Goal: Task Accomplishment & Management: Use online tool/utility

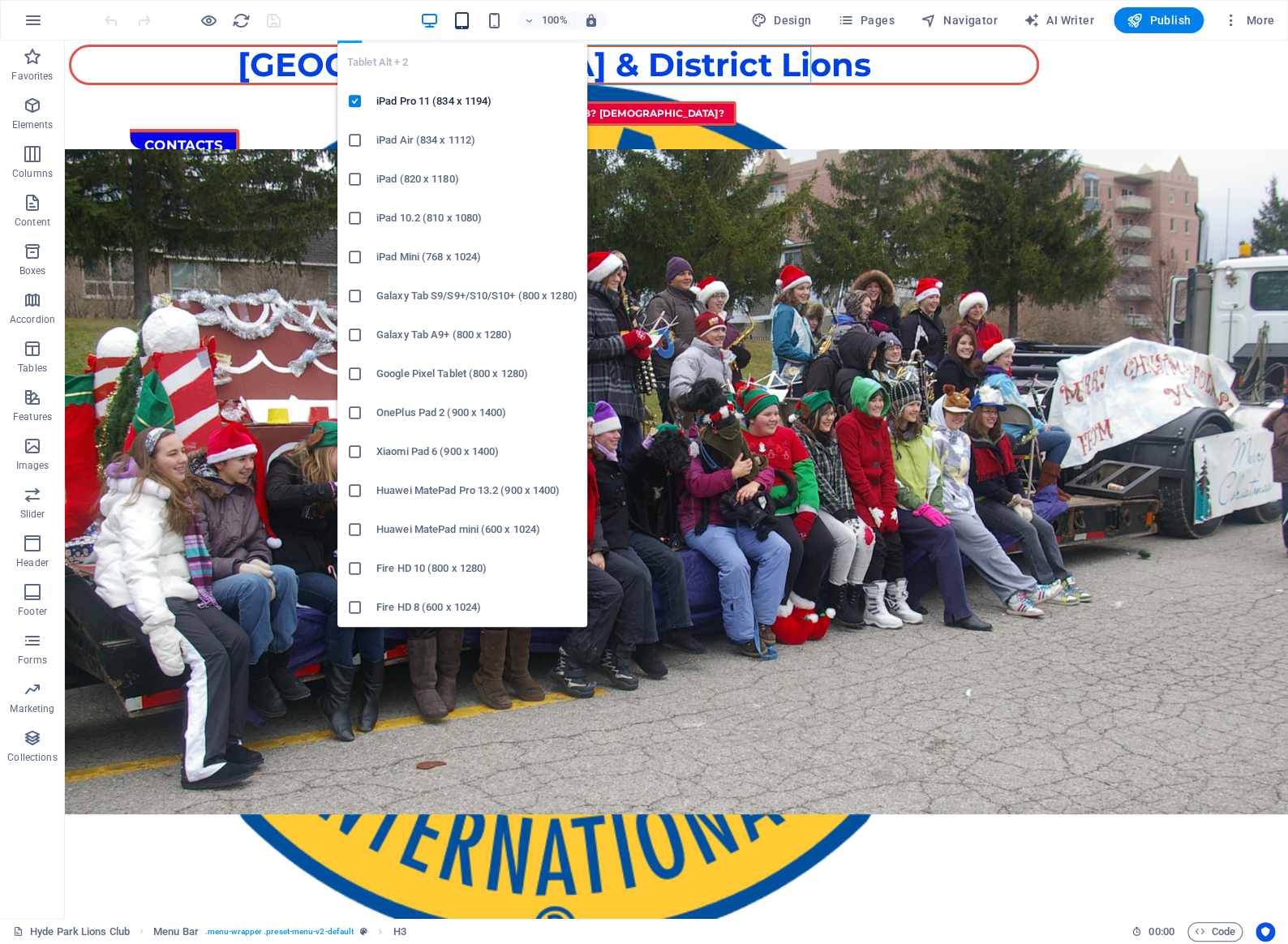
click at [468, 22] on icon "button" at bounding box center [461, 20] width 18 height 18
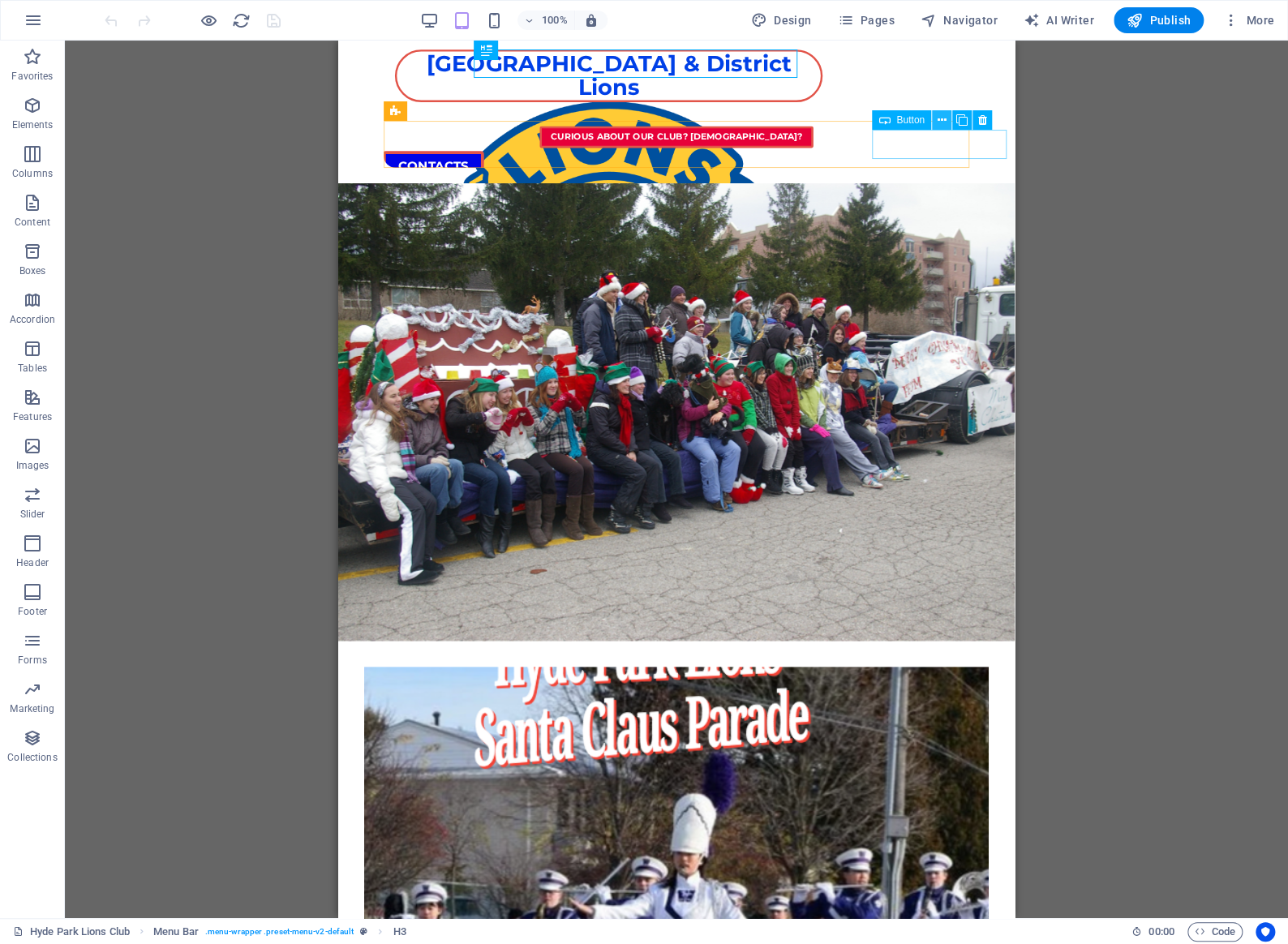
click at [941, 119] on icon at bounding box center [940, 121] width 9 height 17
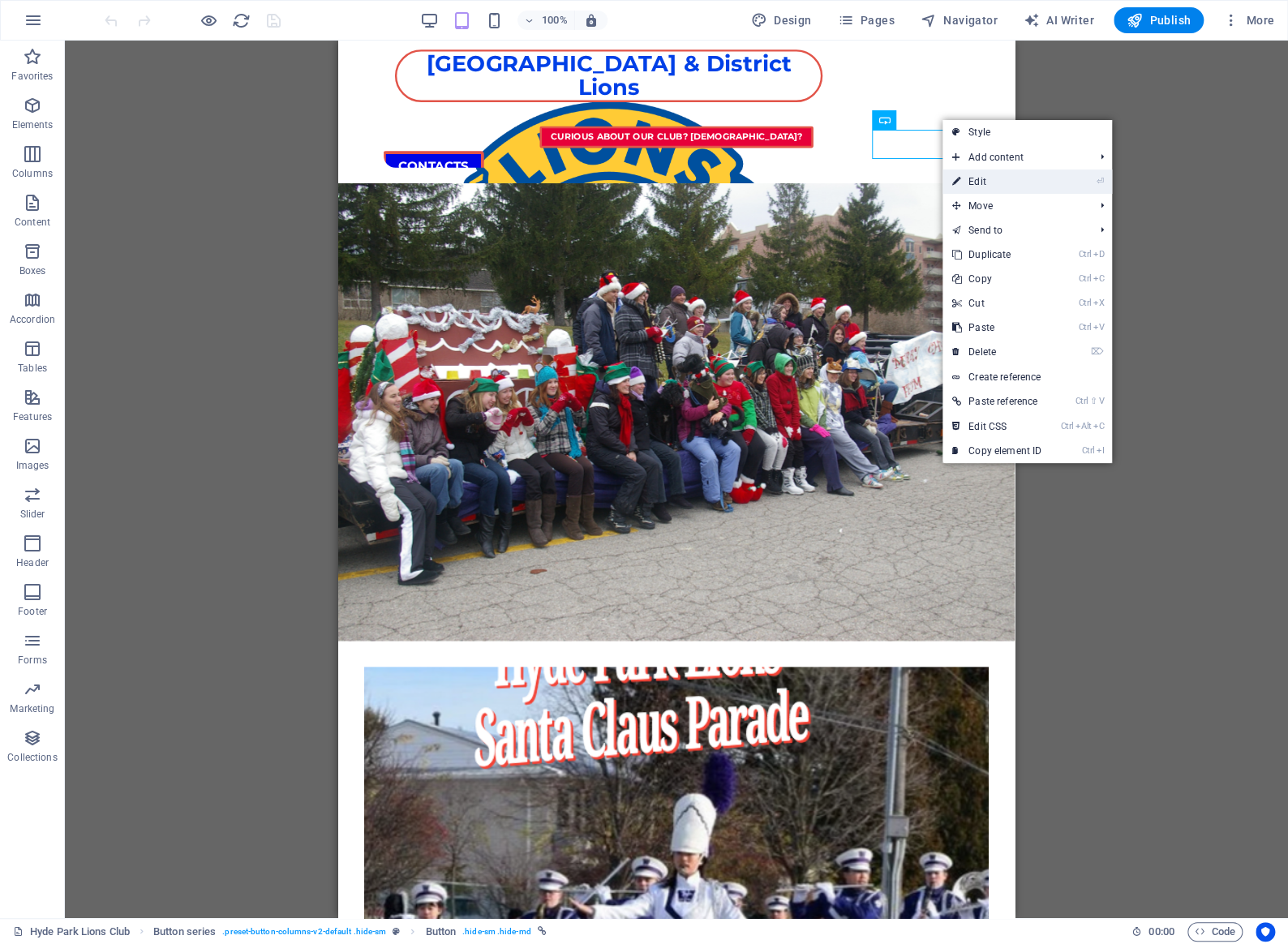
click at [983, 176] on link "⏎ Edit" at bounding box center [996, 181] width 108 height 24
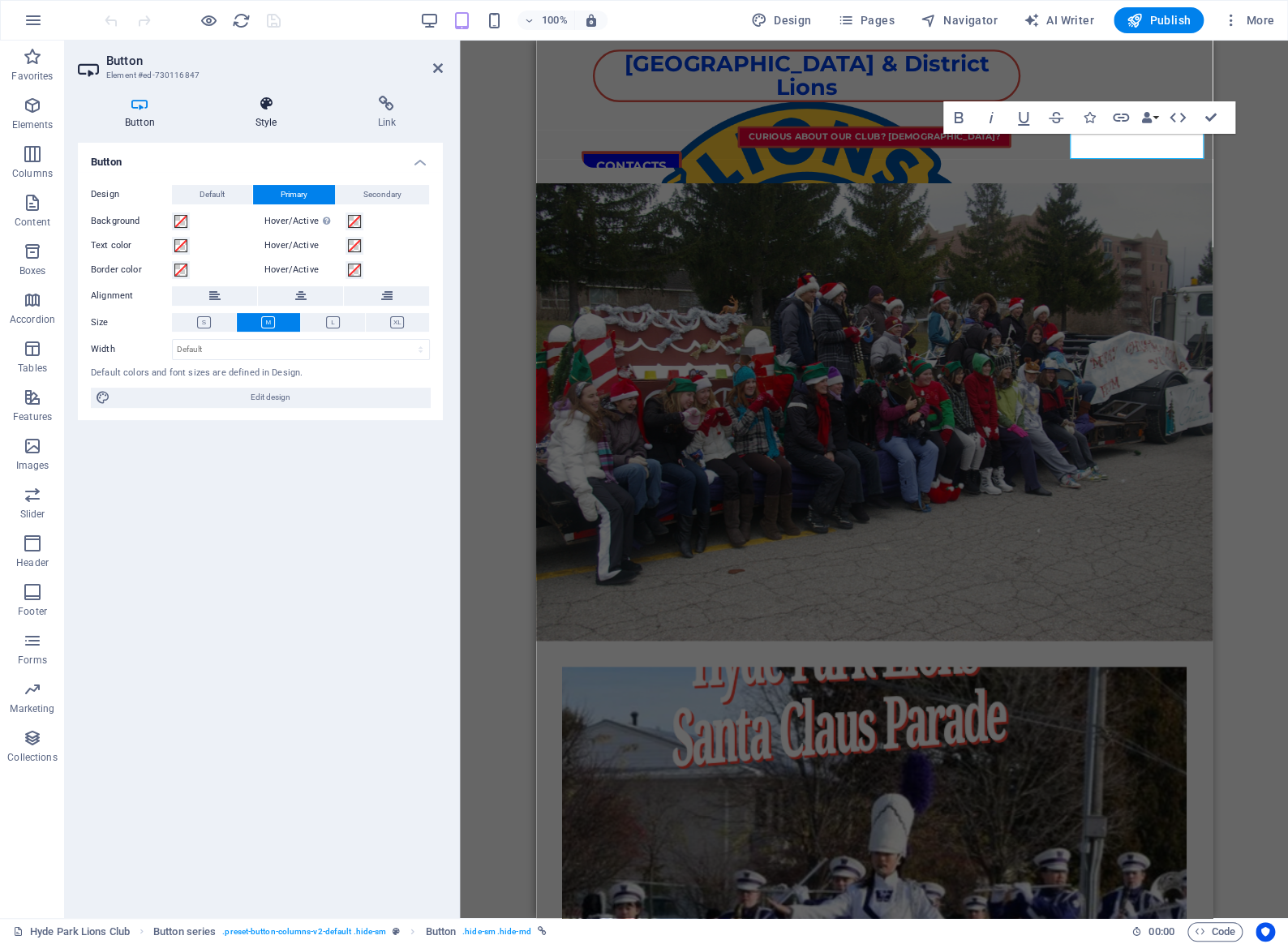
click at [264, 103] on icon at bounding box center [265, 104] width 116 height 16
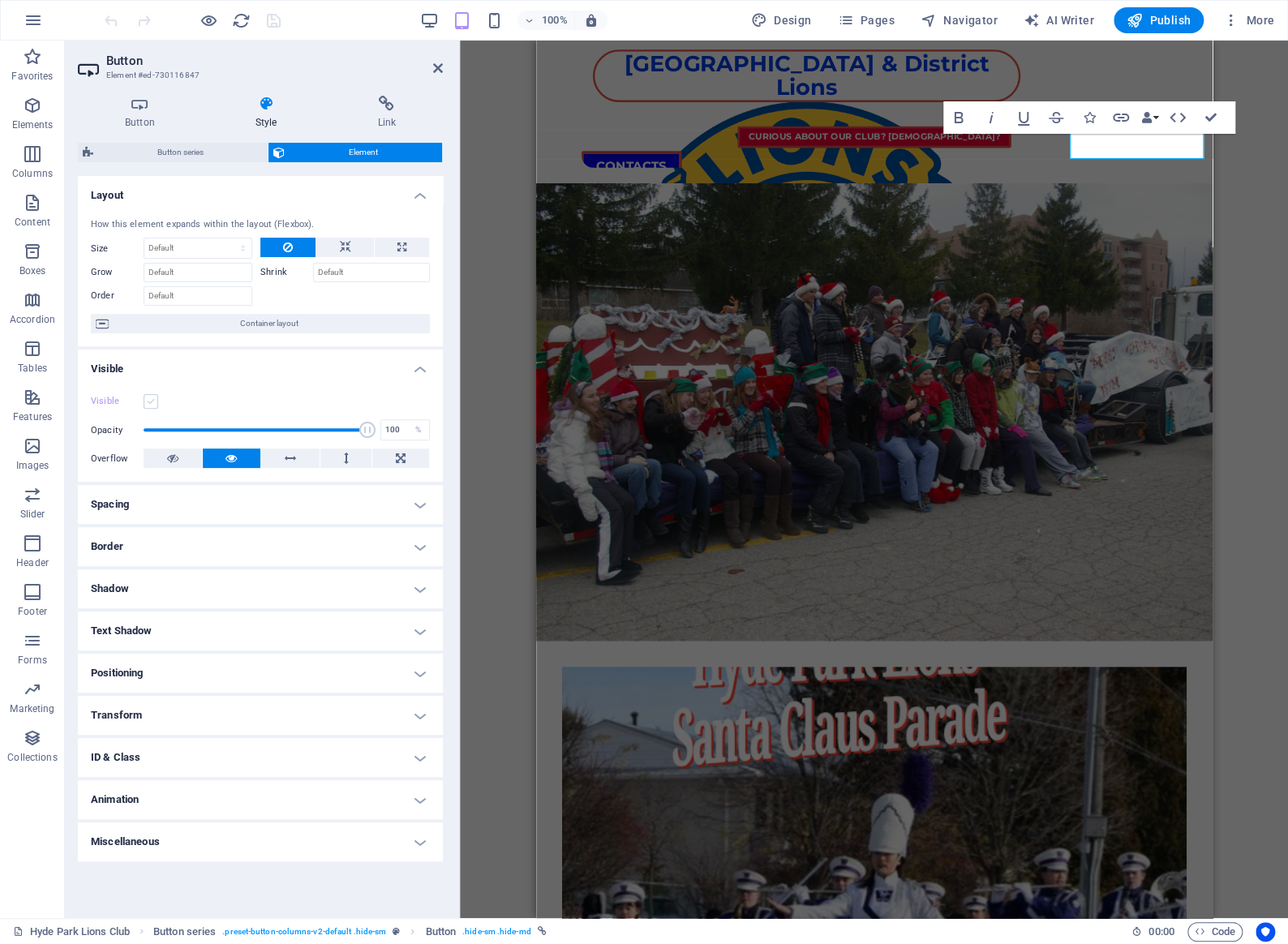
click at [153, 397] on label at bounding box center [150, 401] width 14 height 14
click at [0, 0] on input "Visible" at bounding box center [0, 0] width 0 height 0
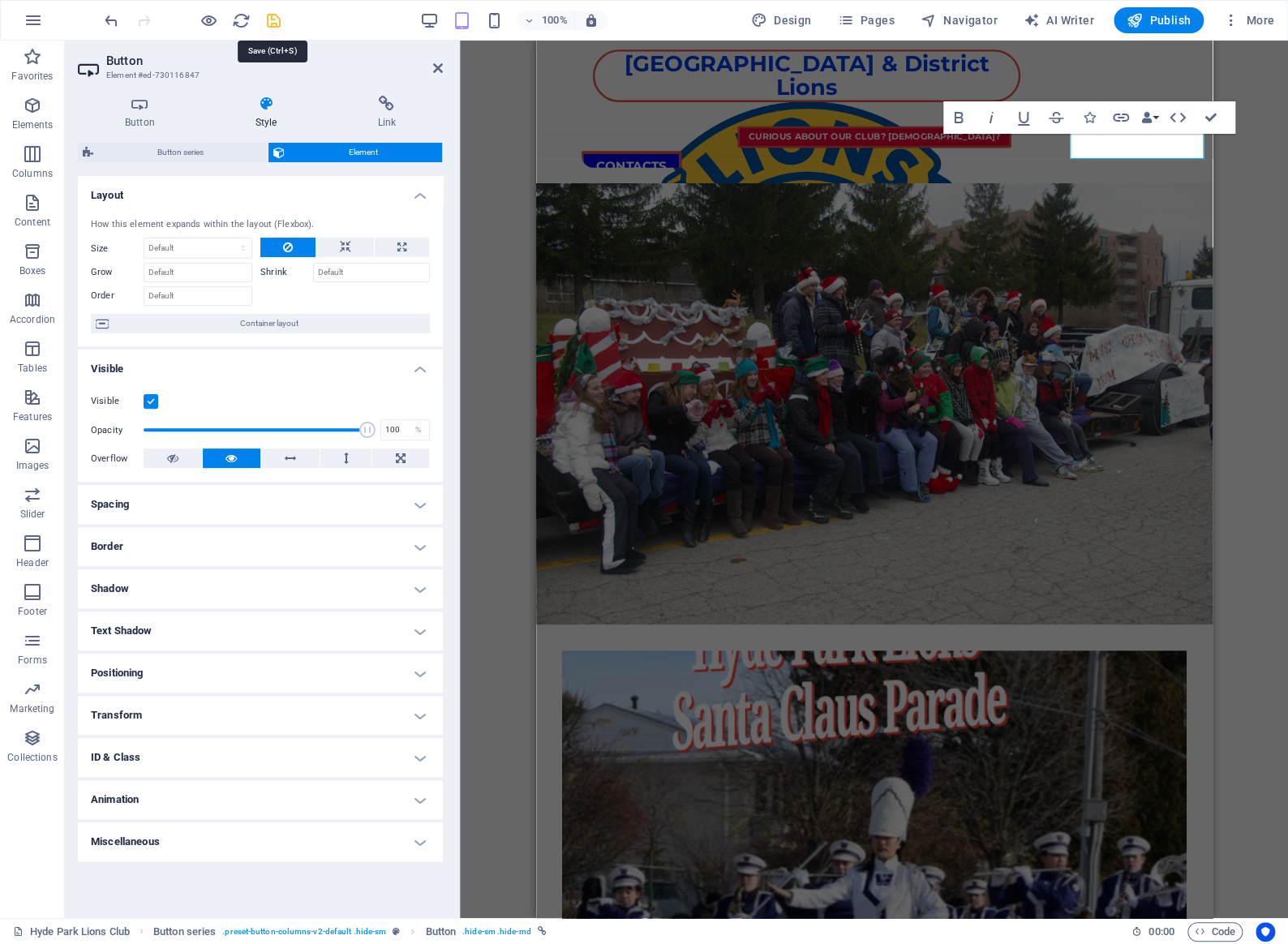
click at [265, 17] on icon "save" at bounding box center [273, 20] width 18 height 18
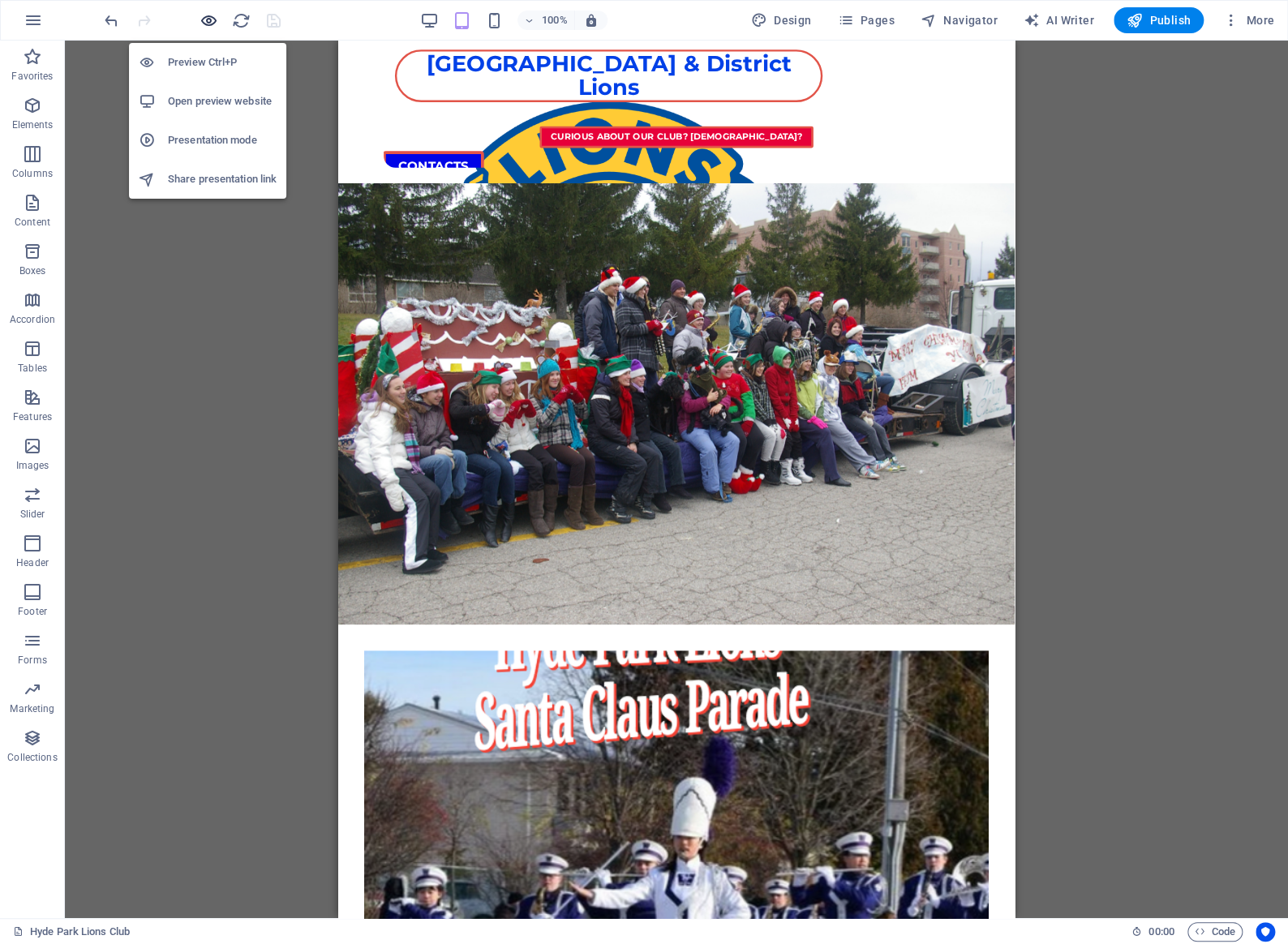
click at [209, 18] on icon "button" at bounding box center [208, 20] width 18 height 18
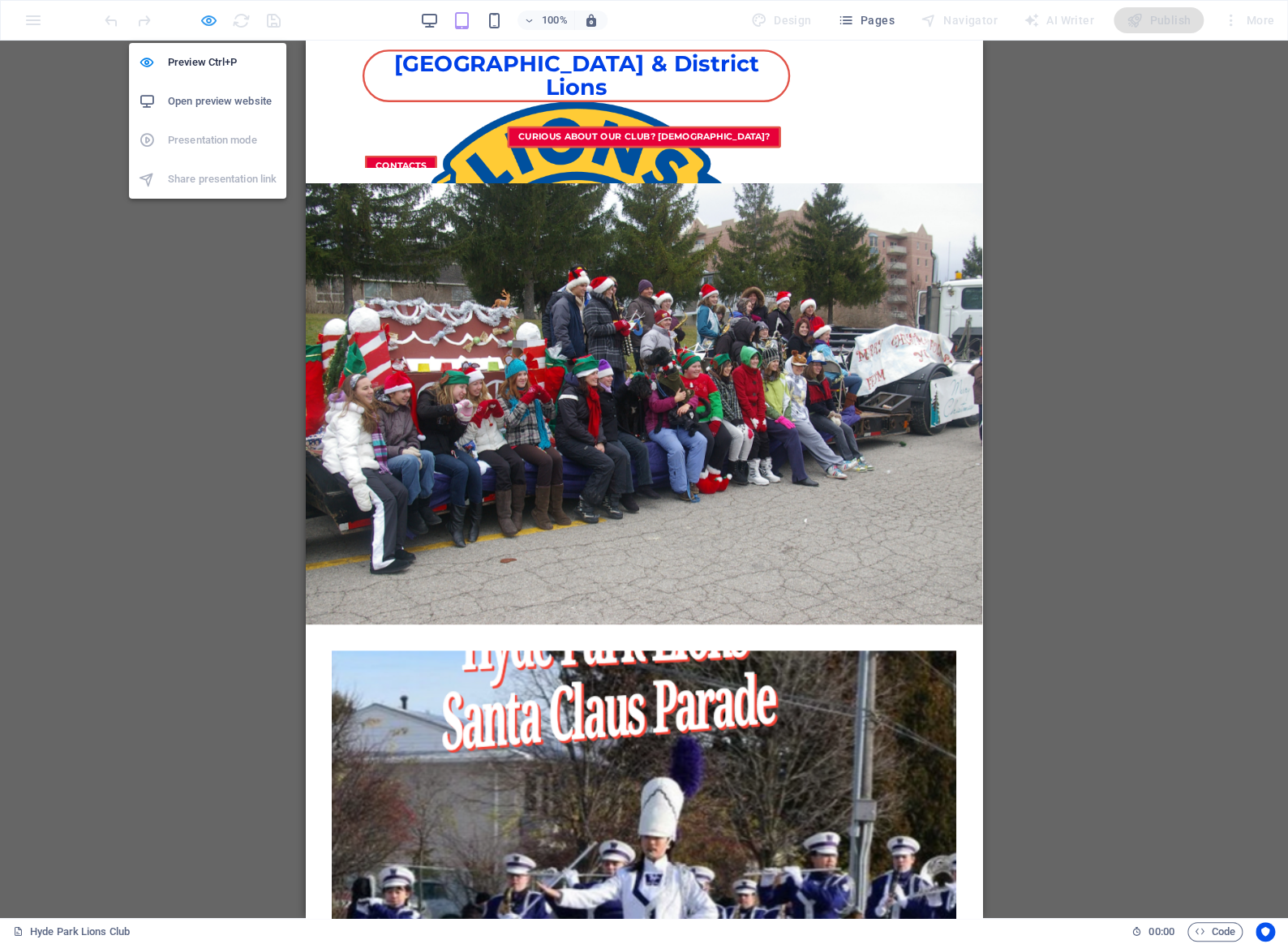
click at [209, 18] on icon "button" at bounding box center [208, 20] width 18 height 18
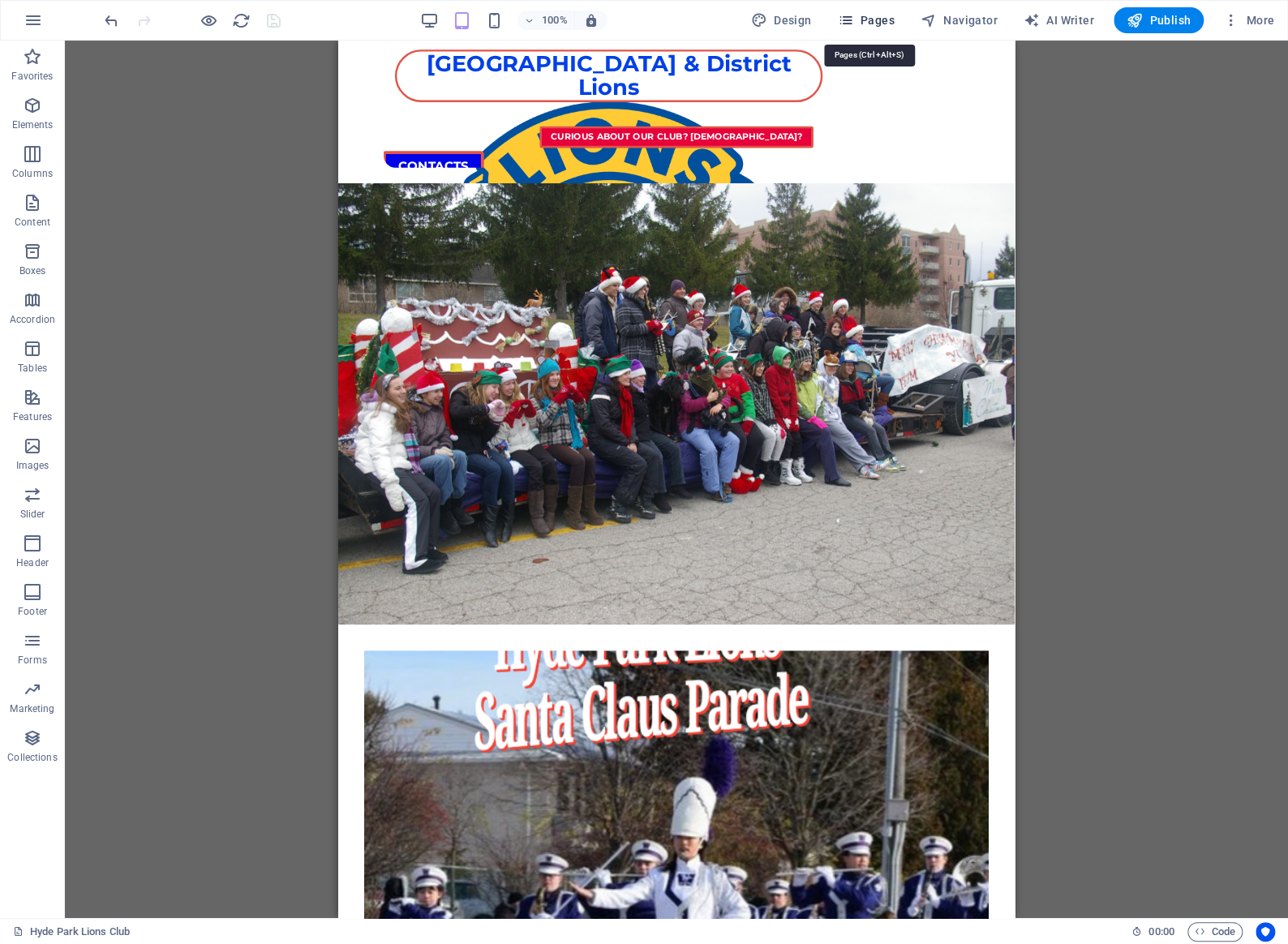
click at [880, 22] on span "Pages" at bounding box center [864, 20] width 57 height 16
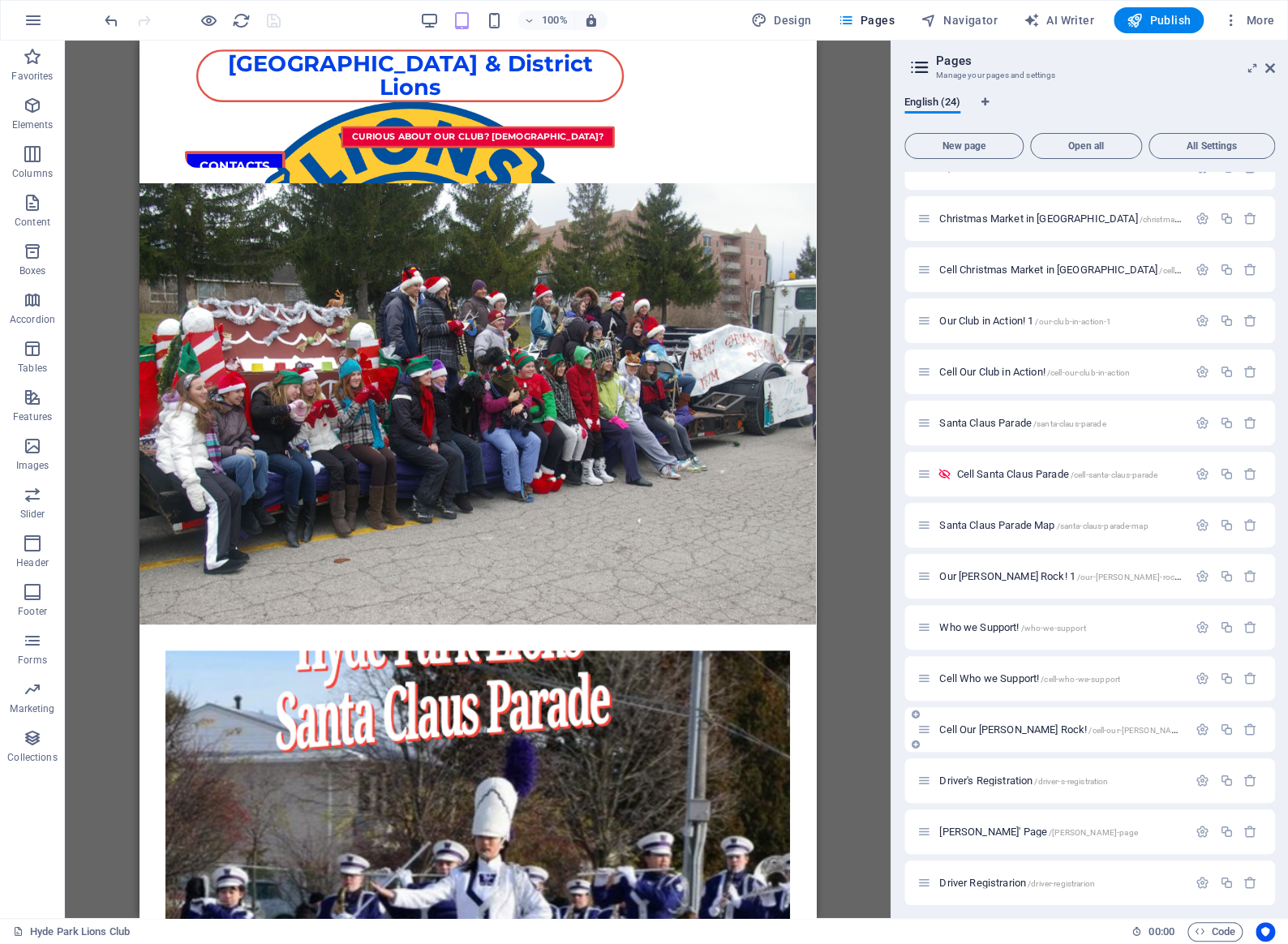
scroll to position [493, 0]
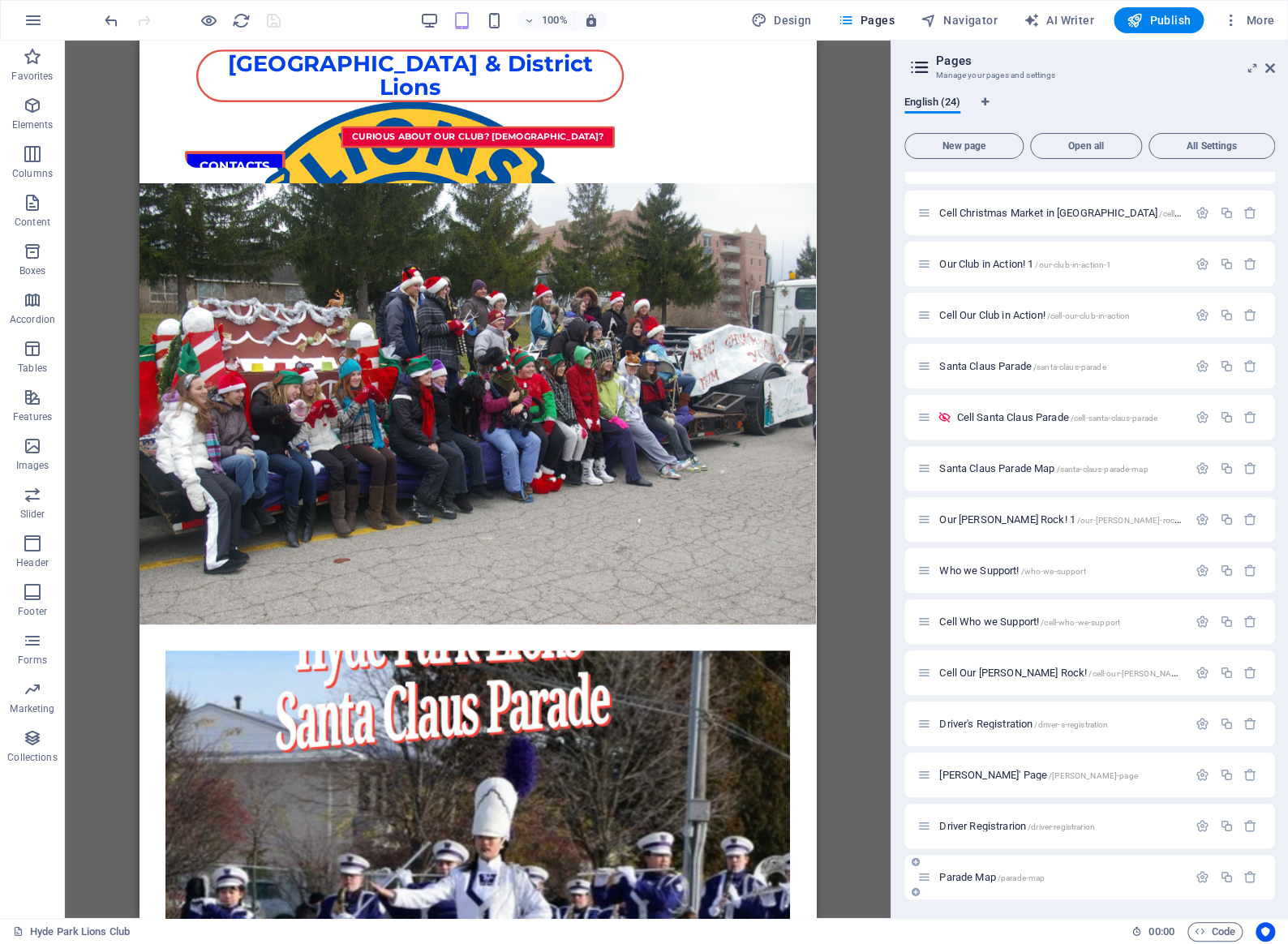
click at [986, 880] on span "Parade Map /parade-map" at bounding box center [992, 877] width 105 height 12
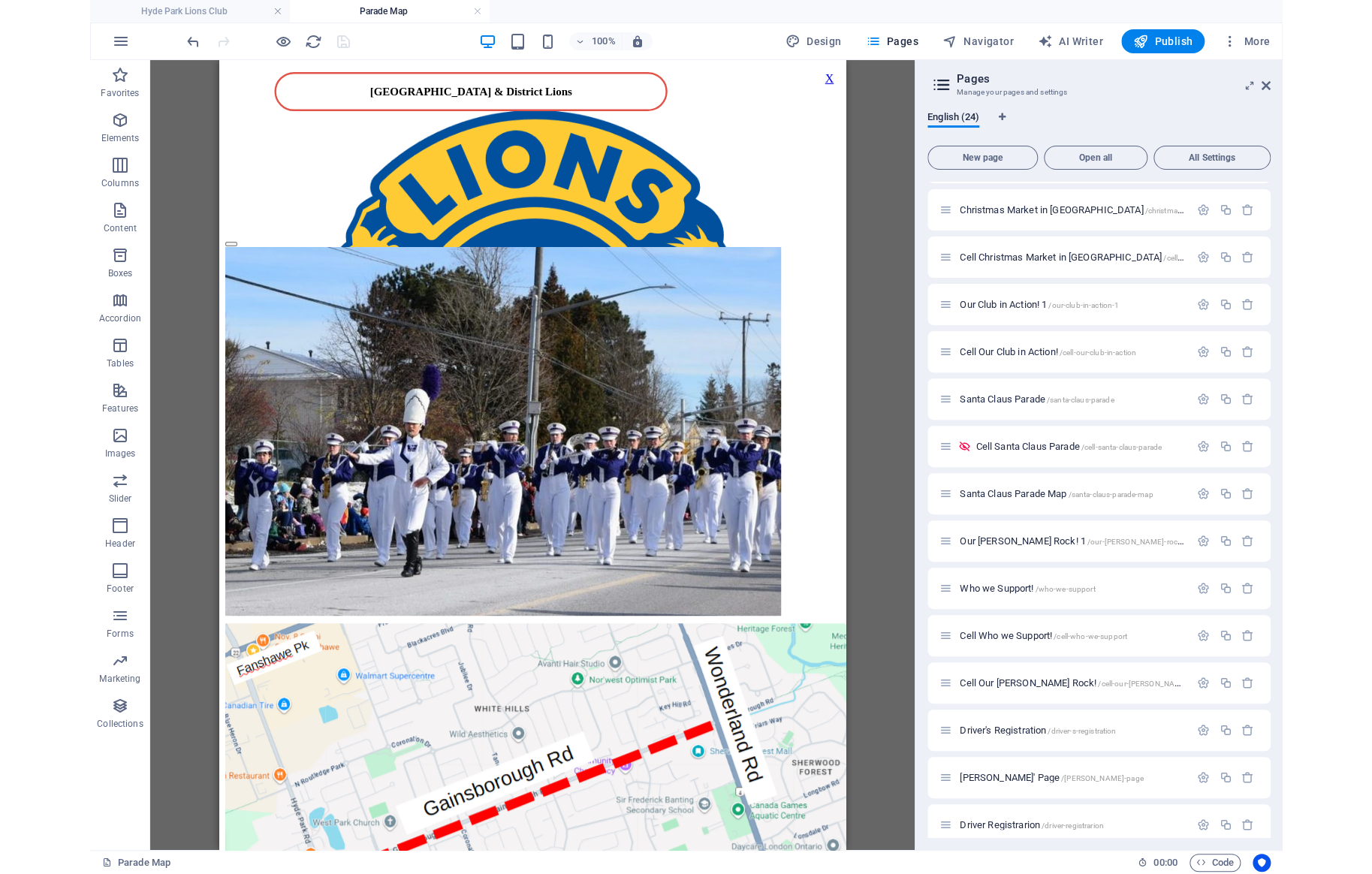
scroll to position [0, 0]
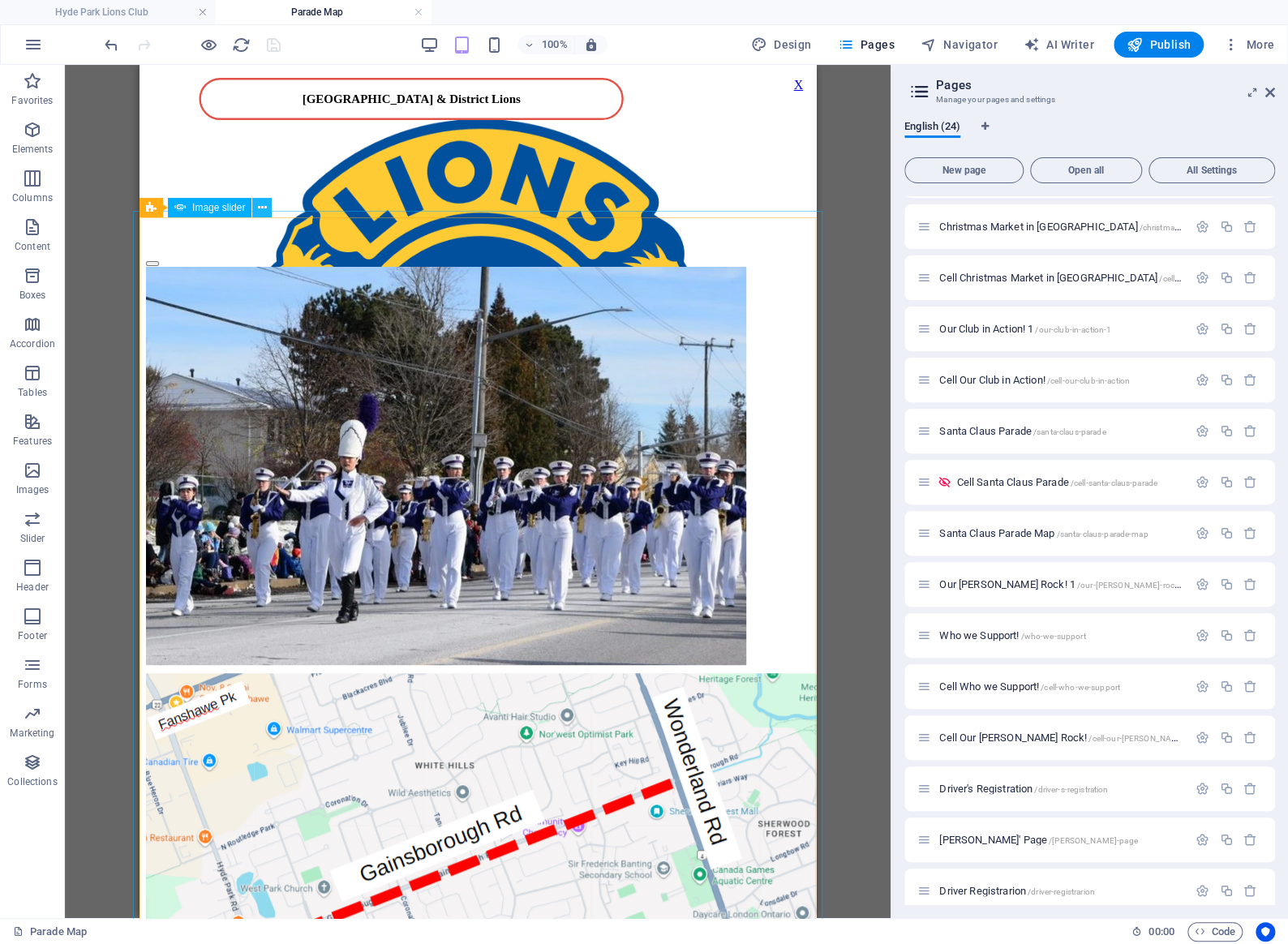
click at [260, 208] on icon at bounding box center [262, 208] width 9 height 17
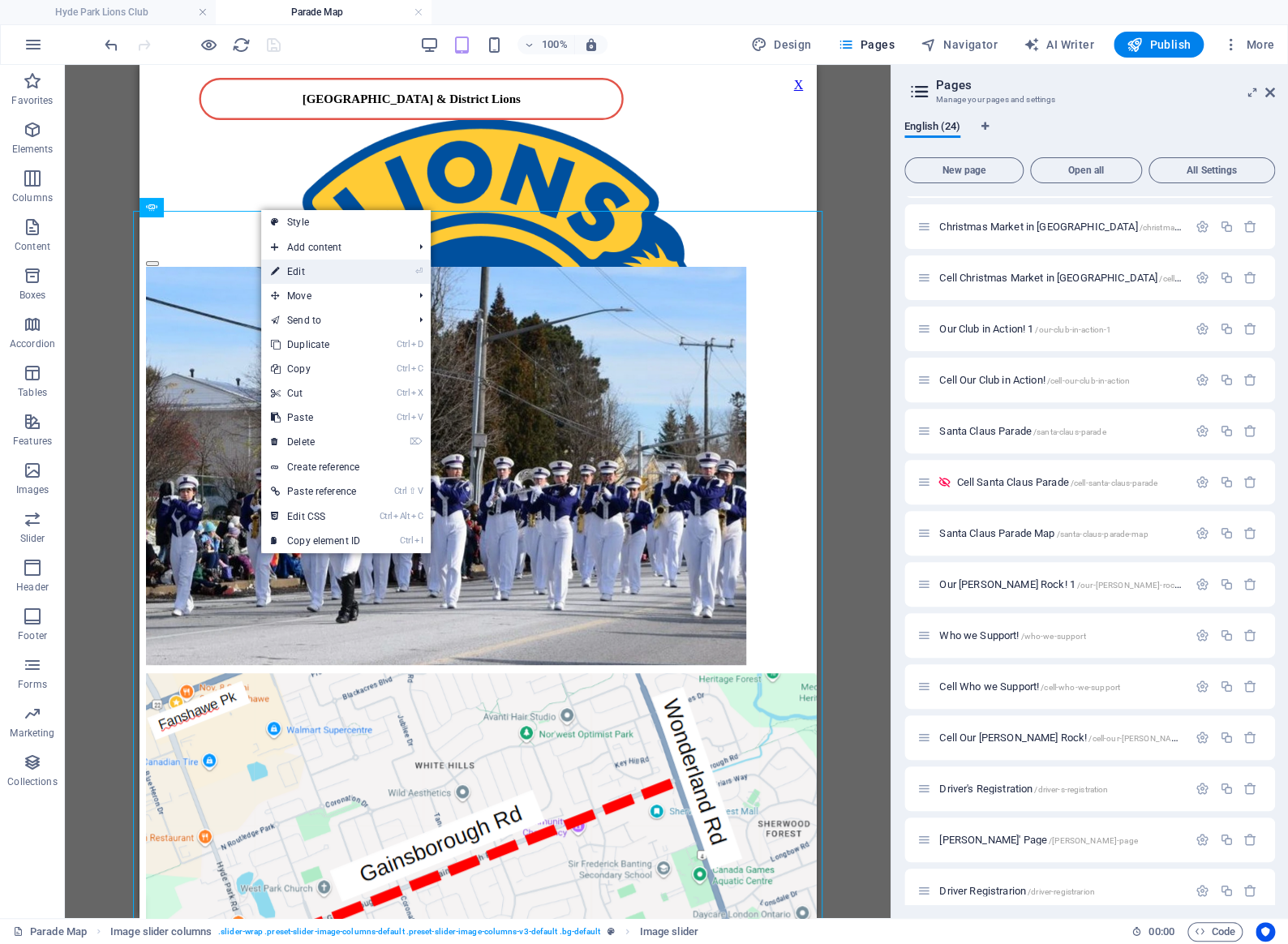
click at [292, 270] on link "⏎ Edit" at bounding box center [314, 271] width 108 height 24
select select "rem"
select select "ms"
select select "s"
select select "progressive"
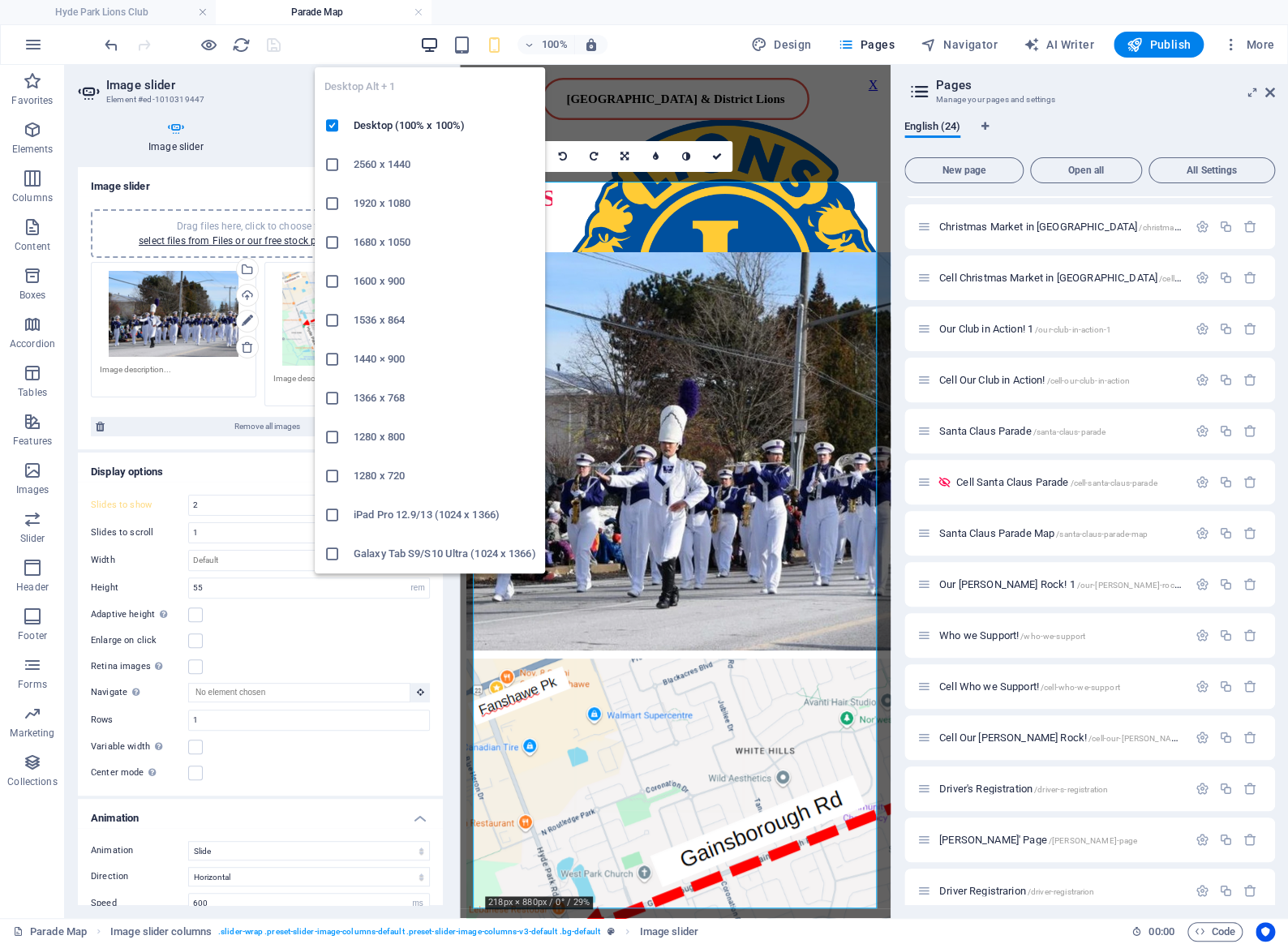
click at [432, 41] on icon "button" at bounding box center [428, 44] width 18 height 18
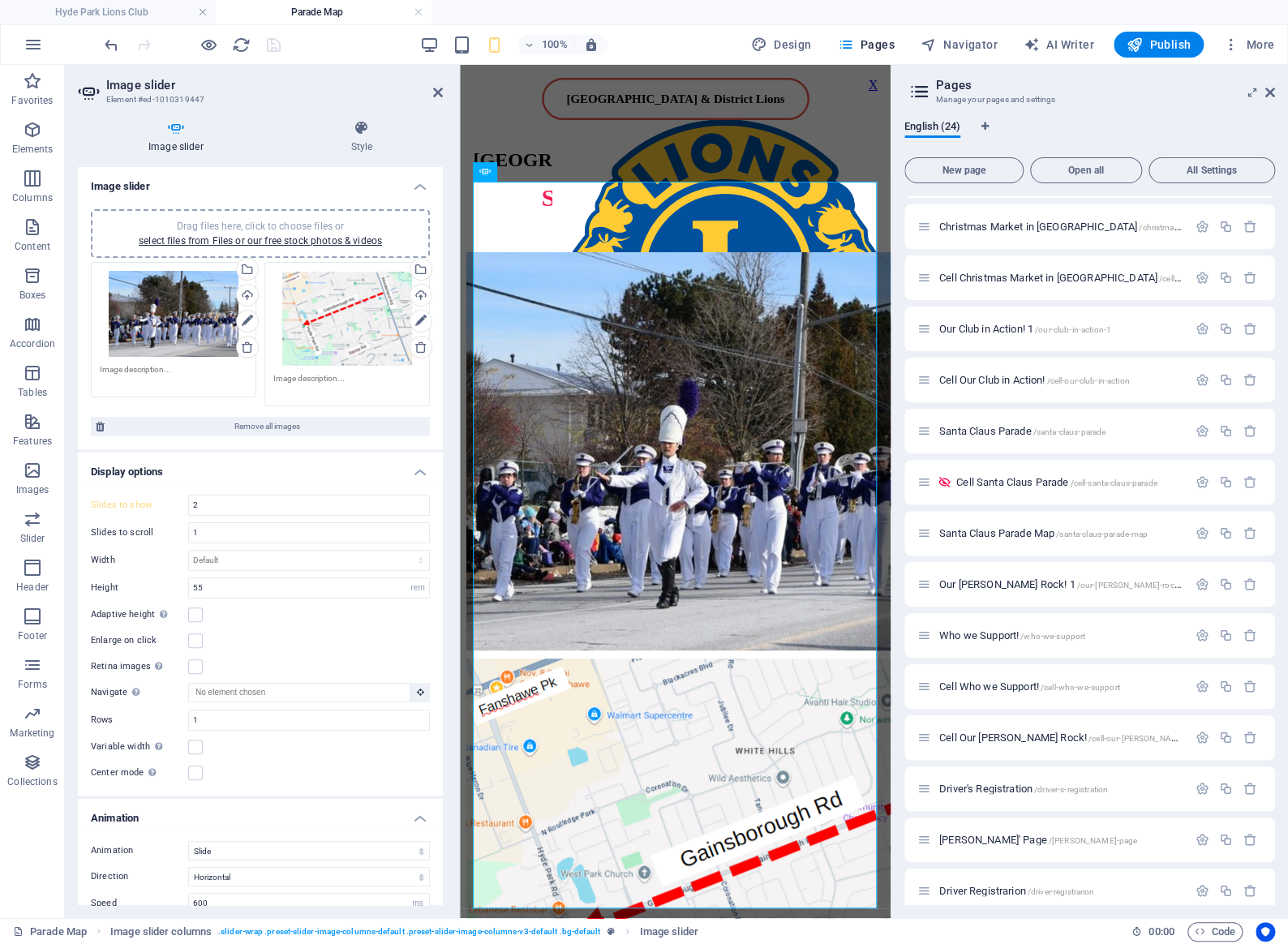
click at [1275, 93] on aside "Pages Manage your pages and settings English (24) New page Open all All Setting…" at bounding box center [1089, 492] width 398 height 853
click at [1269, 89] on icon at bounding box center [1270, 93] width 10 height 13
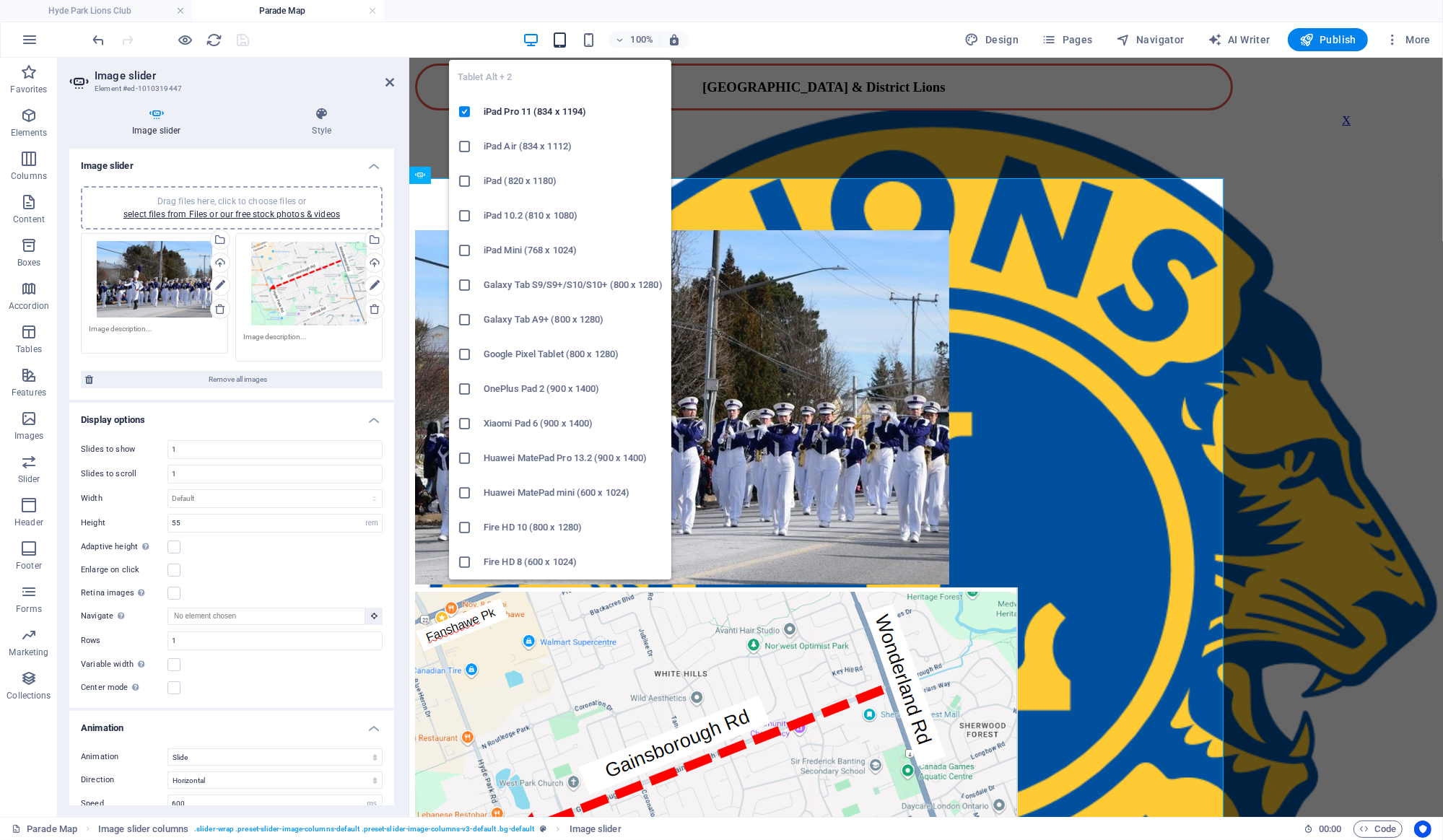
click at [559, 43] on icon "button" at bounding box center [559, 39] width 16 height 16
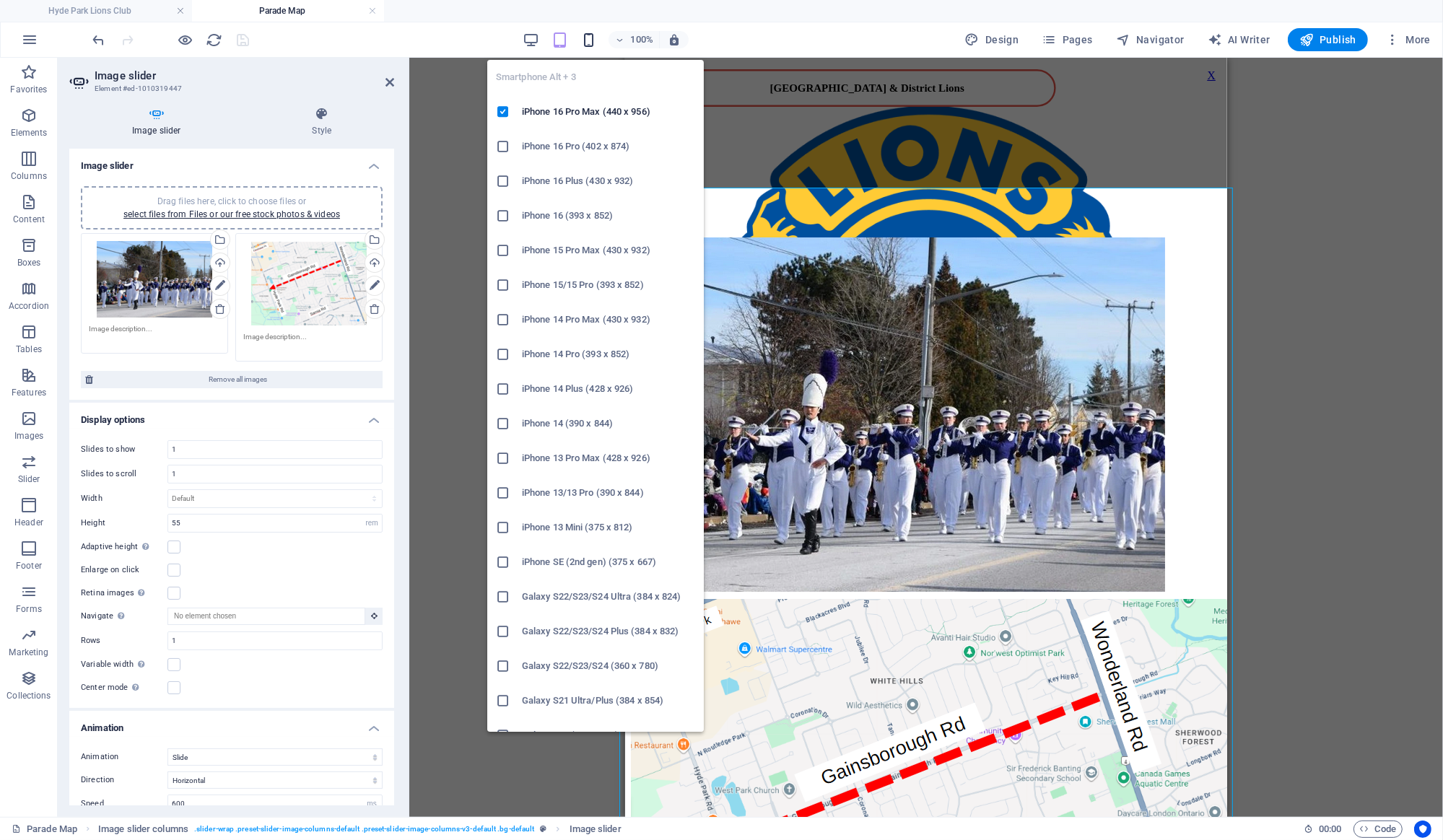
click at [597, 39] on icon "button" at bounding box center [588, 39] width 16 height 16
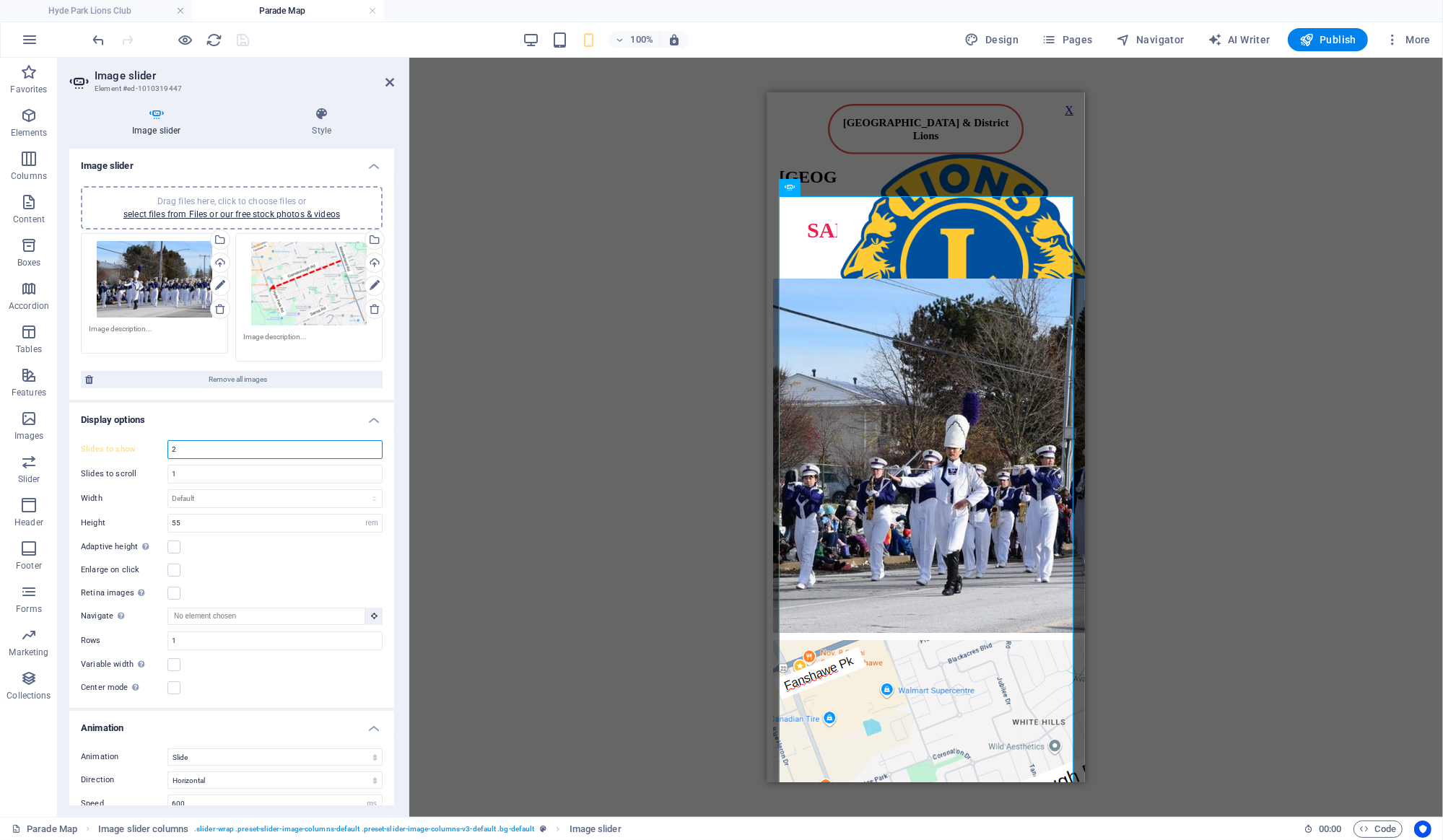
drag, startPoint x: 190, startPoint y: 450, endPoint x: 147, endPoint y: 451, distance: 43.0
click at [168, 451] on input "2" at bounding box center [275, 449] width 213 height 17
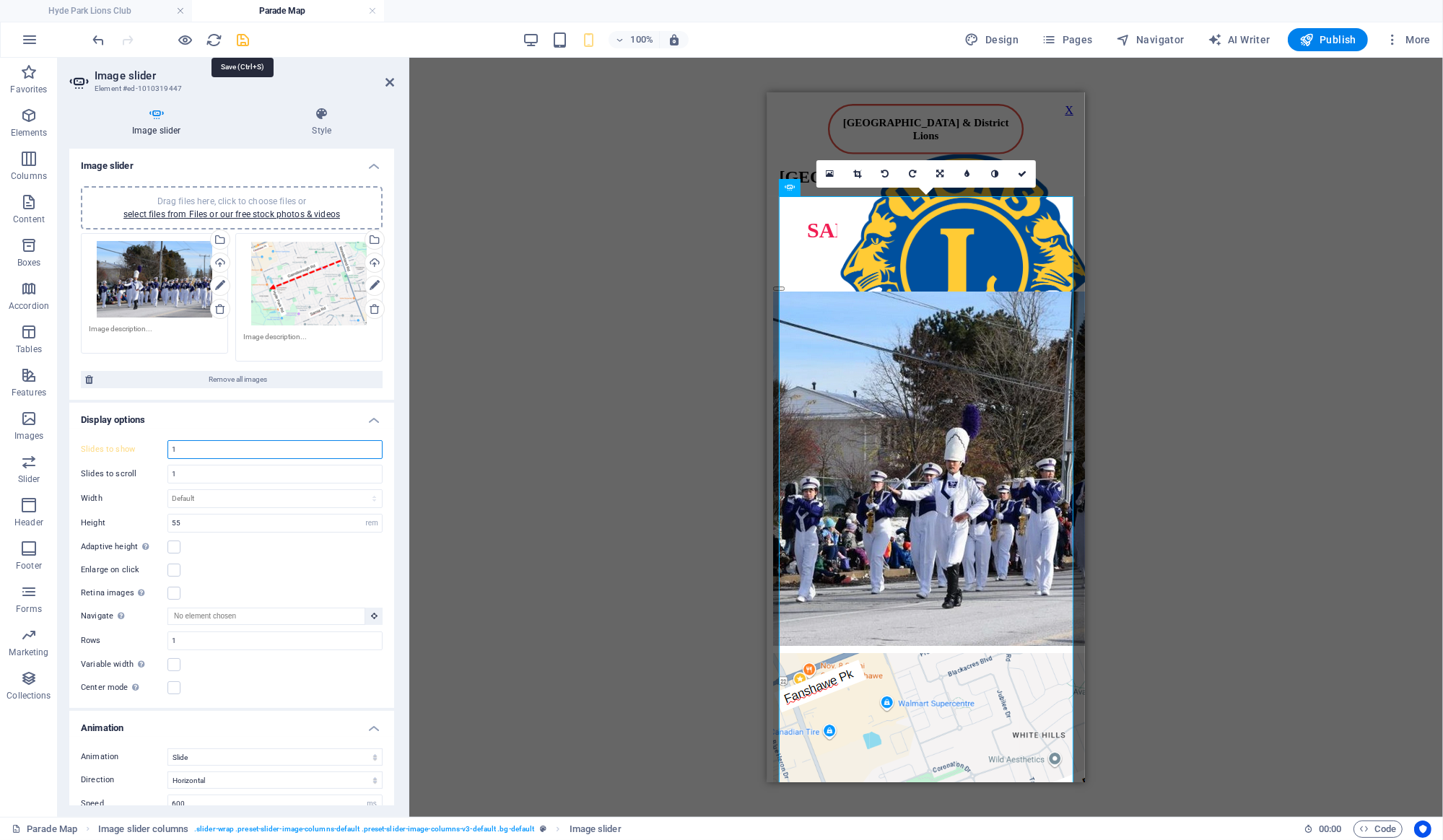
type input "1"
click at [239, 41] on icon "save" at bounding box center [243, 39] width 16 height 16
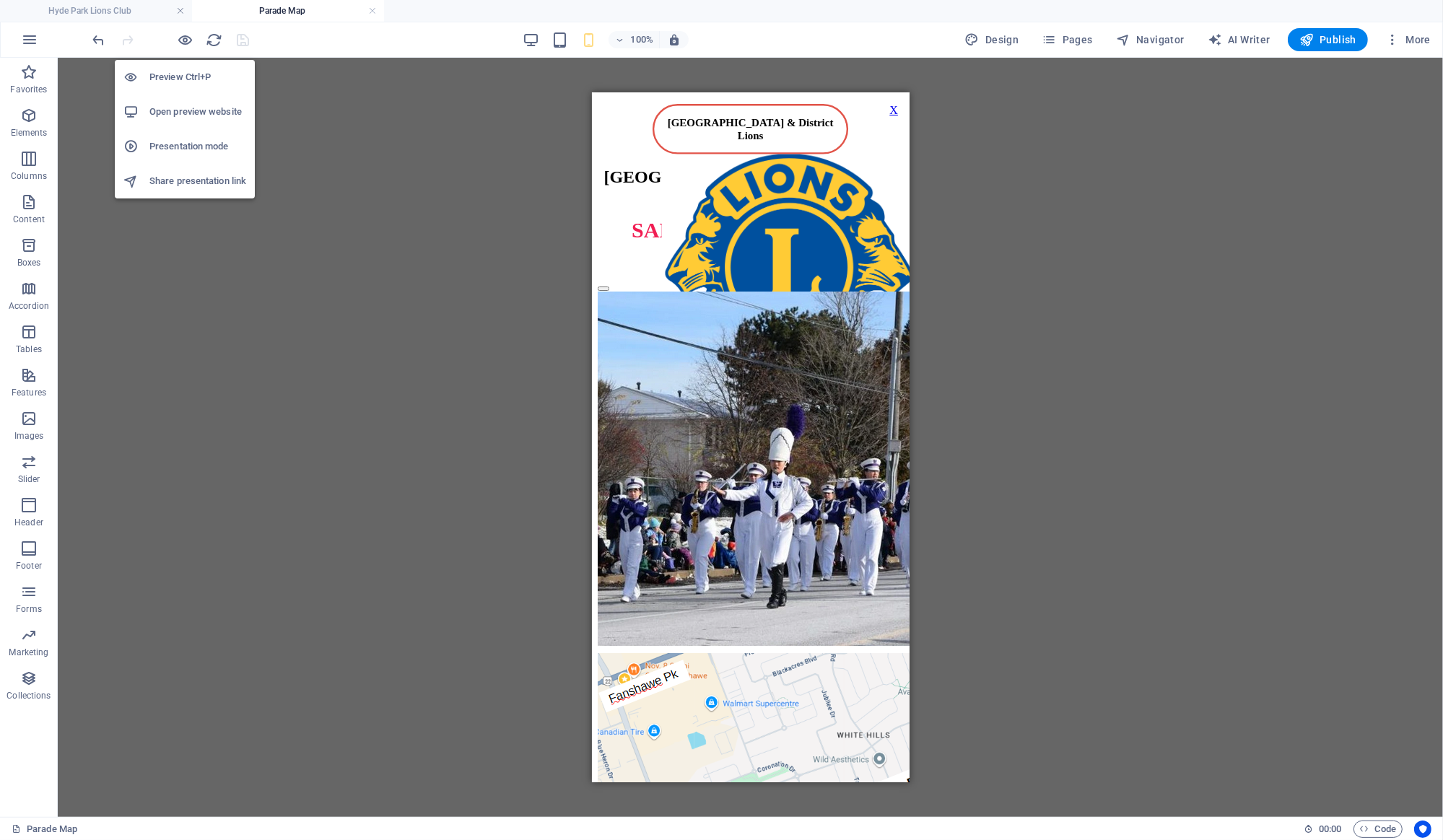
click at [194, 113] on h6 "Open preview website" at bounding box center [197, 112] width 96 height 17
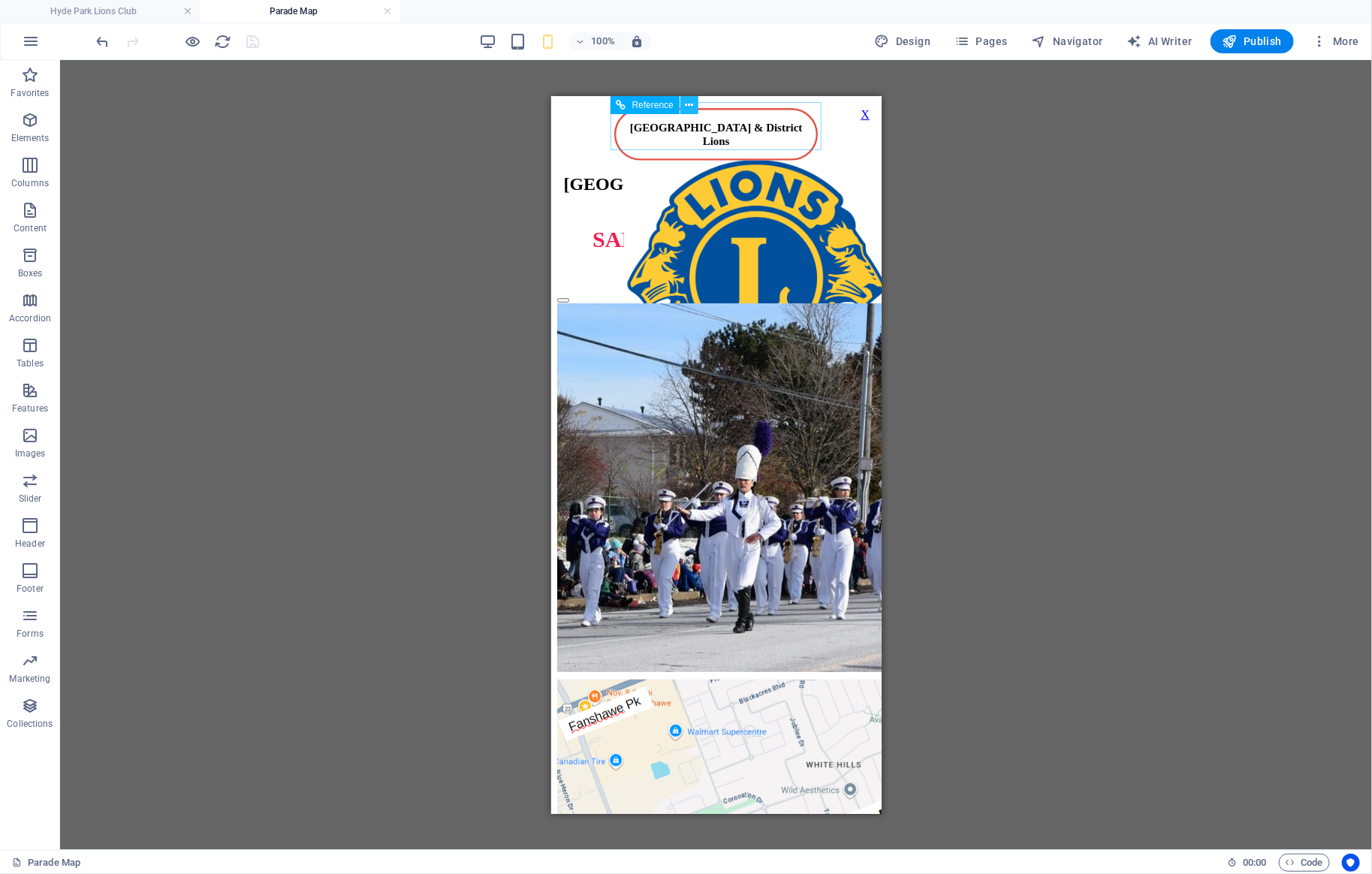
click at [689, 99] on icon at bounding box center [690, 106] width 8 height 16
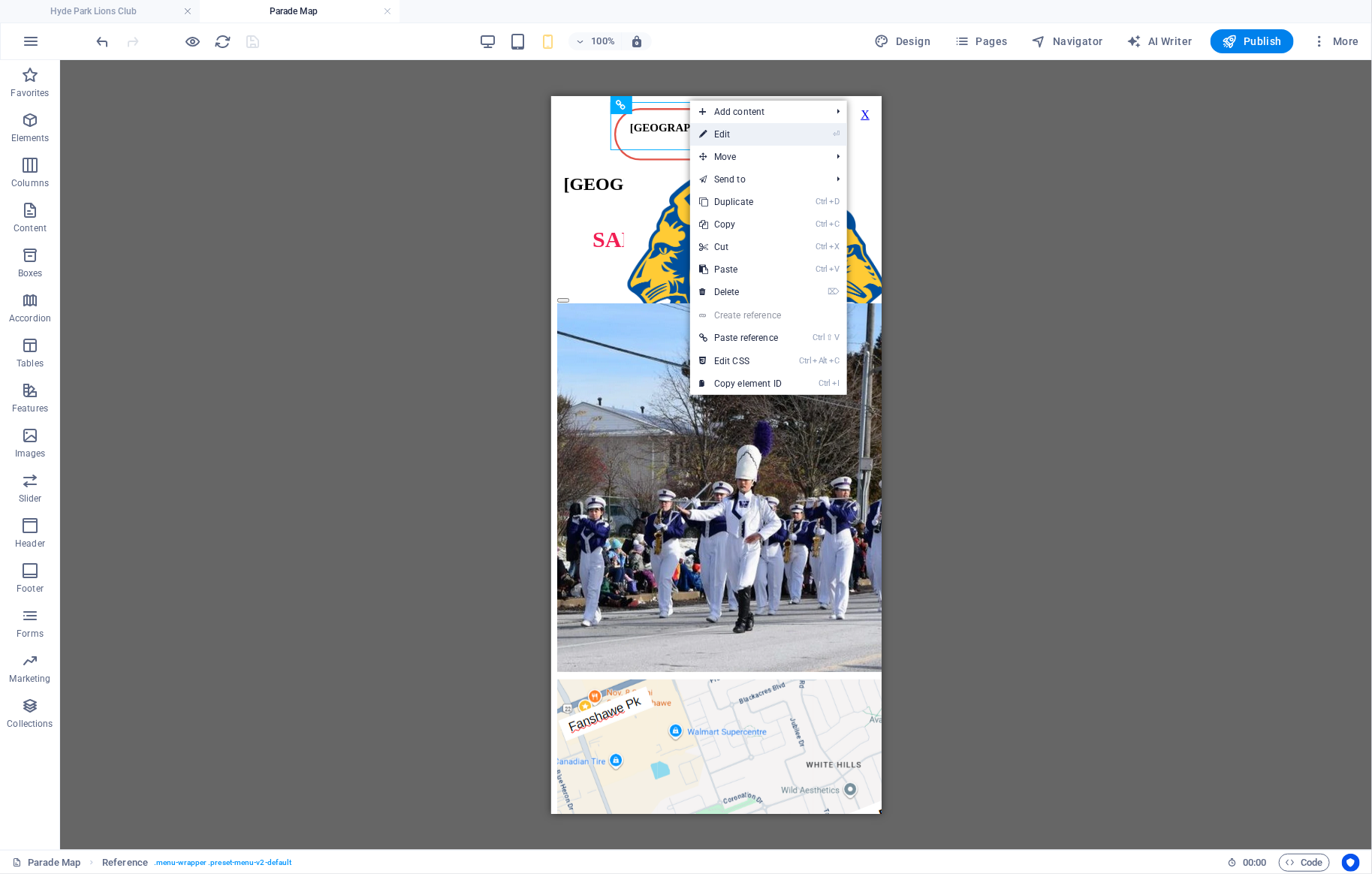
click at [714, 134] on link "⏎ Edit" at bounding box center [740, 134] width 100 height 22
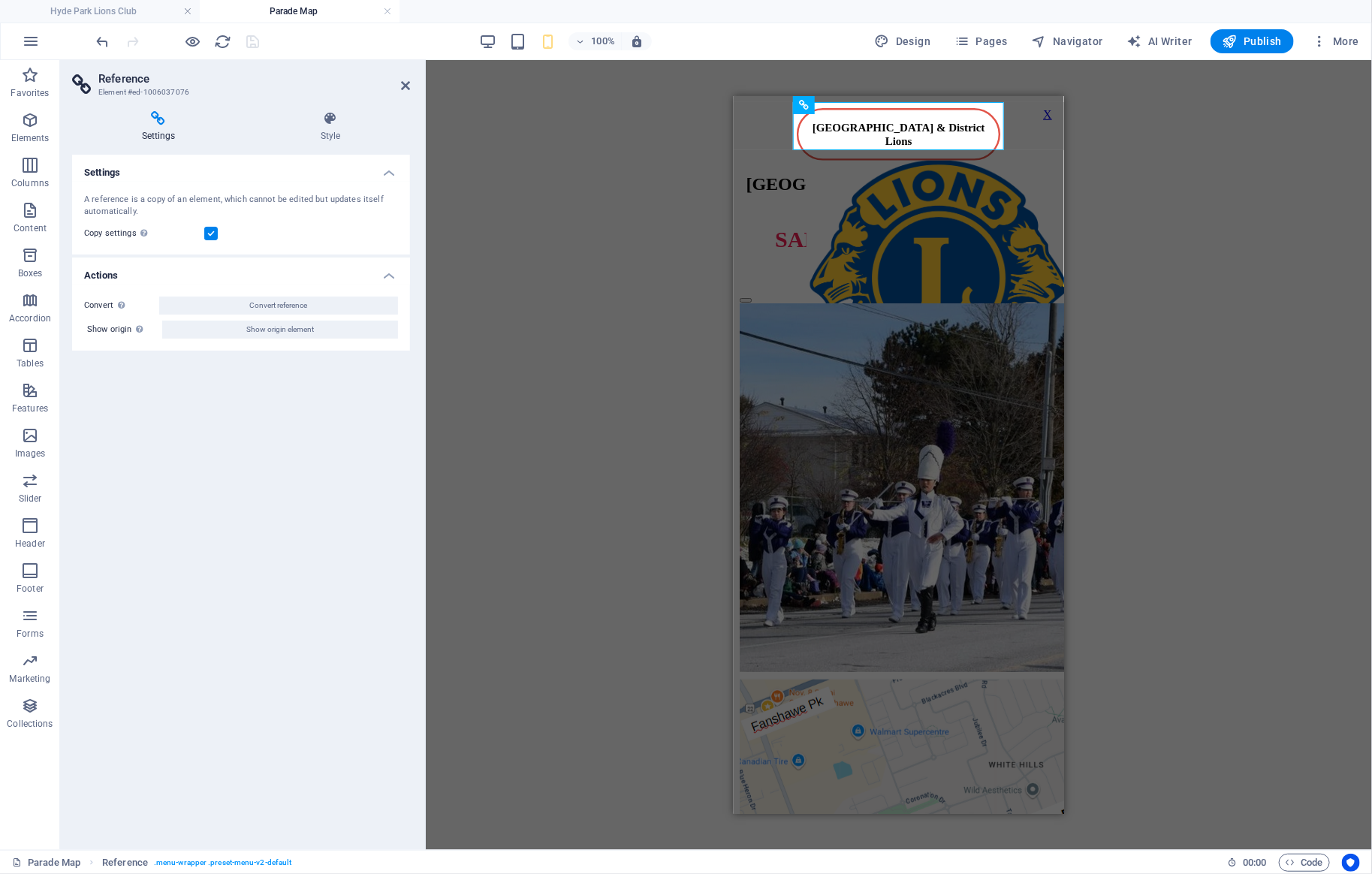
click at [1192, 263] on div "Image slider columns Image slider Image slider columns Reference Text" at bounding box center [899, 455] width 946 height 790
click at [98, 41] on icon "undo" at bounding box center [103, 41] width 17 height 17
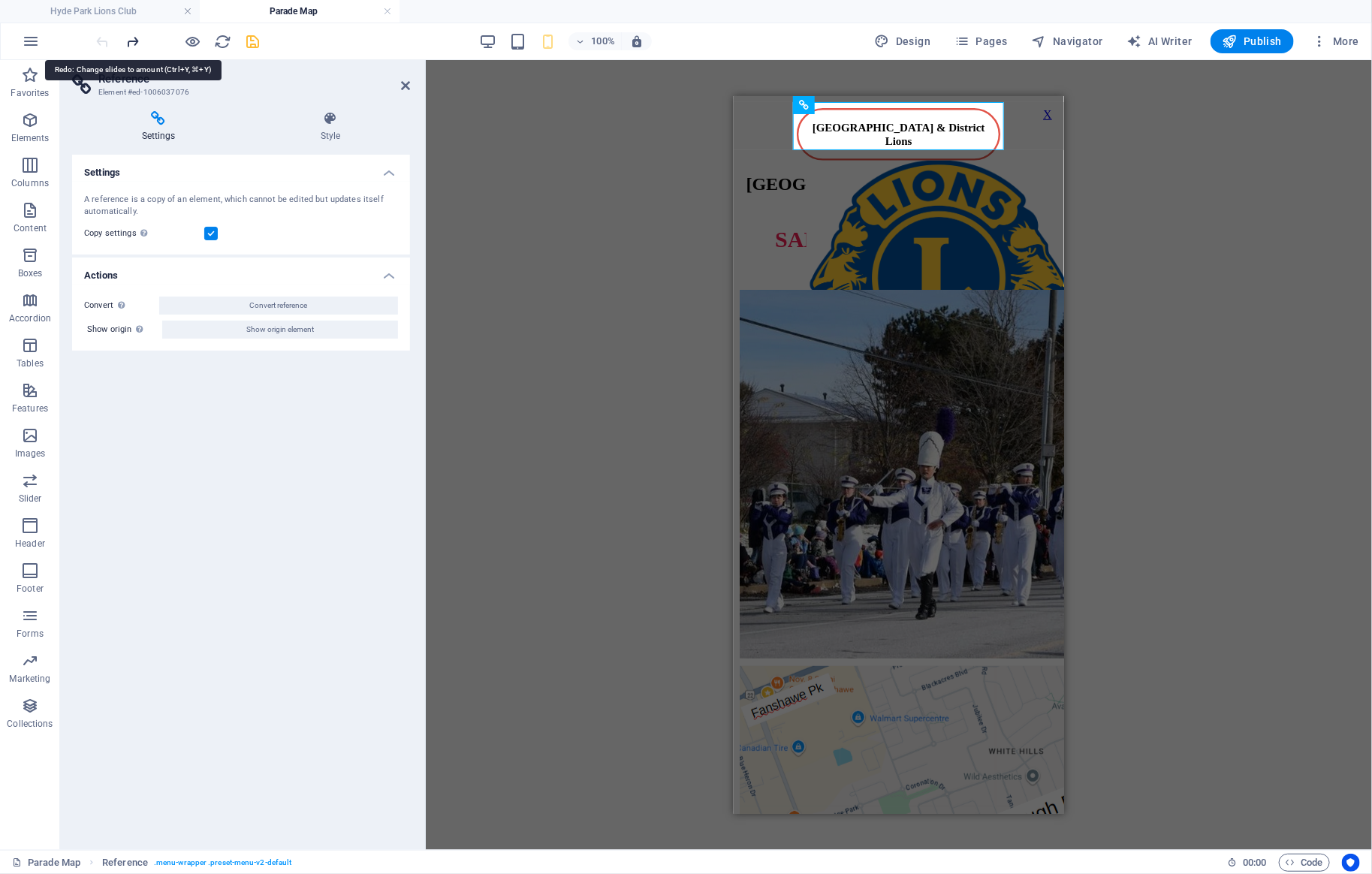
click at [134, 42] on icon "redo" at bounding box center [132, 41] width 17 height 17
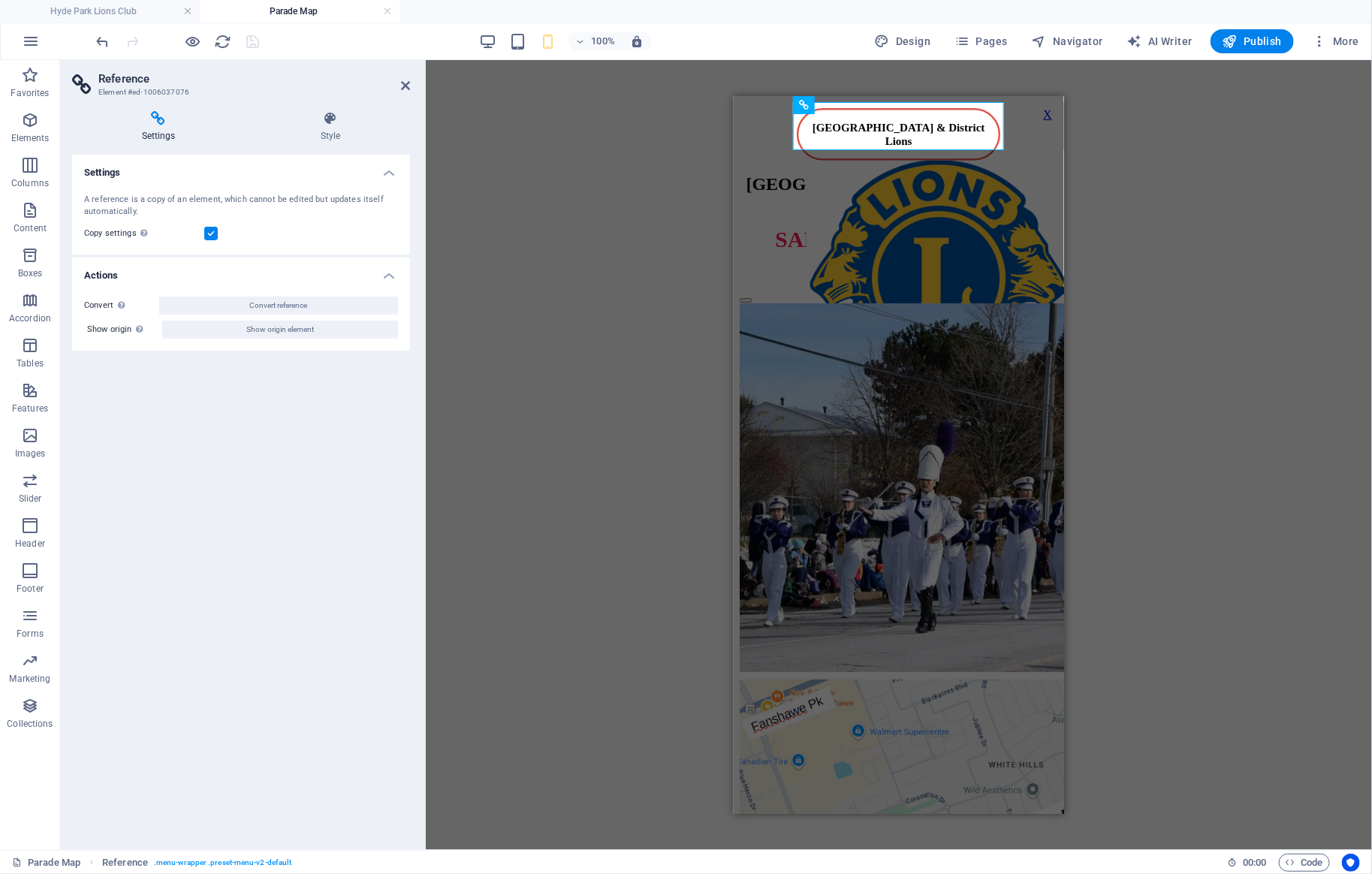
click at [1192, 267] on div "Image slider columns Image slider Image slider columns Reference Text" at bounding box center [899, 455] width 946 height 790
click at [408, 86] on icon at bounding box center [406, 86] width 9 height 12
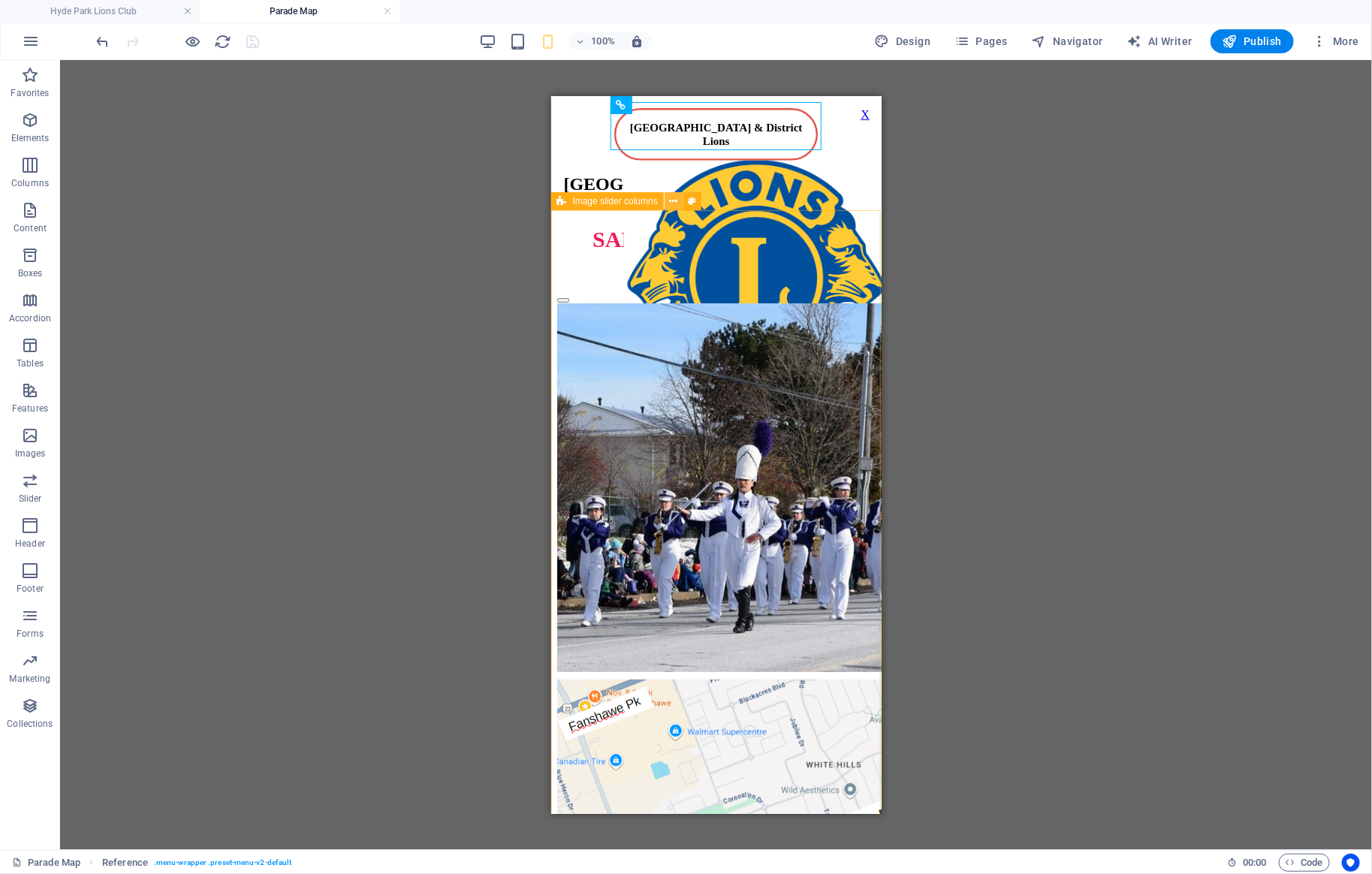
click at [671, 198] on icon at bounding box center [673, 201] width 8 height 16
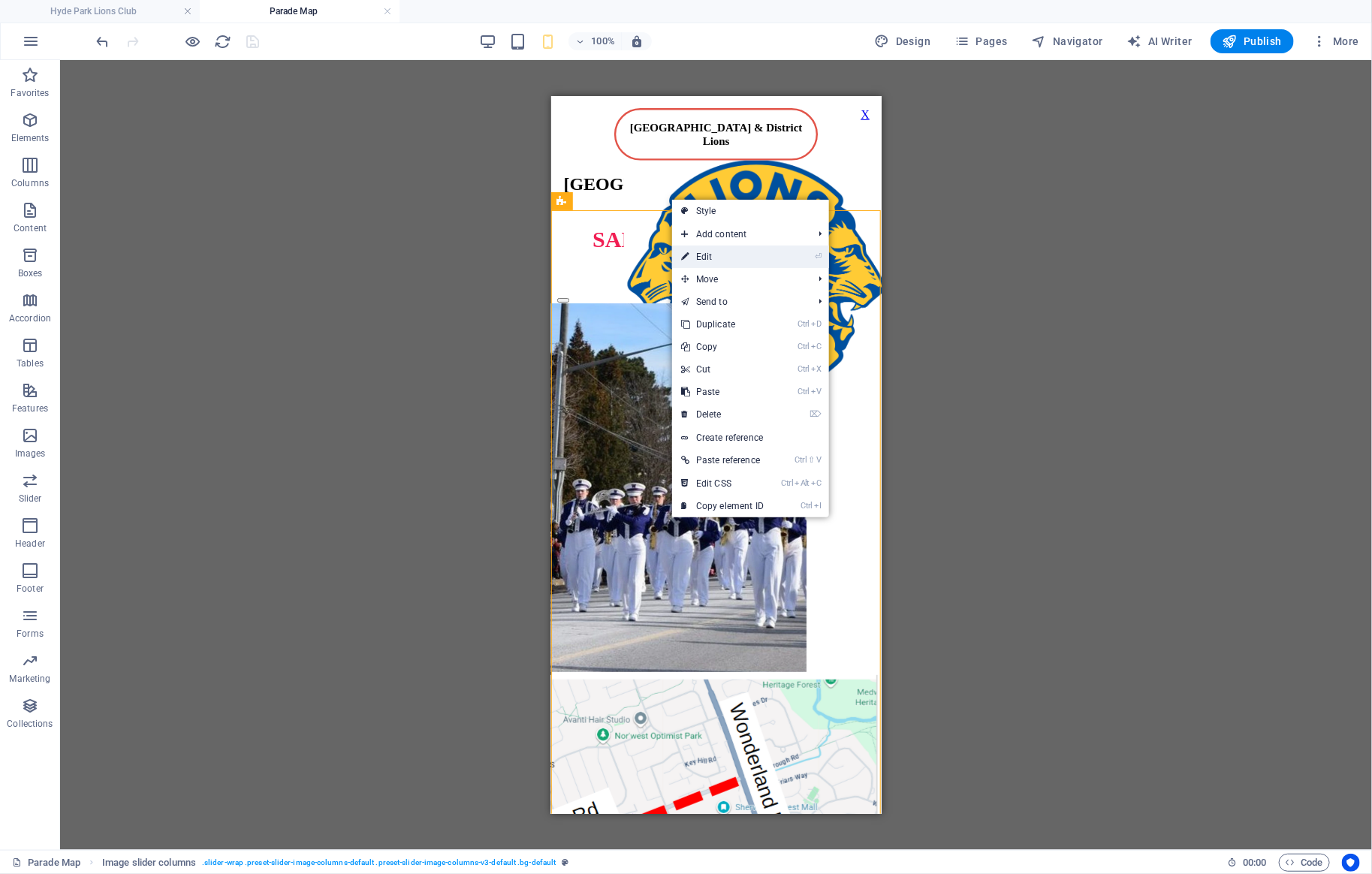
click at [710, 254] on link "⏎ Edit" at bounding box center [721, 256] width 100 height 22
select select "rem"
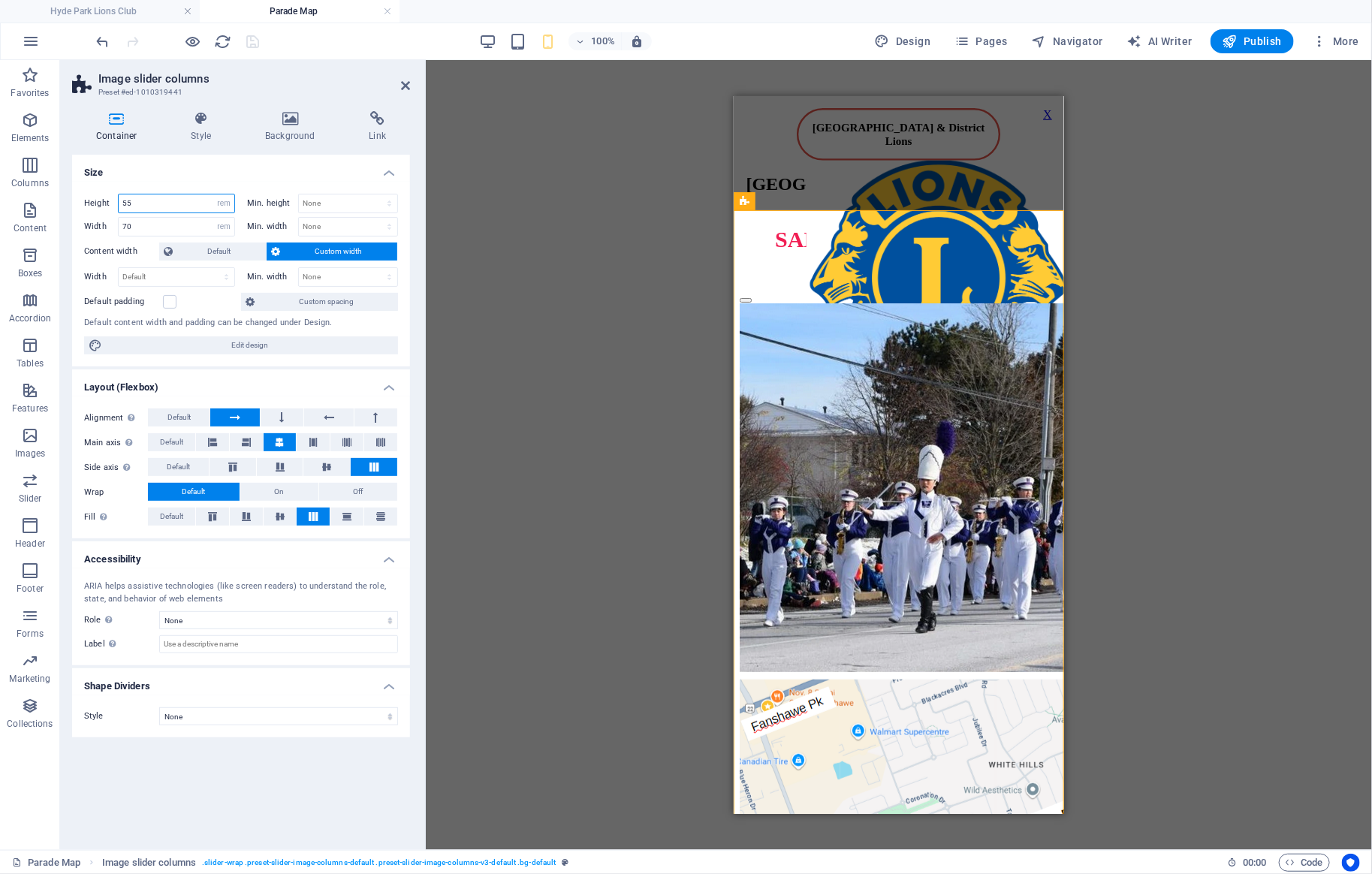
drag, startPoint x: 156, startPoint y: 207, endPoint x: 48, endPoint y: 201, distance: 108.2
click at [119, 201] on input "55" at bounding box center [177, 203] width 115 height 18
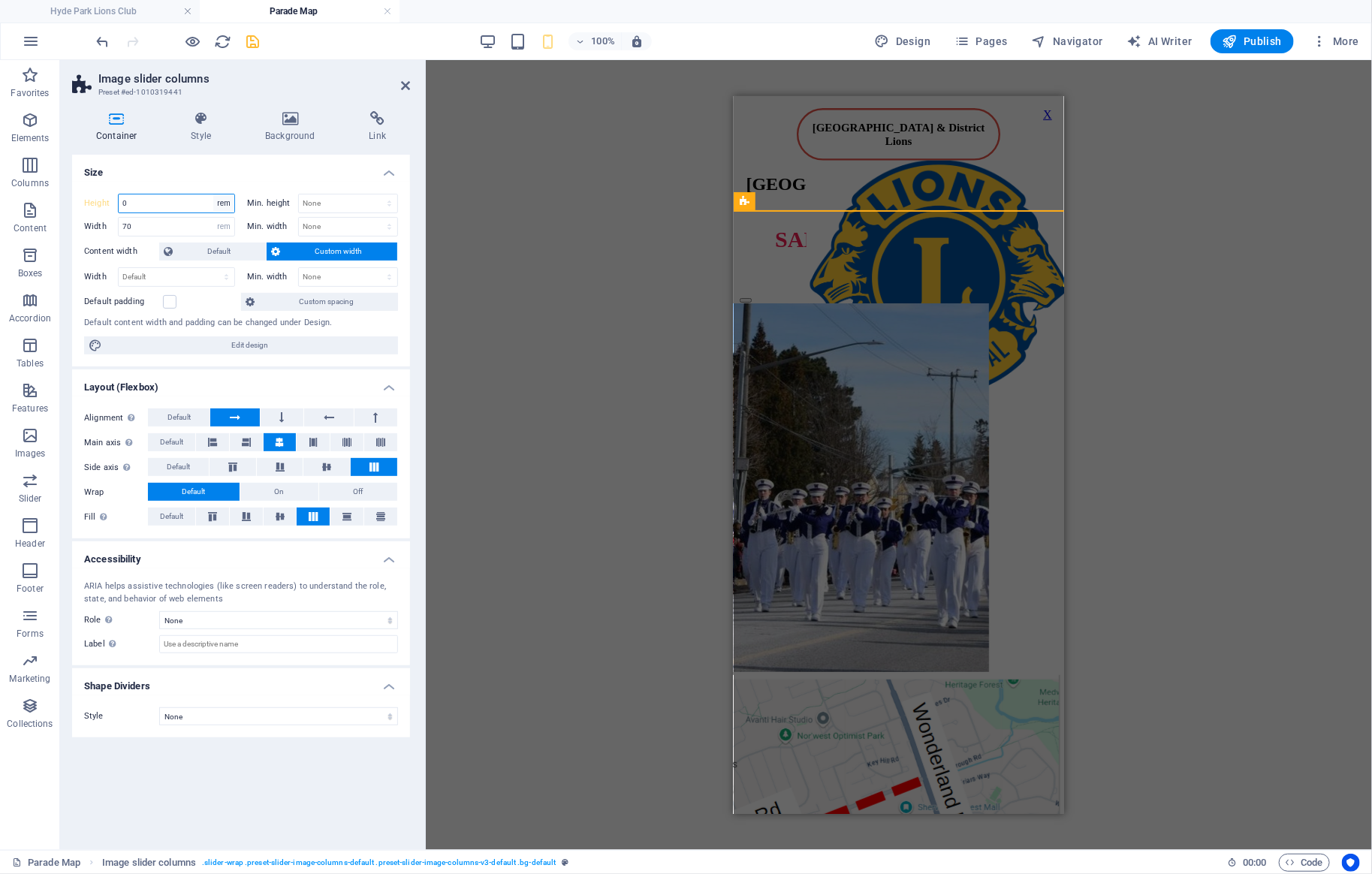
type input "0"
click at [213, 194] on select "Default px rem % vh vw" at bounding box center [224, 203] width 21 height 18
select select "default"
click option "Default" at bounding box center [0, 0] width 0 height 0
type input "0"
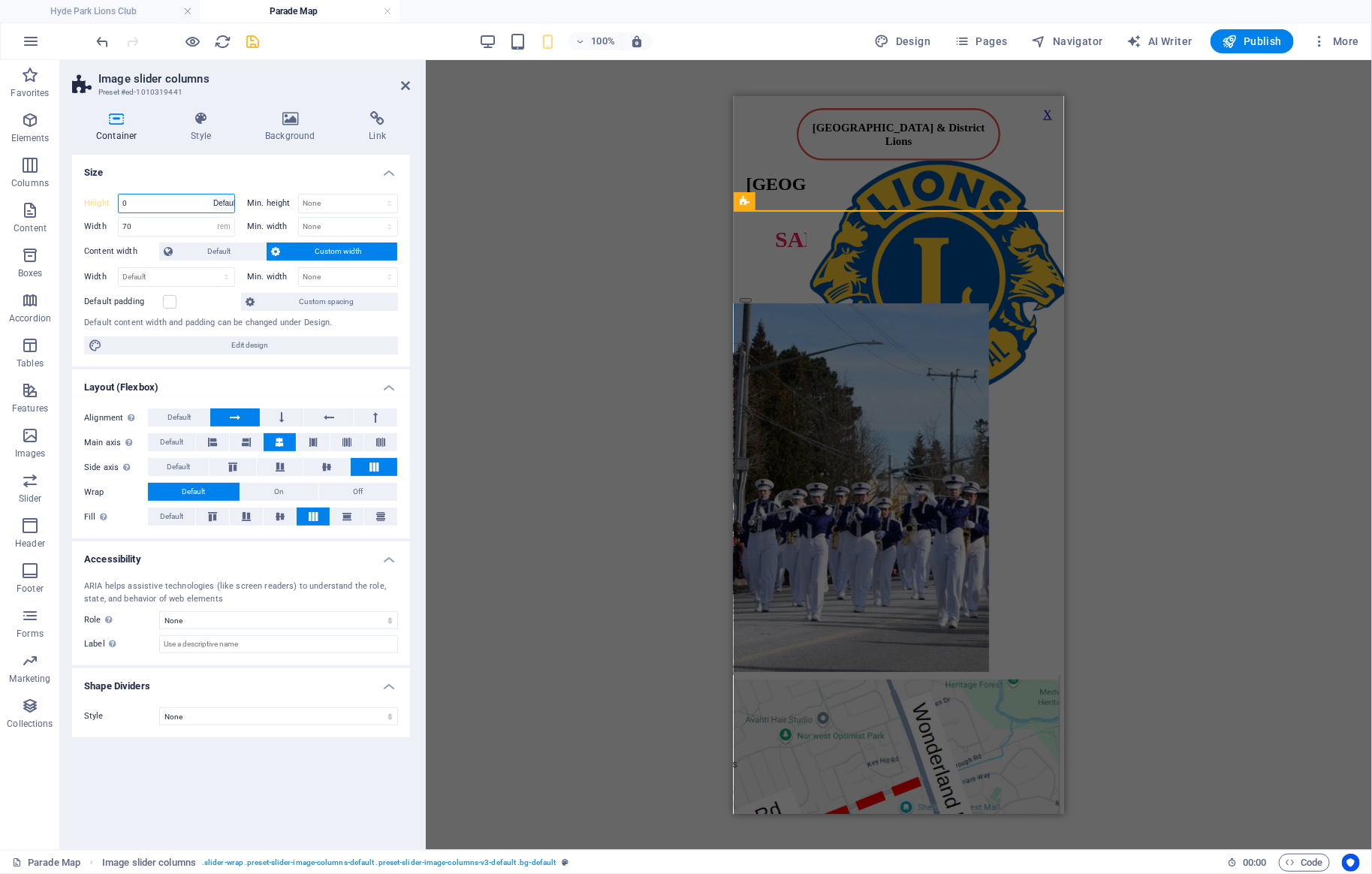
select select "rem"
click at [213, 194] on select "Default px rem % vh vw" at bounding box center [224, 203] width 21 height 18
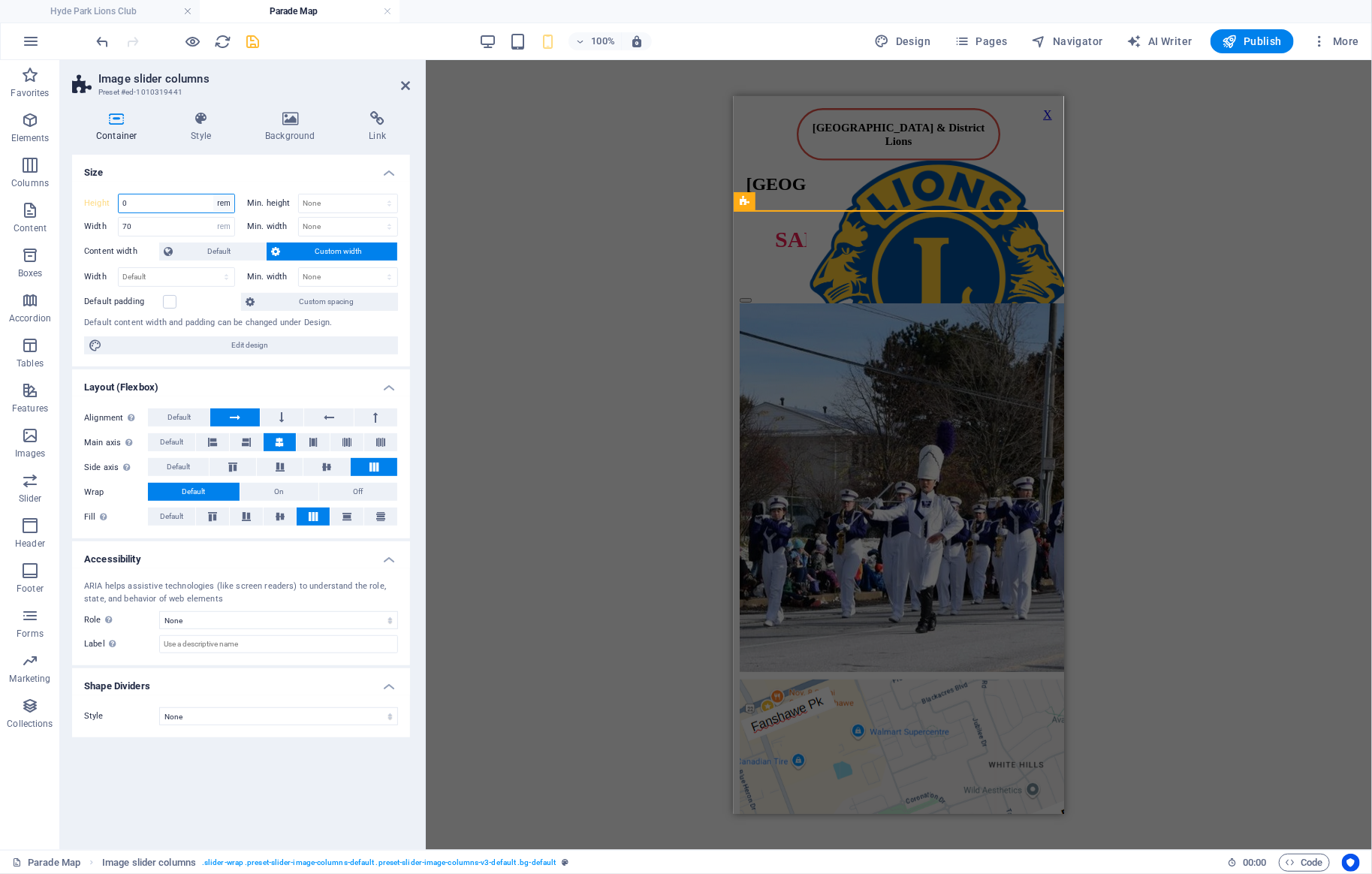
click at [193, 201] on input "0" at bounding box center [177, 203] width 115 height 18
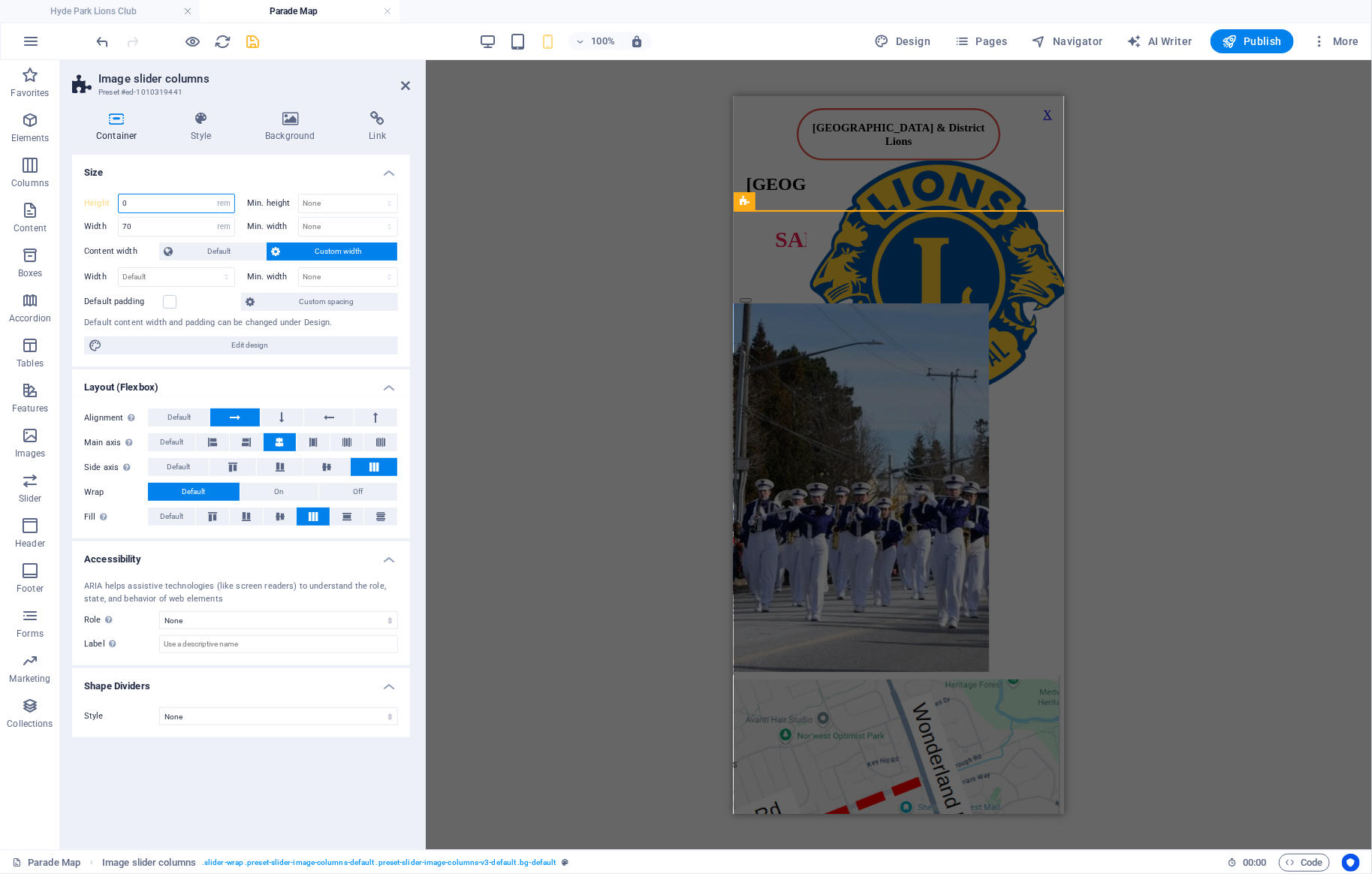
drag, startPoint x: 175, startPoint y: 205, endPoint x: 85, endPoint y: 198, distance: 90.3
click at [119, 198] on input "0" at bounding box center [177, 203] width 115 height 18
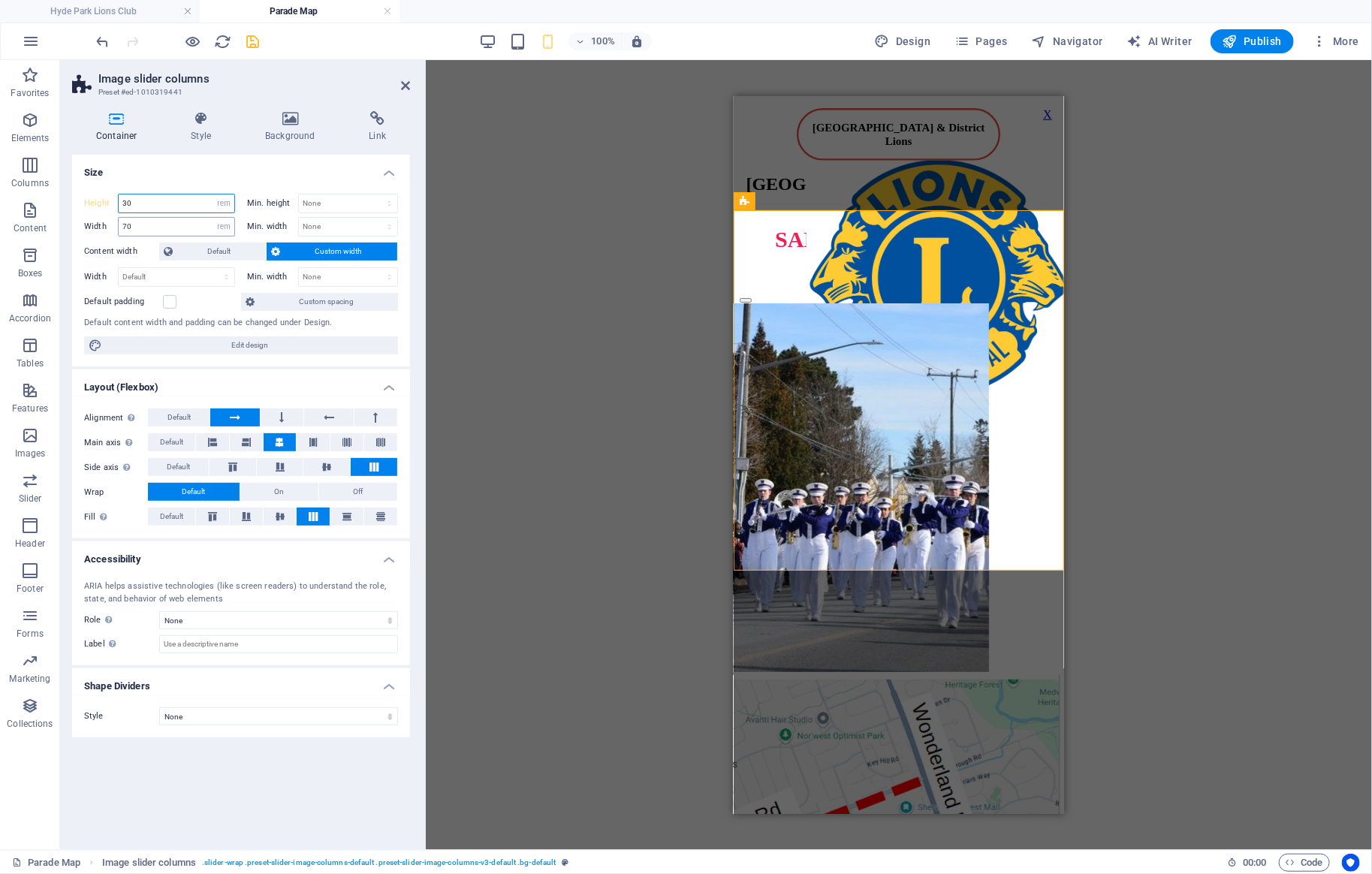
type input "30"
drag, startPoint x: 139, startPoint y: 226, endPoint x: 93, endPoint y: 232, distance: 46.4
click at [119, 232] on input "70" at bounding box center [177, 226] width 115 height 18
click at [179, 204] on input "30" at bounding box center [177, 203] width 115 height 18
drag, startPoint x: 149, startPoint y: 227, endPoint x: 11, endPoint y: 201, distance: 140.4
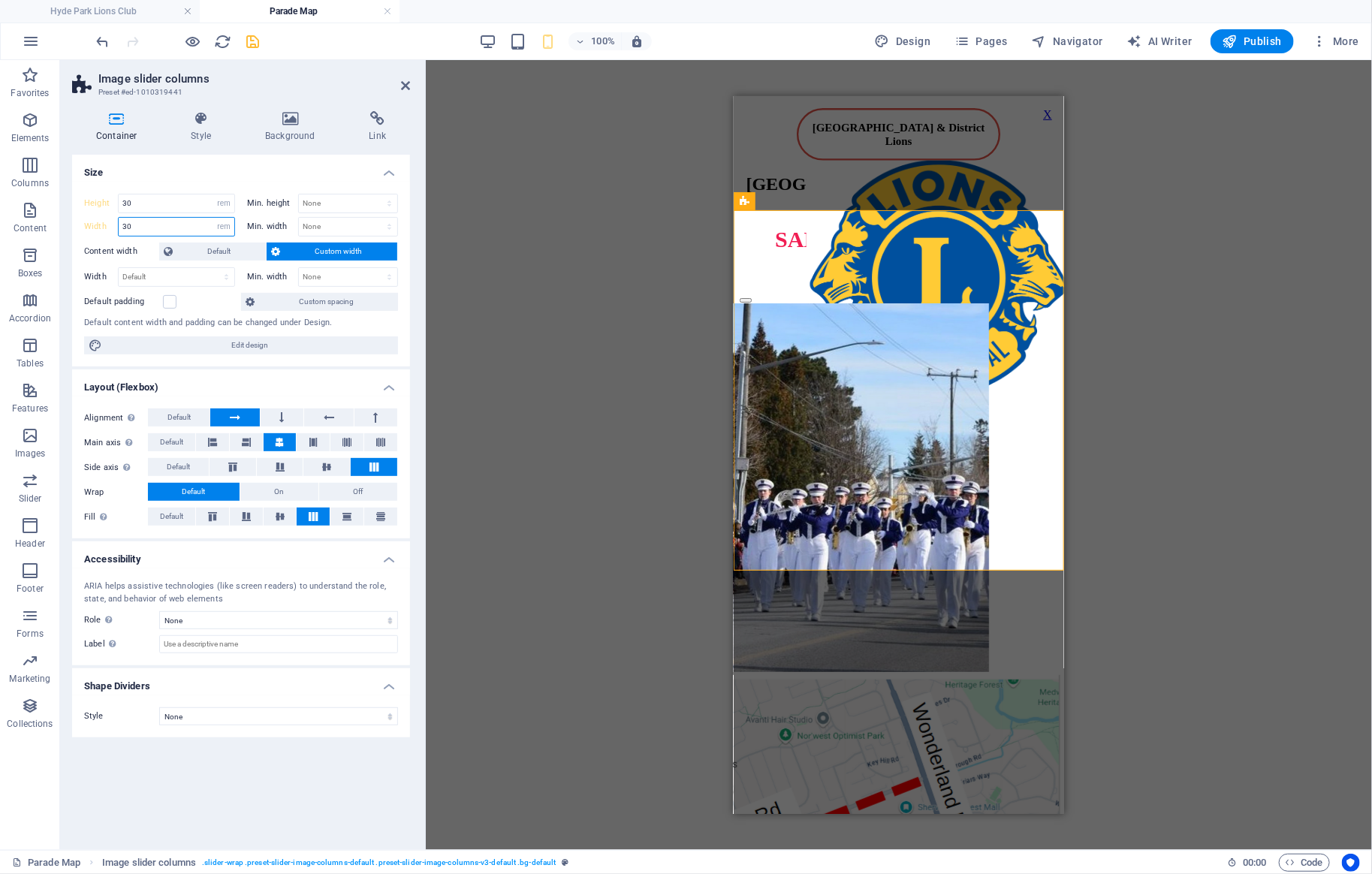
click at [119, 217] on input "30" at bounding box center [177, 226] width 115 height 18
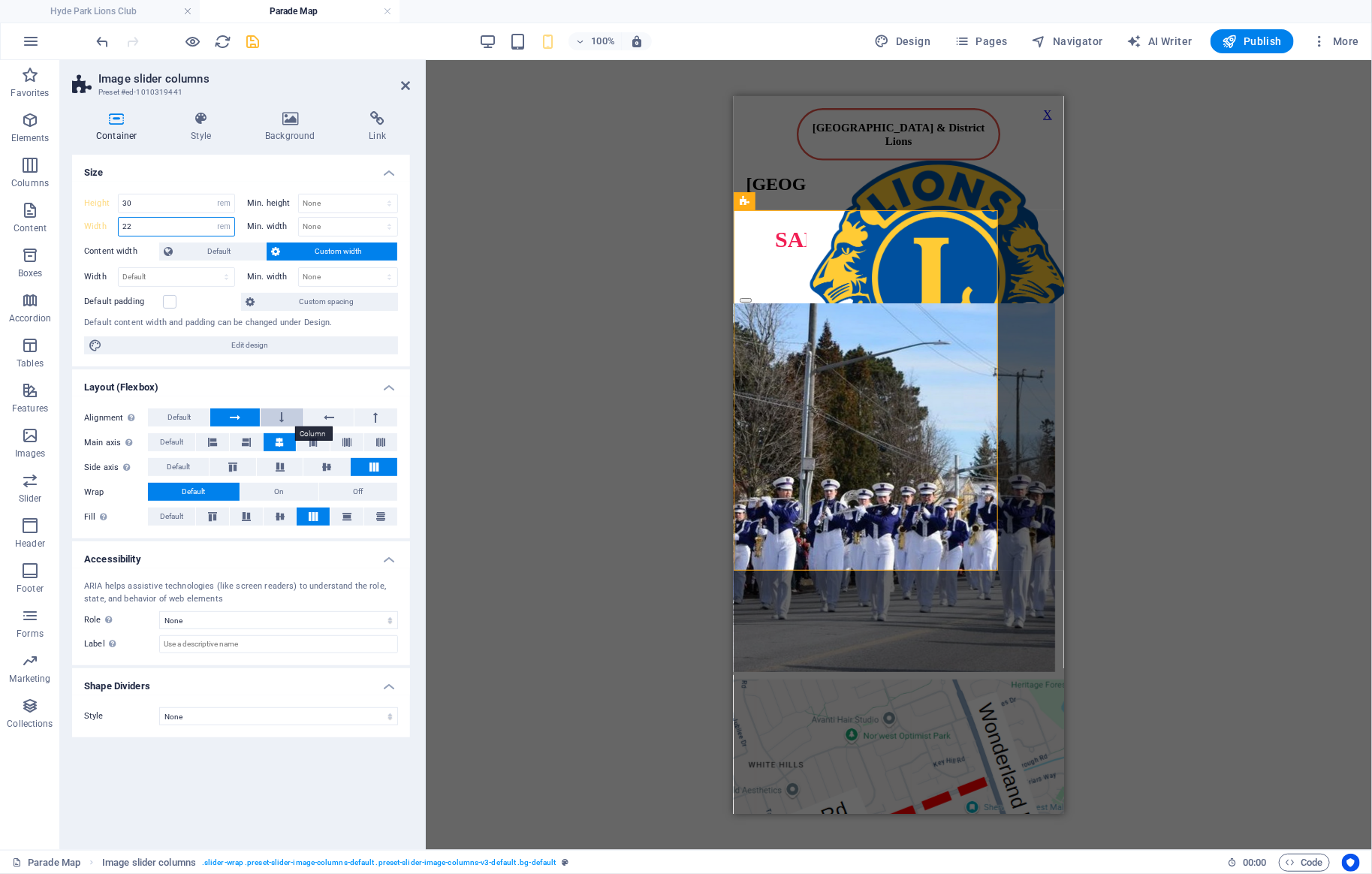
type input "22"
click at [270, 415] on button at bounding box center [282, 417] width 43 height 18
click at [310, 417] on button at bounding box center [328, 417] width 49 height 18
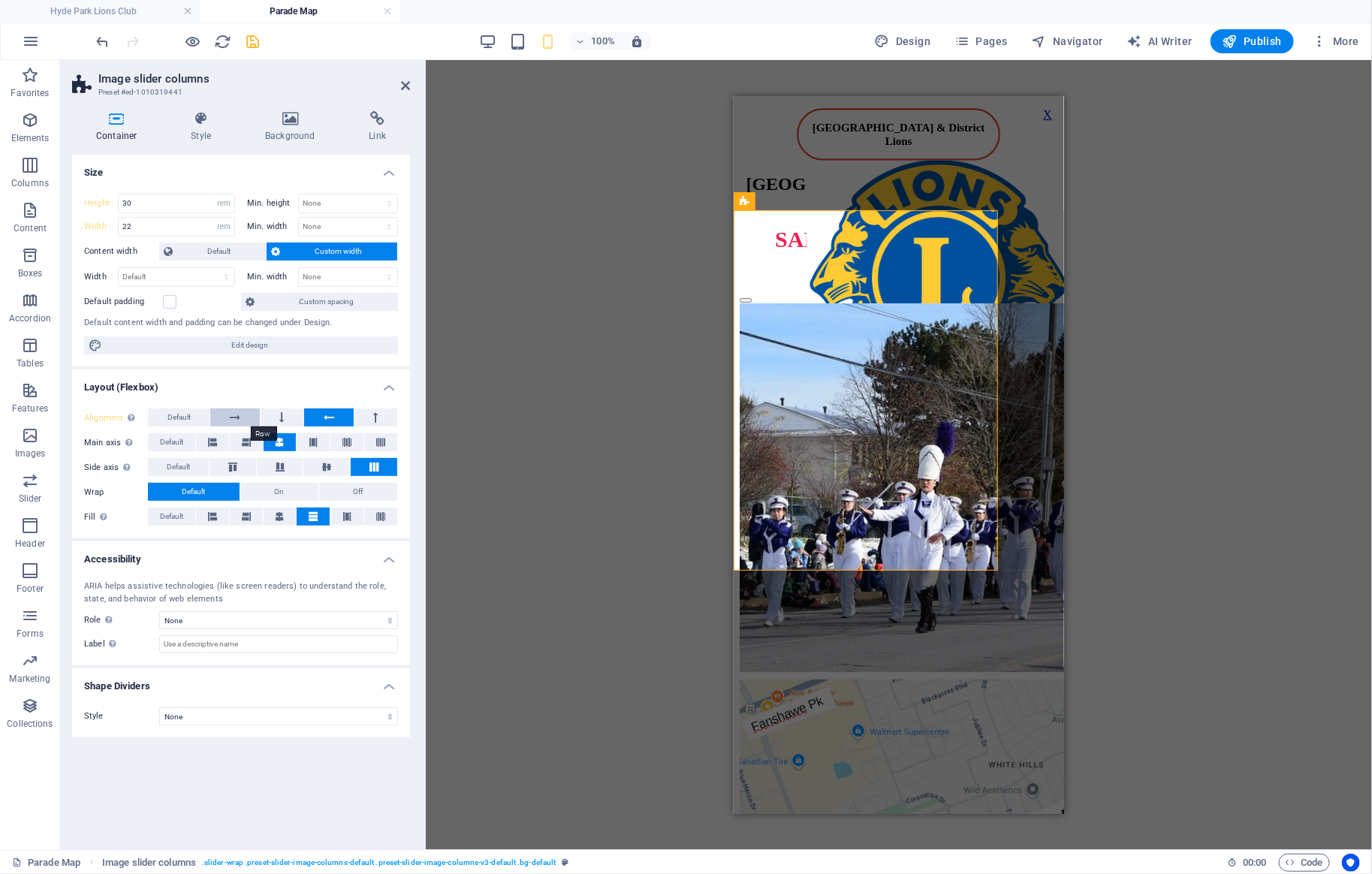
click at [225, 413] on button at bounding box center [234, 417] width 49 height 18
click at [192, 413] on button "Default" at bounding box center [178, 417] width 61 height 18
click at [205, 416] on button "Default" at bounding box center [178, 417] width 61 height 18
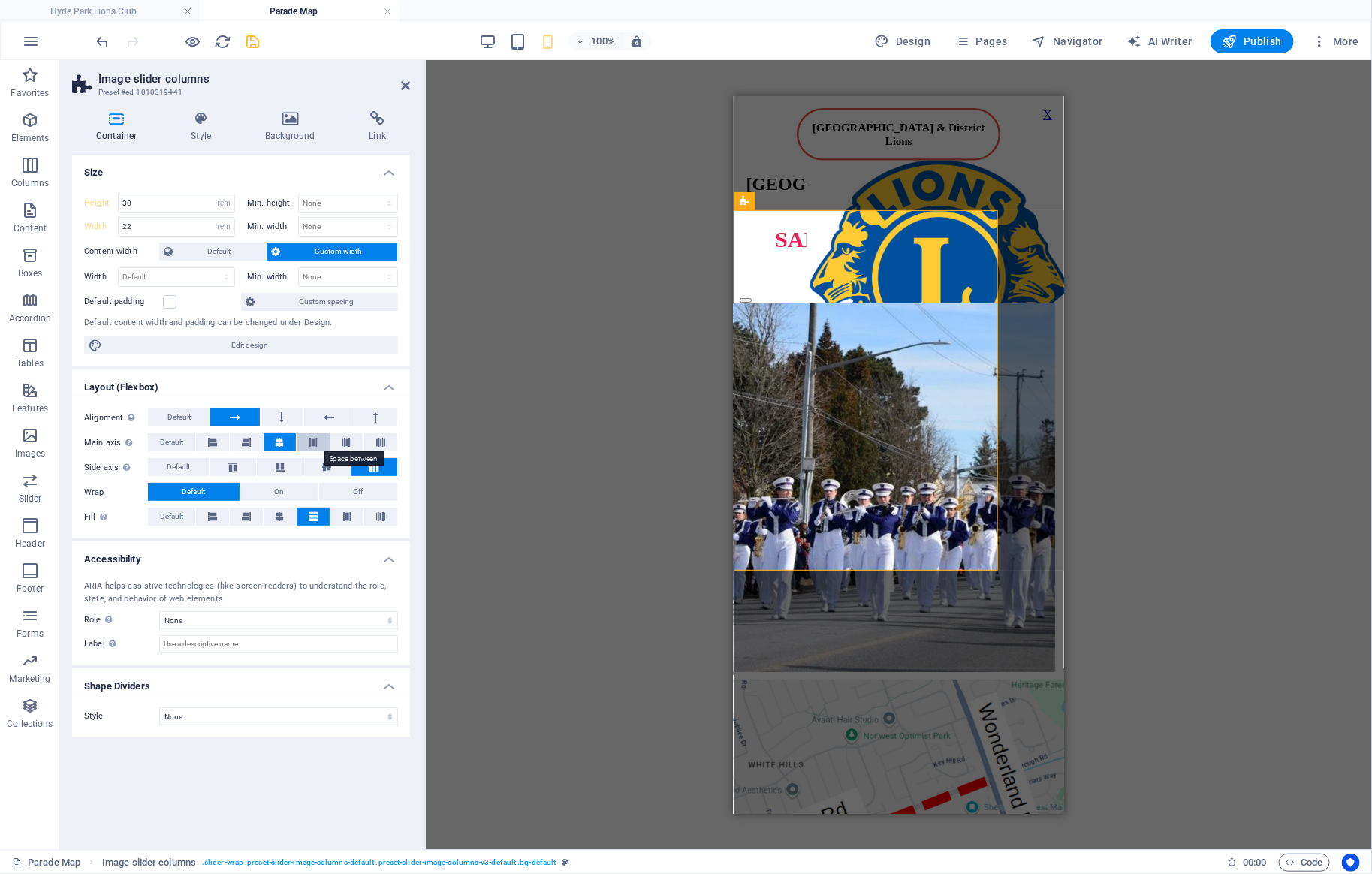
click at [307, 440] on button at bounding box center [312, 442] width 33 height 18
click at [283, 439] on icon at bounding box center [280, 442] width 9 height 18
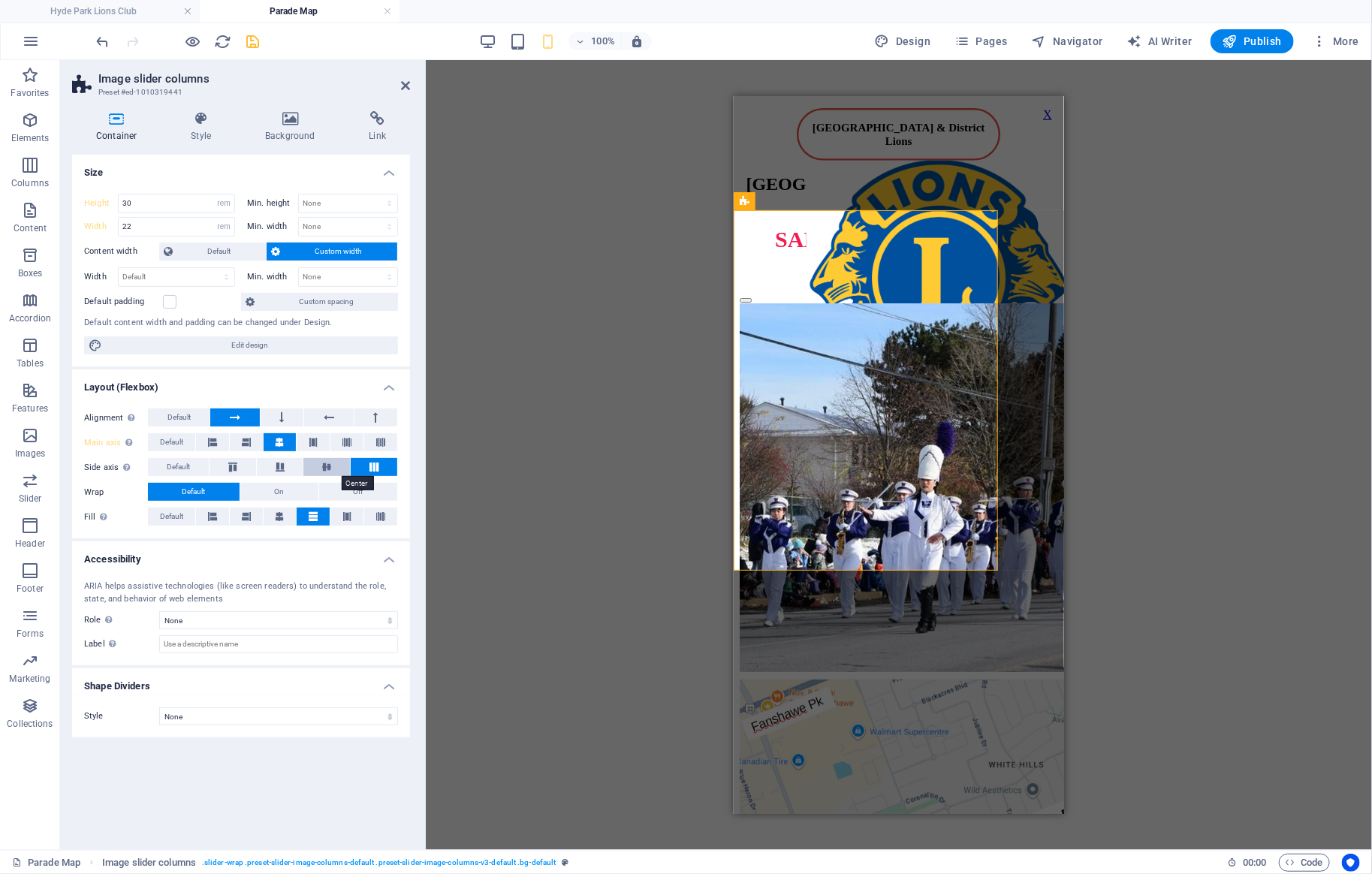
click at [331, 464] on icon at bounding box center [327, 467] width 18 height 9
click at [288, 518] on button at bounding box center [280, 516] width 33 height 18
click at [119, 268] on select "Default px rem % em vh vw" at bounding box center [177, 277] width 115 height 18
select select "rem"
click option "rem" at bounding box center [0, 0] width 0 height 0
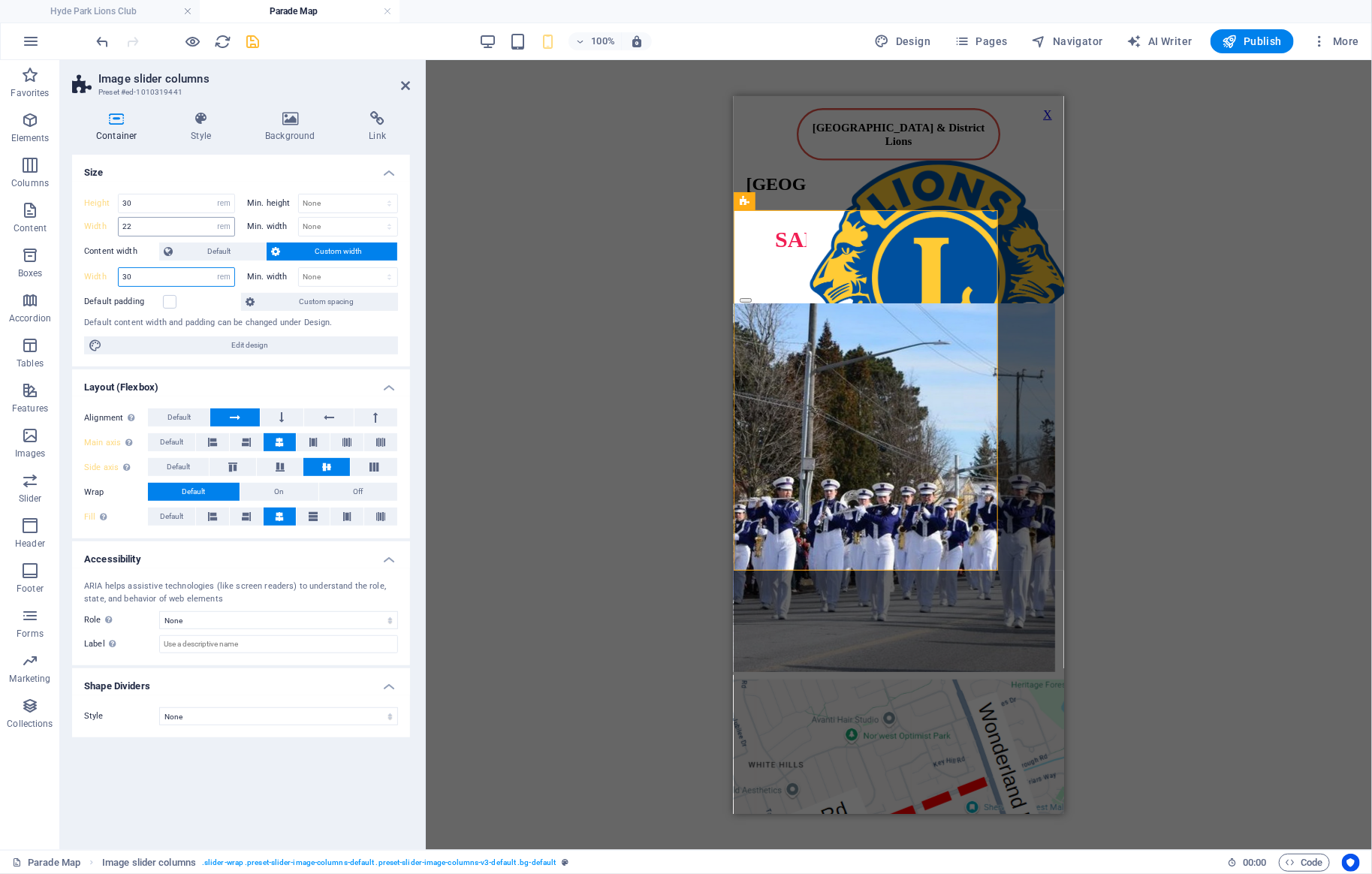
type input "30"
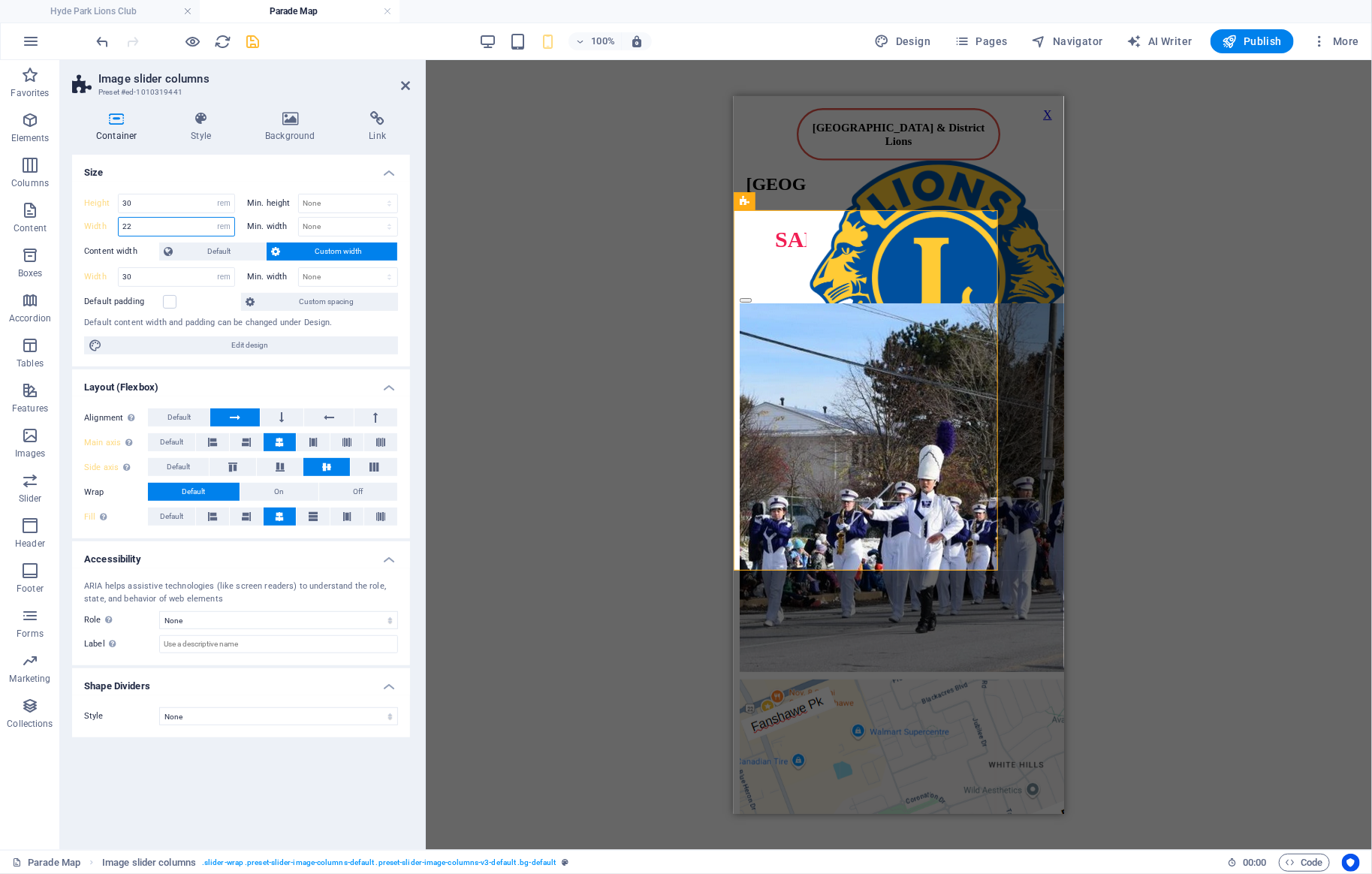
drag, startPoint x: 155, startPoint y: 228, endPoint x: 87, endPoint y: 227, distance: 68.0
click at [119, 227] on input "22" at bounding box center [177, 226] width 115 height 18
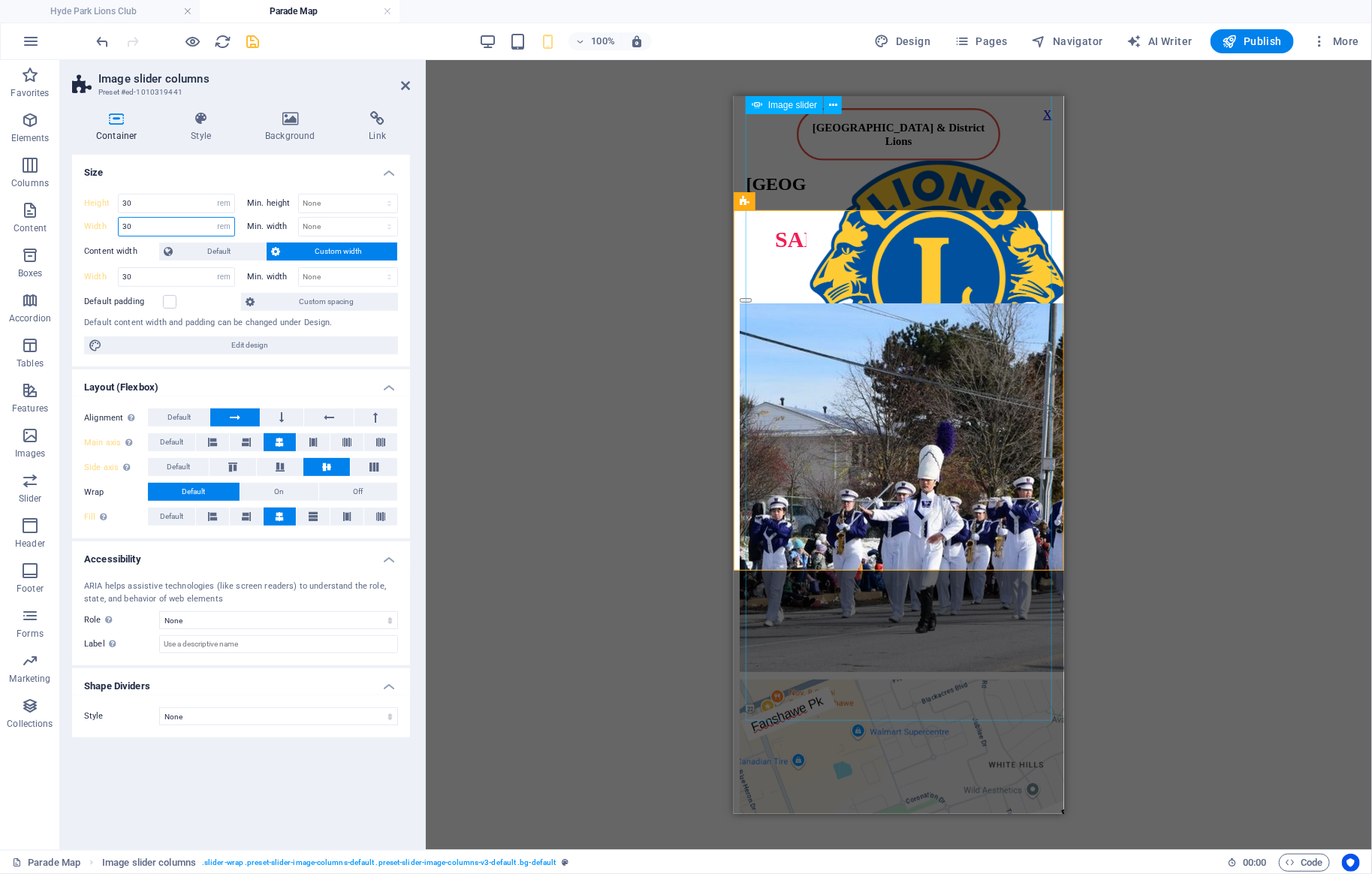
type input "30"
click at [858, 418] on img "1/2" at bounding box center [1017, 486] width 556 height 368
click at [856, 410] on img "1/2" at bounding box center [1017, 486] width 556 height 368
select select "rem"
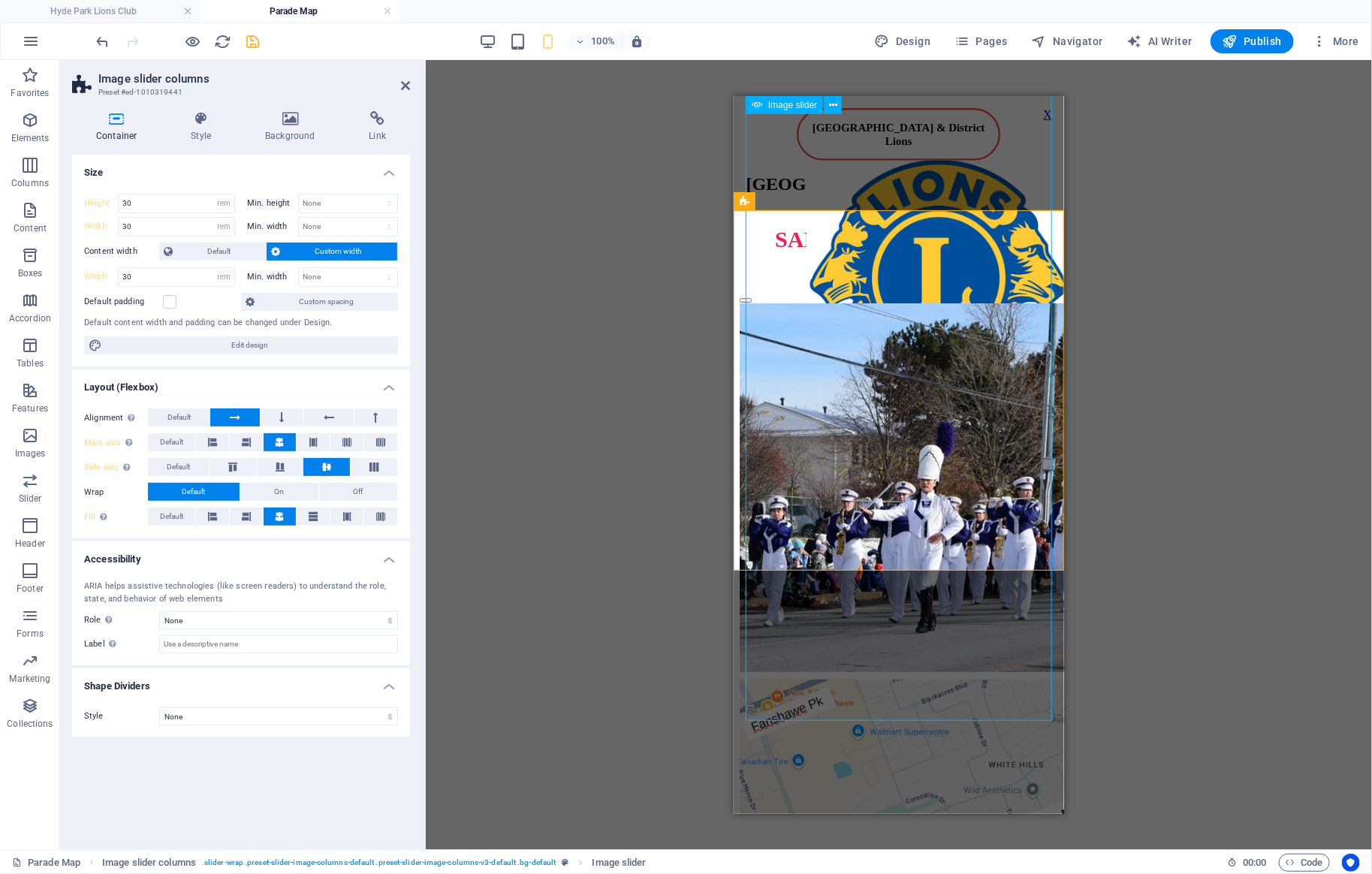
select select "ms"
select select "s"
select select "progressive"
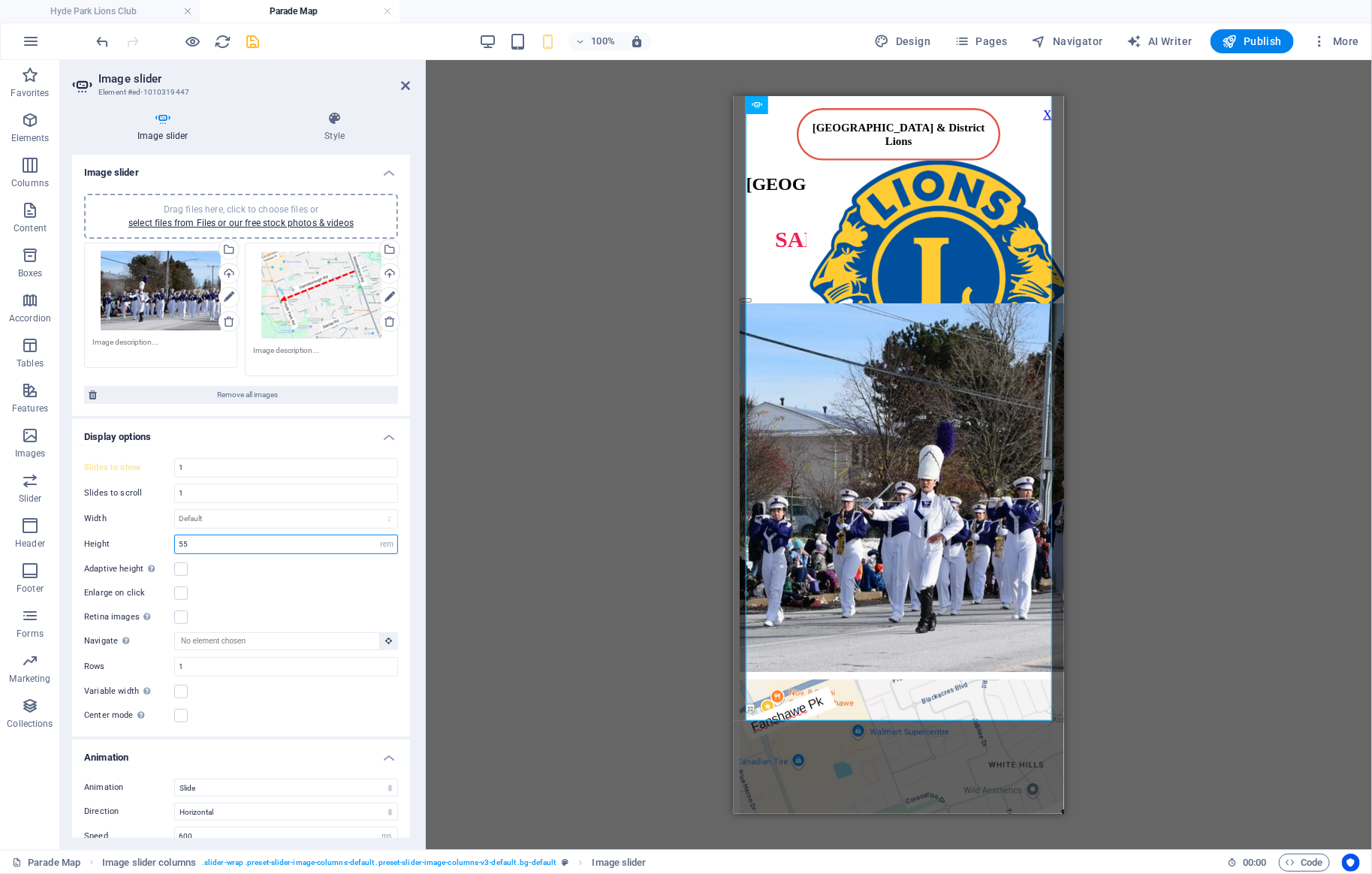
drag, startPoint x: 203, startPoint y: 539, endPoint x: 96, endPoint y: 524, distance: 108.0
click at [175, 535] on input "55" at bounding box center [286, 544] width 222 height 18
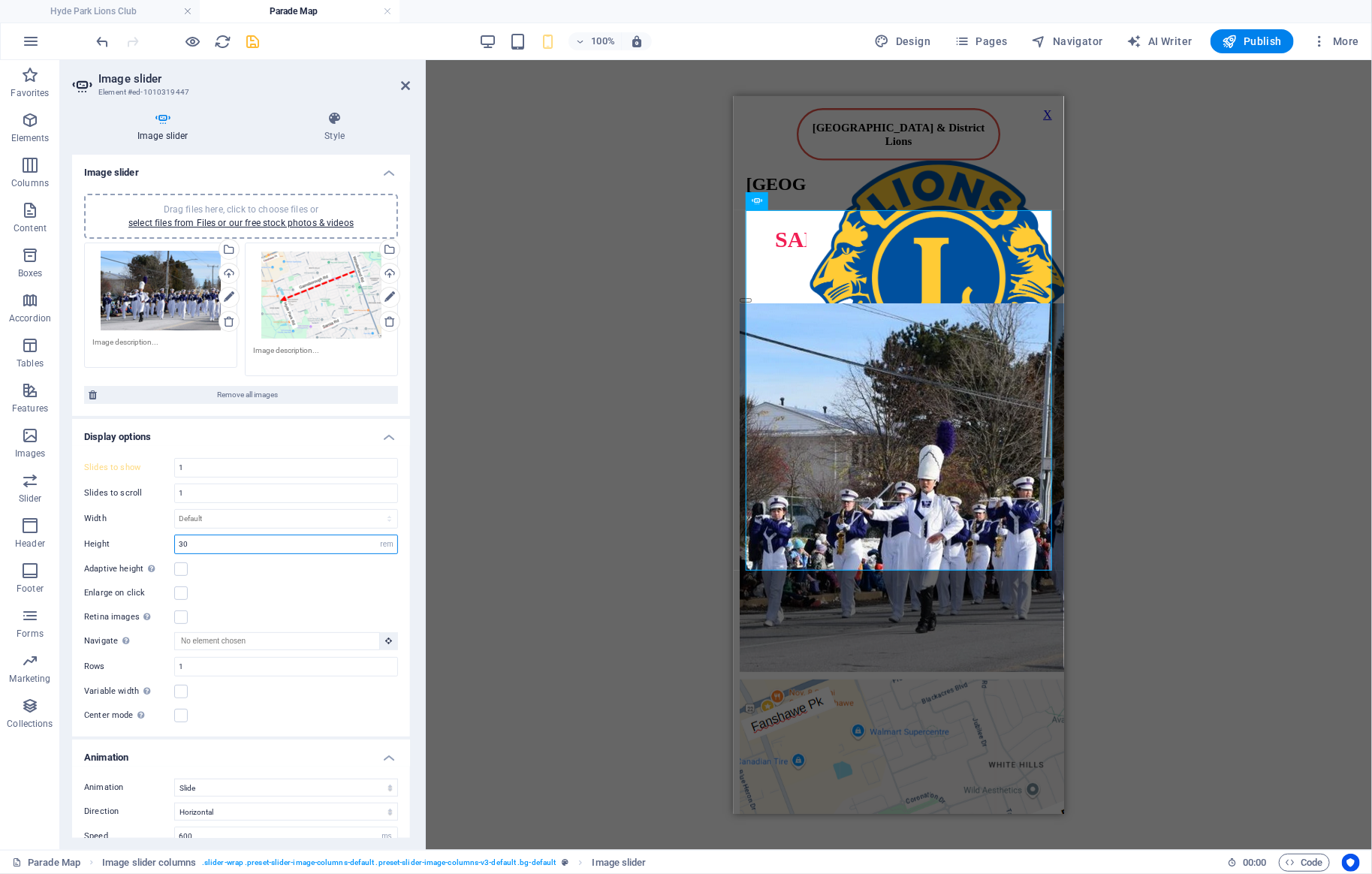
type input "30"
click at [943, 638] on html "[GEOGRAPHIC_DATA] & District [GEOGRAPHIC_DATA] & DISTRICT LIONS' SANTA CLAUS PA…" at bounding box center [898, 374] width 330 height 560
click at [175, 510] on select "Default px % rem em vw vh" at bounding box center [286, 519] width 222 height 18
select select "rem"
click option "rem" at bounding box center [0, 0] width 0 height 0
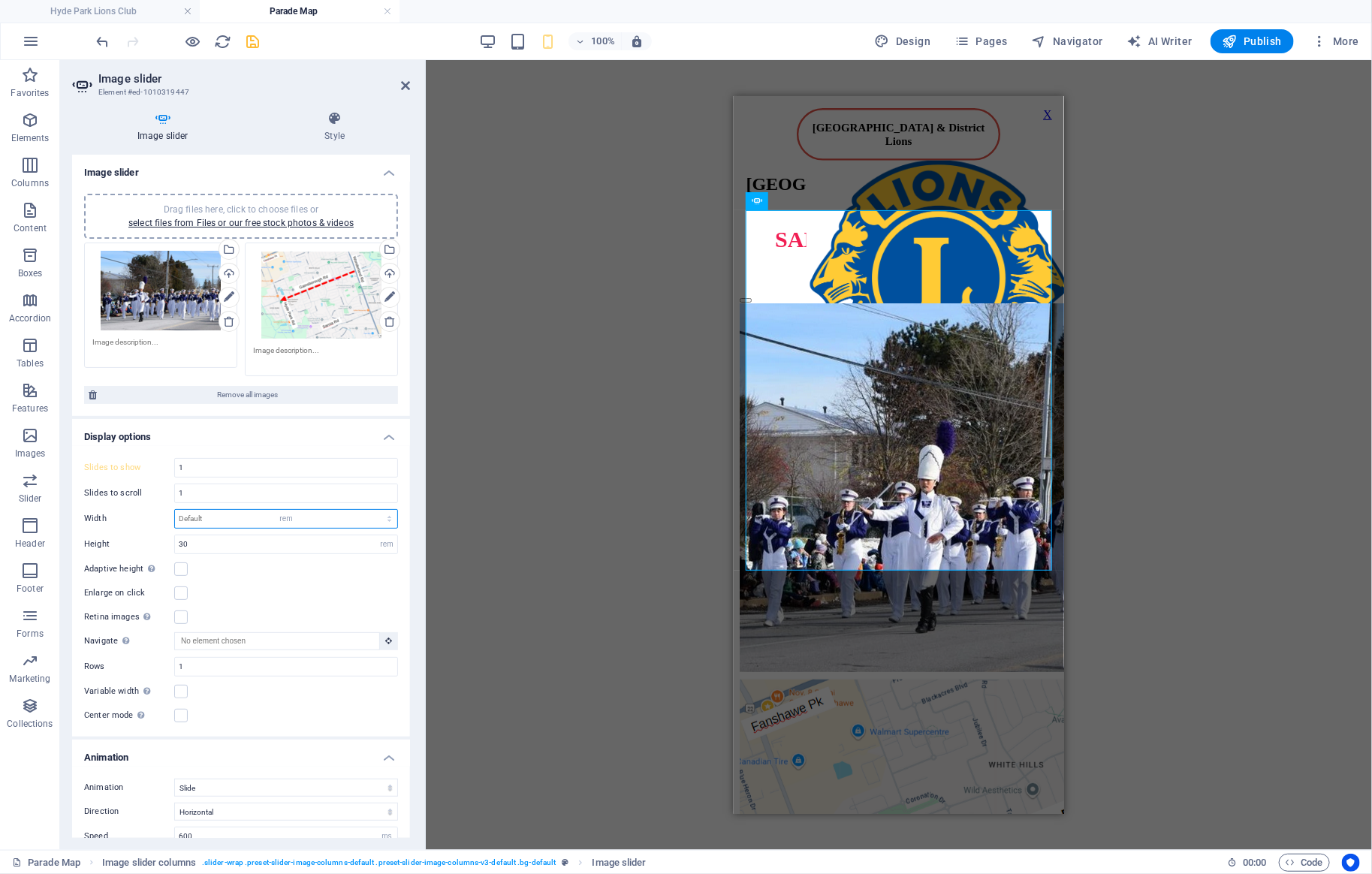
type input "0"
click at [376, 510] on select "Default px % rem em vw vh" at bounding box center [387, 519] width 21 height 18
select select "default"
click option "Default" at bounding box center [0, 0] width 0 height 0
select select "DISABLED_OPTION_VALUE"
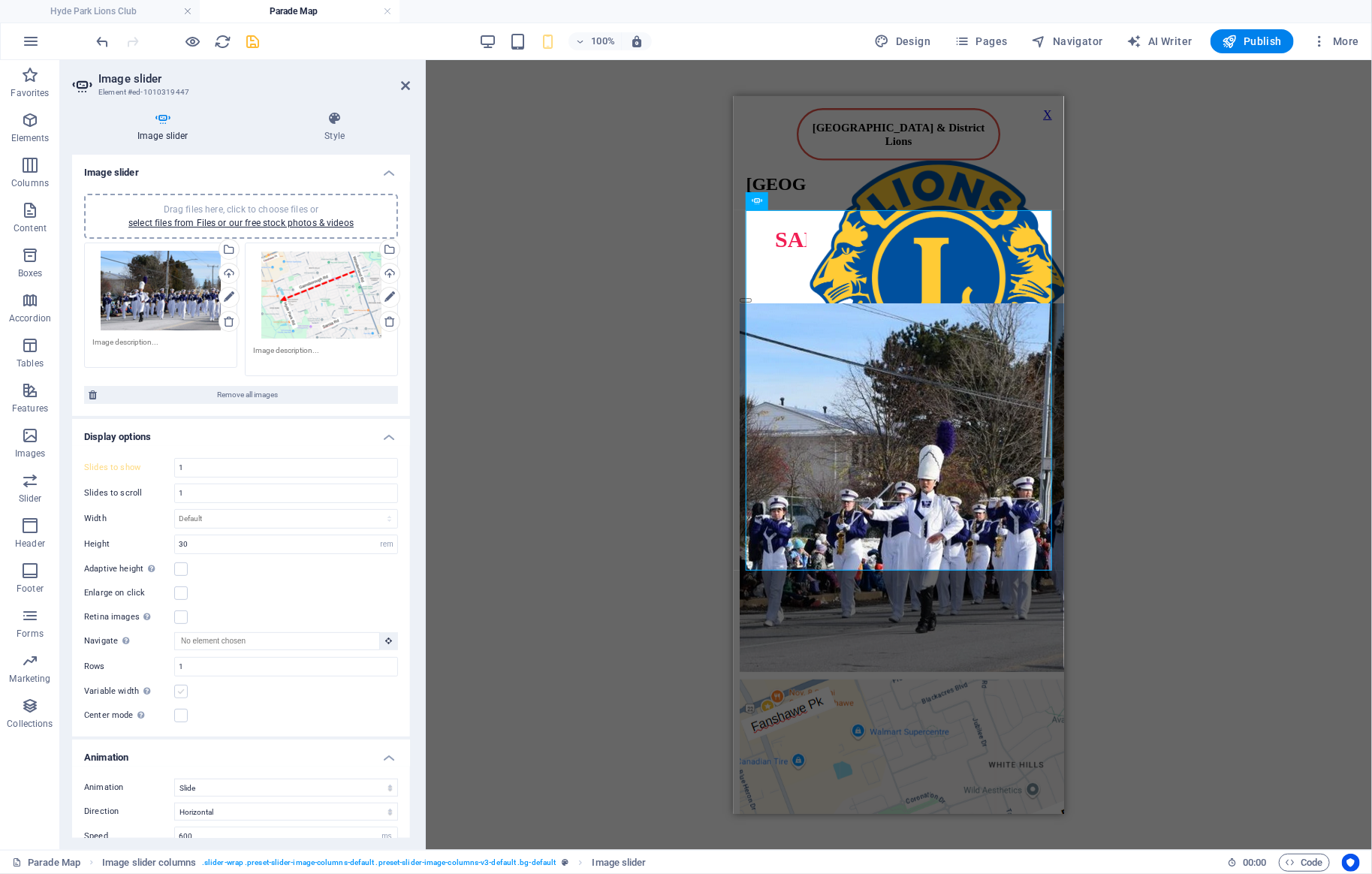
click at [182, 695] on label at bounding box center [180, 691] width 13 height 13
click at [0, 0] on input "Variable width Automatically adjust the width of the visible slide." at bounding box center [0, 0] width 0 height 0
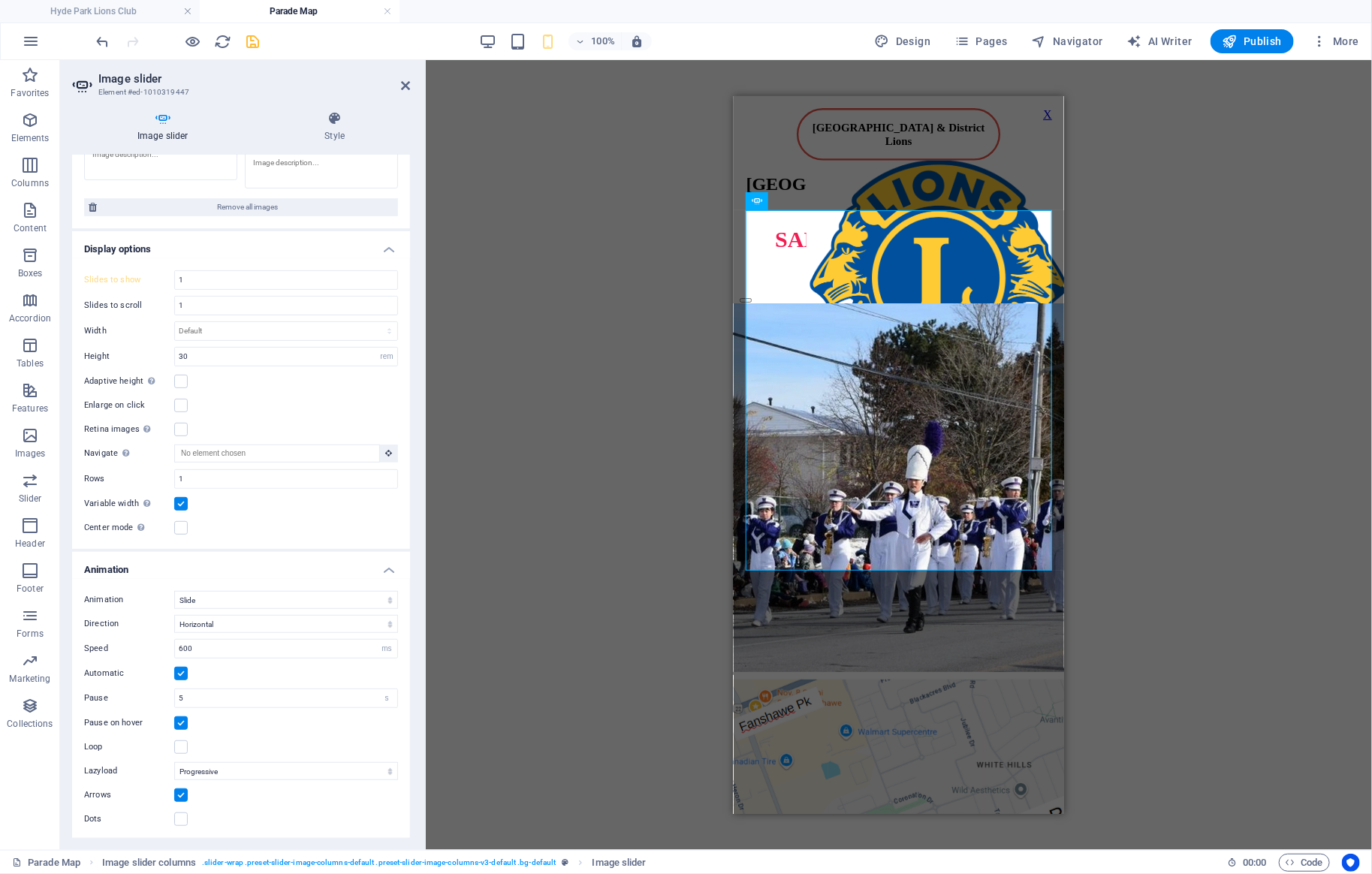
scroll to position [188, 0]
click at [183, 820] on label at bounding box center [180, 818] width 13 height 13
click at [0, 0] on input "Dots" at bounding box center [0, 0] width 0 height 0
click at [178, 793] on label at bounding box center [180, 794] width 13 height 13
click at [0, 0] on input "Arrows" at bounding box center [0, 0] width 0 height 0
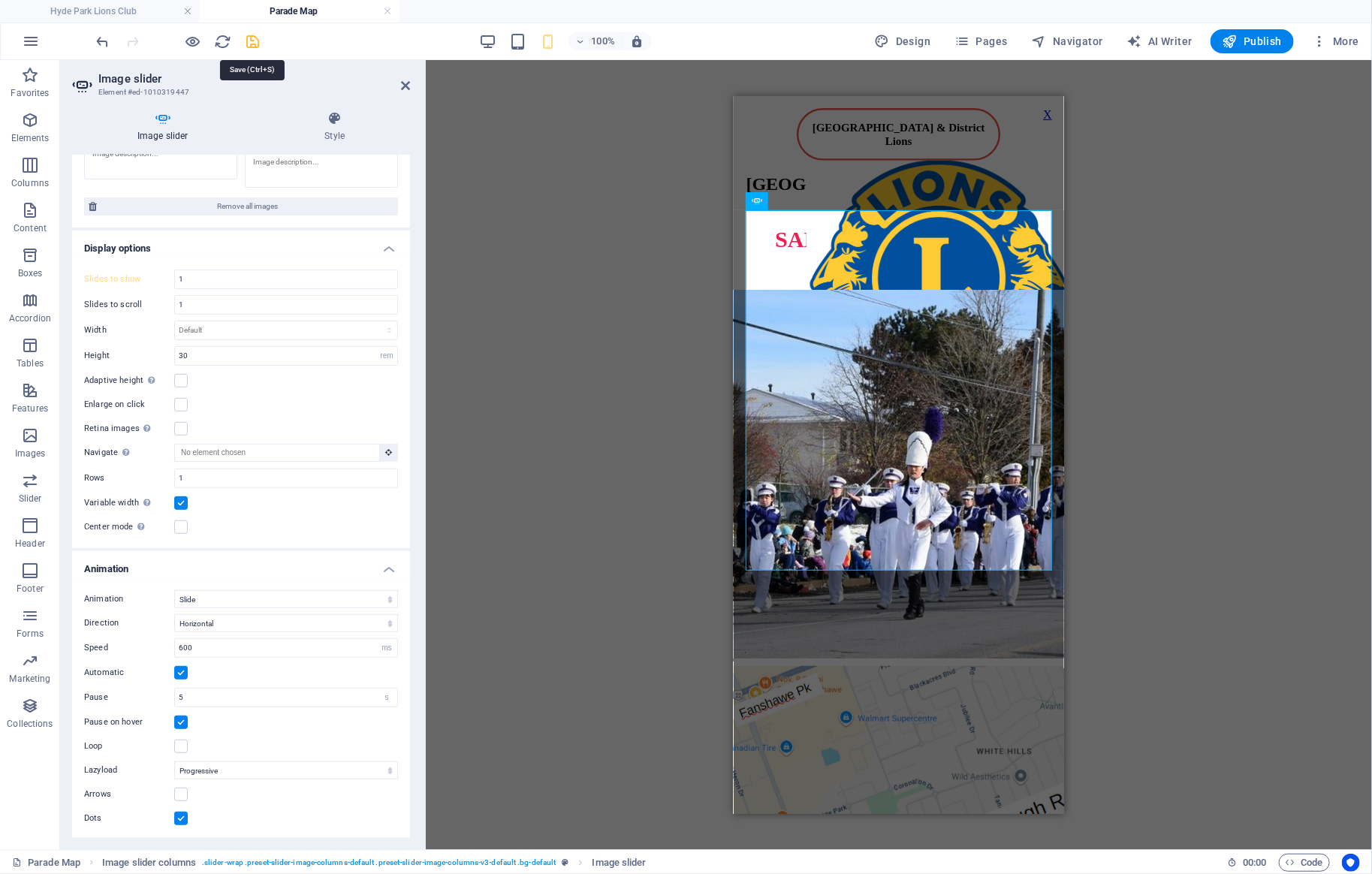
click at [248, 36] on icon "save" at bounding box center [253, 41] width 17 height 17
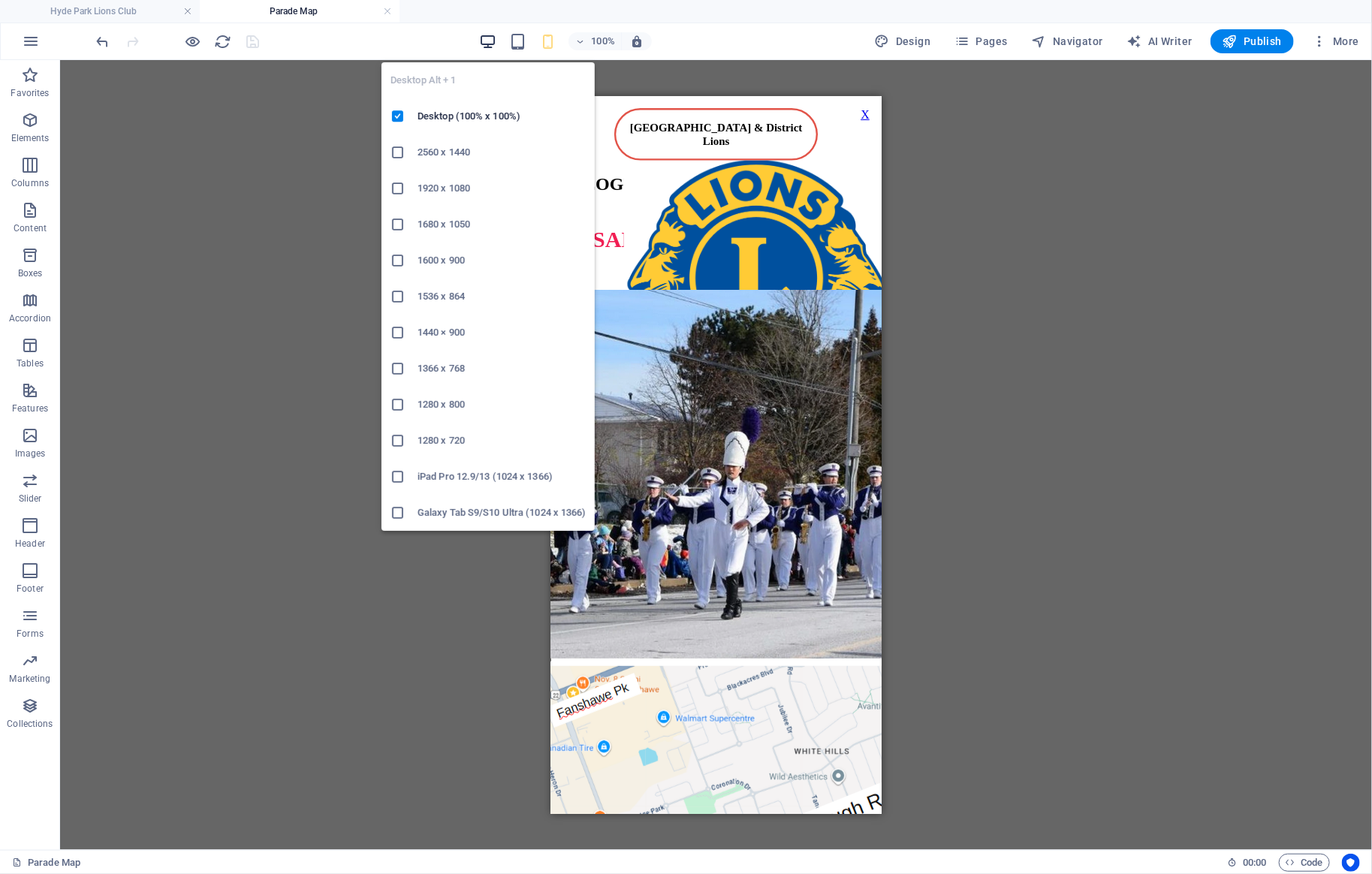
click at [491, 42] on icon "button" at bounding box center [487, 41] width 17 height 17
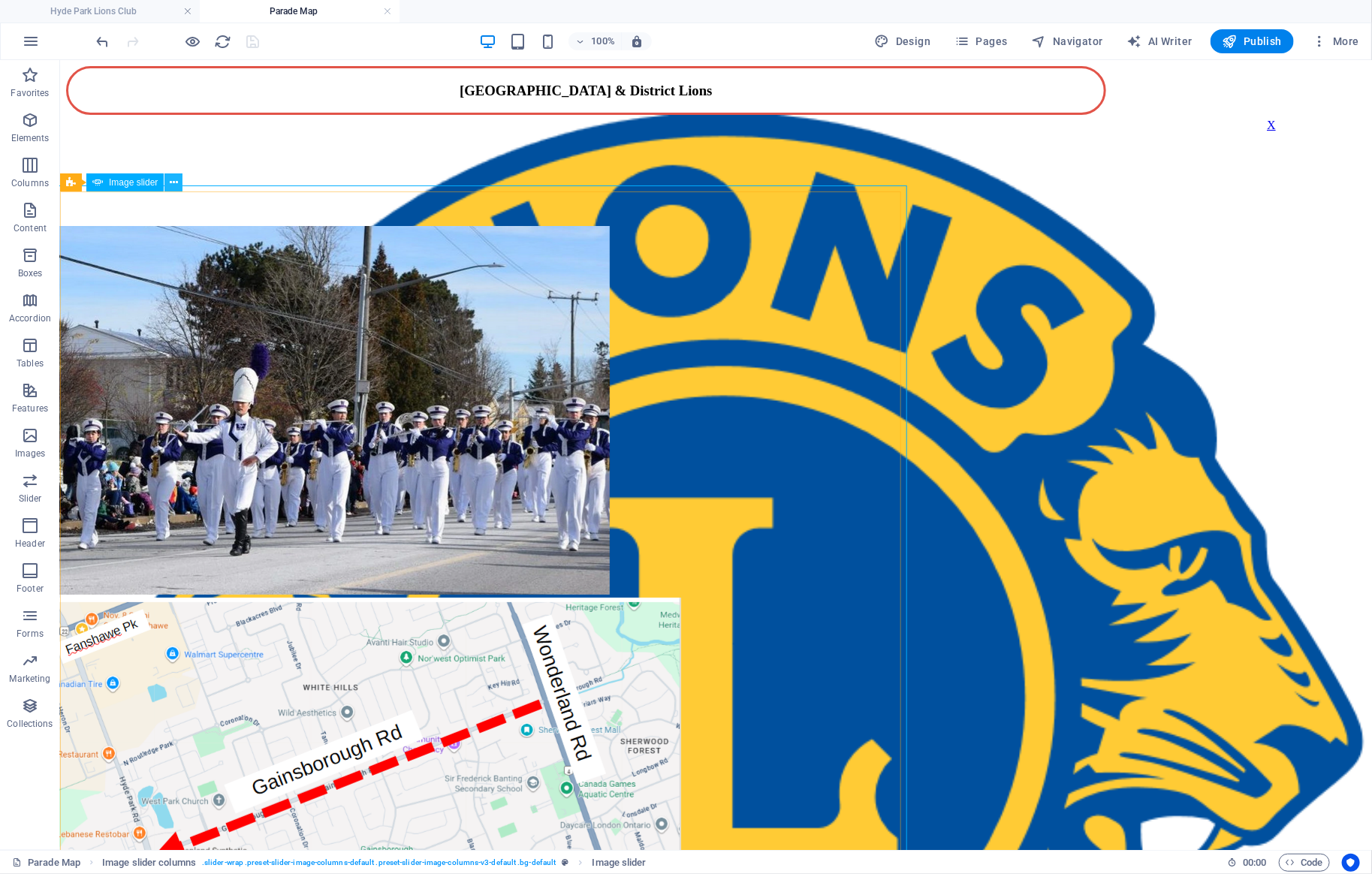
click at [174, 182] on icon at bounding box center [173, 183] width 8 height 16
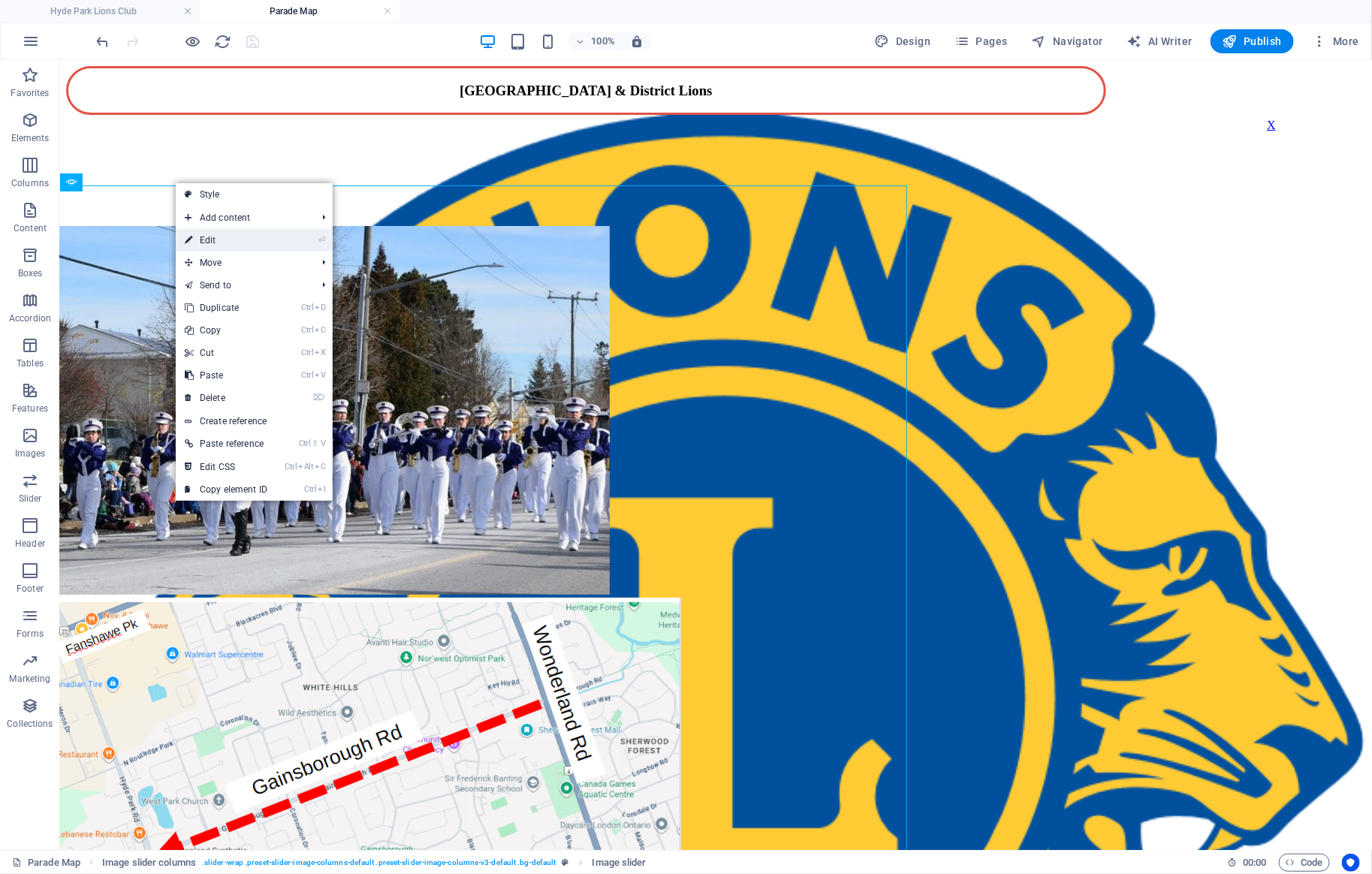
click at [226, 240] on link "⏎ Edit" at bounding box center [225, 240] width 100 height 22
select select "rem"
select select "ms"
select select "s"
select select "progressive"
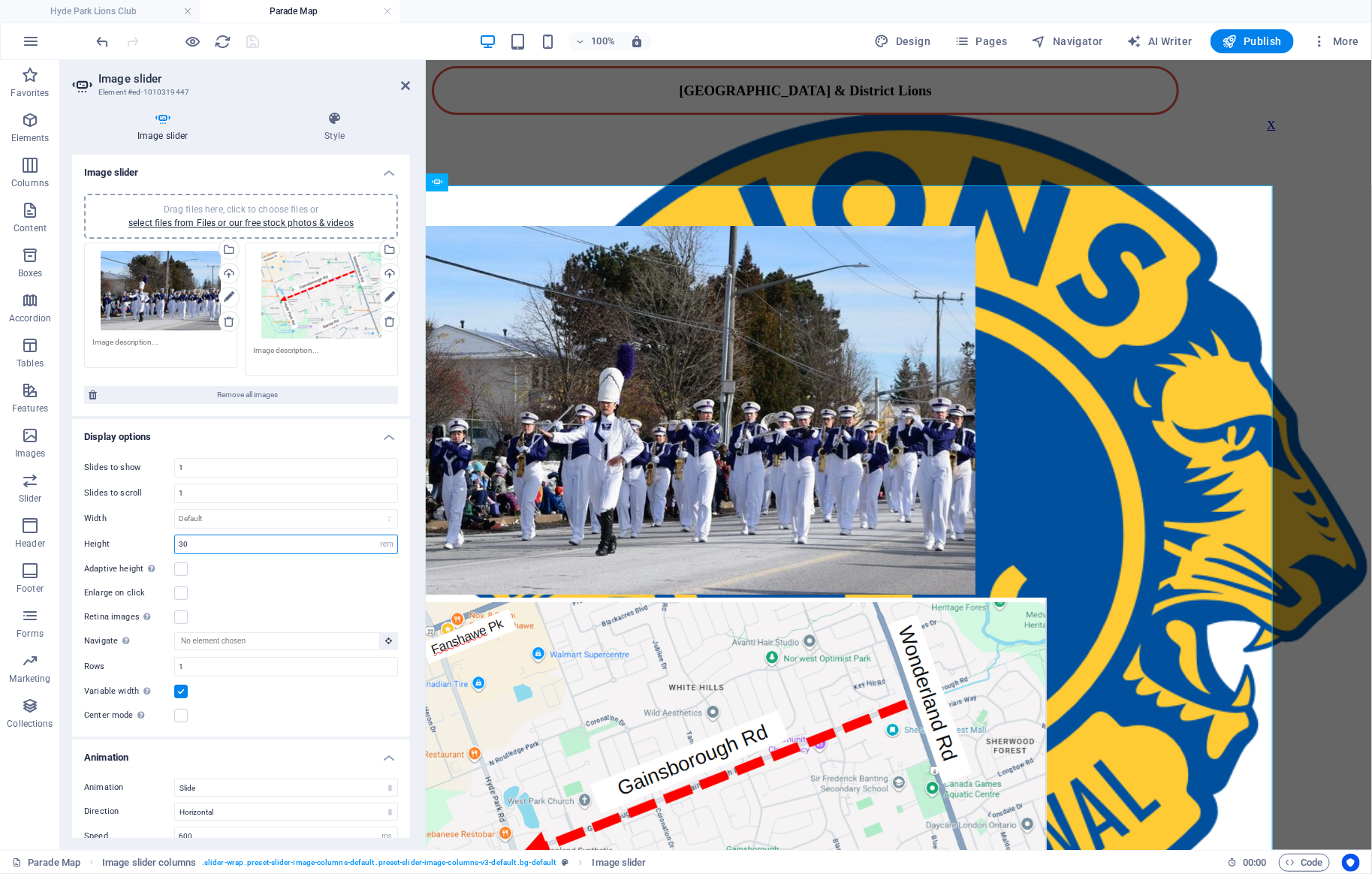
drag, startPoint x: 200, startPoint y: 540, endPoint x: 167, endPoint y: 536, distance: 33.2
click at [175, 536] on input "30" at bounding box center [286, 544] width 222 height 18
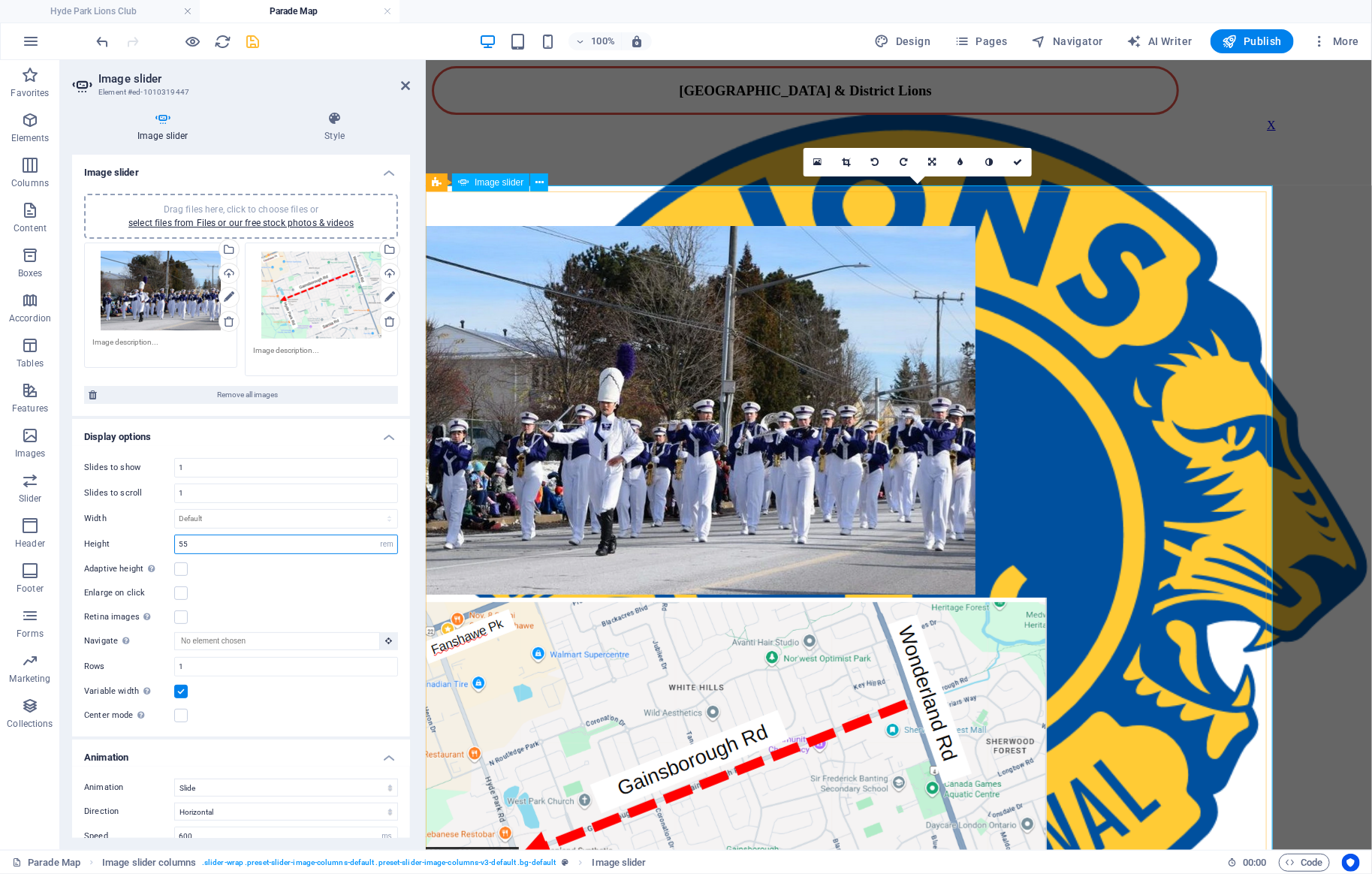
scroll to position [6, 0]
type input "55"
click at [567, 43] on div "100%" at bounding box center [564, 41] width 173 height 24
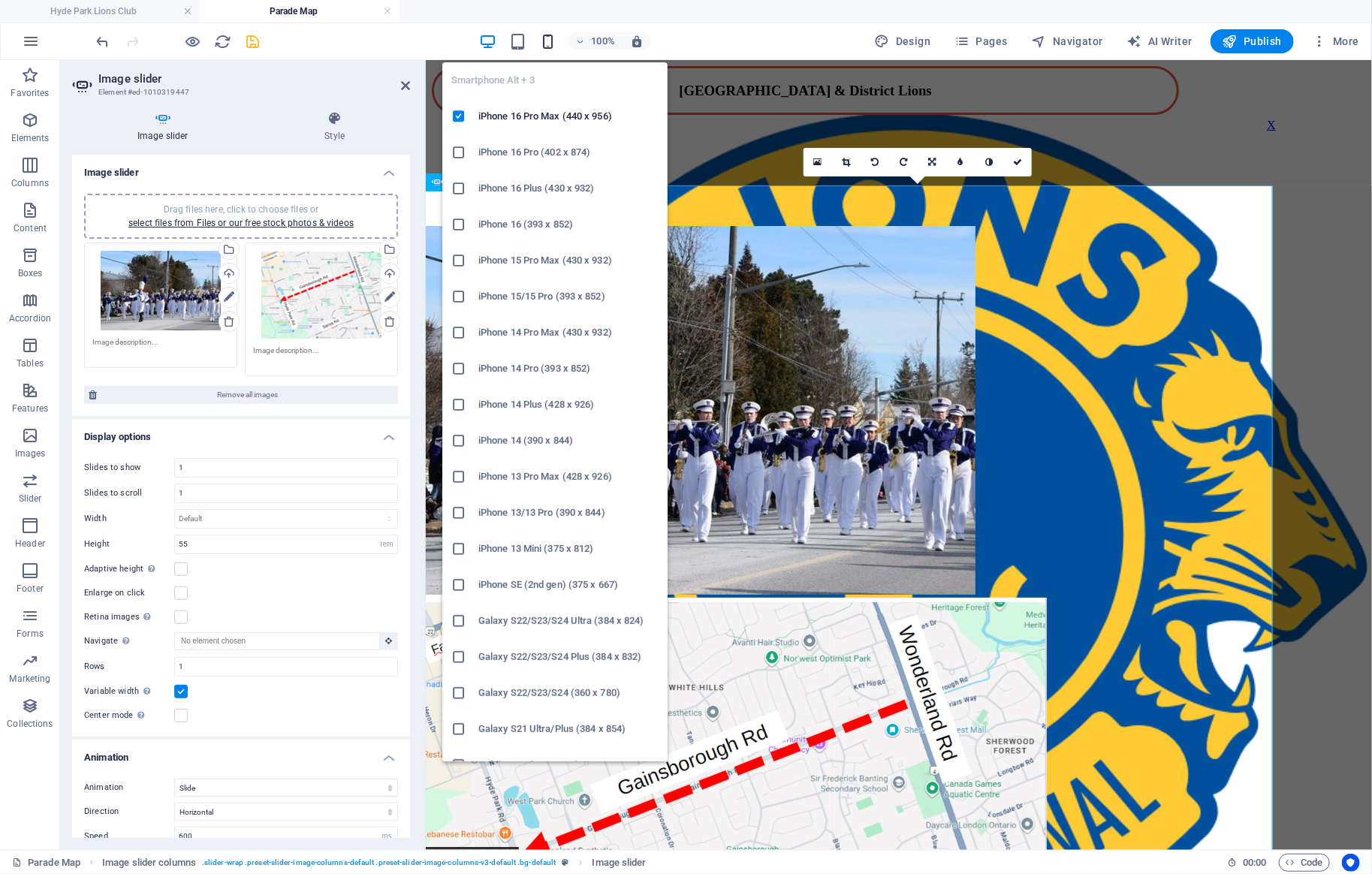
click at [552, 39] on icon "button" at bounding box center [548, 41] width 17 height 17
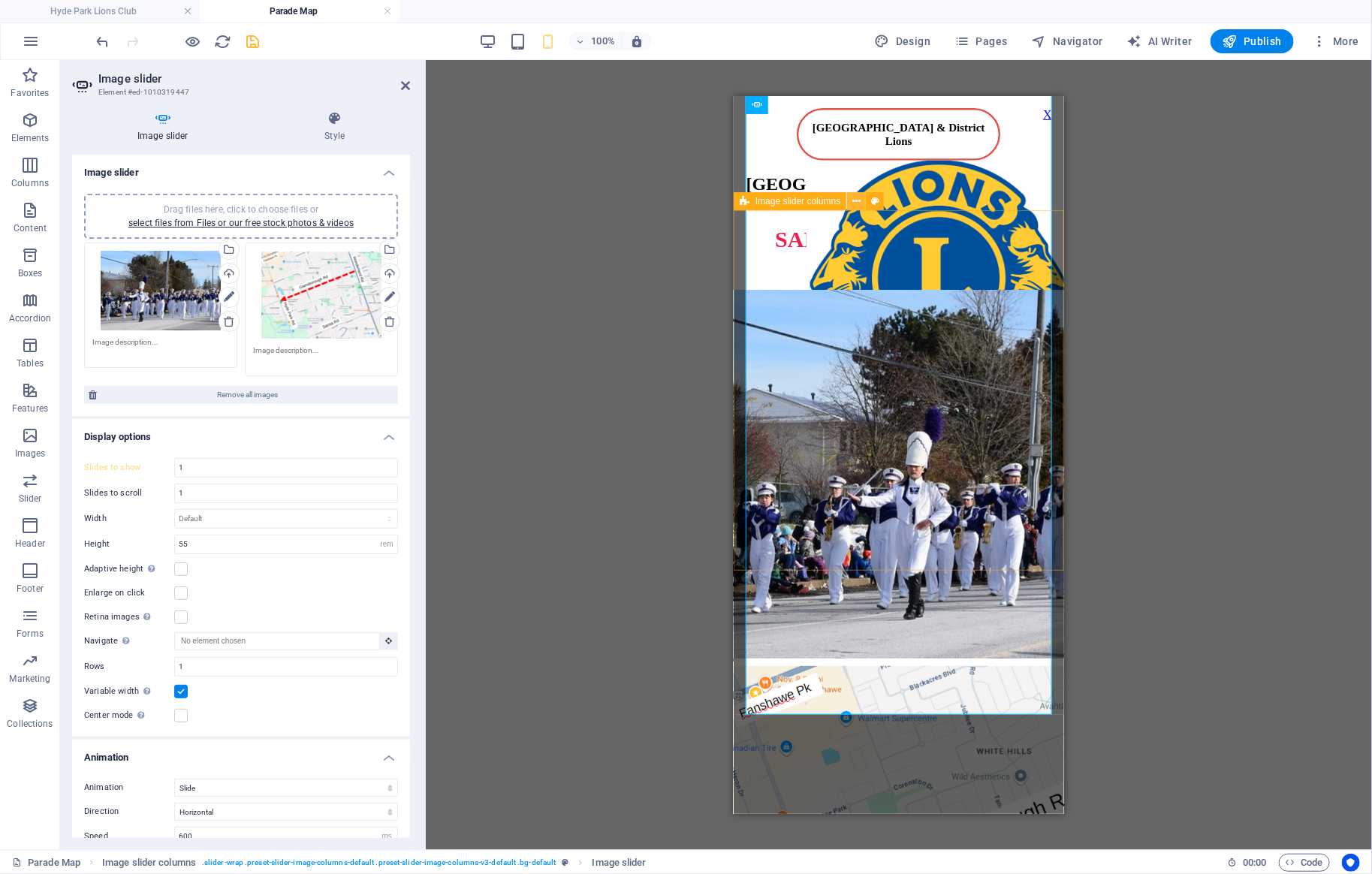
click at [856, 201] on icon at bounding box center [856, 201] width 8 height 16
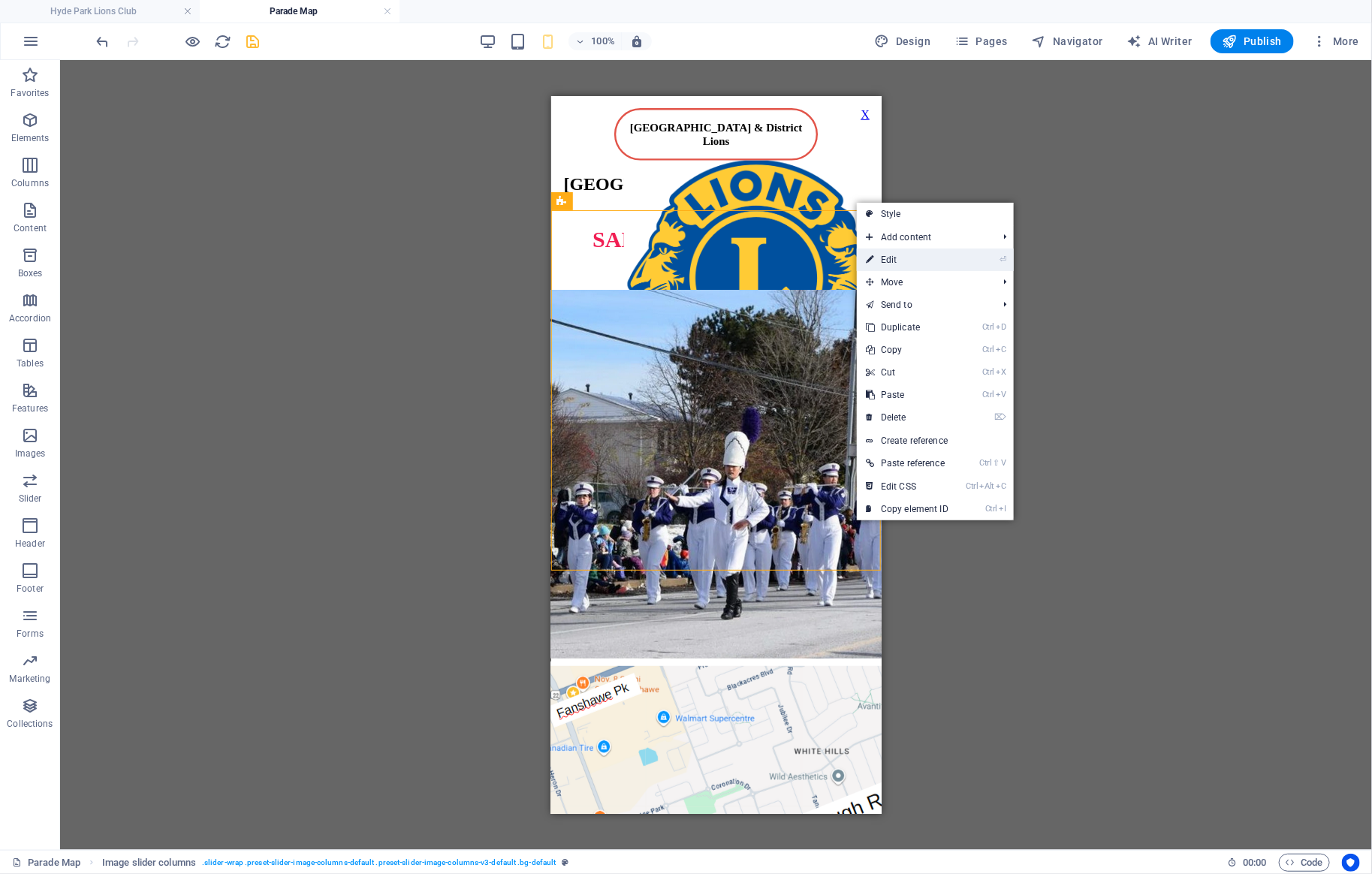
click at [920, 257] on link "⏎ Edit" at bounding box center [906, 259] width 100 height 22
select select "rem"
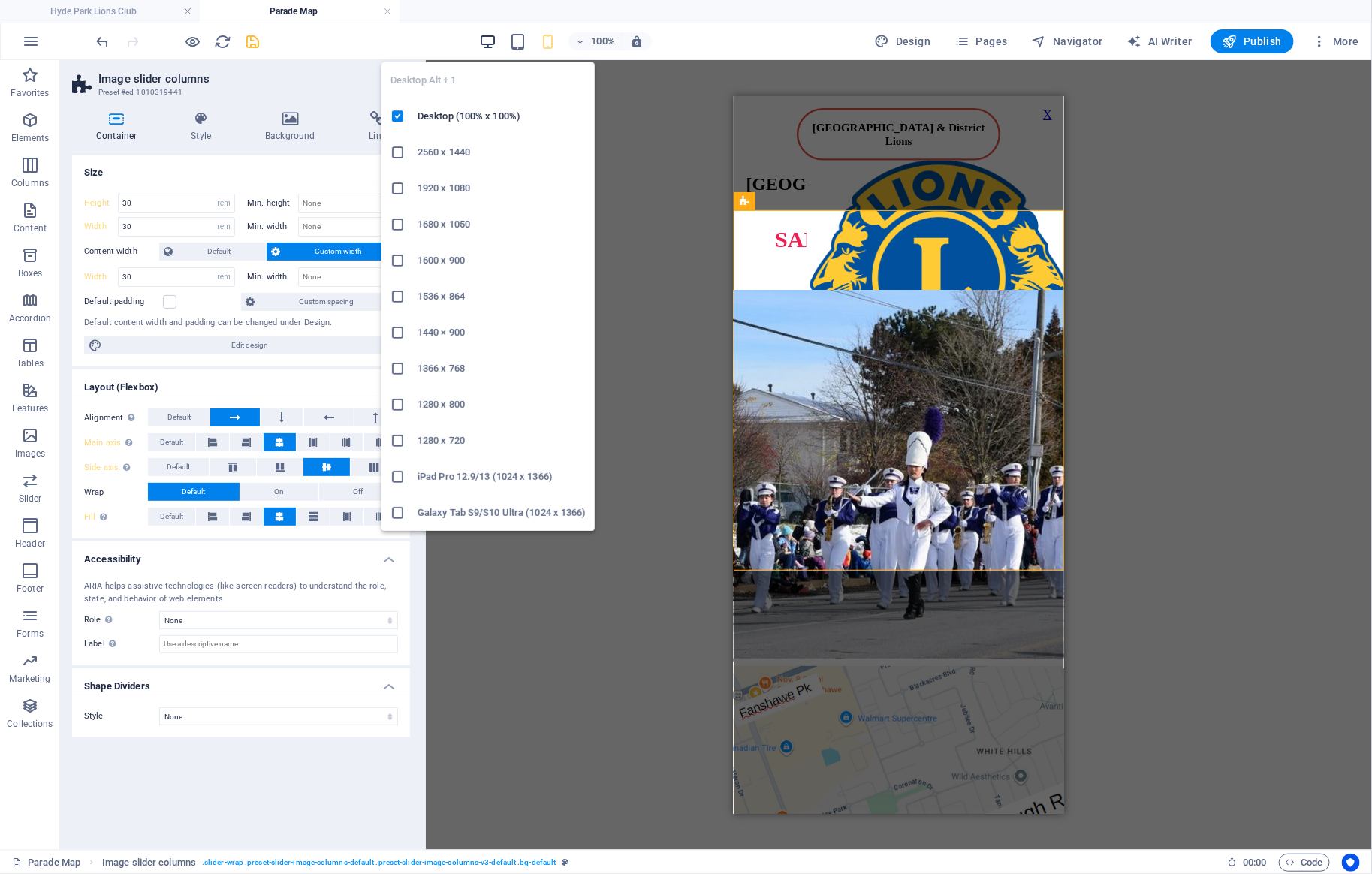
click at [491, 42] on icon "button" at bounding box center [487, 41] width 17 height 17
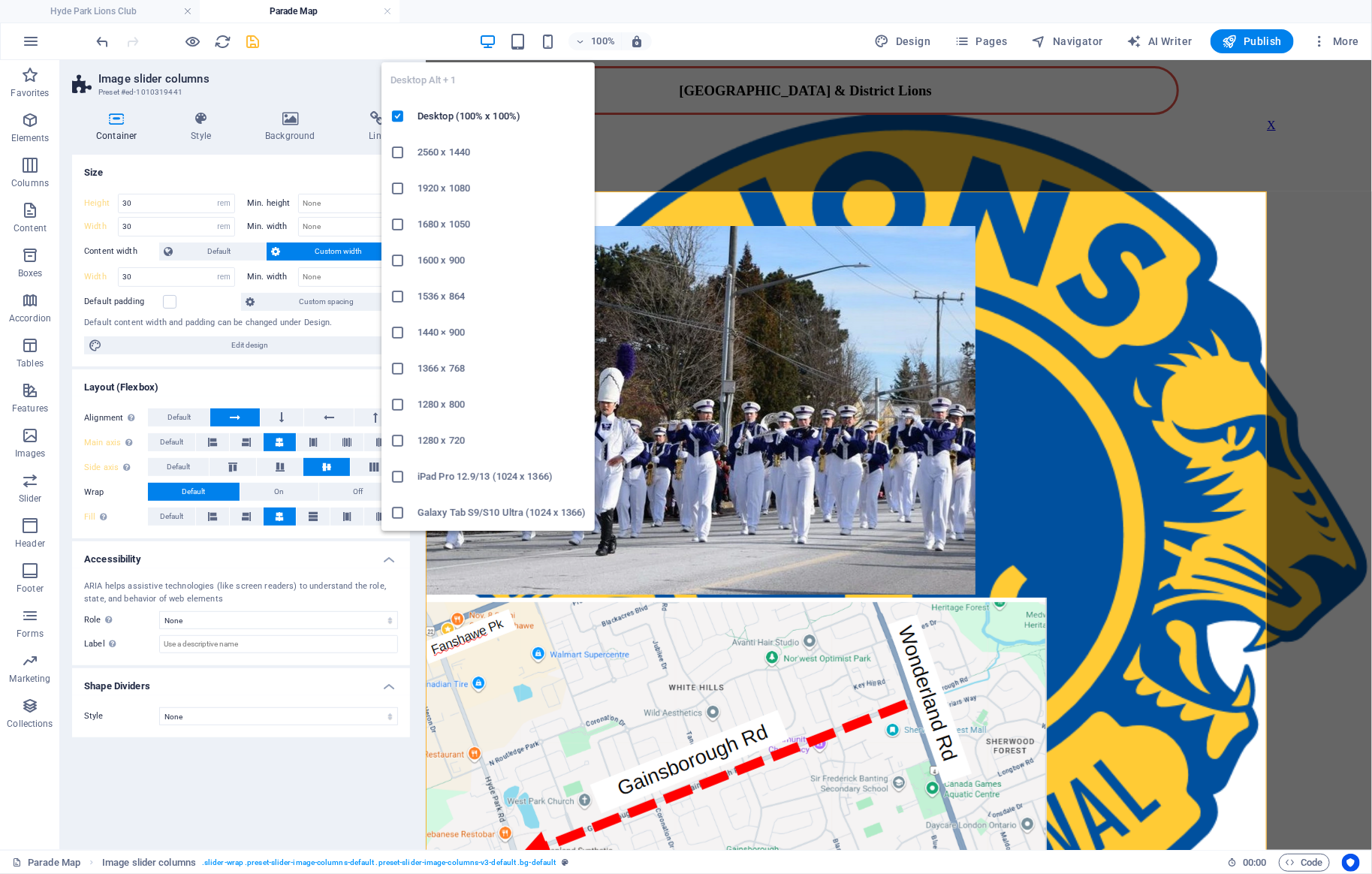
type input "55"
type input "70"
select select "DISABLED_OPTION_VALUE"
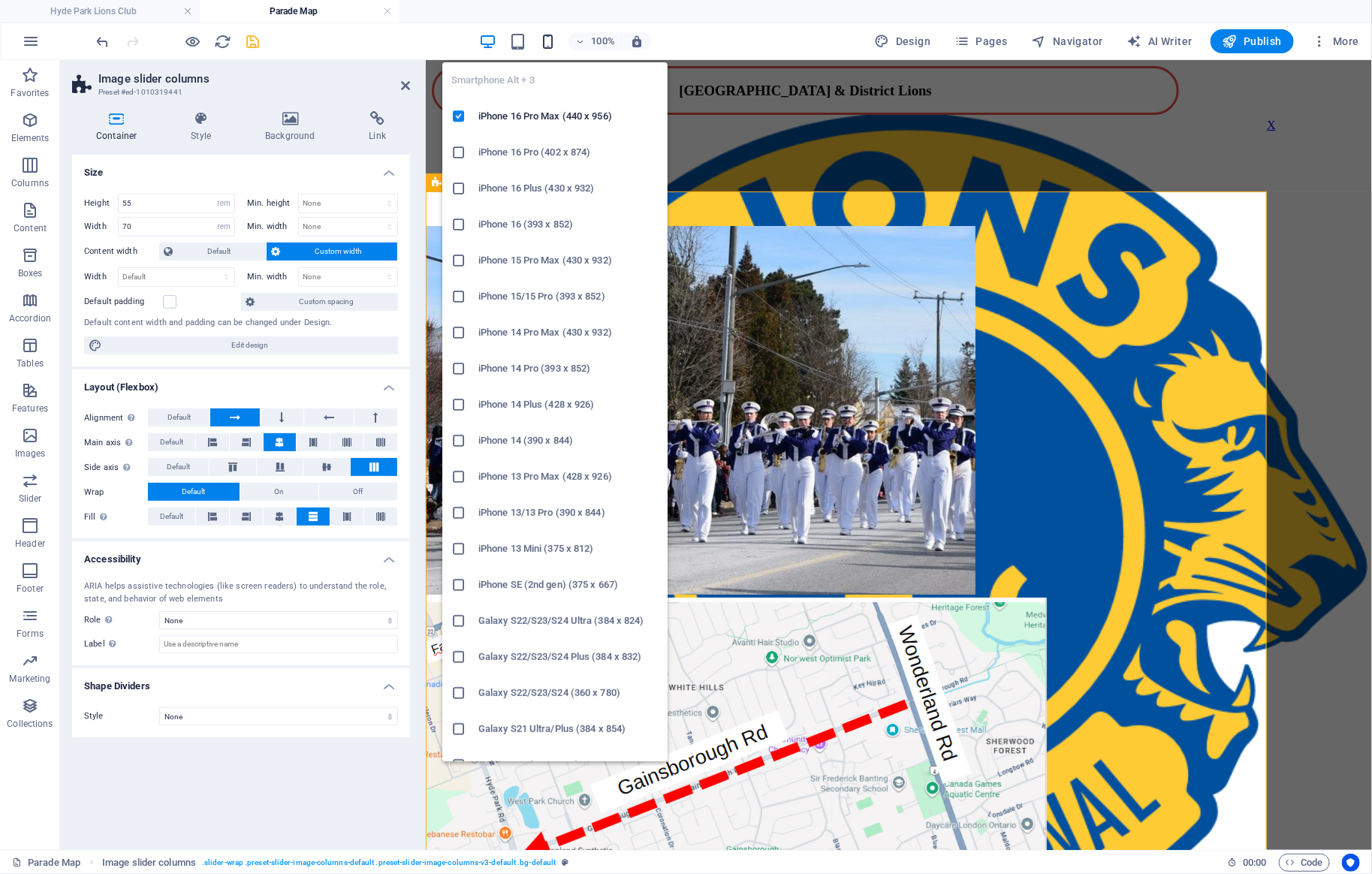
click at [546, 36] on icon "button" at bounding box center [548, 41] width 17 height 17
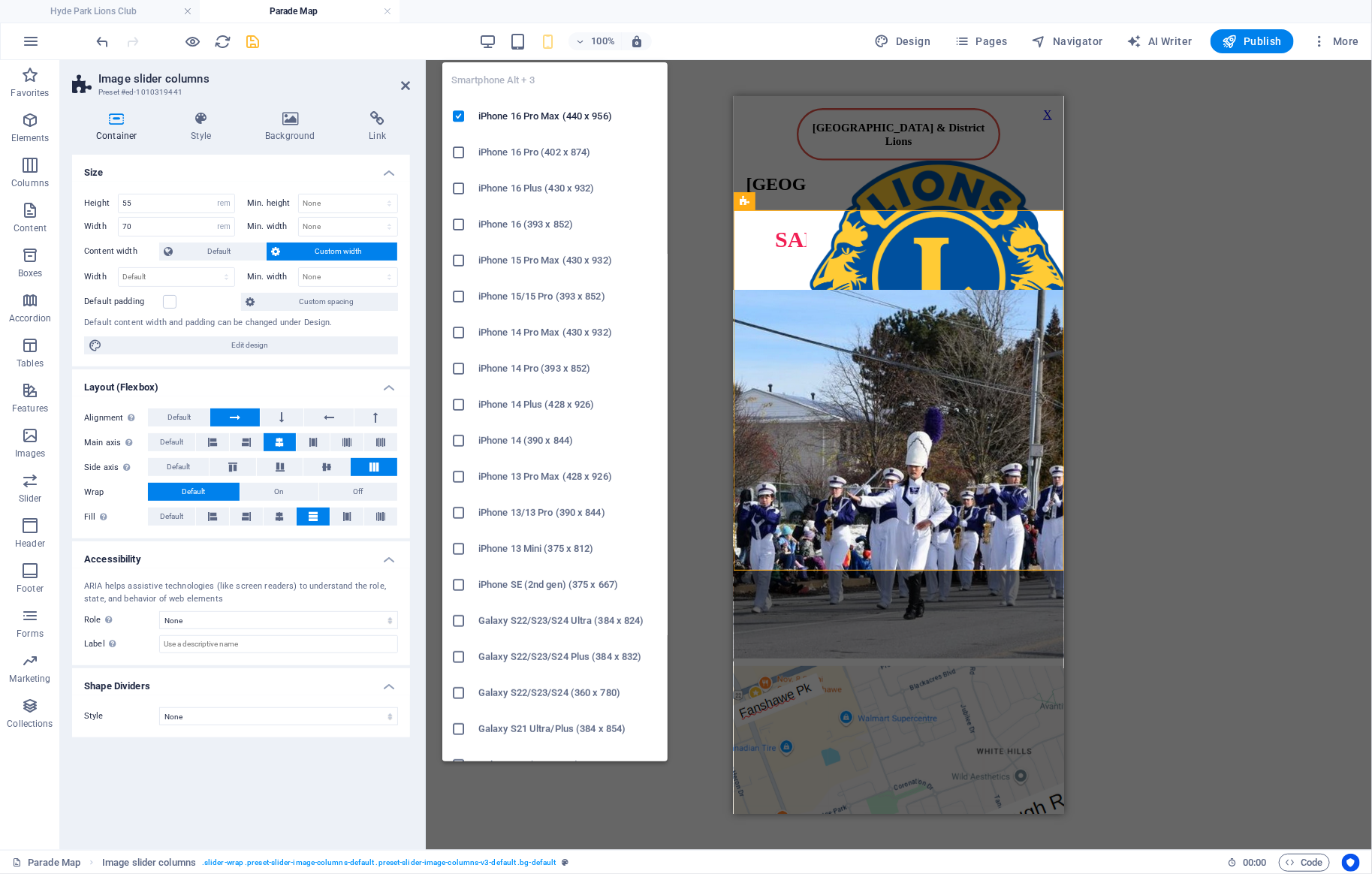
type input "30"
select select "rem"
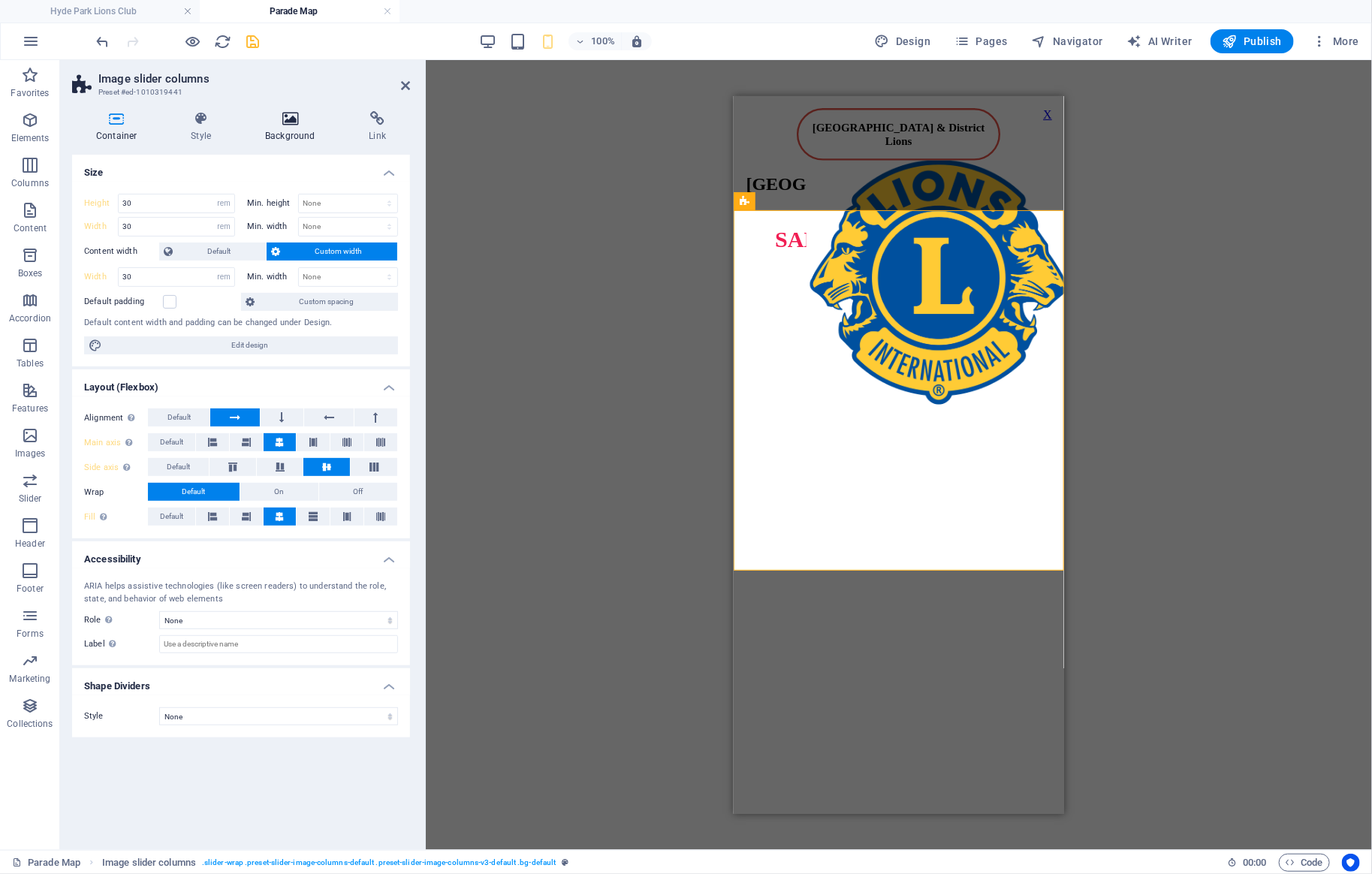
click at [272, 142] on h4 "Background" at bounding box center [293, 127] width 104 height 32
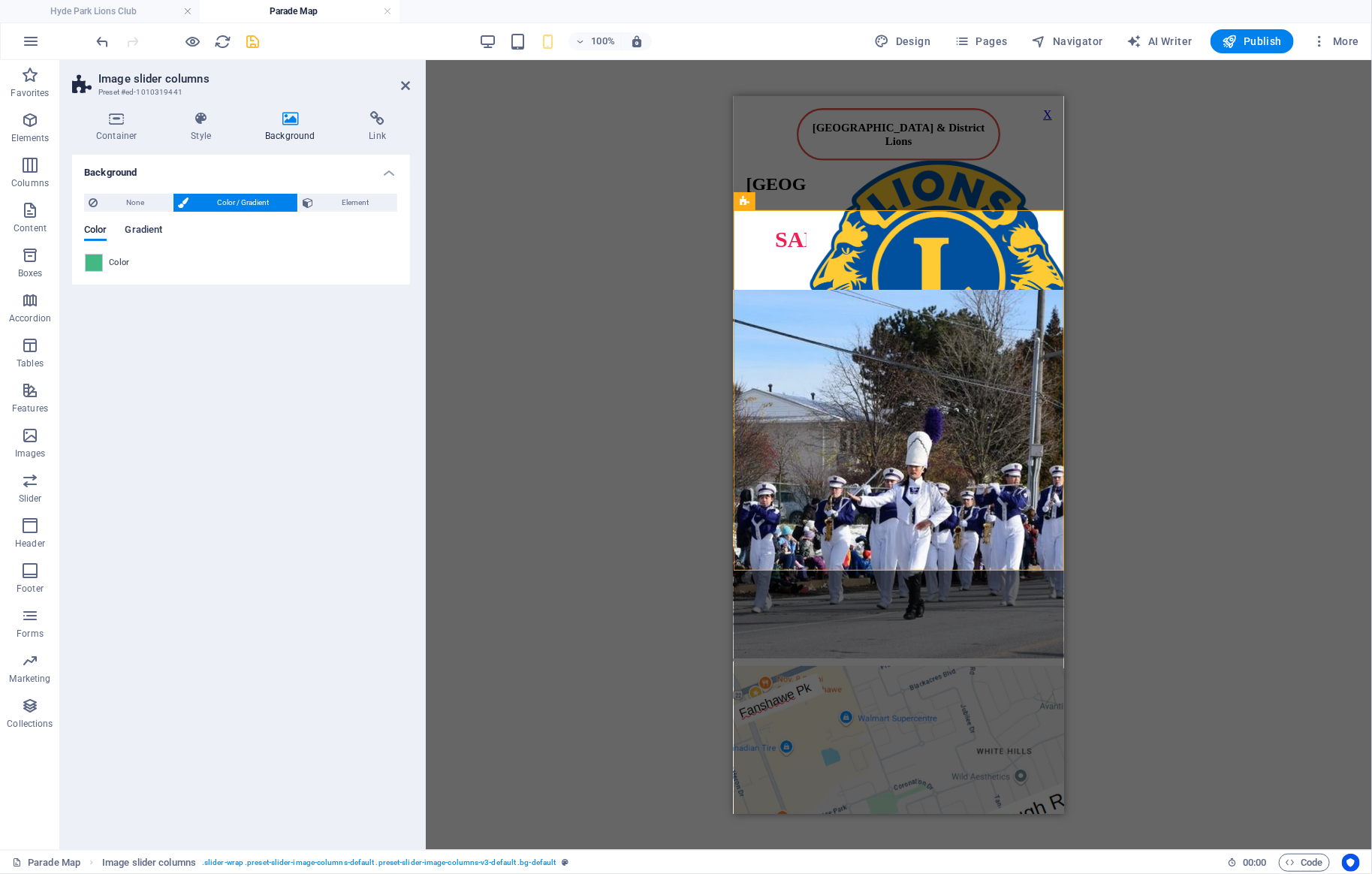
click at [139, 229] on span "Gradient" at bounding box center [143, 232] width 37 height 21
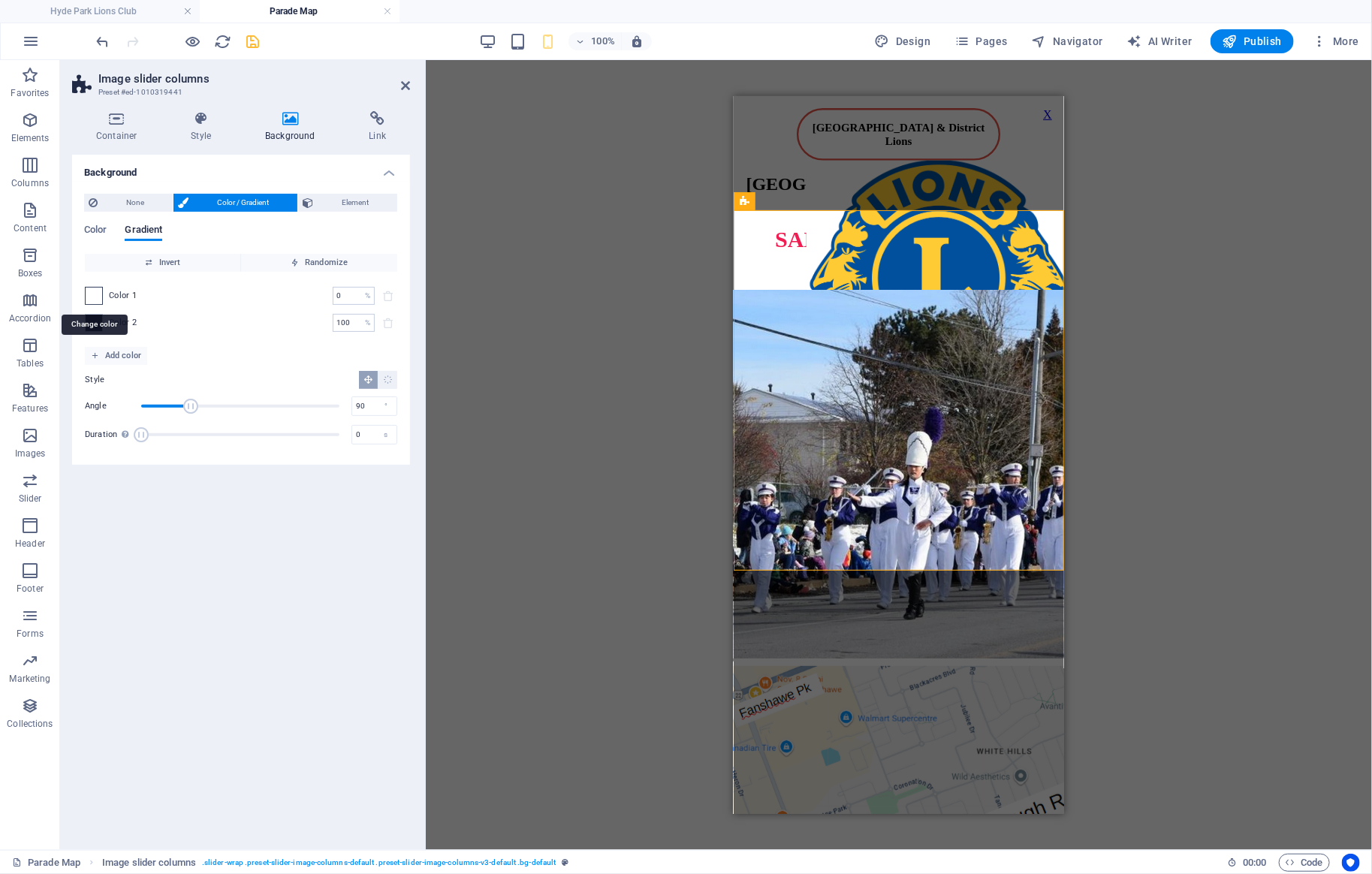
click at [91, 300] on span at bounding box center [93, 295] width 17 height 17
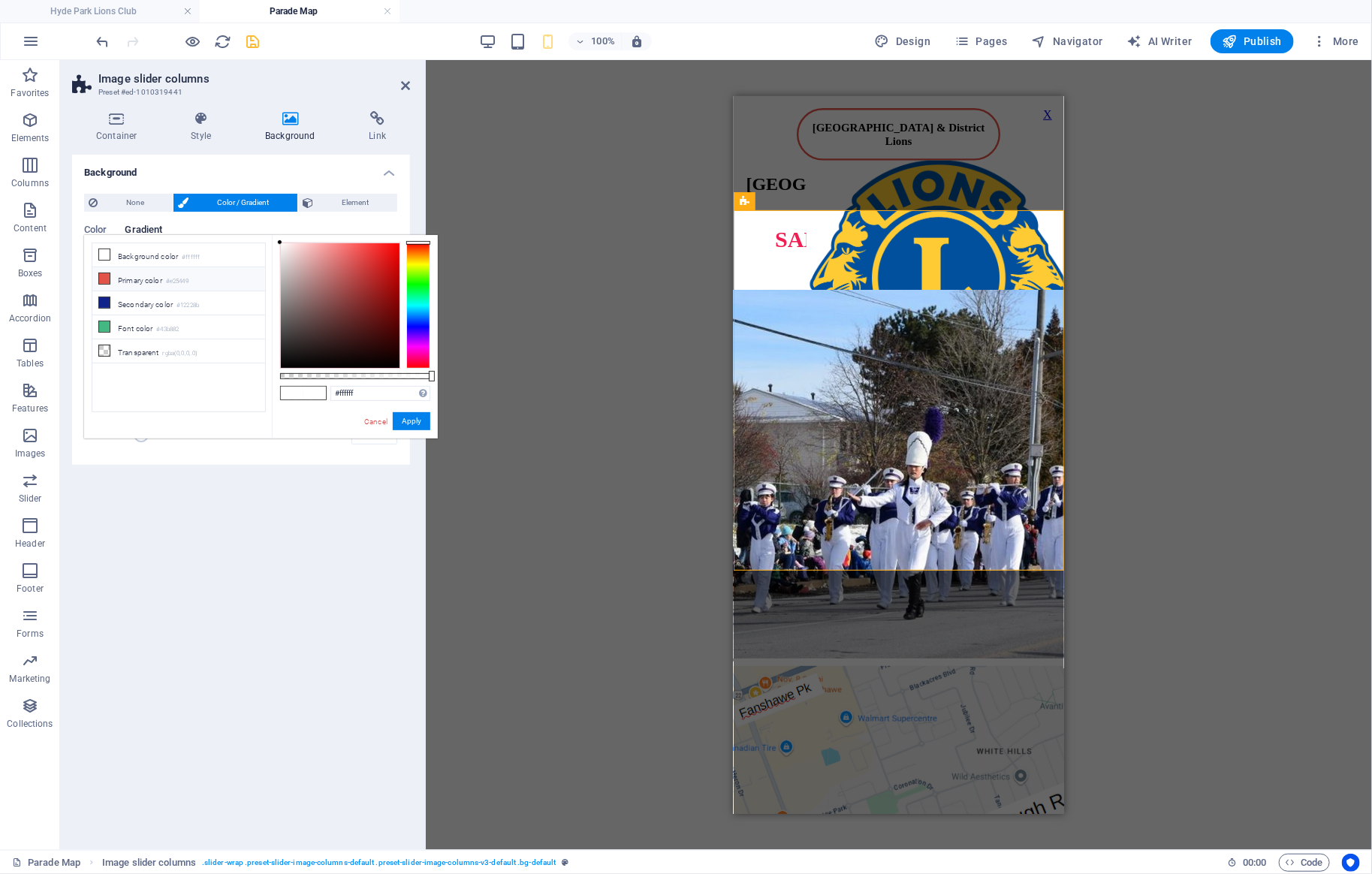
click at [105, 277] on icon at bounding box center [105, 279] width 11 height 11
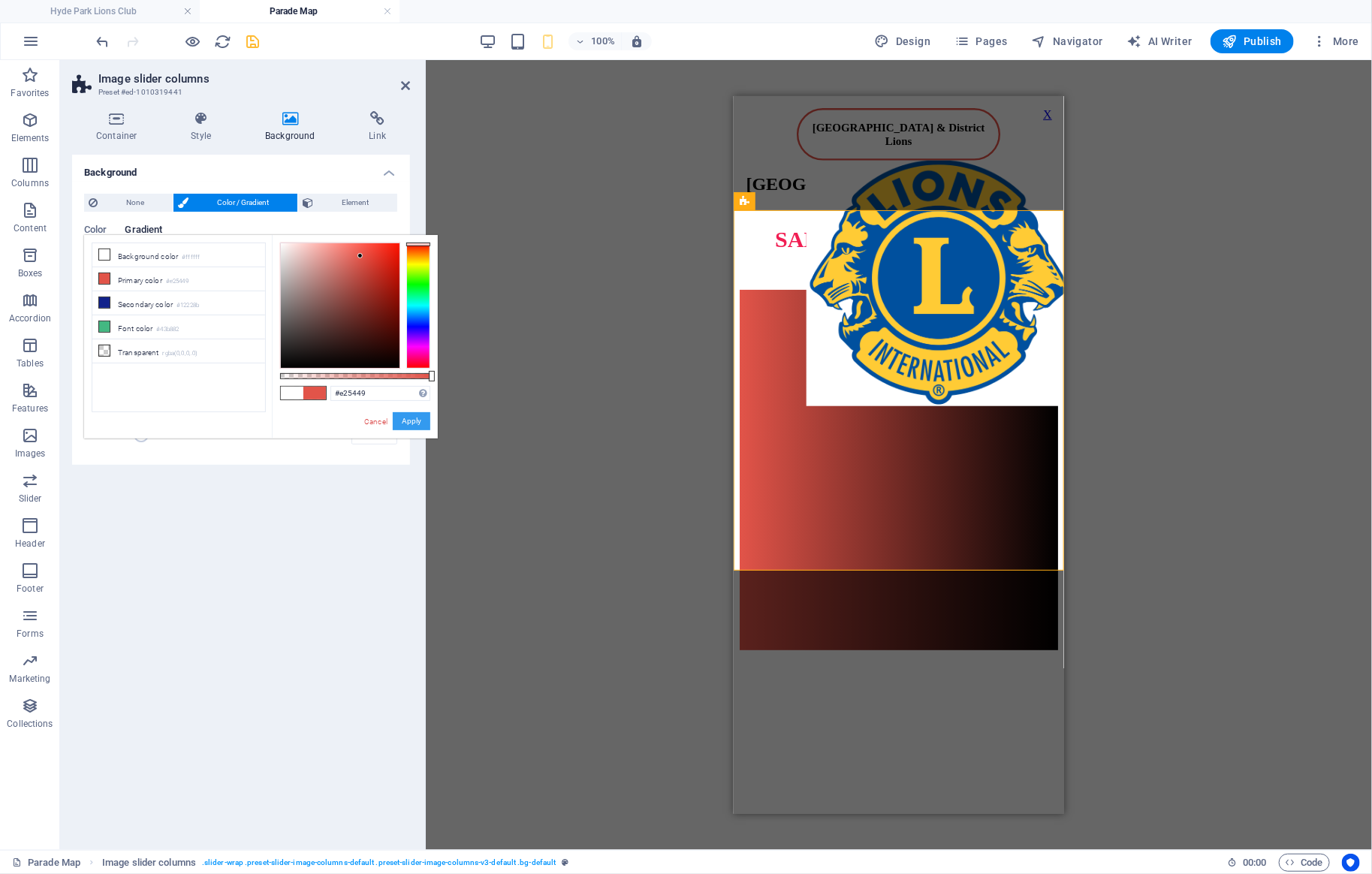
click at [410, 413] on button "Apply" at bounding box center [412, 421] width 37 height 18
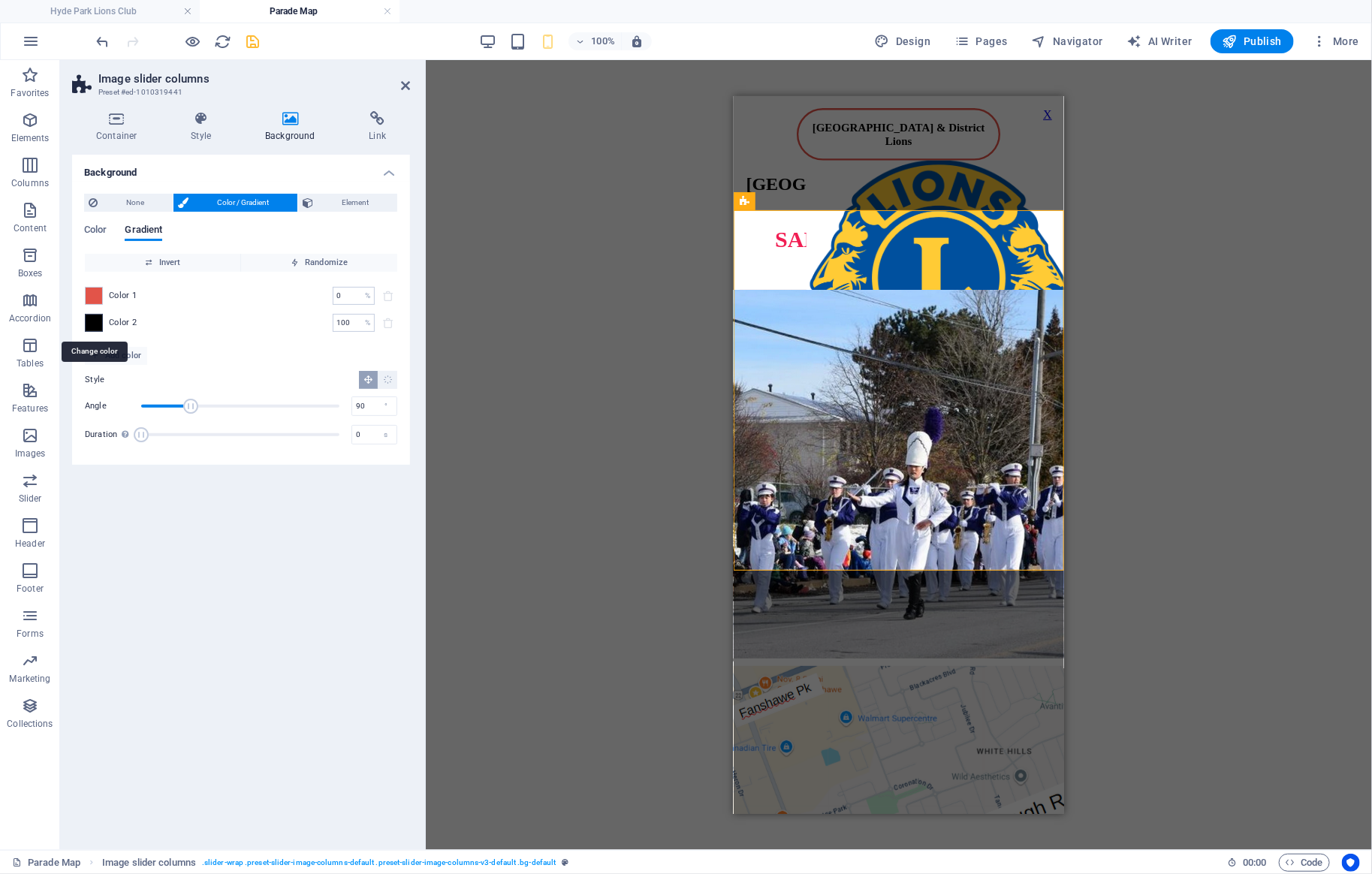
click at [94, 323] on span at bounding box center [93, 323] width 17 height 17
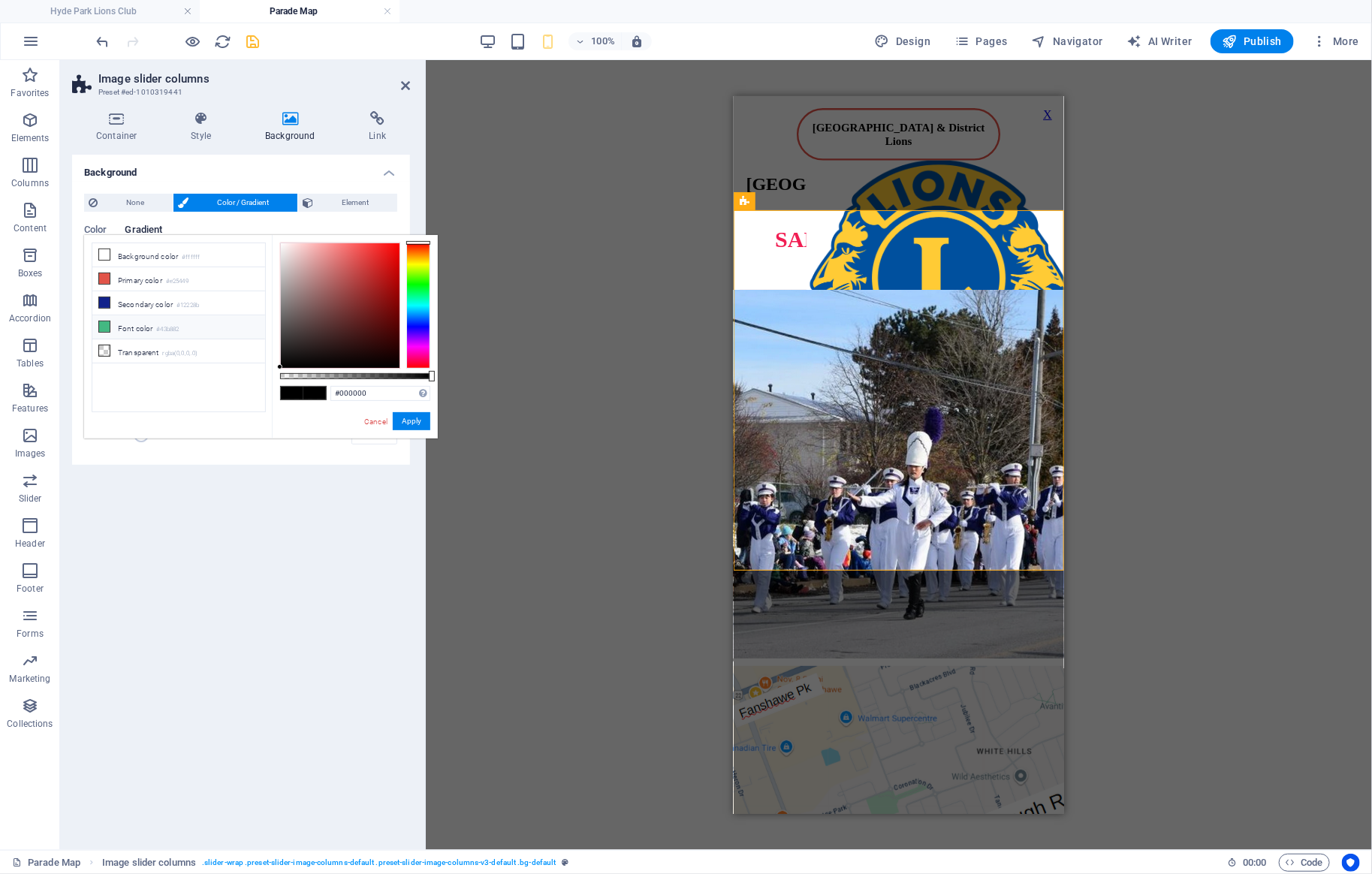
click at [105, 321] on icon at bounding box center [105, 327] width 11 height 11
type input "#43b882"
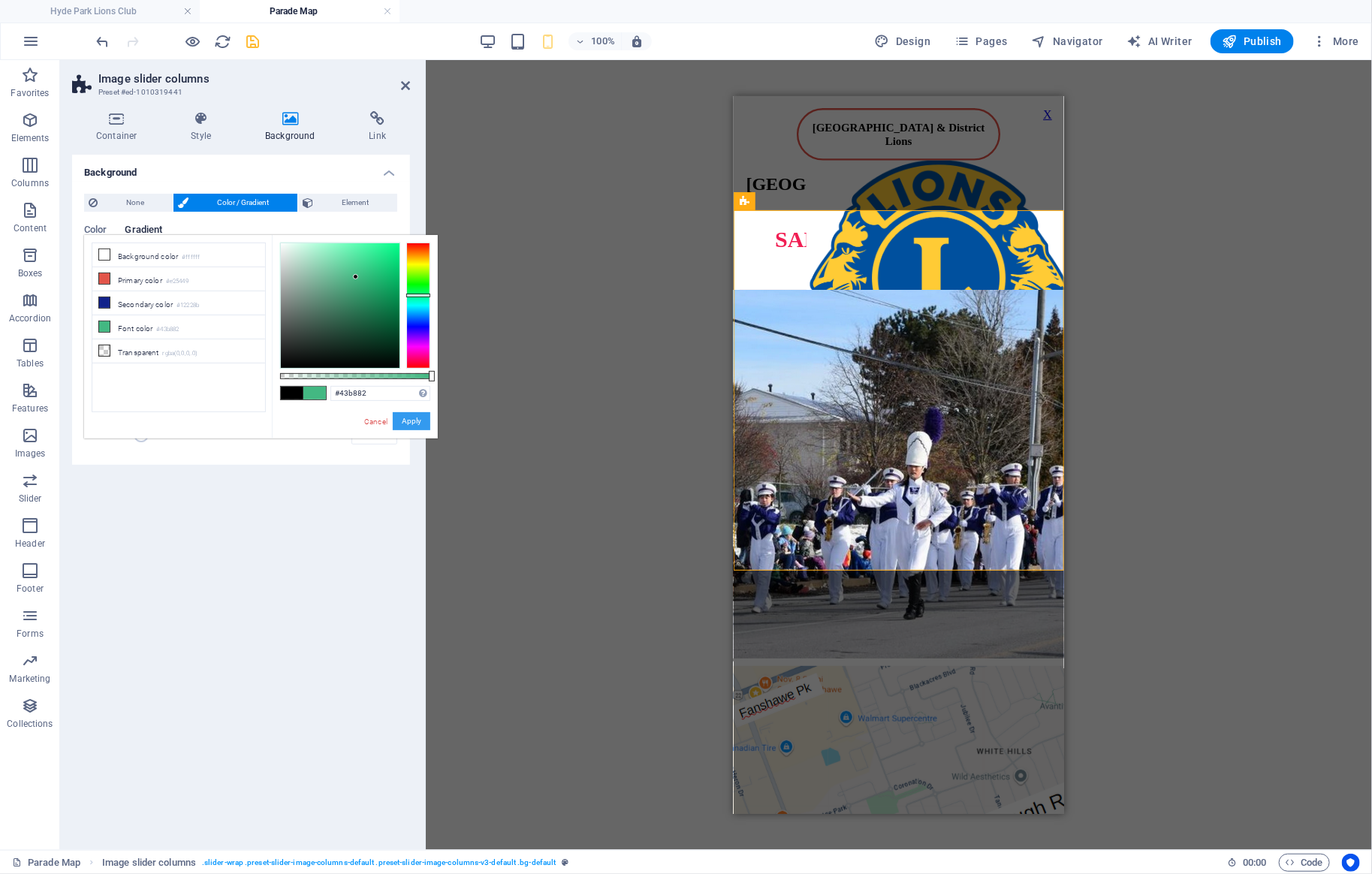
click at [404, 422] on button "Apply" at bounding box center [412, 421] width 37 height 18
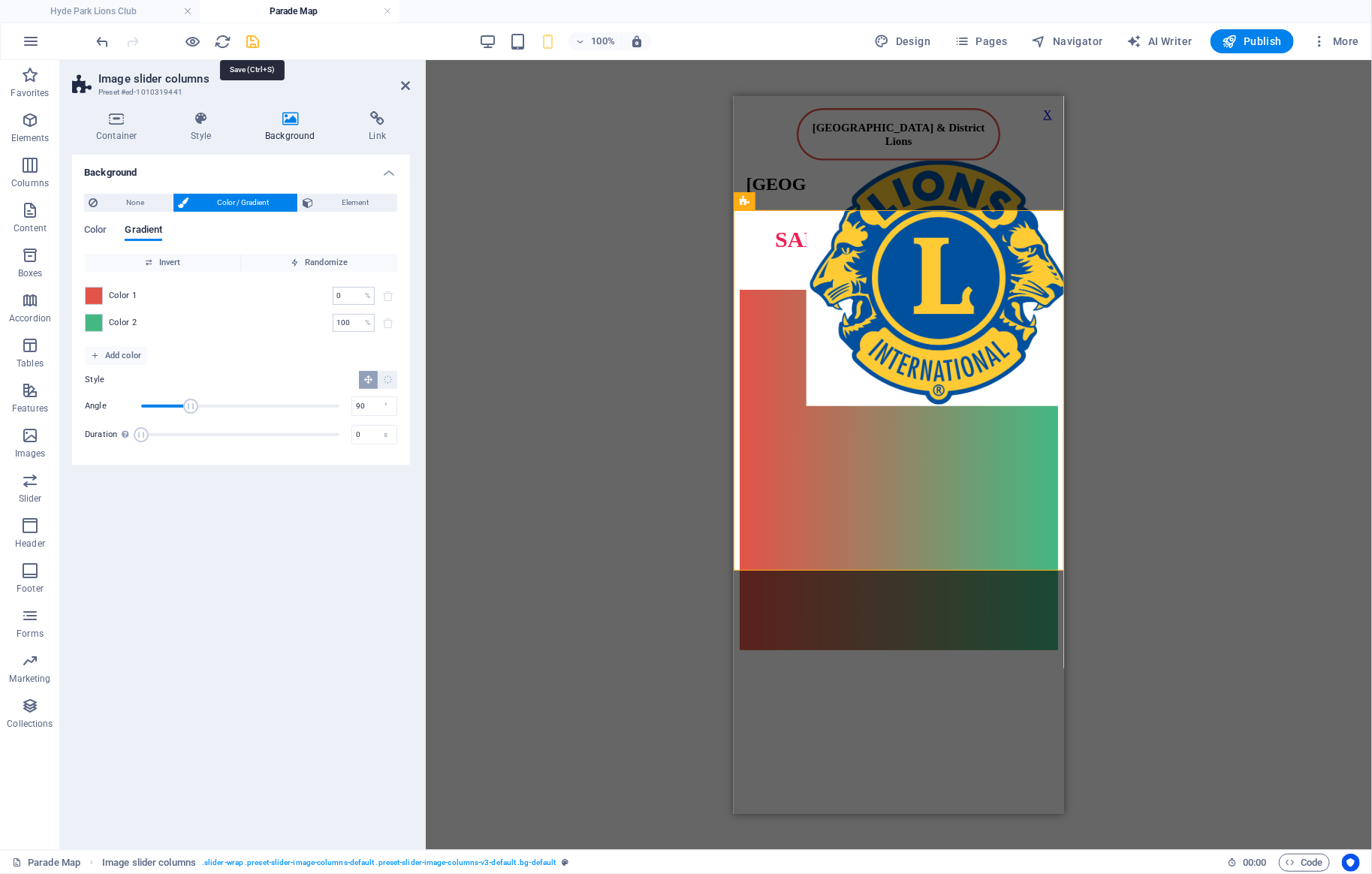
click at [251, 42] on icon "save" at bounding box center [253, 41] width 17 height 17
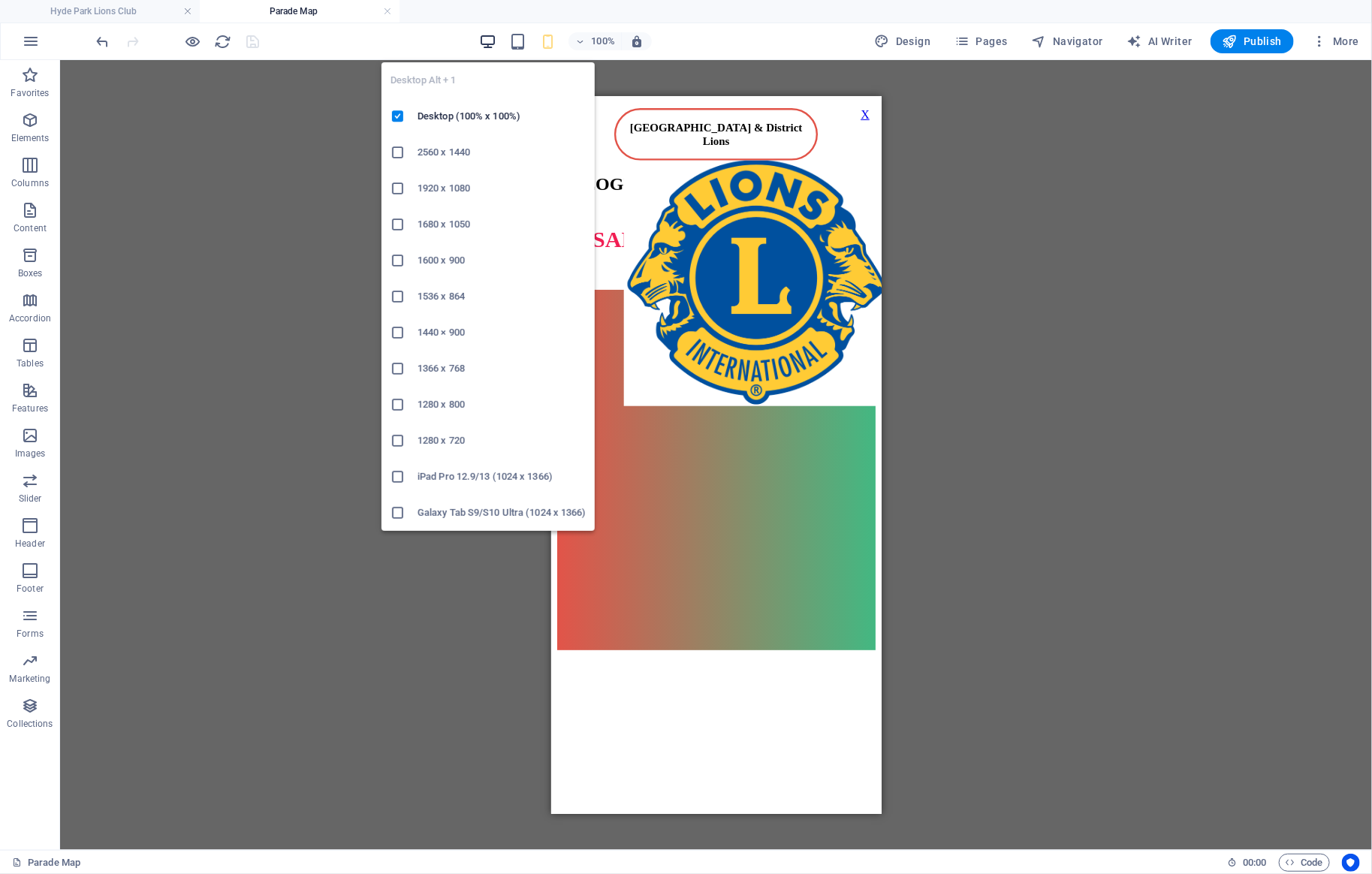
click at [491, 35] on icon "button" at bounding box center [487, 41] width 17 height 17
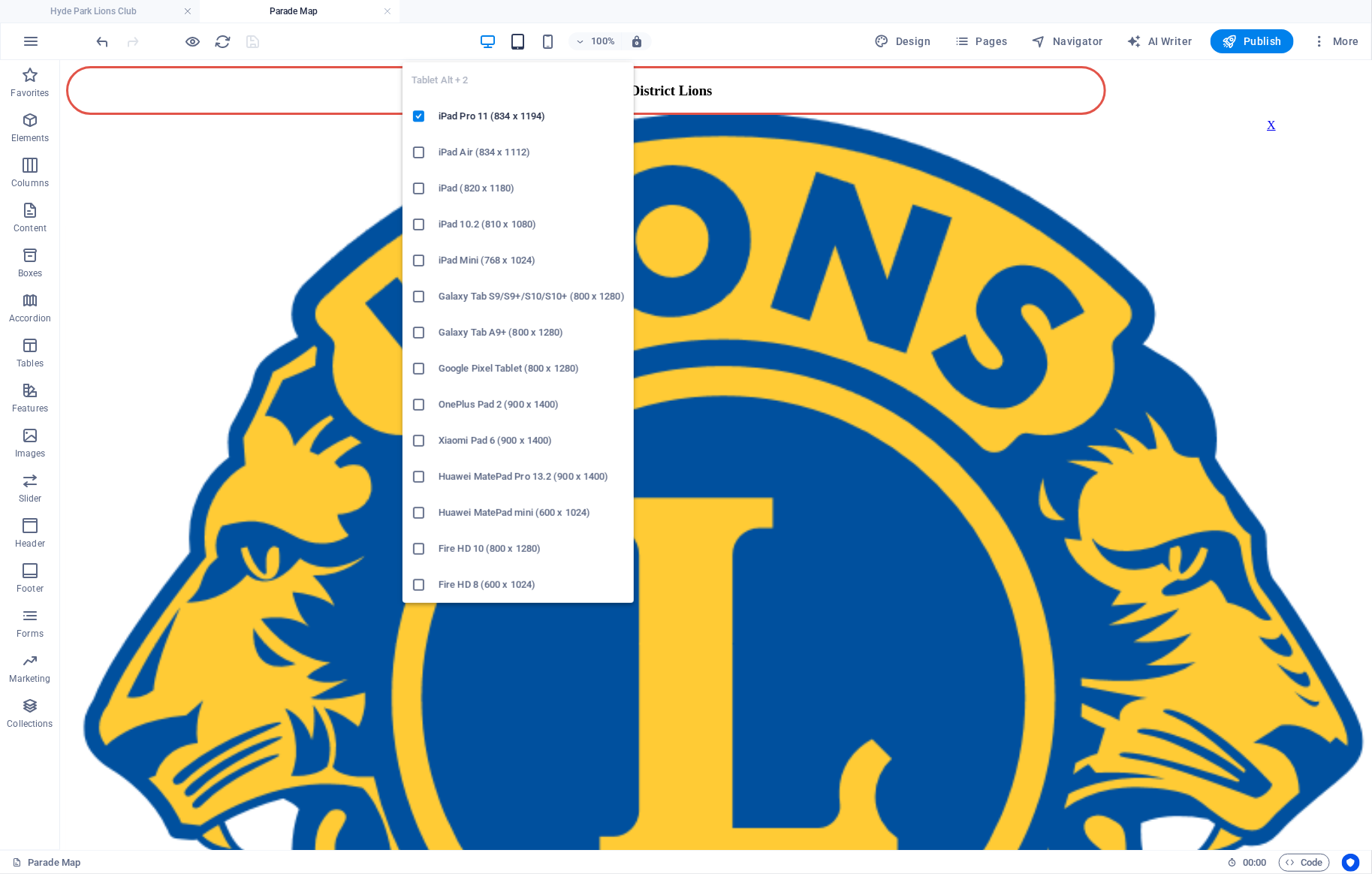
click at [514, 34] on icon "button" at bounding box center [517, 41] width 17 height 17
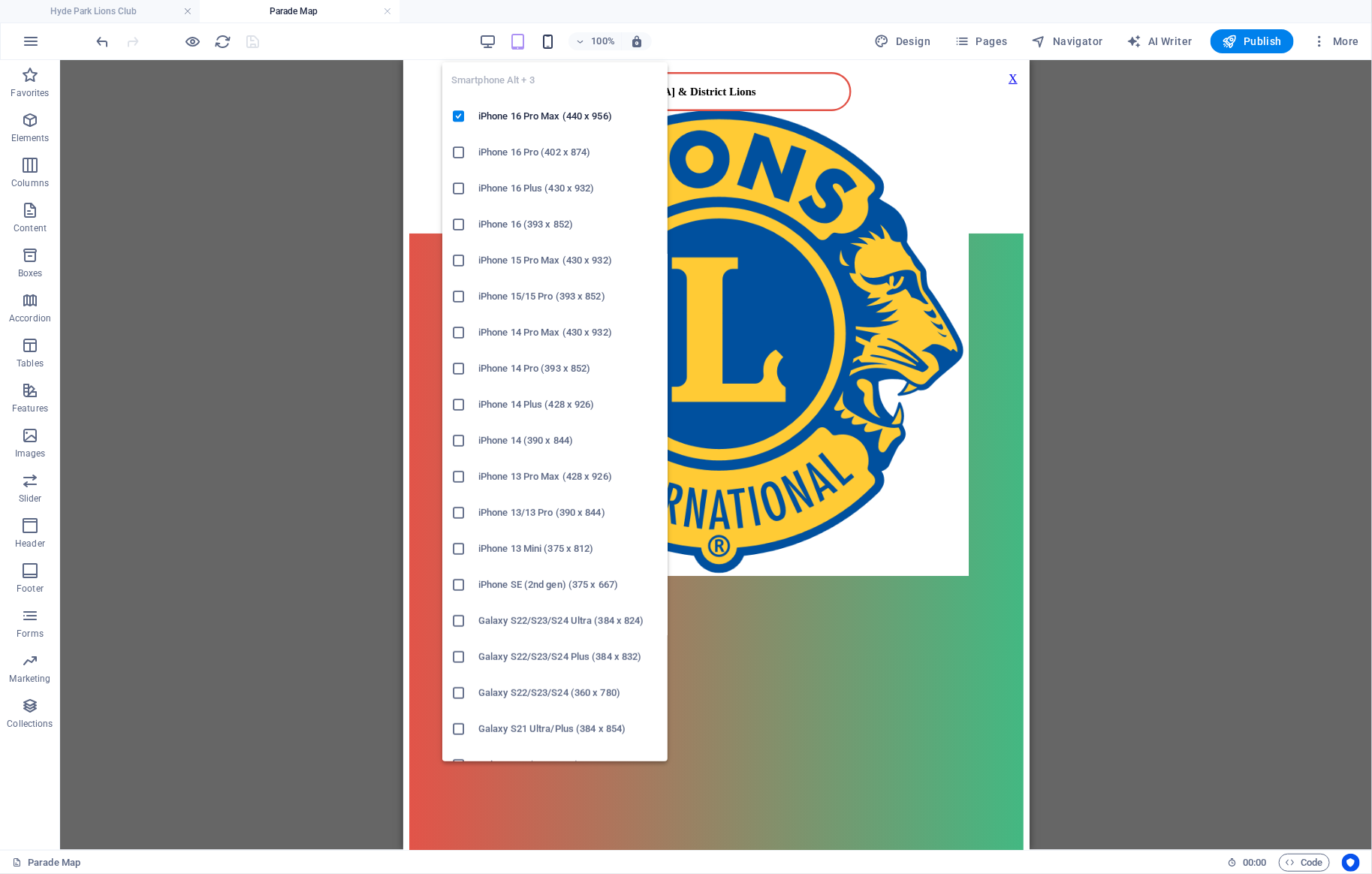
click at [548, 42] on icon "button" at bounding box center [548, 41] width 17 height 17
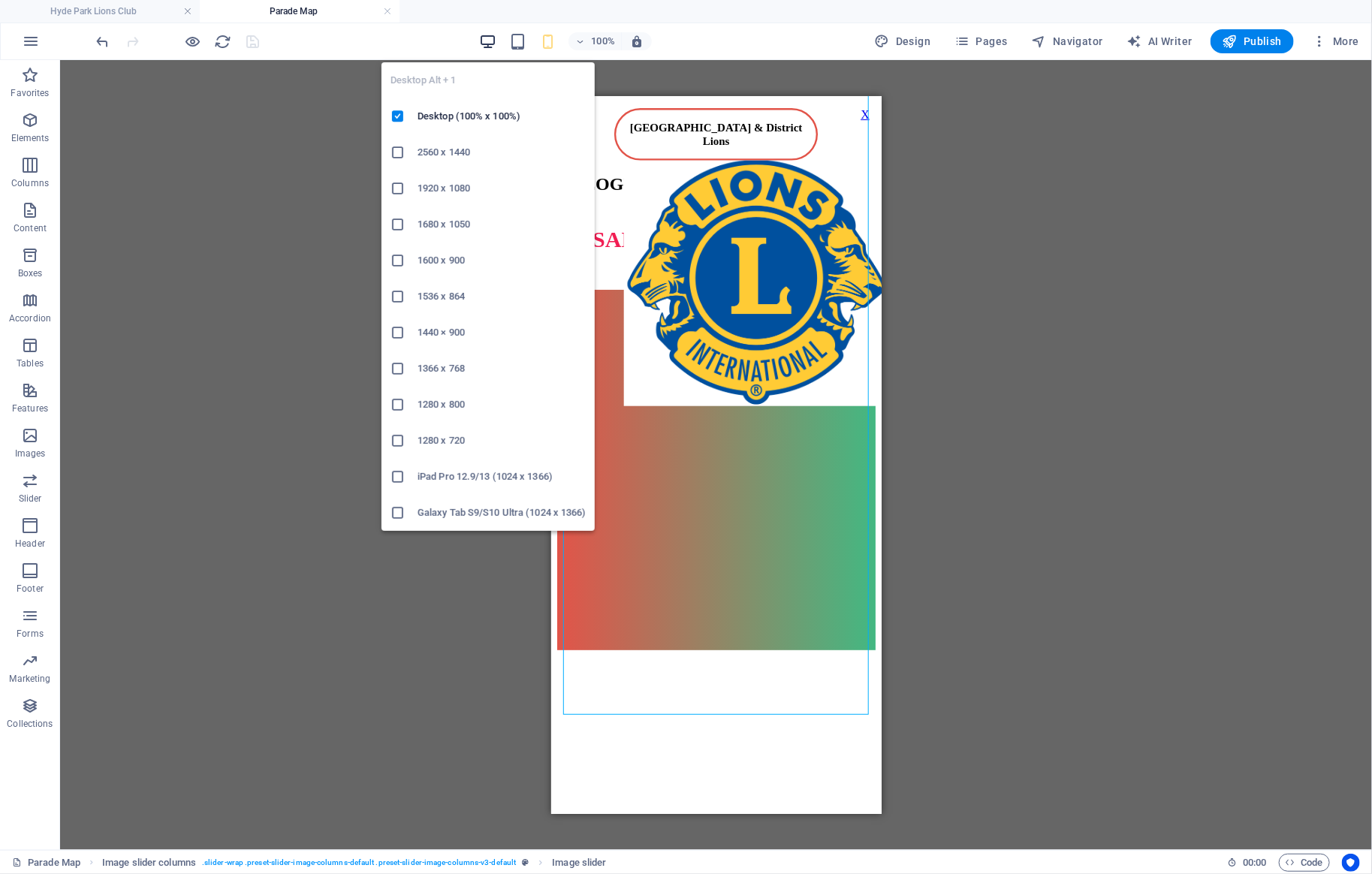
click at [493, 36] on icon "button" at bounding box center [487, 41] width 17 height 17
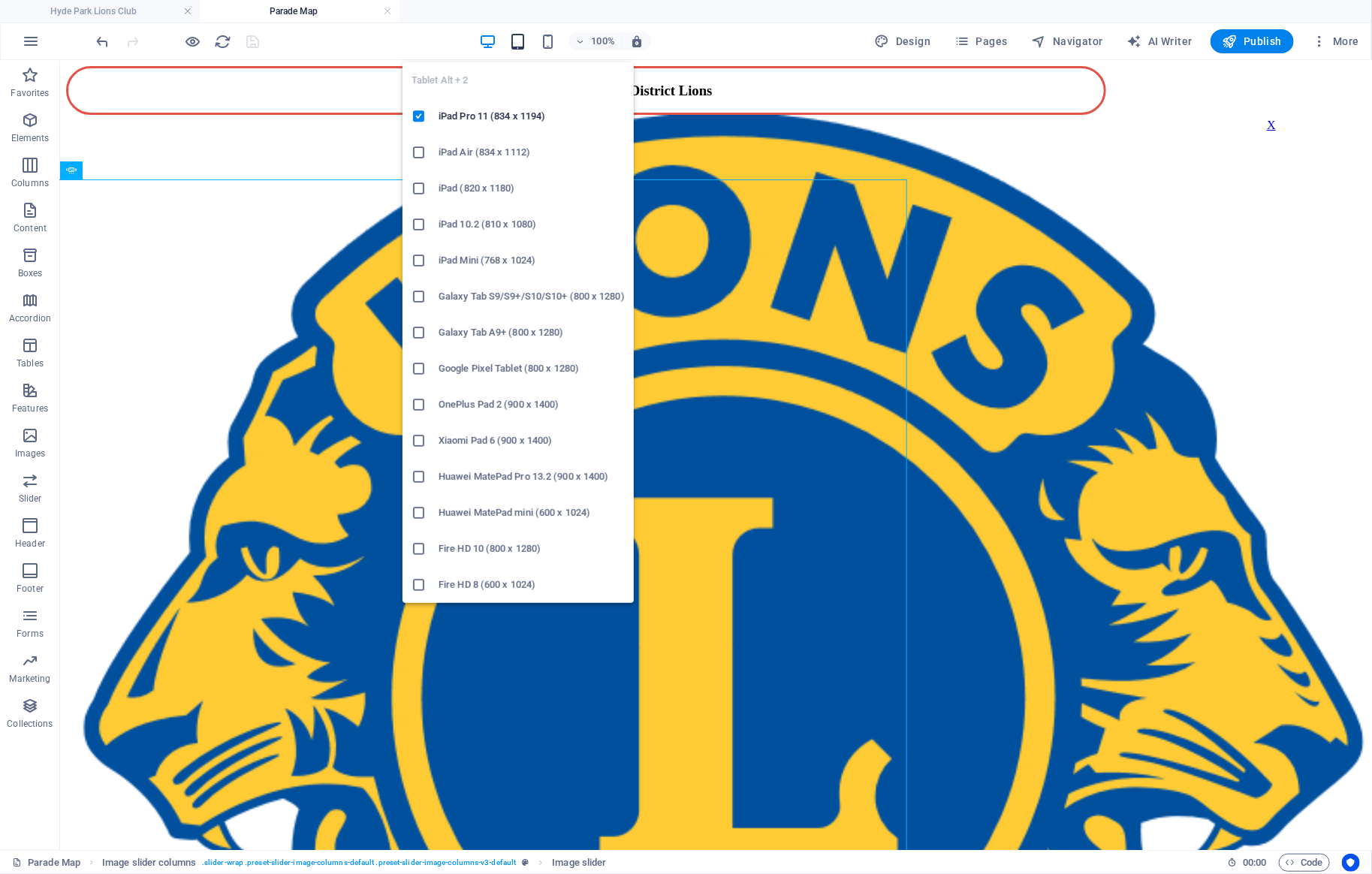
click at [517, 39] on icon "button" at bounding box center [517, 41] width 17 height 17
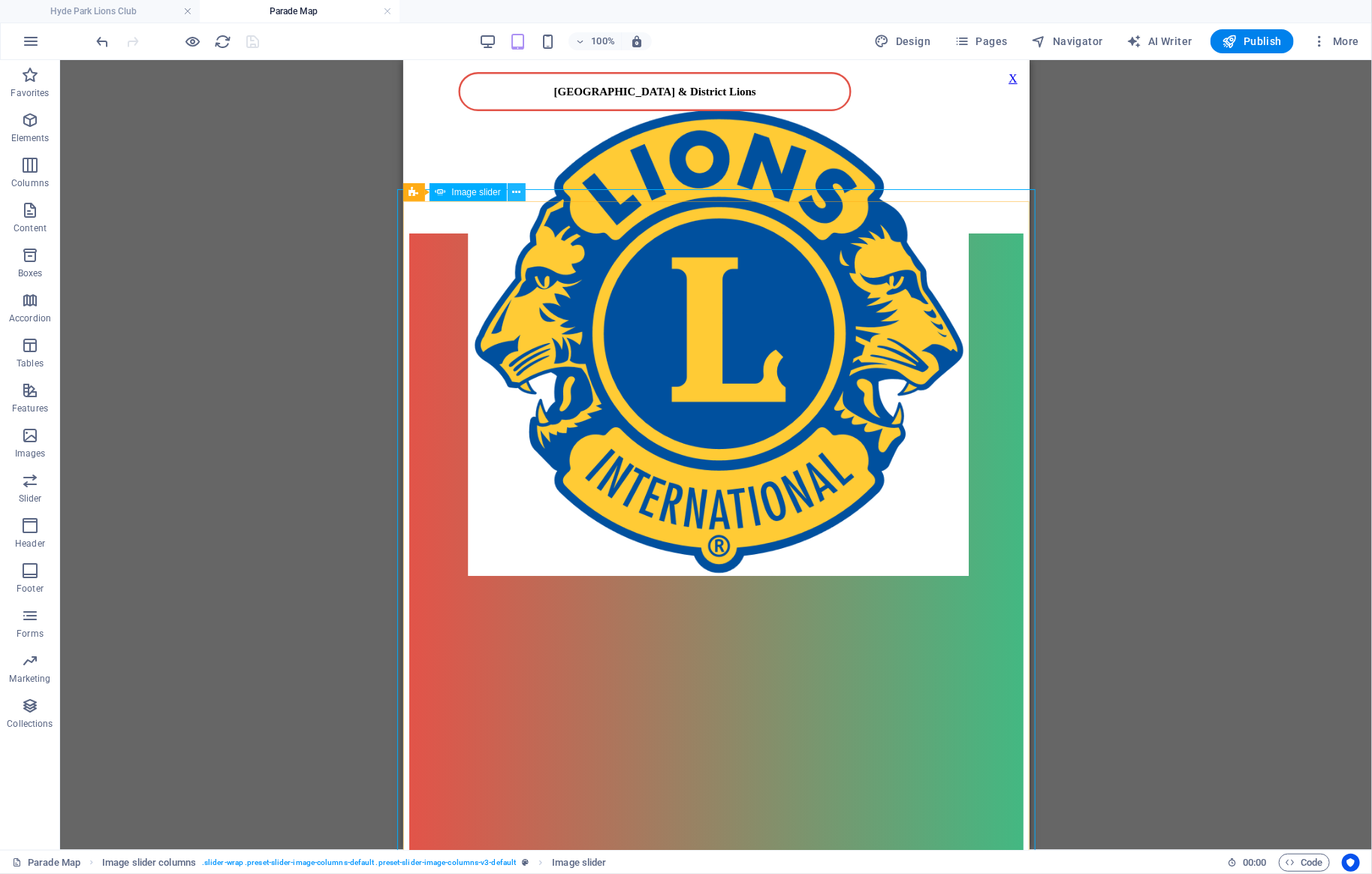
click at [514, 191] on icon at bounding box center [516, 193] width 8 height 16
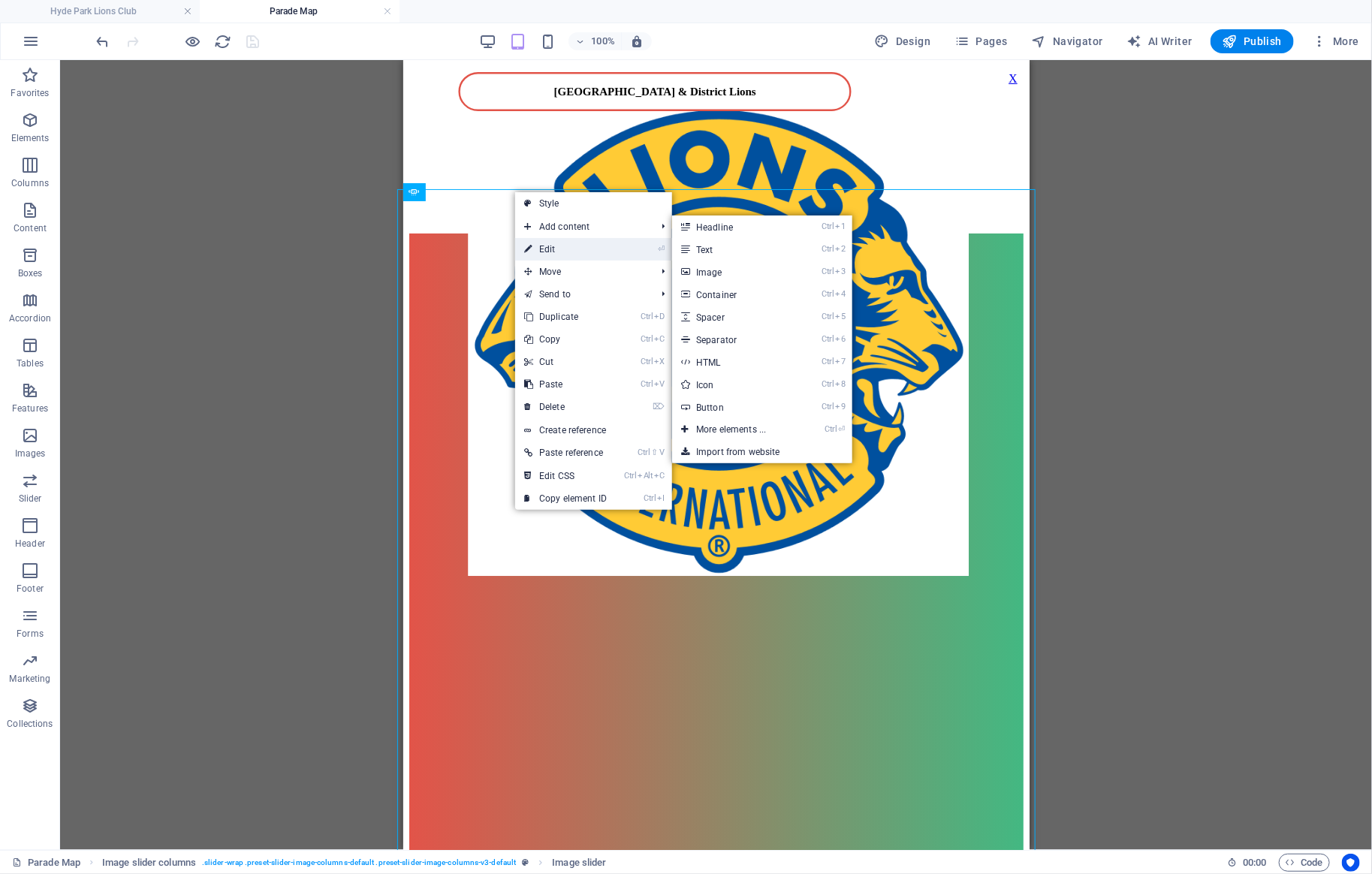
click at [553, 252] on link "⏎ Edit" at bounding box center [564, 248] width 100 height 22
select select "rem"
select select "ms"
select select "s"
select select "progressive"
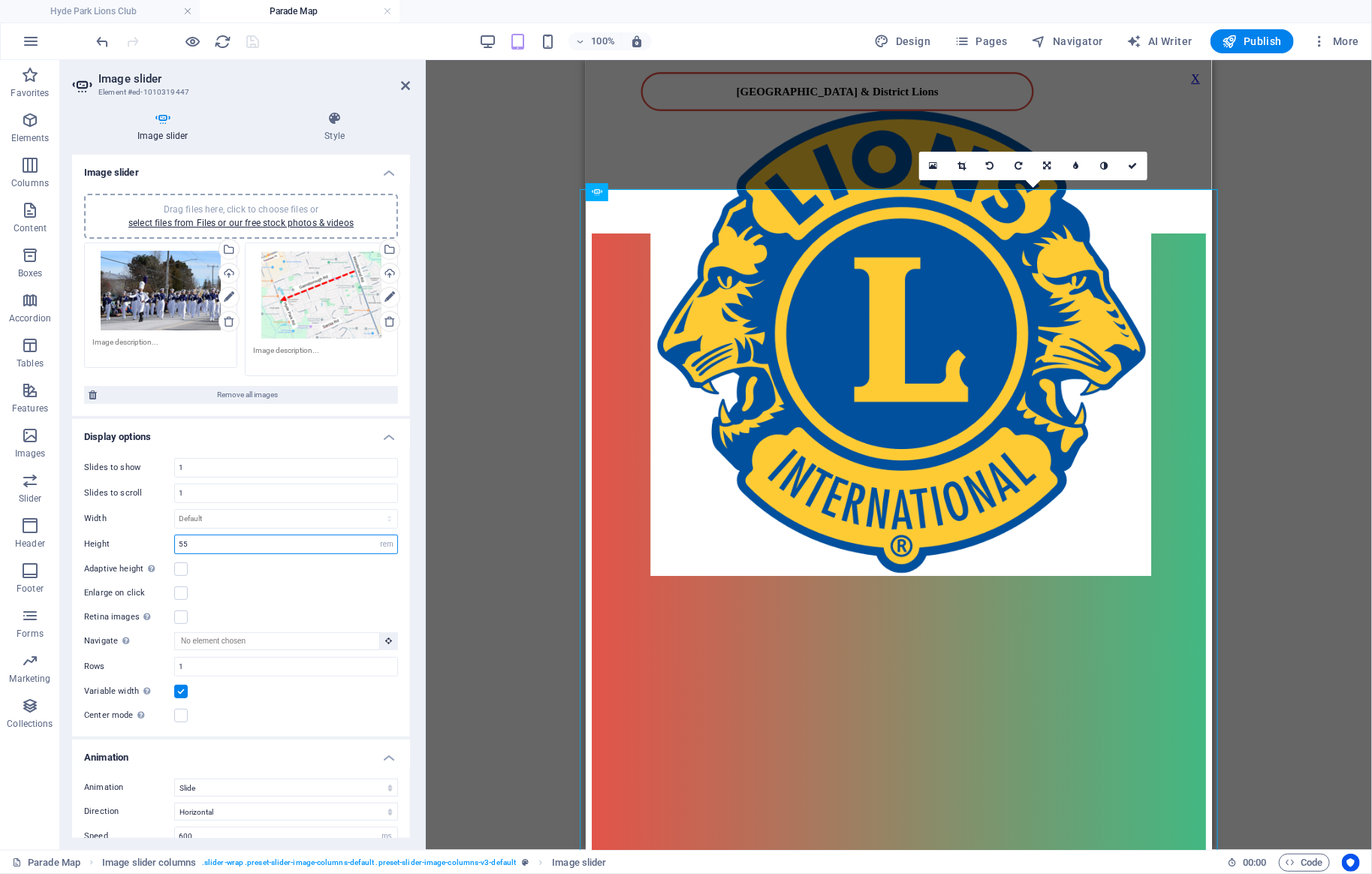
click at [201, 544] on input "55" at bounding box center [286, 544] width 222 height 18
click at [376, 535] on select "Default px rem em vw vh" at bounding box center [387, 544] width 21 height 18
select select "default"
click option "Default" at bounding box center [0, 0] width 0 height 0
select select "DISABLED_OPTION_VALUE"
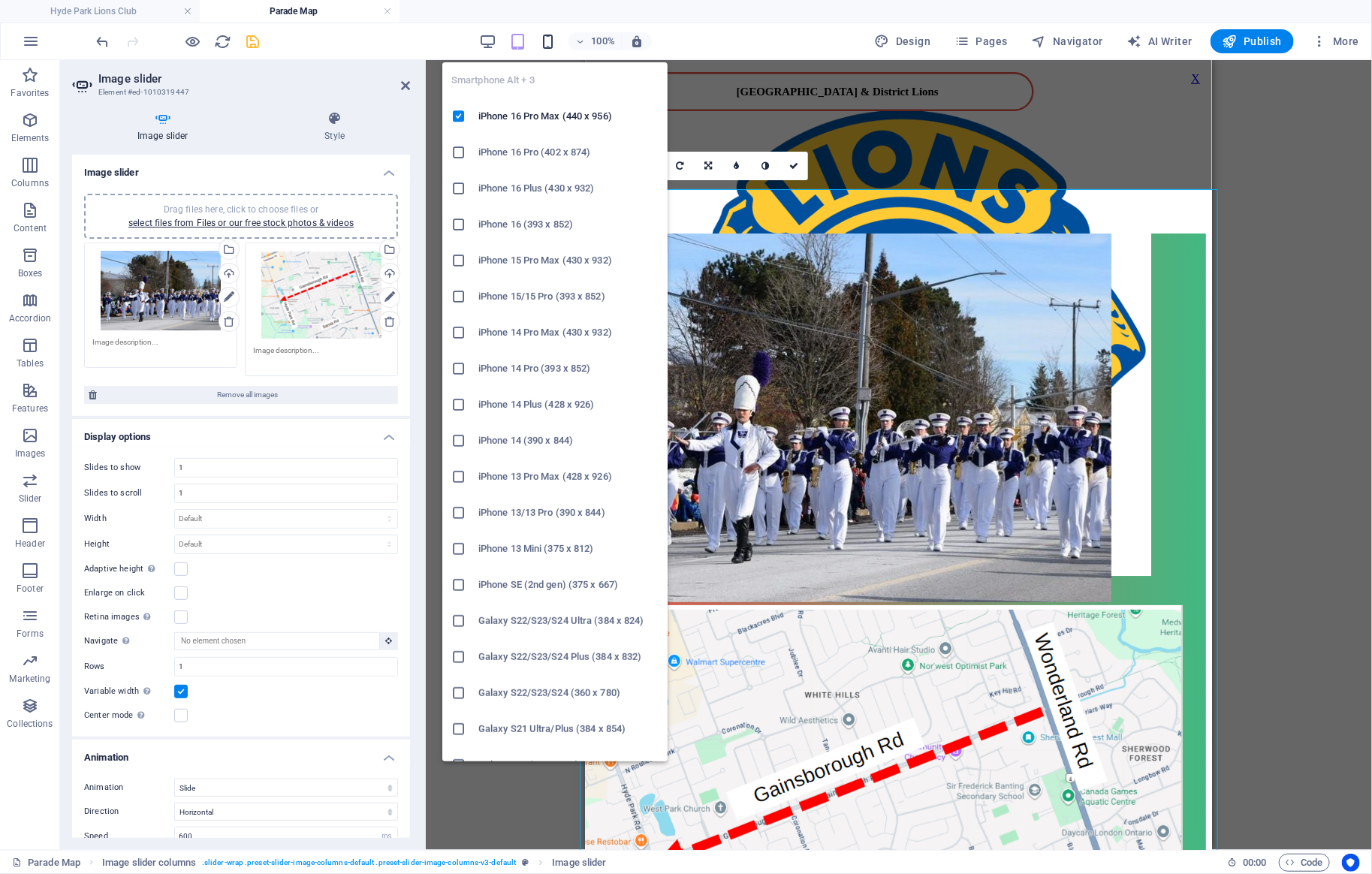
click at [555, 44] on icon "button" at bounding box center [548, 41] width 17 height 17
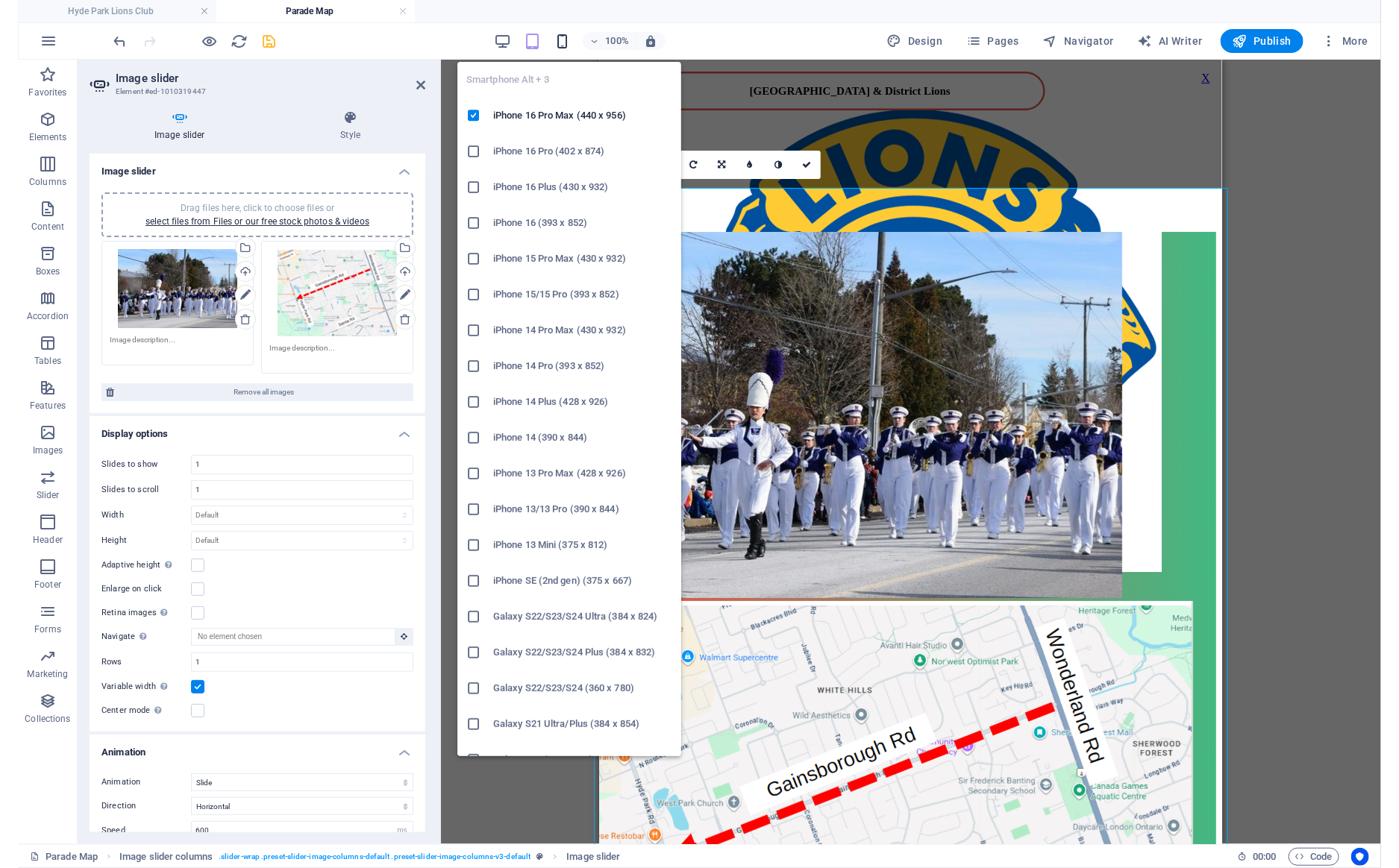
scroll to position [0, 0]
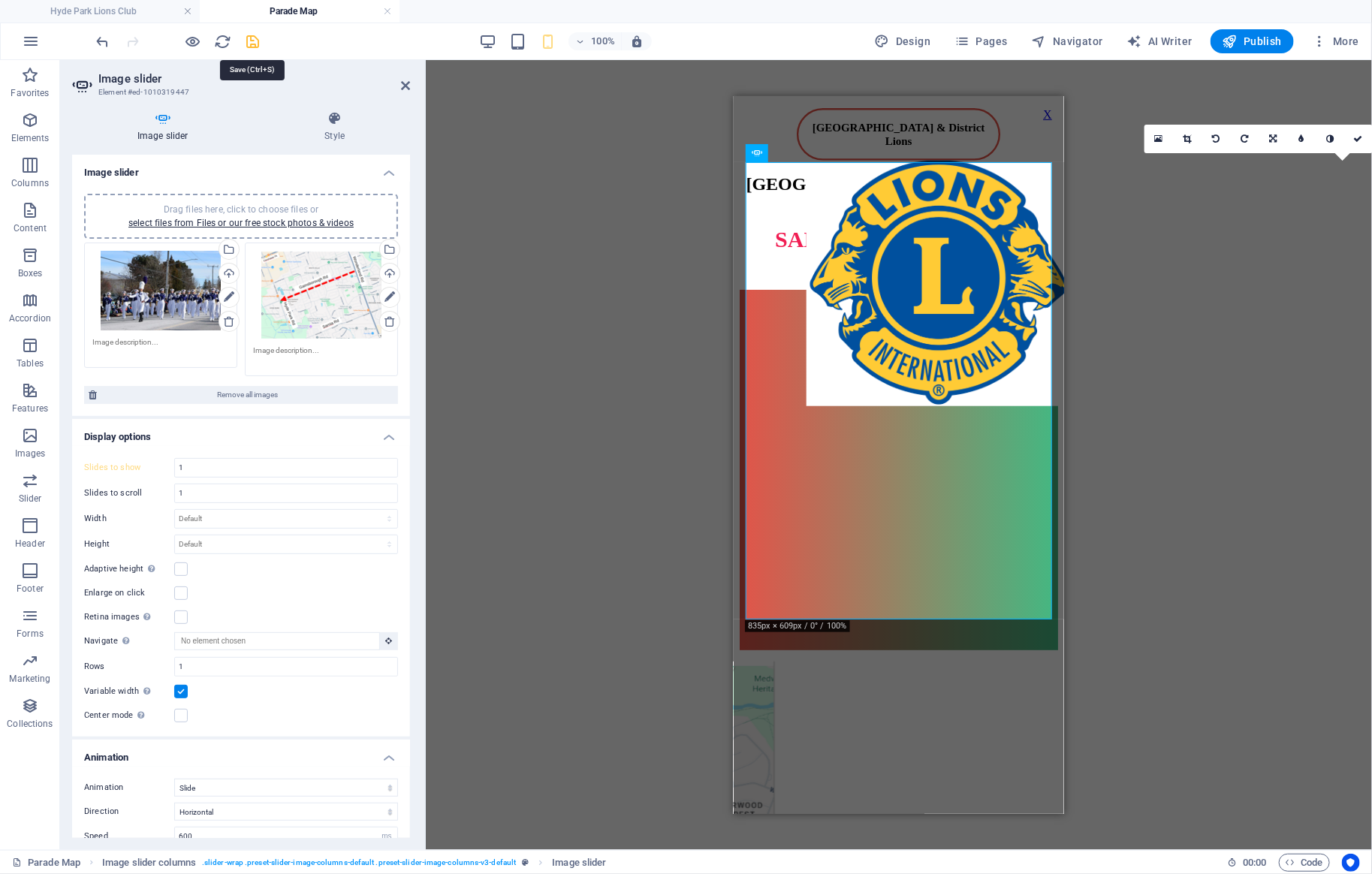
click at [250, 41] on icon "save" at bounding box center [253, 41] width 17 height 17
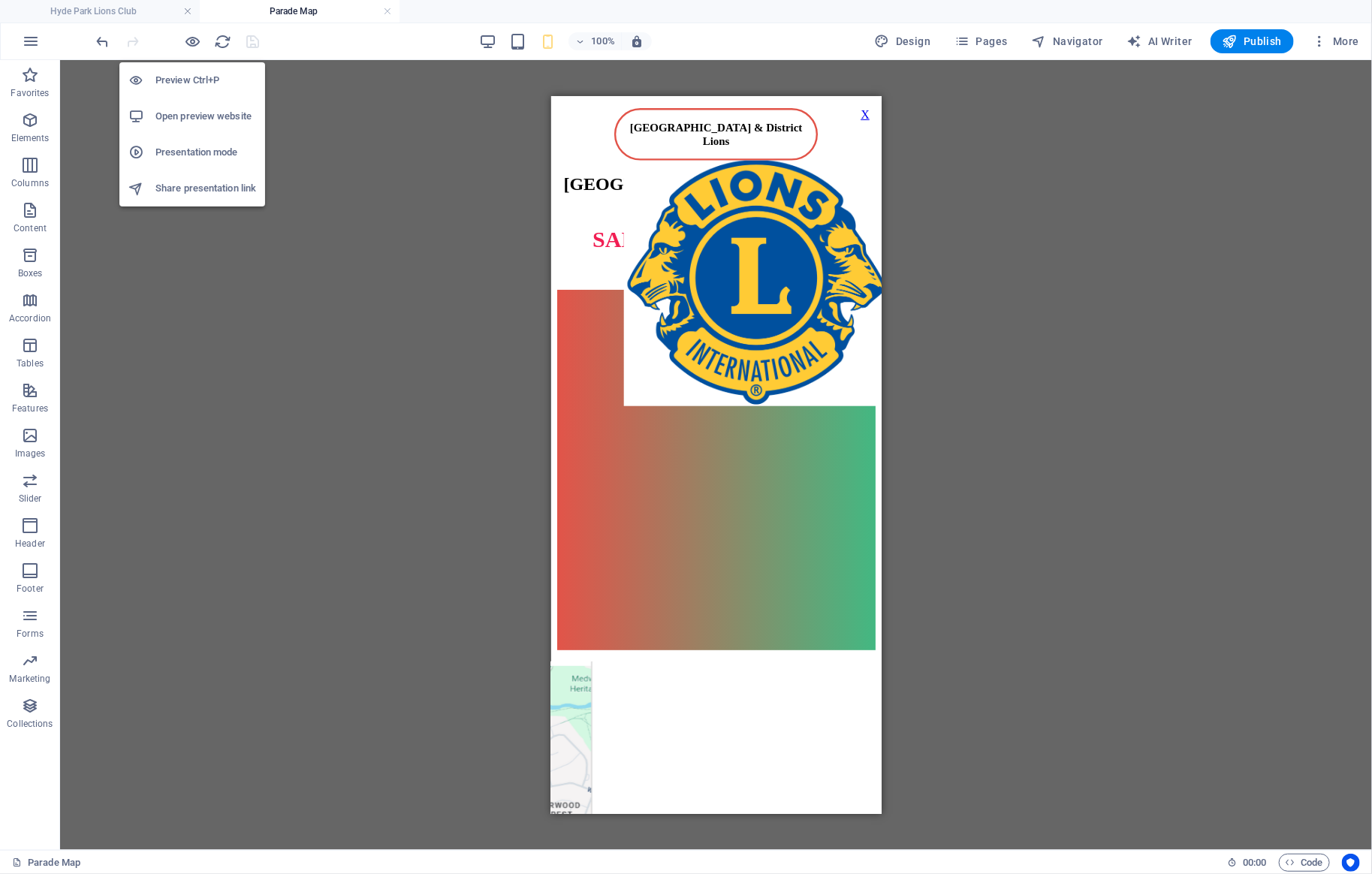
click at [194, 151] on h6 "Presentation mode" at bounding box center [205, 153] width 100 height 18
click at [201, 121] on h6 "Open preview website" at bounding box center [205, 116] width 100 height 18
click at [194, 39] on icon "button" at bounding box center [193, 41] width 17 height 17
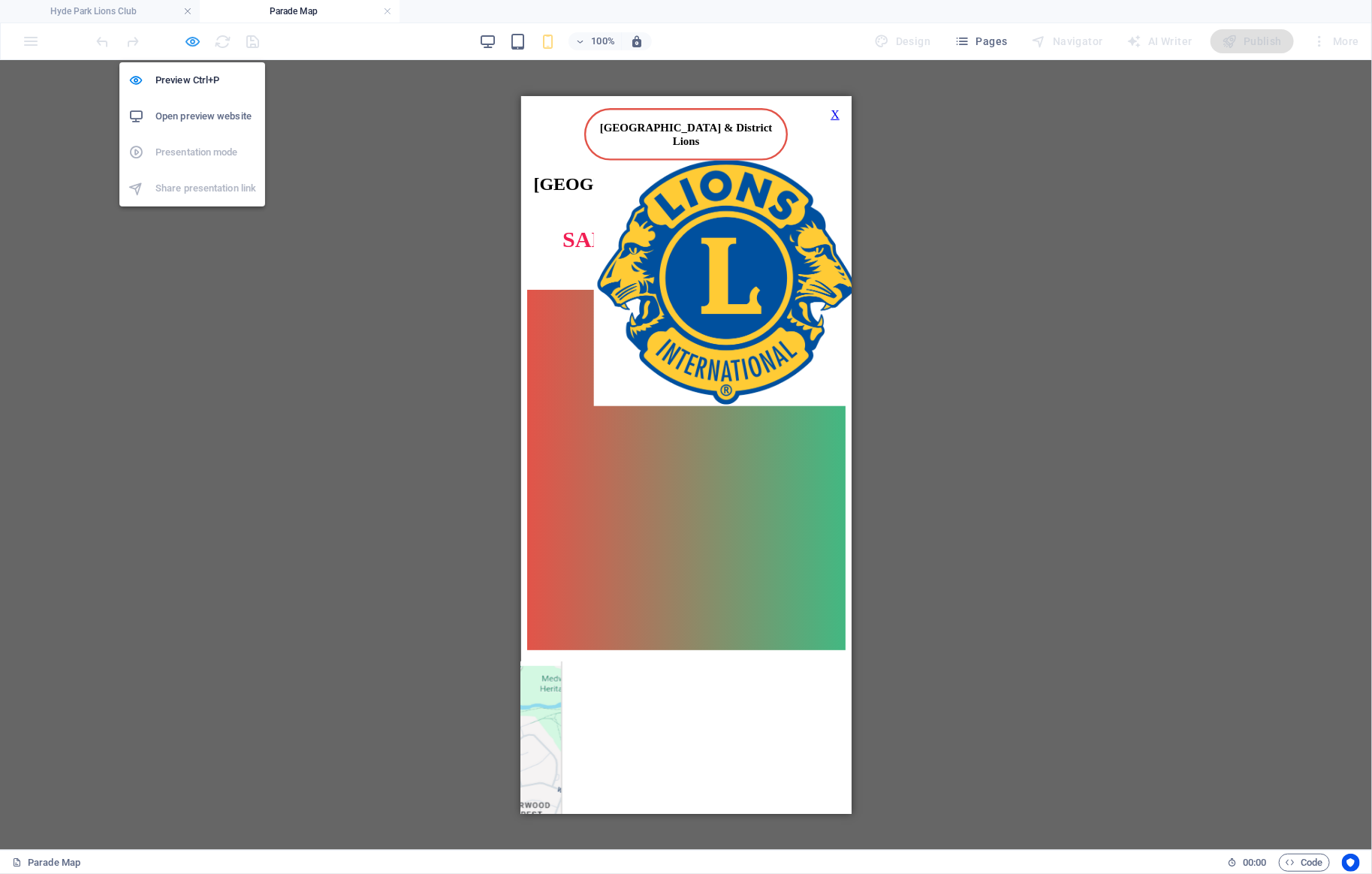
click at [194, 39] on icon "button" at bounding box center [193, 41] width 17 height 17
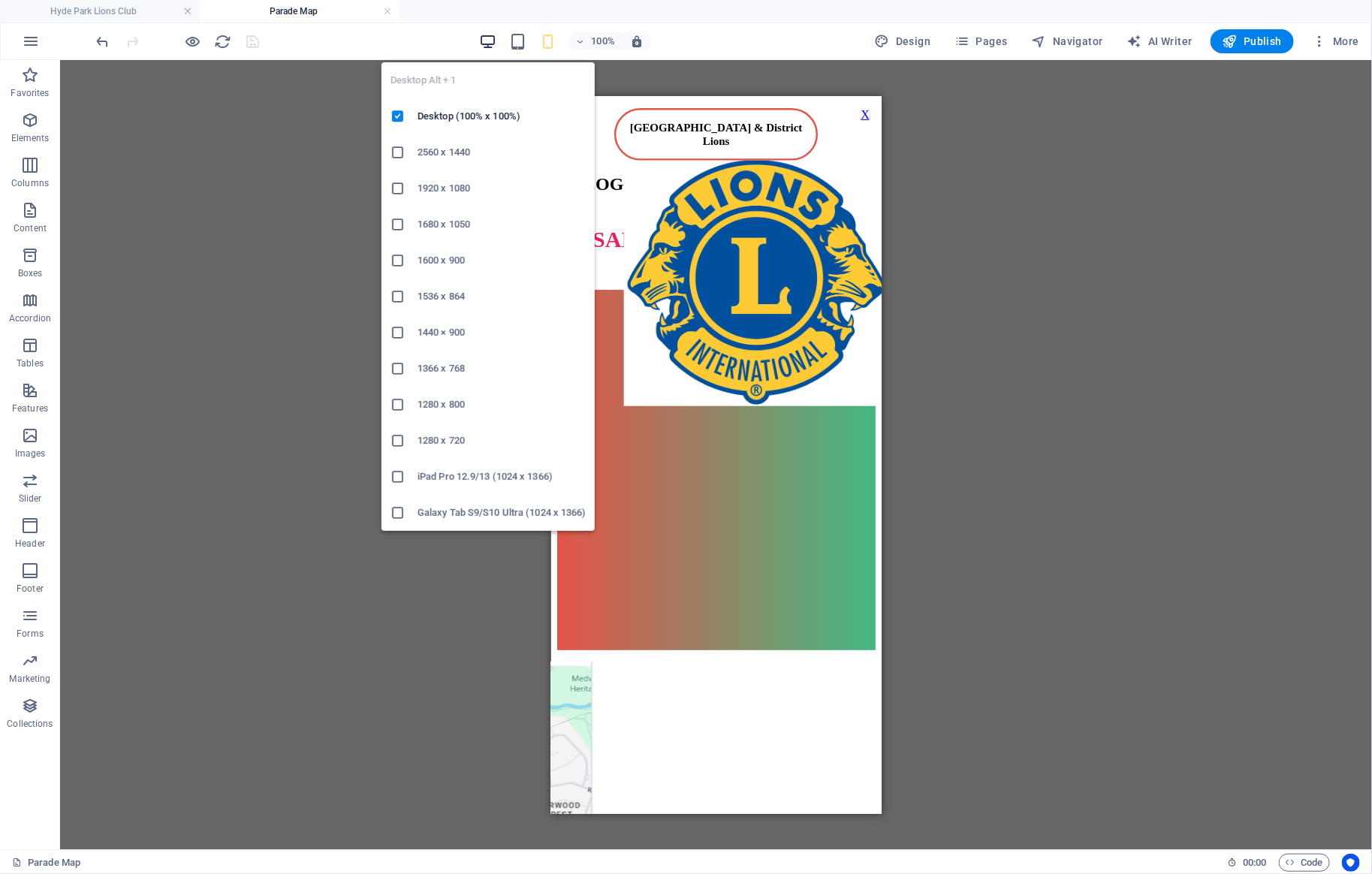
click at [494, 42] on icon "button" at bounding box center [487, 41] width 17 height 17
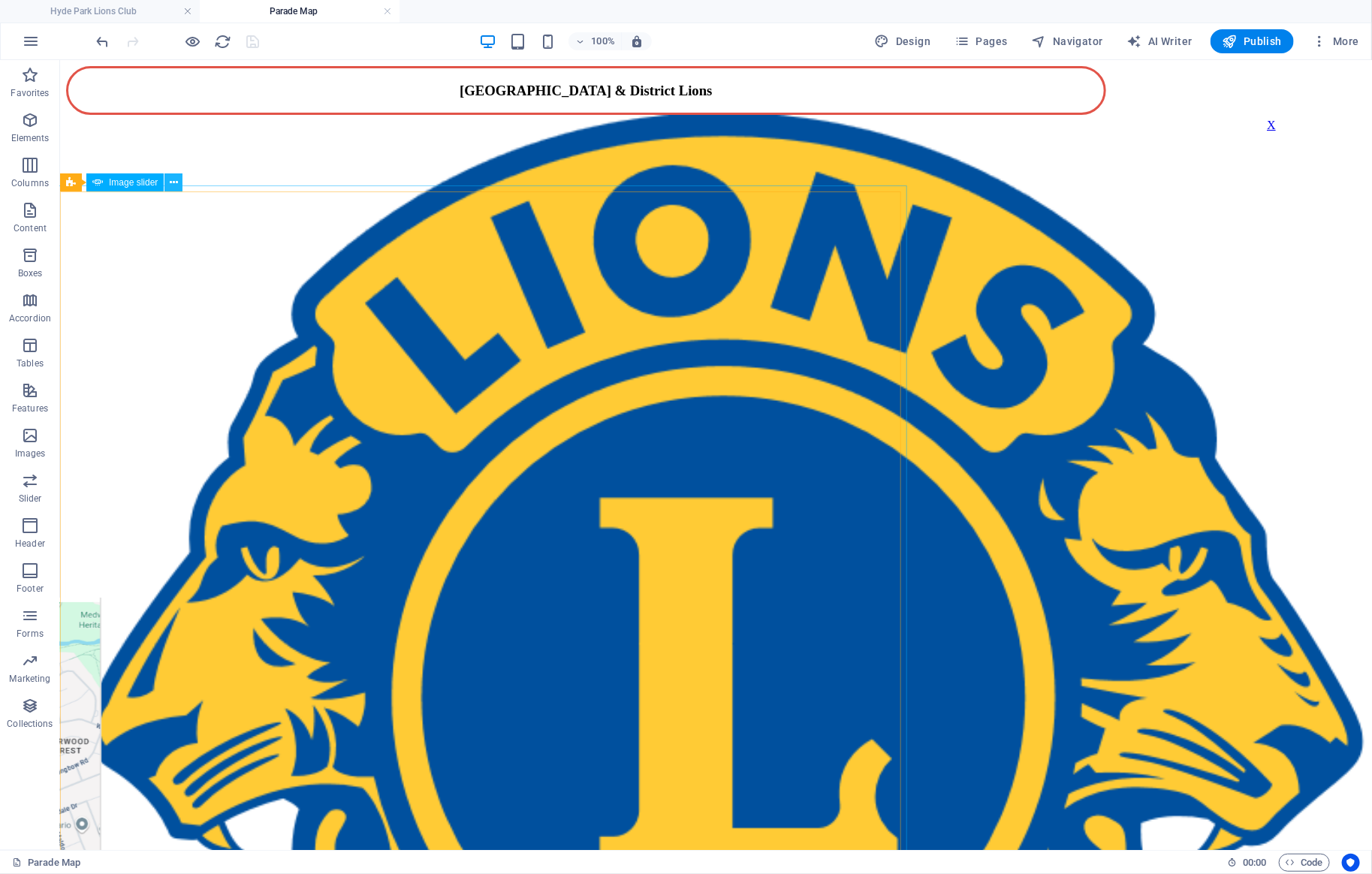
click at [176, 185] on icon at bounding box center [173, 183] width 8 height 16
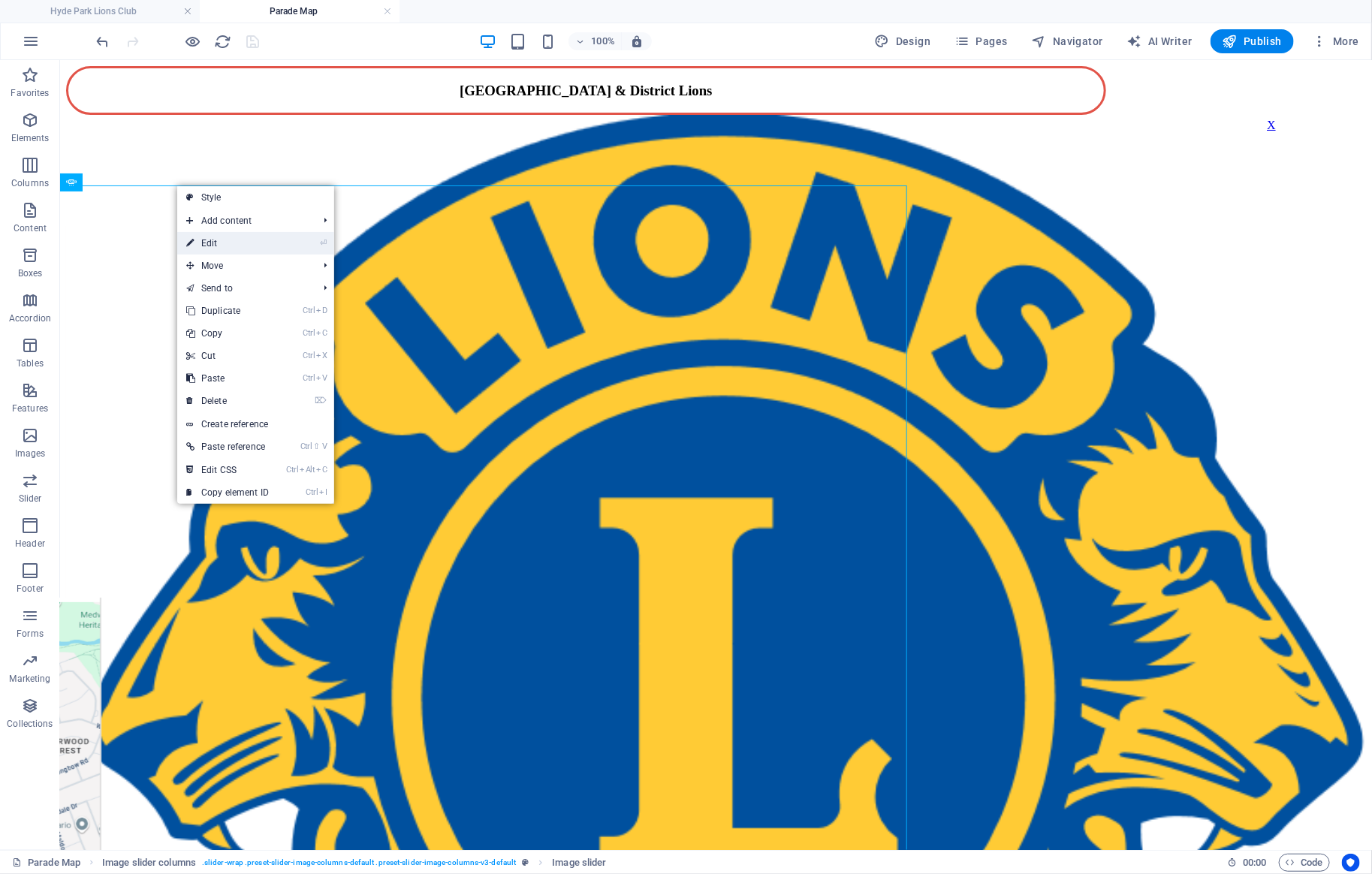
click at [209, 241] on link "⏎ Edit" at bounding box center [227, 242] width 100 height 22
select select "ms"
select select "s"
select select "progressive"
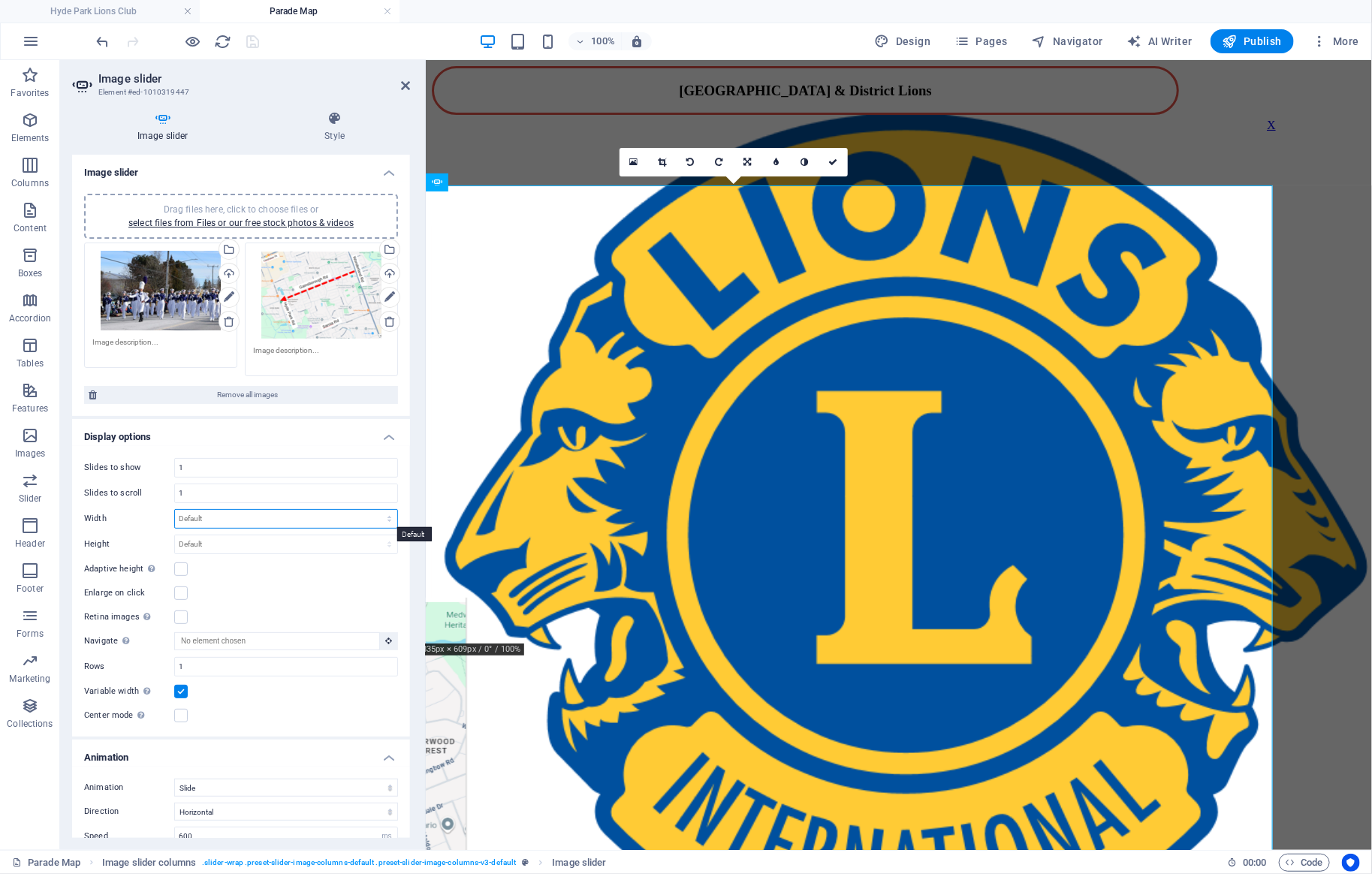
click at [175, 510] on select "Default px % rem em vw vh" at bounding box center [286, 519] width 222 height 18
select select "rem"
click option "rem" at bounding box center [0, 0] width 0 height 0
type input "3"
type input "7"
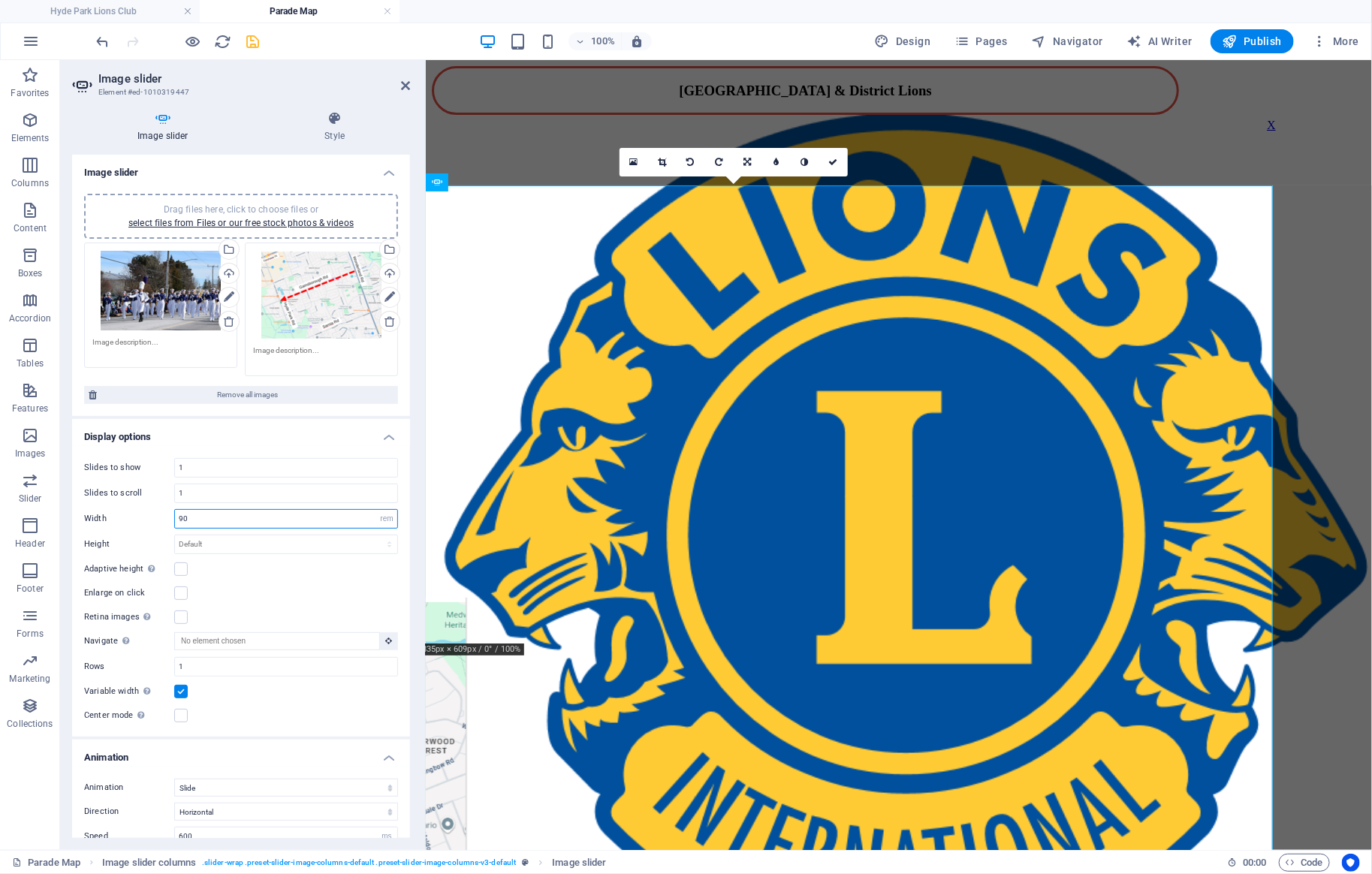
drag, startPoint x: 217, startPoint y: 520, endPoint x: 169, endPoint y: 520, distance: 48.0
click at [175, 520] on input "90" at bounding box center [286, 519] width 222 height 18
click at [244, 516] on input "80" at bounding box center [286, 519] width 222 height 18
type input "80"
click at [177, 569] on label at bounding box center [180, 569] width 13 height 13
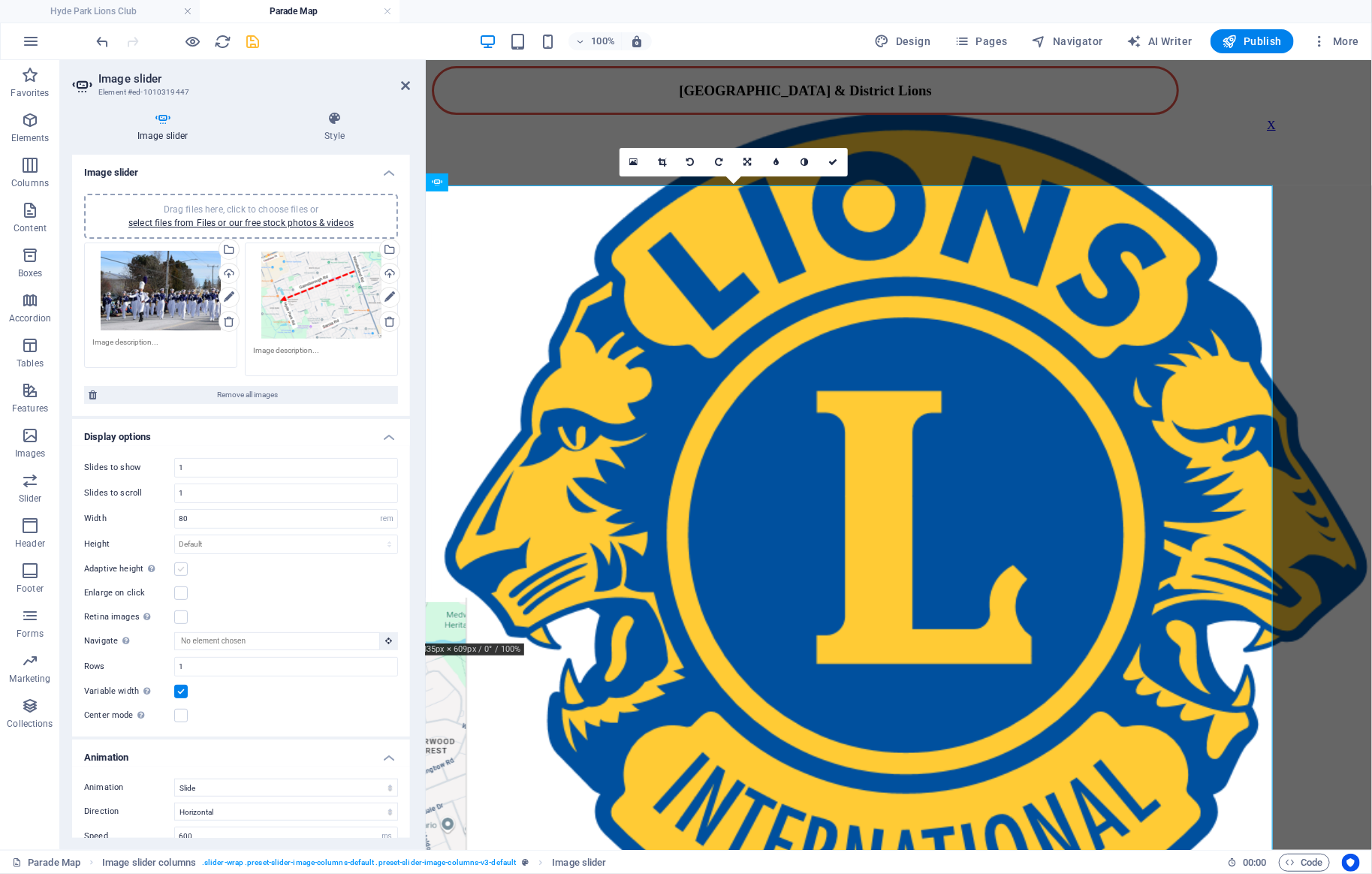
click at [0, 0] on input "Adaptive height Automatically adjust the height for single slide horizontal sli…" at bounding box center [0, 0] width 0 height 0
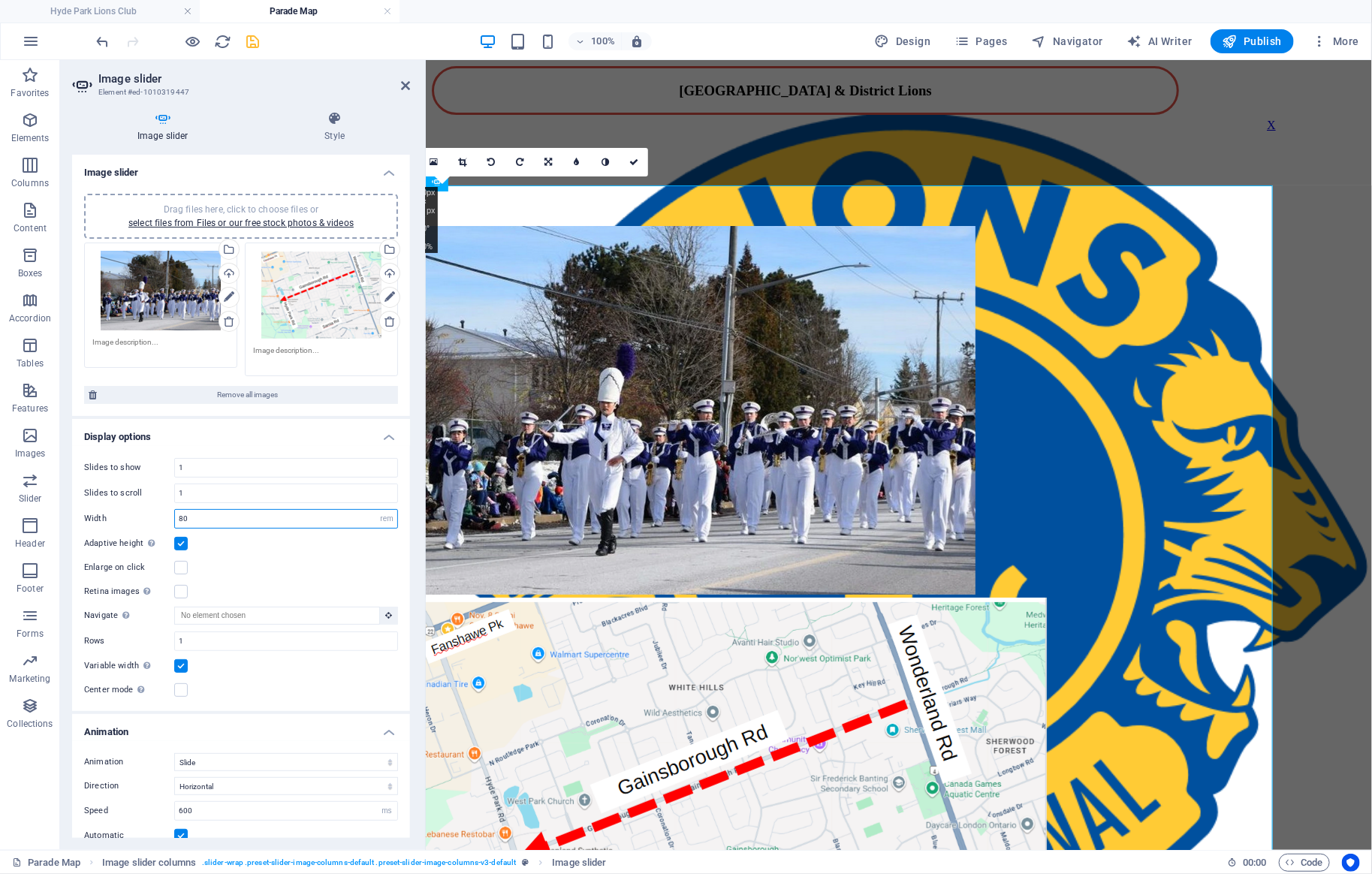
click at [194, 514] on input "80" at bounding box center [286, 519] width 222 height 18
click at [376, 510] on select "Default px % rem em vw vh" at bounding box center [387, 519] width 21 height 18
select select "default"
click option "Default" at bounding box center [0, 0] width 0 height 0
select select "DISABLED_OPTION_VALUE"
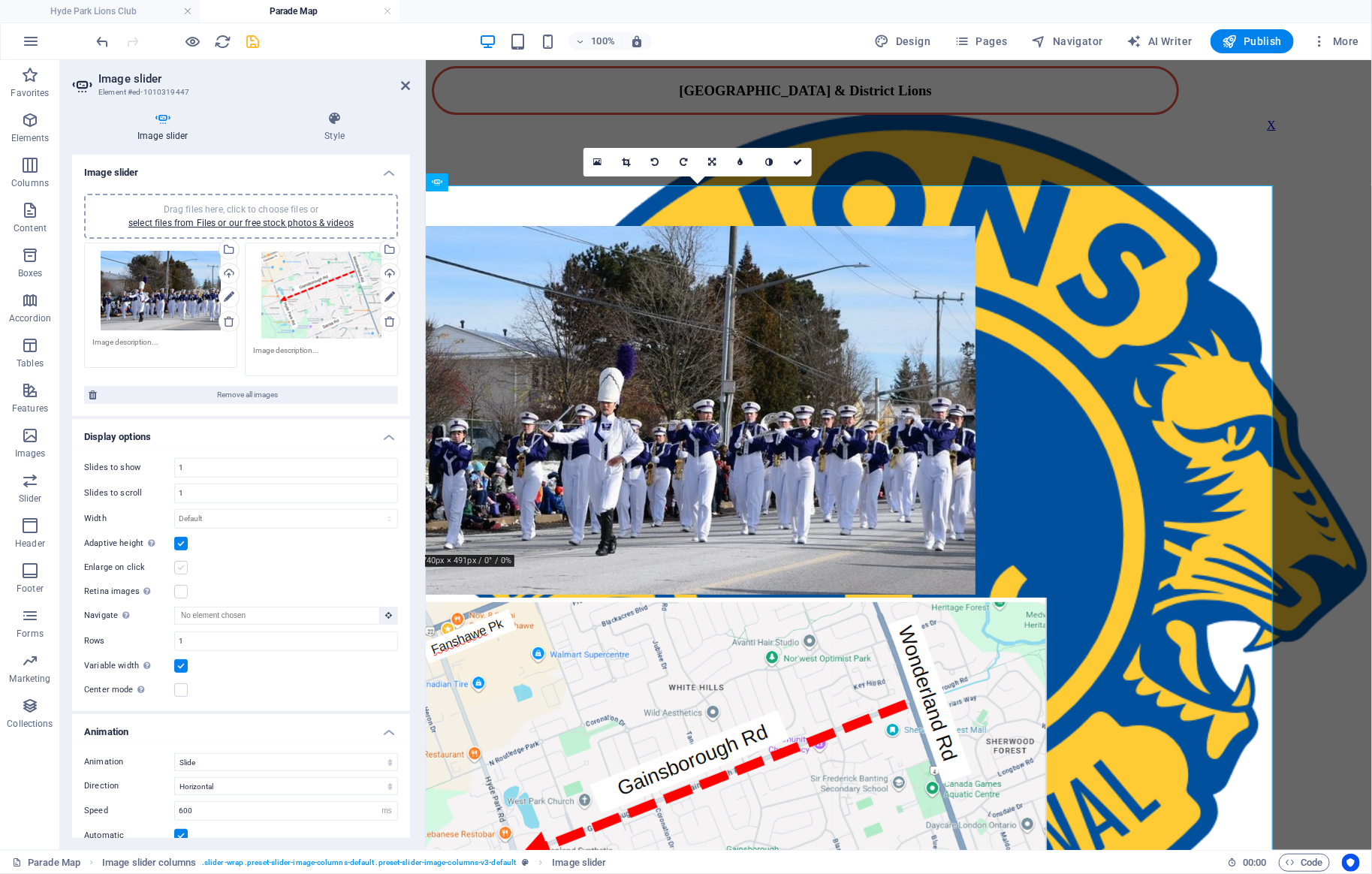
click at [179, 565] on label at bounding box center [180, 567] width 13 height 13
click at [0, 0] on input "Enlarge on click" at bounding box center [0, 0] width 0 height 0
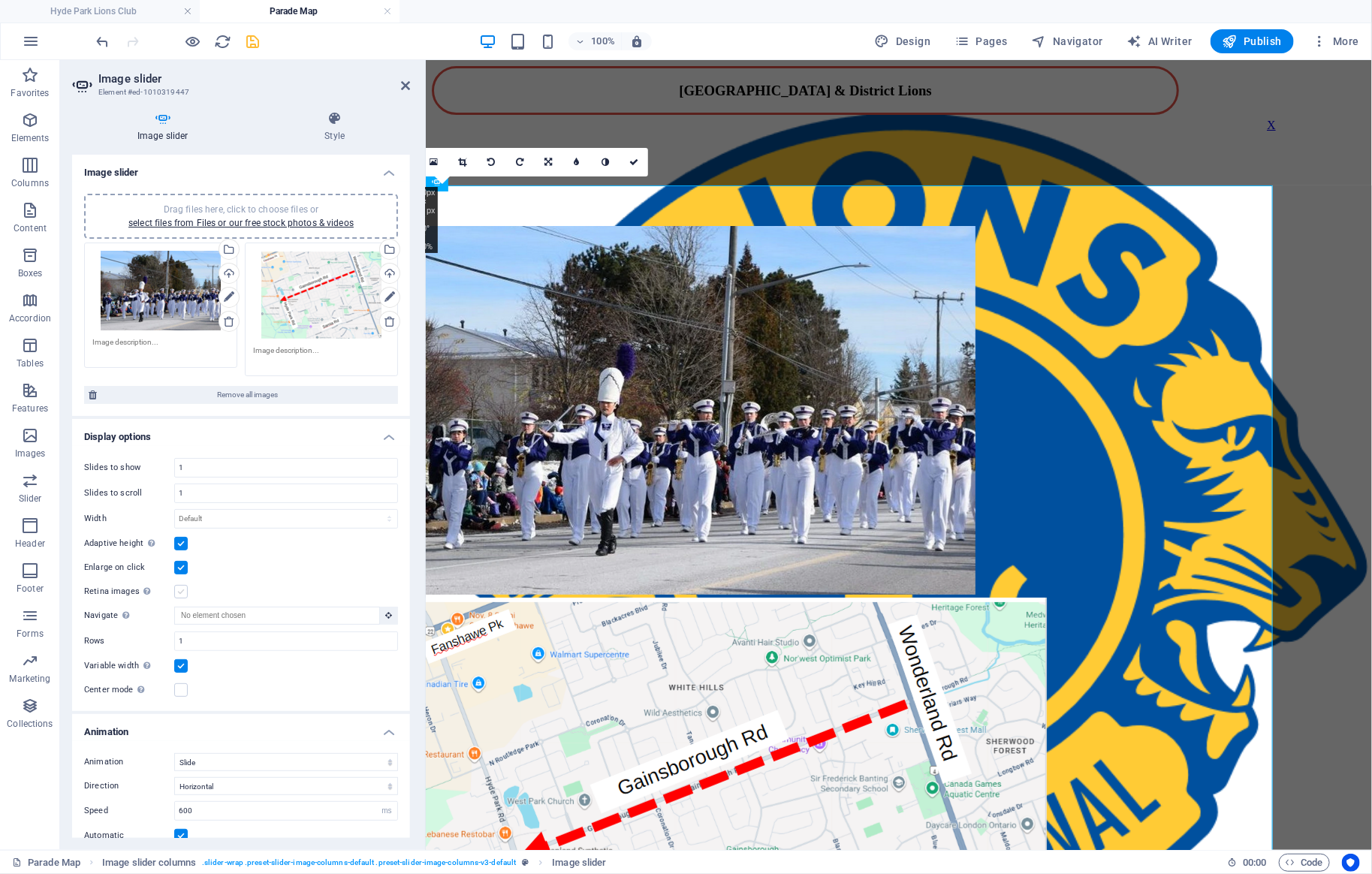
click at [185, 592] on label at bounding box center [180, 591] width 13 height 13
click at [0, 0] on input "Retina images Automatically load retina image and smartphone optimized sizes." at bounding box center [0, 0] width 0 height 0
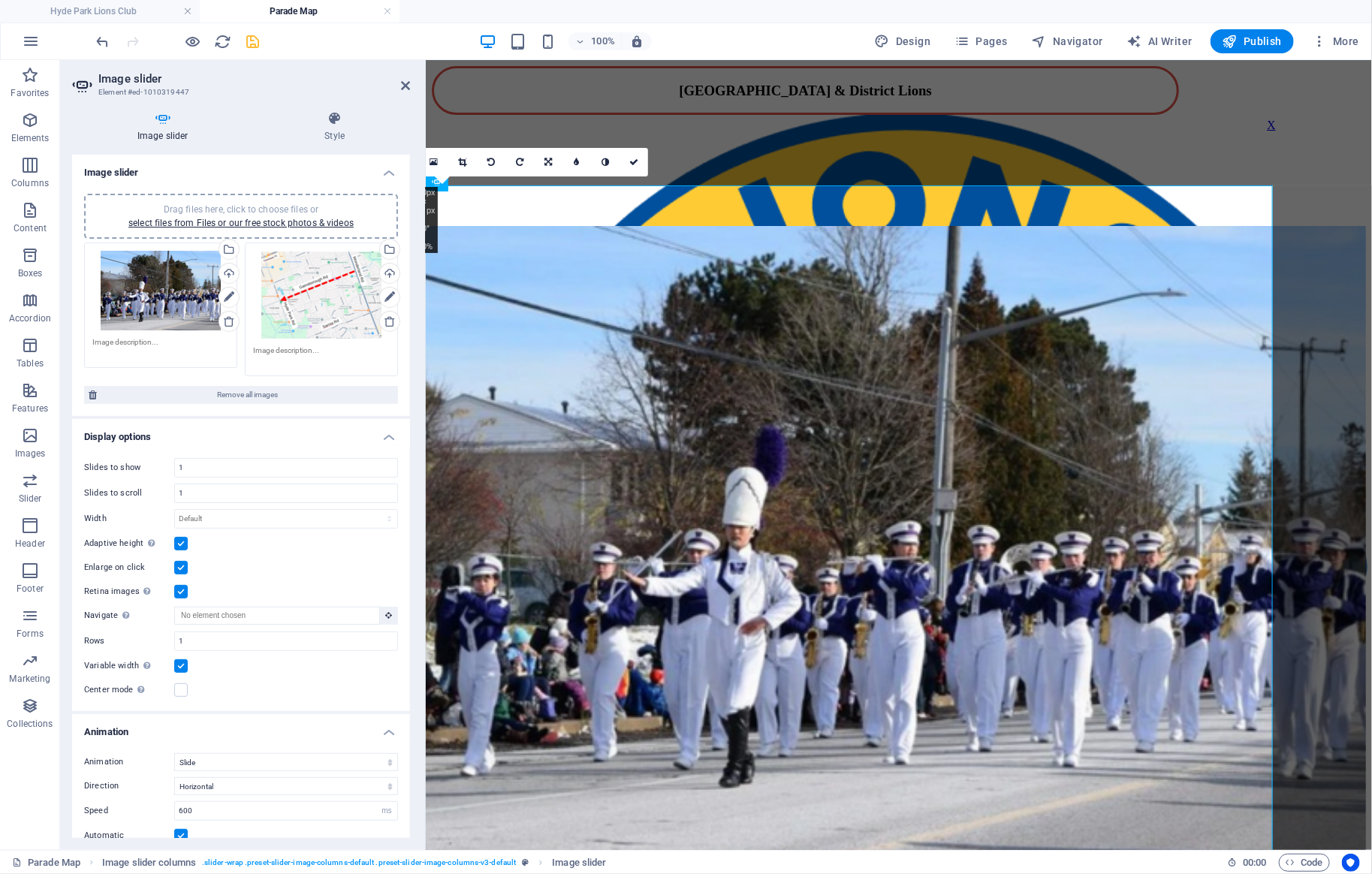
click at [185, 592] on label at bounding box center [180, 591] width 13 height 13
click at [0, 0] on input "Retina images Automatically load retina image and smartphone optimized sizes." at bounding box center [0, 0] width 0 height 0
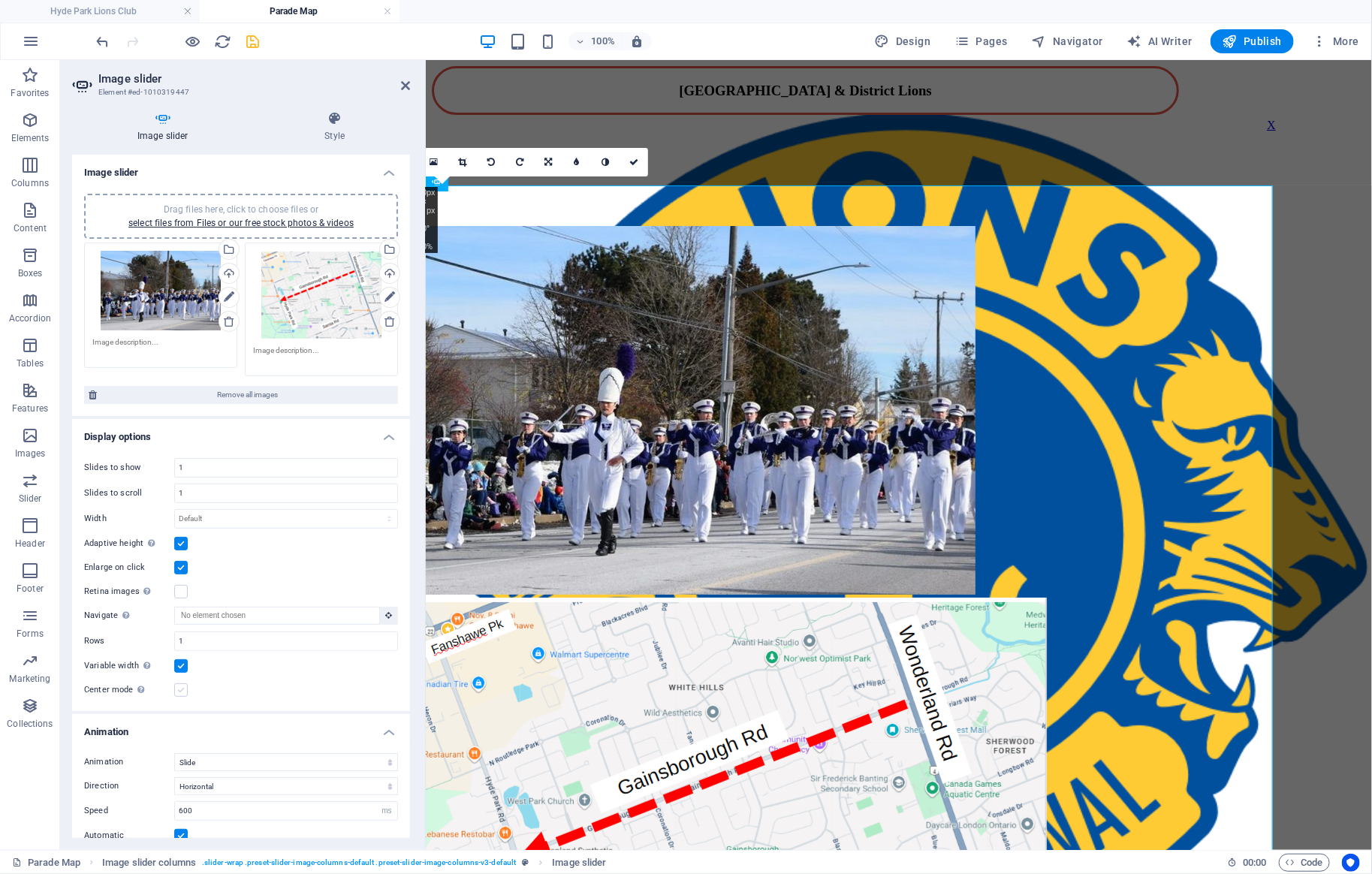
click at [176, 688] on label at bounding box center [180, 689] width 13 height 13
click at [0, 0] on input "Center mode Enables centered view with partial previous/next slide. Use with od…" at bounding box center [0, 0] width 0 height 0
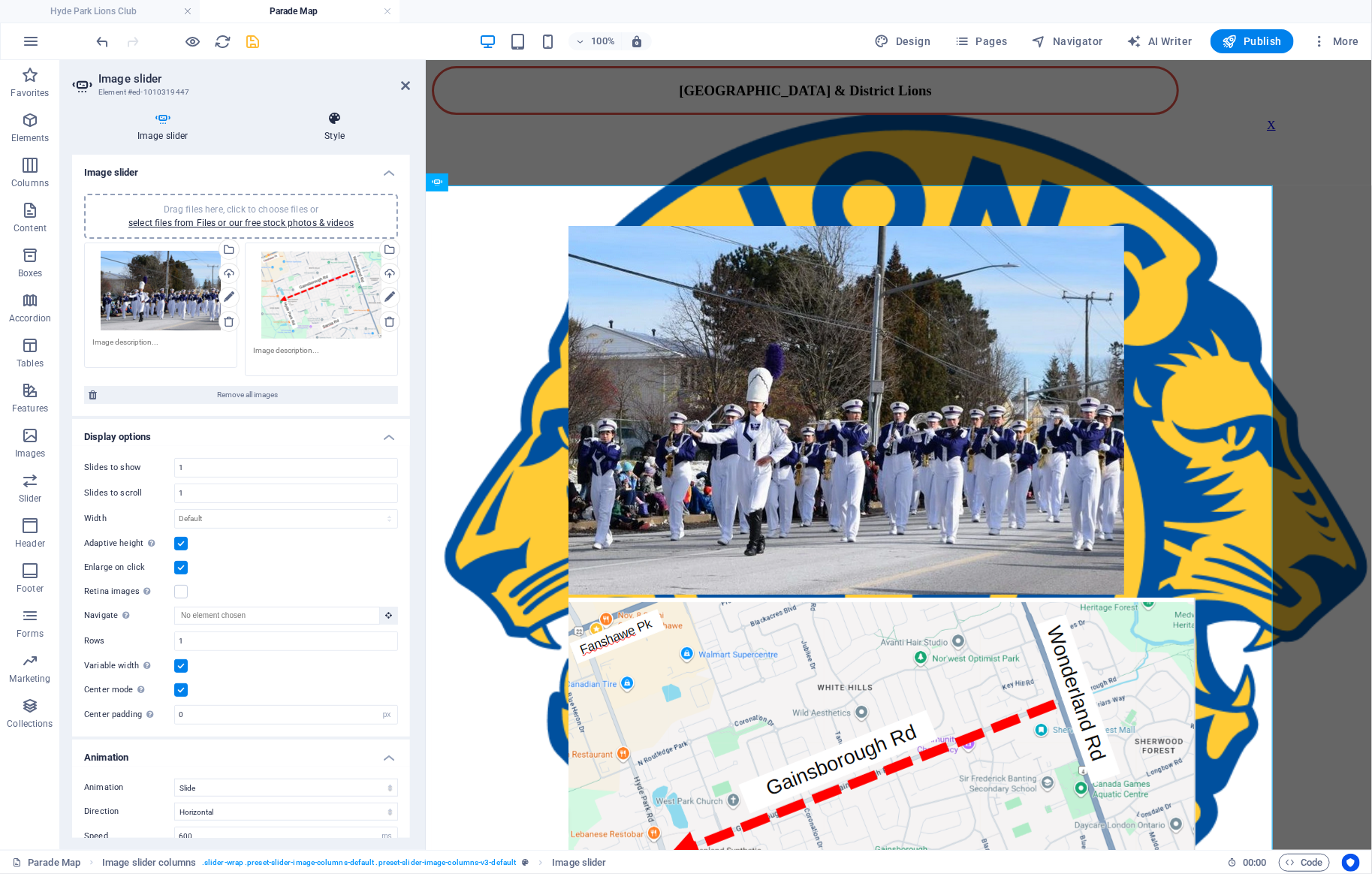
click at [337, 114] on icon at bounding box center [335, 118] width 151 height 15
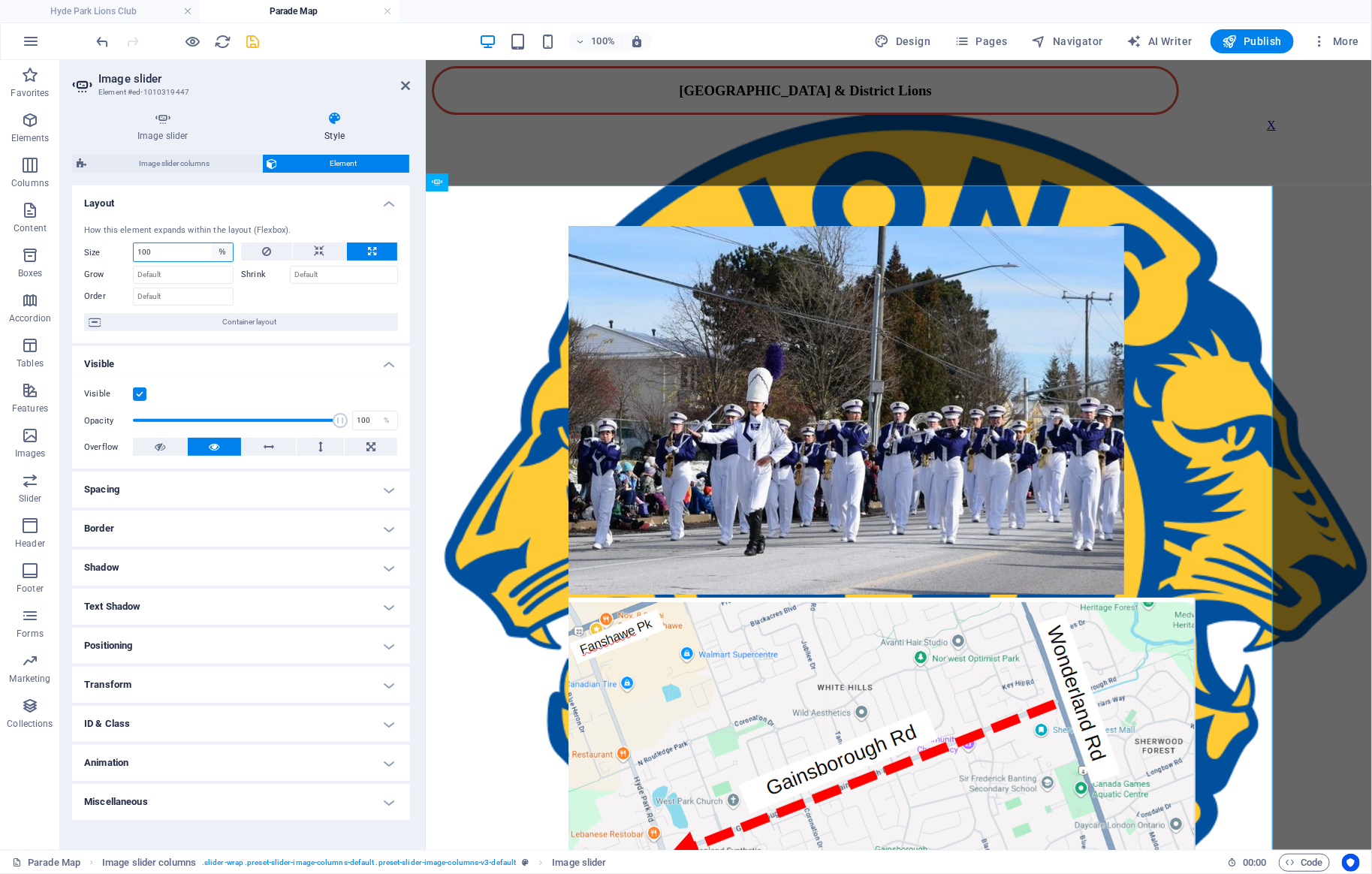
click at [212, 243] on select "Default auto px % 1/1 1/2 1/3 1/4 1/5 1/6 1/7 1/8 1/9 1/10" at bounding box center [223, 252] width 21 height 18
select select "auto"
click option "auto" at bounding box center [0, 0] width 0 height 0
click at [134, 243] on select "Default auto px % 1/1 1/2 1/3 1/4 1/5 1/6 1/7 1/8 1/9 1/10" at bounding box center [184, 252] width 99 height 18
click option "Default" at bounding box center [0, 0] width 0 height 0
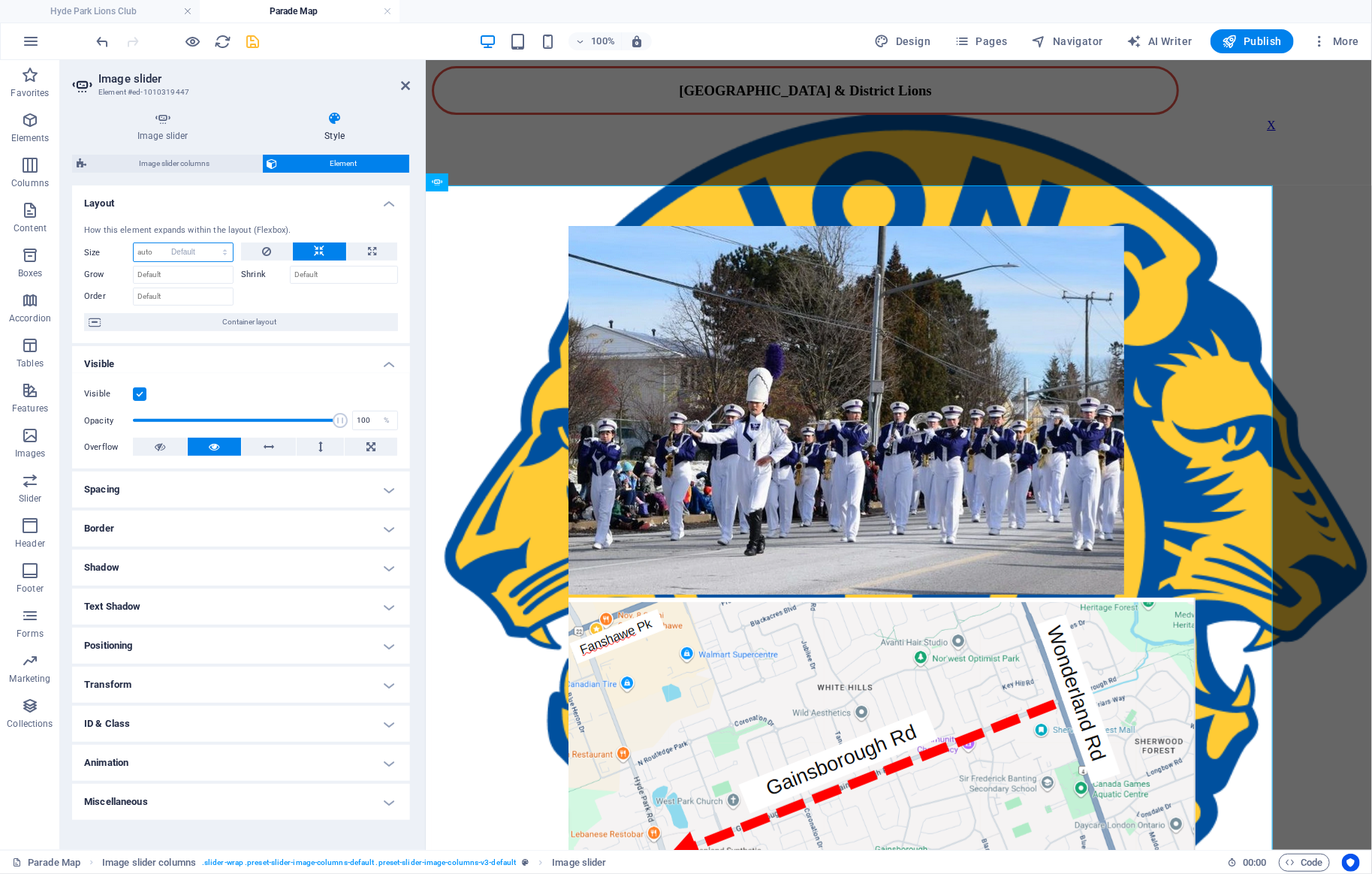
select select "DISABLED_OPTION_VALUE"
click at [364, 246] on button at bounding box center [372, 251] width 51 height 18
type input "100"
select select "%"
click at [321, 248] on icon at bounding box center [320, 251] width 11 height 18
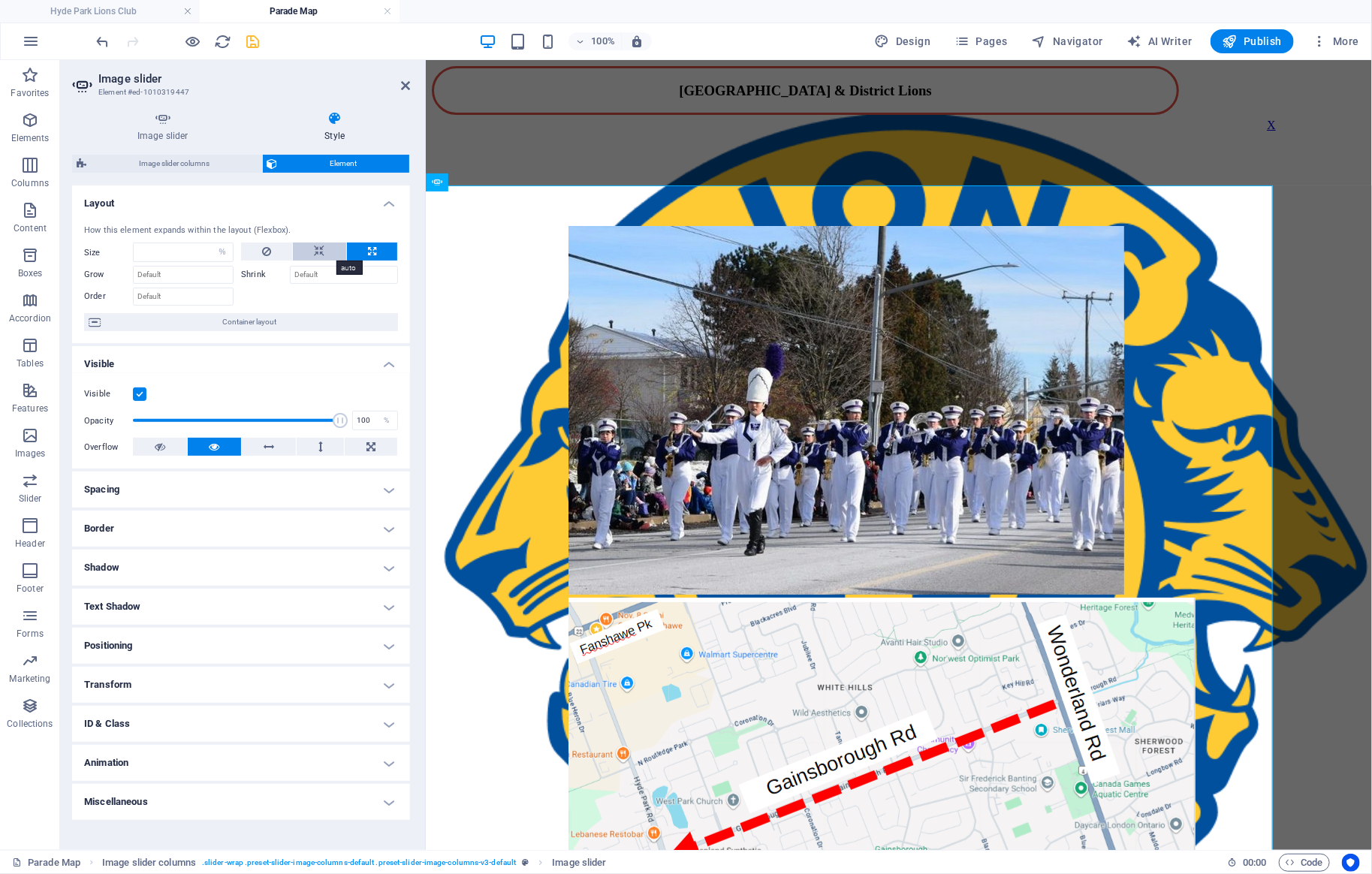
select select "DISABLED_OPTION_VALUE"
click at [366, 248] on button at bounding box center [372, 251] width 51 height 18
type input "100"
select select "%"
click at [265, 447] on icon at bounding box center [269, 446] width 11 height 18
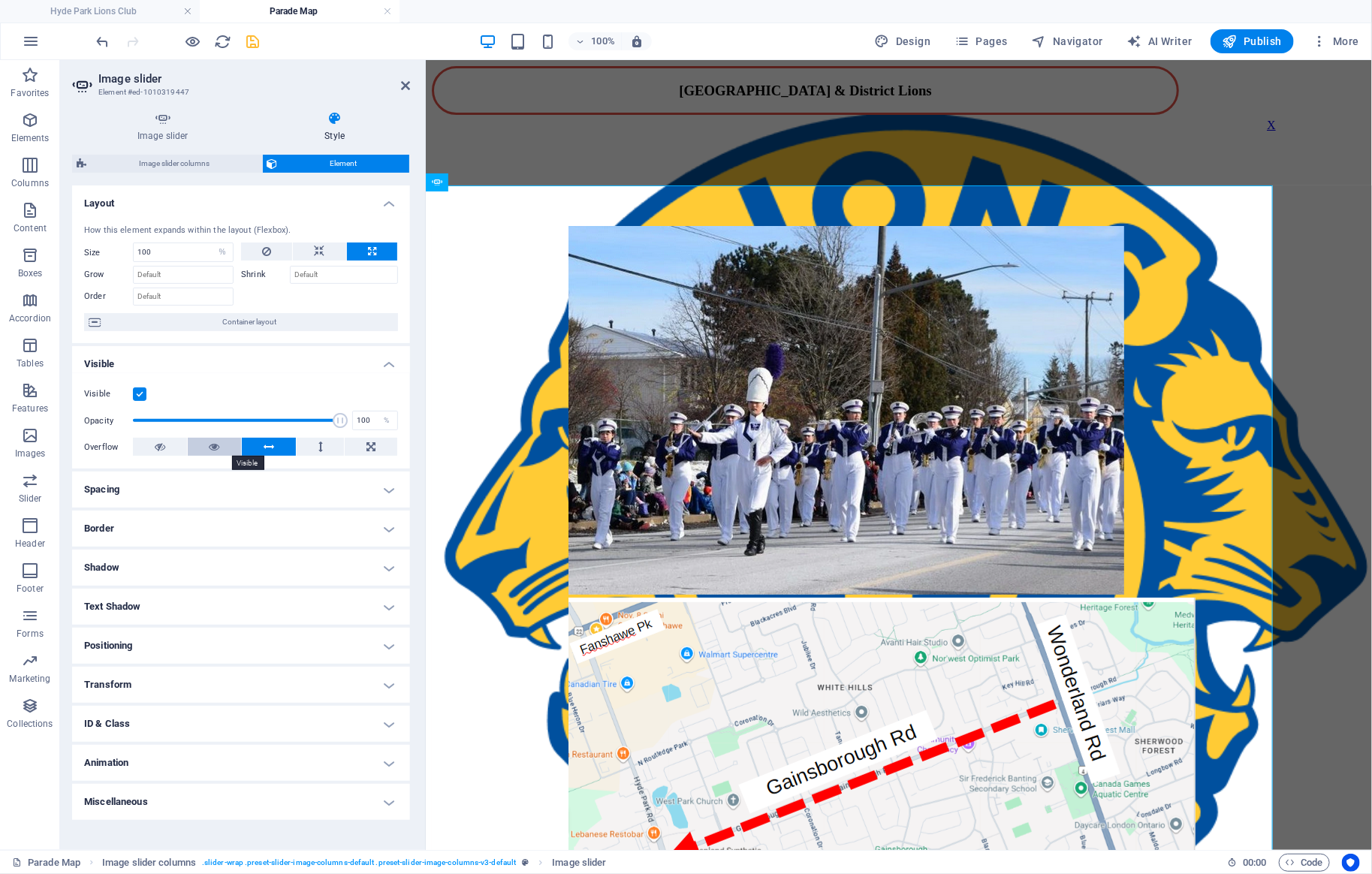
click at [225, 446] on button at bounding box center [215, 446] width 54 height 18
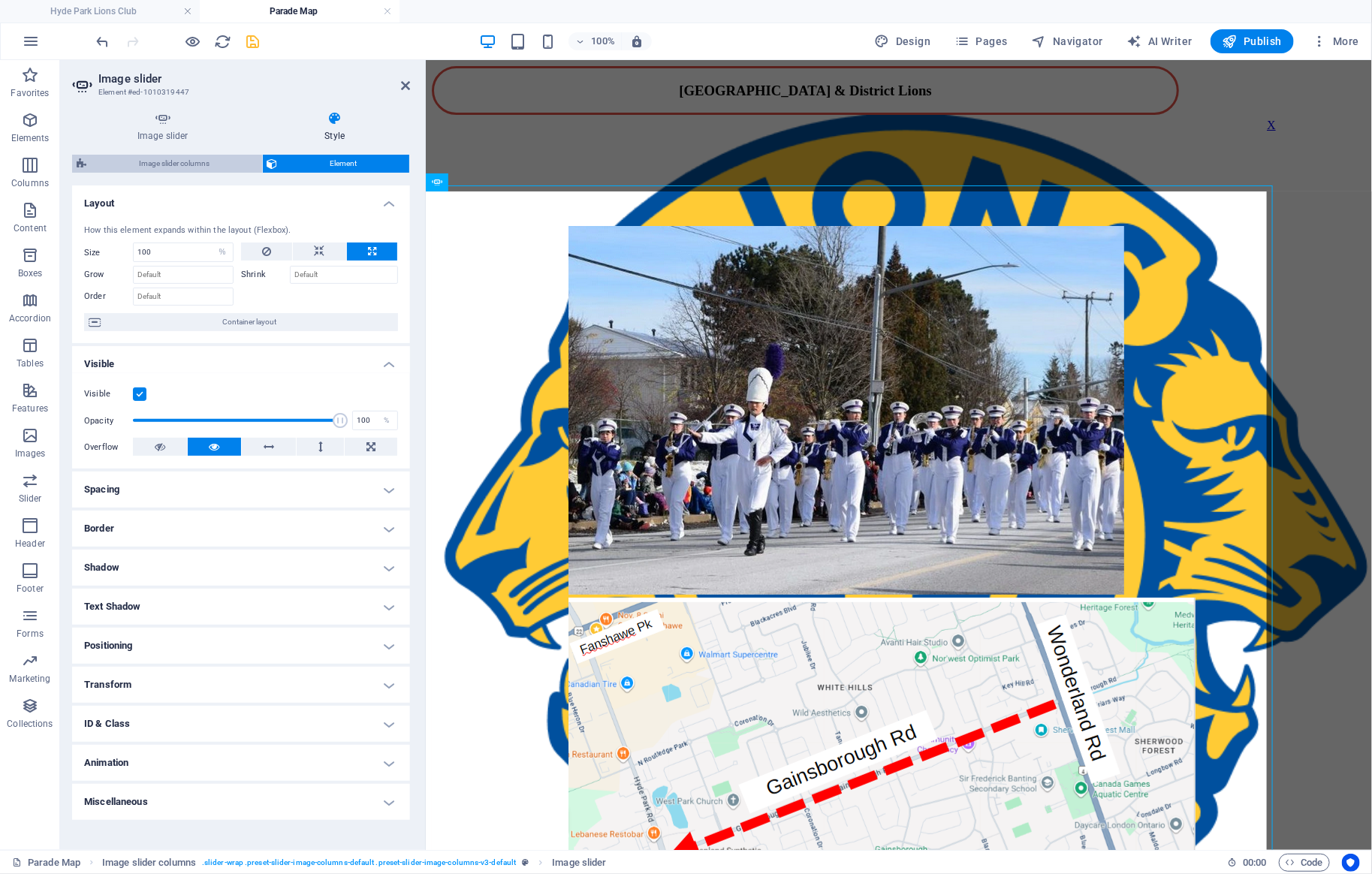
click at [183, 162] on span "Image slider columns" at bounding box center [174, 163] width 167 height 18
select select "rem"
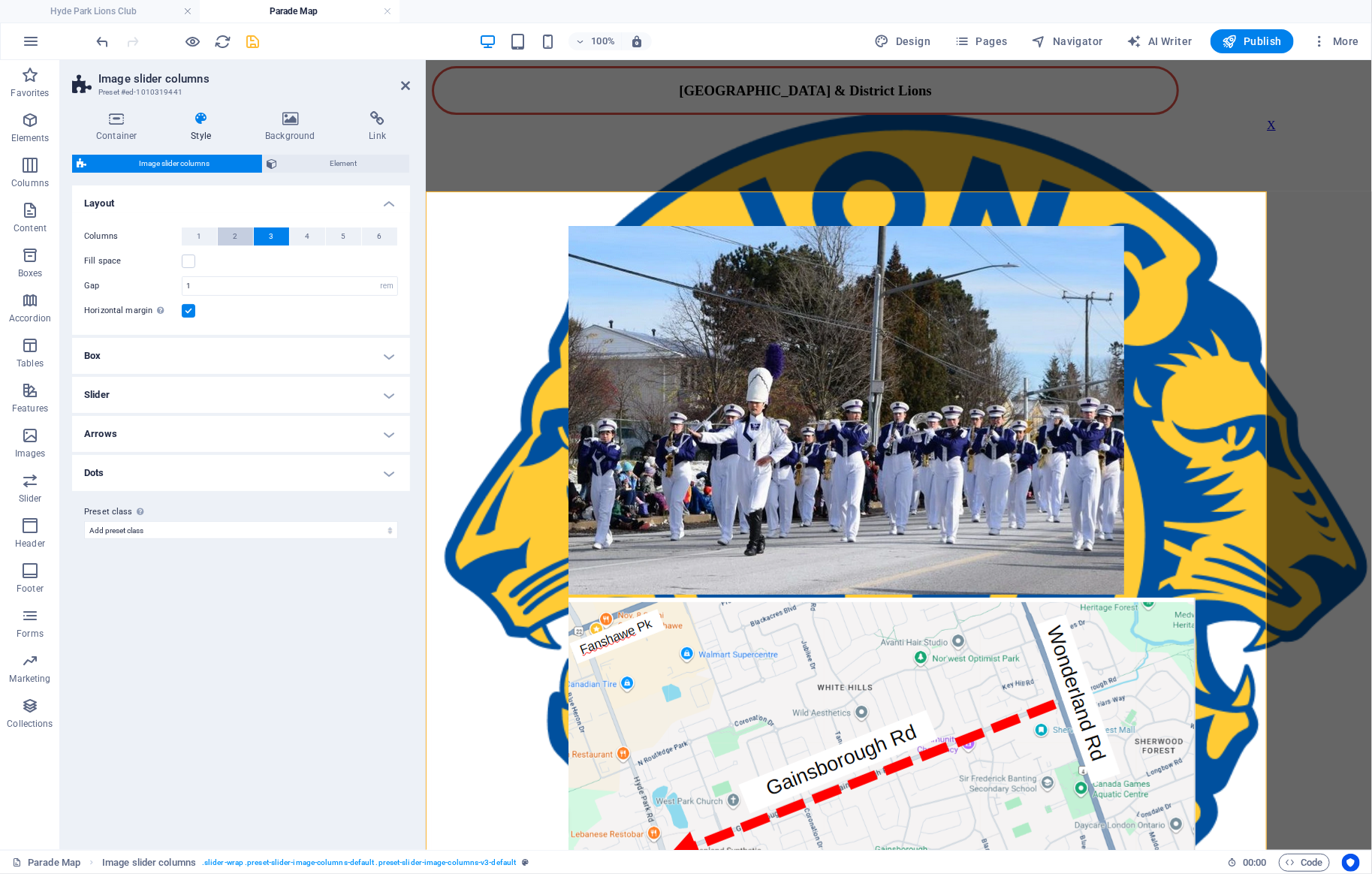
click at [241, 237] on button "2" at bounding box center [235, 236] width 35 height 18
select select
click at [656, 274] on div "1 2" at bounding box center [852, 431] width 841 height 413
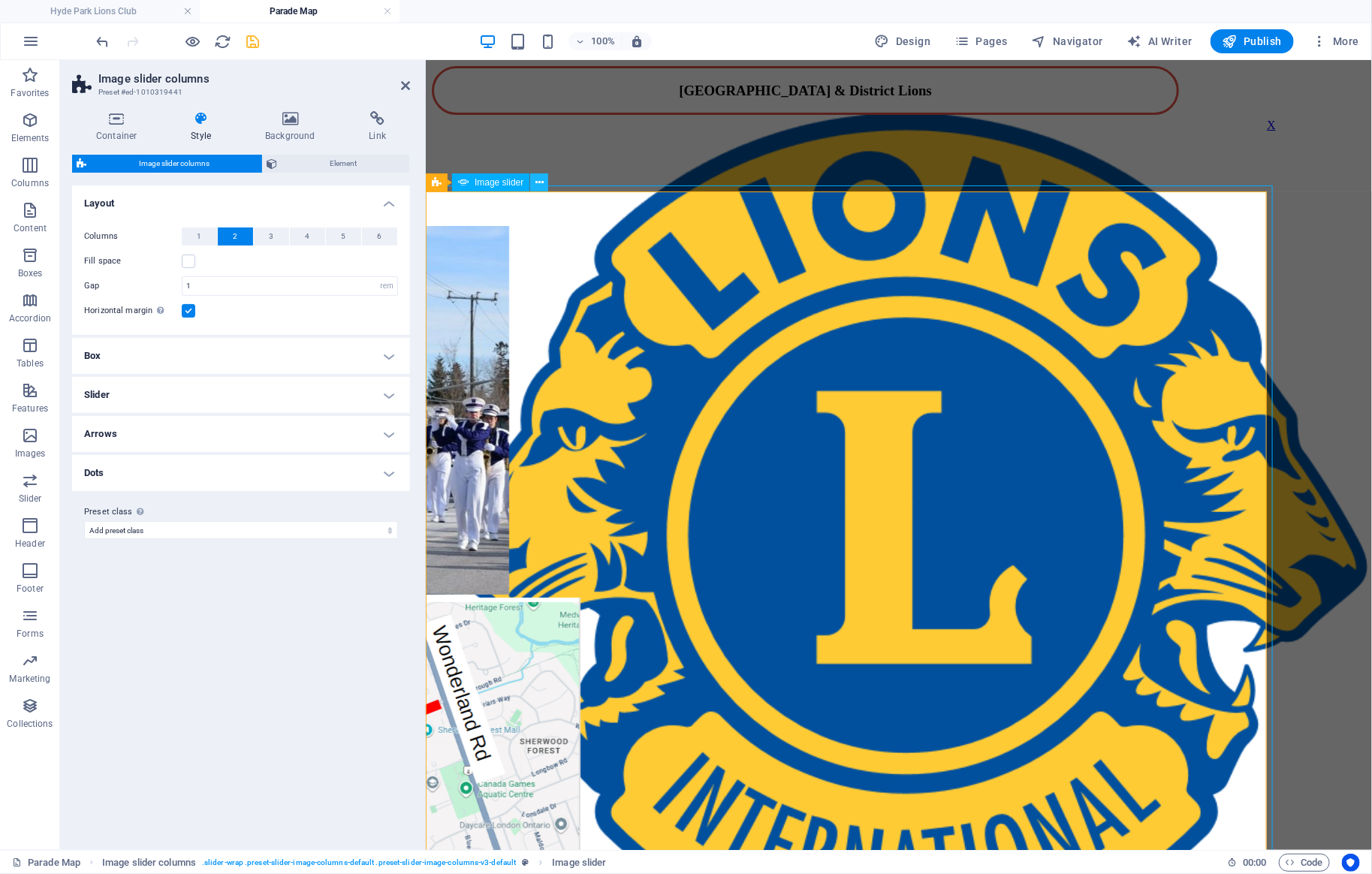
click at [544, 180] on button at bounding box center [539, 182] width 18 height 18
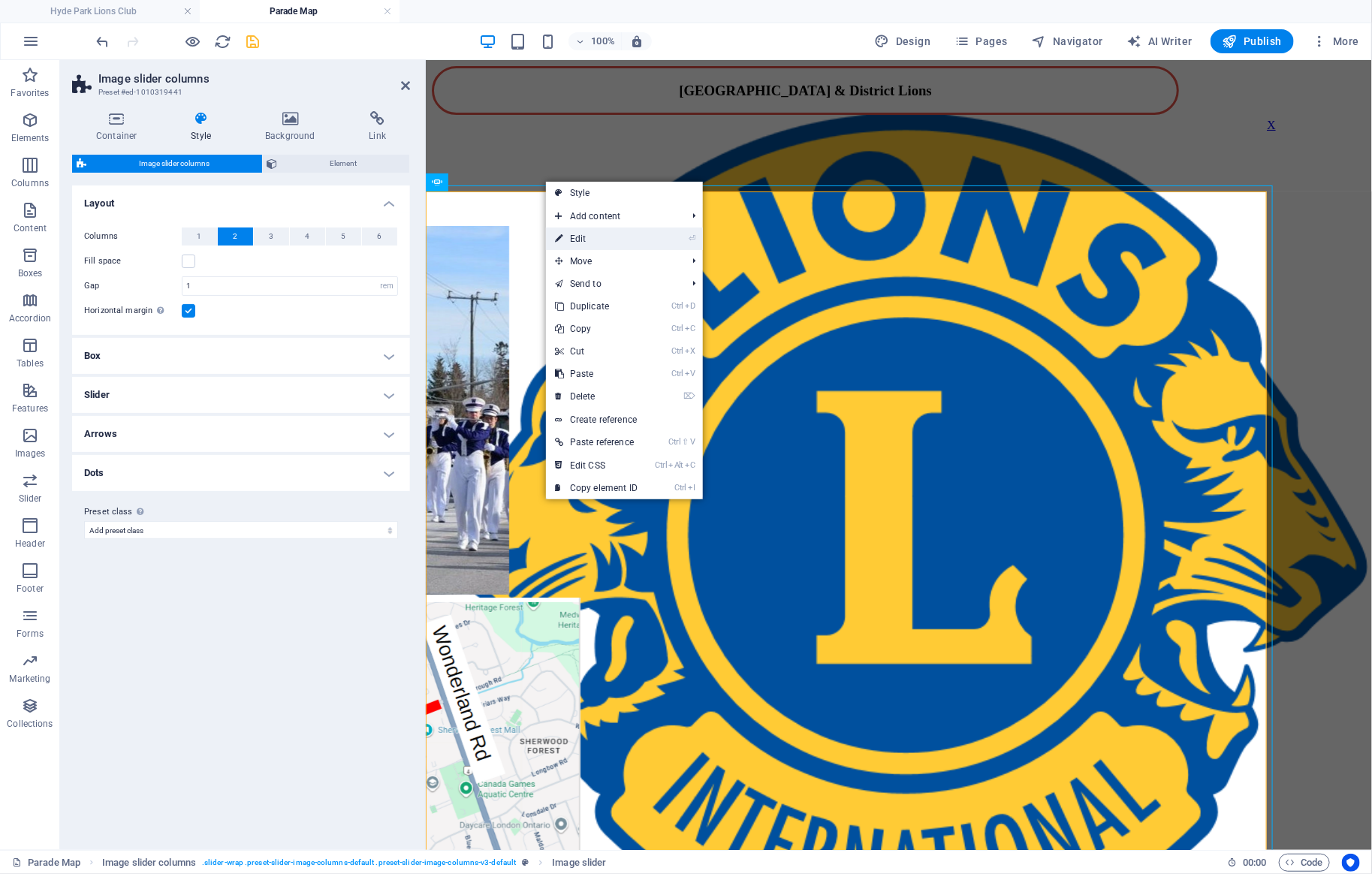
click at [608, 243] on link "⏎ Edit" at bounding box center [595, 238] width 100 height 22
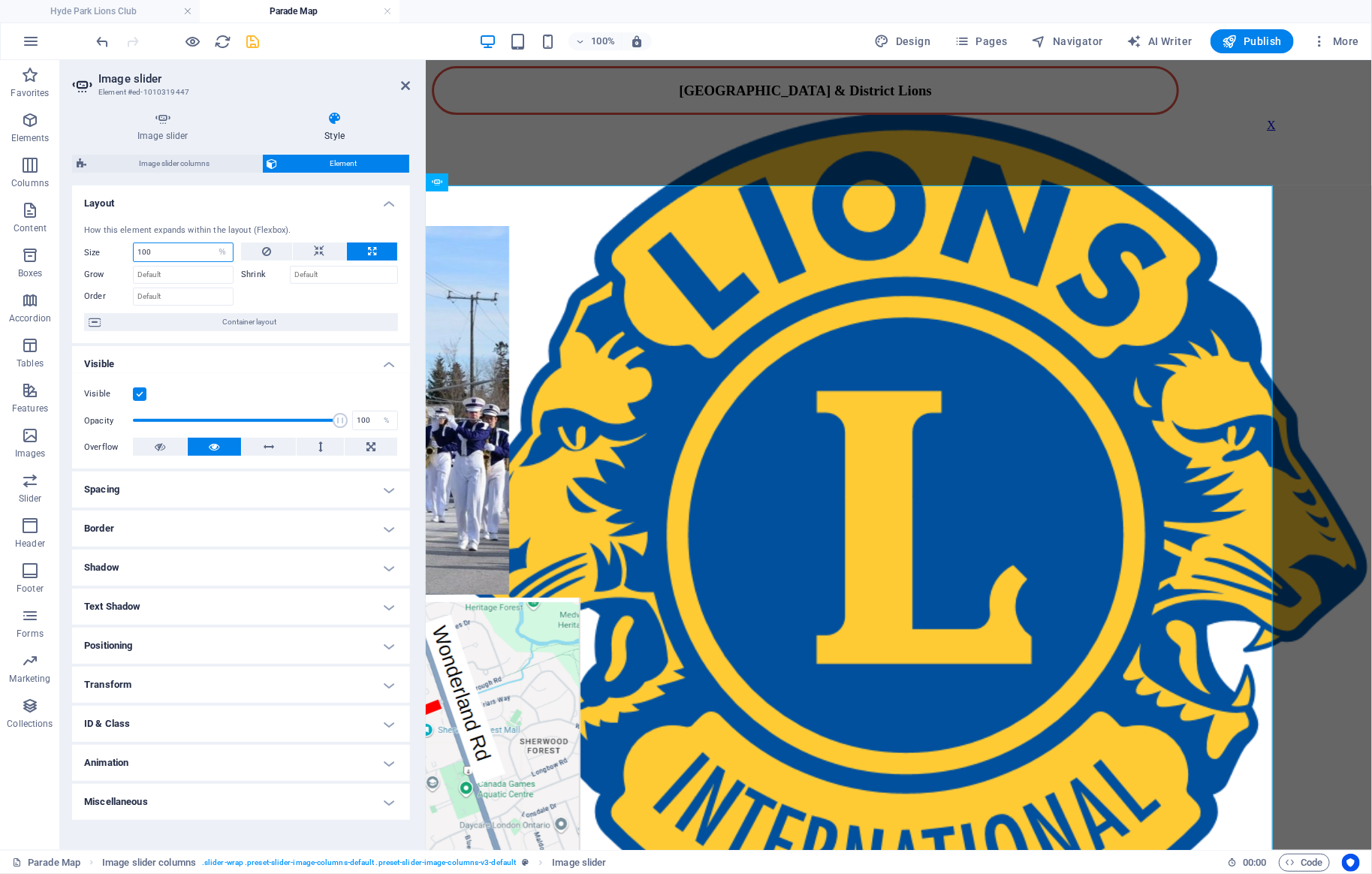
drag, startPoint x: 171, startPoint y: 256, endPoint x: 129, endPoint y: 251, distance: 42.3
click at [134, 251] on input "100" at bounding box center [184, 252] width 99 height 18
click at [212, 243] on select "Default auto px % 1/1 1/2 1/3 1/4 1/5 1/6 1/7 1/8 1/9 1/10" at bounding box center [223, 252] width 21 height 18
select select "auto"
click option "auto" at bounding box center [0, 0] width 0 height 0
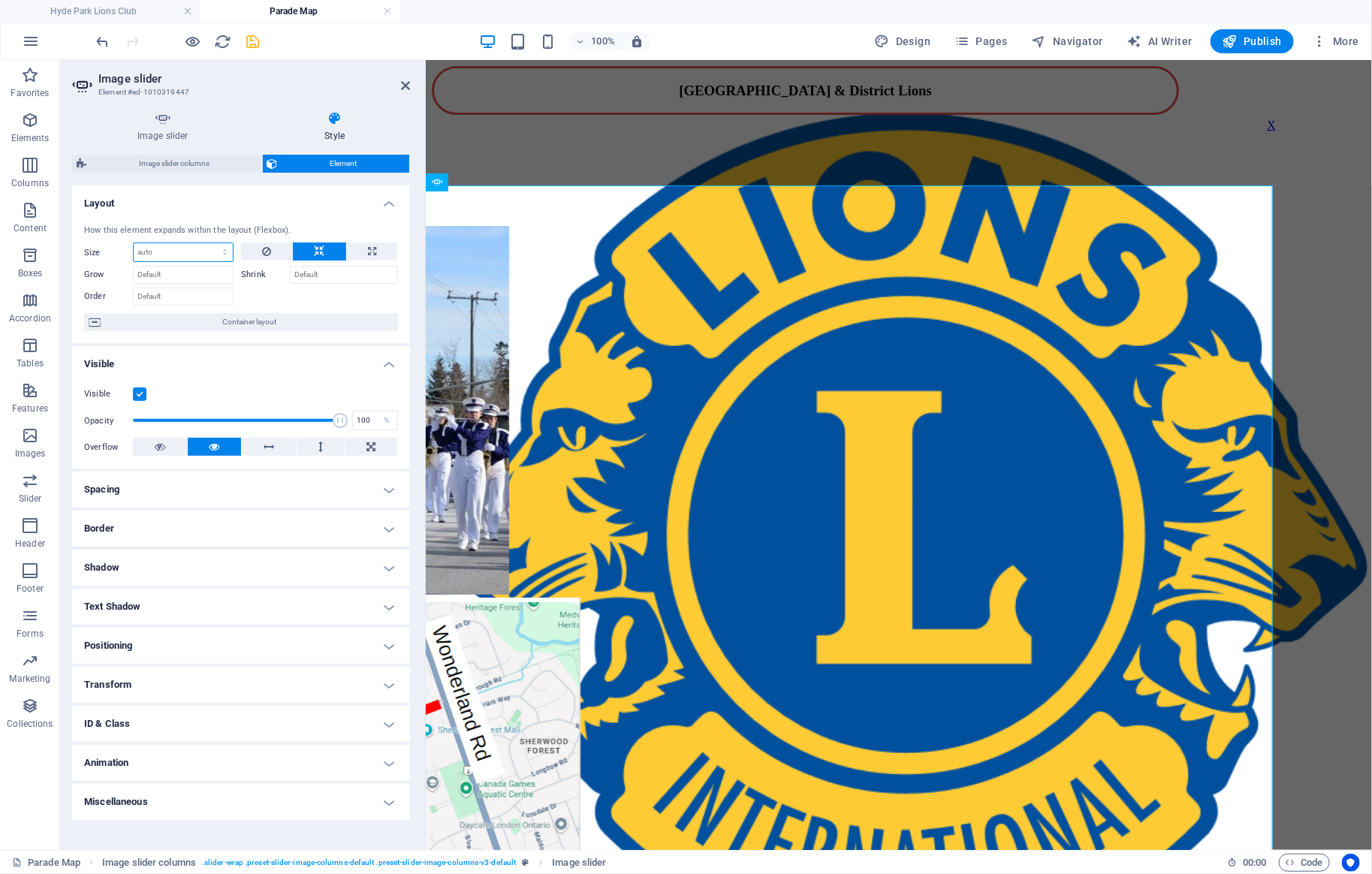
click at [134, 243] on select "Default auto px % 1/1 1/2 1/3 1/4 1/5 1/6 1/7 1/8 1/9 1/10" at bounding box center [184, 252] width 99 height 18
select select "%"
click option "%" at bounding box center [0, 0] width 0 height 0
type input "100"
click at [305, 256] on button at bounding box center [319, 251] width 52 height 18
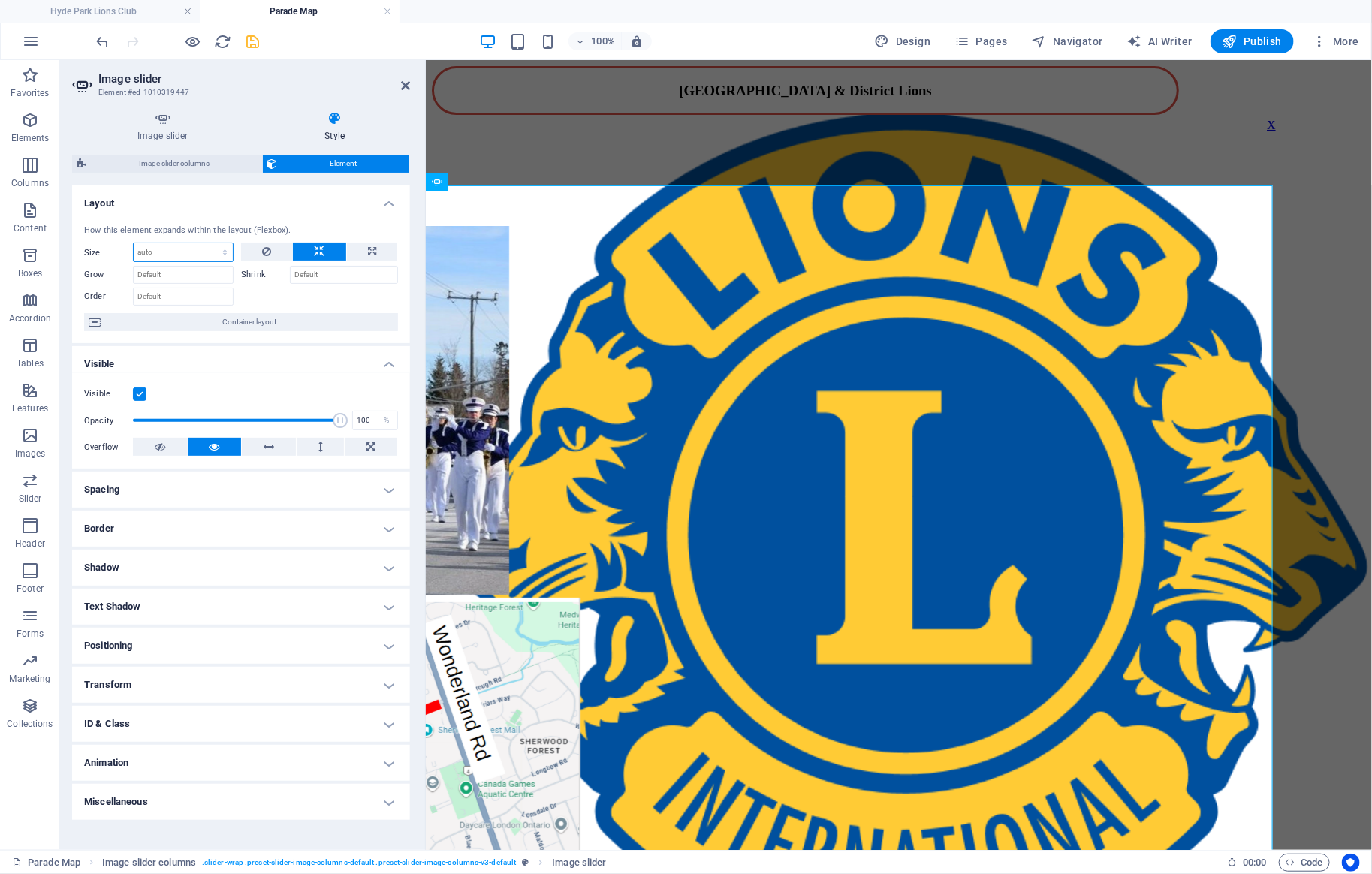
click at [134, 243] on select "Default auto px % 1/1 1/2 1/3 1/4 1/5 1/6 1/7 1/8 1/9 1/10" at bounding box center [184, 252] width 99 height 18
select select "%"
click option "%" at bounding box center [0, 0] width 0 height 0
type input "100"
click at [196, 254] on input "100" at bounding box center [184, 252] width 99 height 18
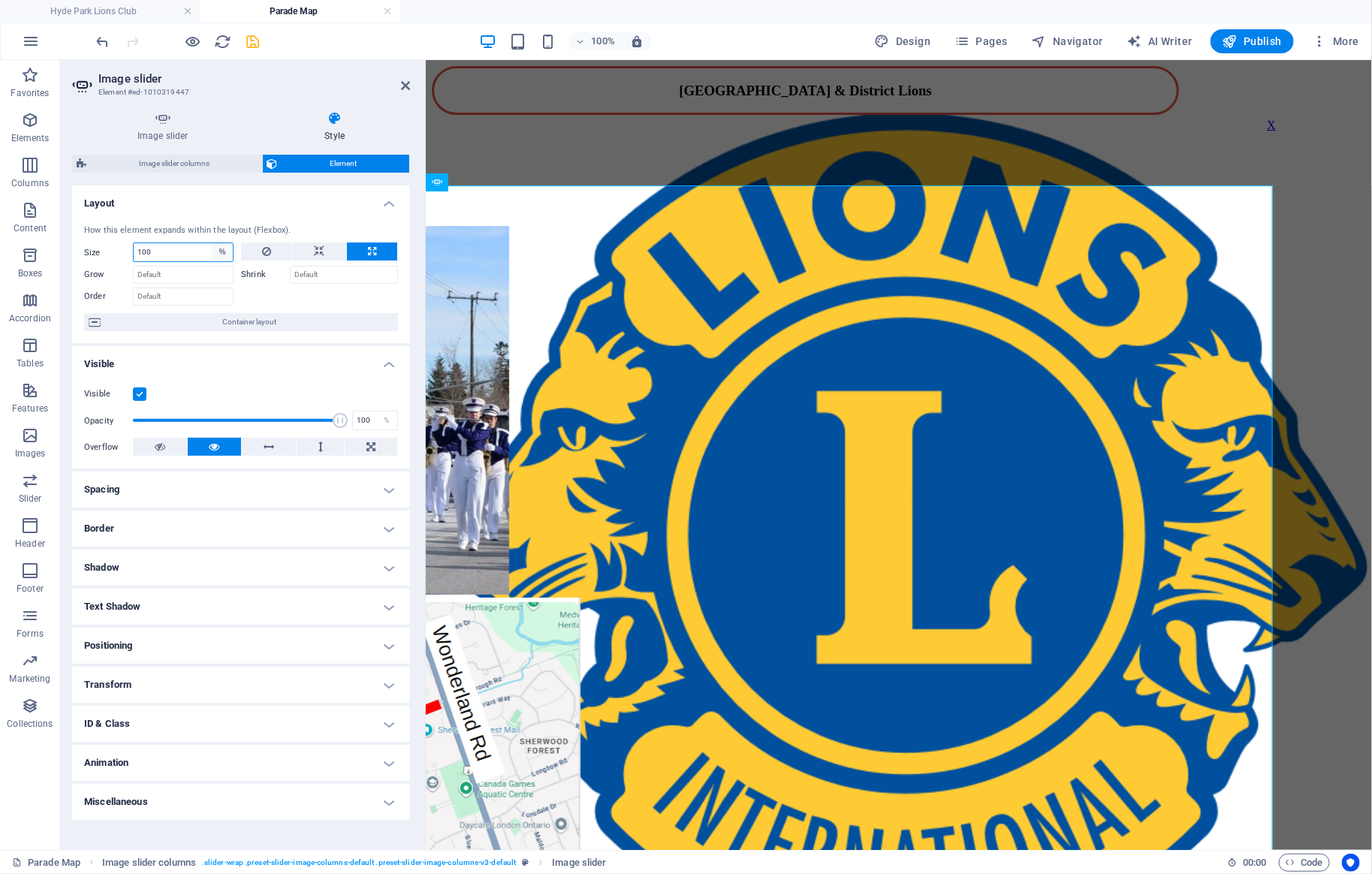
click at [212, 243] on select "Default auto px % 1/1 1/2 1/3 1/4 1/5 1/6 1/7 1/8 1/9 1/10" at bounding box center [223, 252] width 21 height 18
select select "1/4"
click option "1/4" at bounding box center [0, 0] width 0 height 0
type input "25"
select select "%"
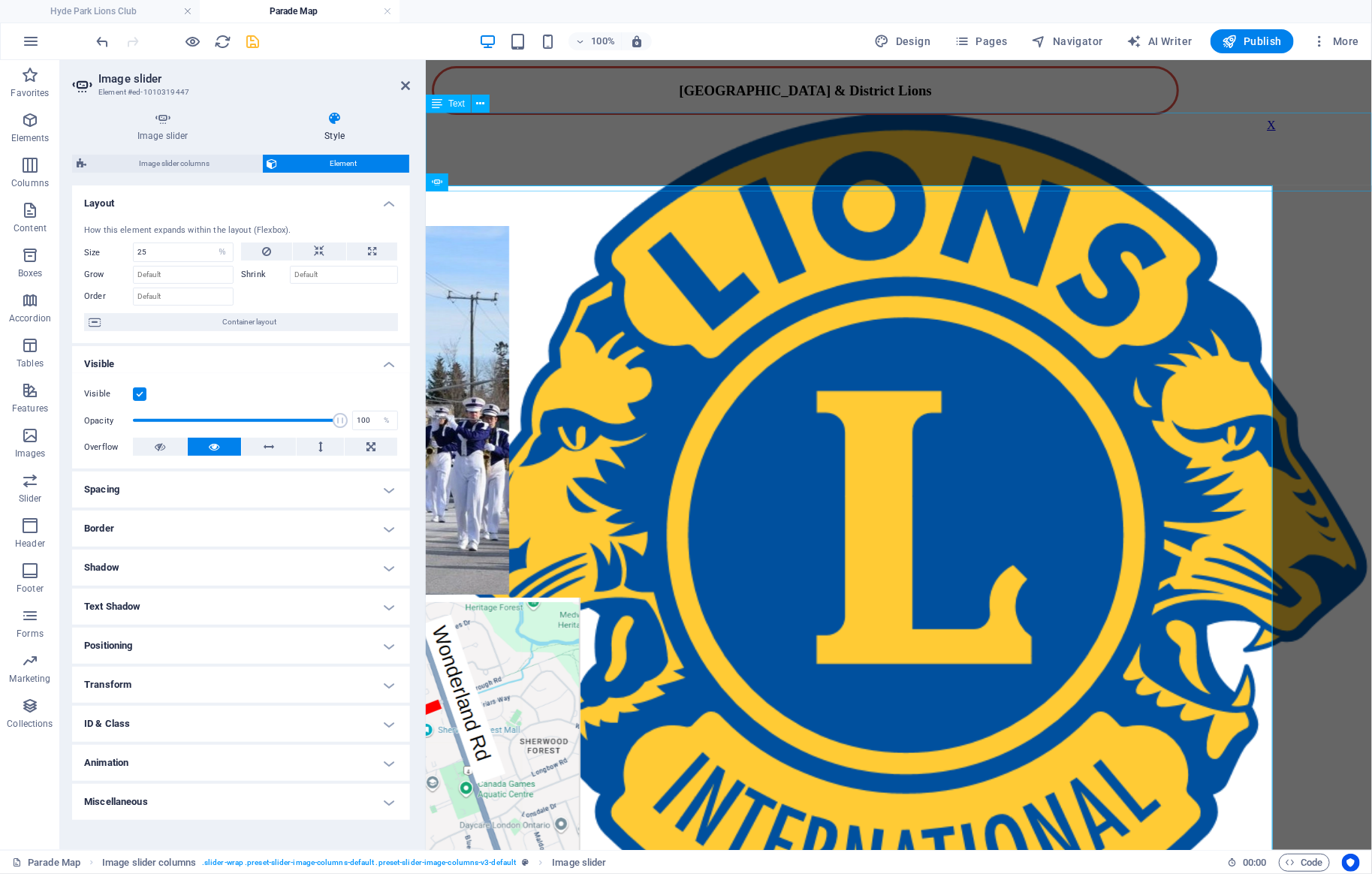
click at [774, 137] on div "[GEOGRAPHIC_DATA] & DISTRICT LIONS' SANTA CLAUS PARADE [DATE]" at bounding box center [898, 171] width 934 height 83
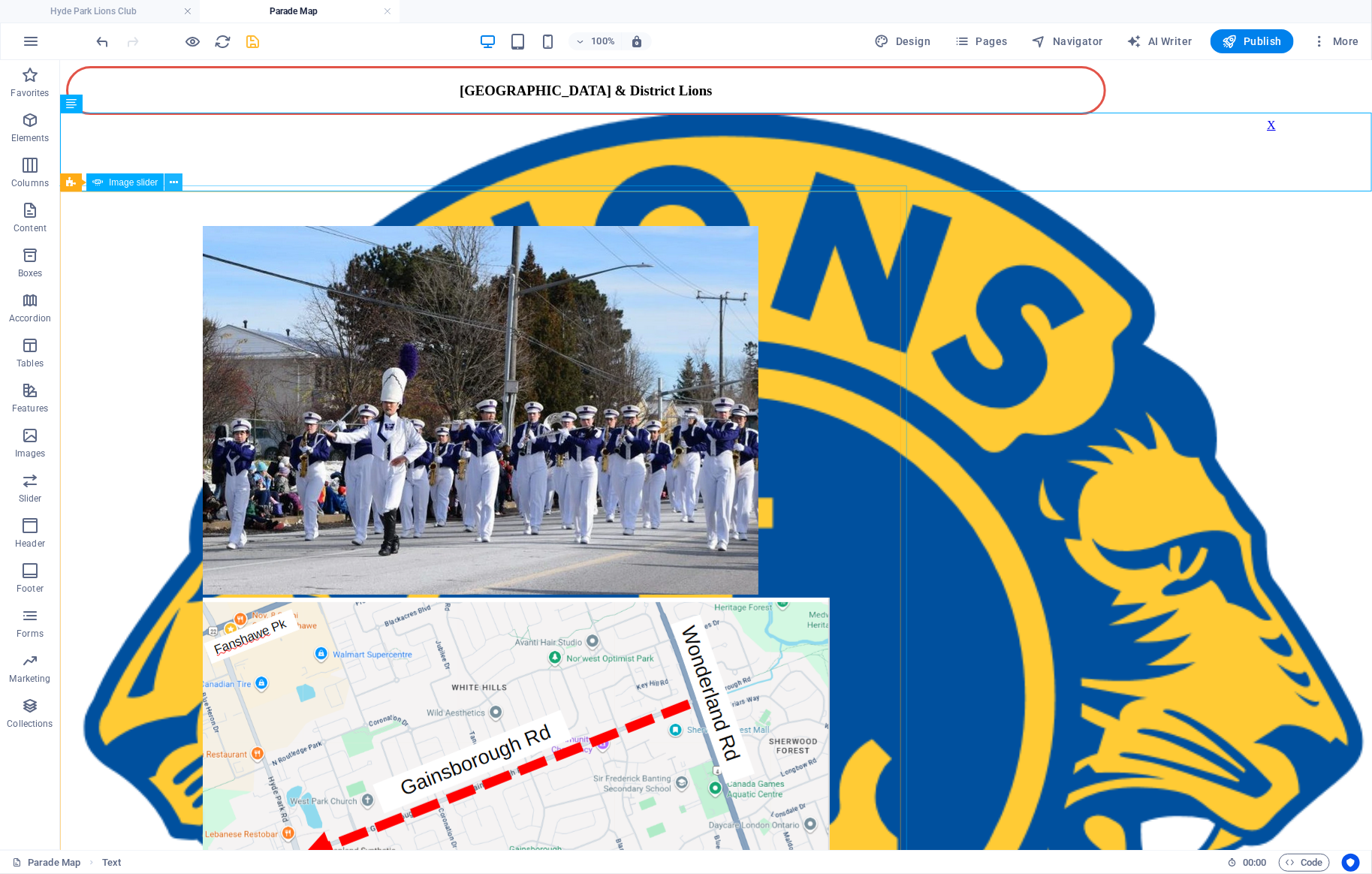
click at [171, 183] on icon at bounding box center [173, 183] width 8 height 16
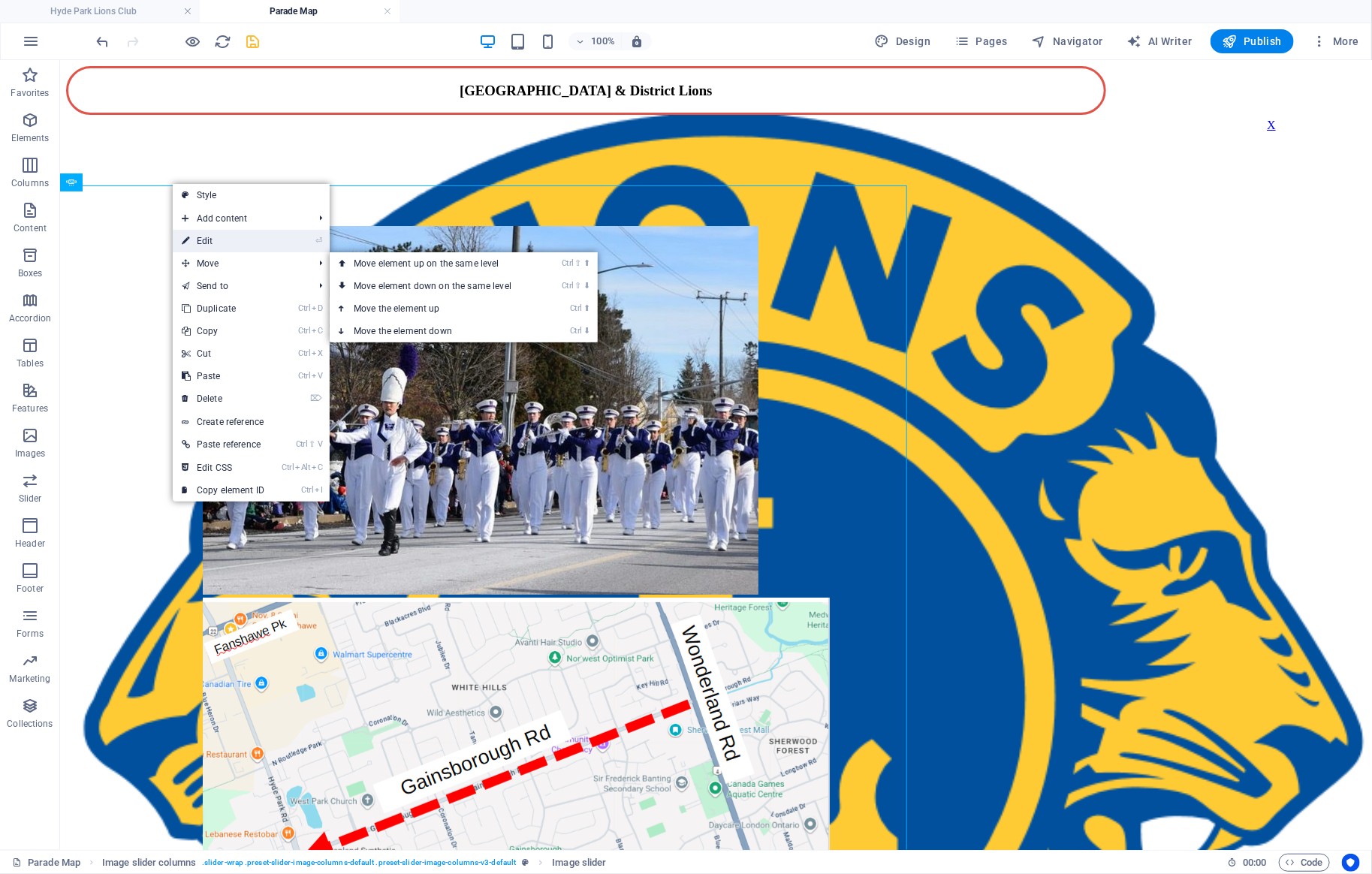
click at [246, 240] on link "⏎ Edit" at bounding box center [223, 240] width 100 height 22
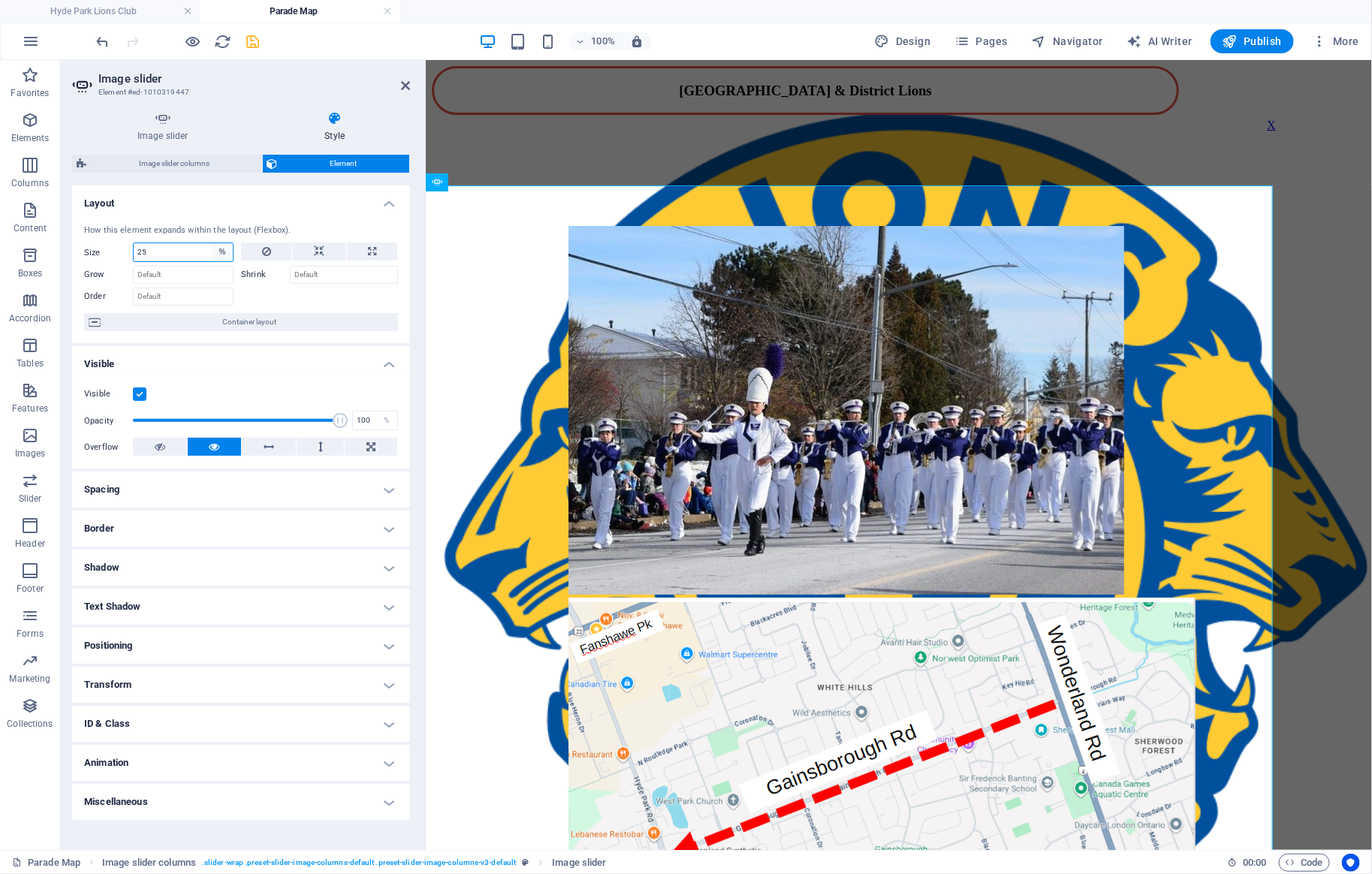
click at [212, 243] on select "Default auto px % 1/1 1/2 1/3 1/4 1/5 1/6 1/7 1/8 1/9 1/10" at bounding box center [223, 252] width 21 height 18
select select "1/1"
click option "1/1" at bounding box center [0, 0] width 0 height 0
type input "100"
select select "%"
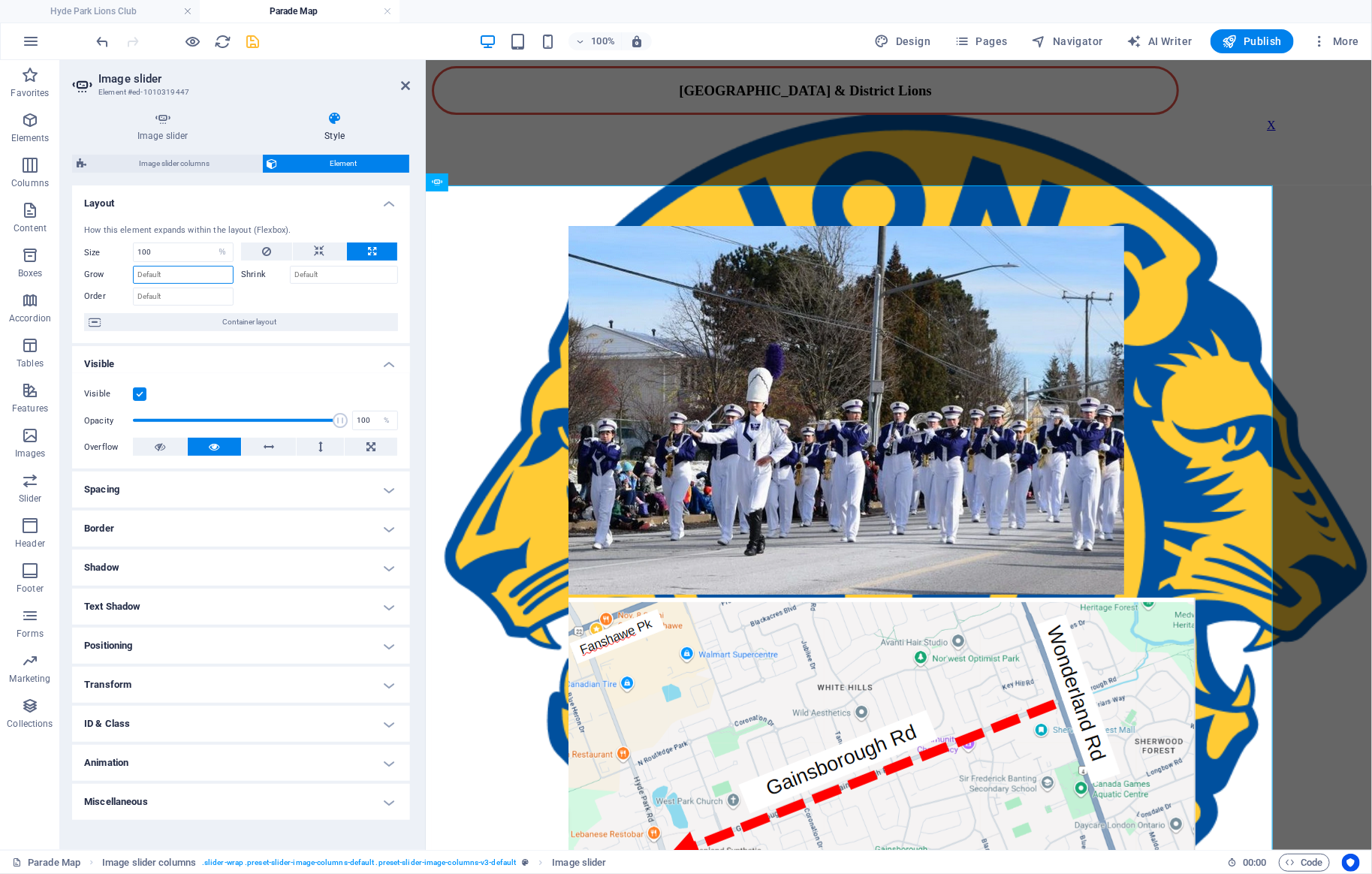
click at [188, 273] on input "Grow" at bounding box center [183, 275] width 100 height 18
click at [243, 278] on label "Shrink" at bounding box center [265, 275] width 49 height 18
click at [290, 278] on input "Shrink" at bounding box center [344, 275] width 108 height 18
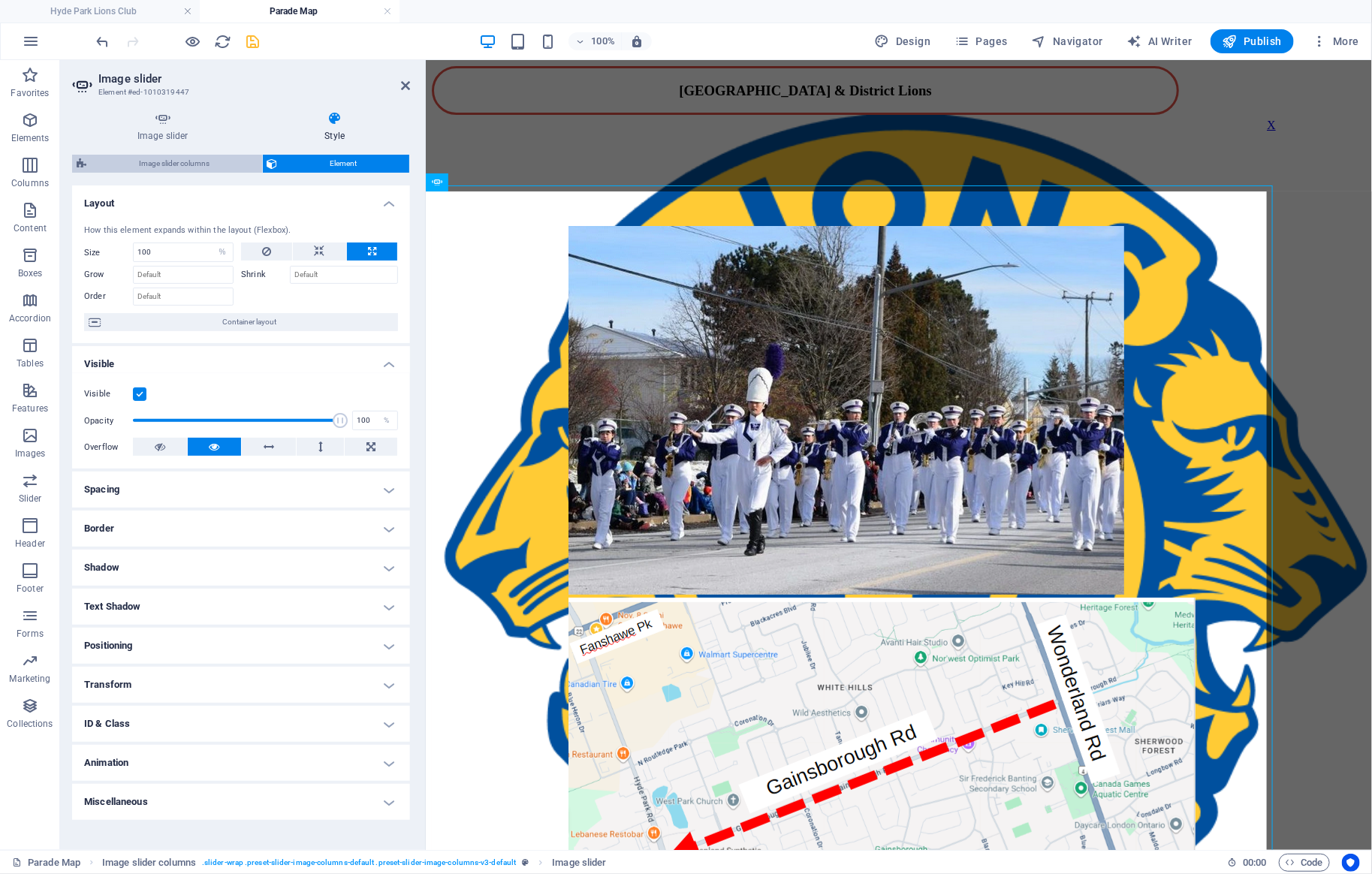
click at [171, 166] on span "Image slider columns" at bounding box center [174, 163] width 167 height 18
select select "rem"
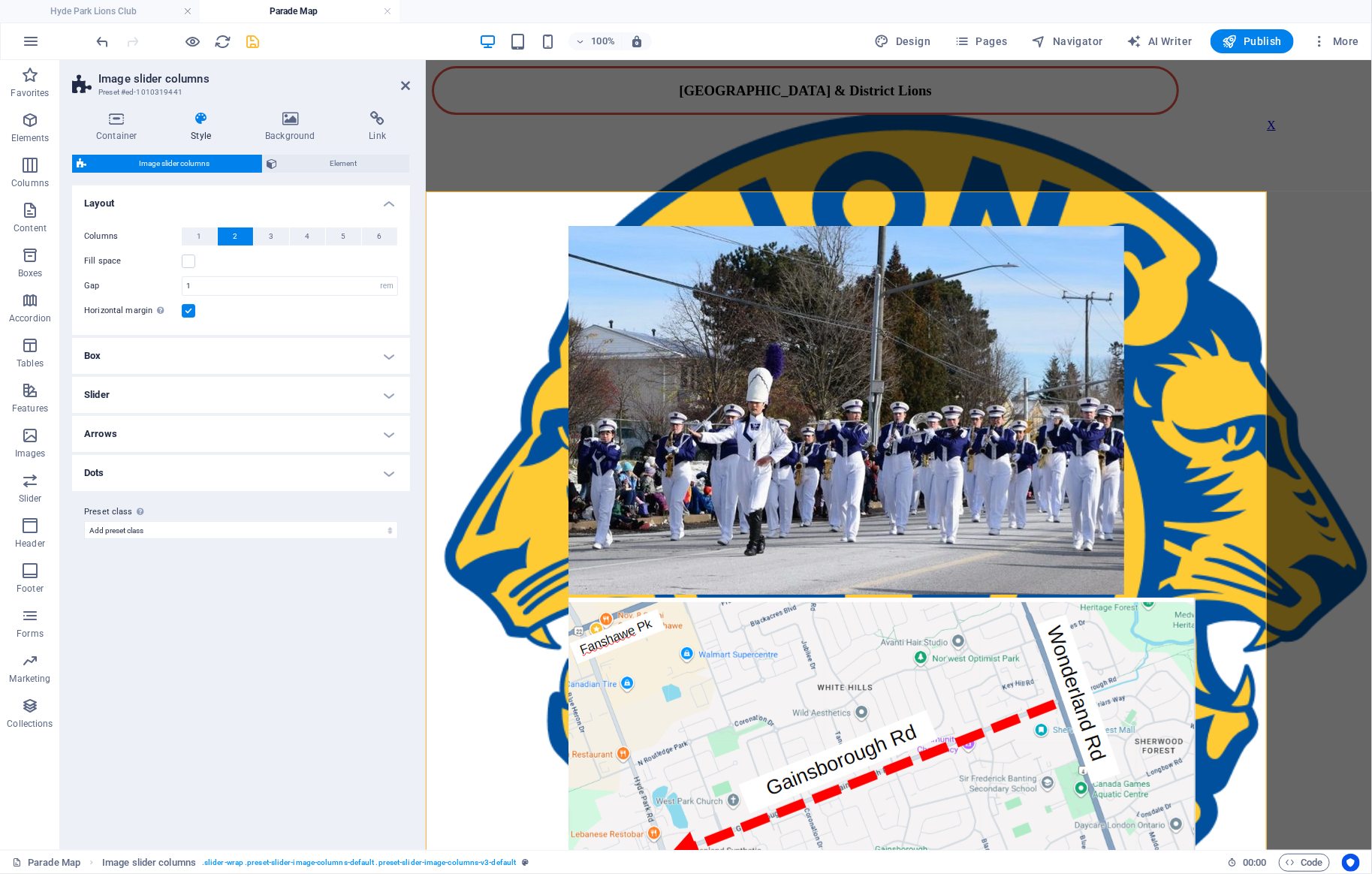
click at [226, 400] on h4 "Slider" at bounding box center [240, 395] width 338 height 36
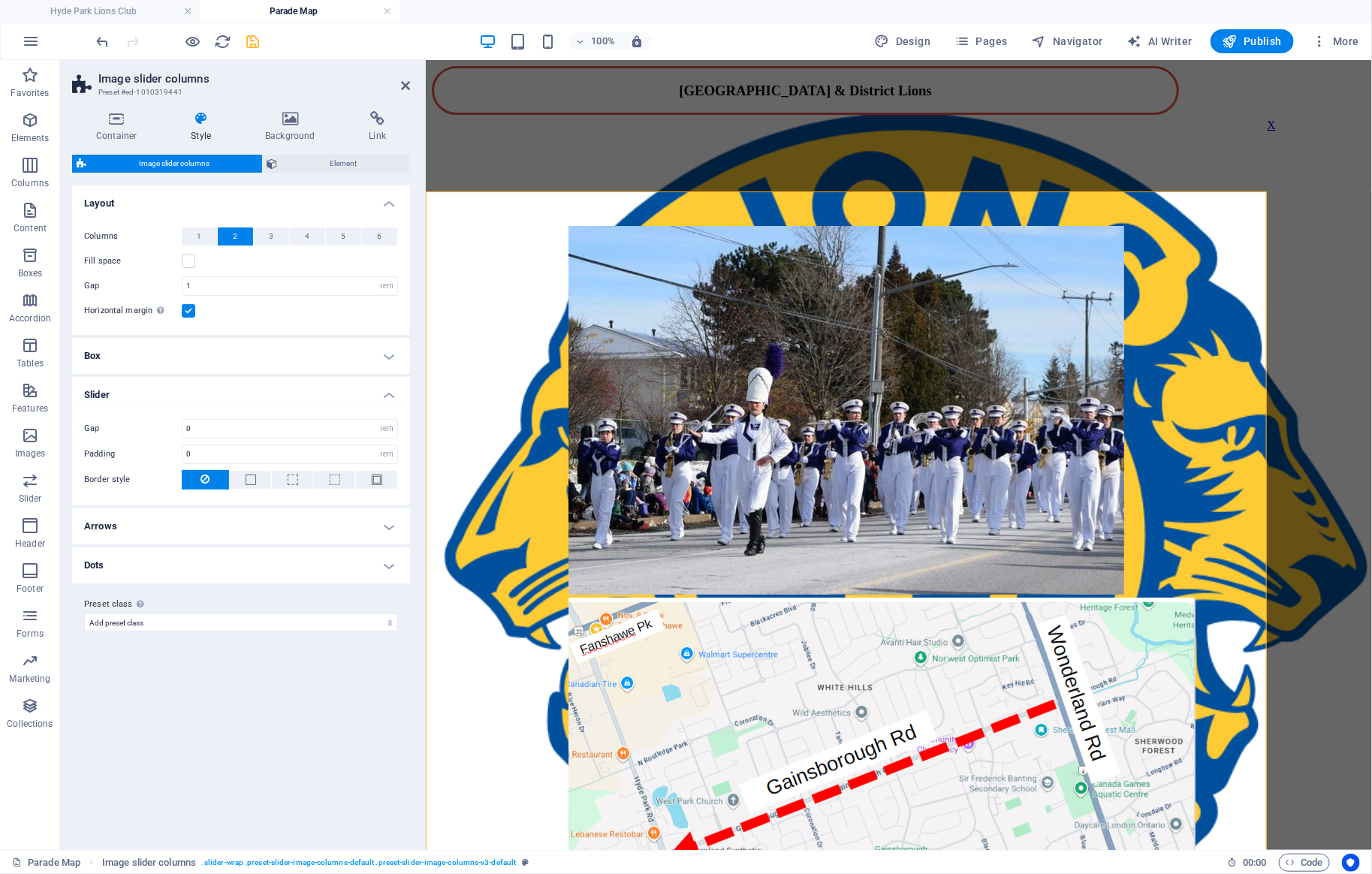
click at [212, 573] on h4 "Dots" at bounding box center [240, 565] width 338 height 36
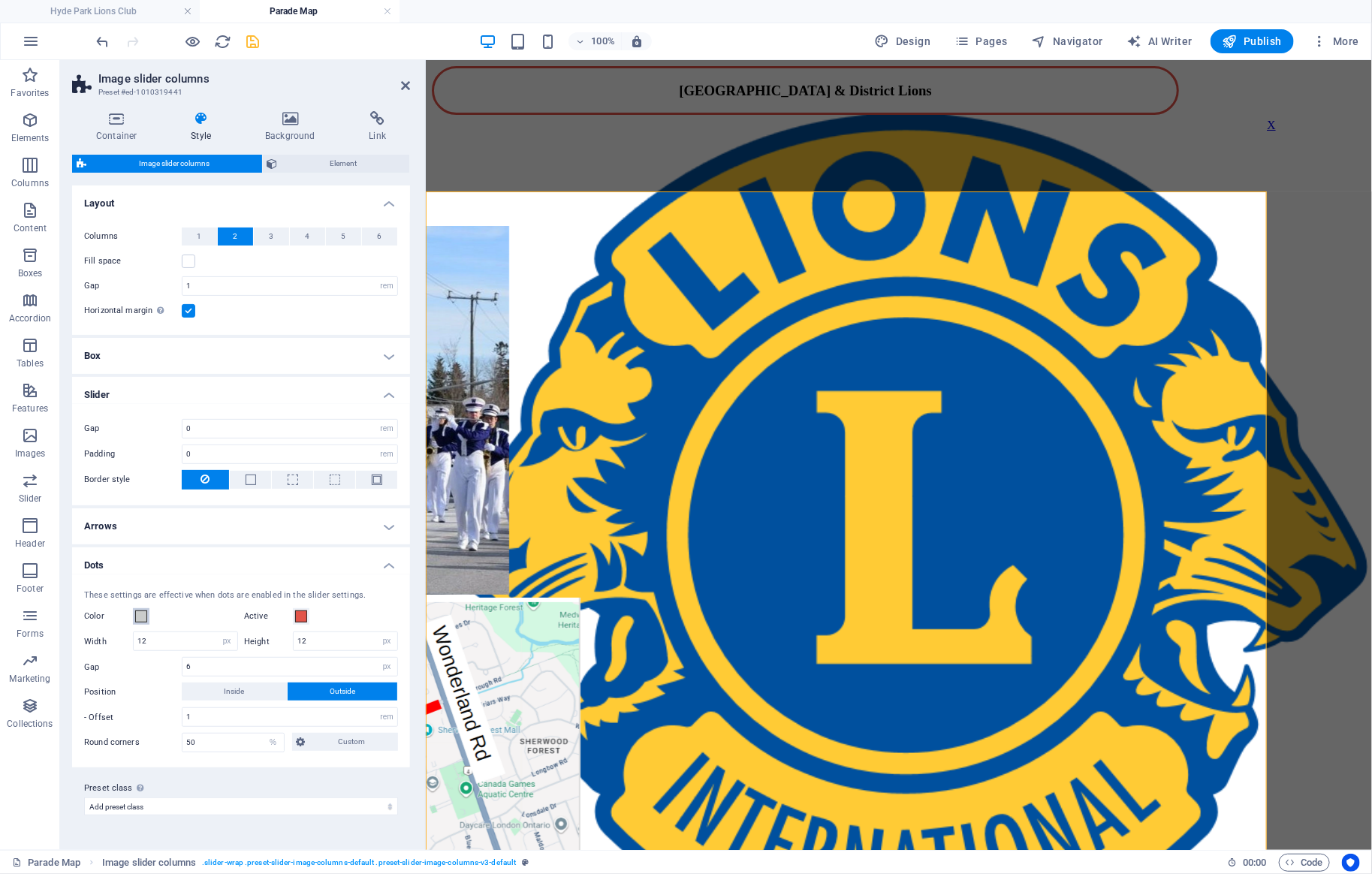
click at [139, 620] on span at bounding box center [141, 617] width 12 height 12
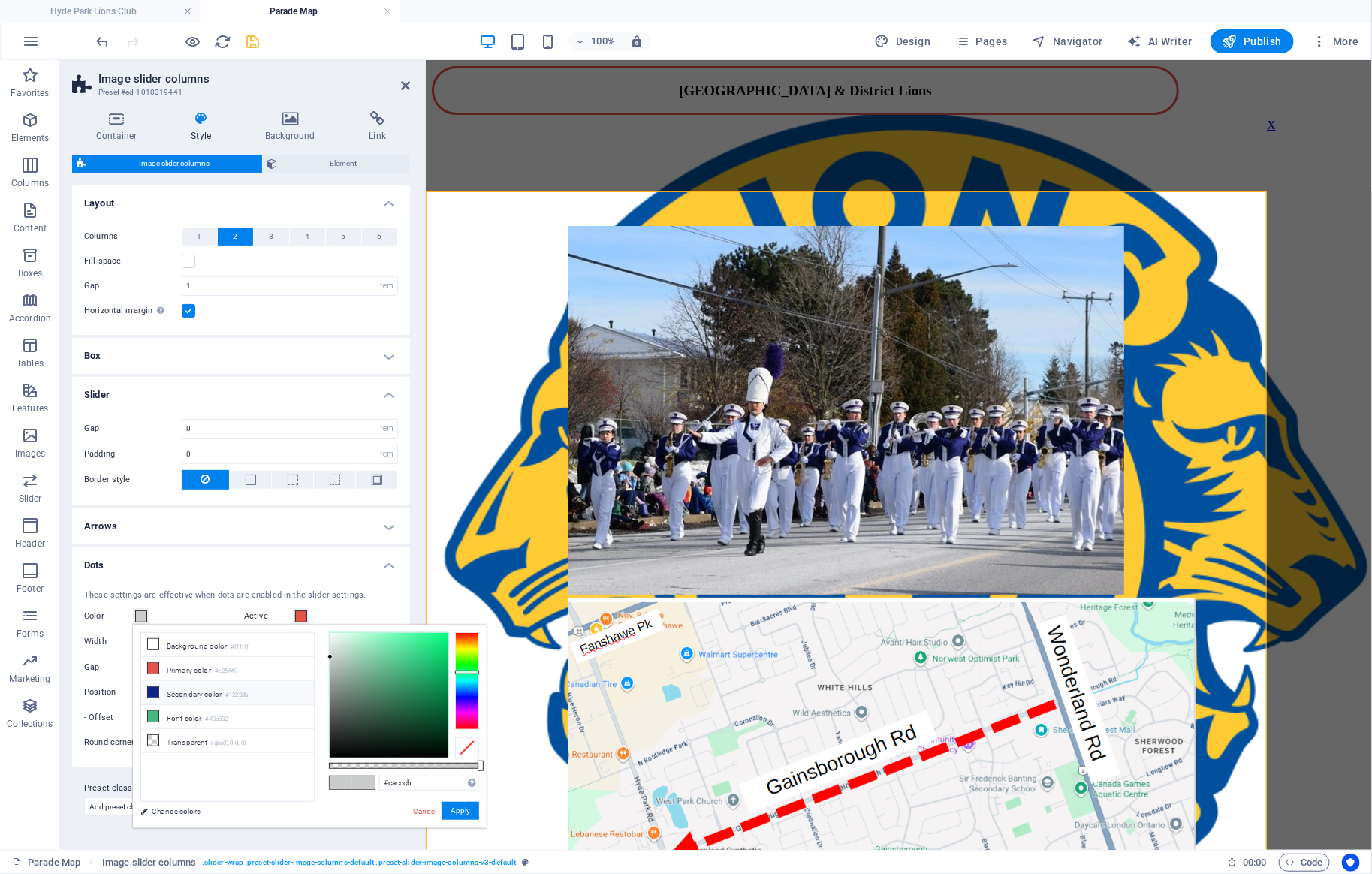
click at [151, 691] on icon at bounding box center [154, 692] width 11 height 11
type input "#12228b"
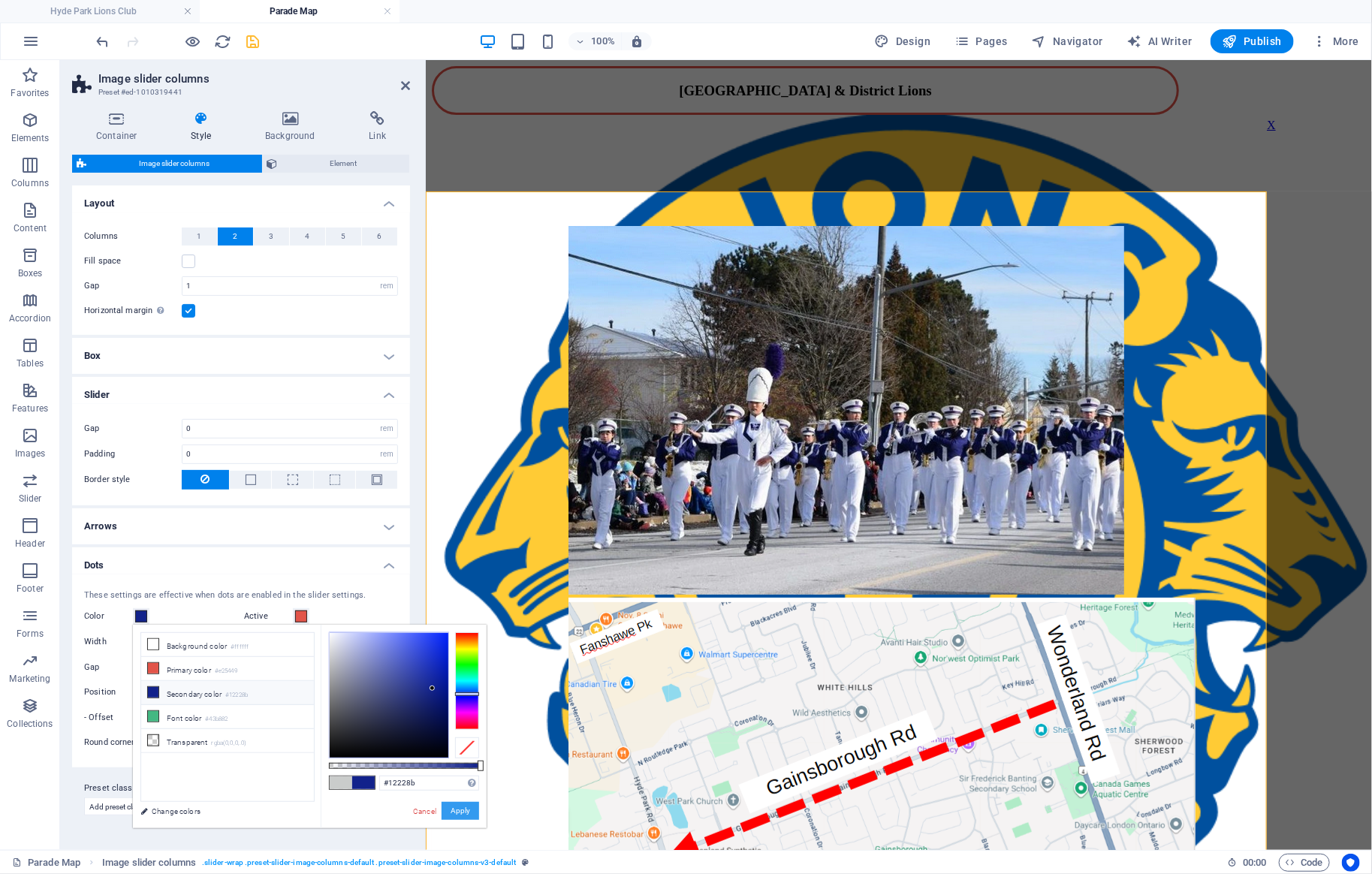
click at [458, 808] on button "Apply" at bounding box center [461, 811] width 37 height 18
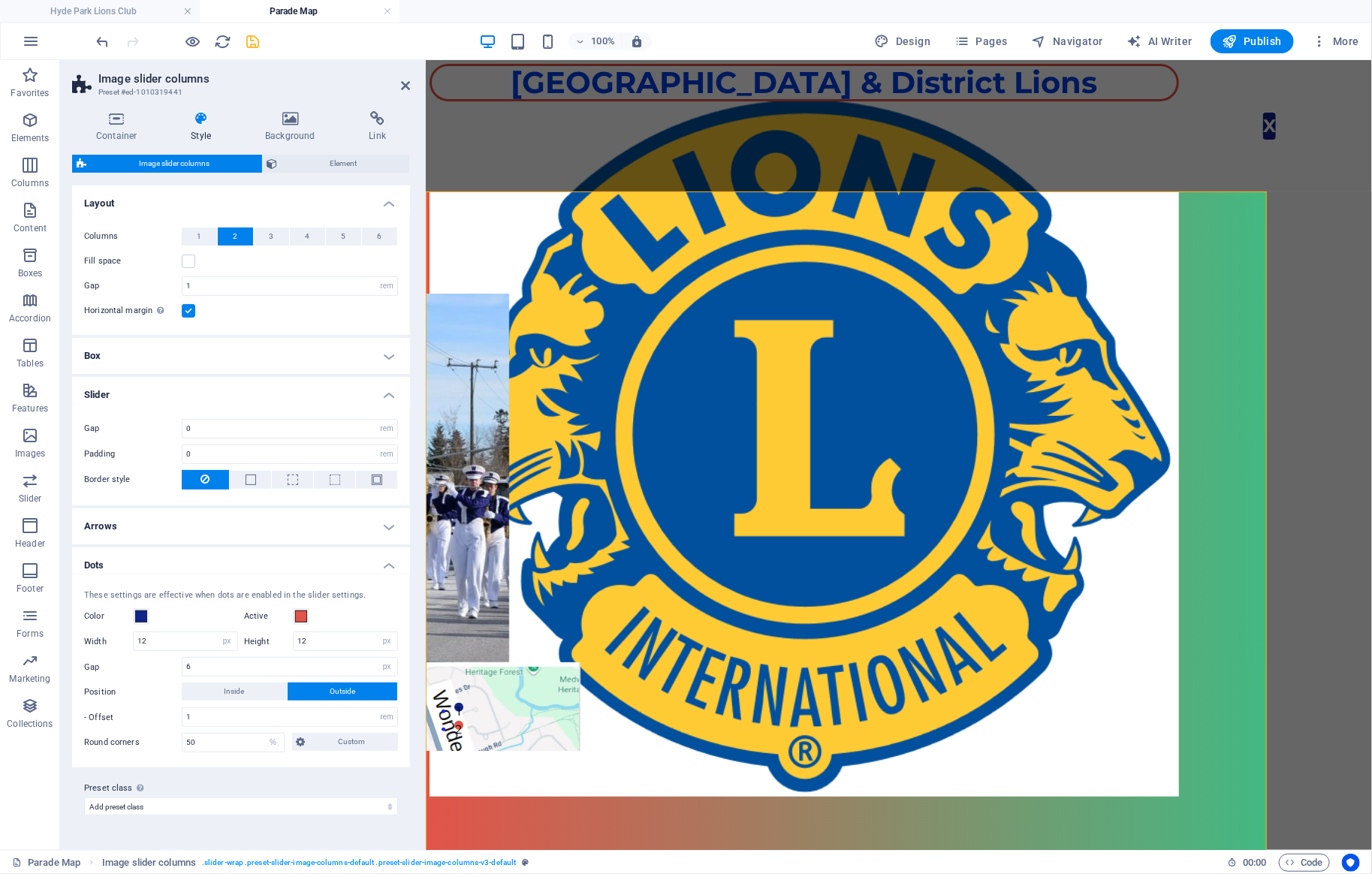
click at [388, 561] on h4 "Dots" at bounding box center [240, 561] width 338 height 27
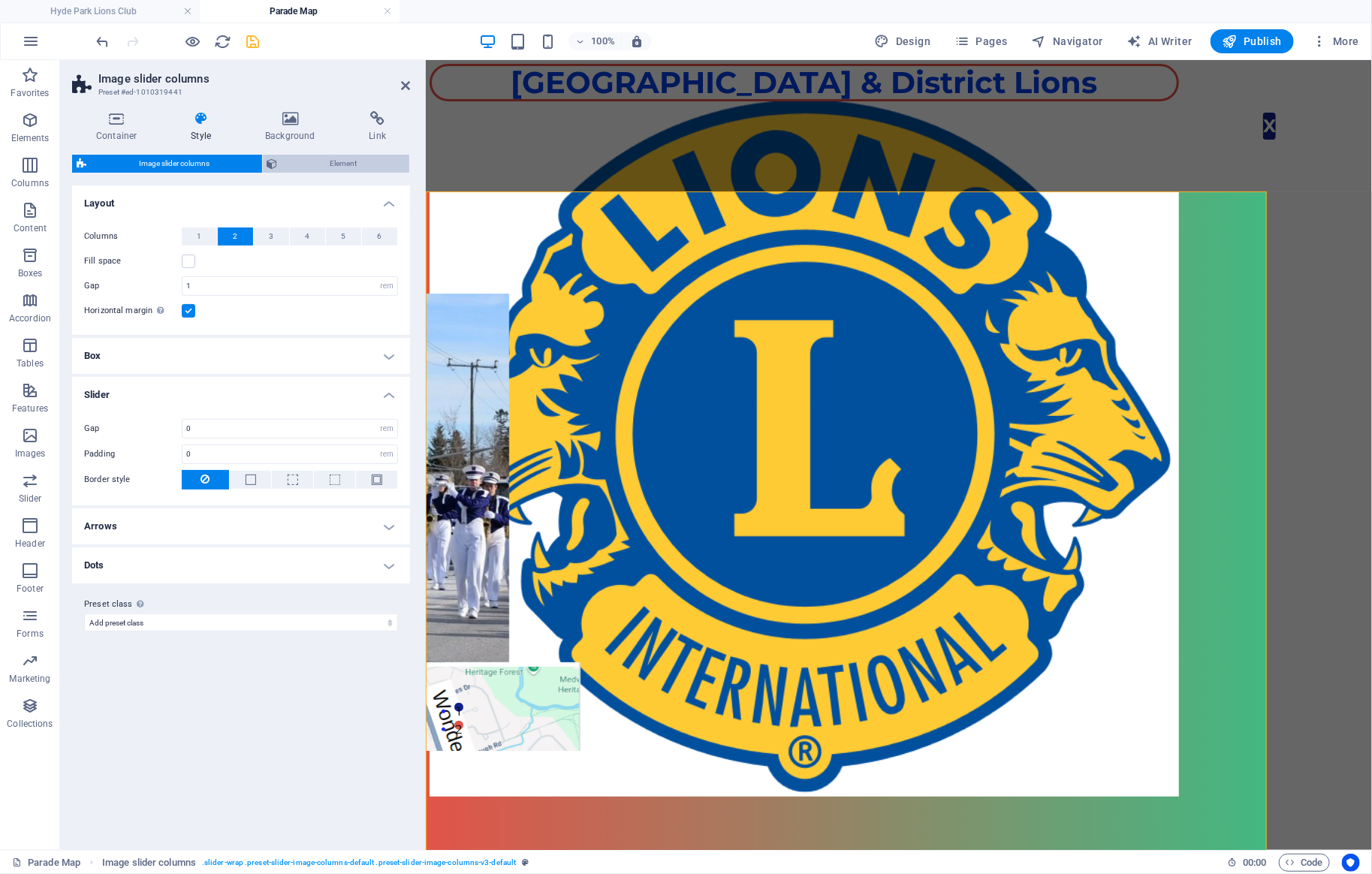
click at [273, 160] on icon at bounding box center [272, 163] width 11 height 18
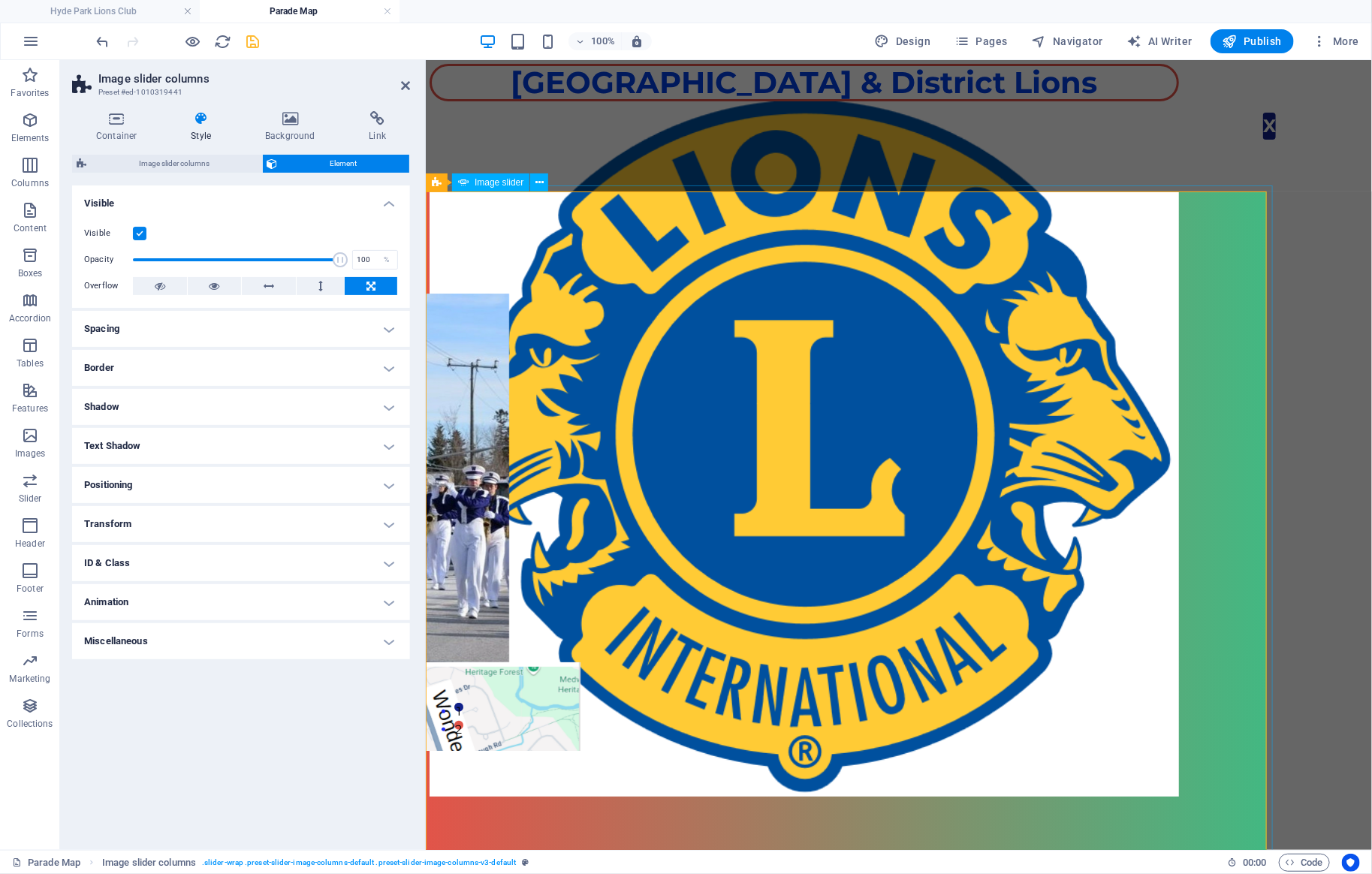
click at [714, 293] on div "1 2" at bounding box center [845, 521] width 853 height 457
click at [269, 288] on icon at bounding box center [269, 286] width 11 height 18
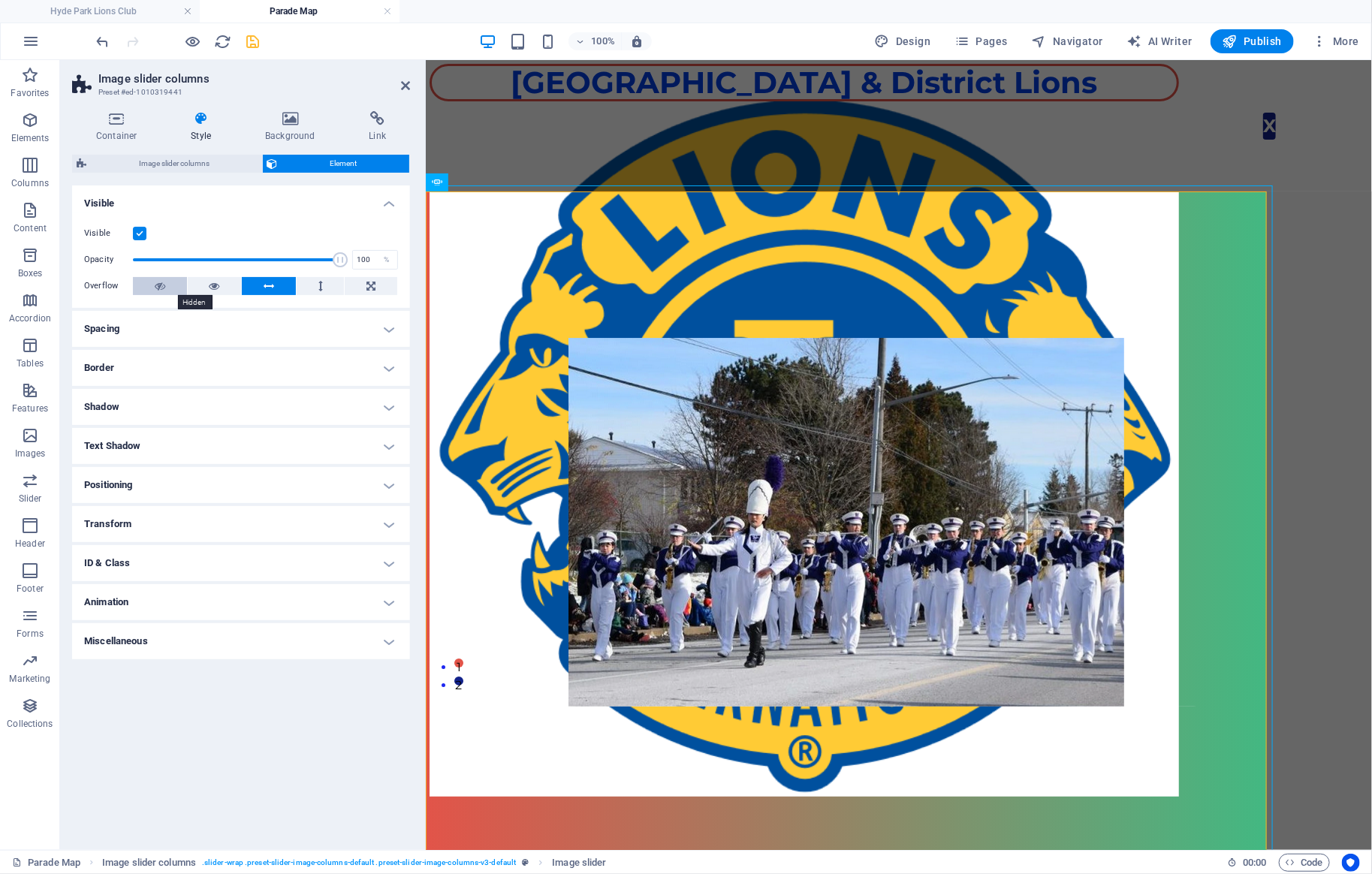
click at [168, 284] on button at bounding box center [160, 286] width 54 height 18
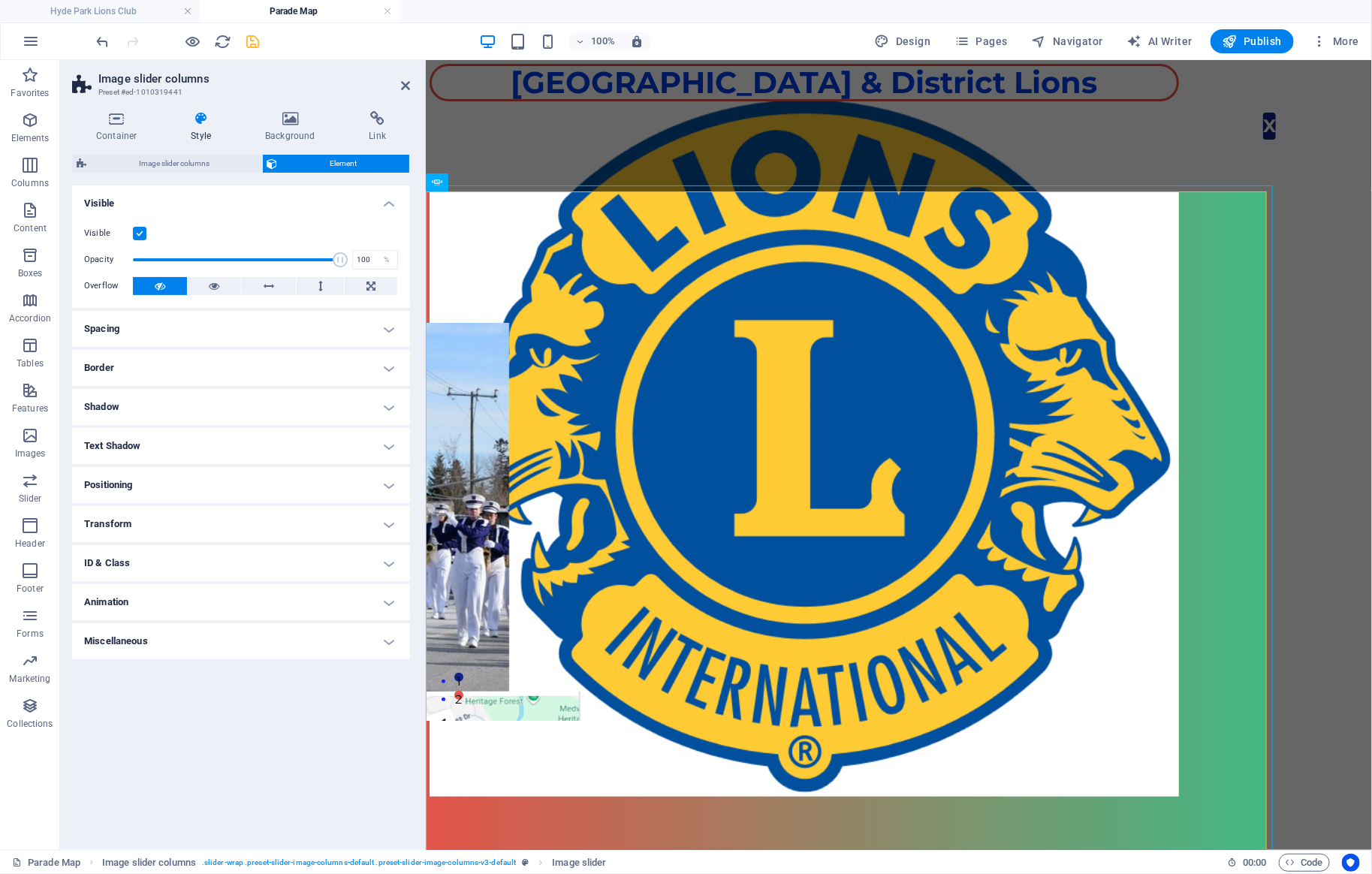
click at [199, 125] on icon at bounding box center [201, 118] width 68 height 15
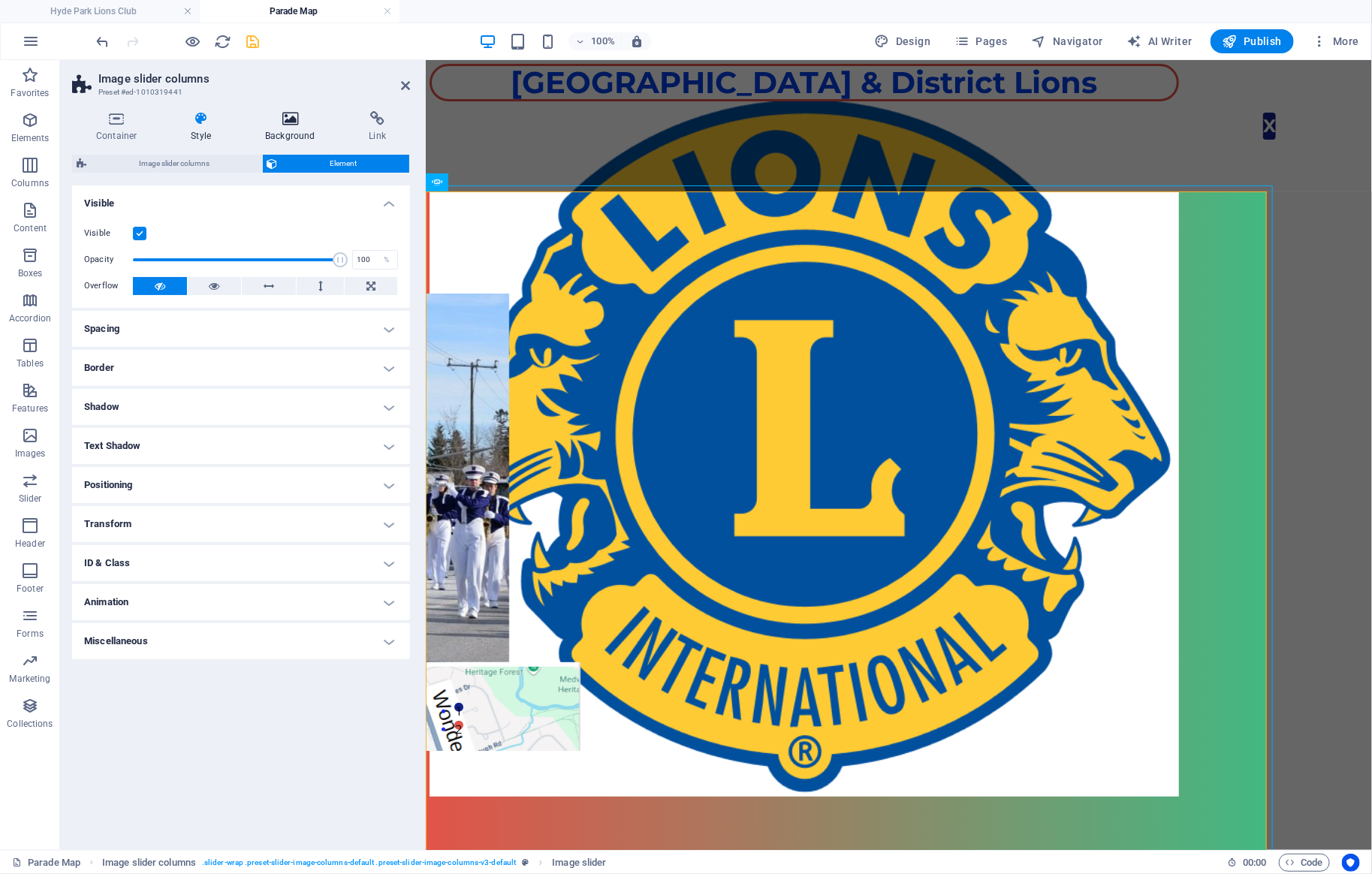
click at [271, 126] on h4 "Background" at bounding box center [293, 127] width 104 height 32
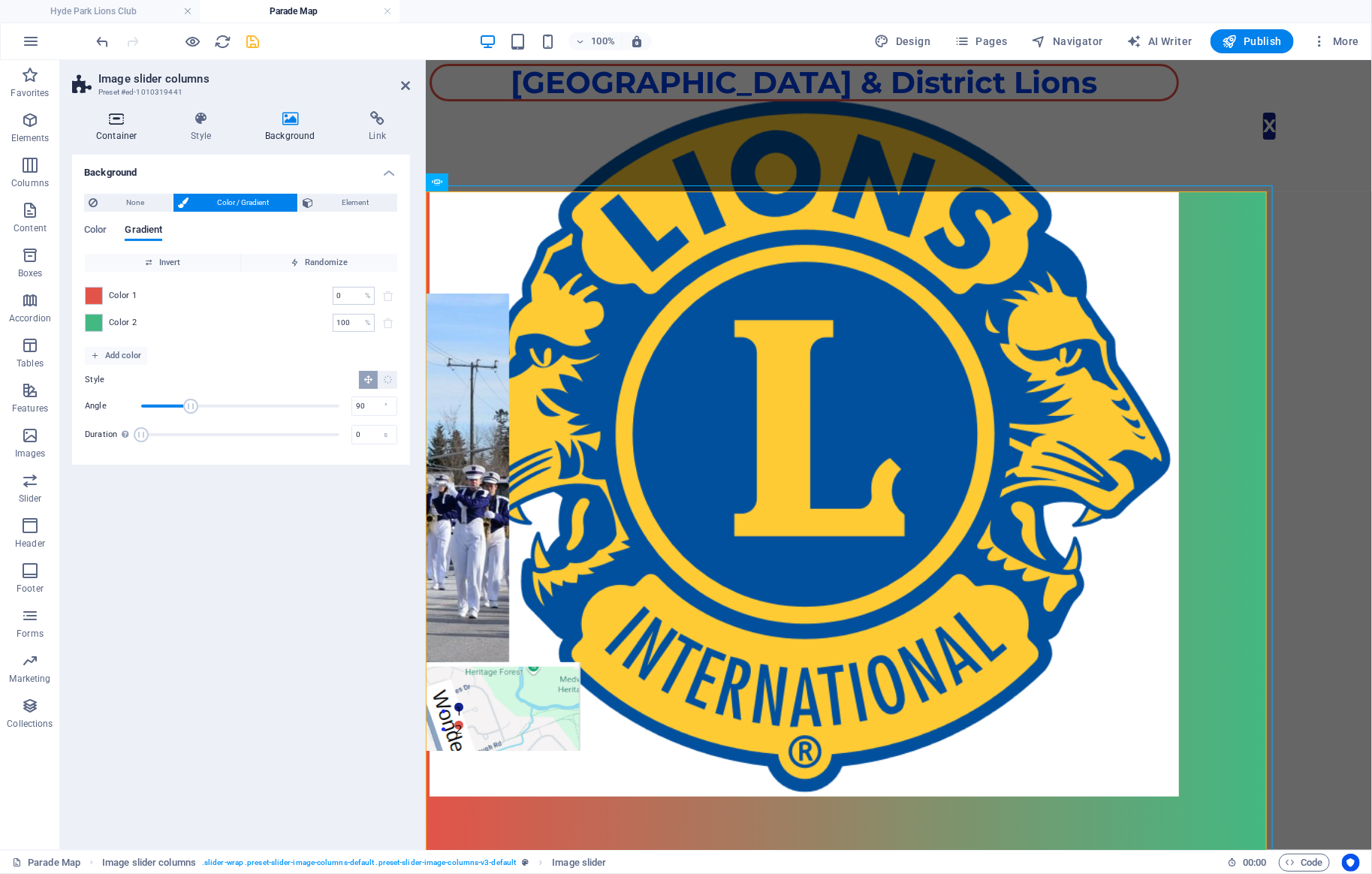
click at [105, 112] on icon at bounding box center [116, 118] width 89 height 15
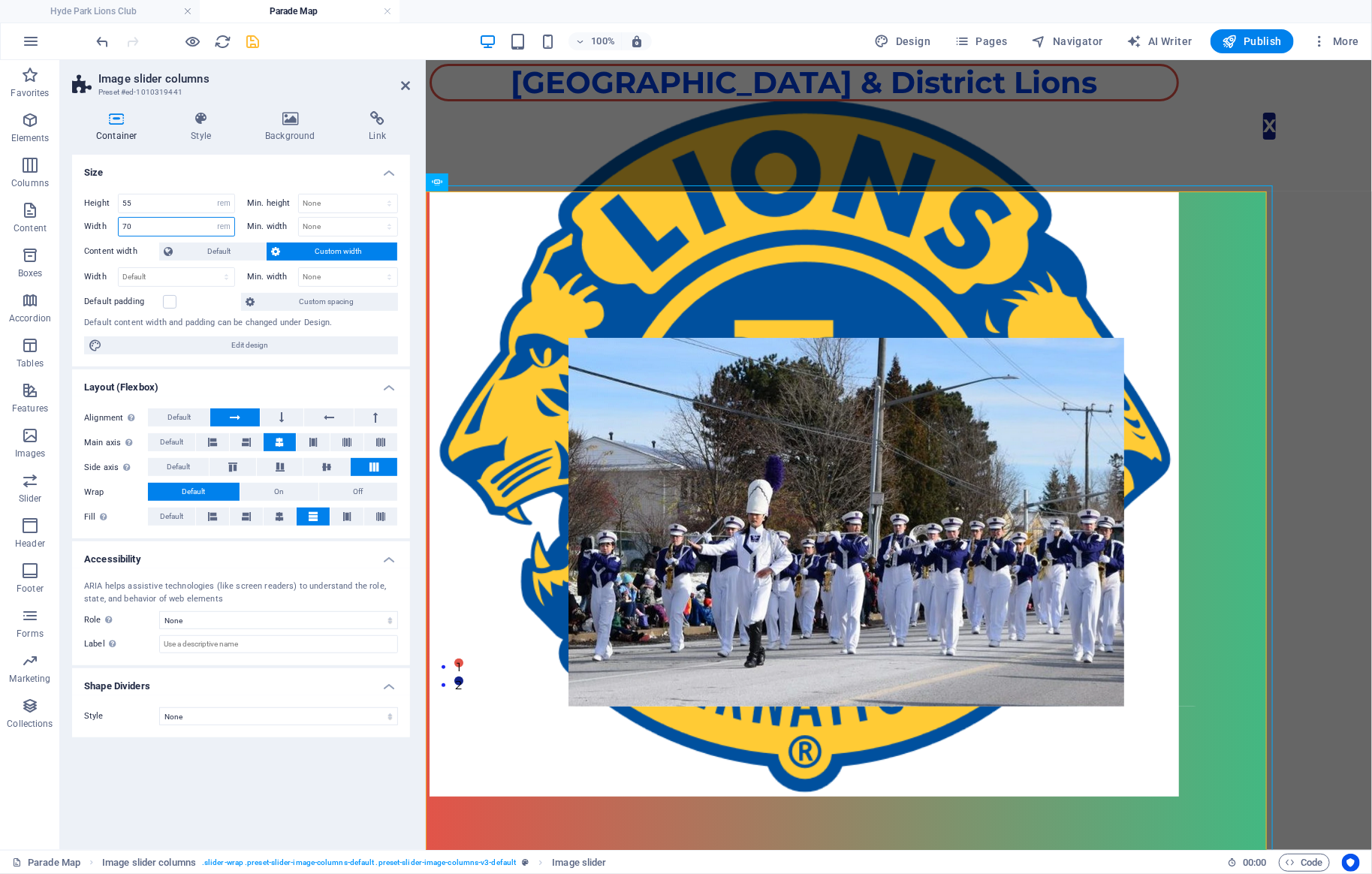
drag, startPoint x: 153, startPoint y: 224, endPoint x: 79, endPoint y: 222, distance: 74.0
click at [119, 222] on input "70" at bounding box center [177, 226] width 115 height 18
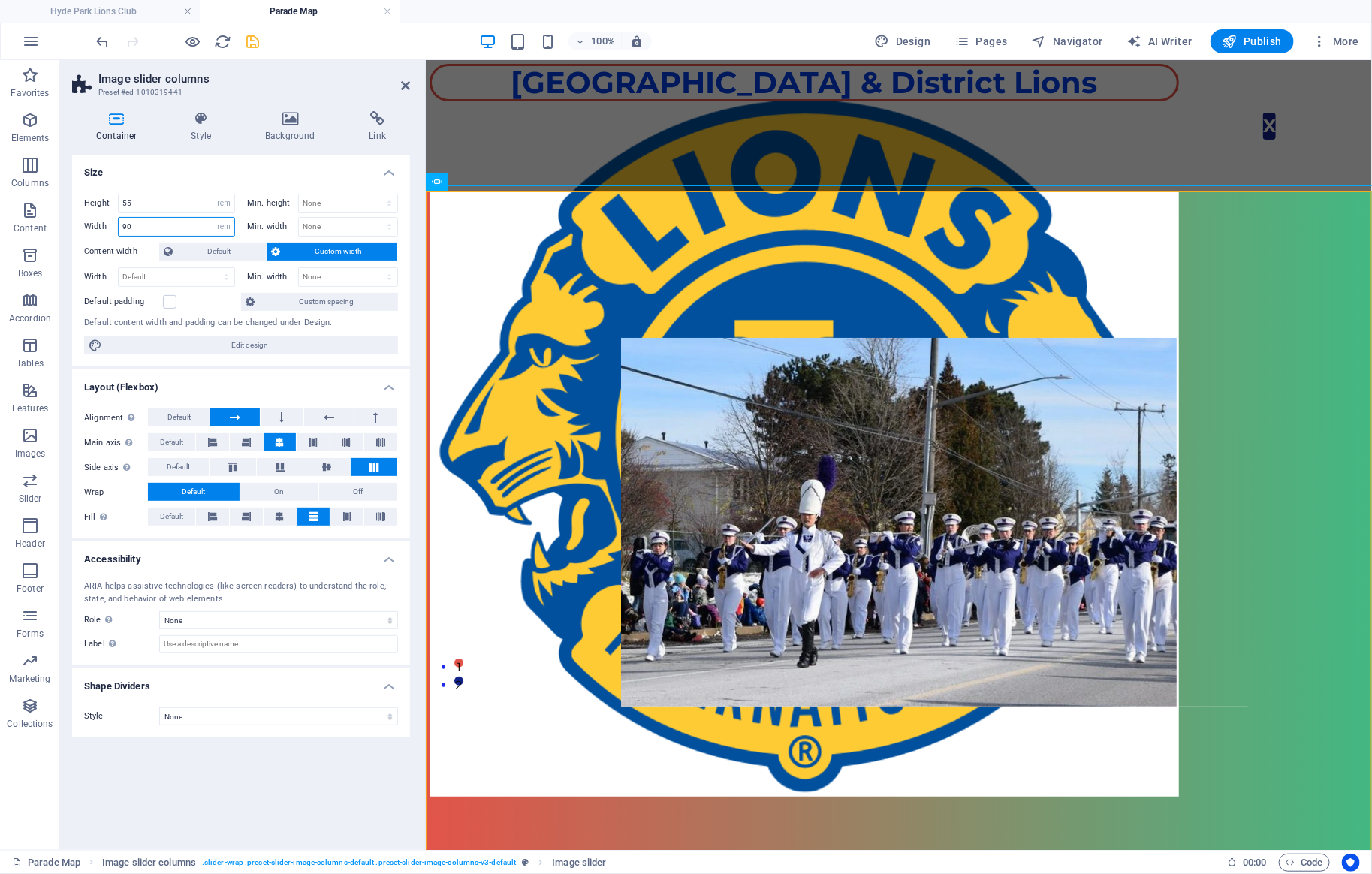
drag, startPoint x: 161, startPoint y: 224, endPoint x: 100, endPoint y: 220, distance: 61.1
click at [119, 220] on input "90" at bounding box center [177, 226] width 115 height 18
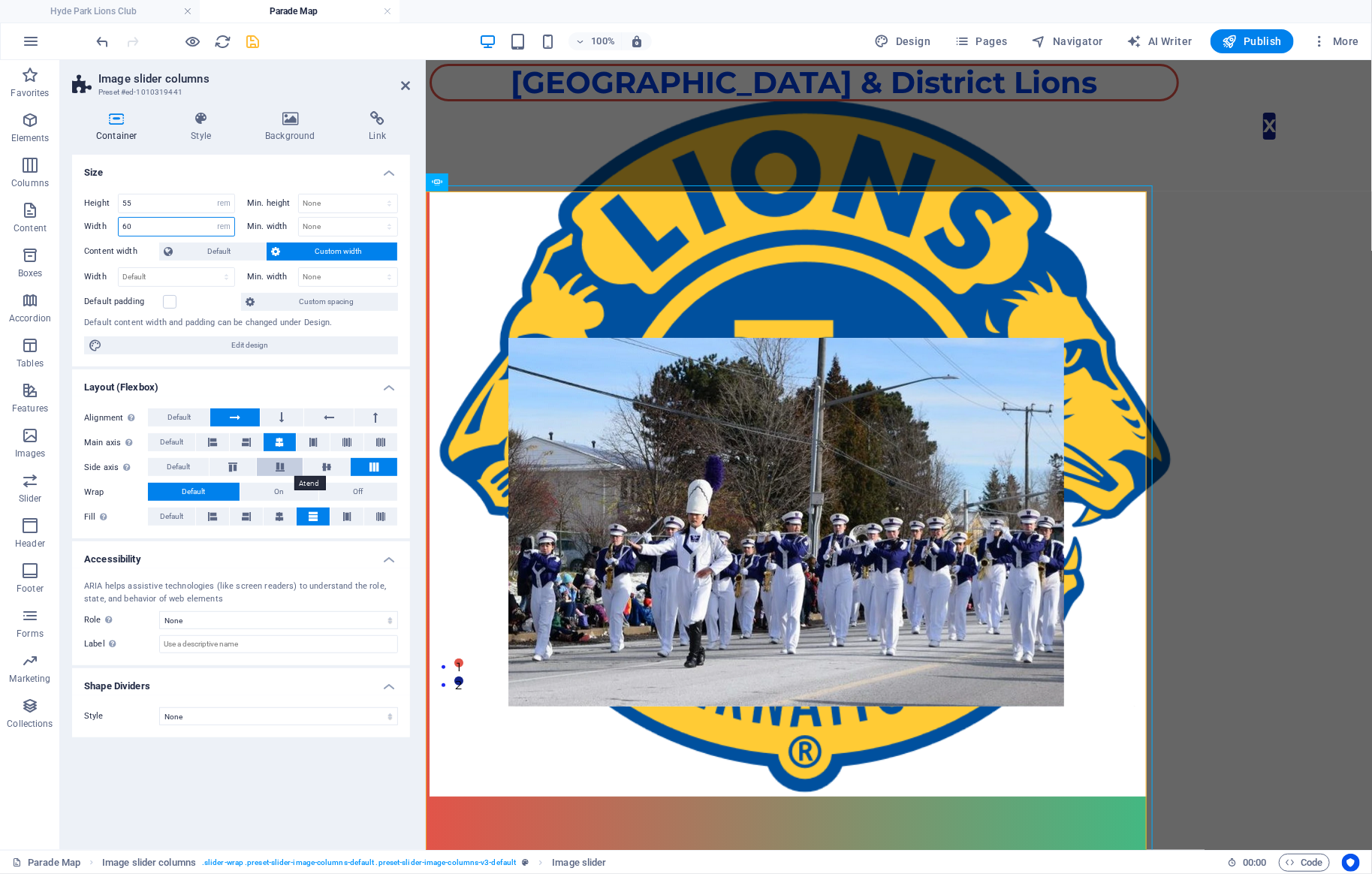
type input "60"
click at [280, 468] on icon at bounding box center [280, 467] width 18 height 9
click at [322, 472] on button at bounding box center [327, 467] width 46 height 18
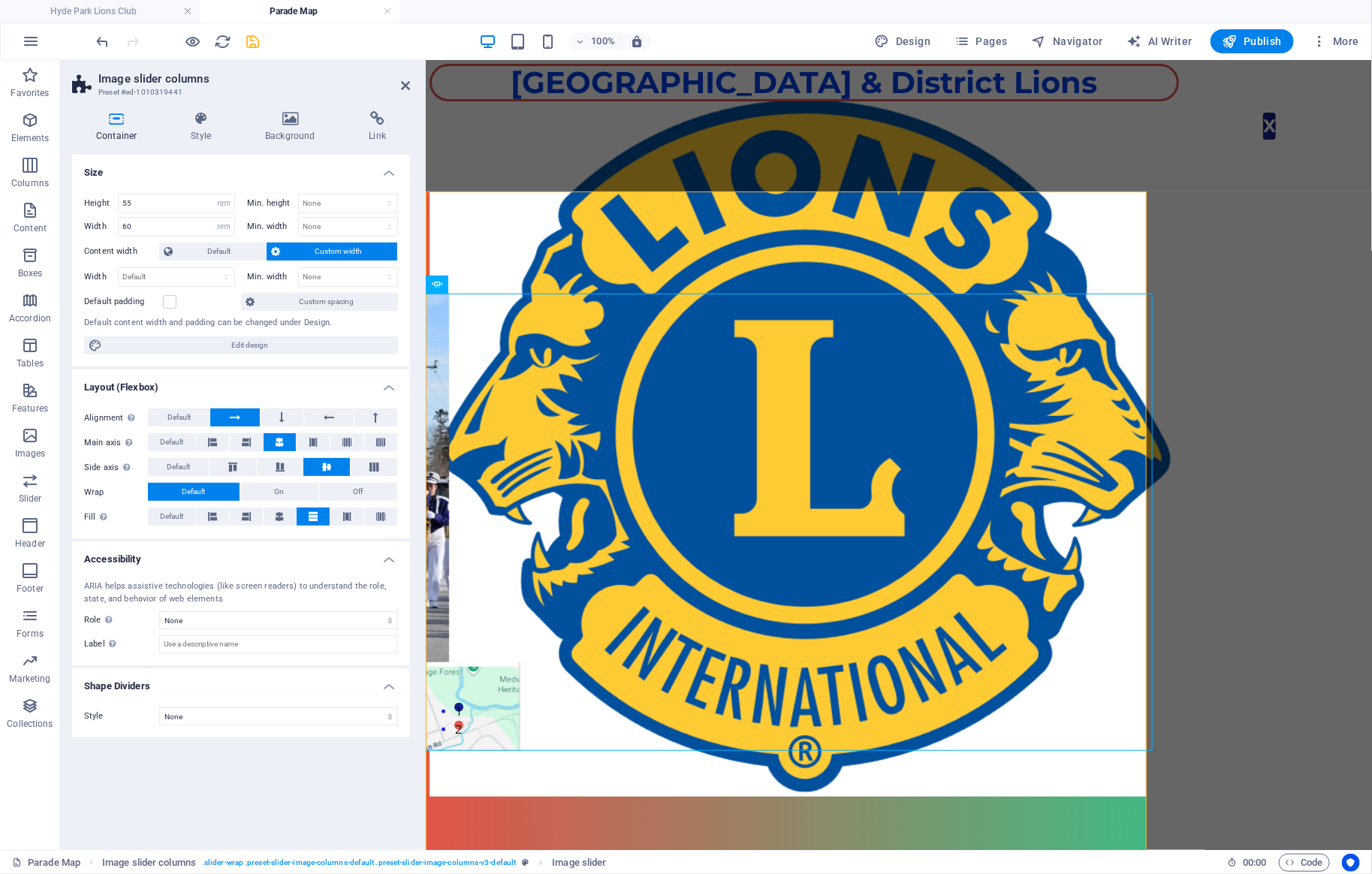
click at [122, 115] on icon at bounding box center [116, 118] width 89 height 15
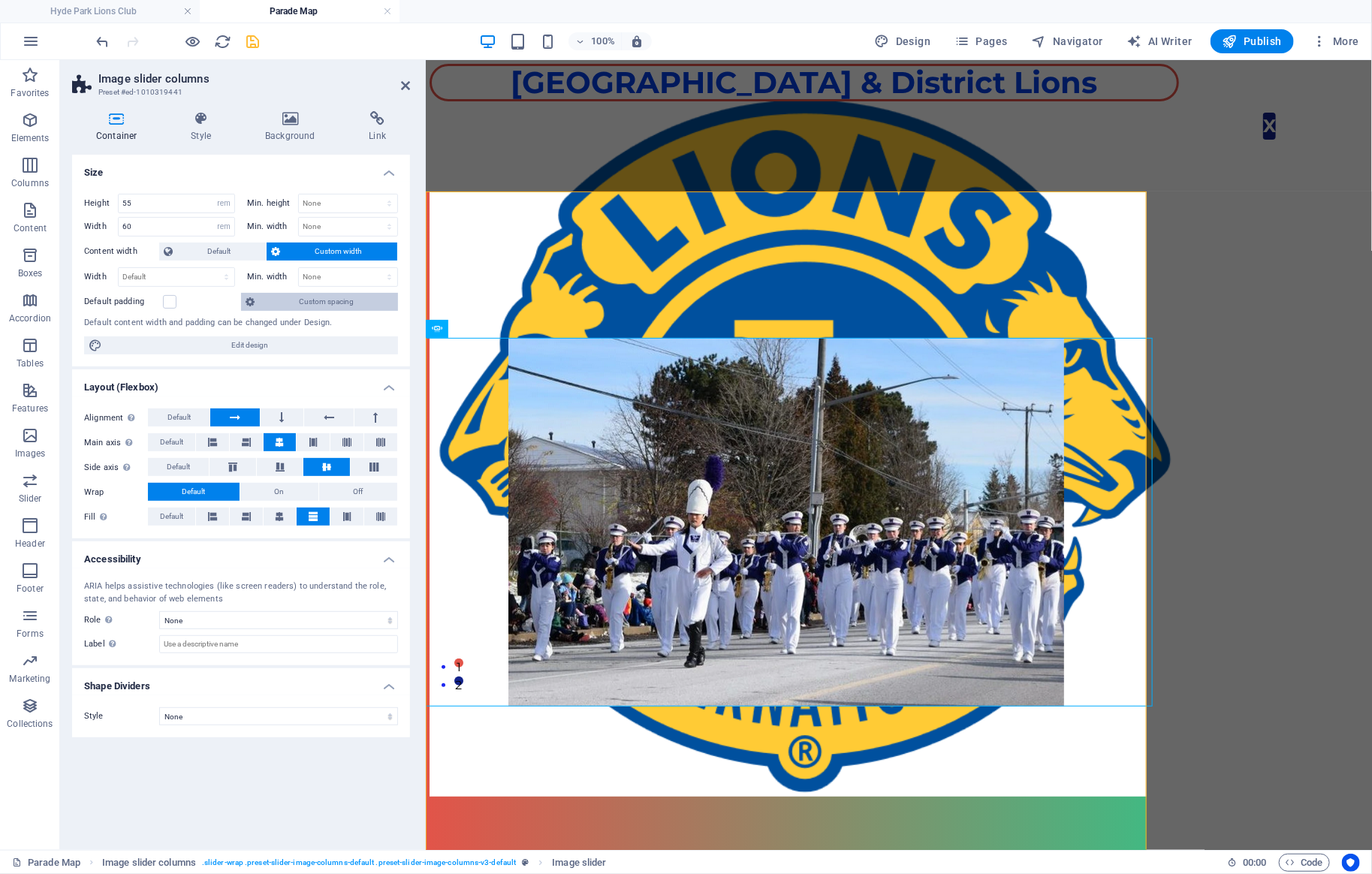
click at [271, 304] on span "Custom spacing" at bounding box center [326, 302] width 134 height 18
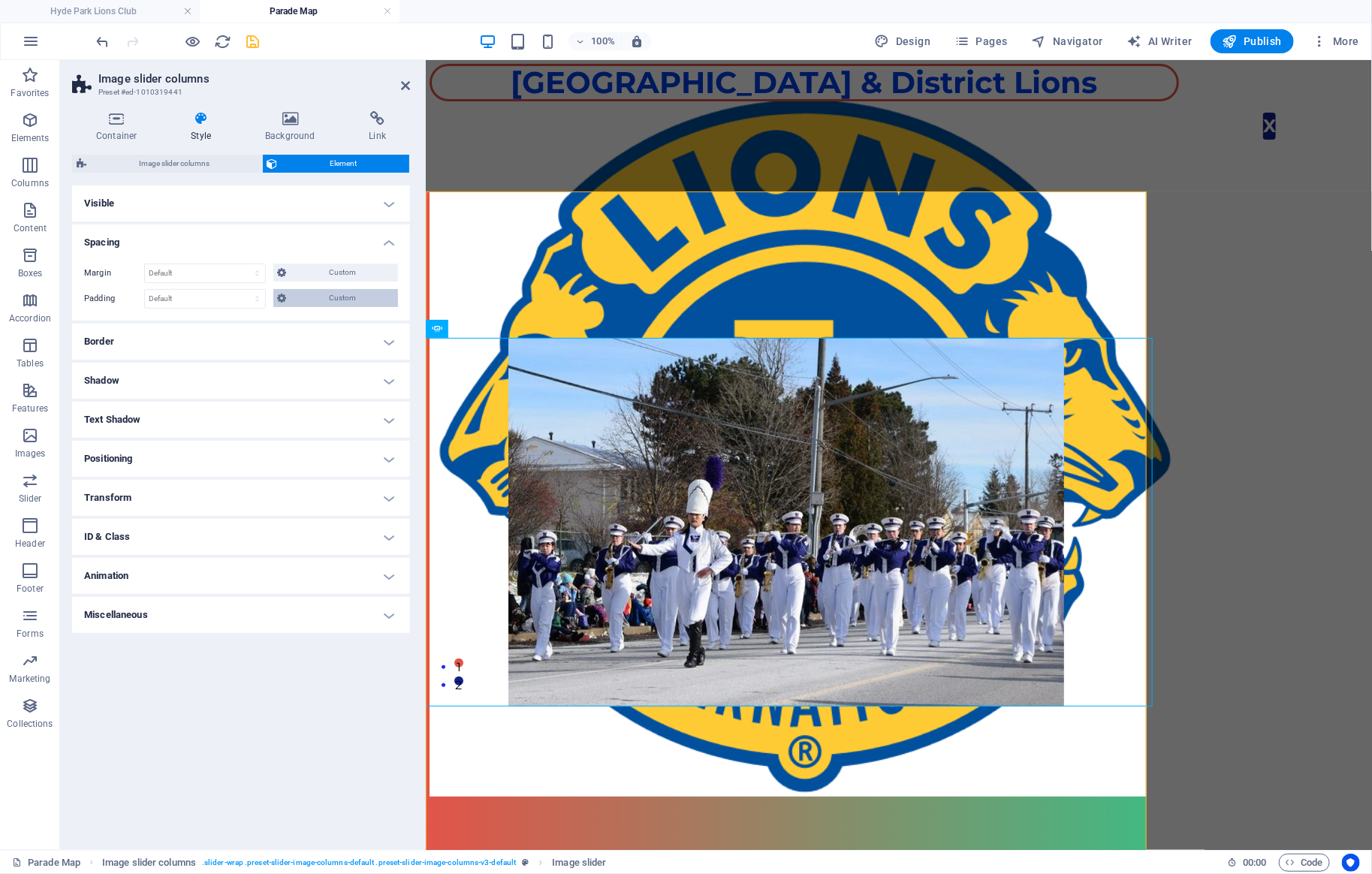
click at [305, 295] on span "Custom" at bounding box center [343, 298] width 103 height 18
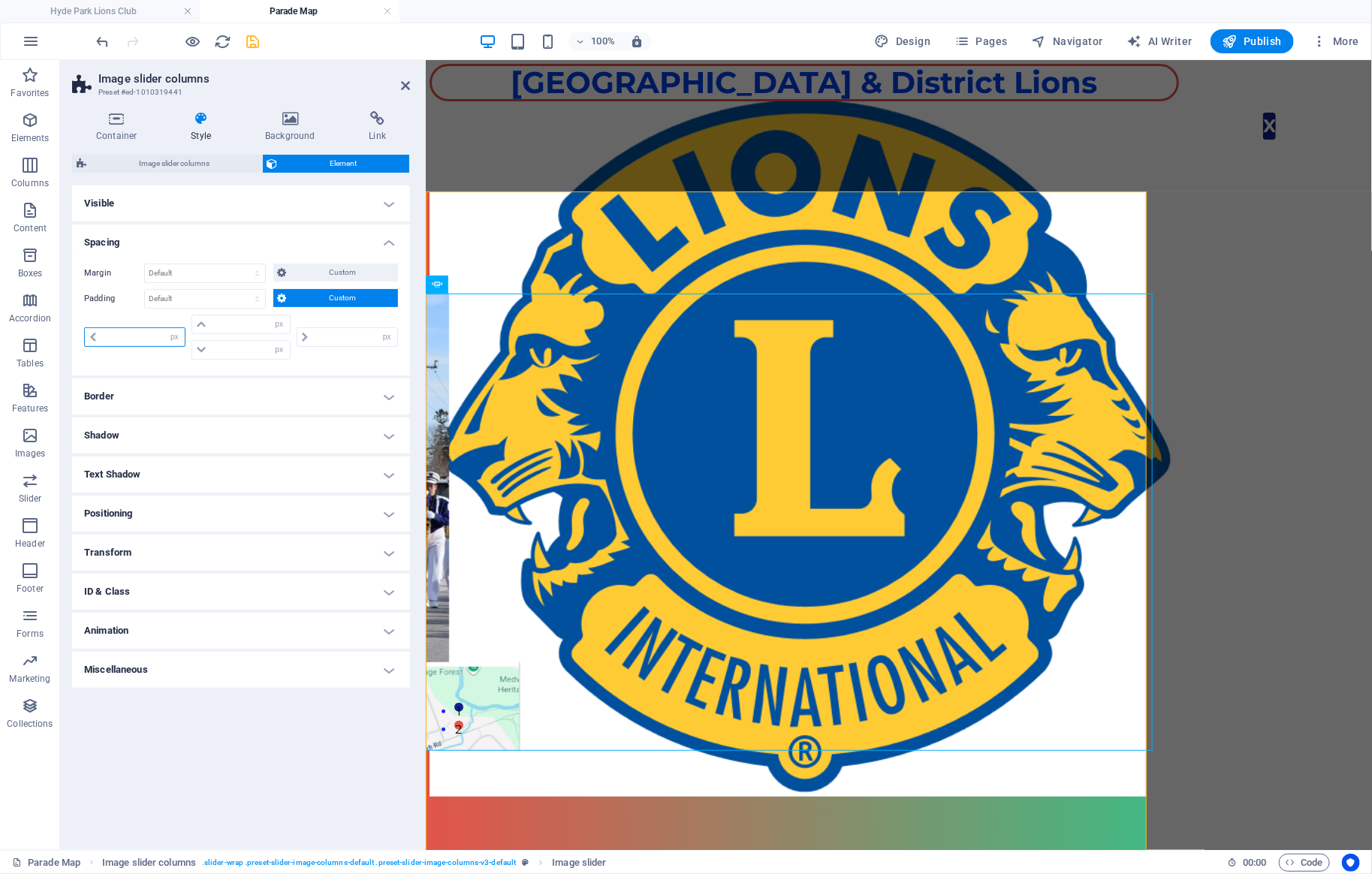
click at [143, 338] on input "number" at bounding box center [142, 337] width 84 height 18
type input "10"
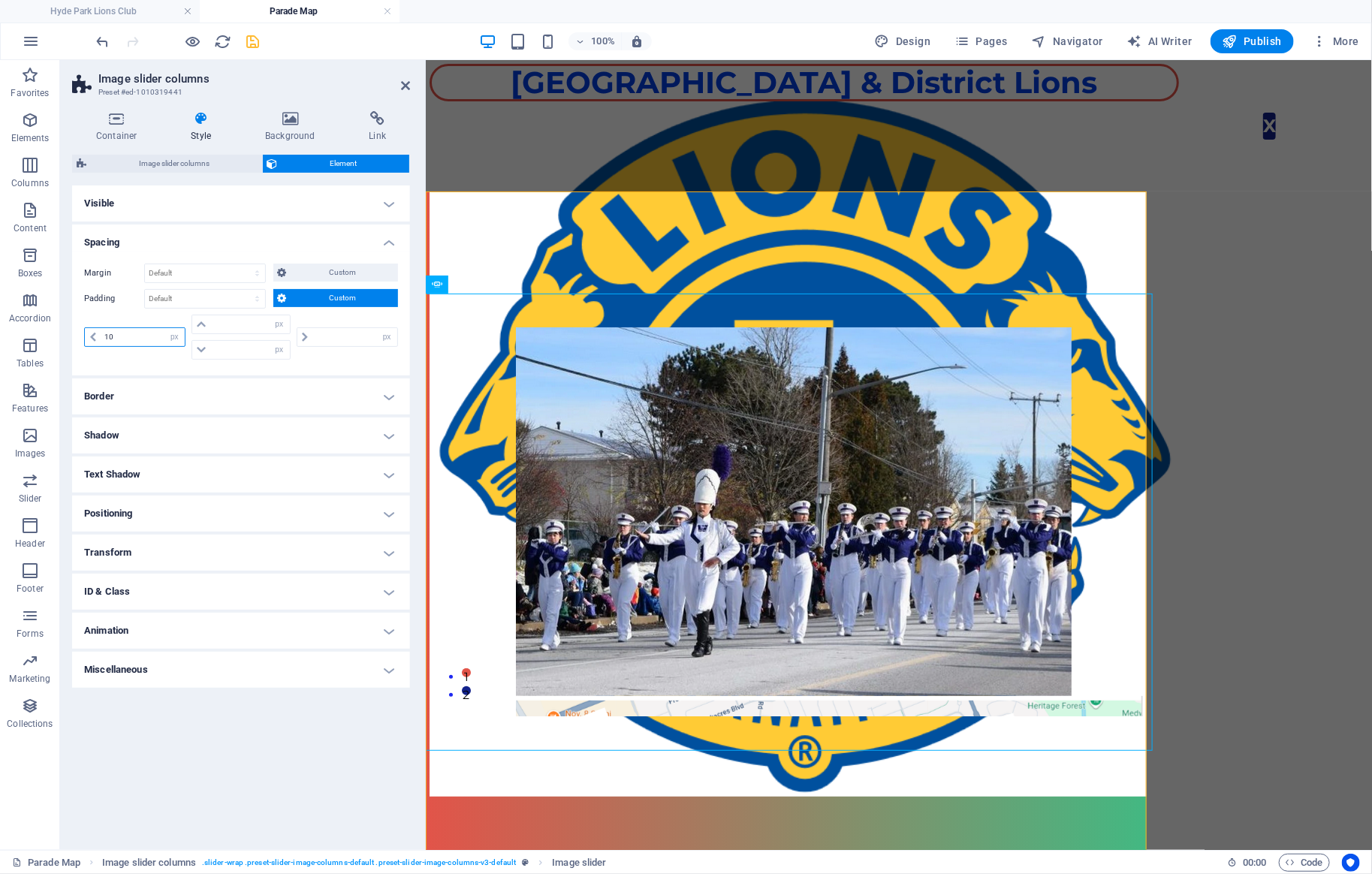
type input "0"
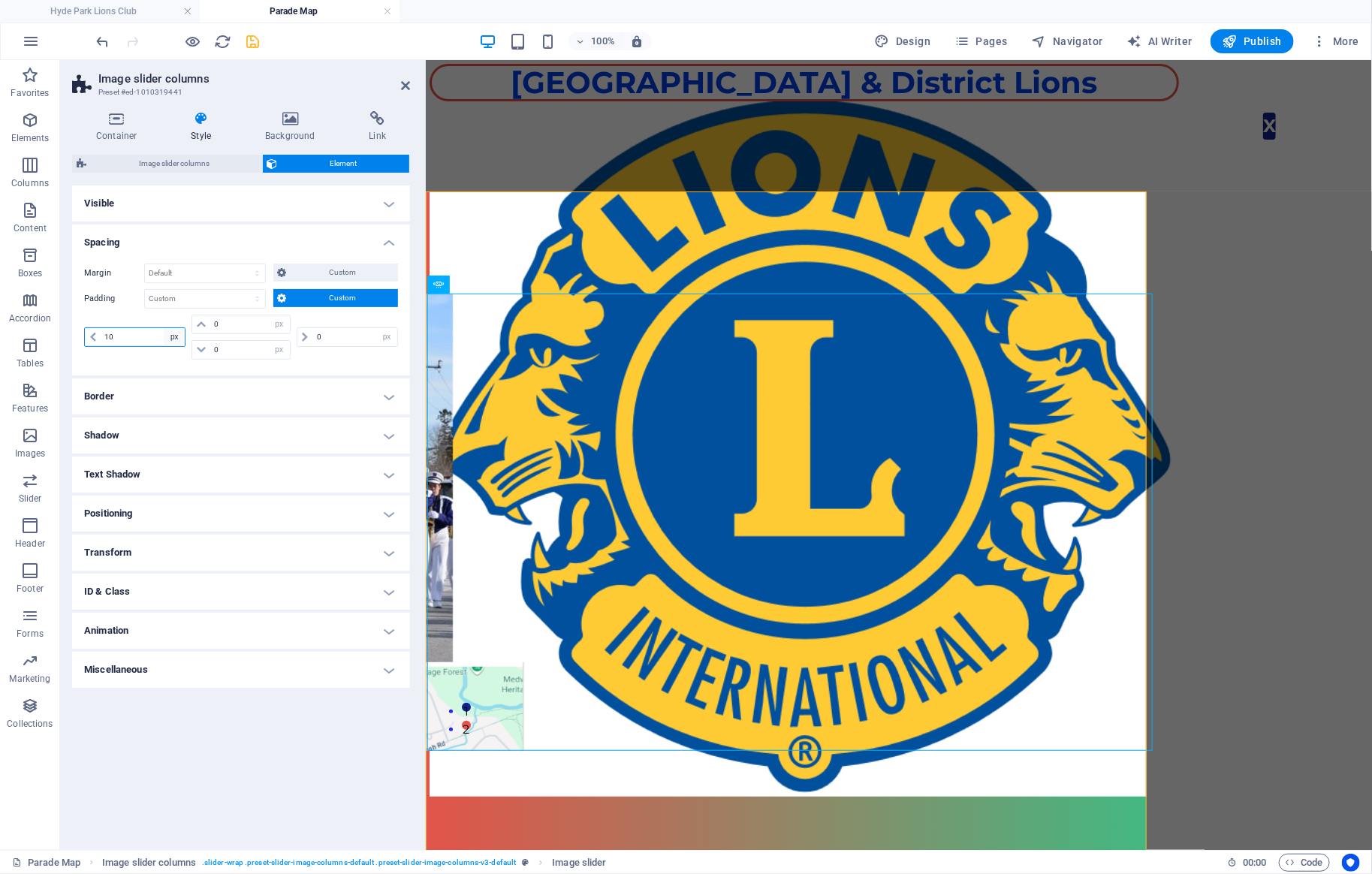
type input "10"
click at [163, 328] on select "px rem % vh vw" at bounding box center [174, 337] width 21 height 18
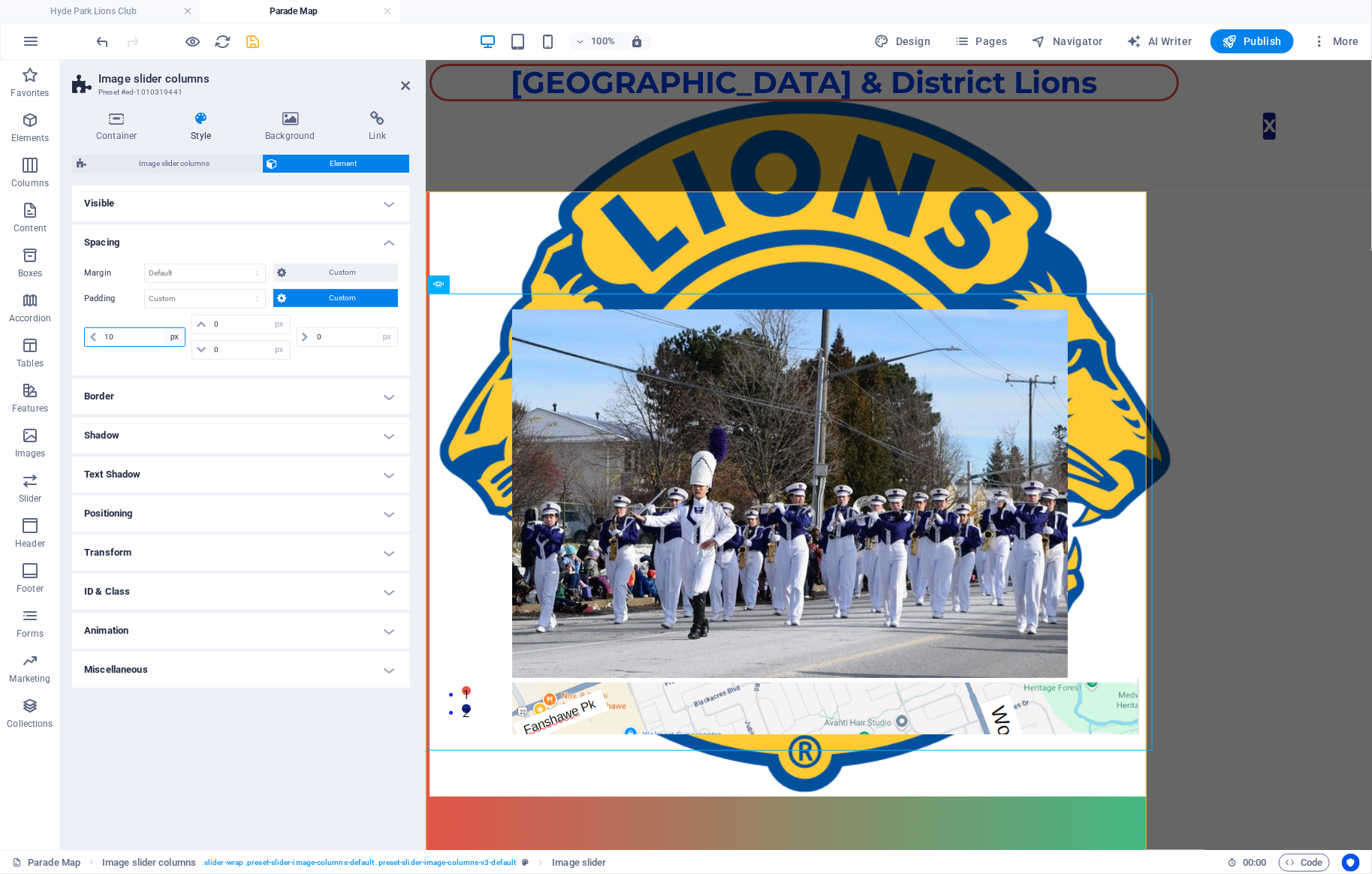
select select "rem"
click option "rem" at bounding box center [0, 0] width 0 height 0
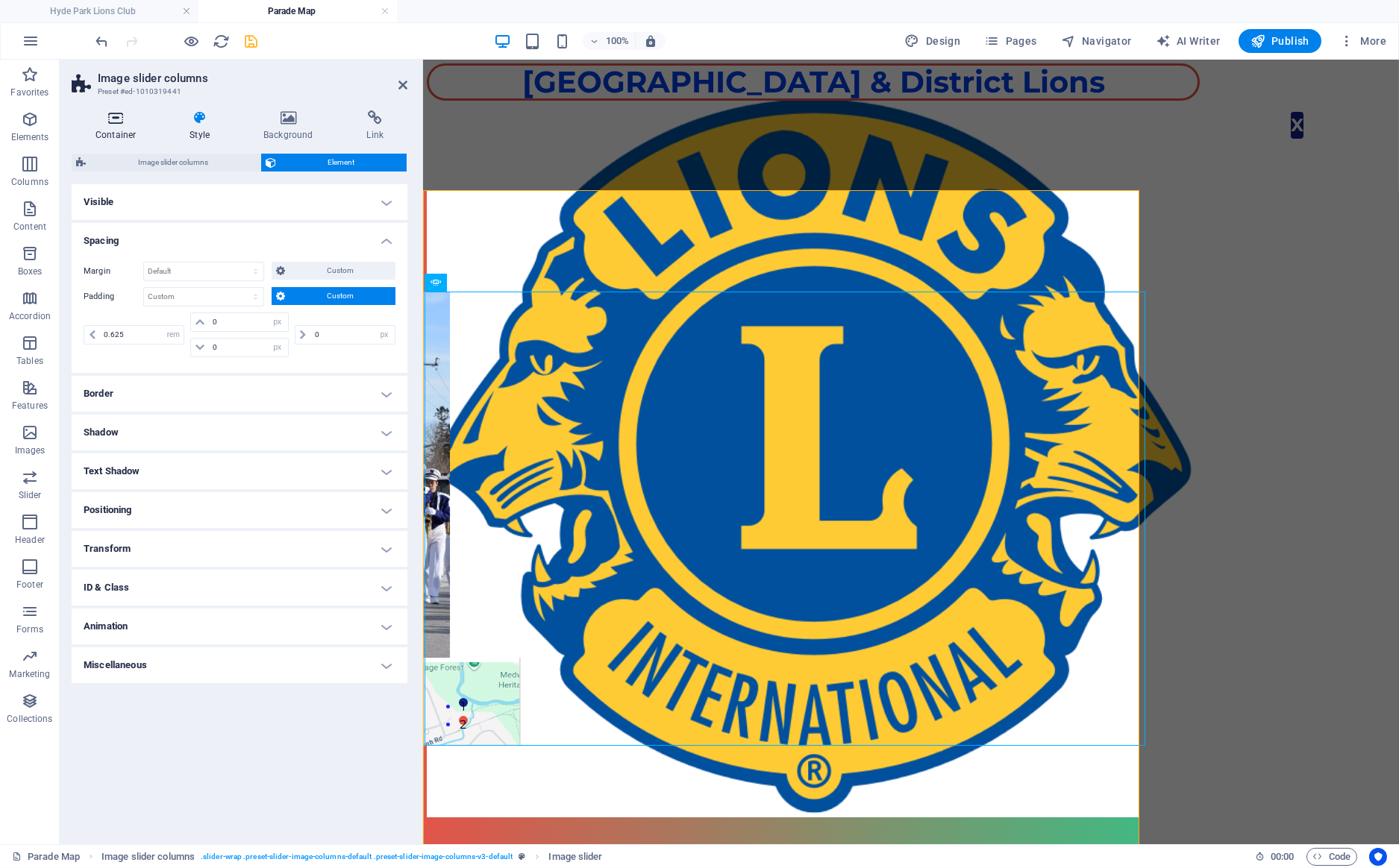
click at [120, 127] on h4 "Container" at bounding box center [118, 126] width 94 height 32
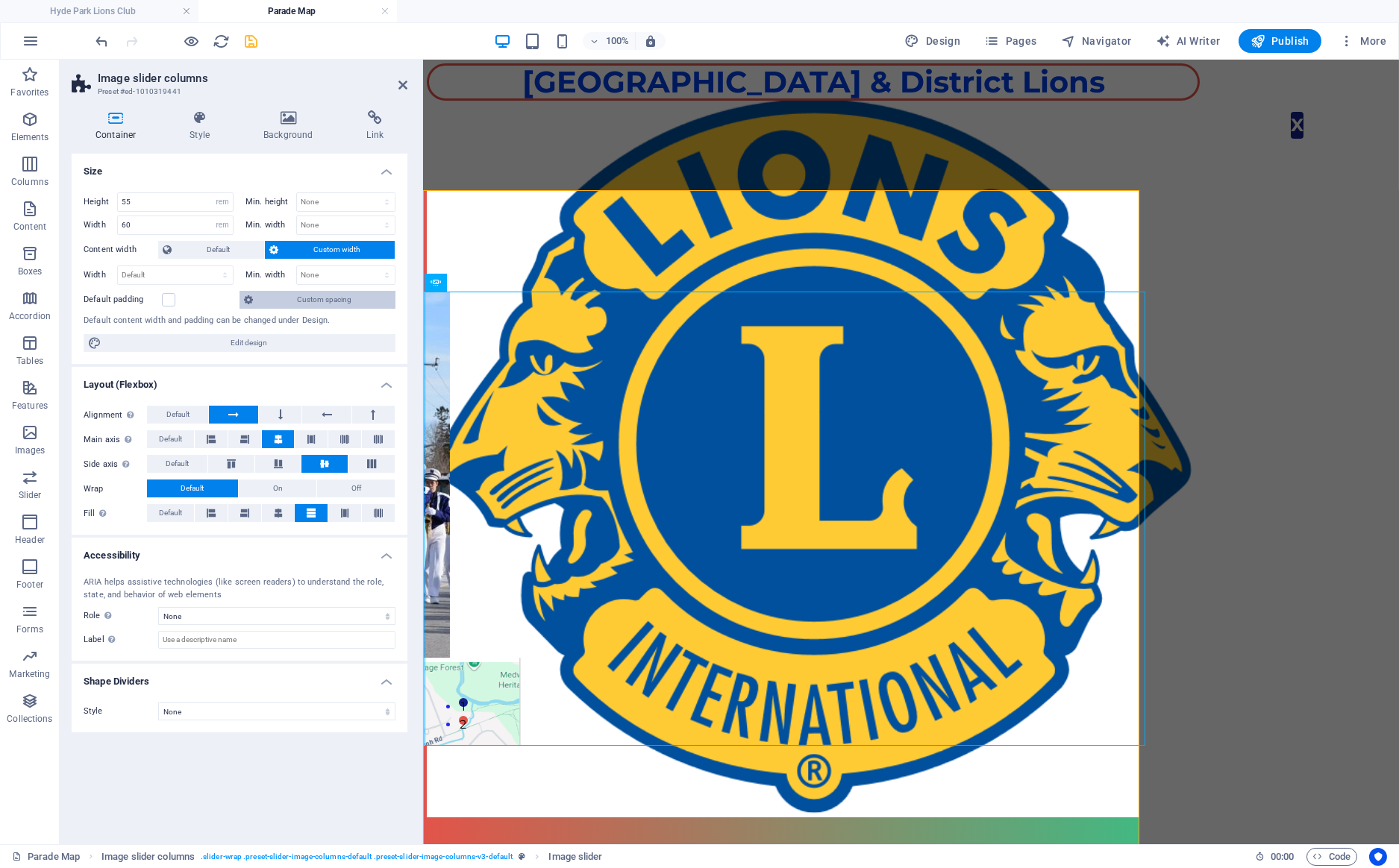
click at [329, 303] on span "Custom spacing" at bounding box center [324, 300] width 133 height 18
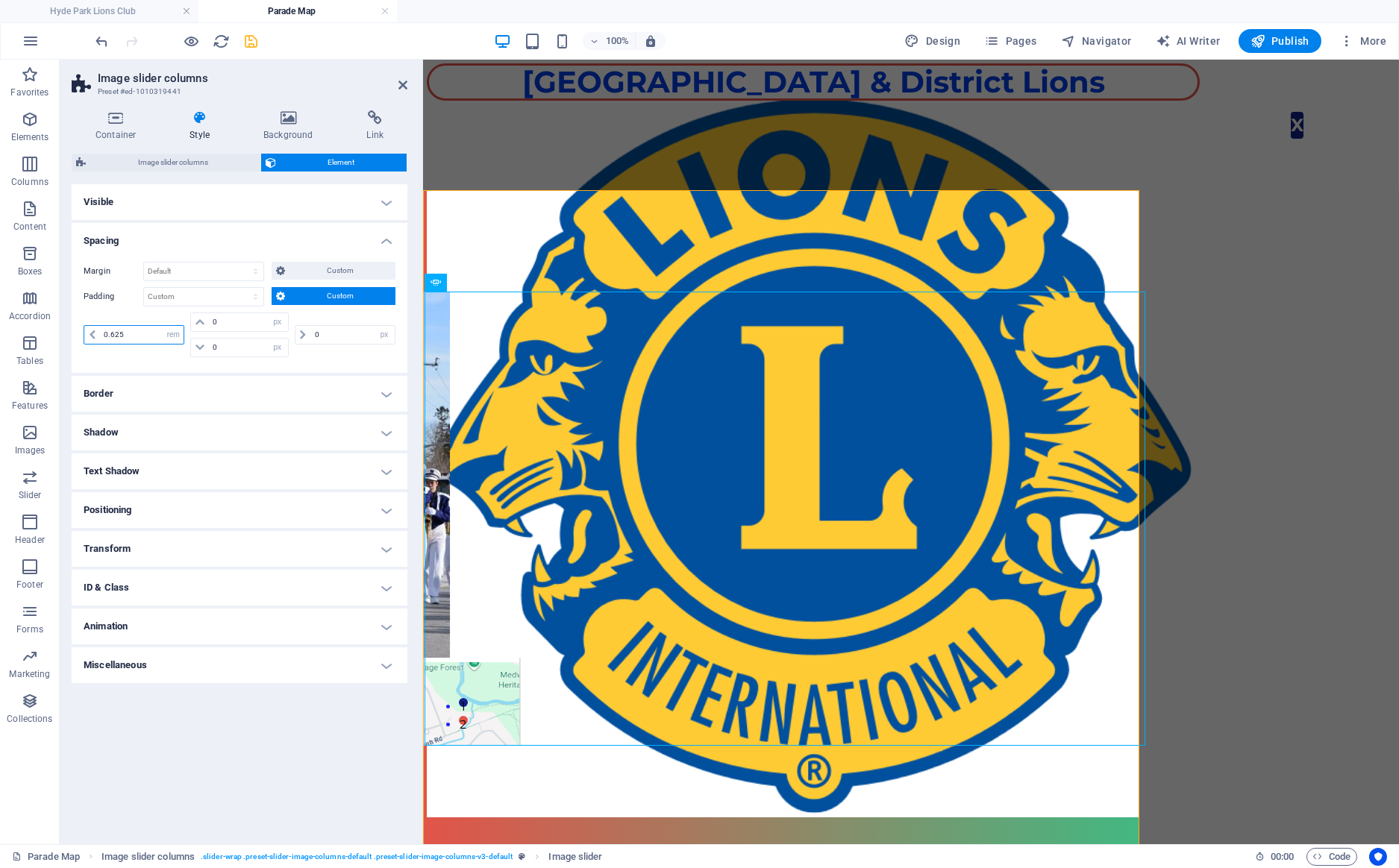
drag, startPoint x: 137, startPoint y: 335, endPoint x: 74, endPoint y: 329, distance: 63.3
click at [100, 329] on input "0.625" at bounding box center [141, 335] width 84 height 18
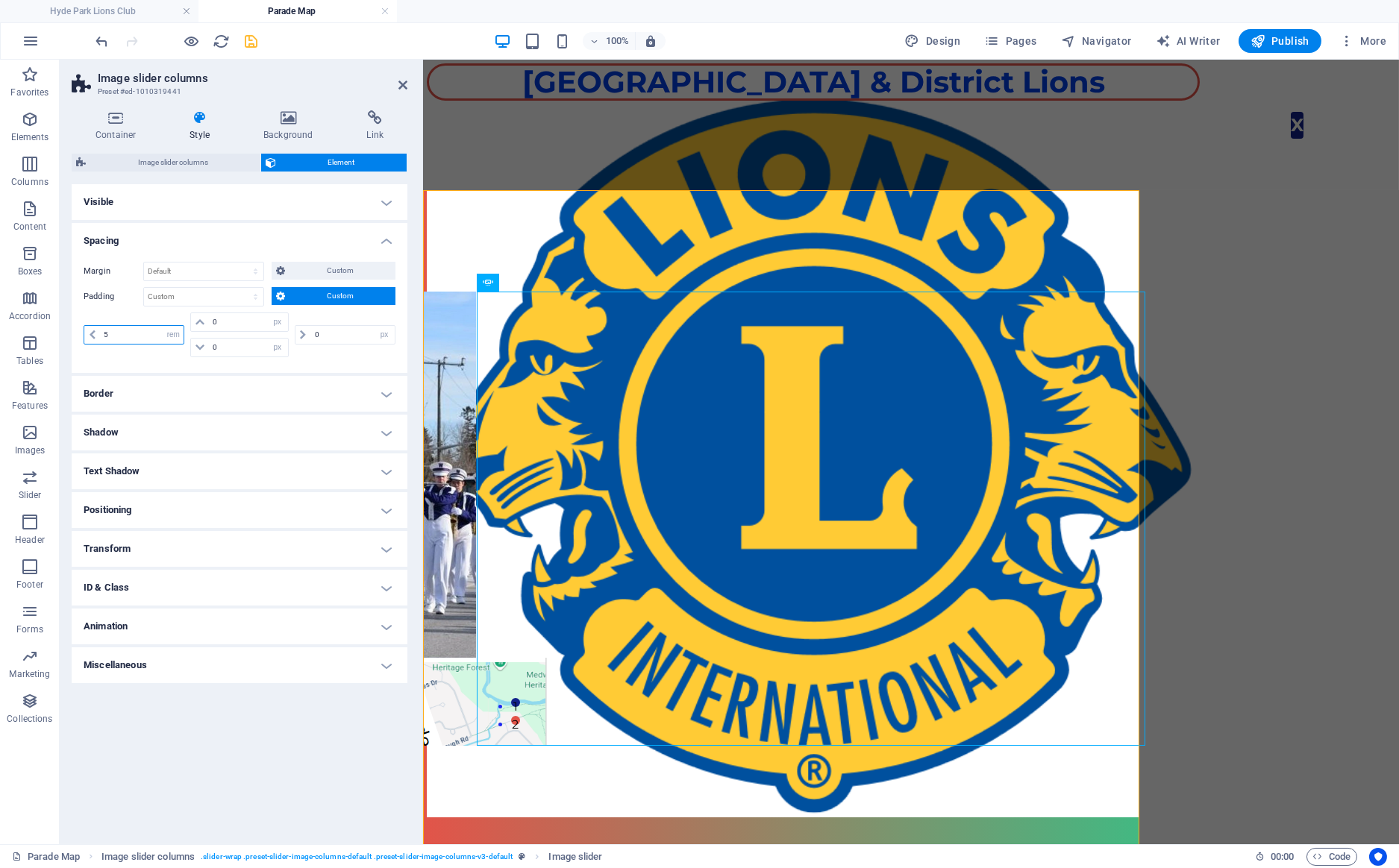
type input "5"
click at [140, 513] on h4 "Positioning" at bounding box center [239, 509] width 336 height 36
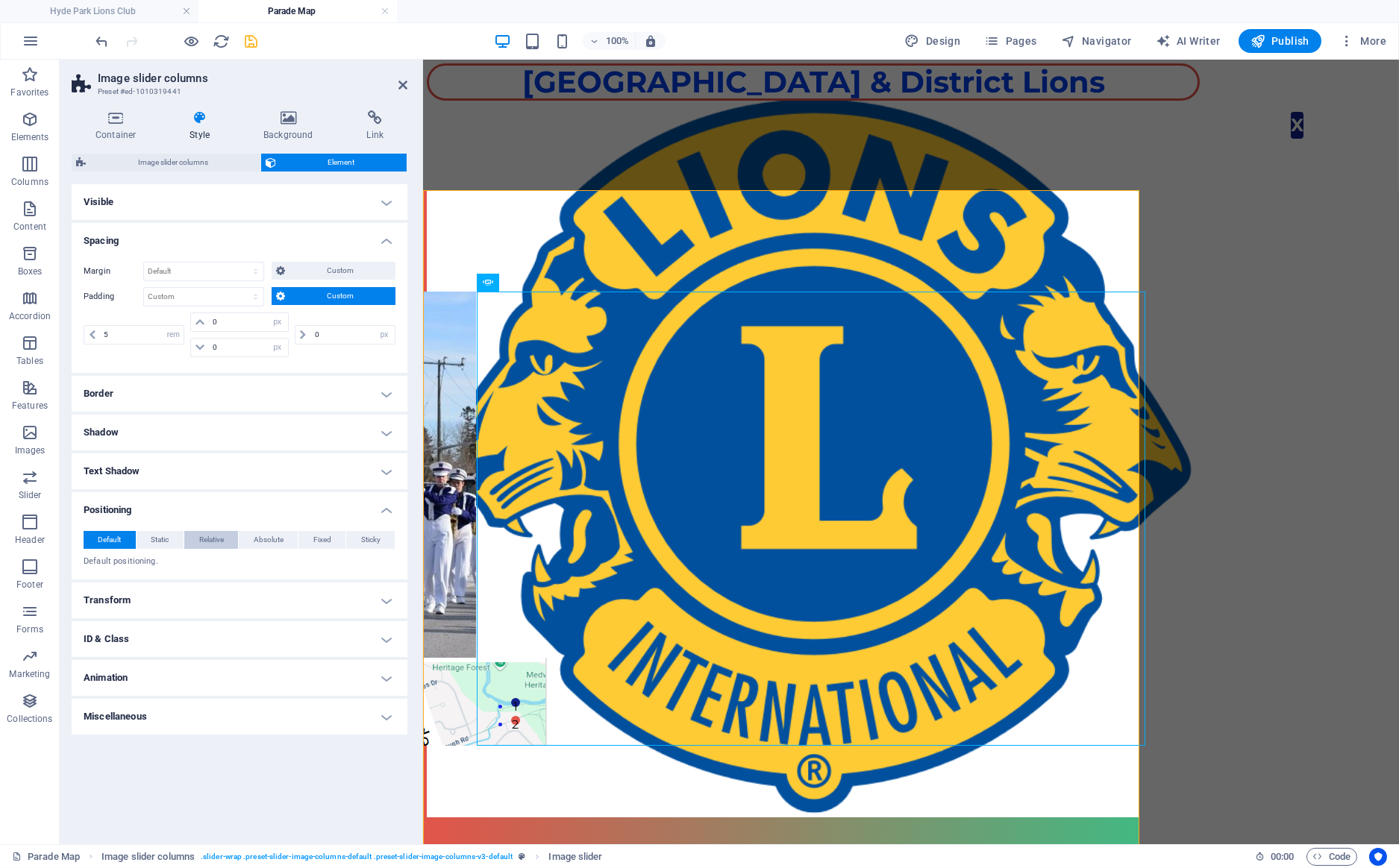
click at [211, 538] on span "Relative" at bounding box center [212, 539] width 25 height 18
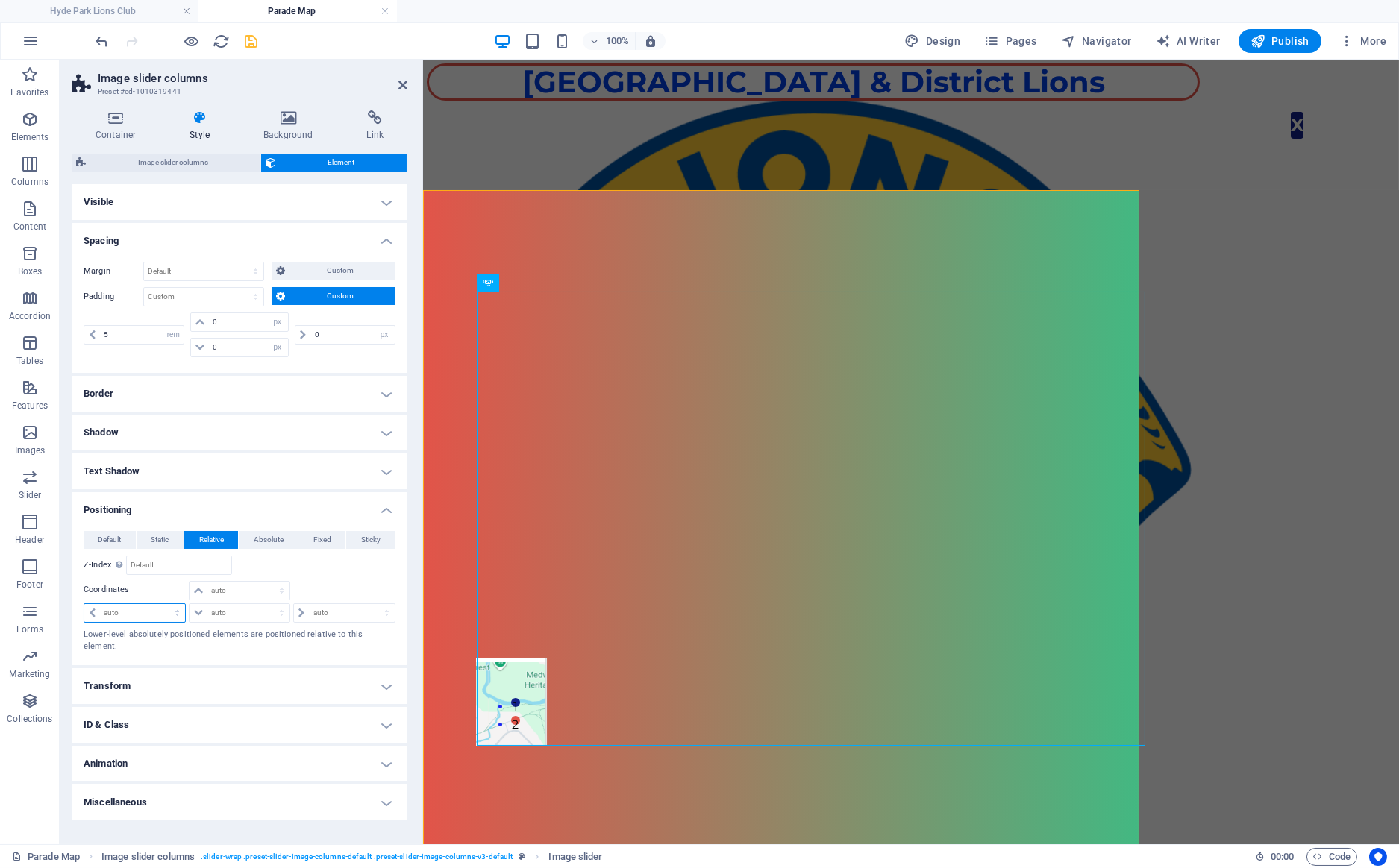
click at [85, 604] on select "auto px rem % em" at bounding box center [135, 612] width 100 height 18
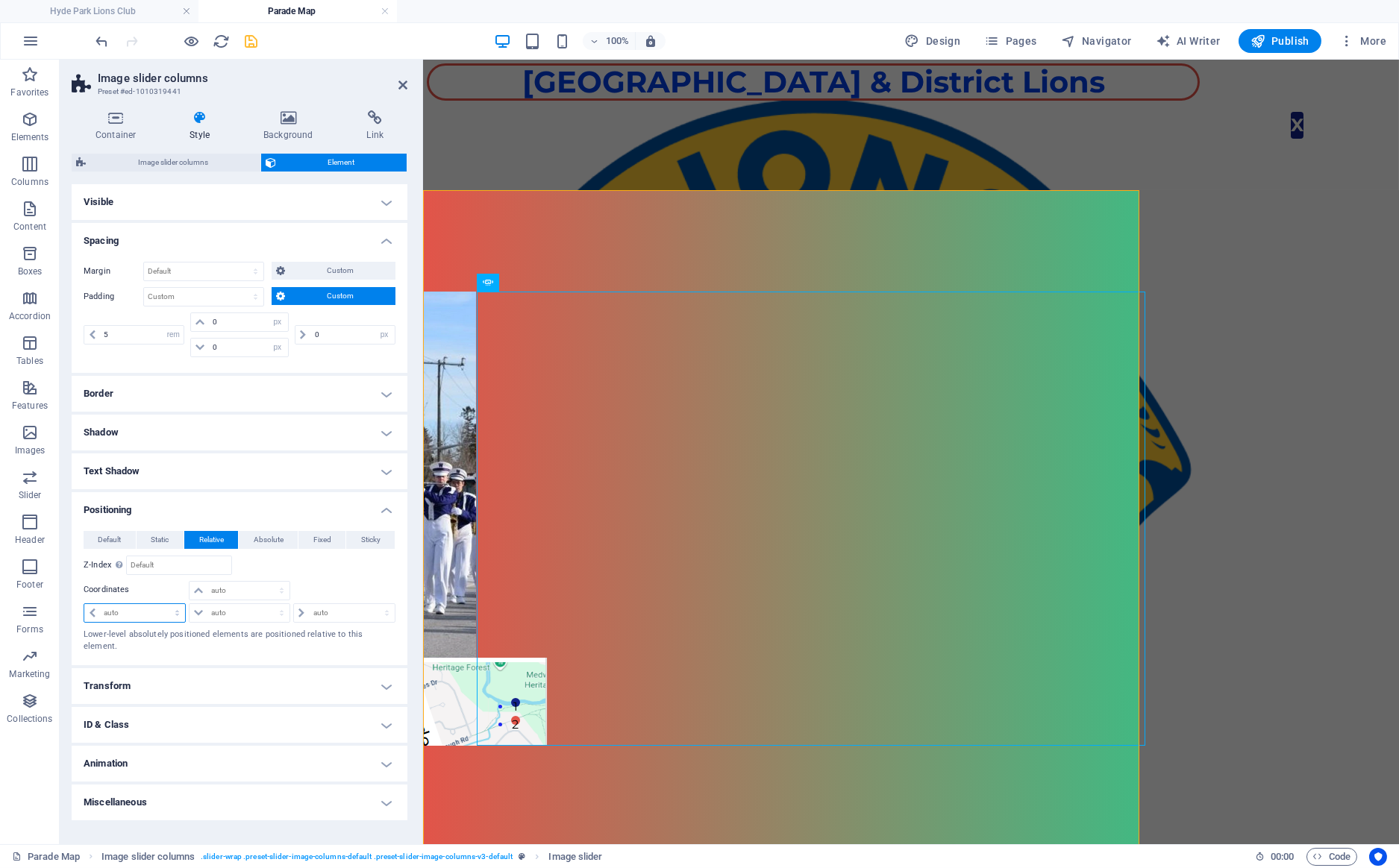
select select "rem"
click option "rem" at bounding box center [0, 0] width 0 height 0
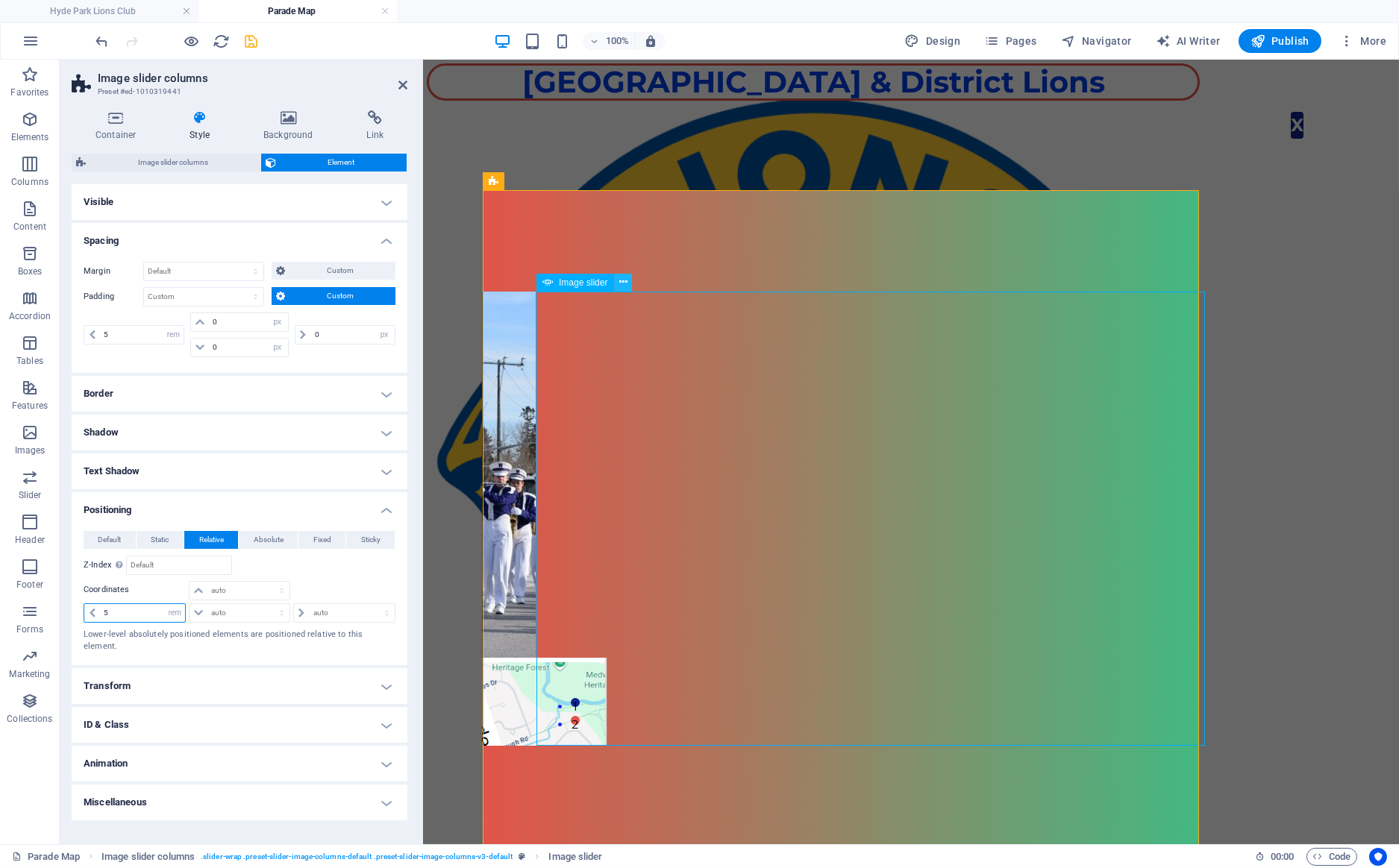
type input "5"
click at [621, 281] on icon at bounding box center [622, 282] width 8 height 16
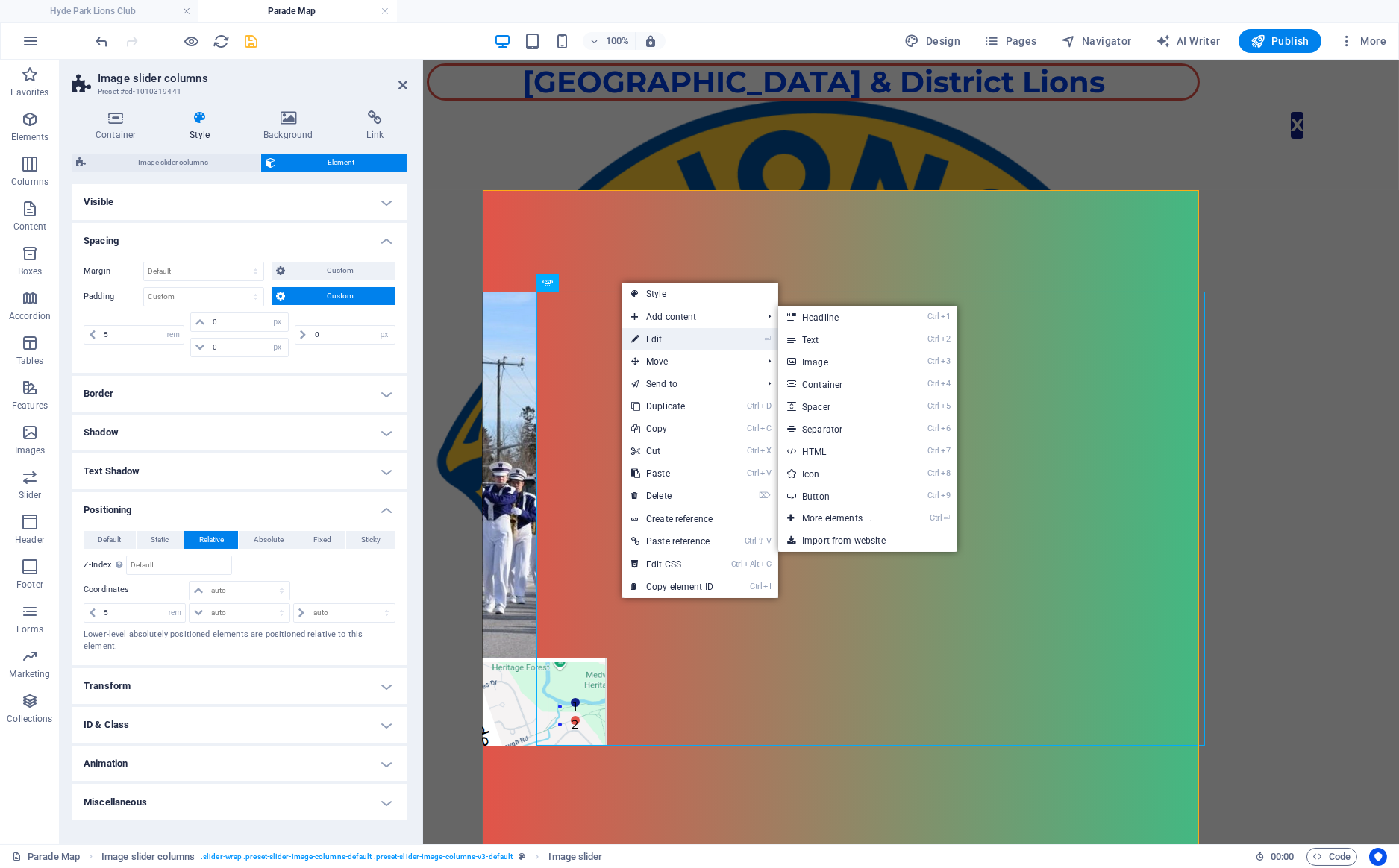
click at [653, 336] on link "⏎ Edit" at bounding box center [672, 338] width 100 height 22
select select "%"
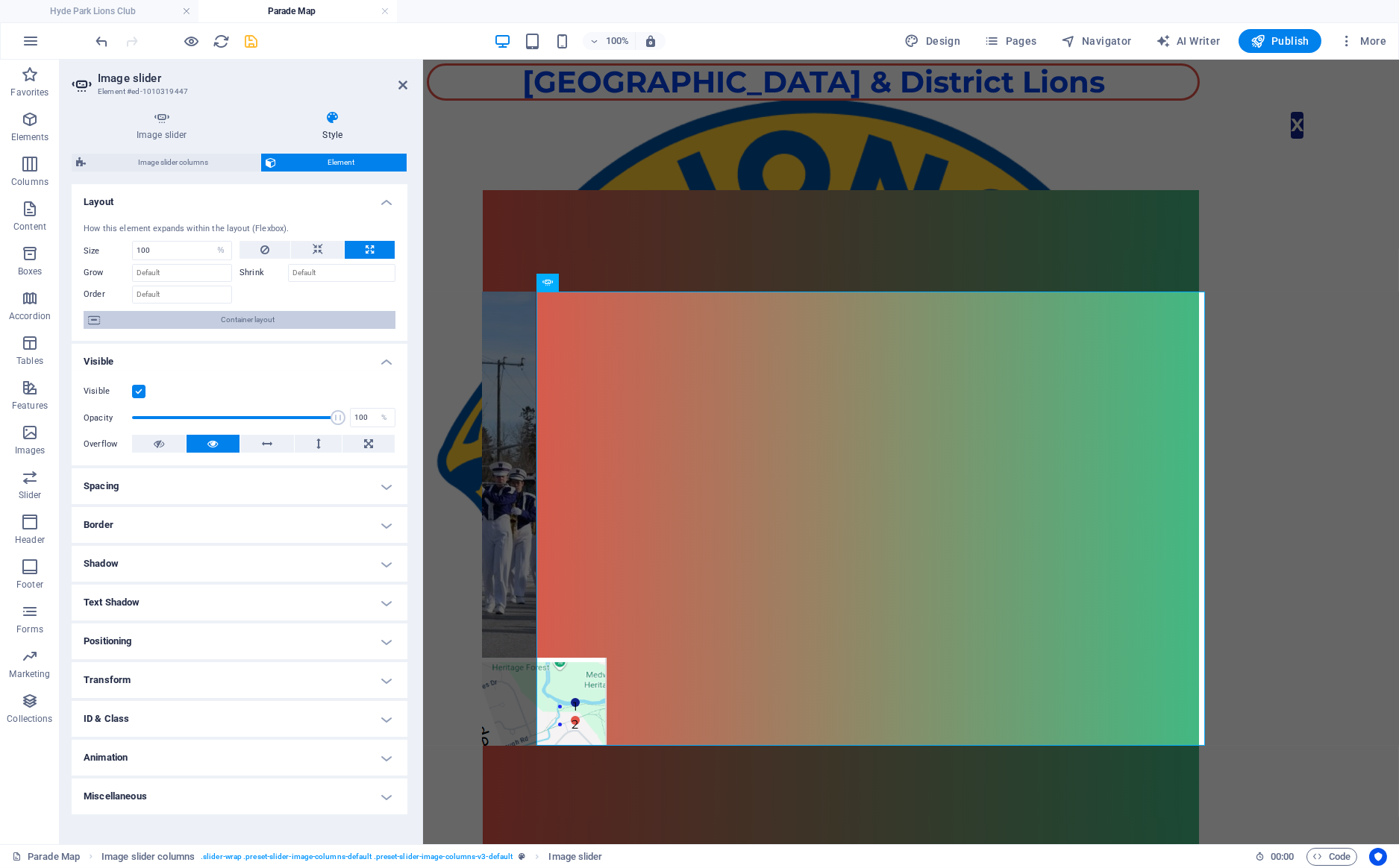
click at [202, 323] on span "Container layout" at bounding box center [247, 320] width 286 height 18
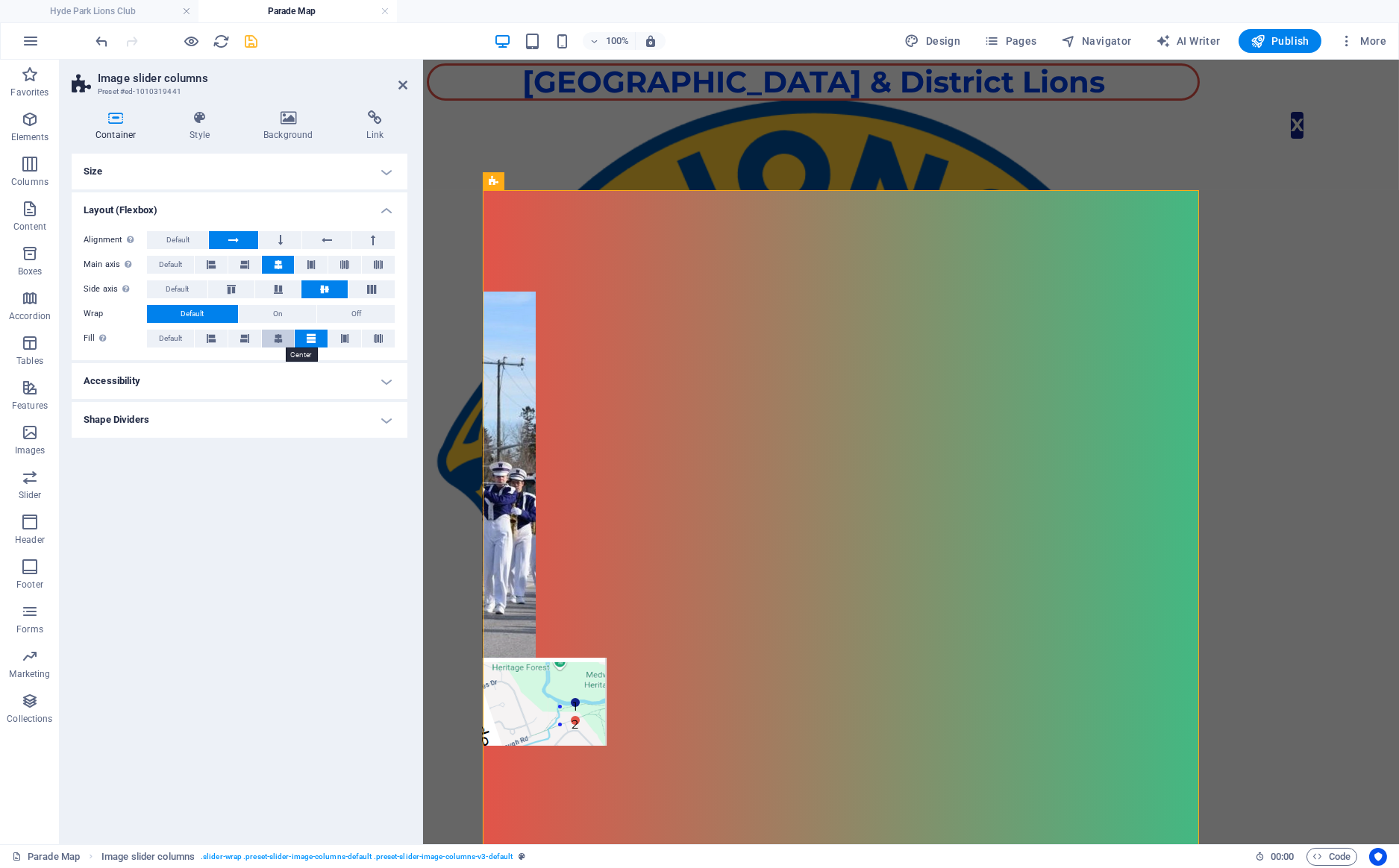
click at [274, 341] on button at bounding box center [278, 338] width 33 height 18
click at [242, 339] on icon at bounding box center [244, 338] width 9 height 18
click at [217, 339] on button at bounding box center [211, 338] width 33 height 18
click at [272, 338] on button at bounding box center [278, 338] width 33 height 18
click at [205, 125] on icon at bounding box center [199, 117] width 68 height 15
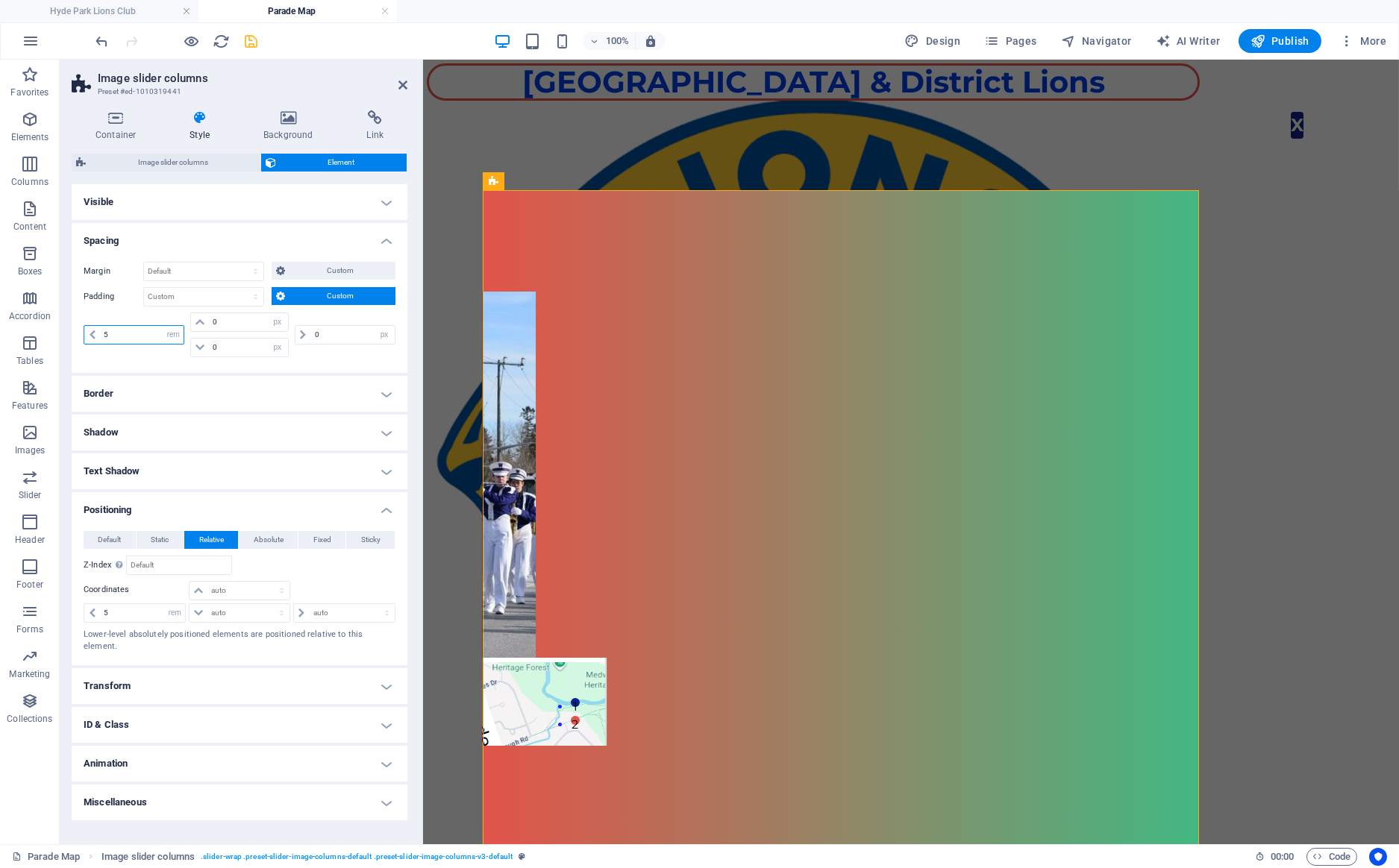
drag, startPoint x: 112, startPoint y: 332, endPoint x: 74, endPoint y: 328, distance: 38.2
click at [100, 328] on input "5" at bounding box center [141, 335] width 84 height 18
click at [144, 288] on select "Default px rem % vh vw Custom" at bounding box center [203, 297] width 119 height 18
click option "Default" at bounding box center [0, 0] width 0 height 0
select select "DISABLED_OPTION_VALUE"
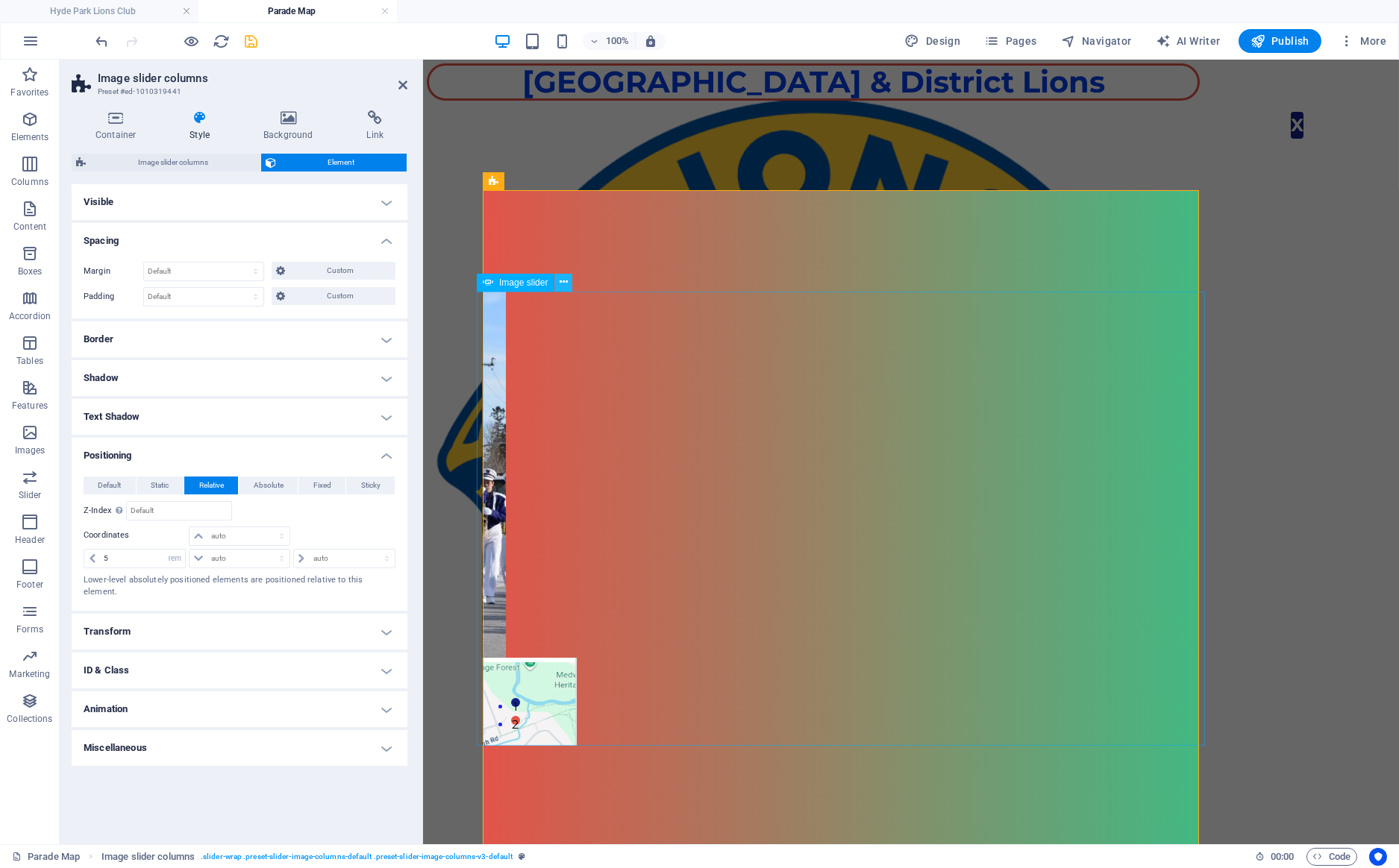
click at [566, 281] on icon at bounding box center [563, 282] width 8 height 16
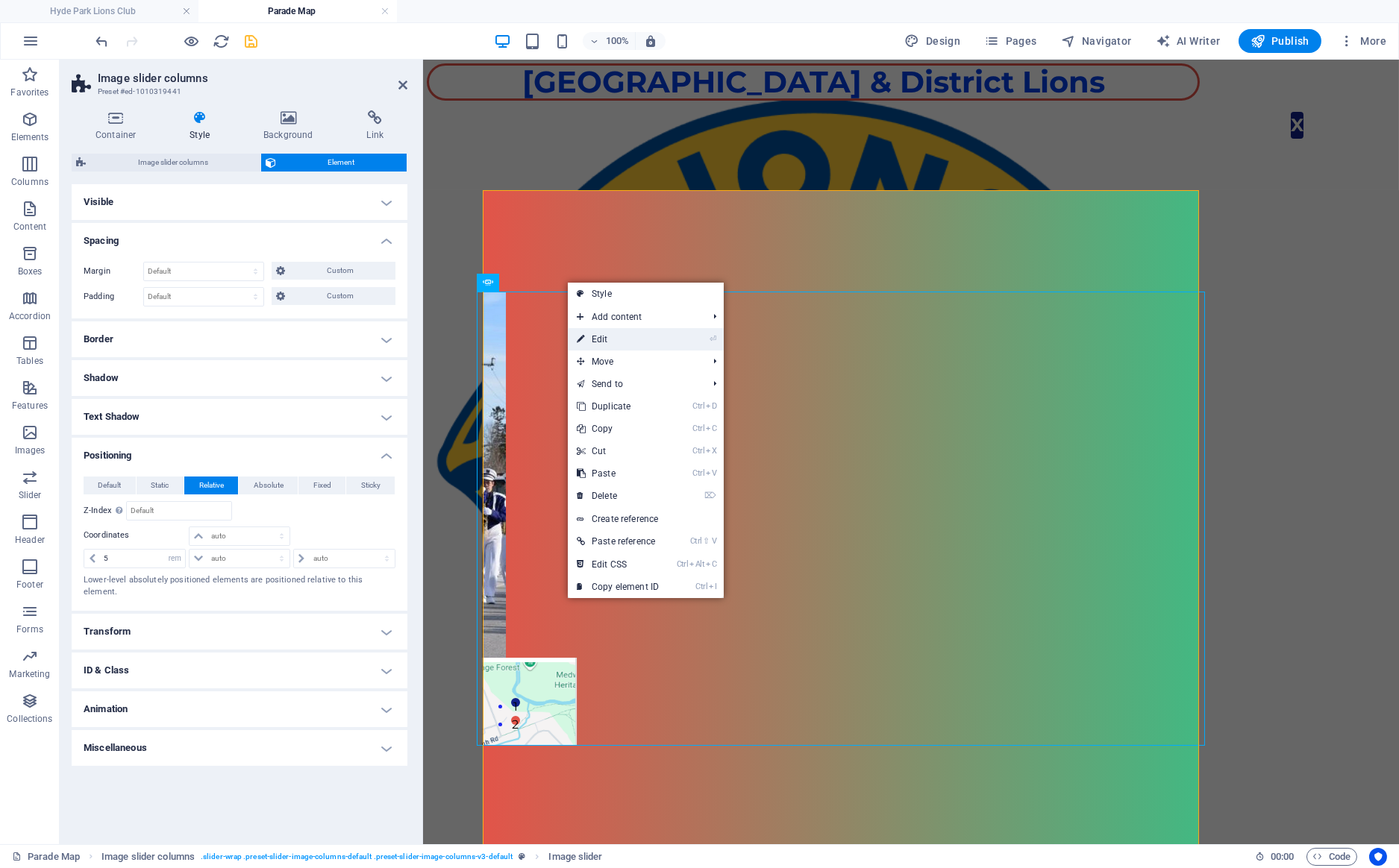
click at [604, 338] on link "⏎ Edit" at bounding box center [617, 338] width 100 height 22
select select "%"
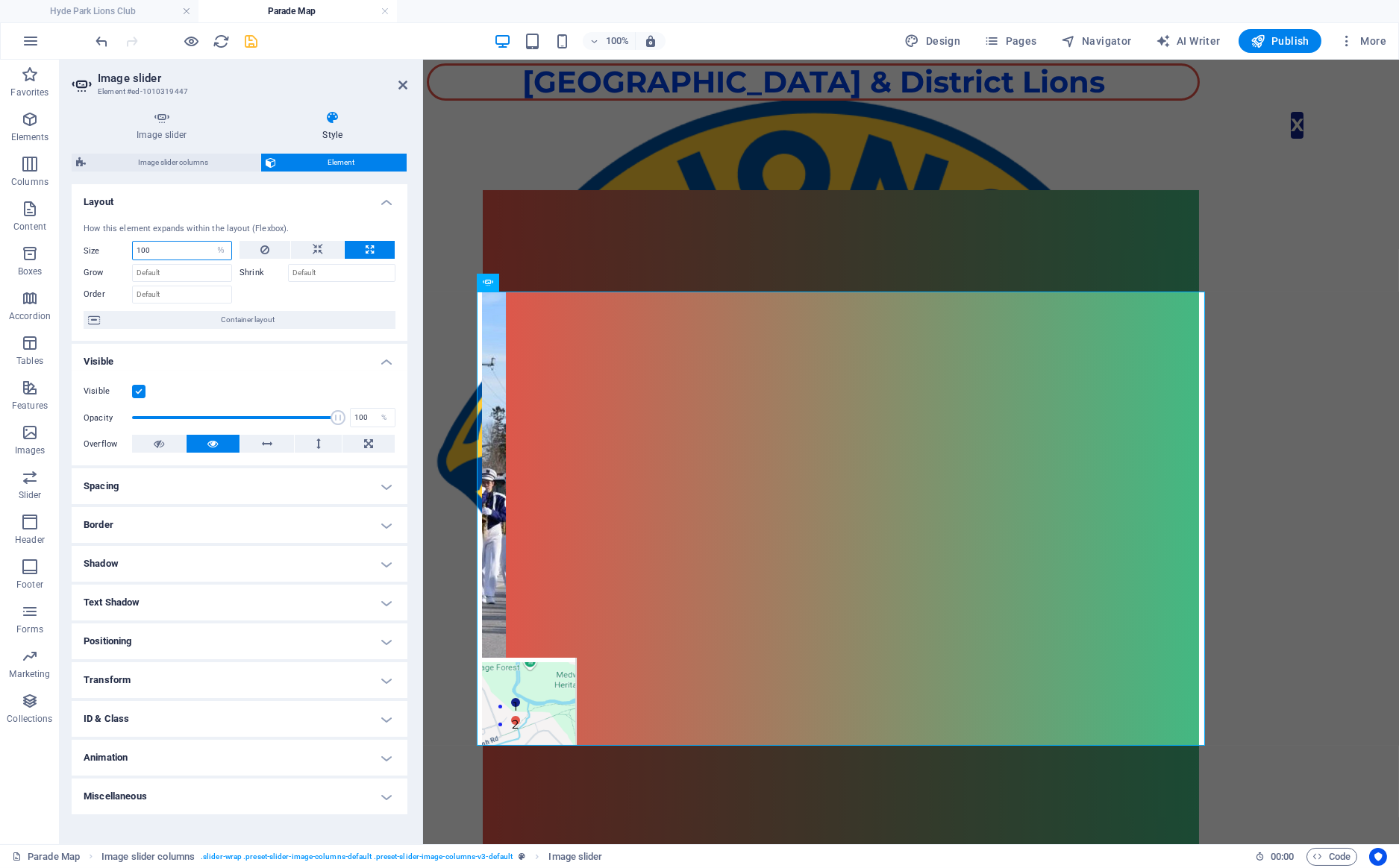
drag, startPoint x: 162, startPoint y: 250, endPoint x: 111, endPoint y: 247, distance: 51.1
click at [133, 247] on input "100" at bounding box center [182, 250] width 99 height 18
type input "110"
click at [1184, 445] on div "[GEOGRAPHIC_DATA] & District [GEOGRAPHIC_DATA] & DISTRICT LIONS' SANTA CLAUS PA…" at bounding box center [911, 453] width 976 height 787
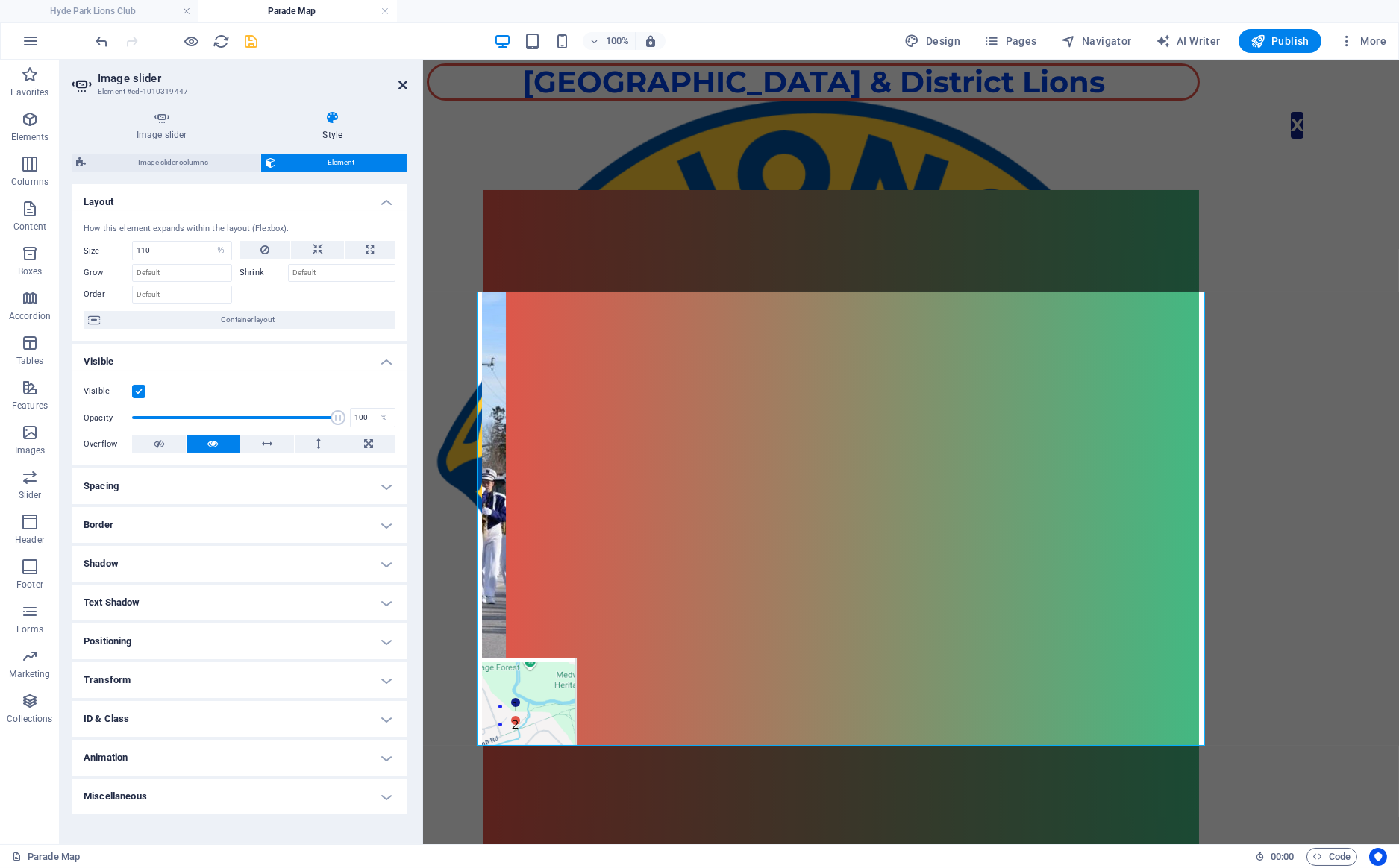
click at [403, 85] on icon at bounding box center [403, 85] width 9 height 12
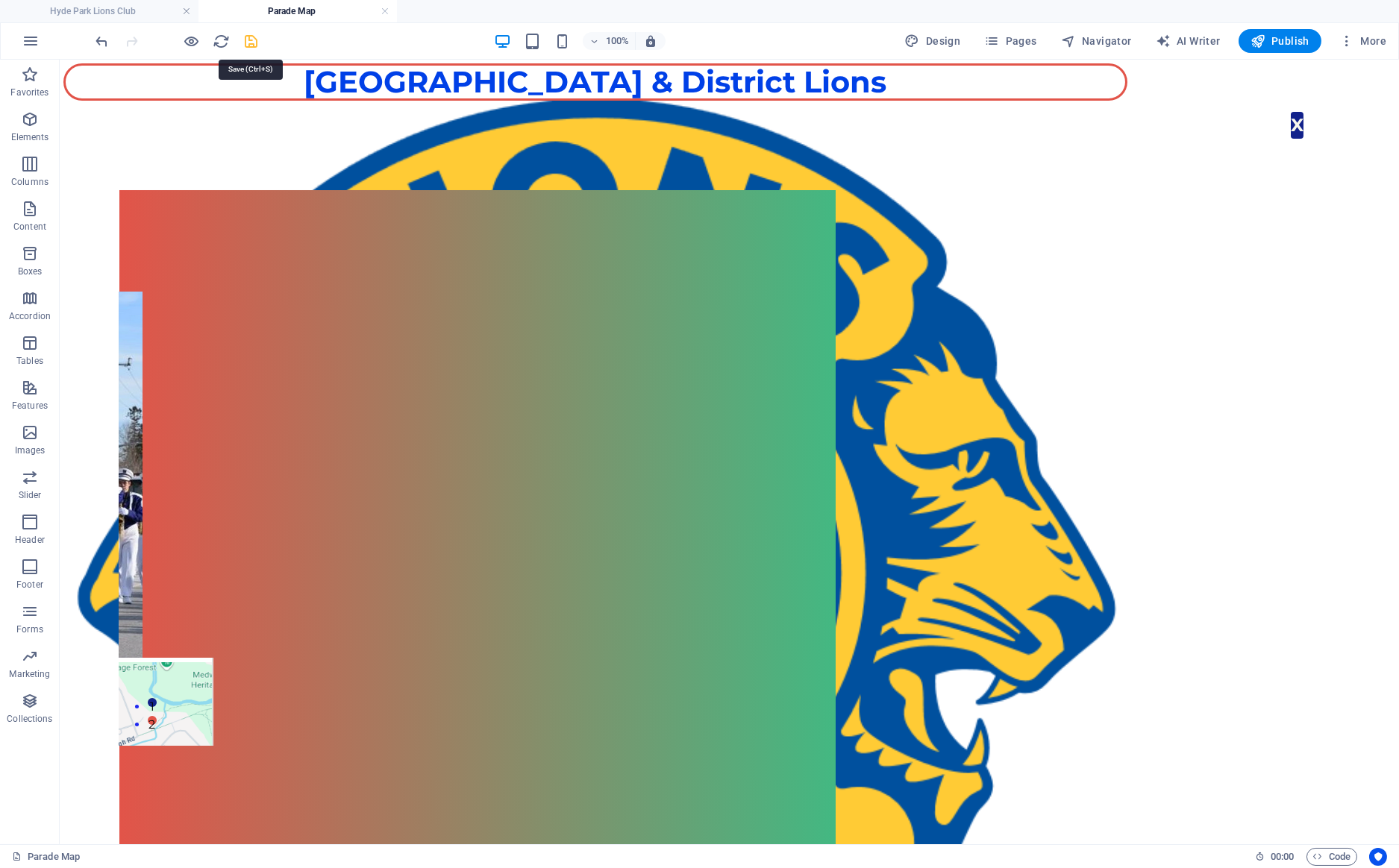
click at [245, 44] on icon "save" at bounding box center [251, 41] width 17 height 17
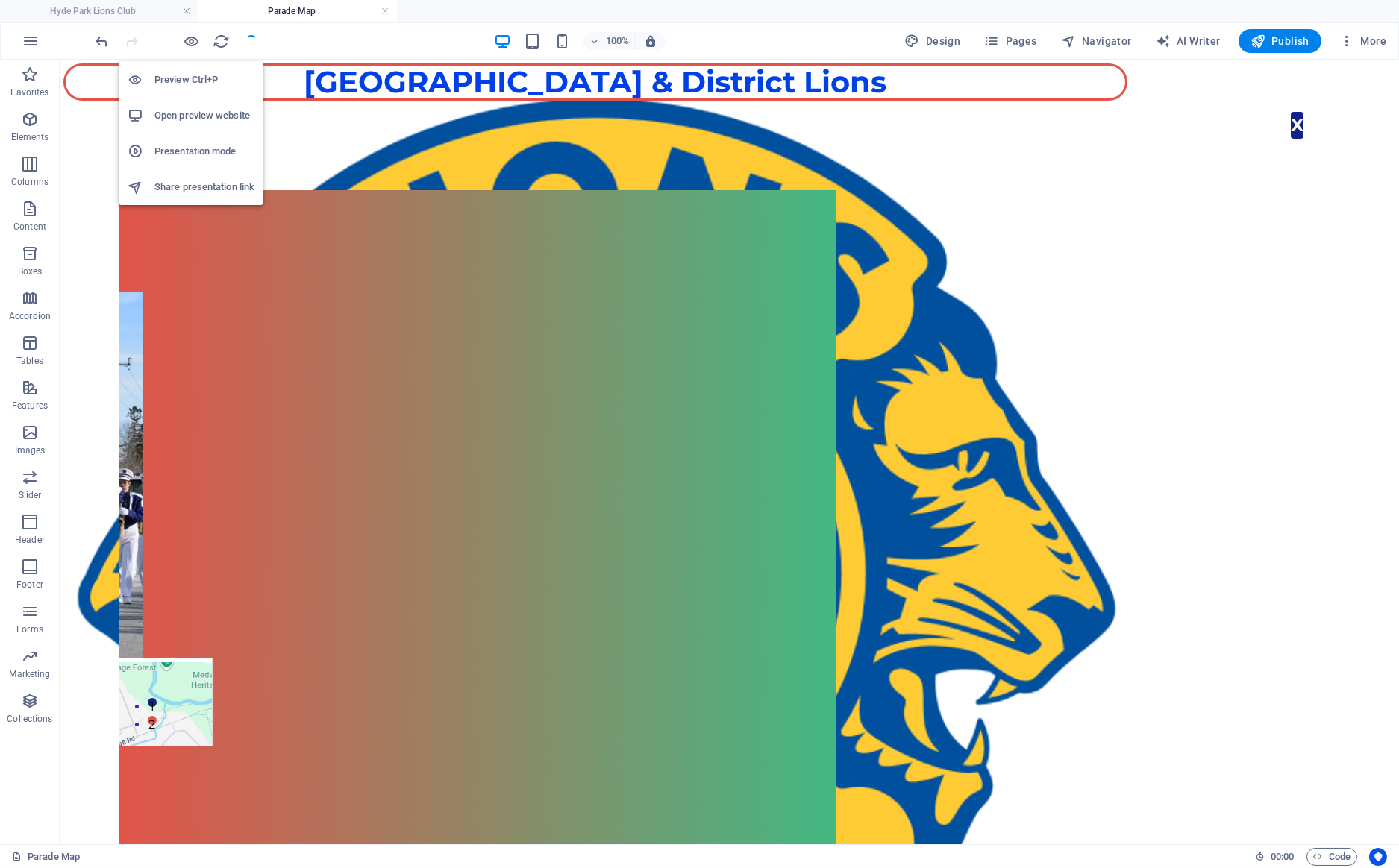
click at [183, 111] on h6 "Open preview website" at bounding box center [204, 115] width 100 height 18
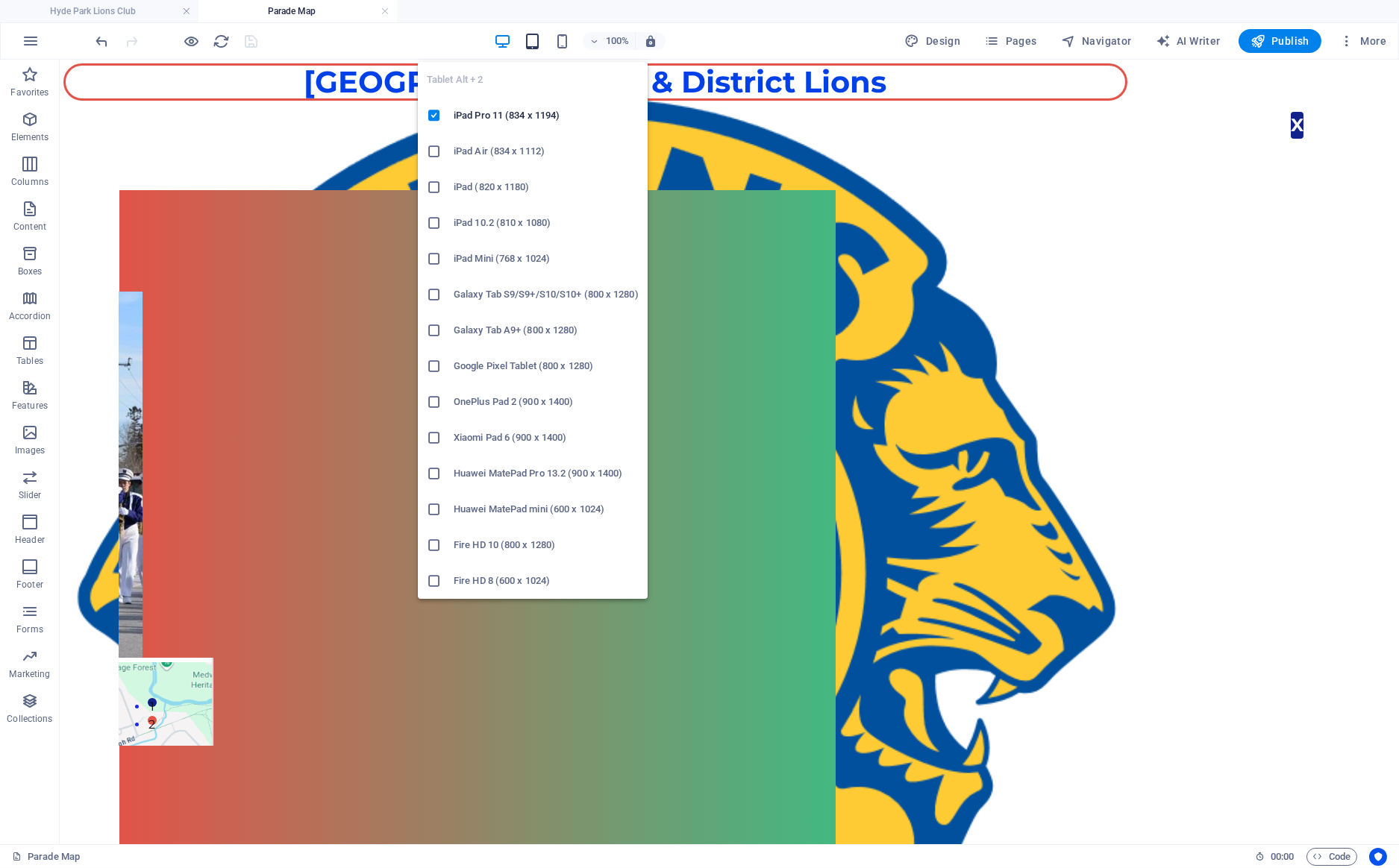
click at [532, 39] on icon "button" at bounding box center [532, 41] width 17 height 17
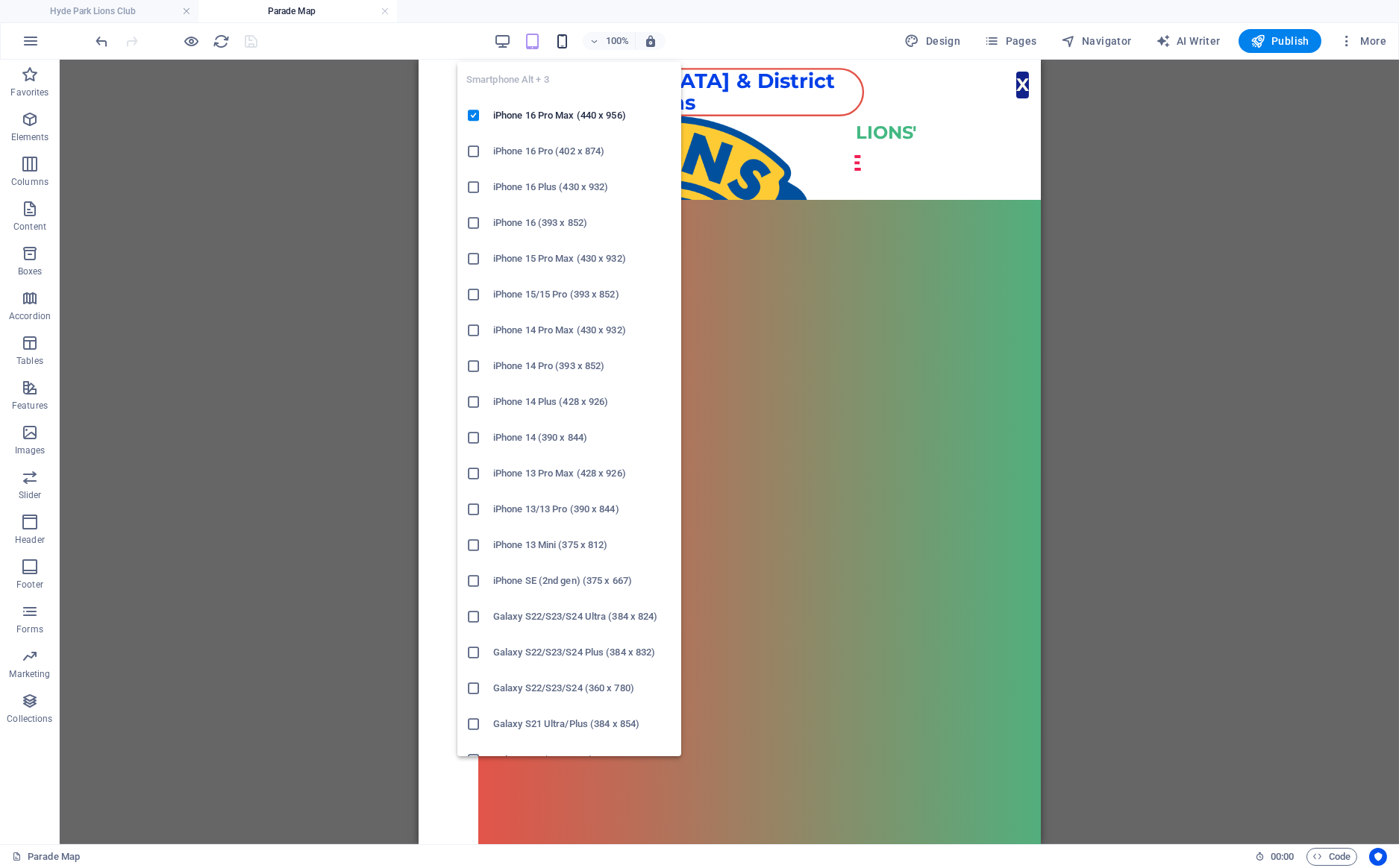
click at [562, 36] on icon "button" at bounding box center [562, 41] width 17 height 17
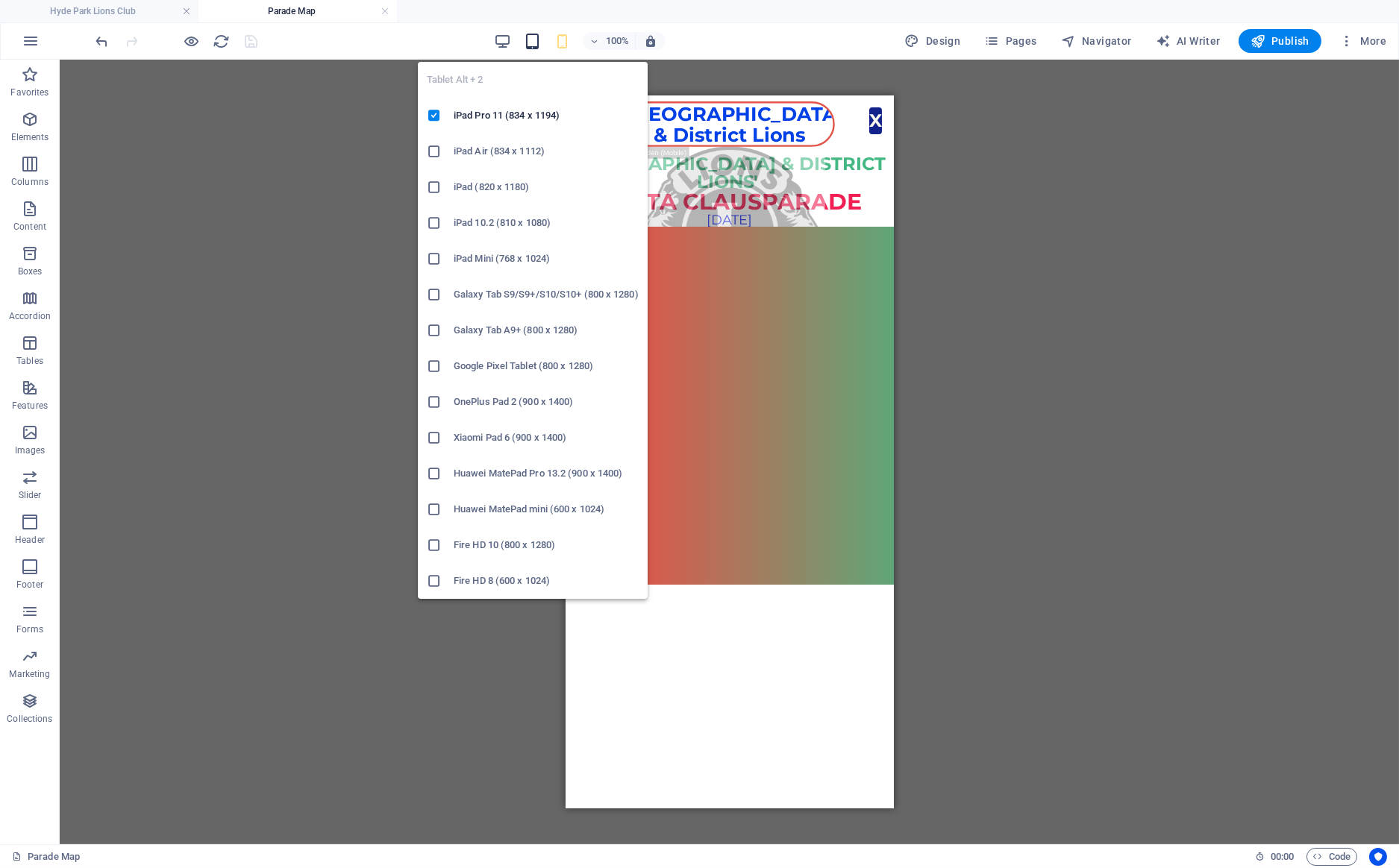
click at [536, 41] on icon "button" at bounding box center [532, 41] width 17 height 17
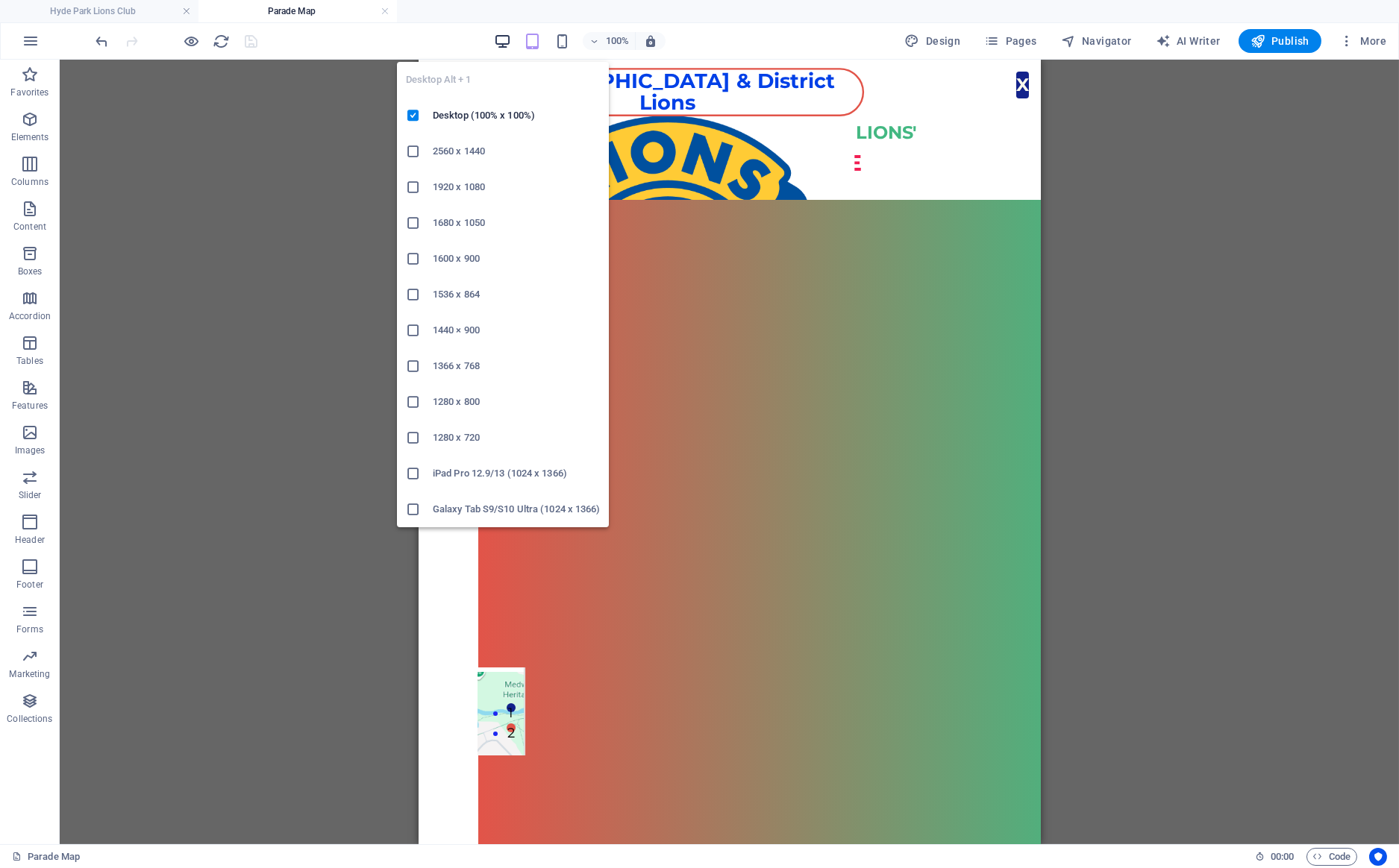
click at [497, 40] on icon "button" at bounding box center [502, 41] width 17 height 17
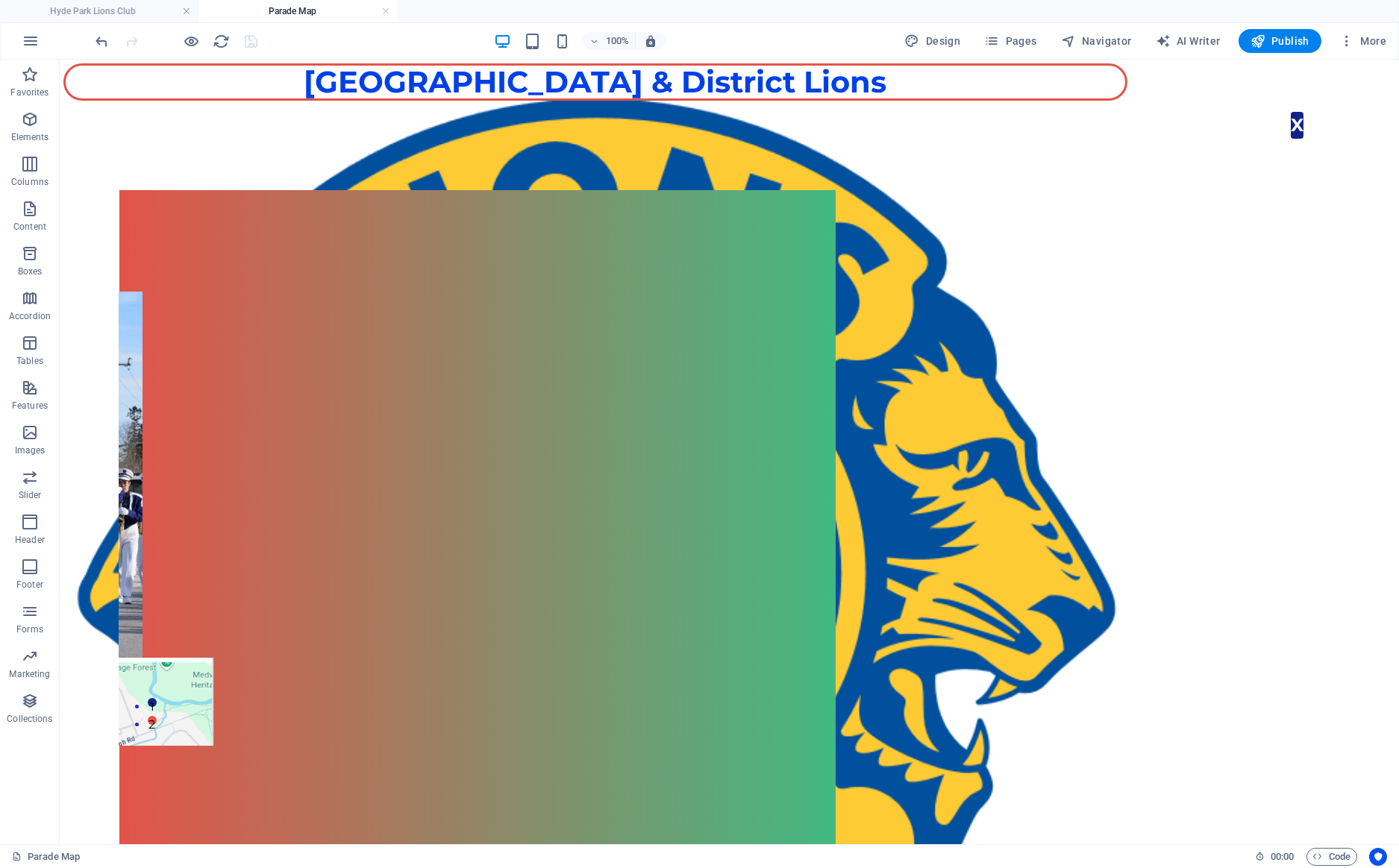
click at [284, 8] on h4 "Parade Map" at bounding box center [298, 11] width 198 height 17
click at [237, 180] on button at bounding box center [241, 181] width 18 height 18
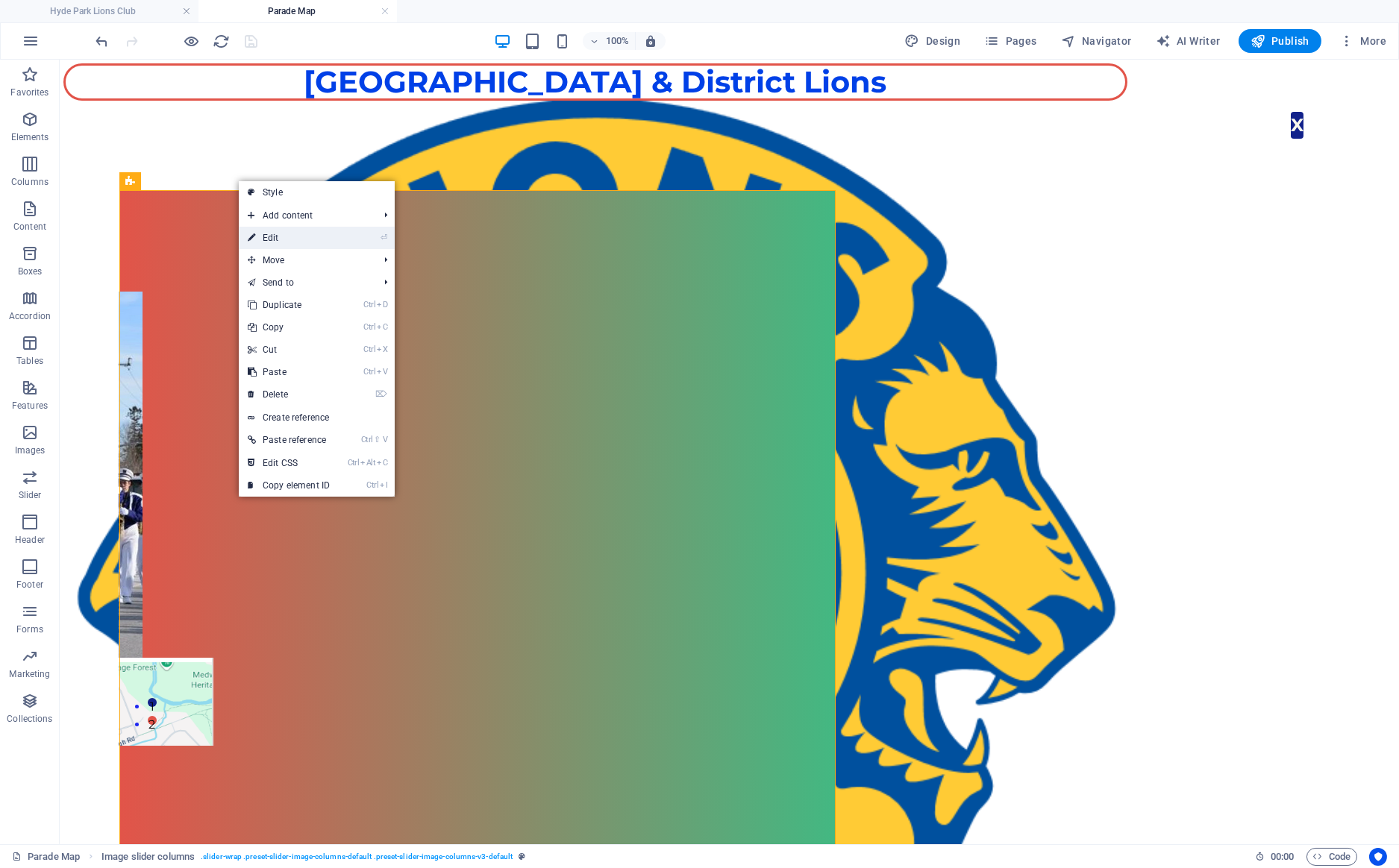
click at [283, 236] on link "⏎ Edit" at bounding box center [288, 237] width 100 height 22
select select "rem"
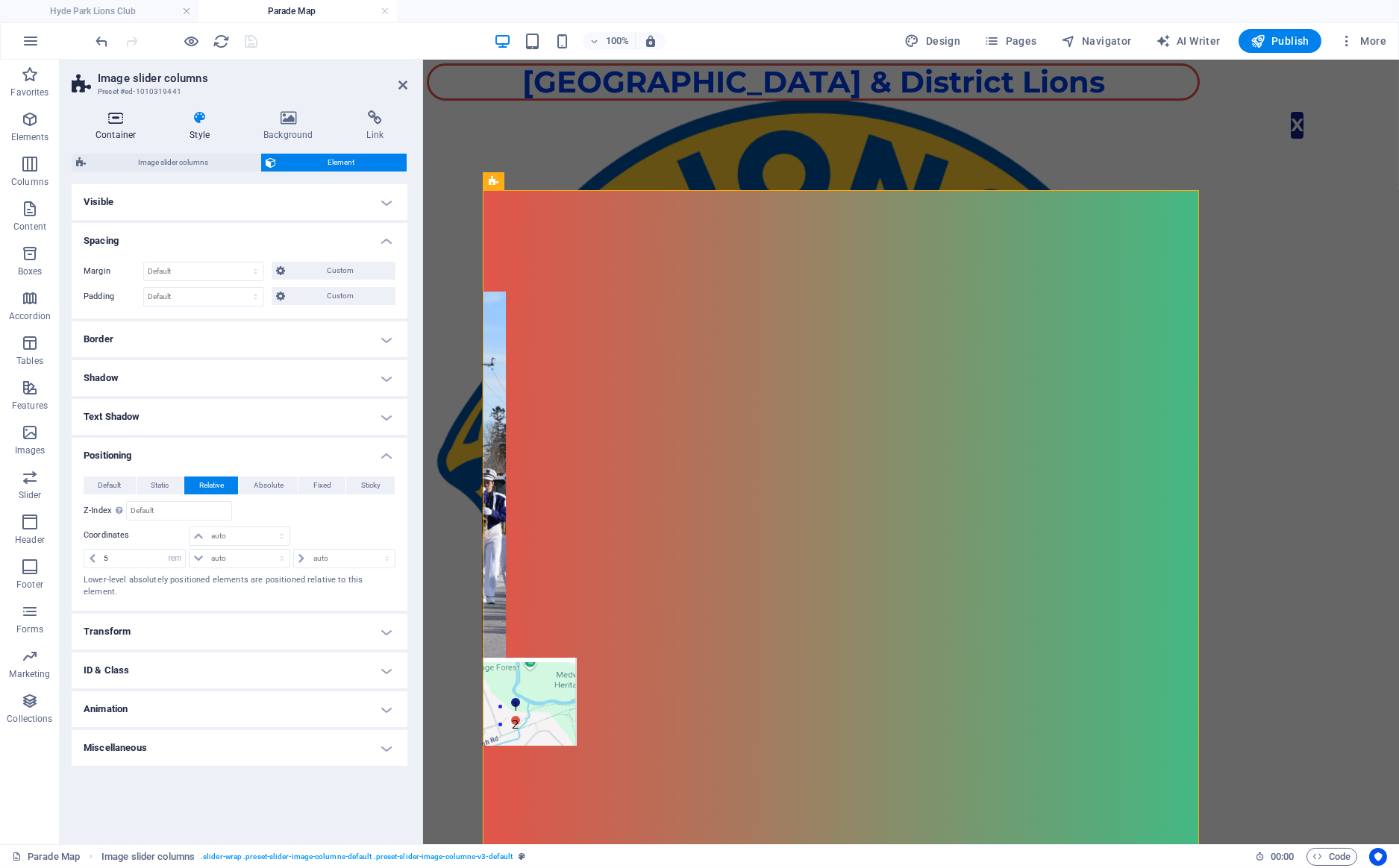
click at [117, 123] on icon at bounding box center [115, 117] width 88 height 15
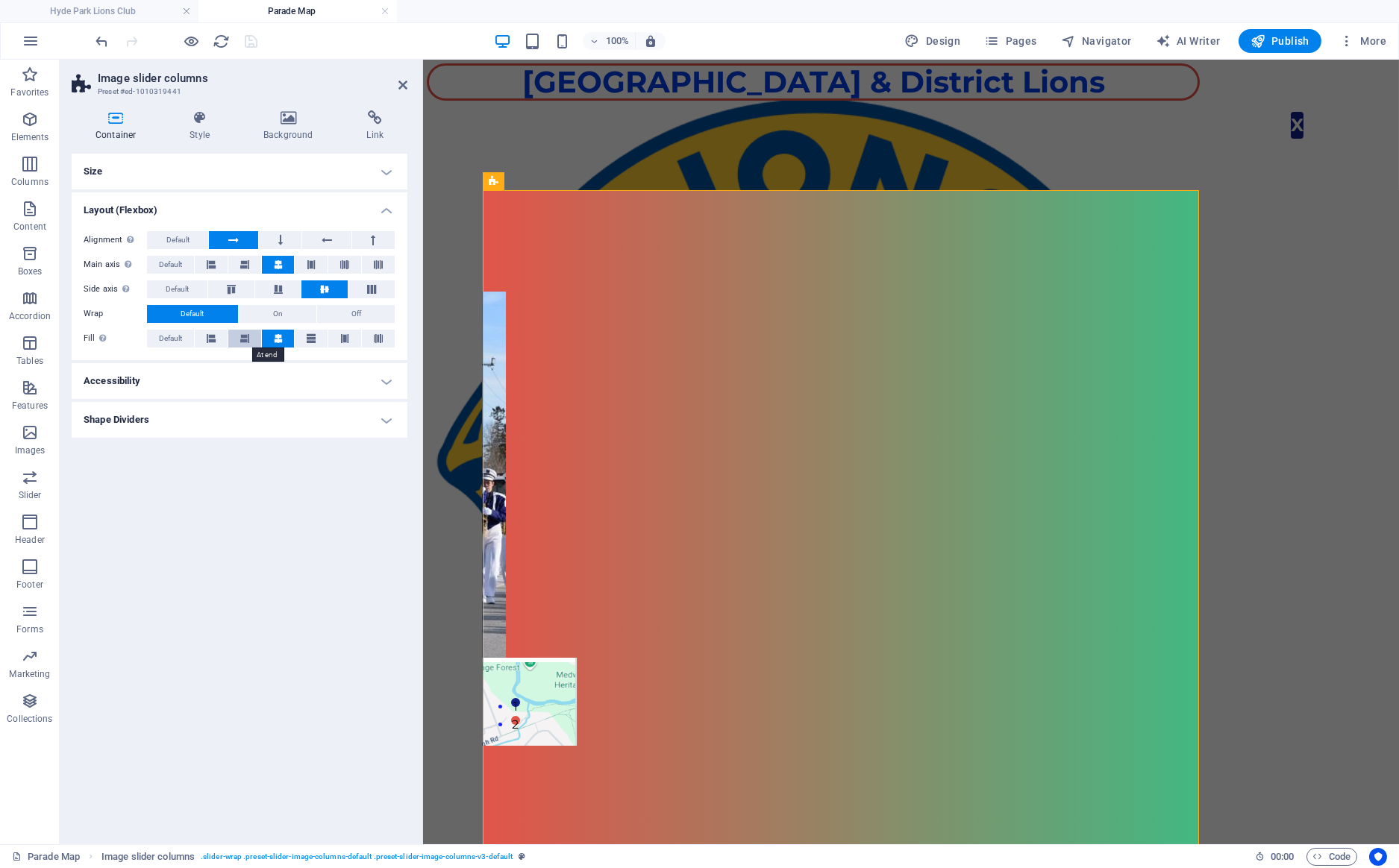
click at [242, 339] on icon at bounding box center [244, 338] width 9 height 18
click at [205, 333] on button at bounding box center [211, 338] width 33 height 18
click at [303, 337] on button at bounding box center [310, 338] width 33 height 18
click at [339, 338] on button at bounding box center [344, 338] width 33 height 18
click at [374, 338] on button at bounding box center [377, 338] width 33 height 18
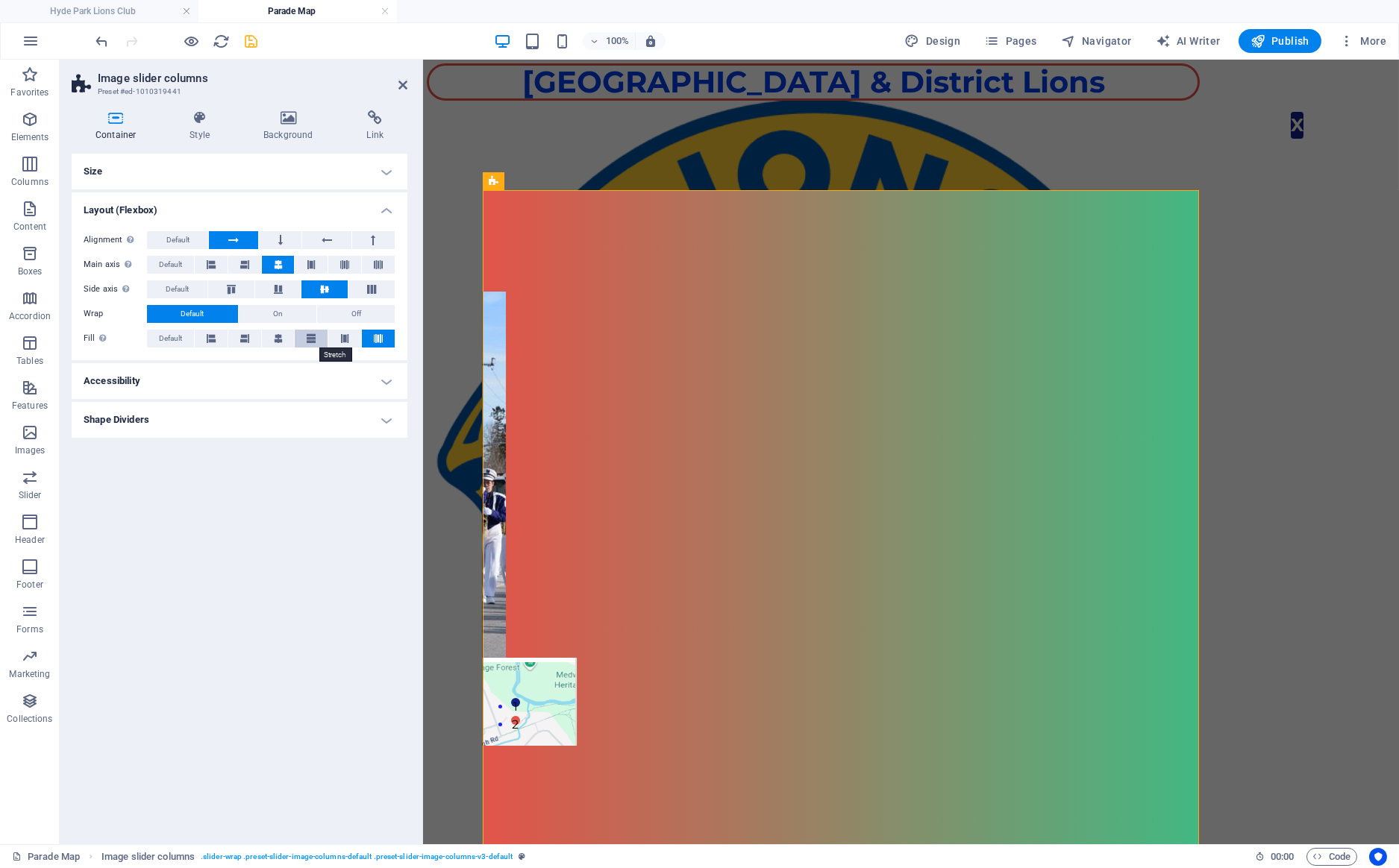
click at [304, 333] on button at bounding box center [310, 338] width 33 height 18
click at [269, 332] on button at bounding box center [278, 338] width 33 height 18
click at [378, 381] on h4 "Accessibility" at bounding box center [239, 381] width 336 height 36
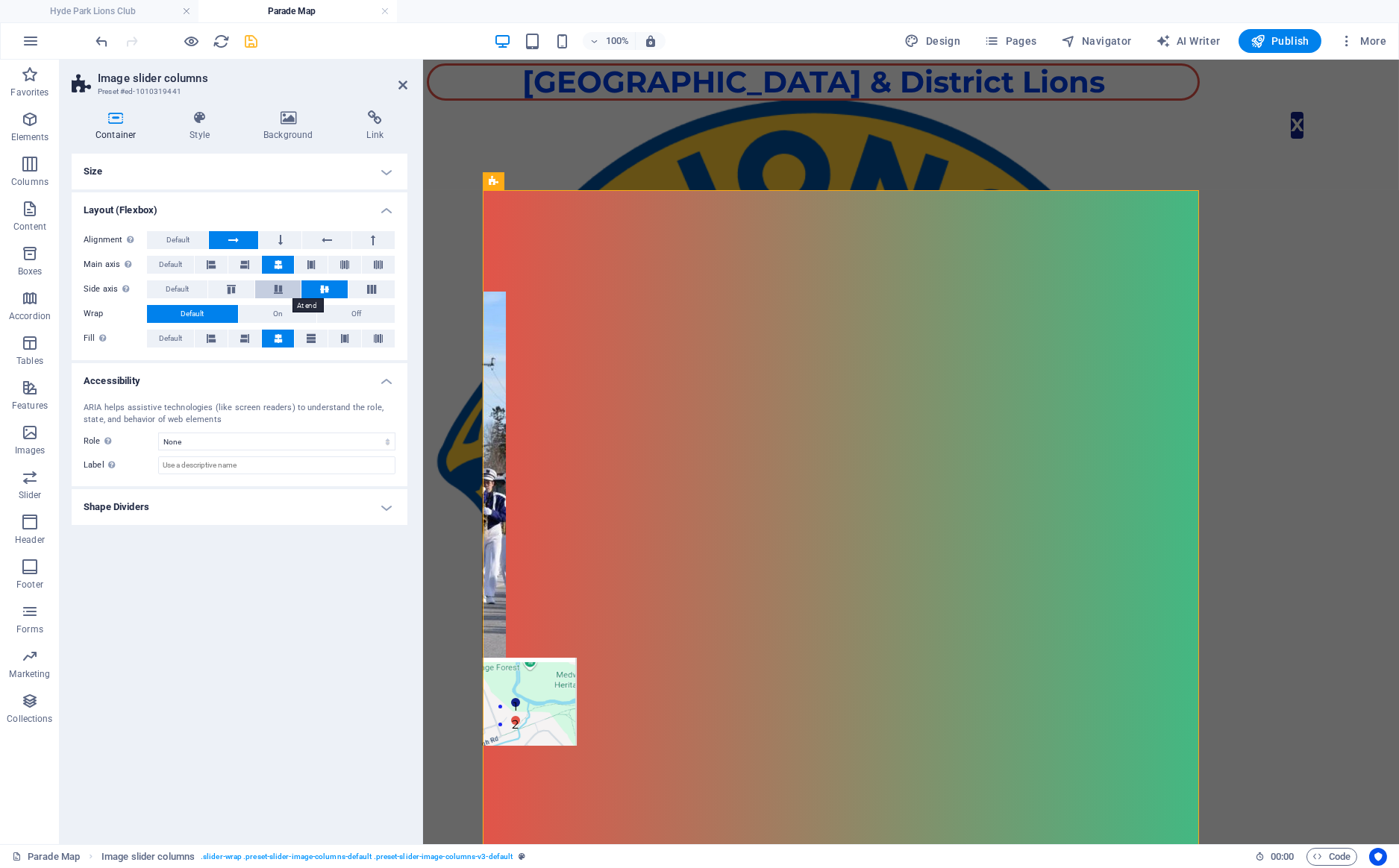
click at [274, 285] on icon at bounding box center [278, 289] width 18 height 9
click at [320, 285] on icon at bounding box center [324, 289] width 18 height 9
click at [365, 288] on icon at bounding box center [371, 289] width 18 height 9
click at [242, 286] on button at bounding box center [231, 289] width 46 height 18
click at [274, 284] on button at bounding box center [278, 289] width 46 height 18
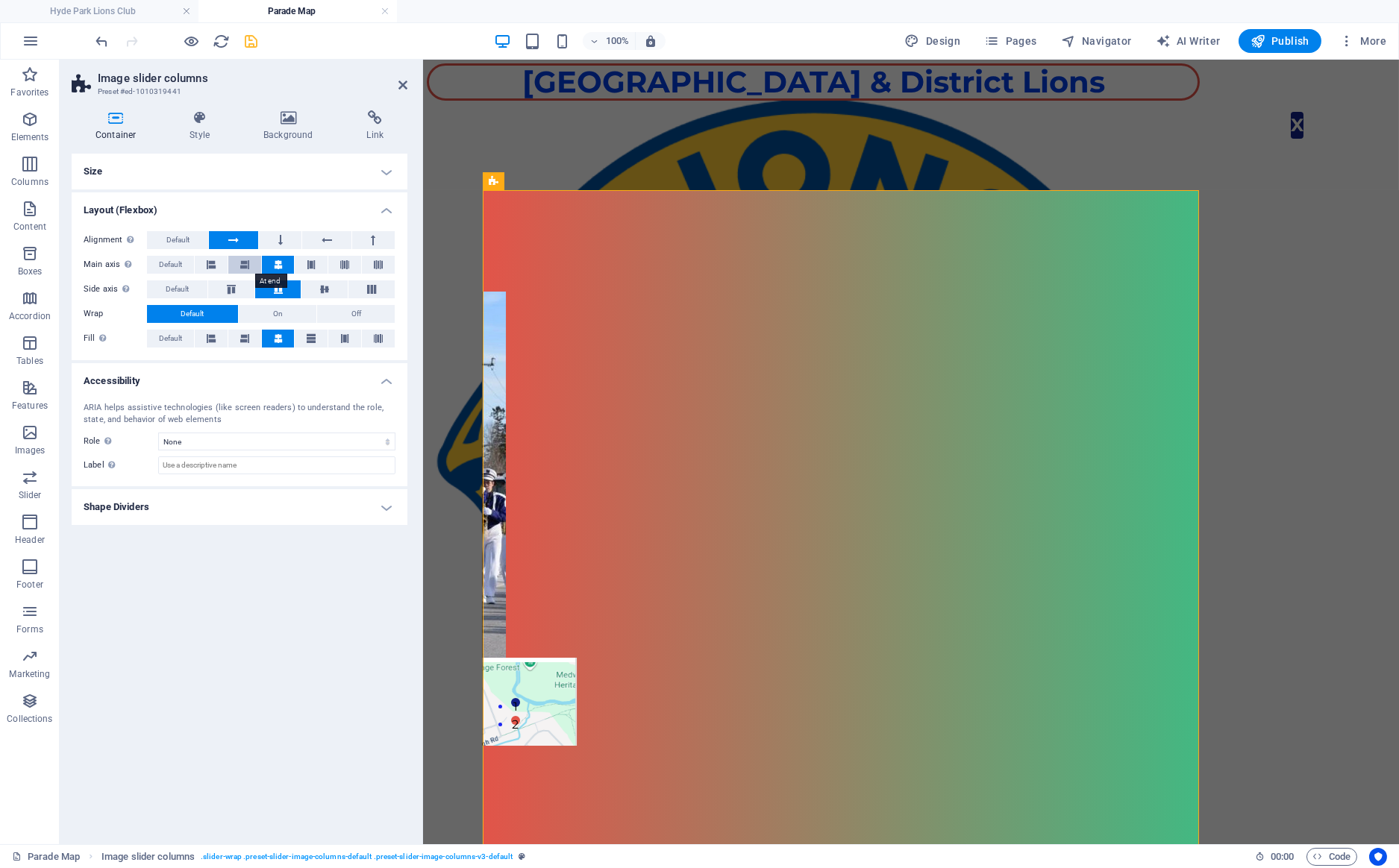
click at [245, 256] on icon at bounding box center [244, 264] width 9 height 18
click at [214, 259] on icon at bounding box center [211, 264] width 9 height 18
click at [281, 266] on icon at bounding box center [279, 264] width 9 height 18
click at [193, 120] on icon at bounding box center [199, 117] width 68 height 15
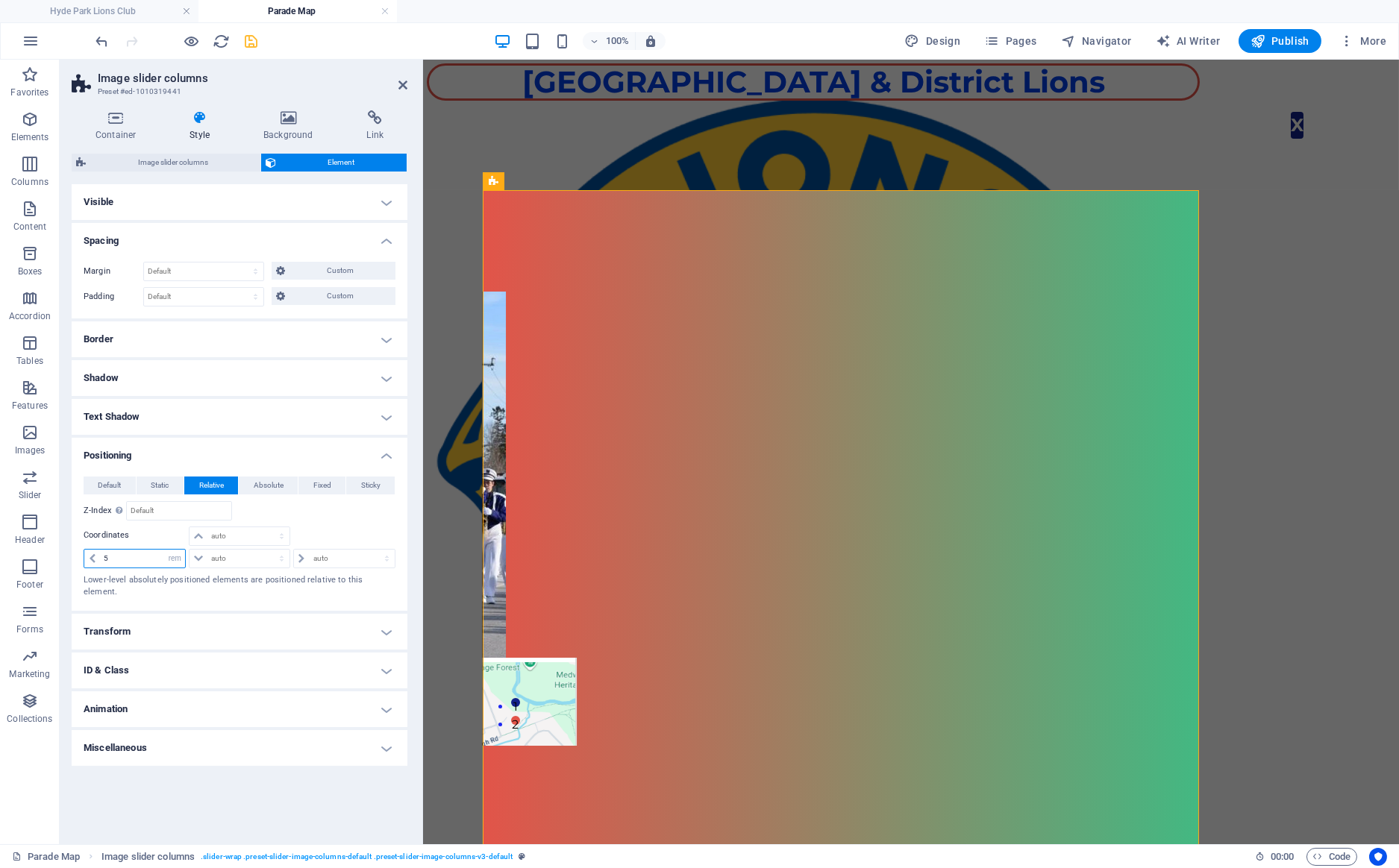
drag, startPoint x: 135, startPoint y: 560, endPoint x: 69, endPoint y: 550, distance: 66.8
click at [100, 550] on input "5" at bounding box center [142, 559] width 85 height 18
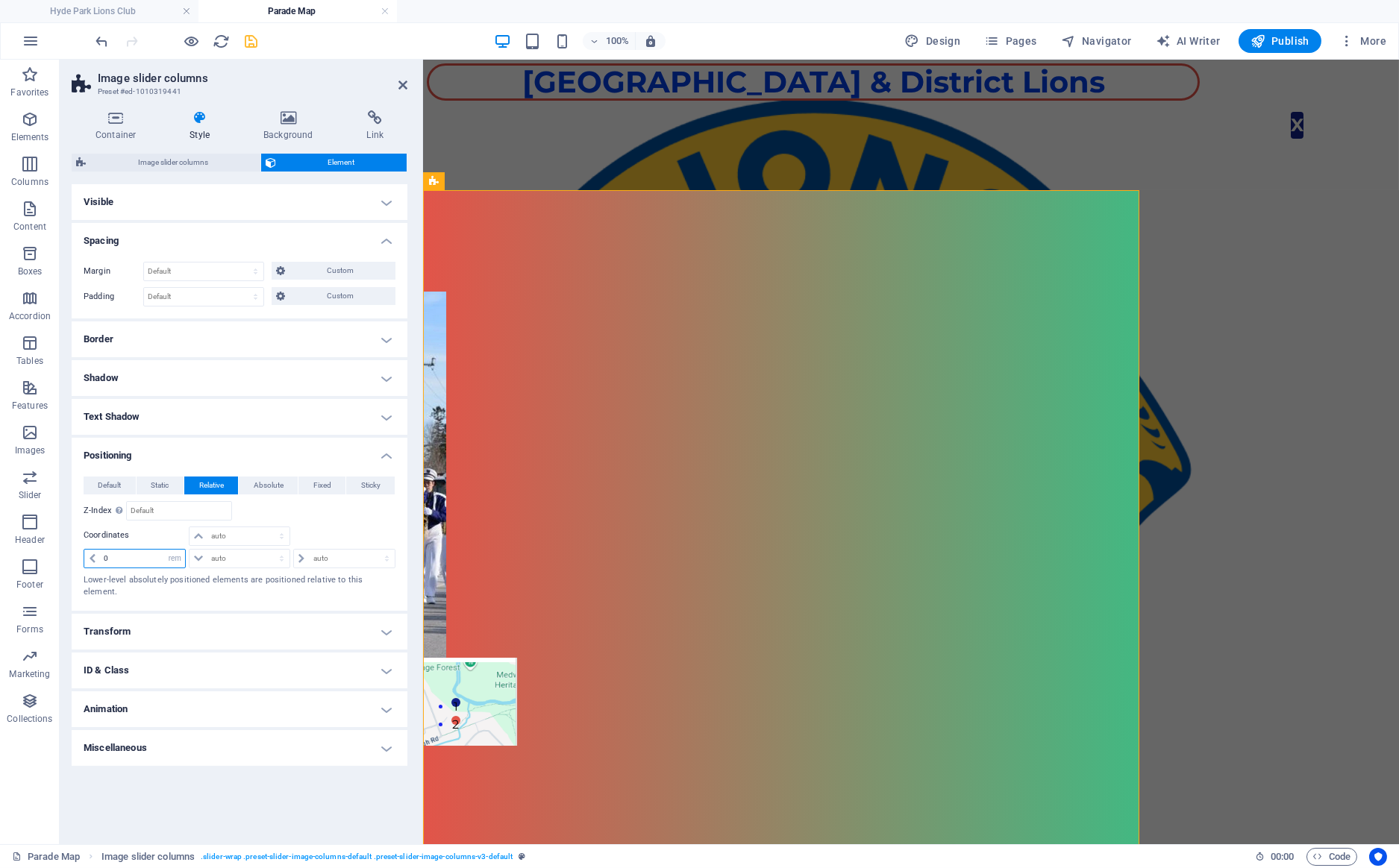
drag, startPoint x: 146, startPoint y: 560, endPoint x: 74, endPoint y: 556, distance: 72.1
click at [100, 556] on input "0" at bounding box center [142, 559] width 85 height 18
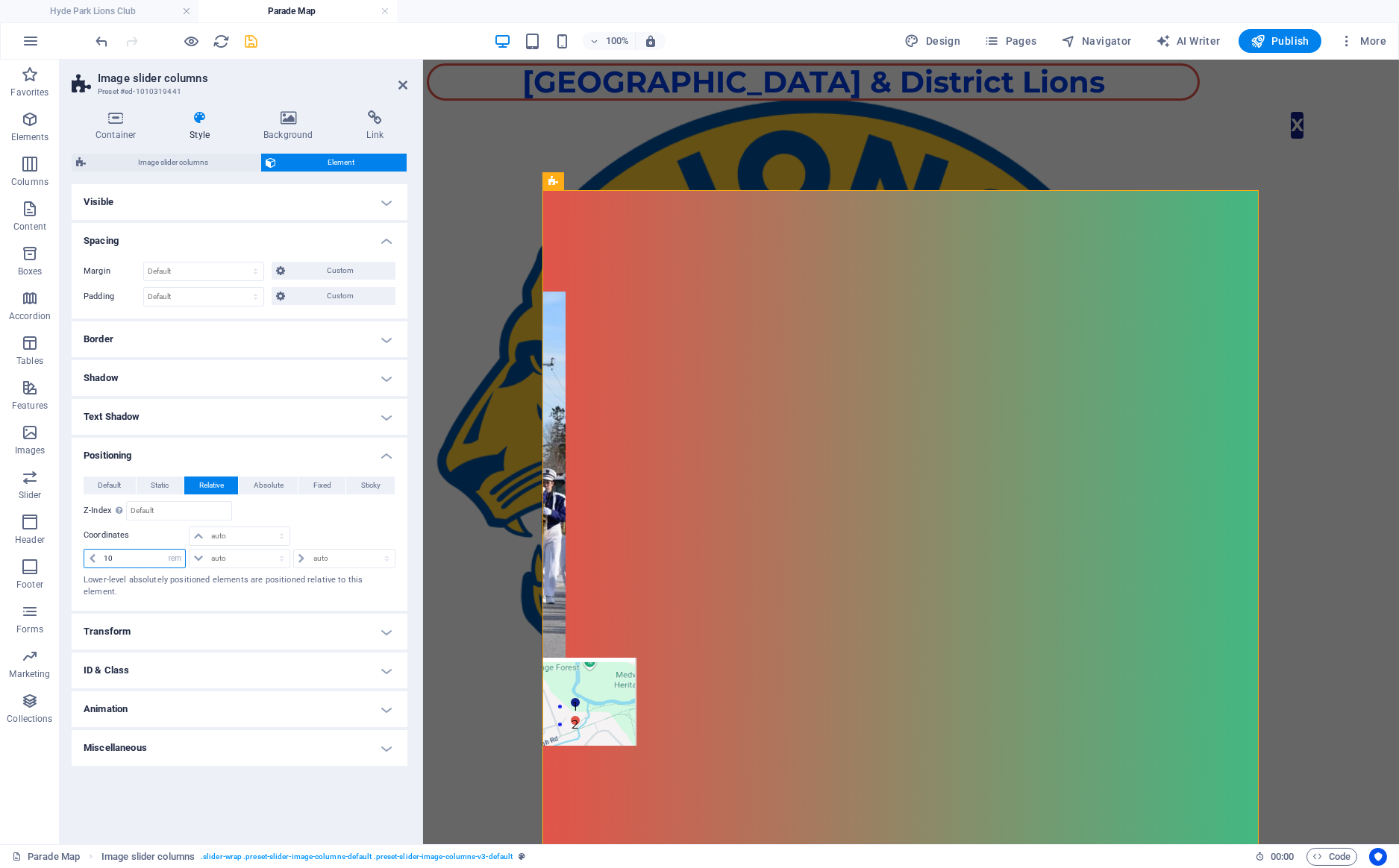
type input "10"
click at [298, 619] on h4 "Transform" at bounding box center [239, 631] width 336 height 36
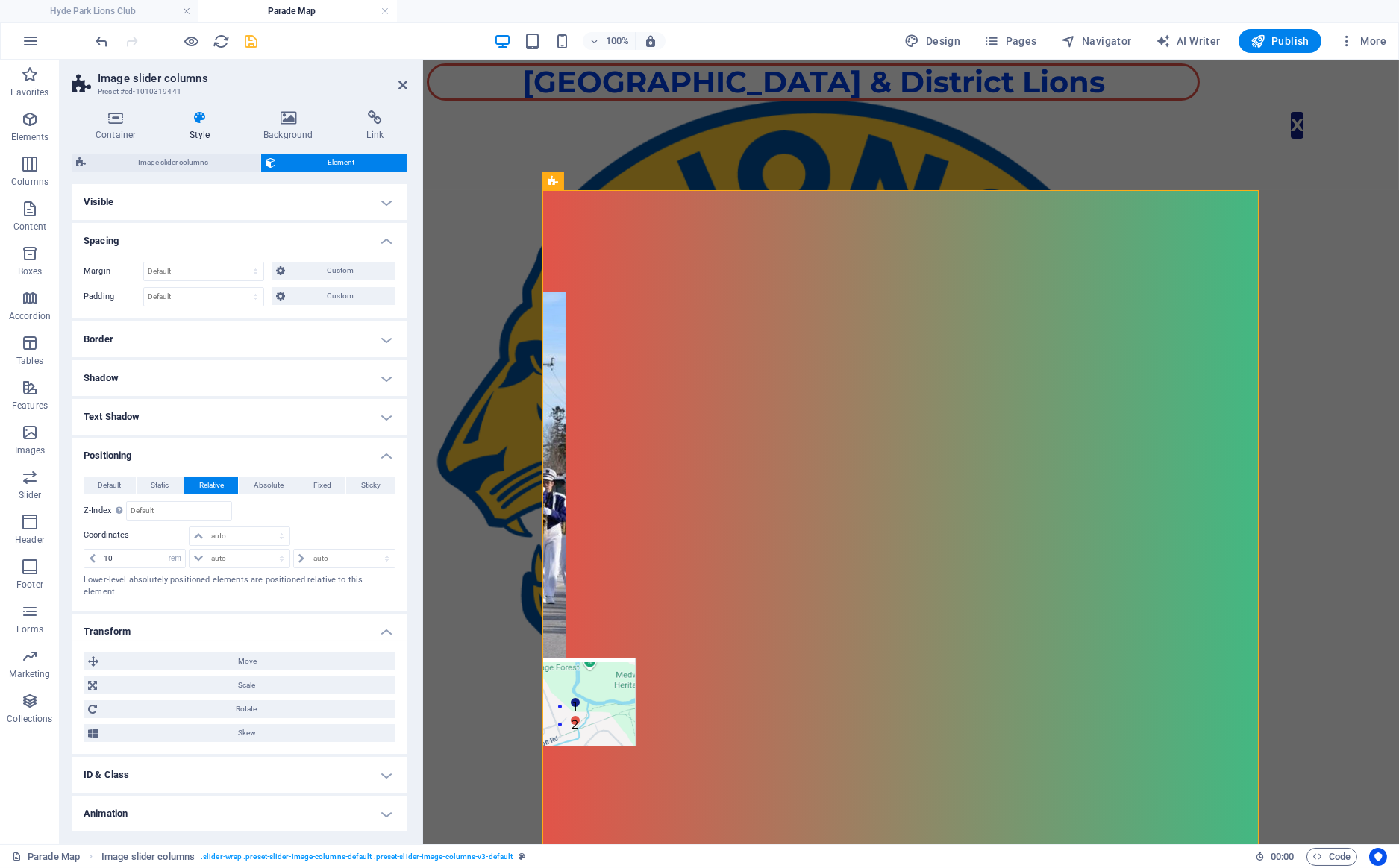
click at [389, 197] on h4 "Visible" at bounding box center [239, 202] width 336 height 36
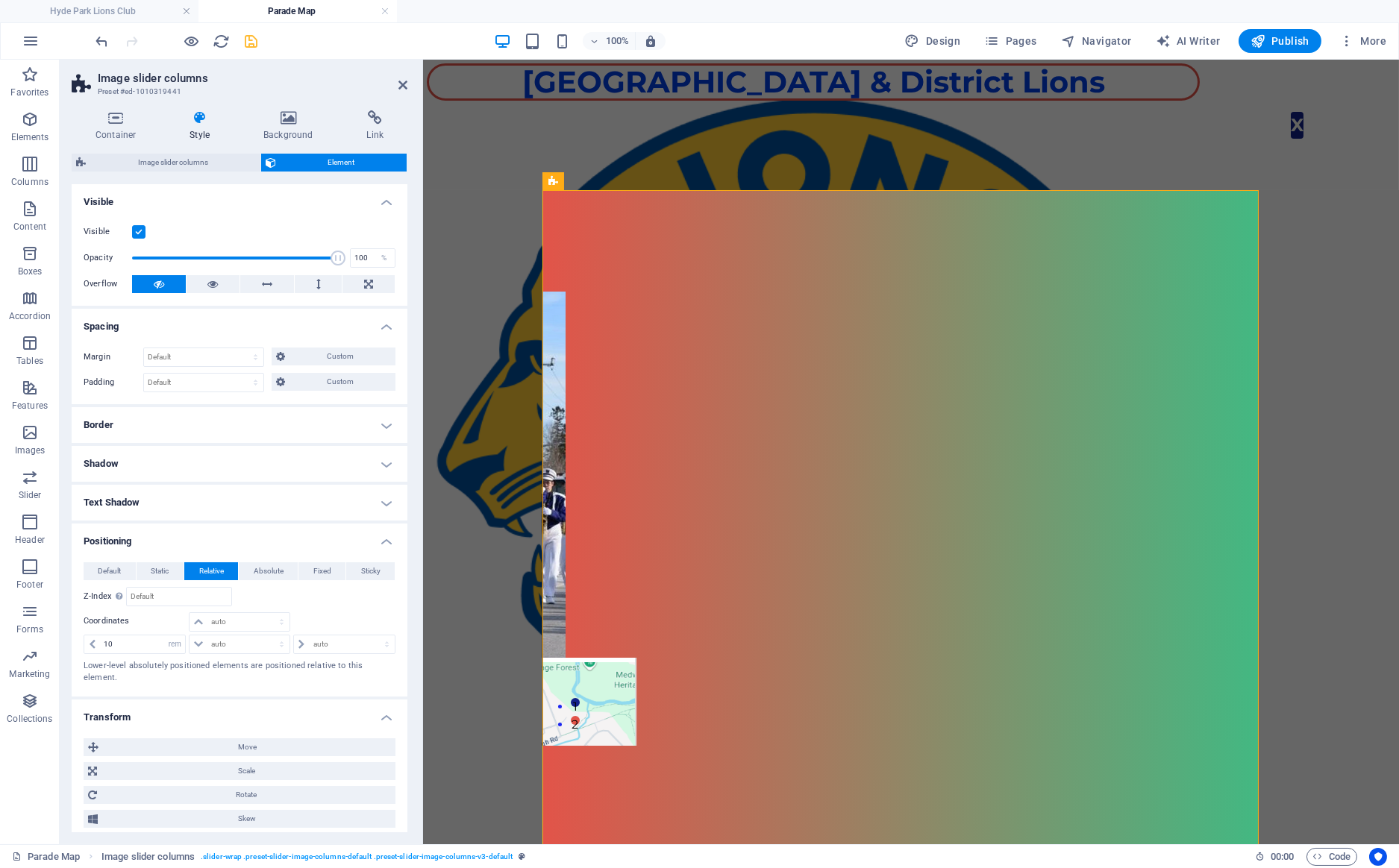
click at [138, 231] on label at bounding box center [138, 232] width 13 height 13
click at [0, 0] on input "Visible" at bounding box center [0, 0] width 0 height 0
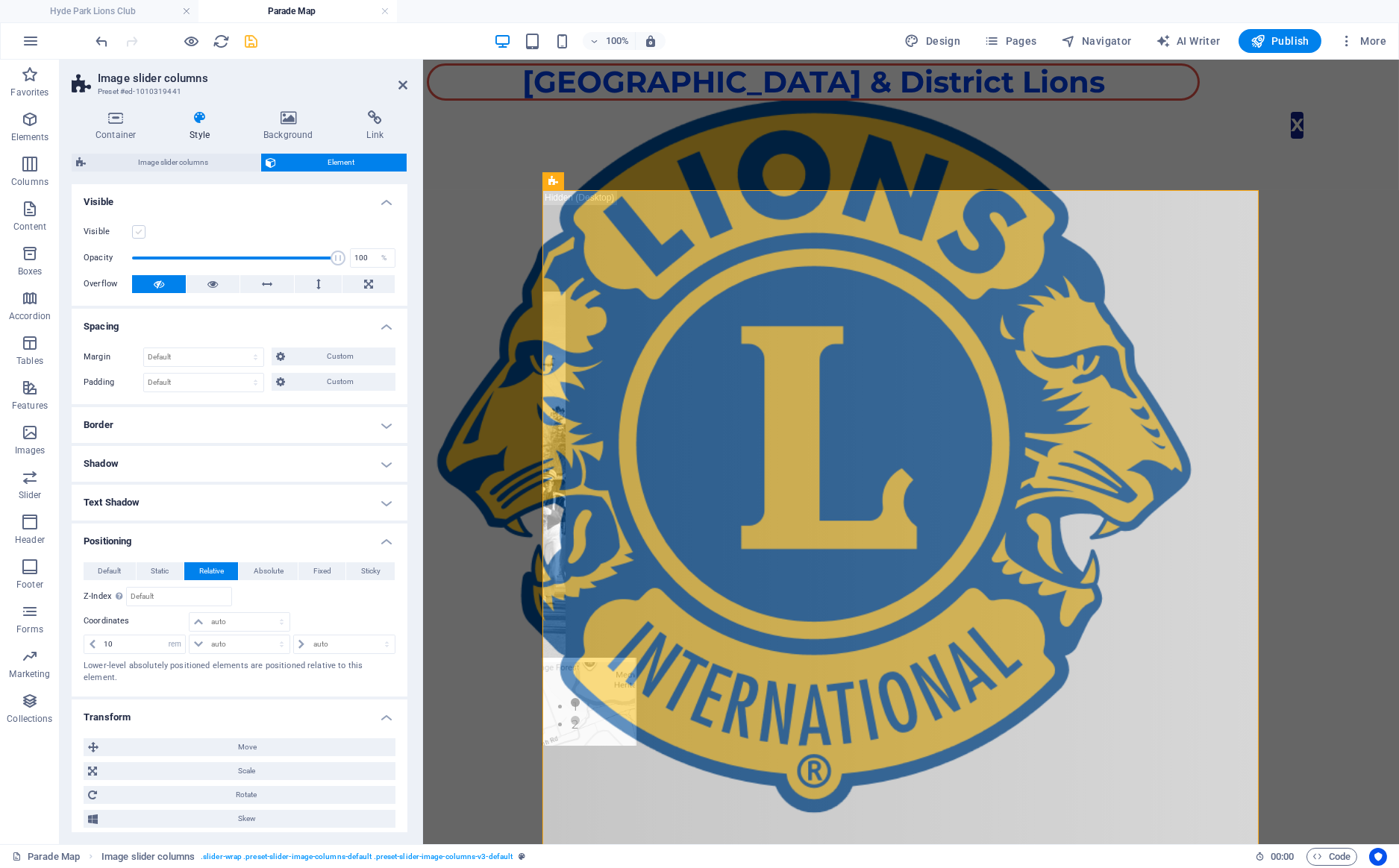
click at [138, 231] on label at bounding box center [138, 232] width 13 height 13
click at [0, 0] on input "Visible" at bounding box center [0, 0] width 0 height 0
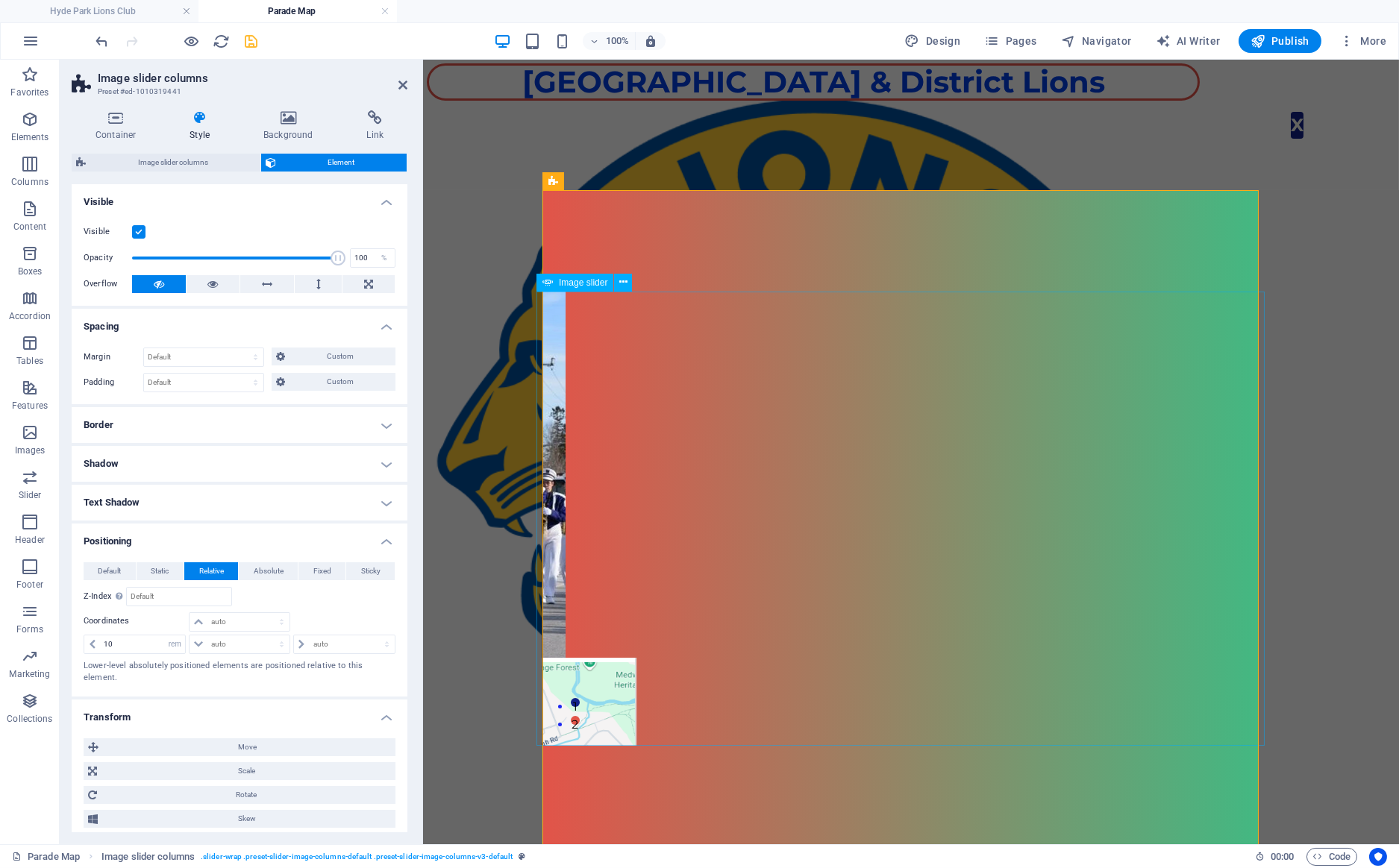
click at [682, 376] on div "1 2" at bounding box center [900, 518] width 728 height 454
click at [628, 282] on button at bounding box center [622, 283] width 18 height 18
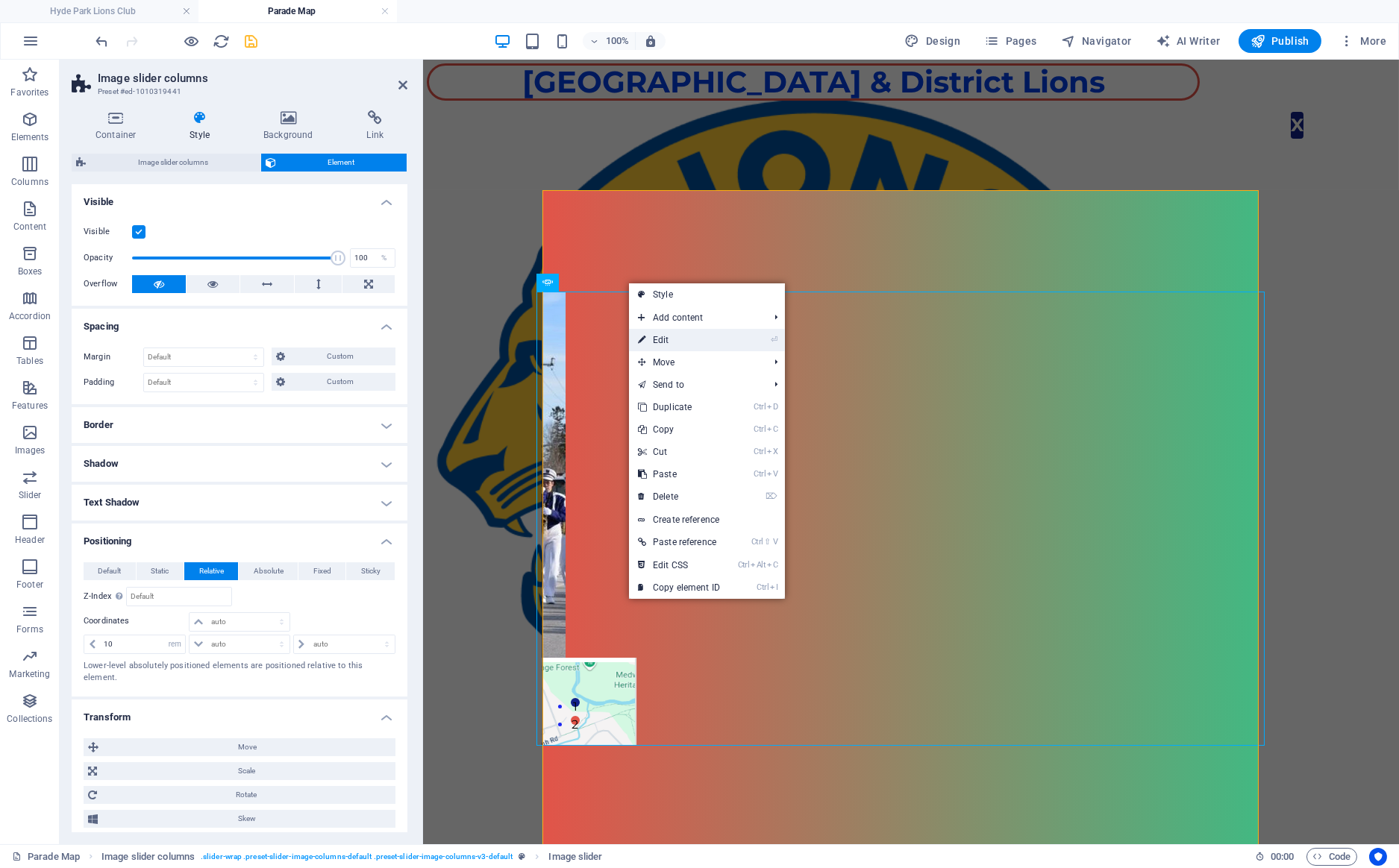
click at [684, 338] on link "⏎ Edit" at bounding box center [678, 339] width 100 height 22
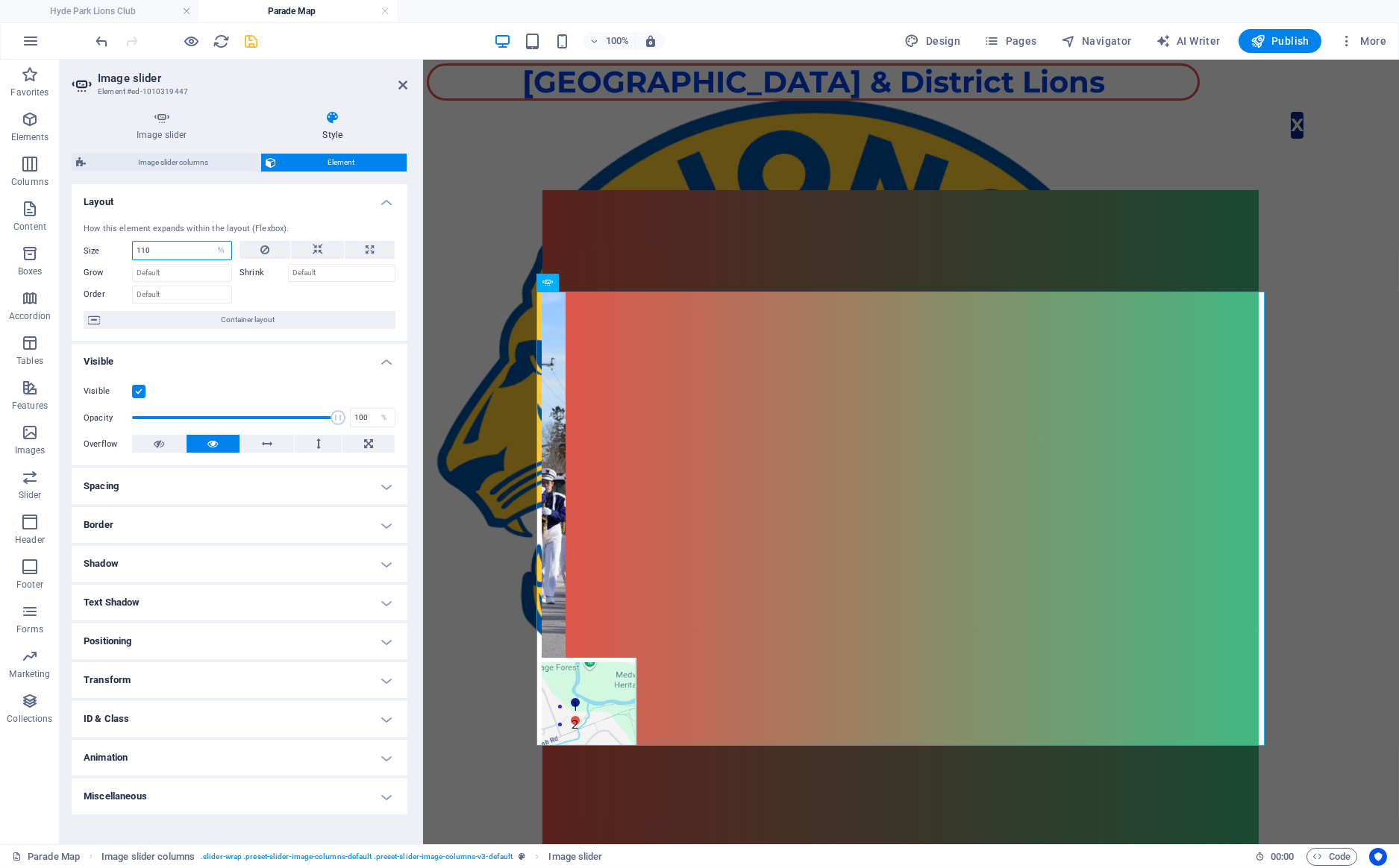
click at [203, 249] on input "110" at bounding box center [182, 250] width 99 height 18
click at [211, 241] on select "Default auto px % 1/1 1/2 1/3 1/4 1/5 1/6 1/7 1/8 1/9 1/10" at bounding box center [221, 250] width 21 height 18
select select "on7dif0sn2k"
click option "Default" at bounding box center [0, 0] width 0 height 0
select select "DISABLED_OPTION_VALUE"
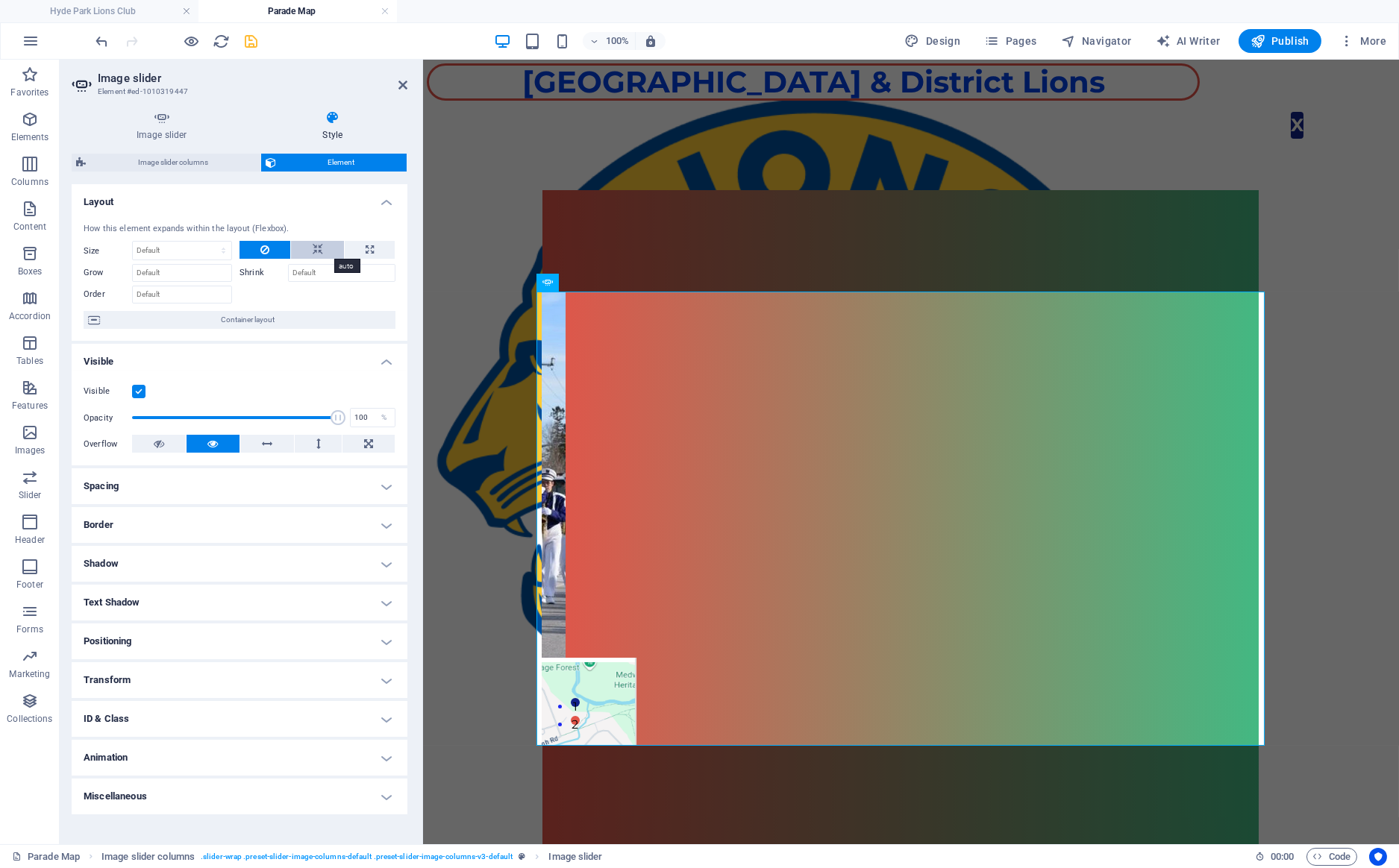
click at [299, 249] on button at bounding box center [316, 249] width 52 height 18
click at [360, 249] on button at bounding box center [369, 249] width 50 height 18
type input "100"
click at [211, 241] on select "Default auto px % 1/1 1/2 1/3 1/4 1/5 1/6 1/7 1/8 1/9 1/10" at bounding box center [221, 250] width 21 height 18
select select "on7dif0sn2k"
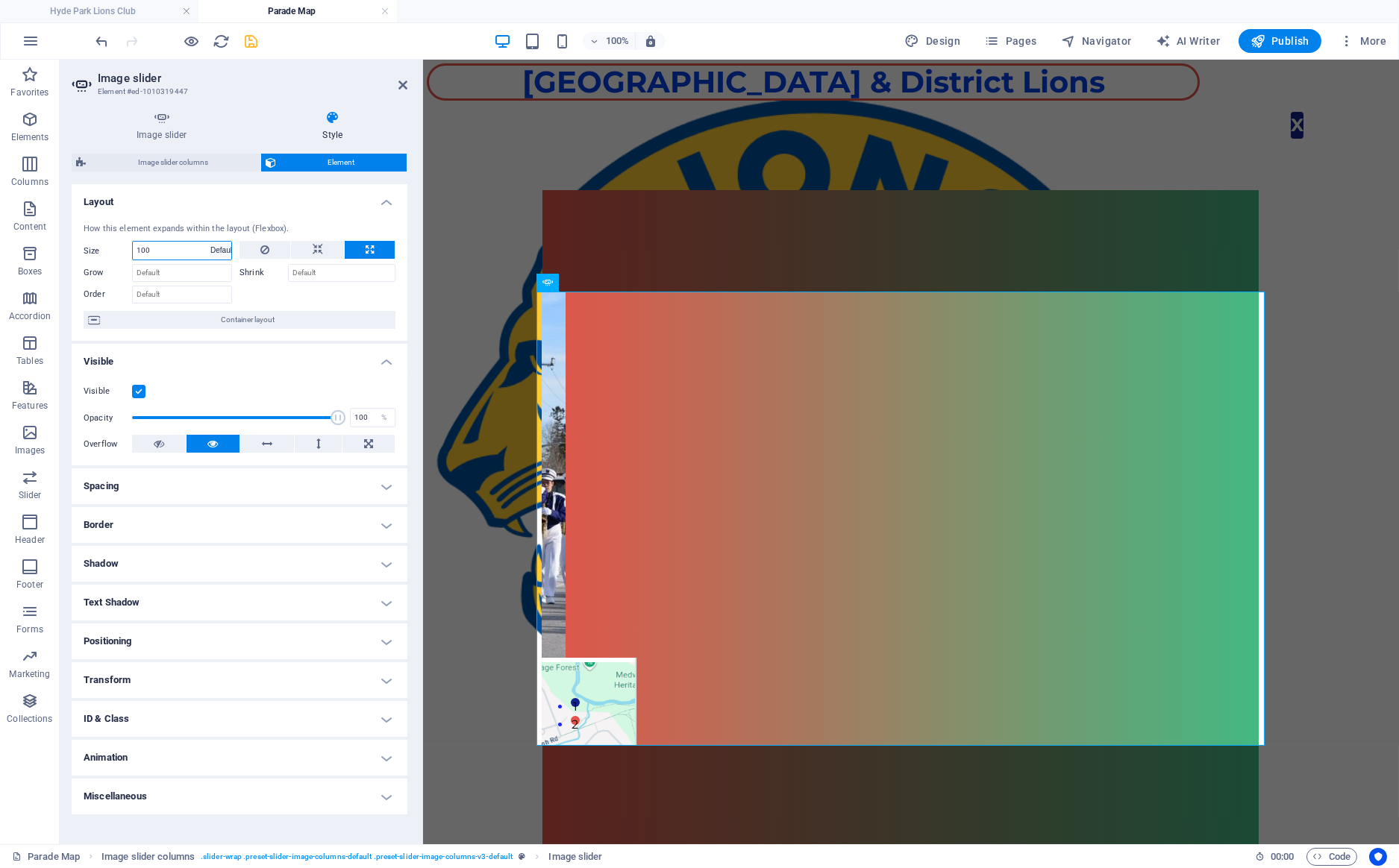
click option "Default" at bounding box center [0, 0] width 0 height 0
select select "DISABLED_OPTION_VALUE"
click at [208, 318] on span "Container layout" at bounding box center [247, 320] width 286 height 18
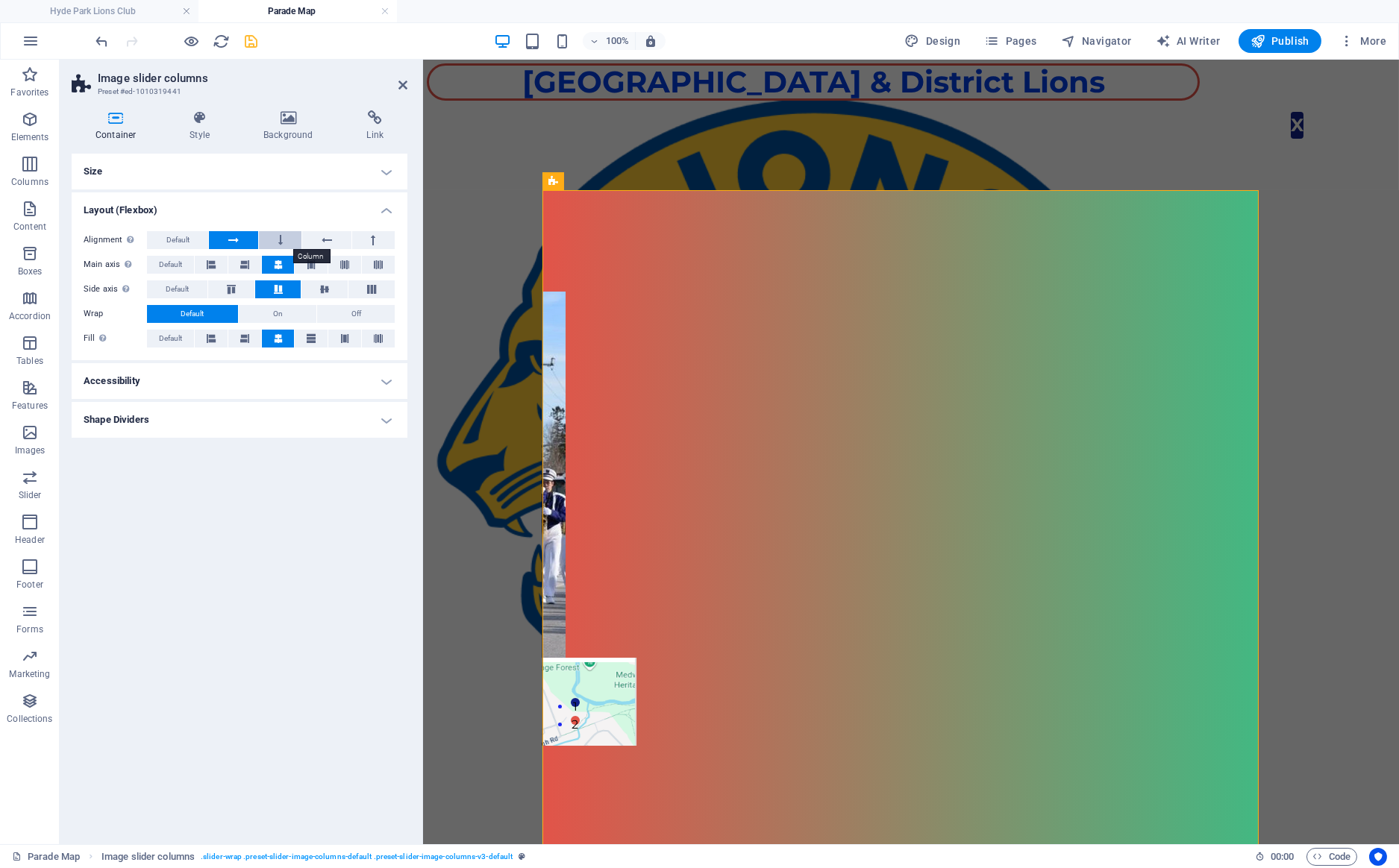
click at [276, 237] on button at bounding box center [280, 240] width 42 height 18
click at [245, 234] on button at bounding box center [233, 240] width 48 height 18
click at [110, 122] on icon at bounding box center [115, 117] width 88 height 15
click at [249, 178] on h4 "Size" at bounding box center [239, 171] width 336 height 36
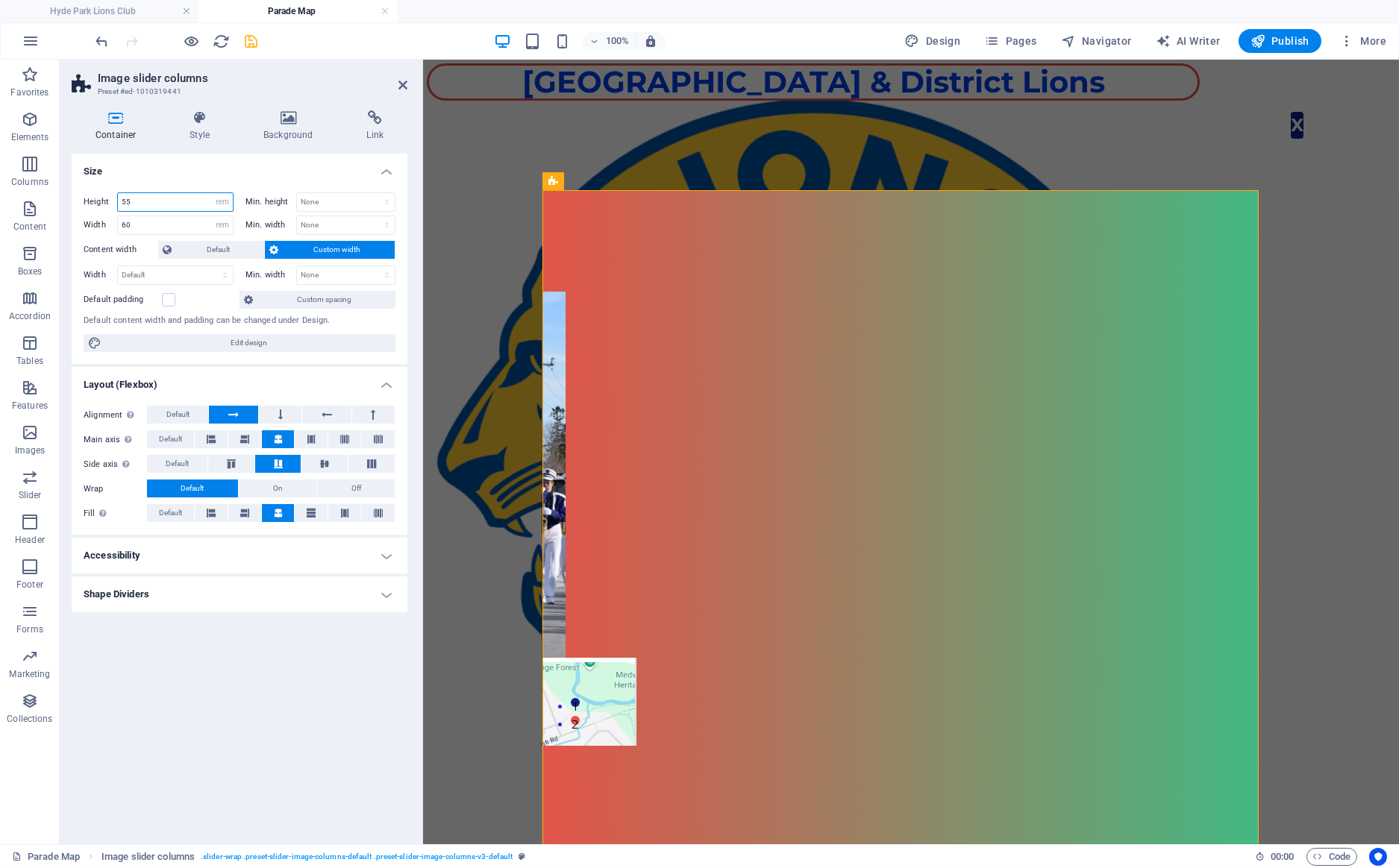
click at [138, 202] on input "55" at bounding box center [175, 202] width 115 height 18
drag, startPoint x: 140, startPoint y: 225, endPoint x: 71, endPoint y: 224, distance: 69.0
click at [118, 224] on input "60" at bounding box center [175, 225] width 115 height 18
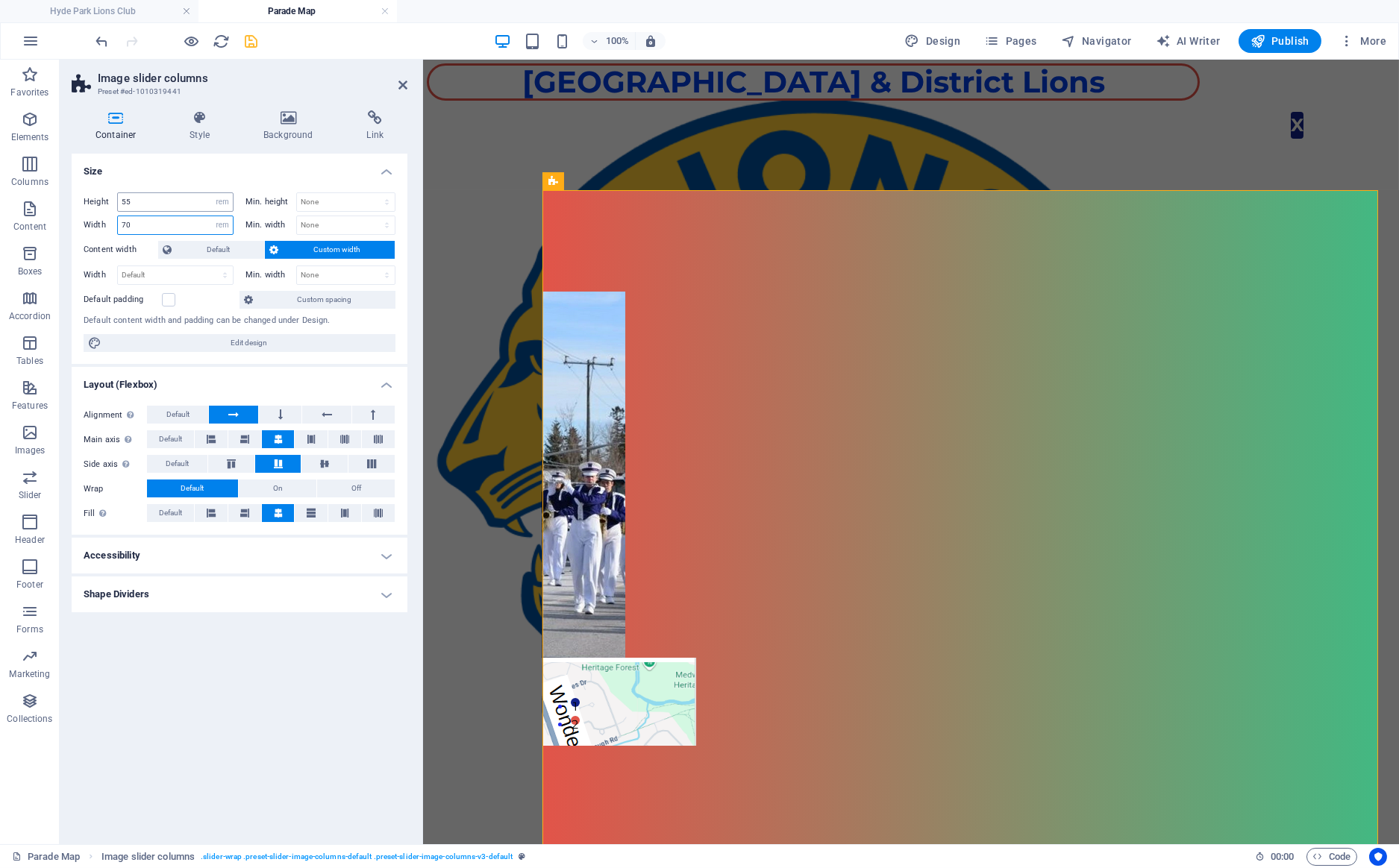
type input "70"
drag, startPoint x: 153, startPoint y: 202, endPoint x: 70, endPoint y: 197, distance: 83.2
click at [118, 197] on input "55" at bounding box center [175, 202] width 115 height 18
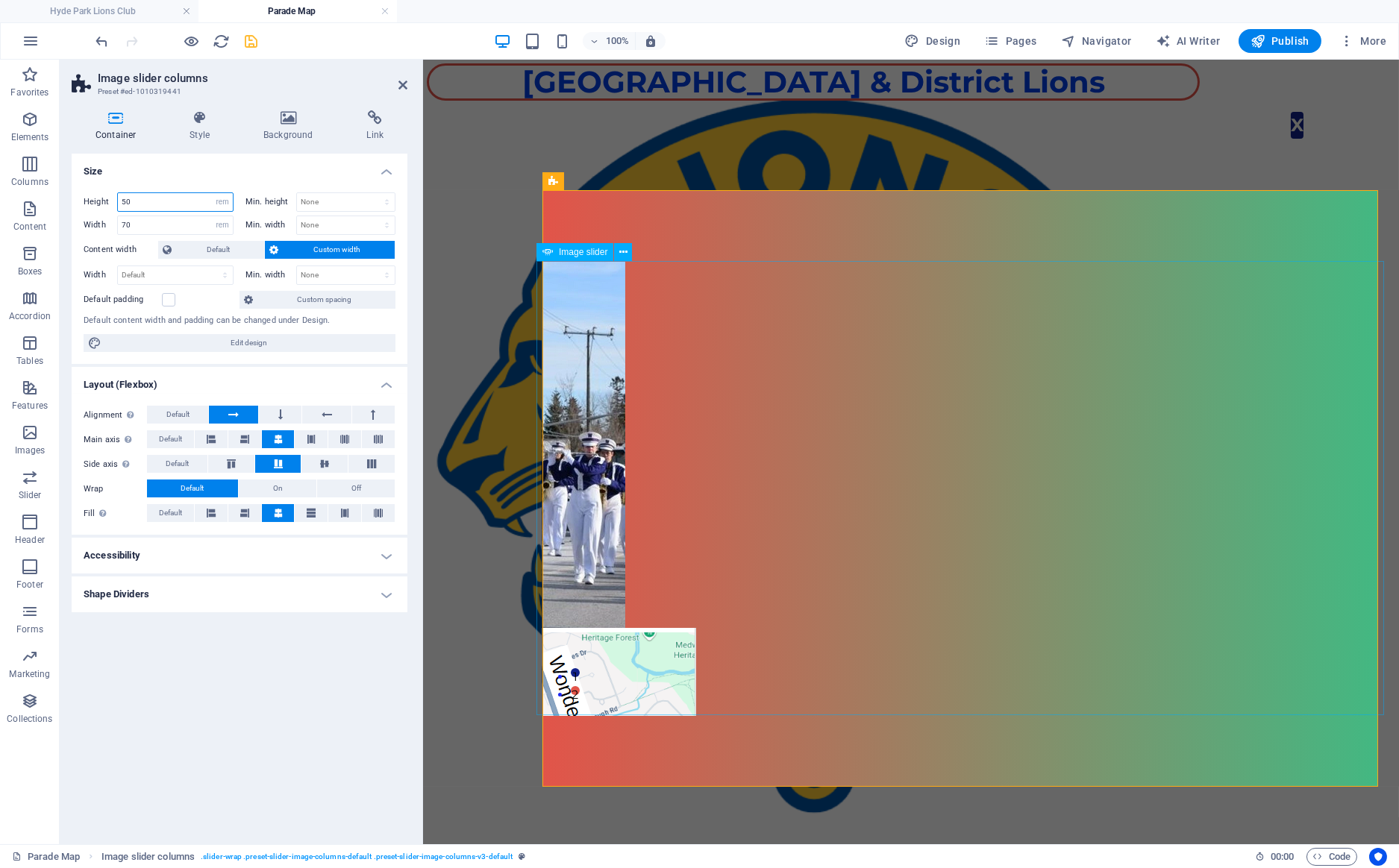
type input "50"
click at [798, 295] on div "1 2" at bounding box center [959, 488] width 847 height 454
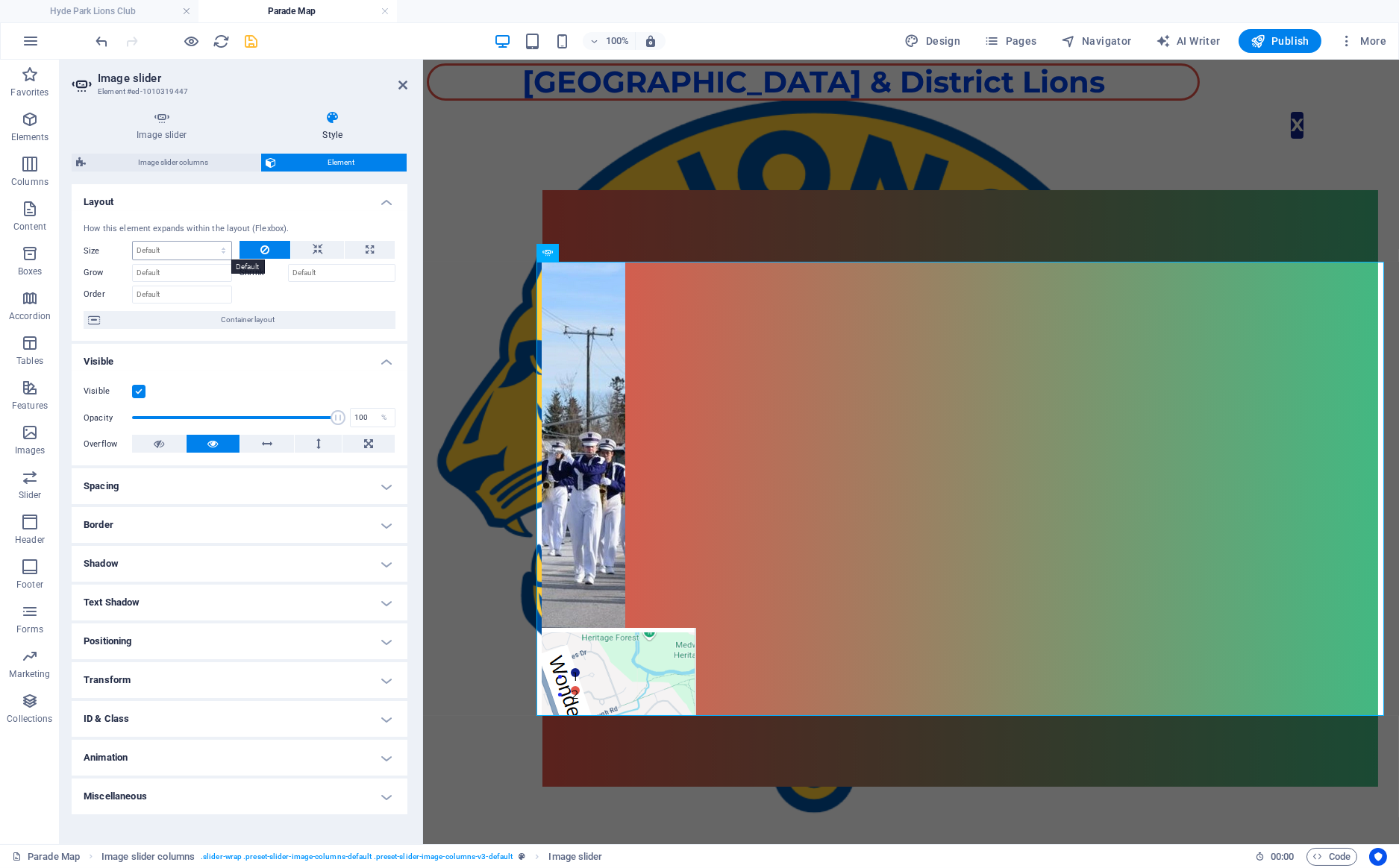
click at [133, 241] on select "Default auto px % 1/1 1/2 1/3 1/4 1/5 1/6 1/7 1/8 1/9 1/10" at bounding box center [182, 250] width 99 height 18
select select "%"
click option "%" at bounding box center [0, 0] width 0 height 0
type input "100"
click at [266, 443] on icon at bounding box center [267, 443] width 11 height 18
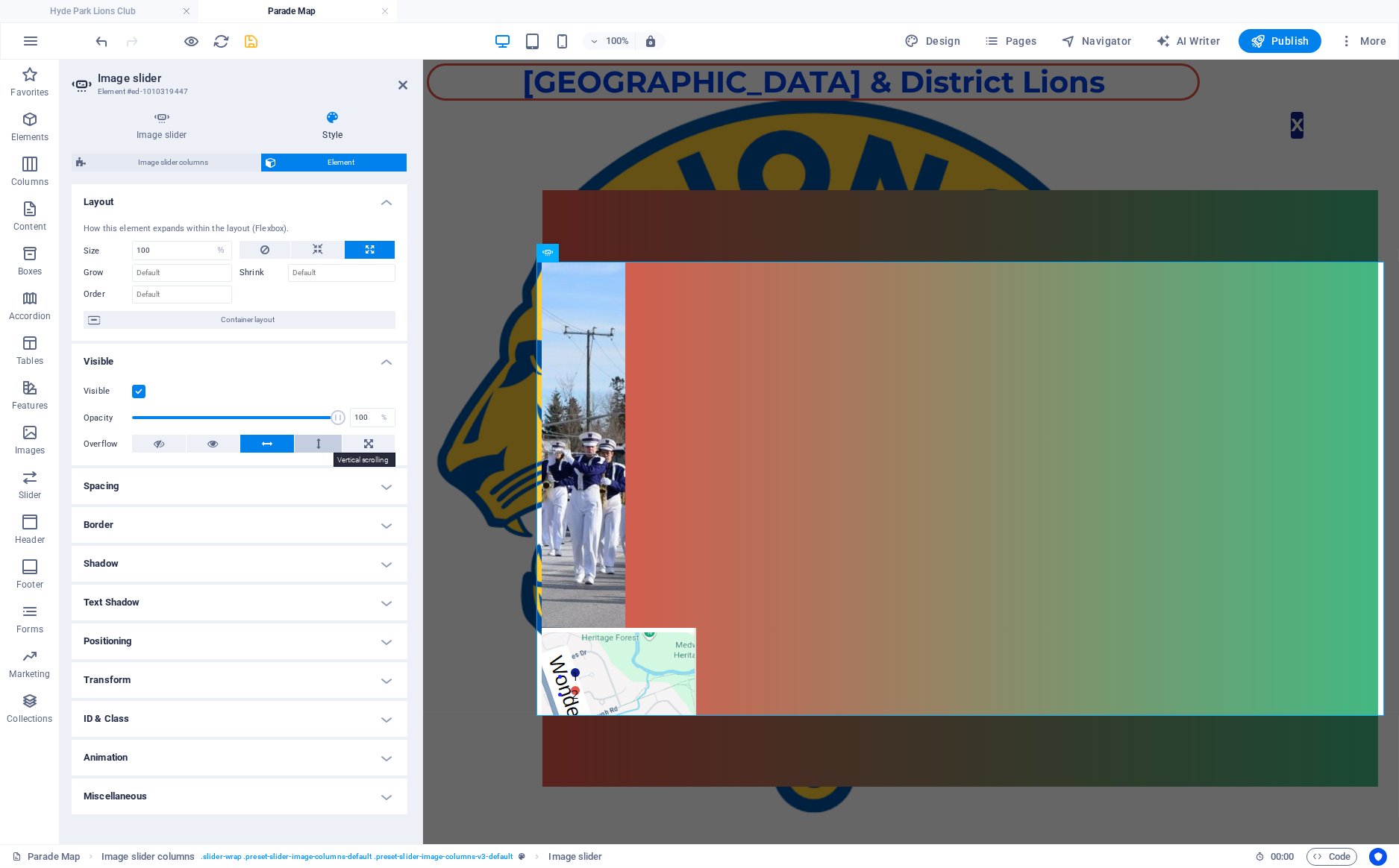
click at [318, 444] on icon at bounding box center [318, 443] width 4 height 18
click at [204, 442] on button at bounding box center [213, 443] width 54 height 18
click at [159, 443] on icon at bounding box center [159, 443] width 11 height 18
click at [211, 241] on select "Default auto px % 1/1 1/2 1/3 1/4 1/5 1/6 1/7 1/8 1/9 1/10" at bounding box center [221, 250] width 21 height 18
select select "auto"
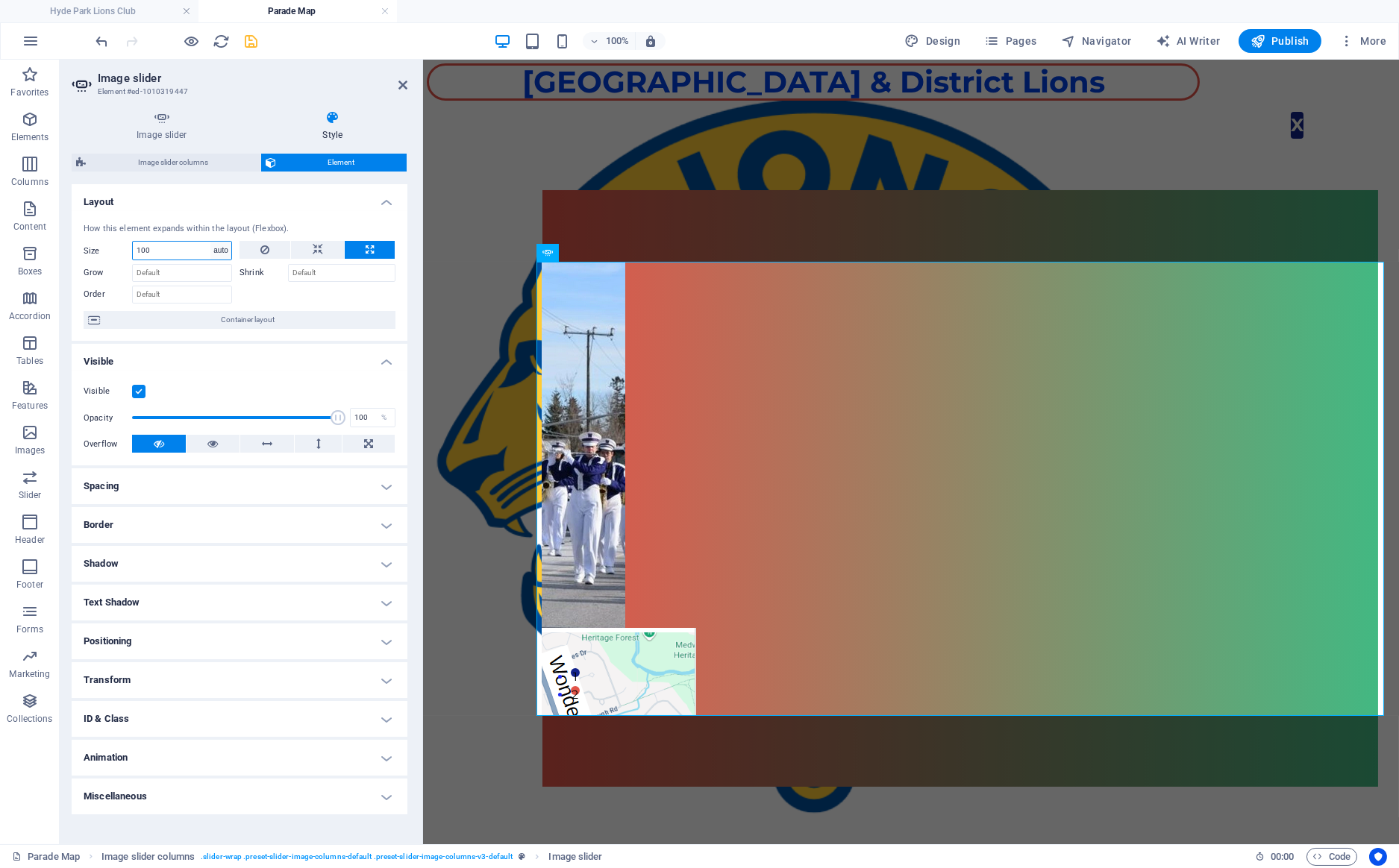
click option "auto" at bounding box center [0, 0] width 0 height 0
select select "DISABLED_OPTION_VALUE"
click at [626, 252] on icon at bounding box center [622, 253] width 8 height 16
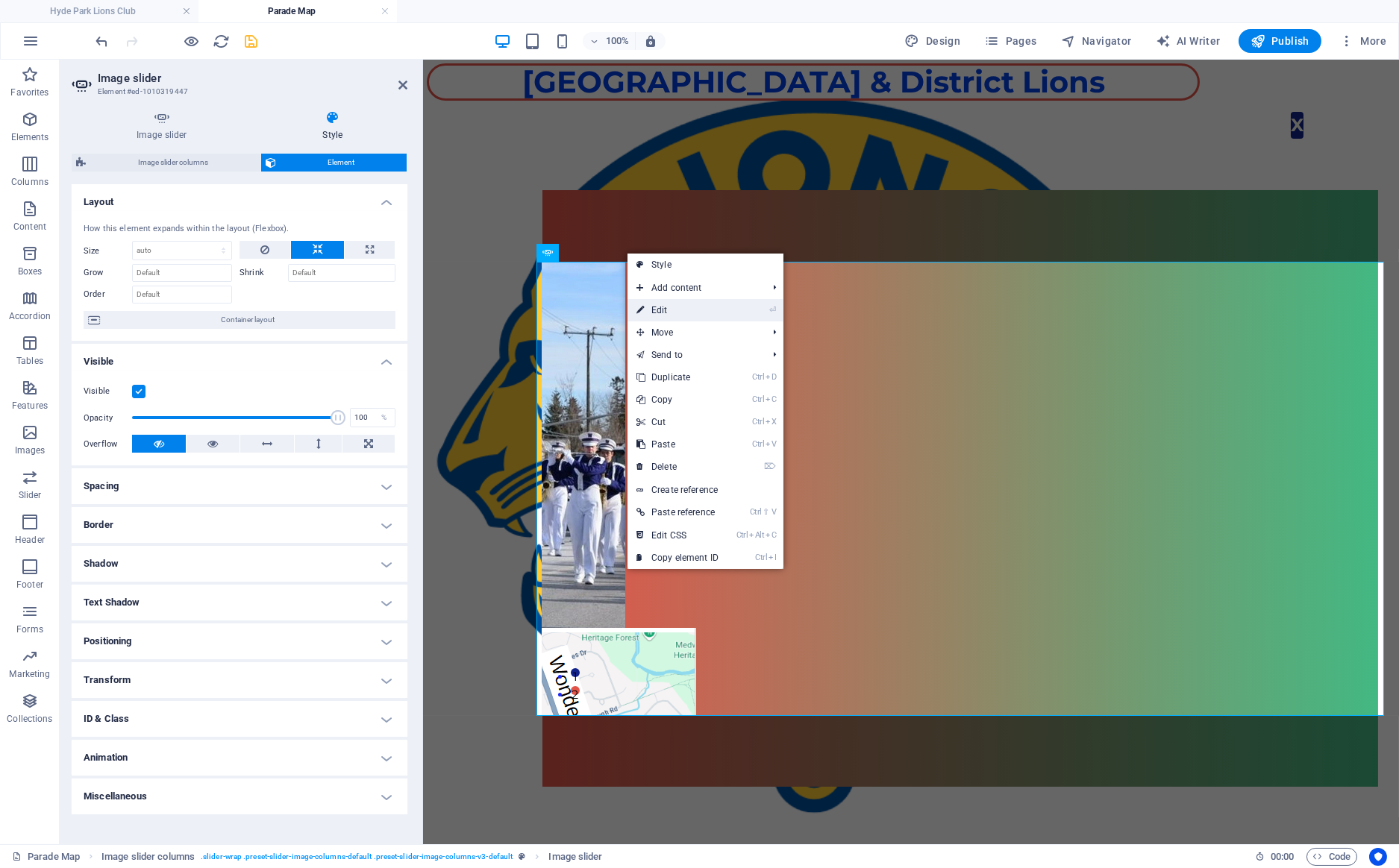
click at [673, 308] on link "⏎ Edit" at bounding box center [677, 309] width 100 height 22
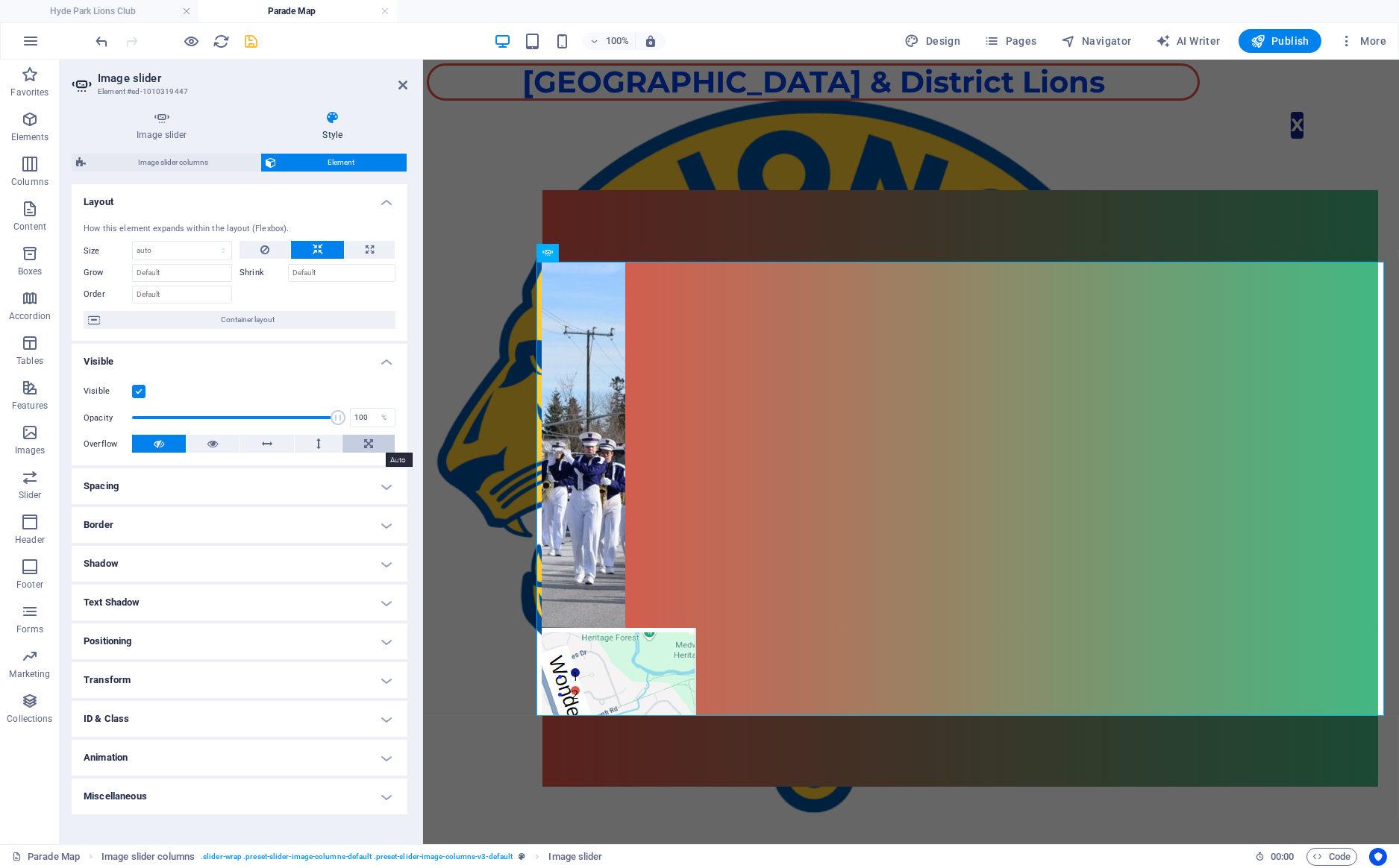
click at [364, 441] on button at bounding box center [368, 443] width 52 height 18
click at [230, 486] on h4 "Spacing" at bounding box center [239, 486] width 336 height 36
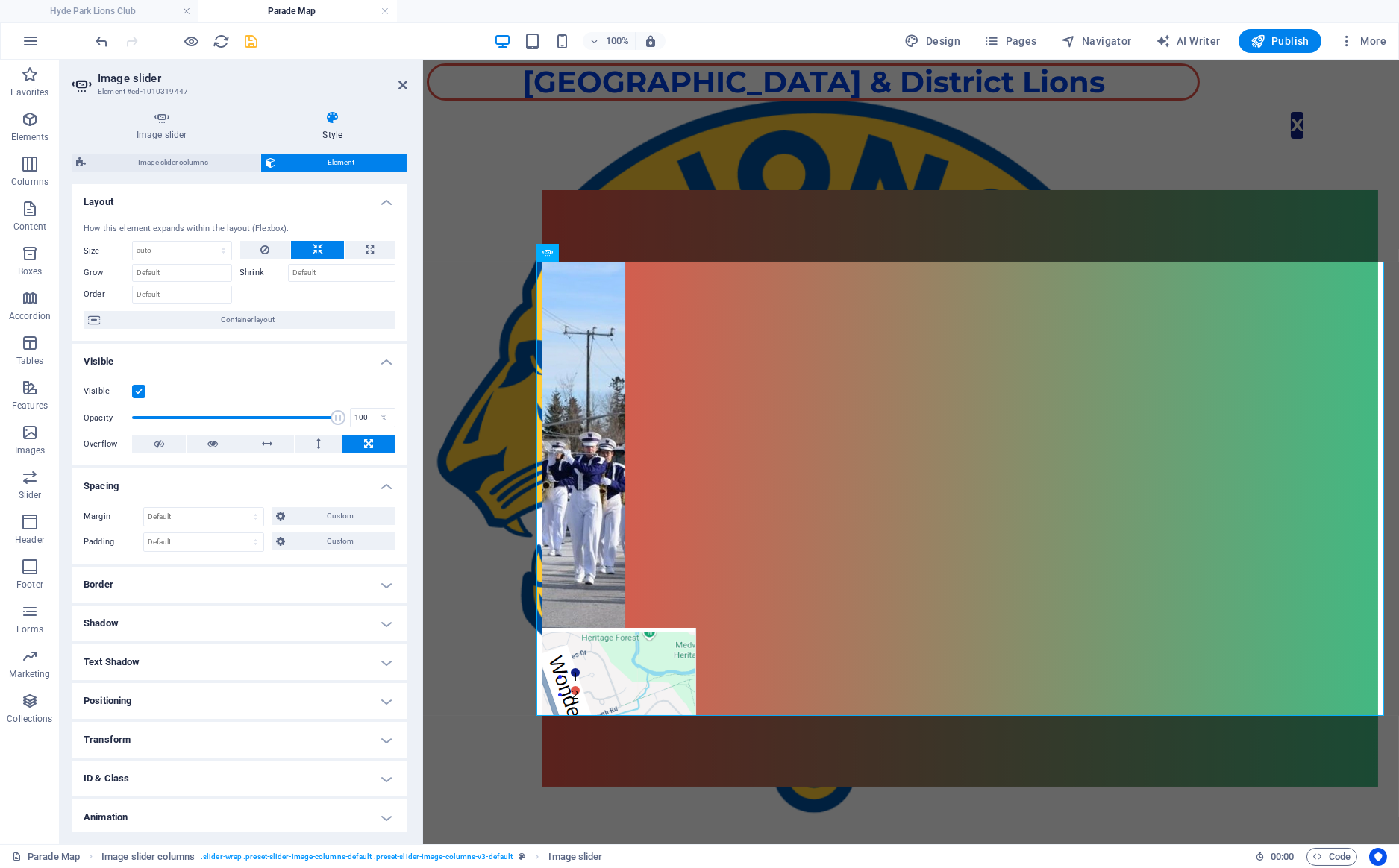
click at [226, 575] on h4 "Border" at bounding box center [239, 584] width 336 height 36
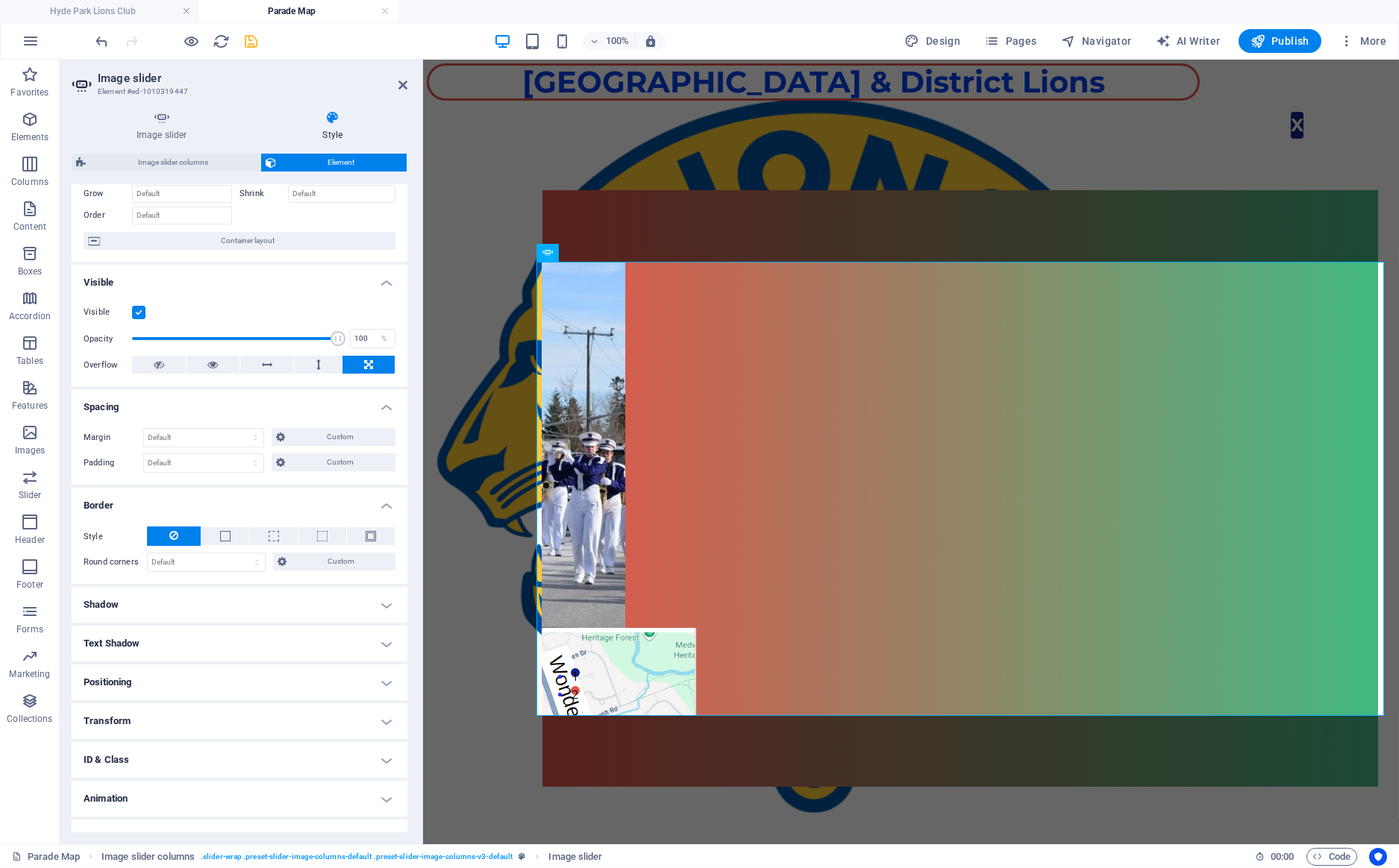
scroll to position [101, 0]
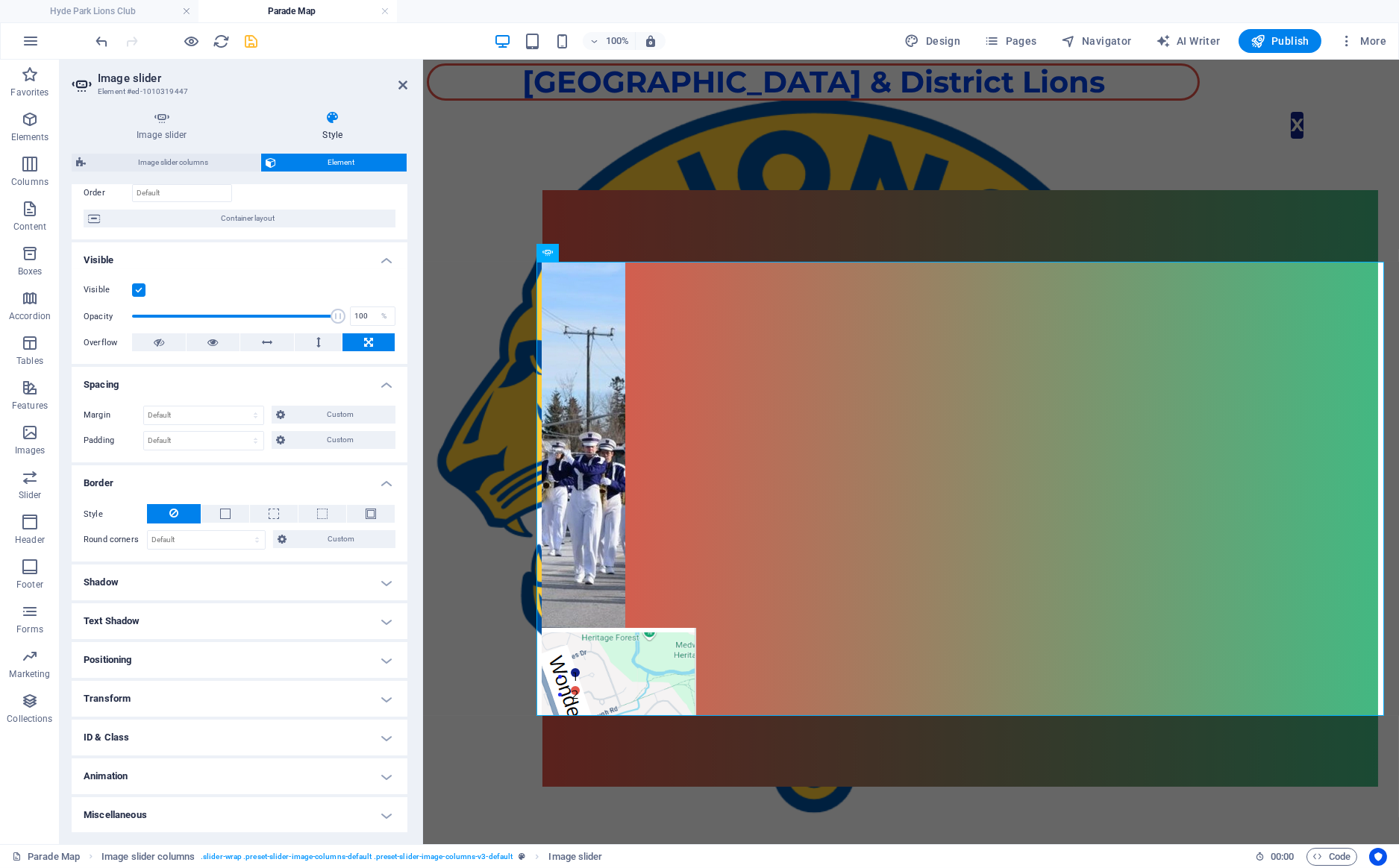
click at [205, 656] on h4 "Positioning" at bounding box center [239, 660] width 336 height 36
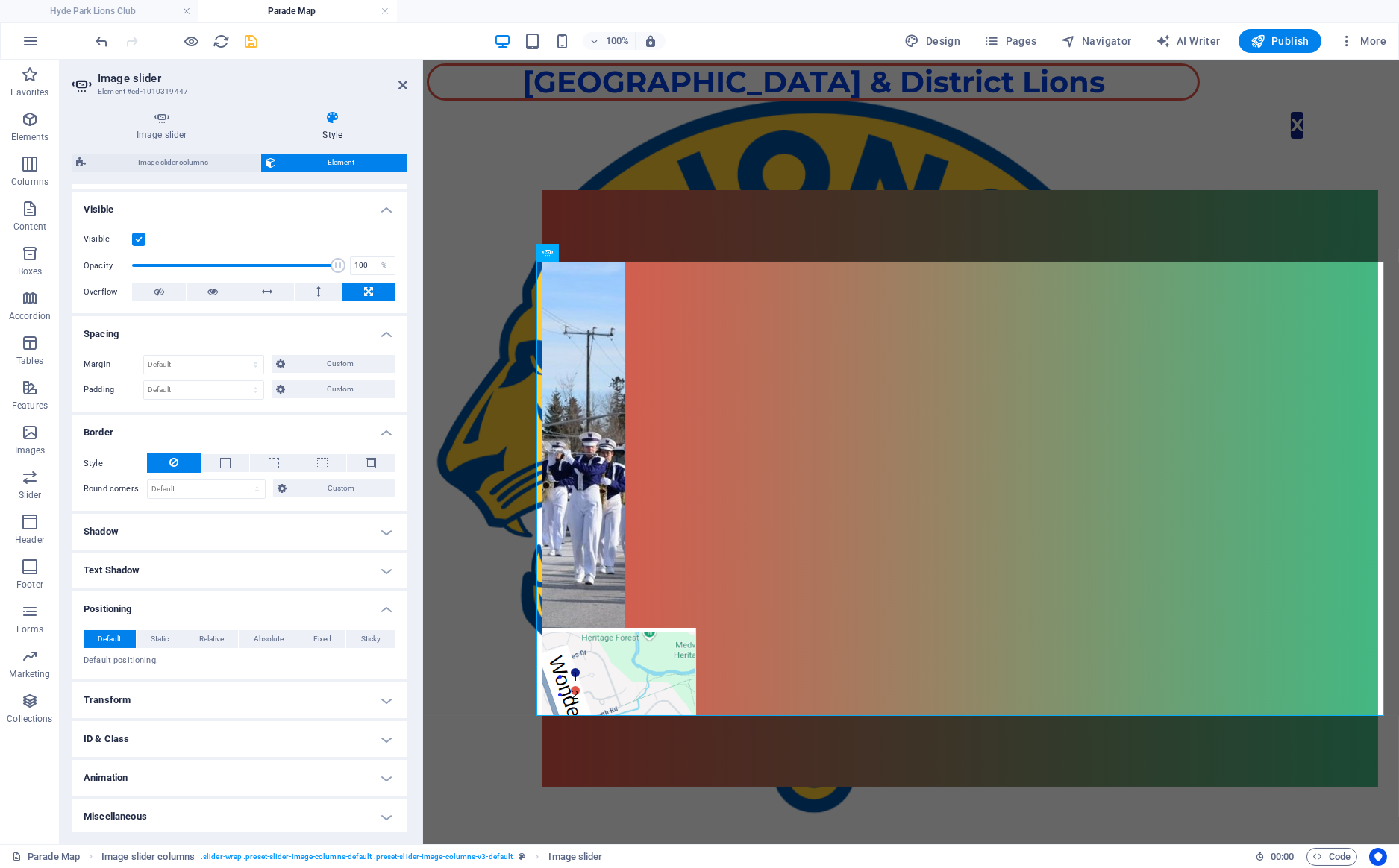
scroll to position [152, 0]
click at [200, 640] on span "Relative" at bounding box center [212, 638] width 25 height 18
click at [120, 633] on span "Default" at bounding box center [109, 638] width 23 height 18
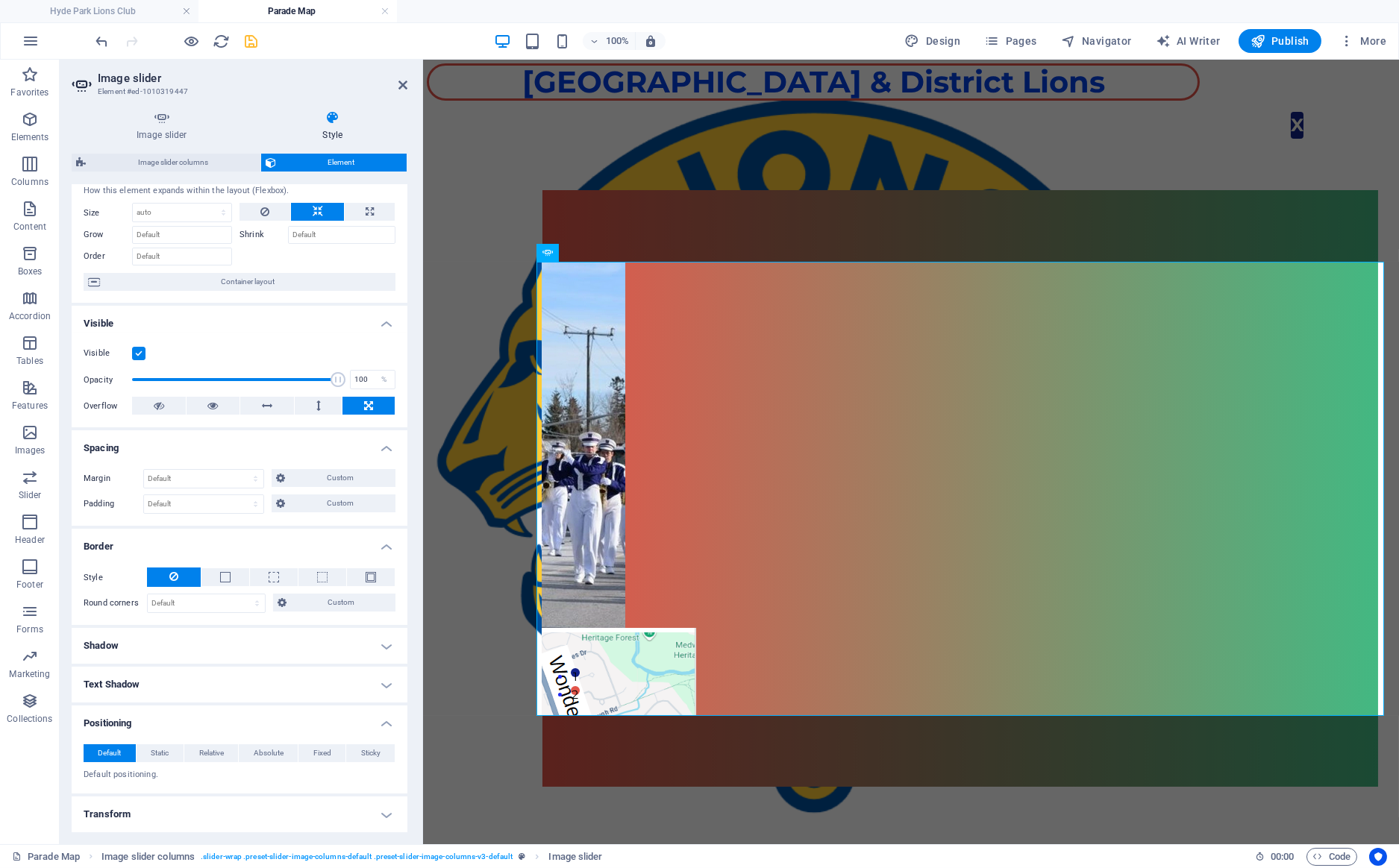
scroll to position [0, 0]
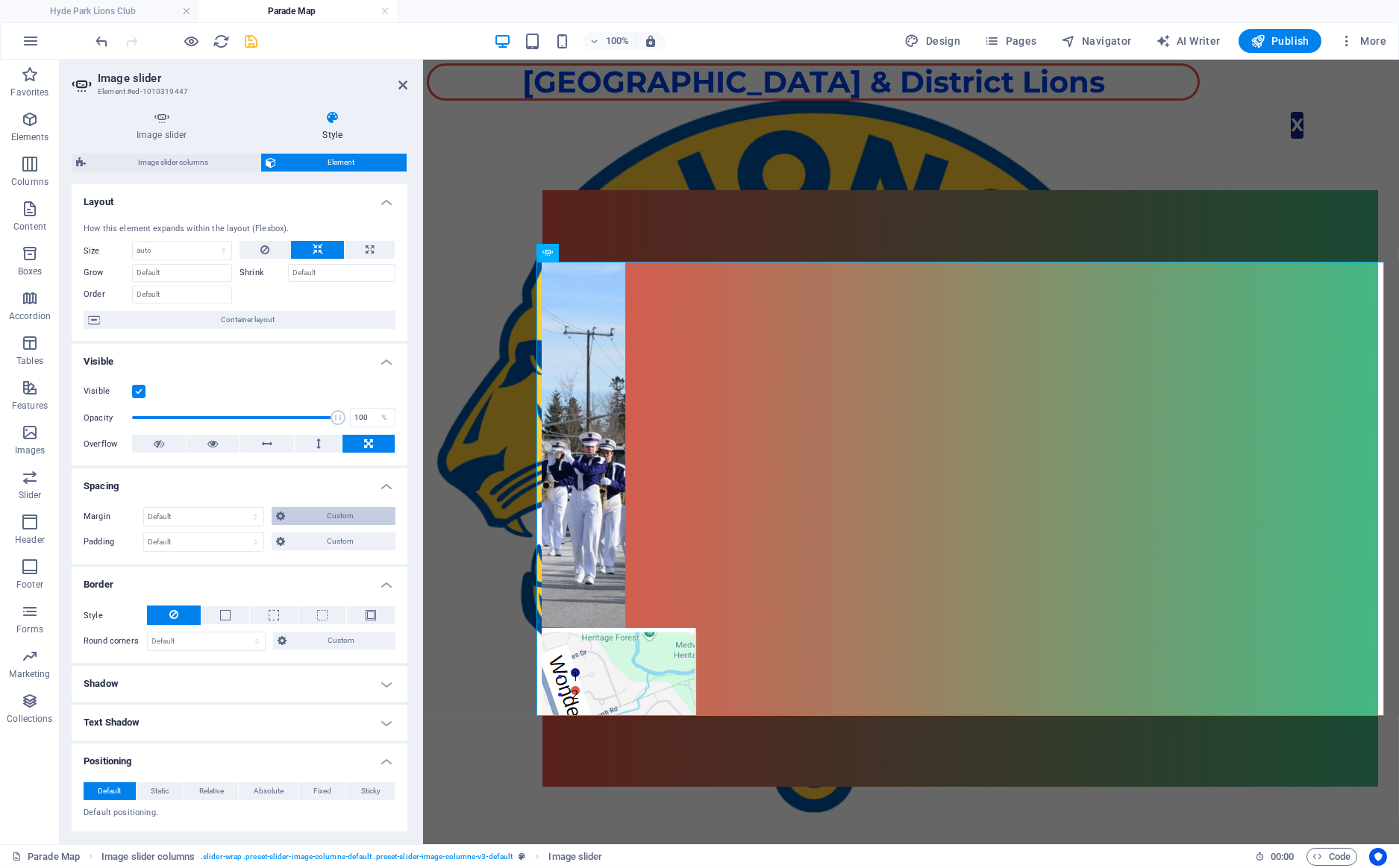
click at [306, 511] on span "Custom" at bounding box center [340, 516] width 102 height 18
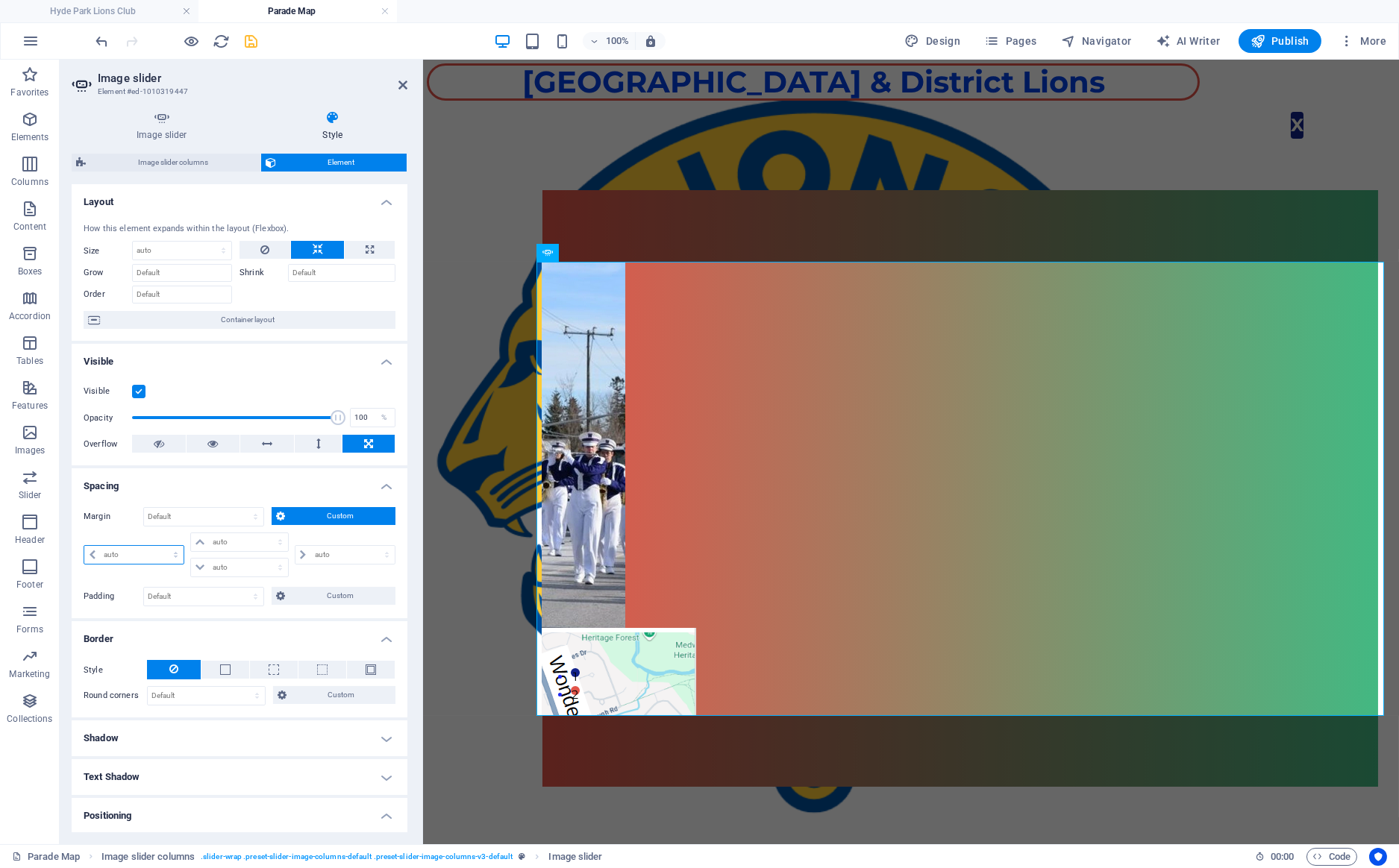
click at [85, 545] on select "auto px % rem vw vh" at bounding box center [134, 554] width 100 height 18
select select "rem"
click option "rem" at bounding box center [0, 0] width 0 height 0
type input "0"
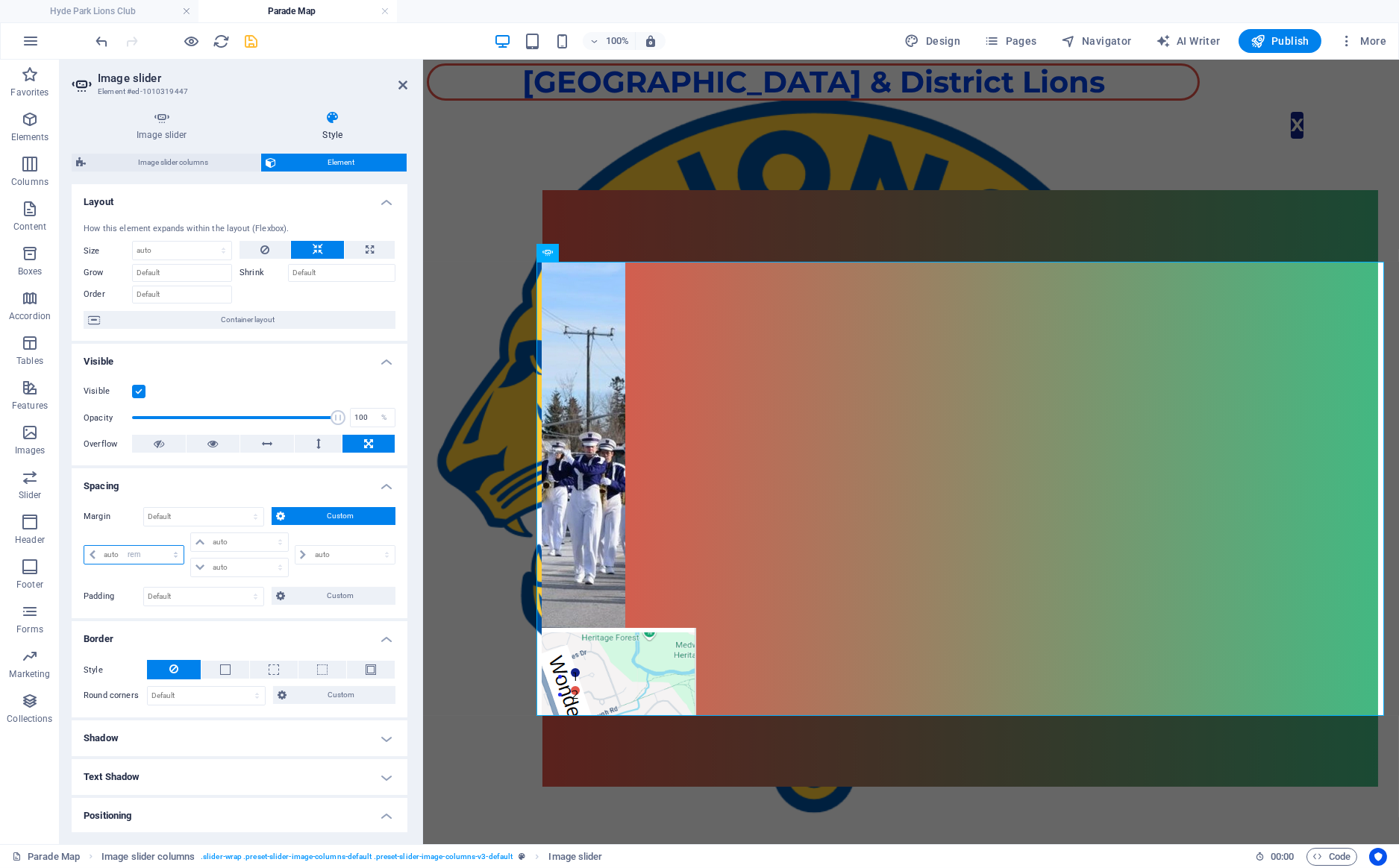
select select "px"
type input "0"
select select "px"
type input "0"
select select "px"
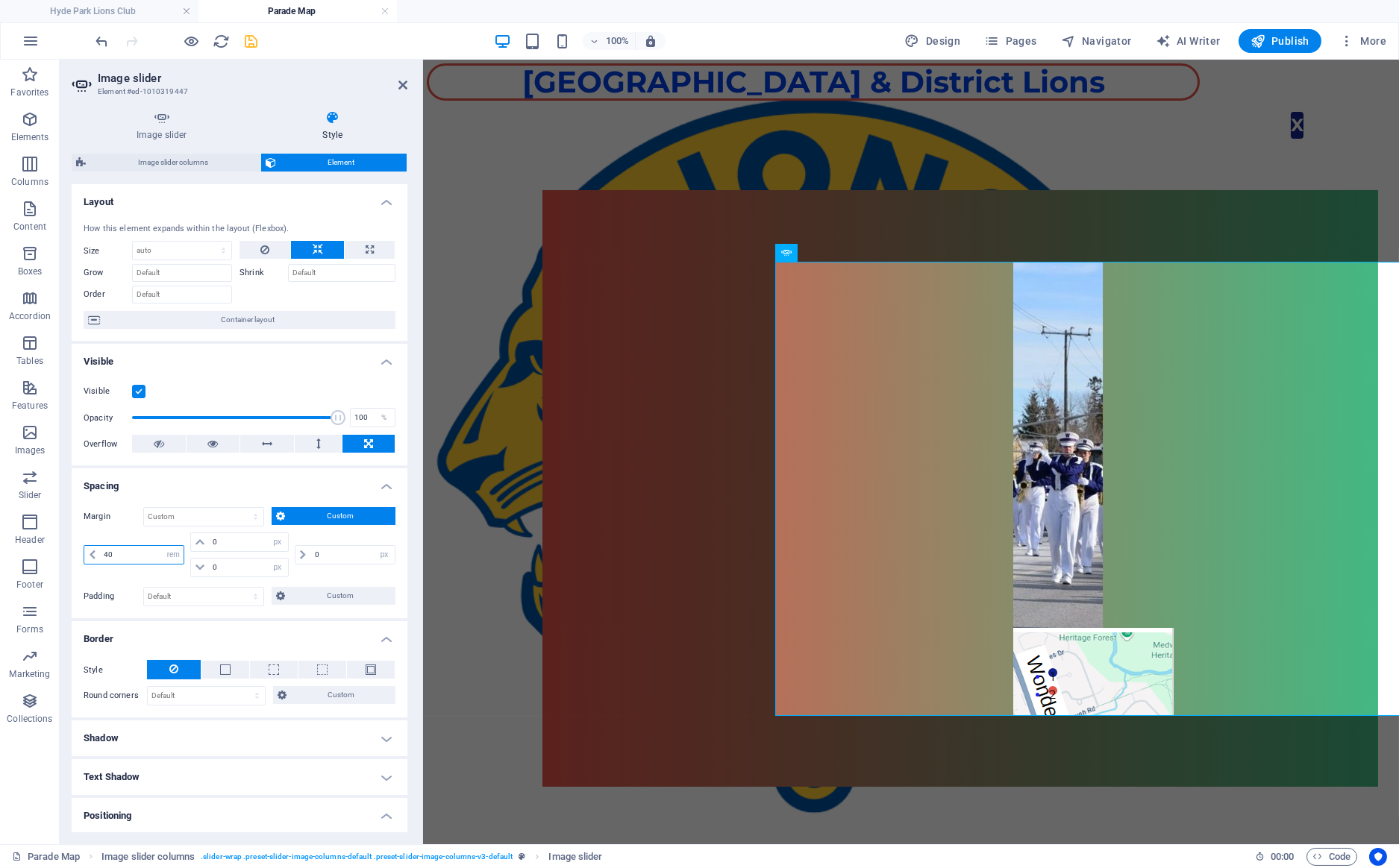
type input "40"
click at [294, 511] on span "Custom" at bounding box center [340, 516] width 102 height 18
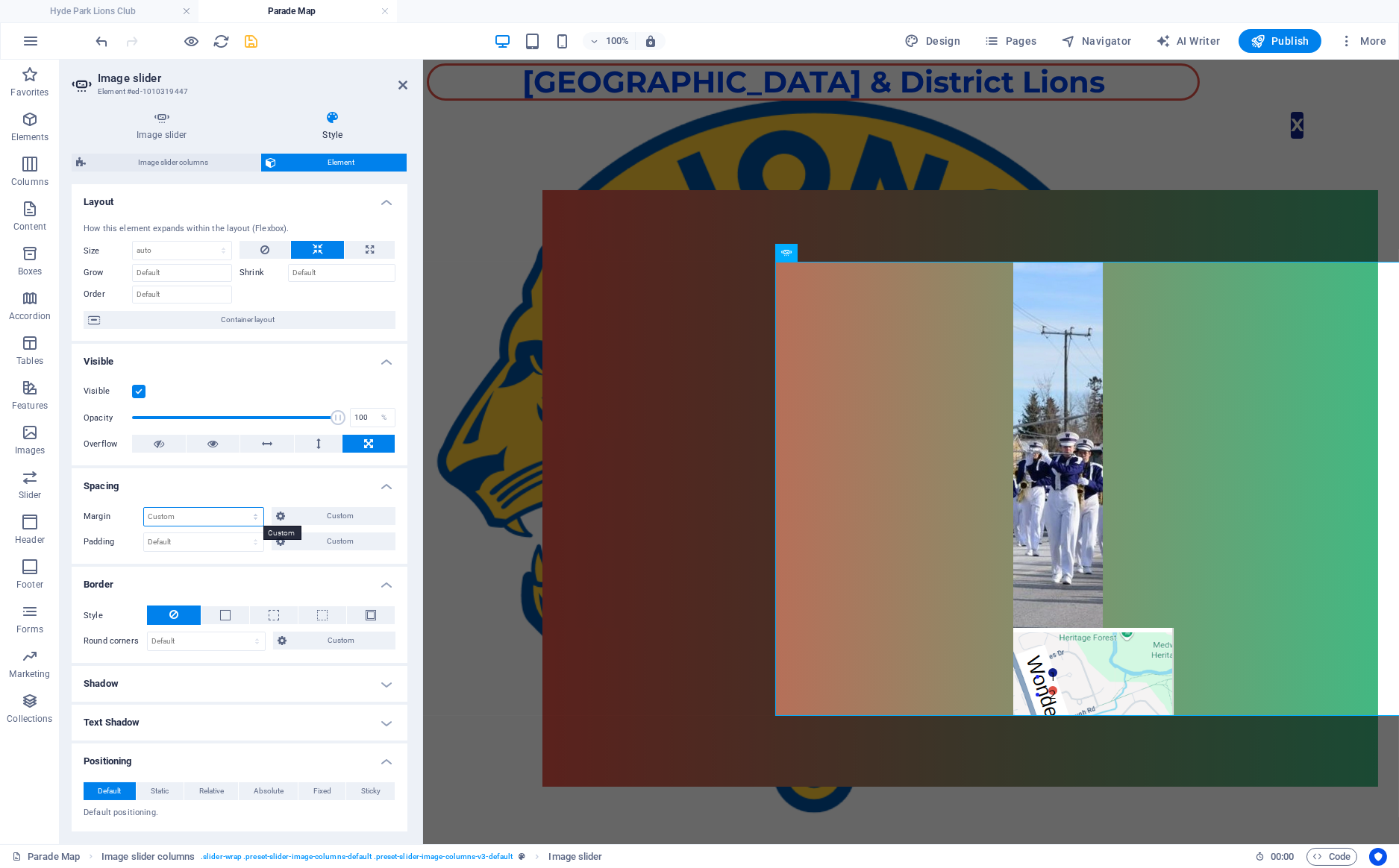
click at [144, 508] on select "Default auto px % rem vw vh Custom" at bounding box center [203, 516] width 119 height 18
click option "Default" at bounding box center [0, 0] width 0 height 0
select select "DISABLED_OPTION_VALUE"
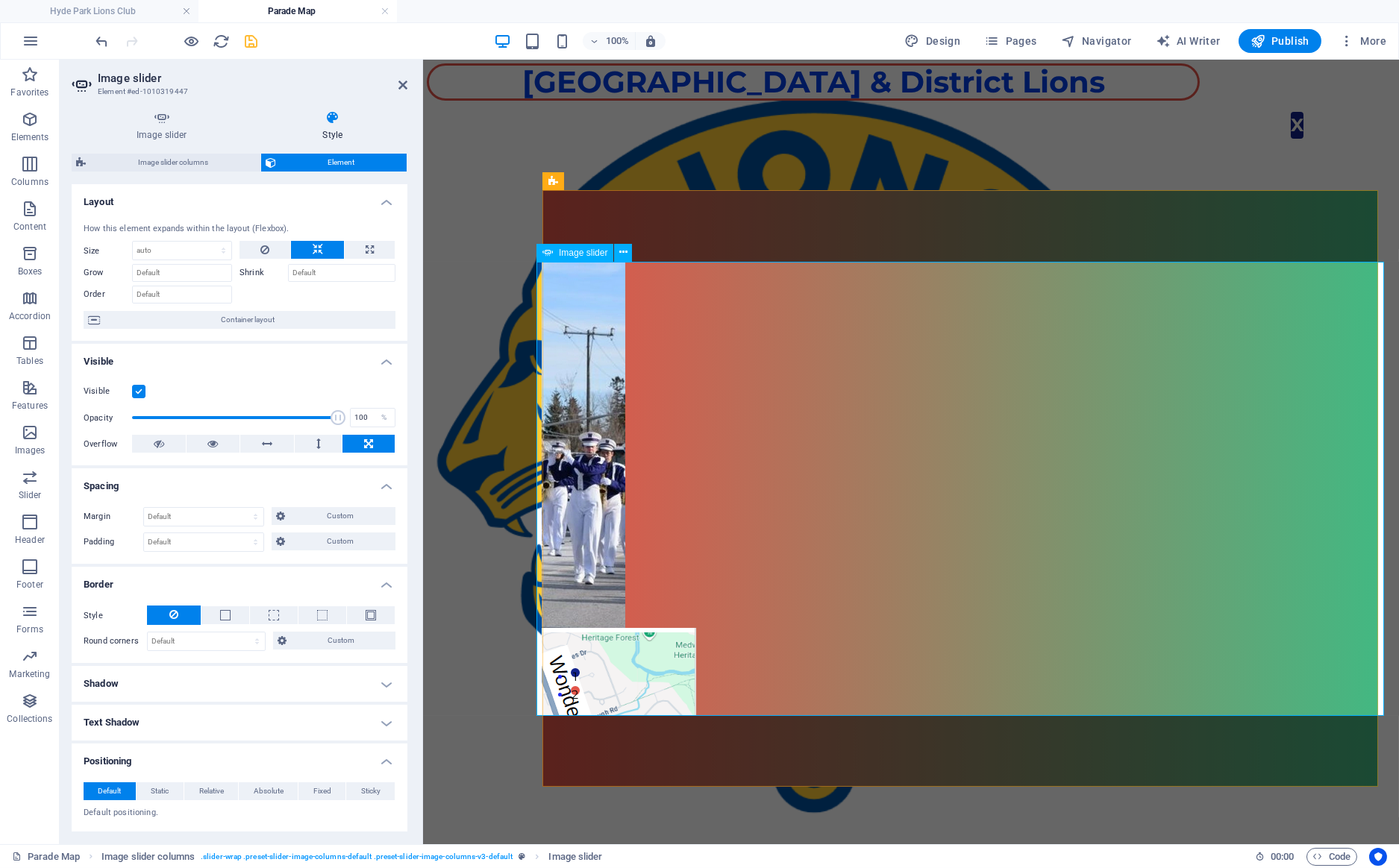
click at [895, 377] on div "1 2" at bounding box center [959, 488] width 847 height 454
click at [665, 182] on icon at bounding box center [664, 182] width 8 height 16
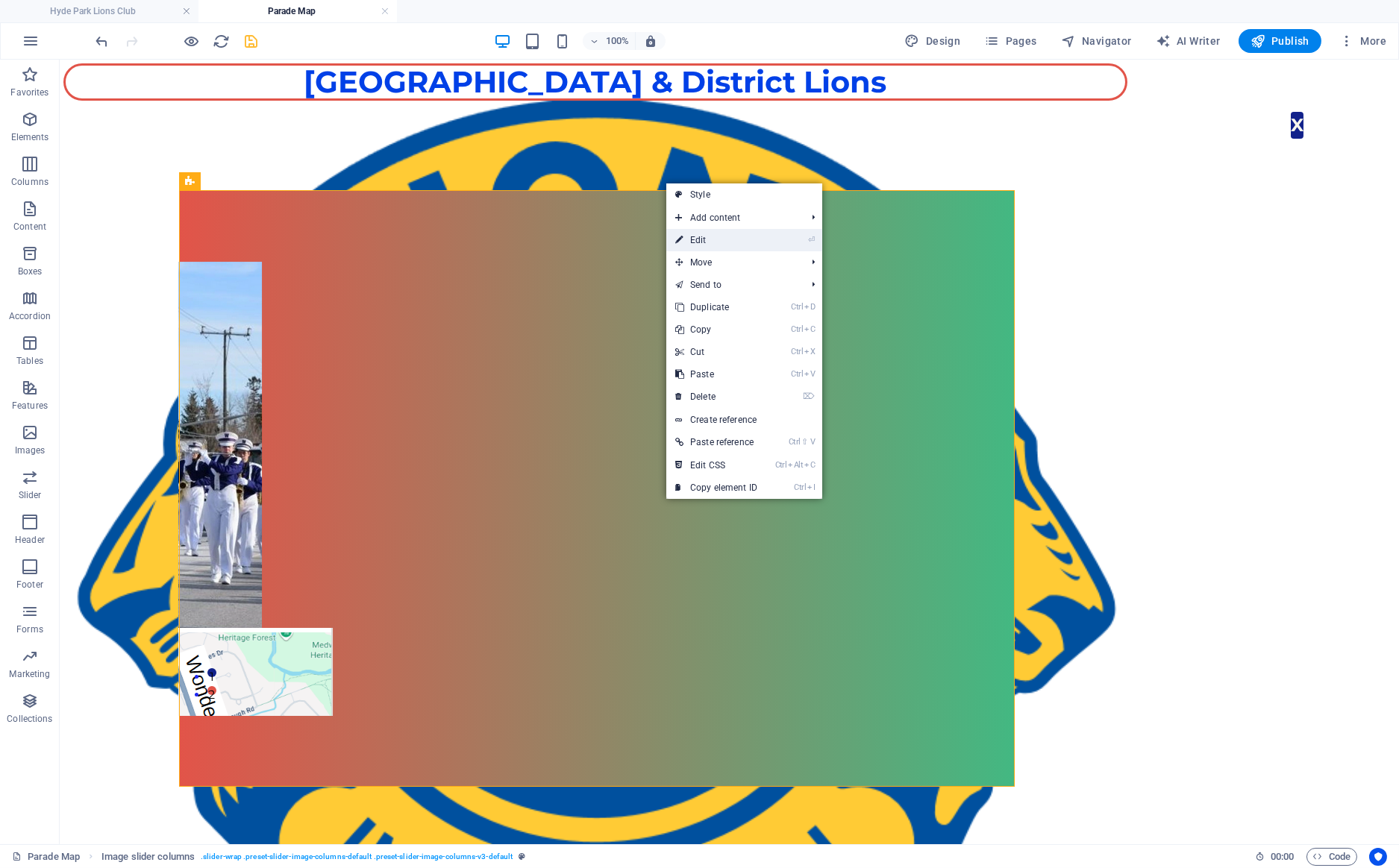
click at [696, 240] on link "⏎ Edit" at bounding box center [716, 240] width 100 height 22
select select "rem"
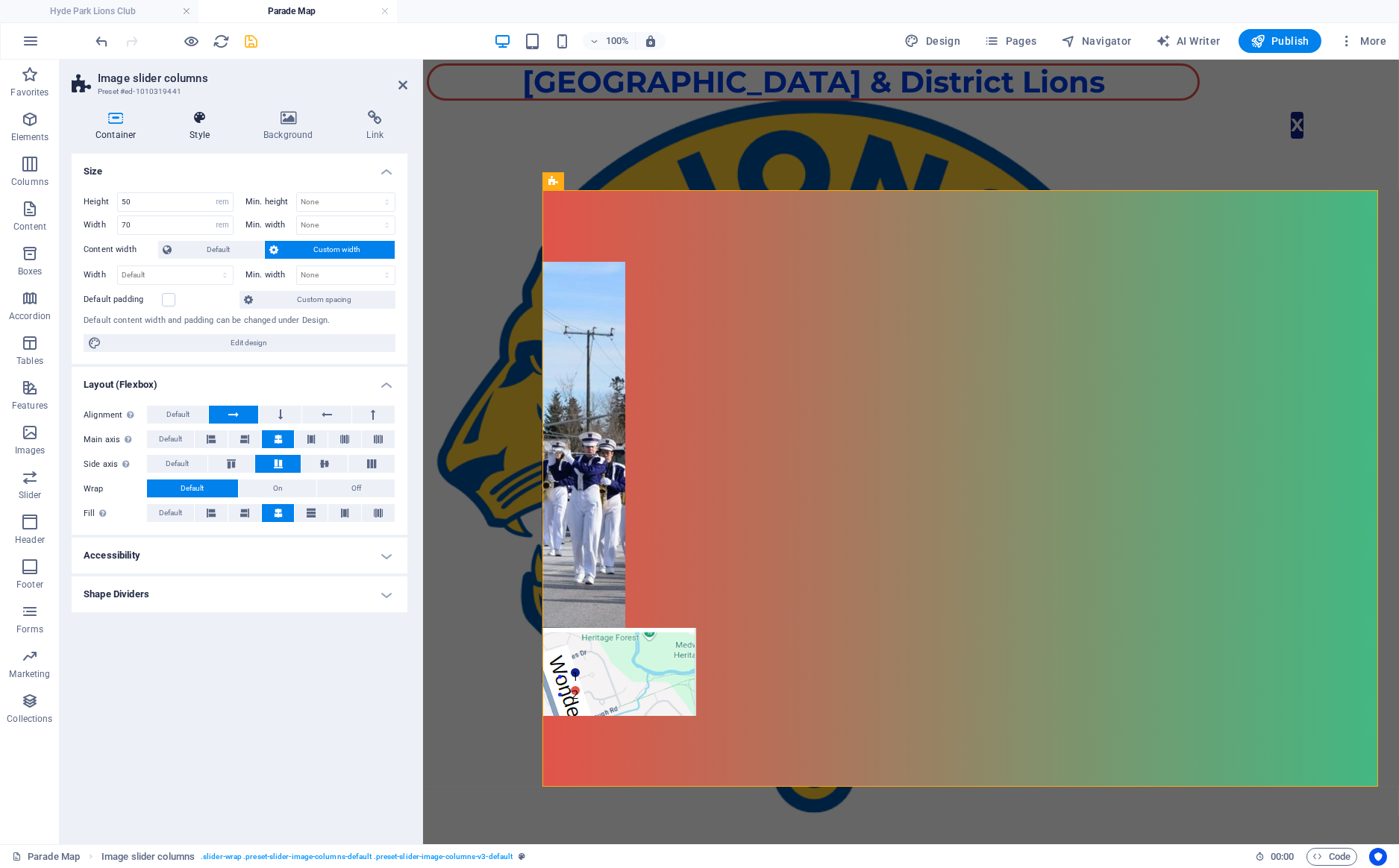
click at [199, 122] on icon at bounding box center [199, 117] width 68 height 15
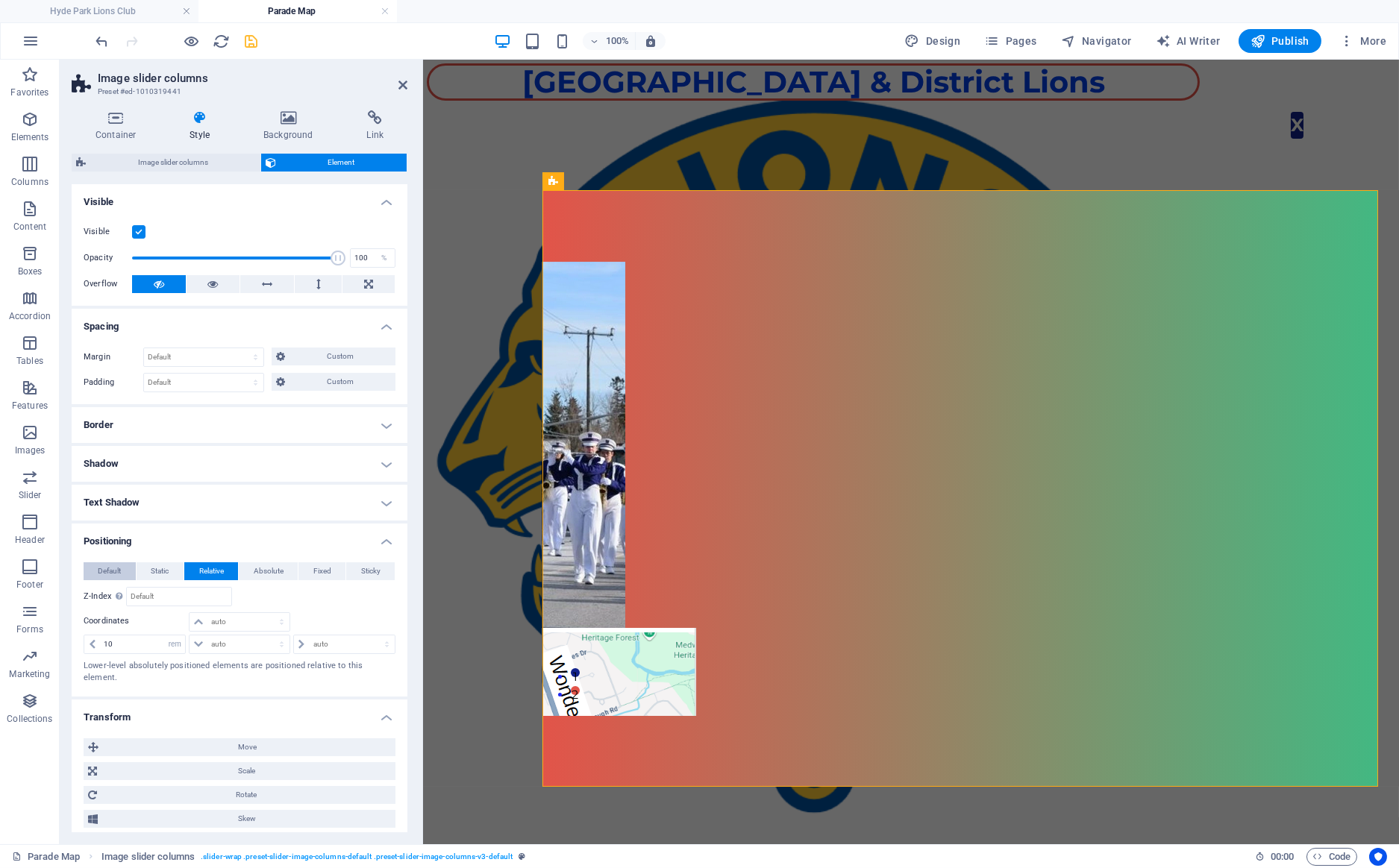
click at [100, 568] on span "Default" at bounding box center [109, 571] width 23 height 18
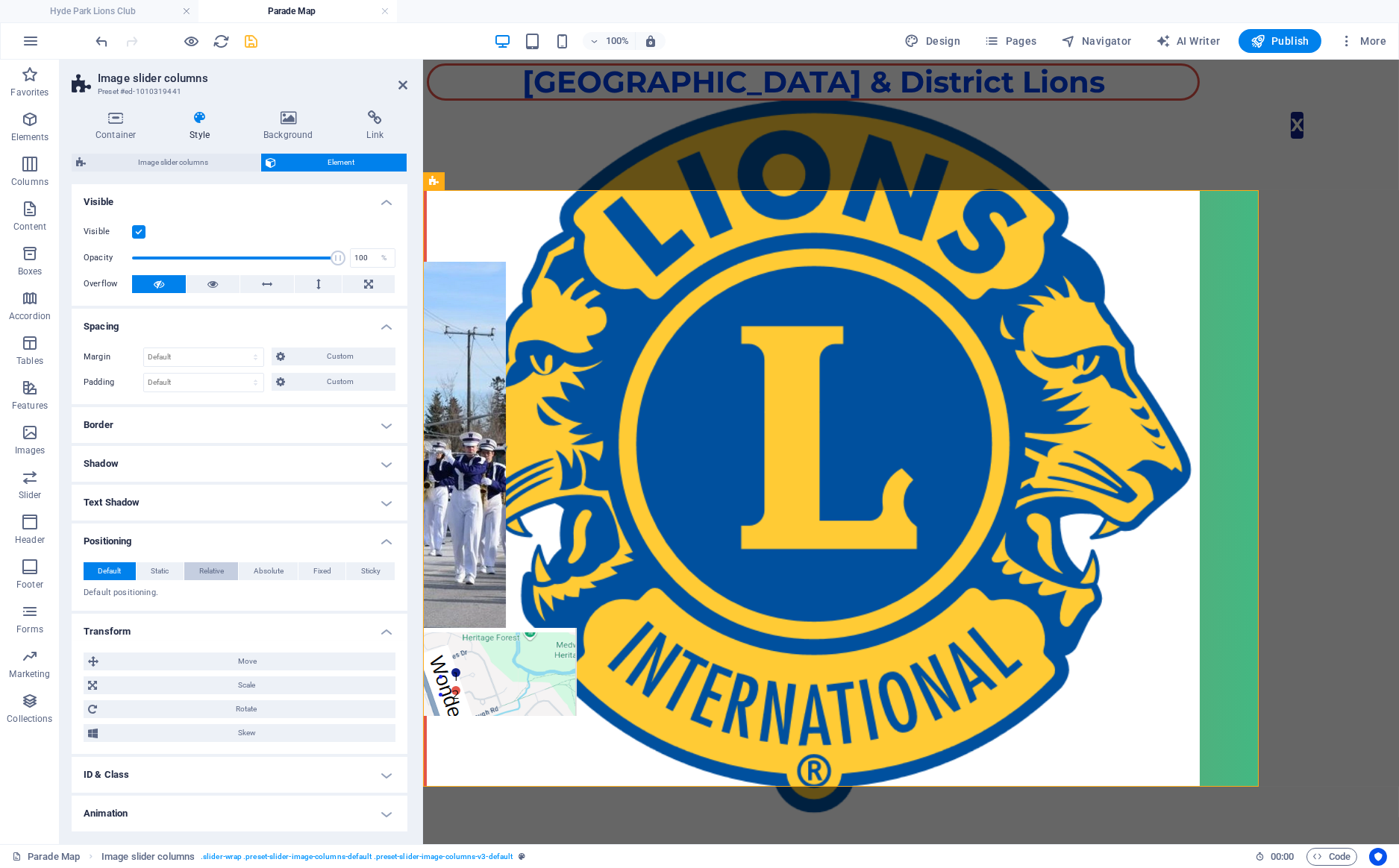
click at [220, 569] on span "Relative" at bounding box center [212, 571] width 25 height 18
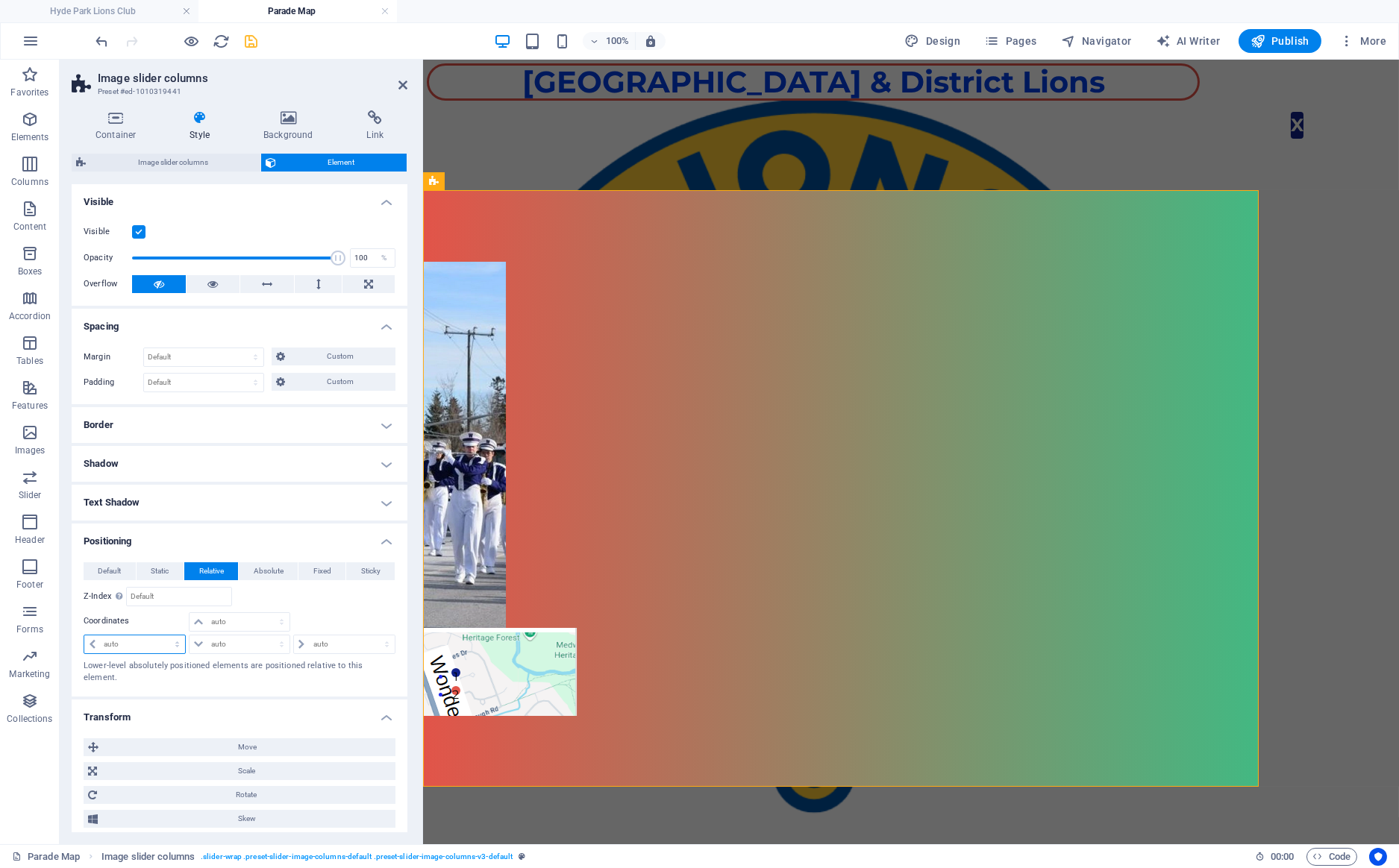
click at [85, 635] on select "auto px rem % em" at bounding box center [135, 644] width 100 height 18
select select "rem"
click option "rem" at bounding box center [0, 0] width 0 height 0
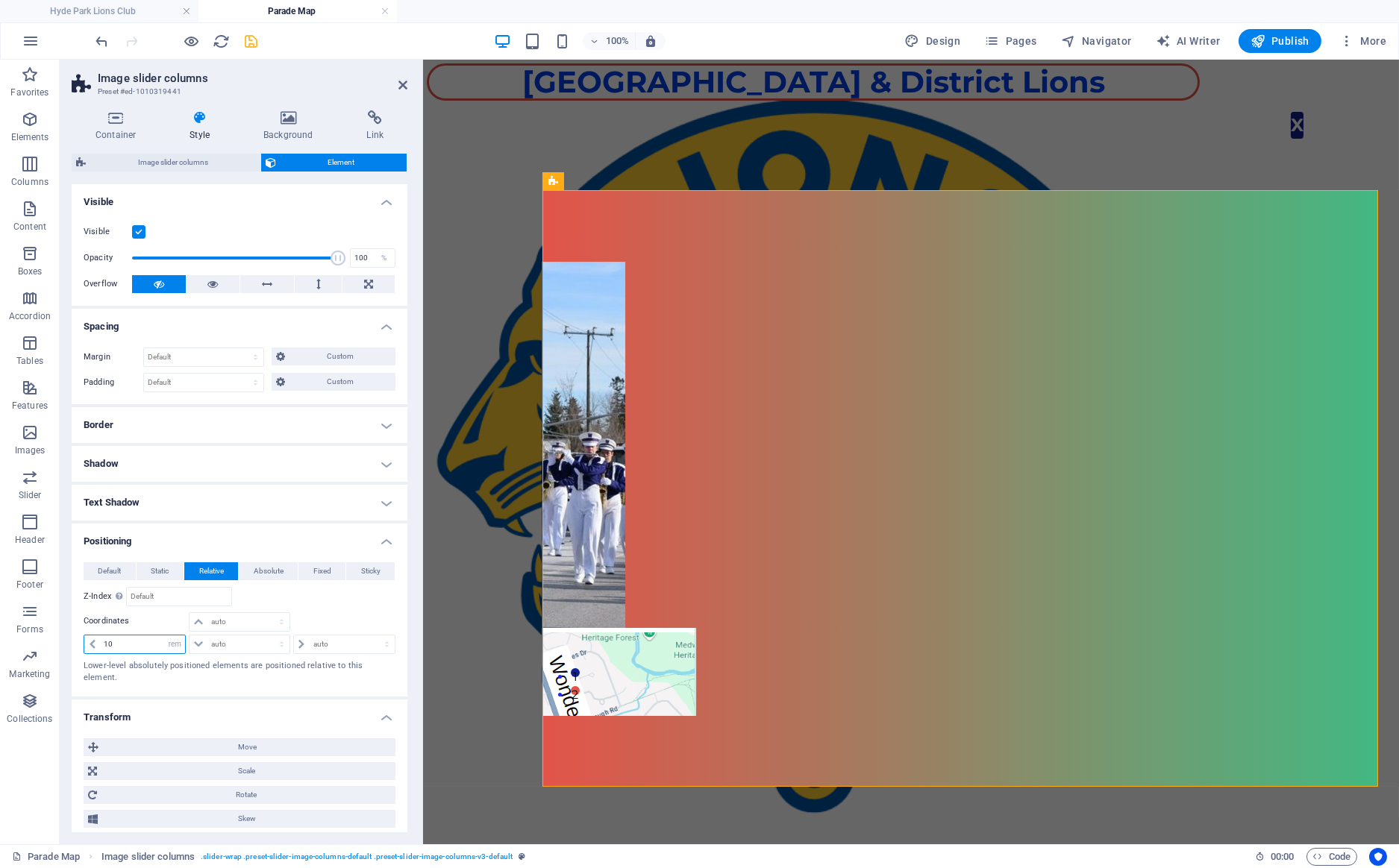
click at [100, 642] on input "10" at bounding box center [142, 644] width 85 height 18
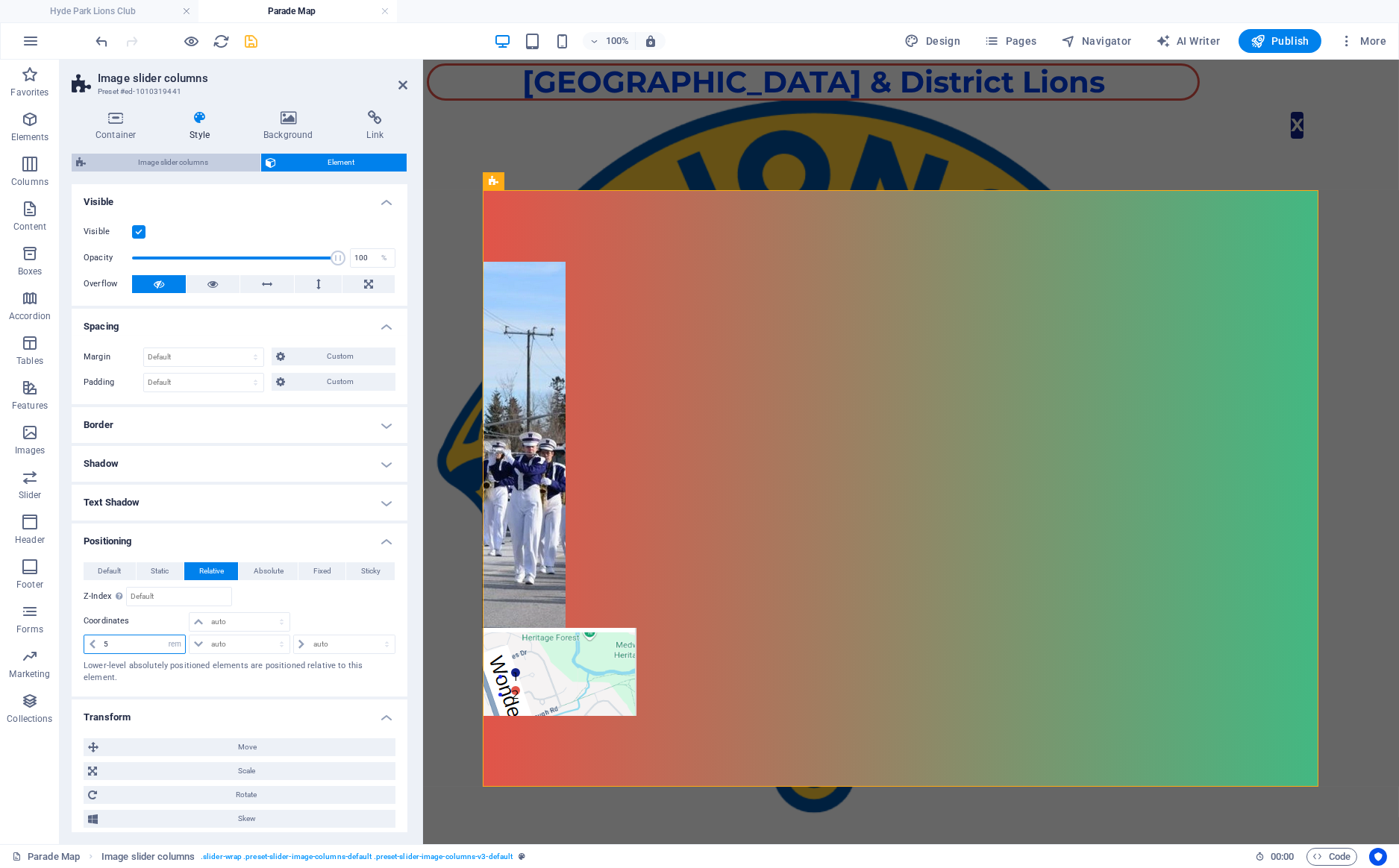
type input "5"
click at [187, 163] on span "Image slider columns" at bounding box center [173, 162] width 166 height 18
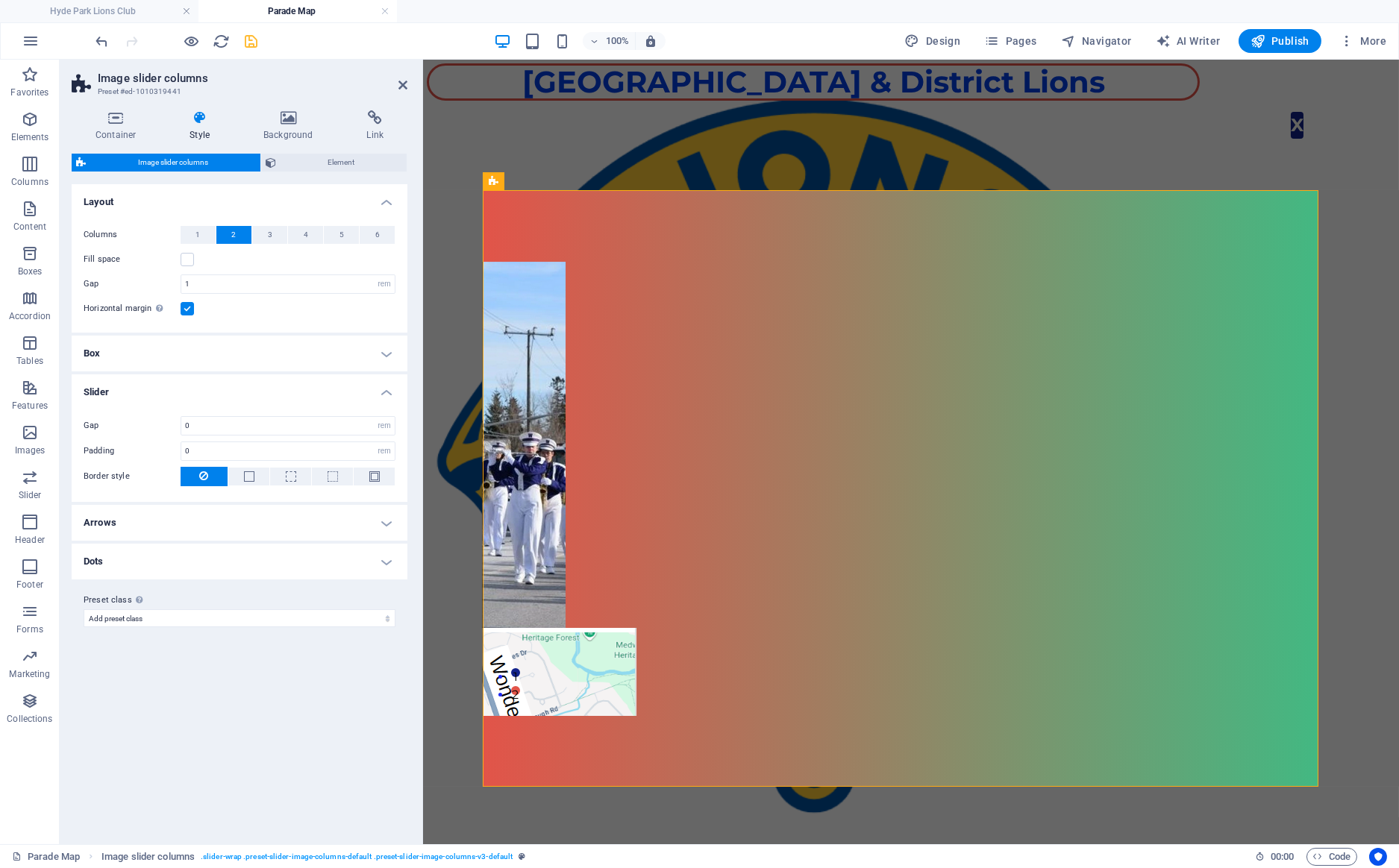
click at [211, 125] on h4 "Style" at bounding box center [203, 126] width 74 height 32
click at [318, 155] on span "Element" at bounding box center [341, 162] width 123 height 18
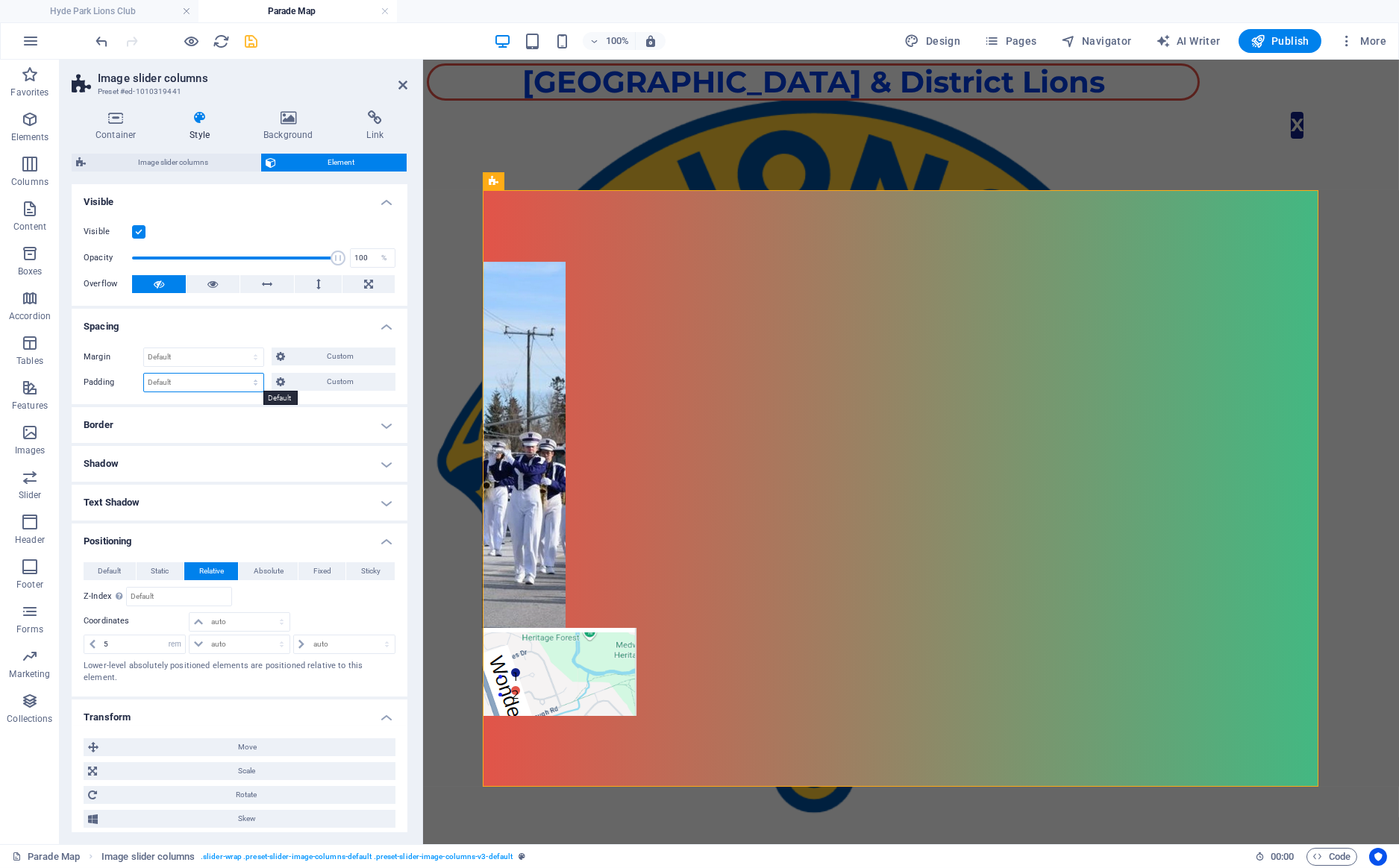
click at [144, 374] on select "Default px rem % vh vw Custom" at bounding box center [203, 382] width 119 height 18
select select "rem"
click option "rem" at bounding box center [0, 0] width 0 height 0
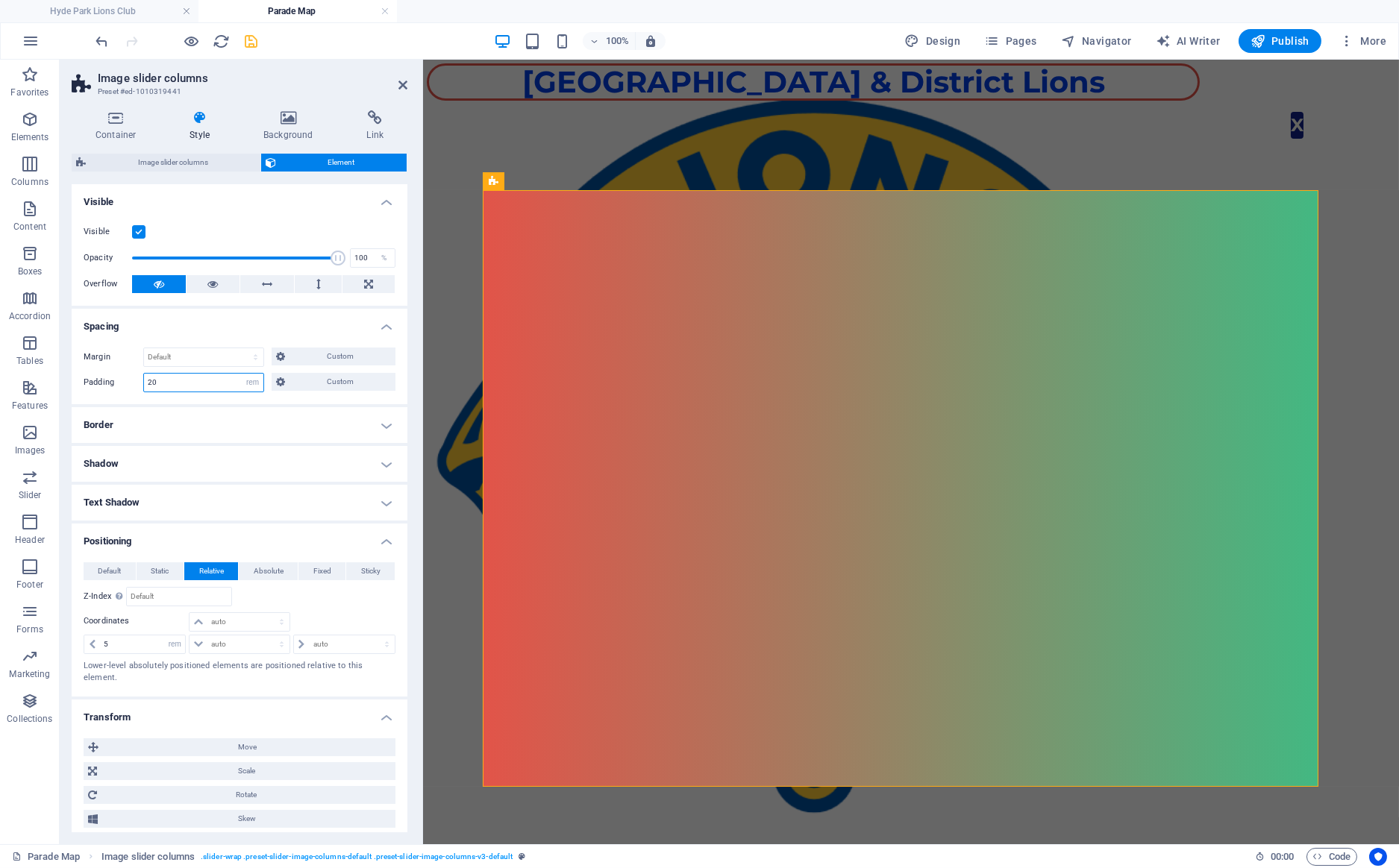
drag, startPoint x: 162, startPoint y: 375, endPoint x: 138, endPoint y: 376, distance: 24.0
click at [144, 376] on input "20" at bounding box center [203, 382] width 119 height 18
drag, startPoint x: 189, startPoint y: 384, endPoint x: 63, endPoint y: 379, distance: 126.1
click at [144, 379] on input "10" at bounding box center [203, 382] width 119 height 18
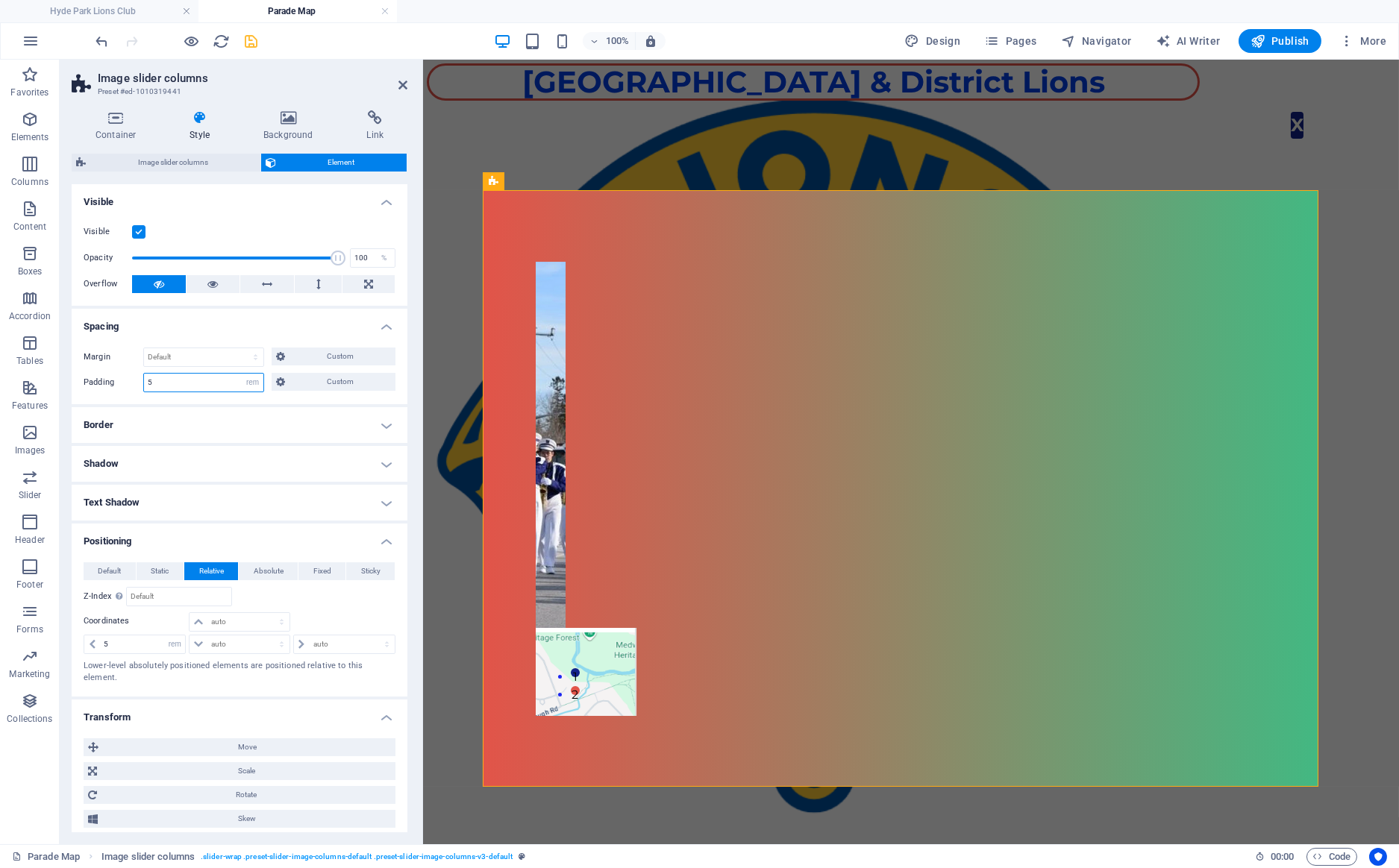
drag, startPoint x: 133, startPoint y: 381, endPoint x: 94, endPoint y: 379, distance: 39.1
click at [144, 379] on input "5" at bounding box center [203, 382] width 119 height 18
type input "10"
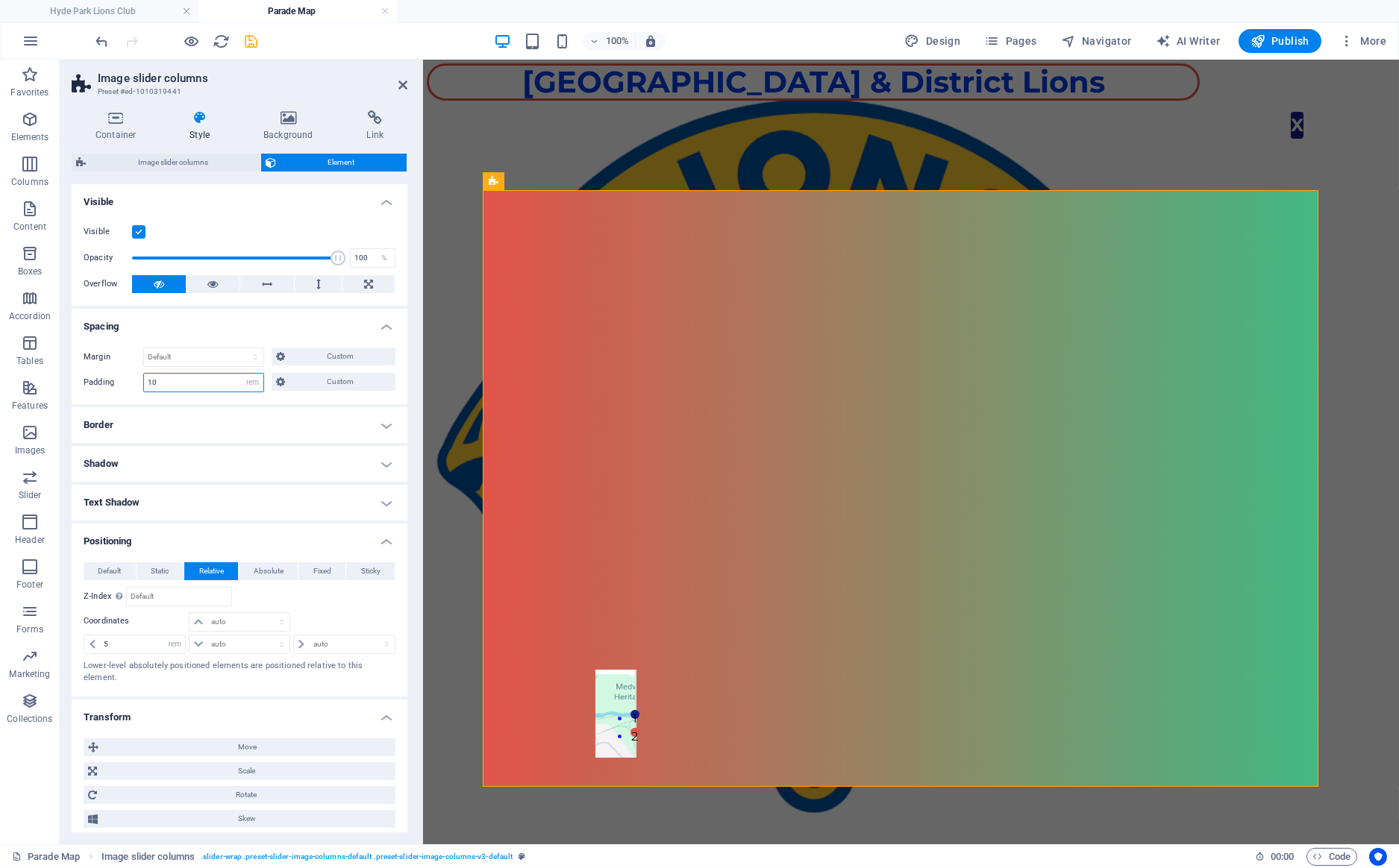
drag, startPoint x: 164, startPoint y: 382, endPoint x: 123, endPoint y: 382, distance: 41.0
click at [144, 382] on input "10" at bounding box center [203, 382] width 119 height 18
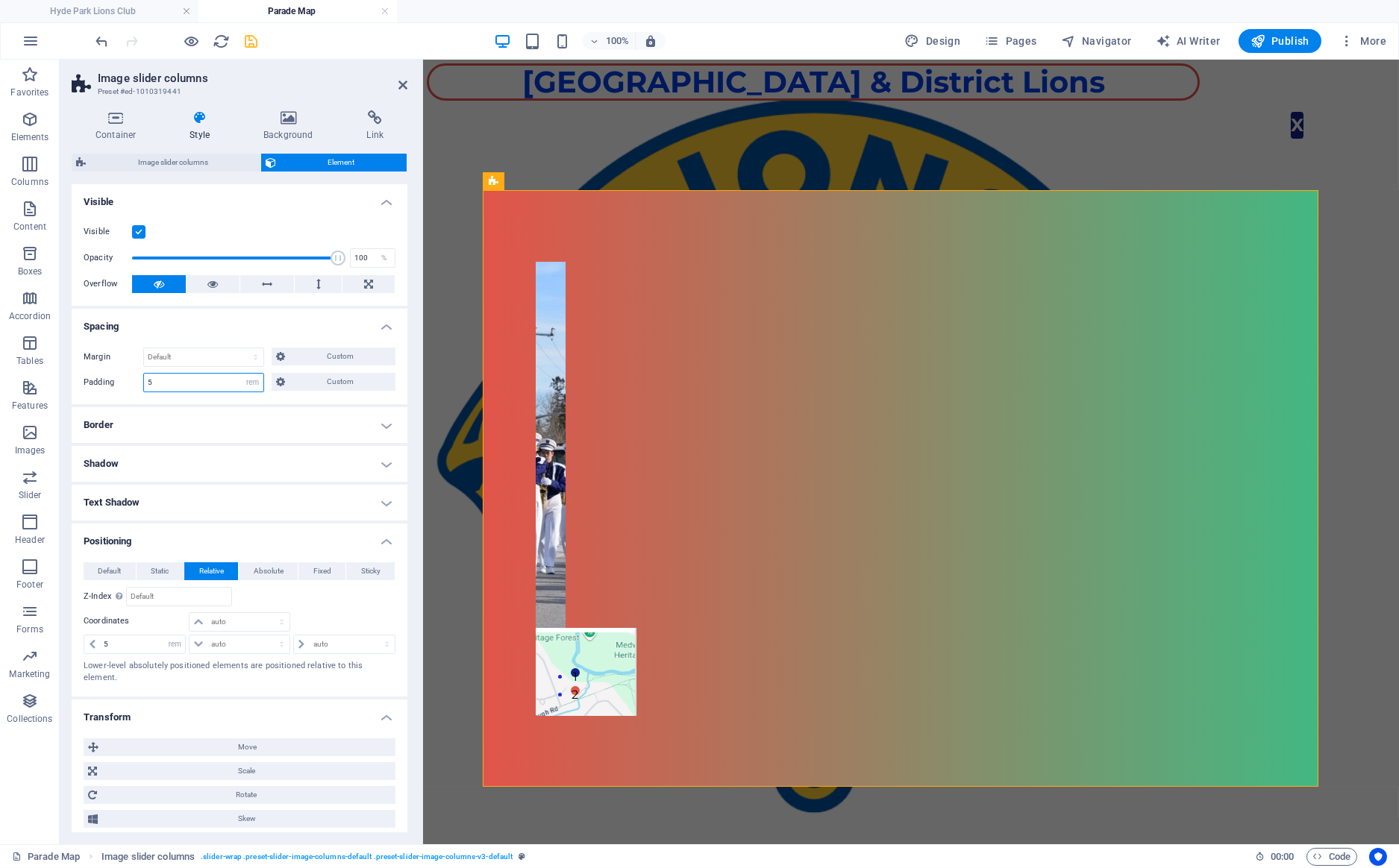
drag, startPoint x: 182, startPoint y: 385, endPoint x: 98, endPoint y: 376, distance: 84.5
click at [144, 376] on input "5" at bounding box center [203, 382] width 119 height 18
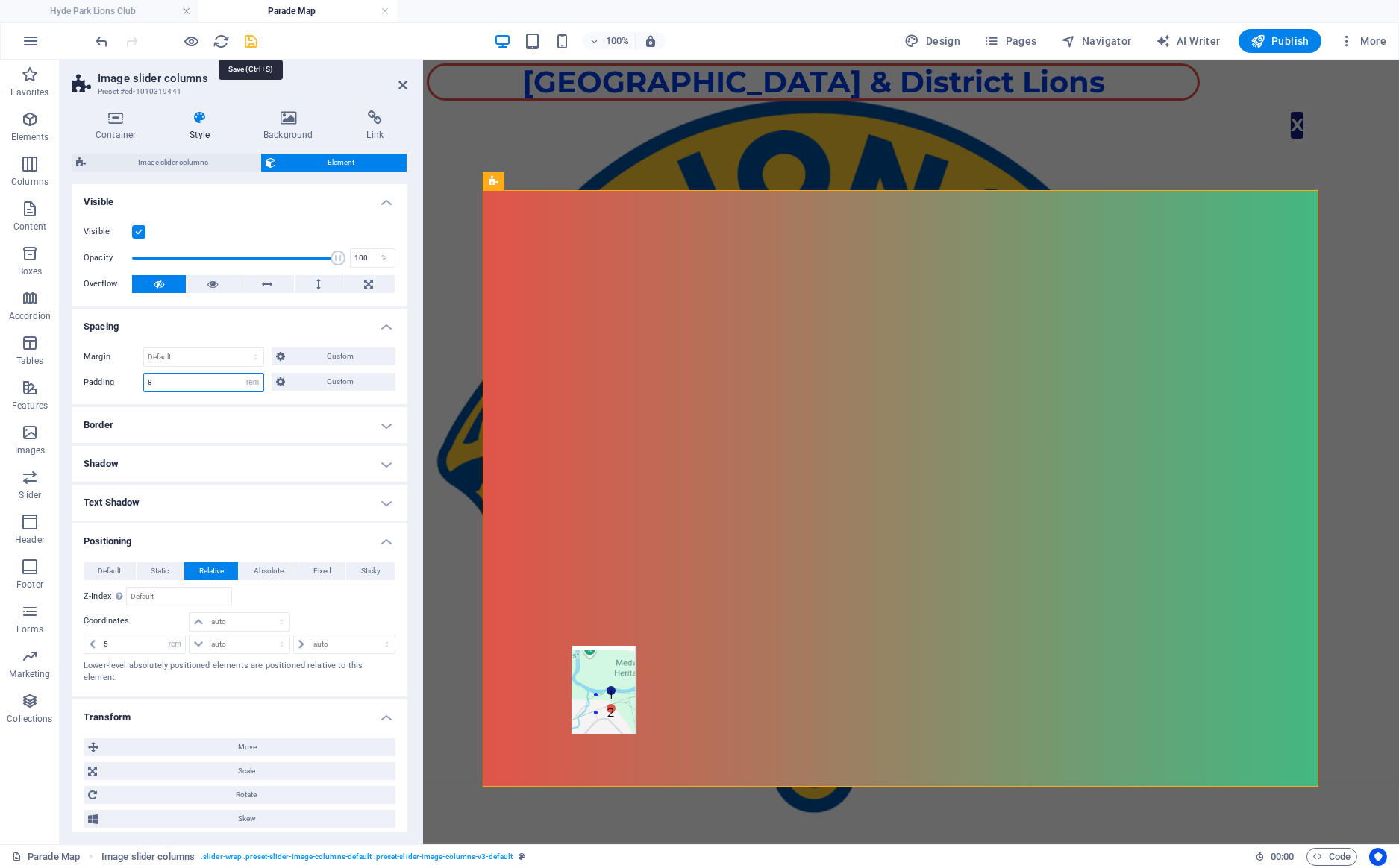
type input "8"
click at [251, 39] on icon "save" at bounding box center [251, 41] width 17 height 17
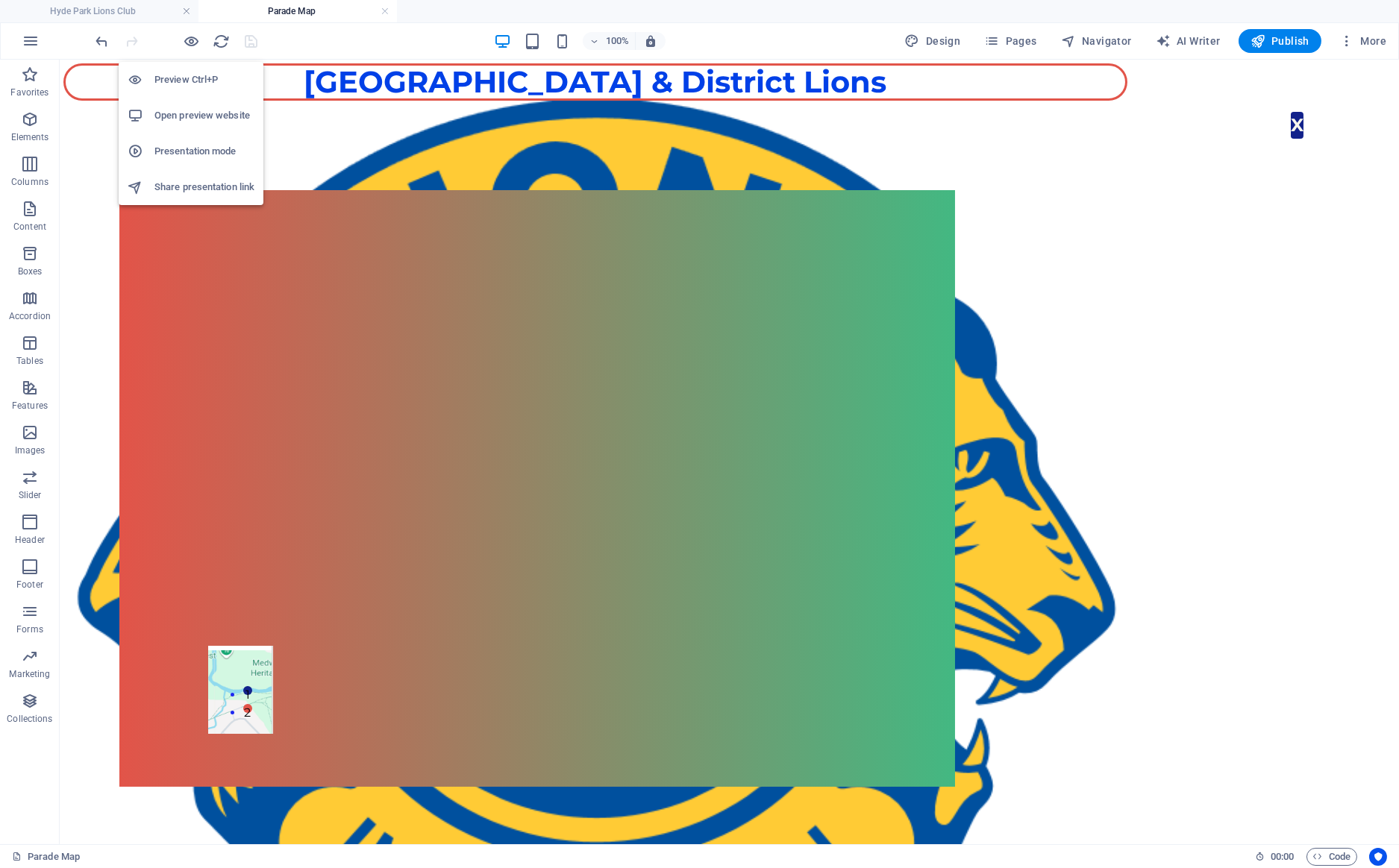
click at [184, 114] on h6 "Open preview website" at bounding box center [204, 115] width 100 height 18
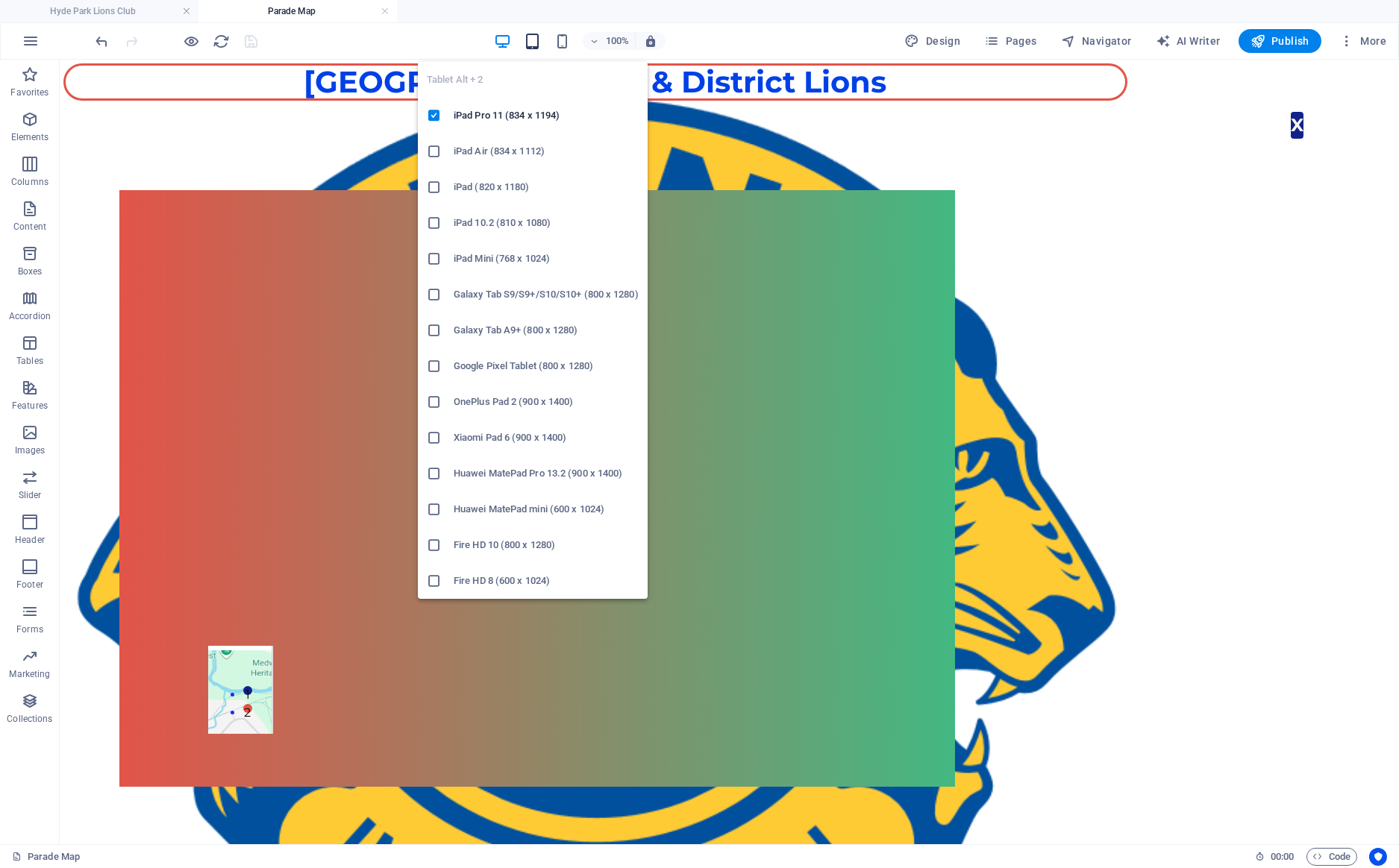
click at [535, 43] on icon "button" at bounding box center [532, 41] width 17 height 17
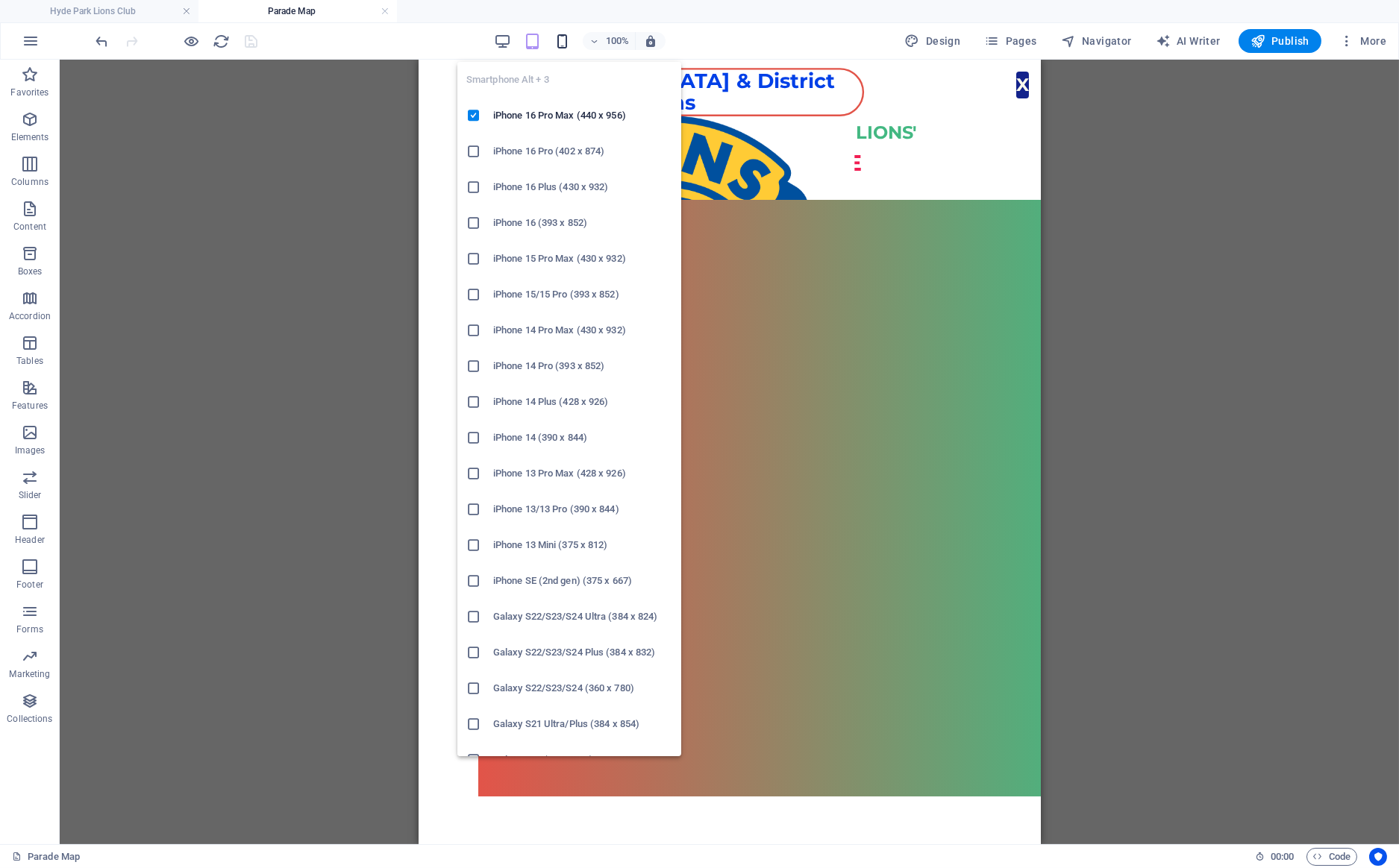
click at [565, 43] on icon "button" at bounding box center [562, 41] width 17 height 17
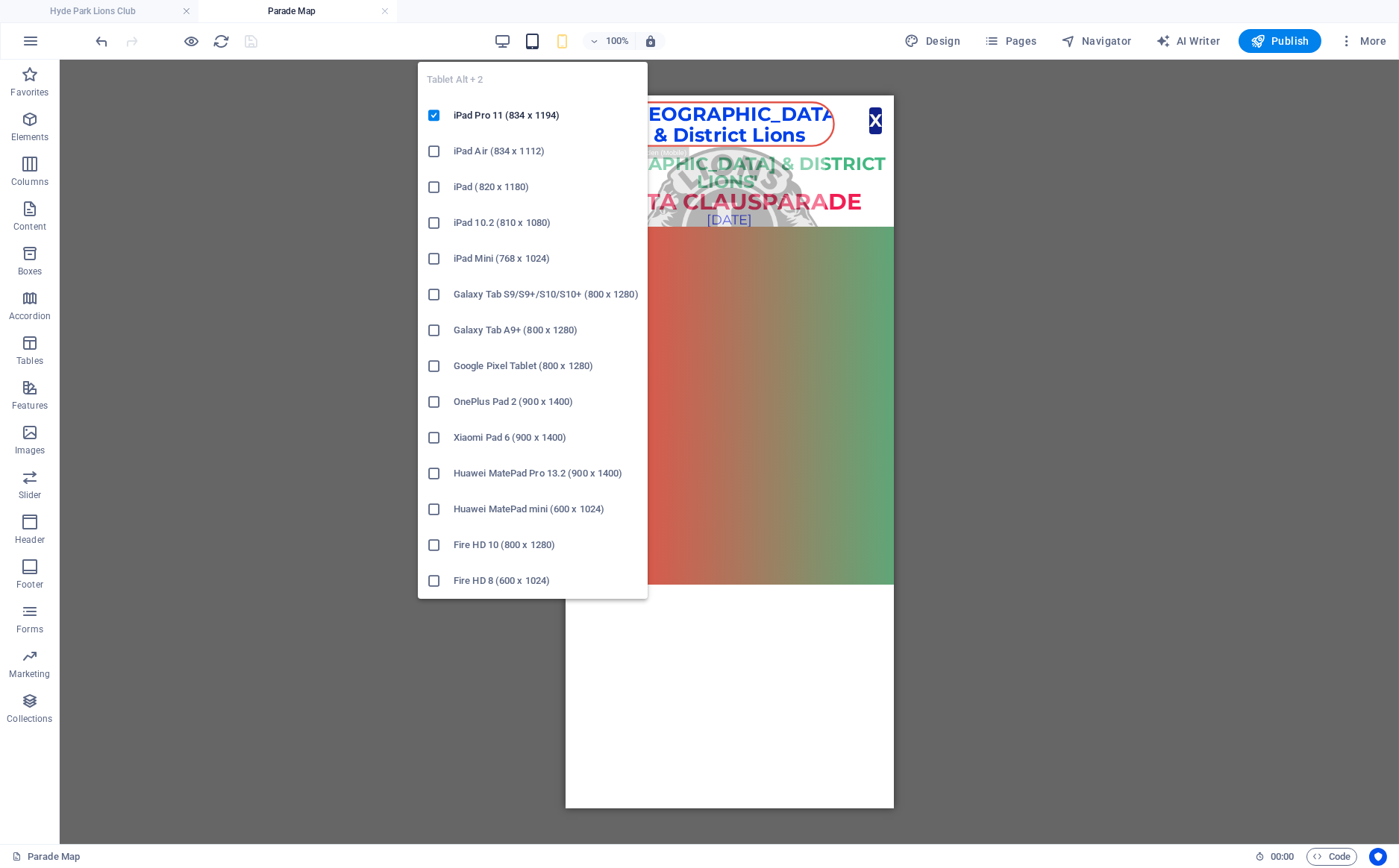
click at [538, 43] on icon "button" at bounding box center [532, 41] width 17 height 17
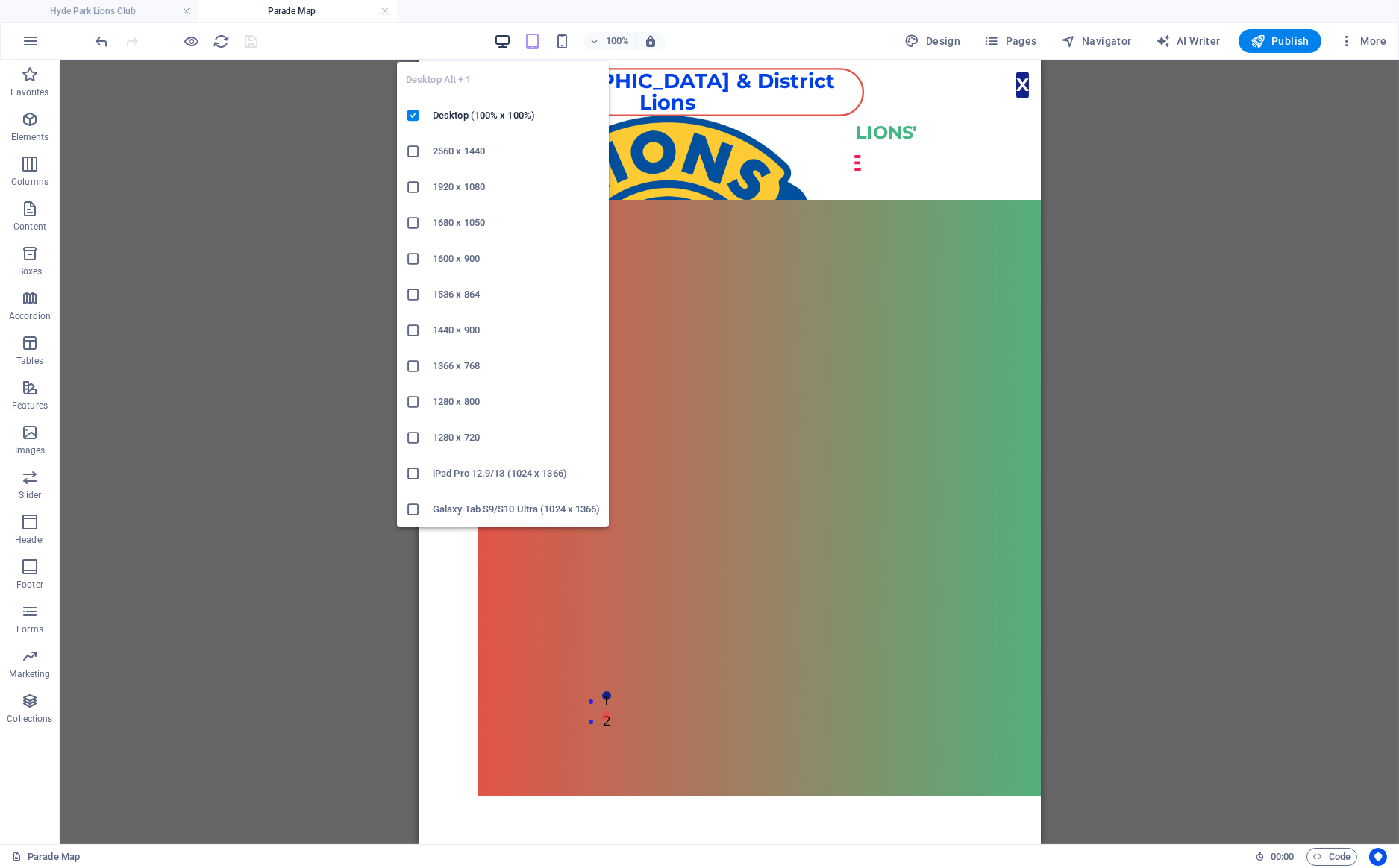
click at [503, 38] on icon "button" at bounding box center [502, 41] width 17 height 17
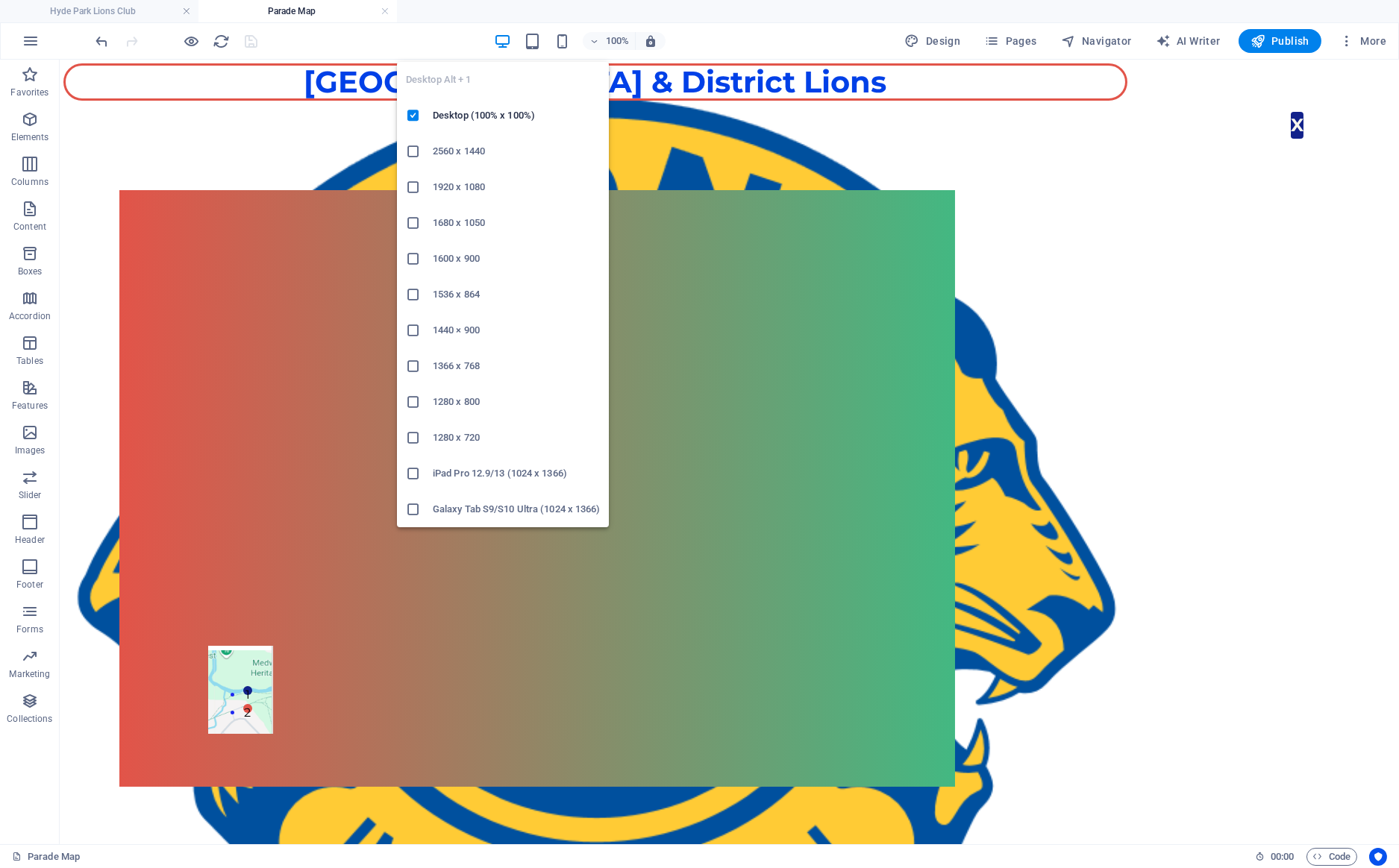
click at [443, 256] on h6 "1600 x 900" at bounding box center [517, 258] width 167 height 18
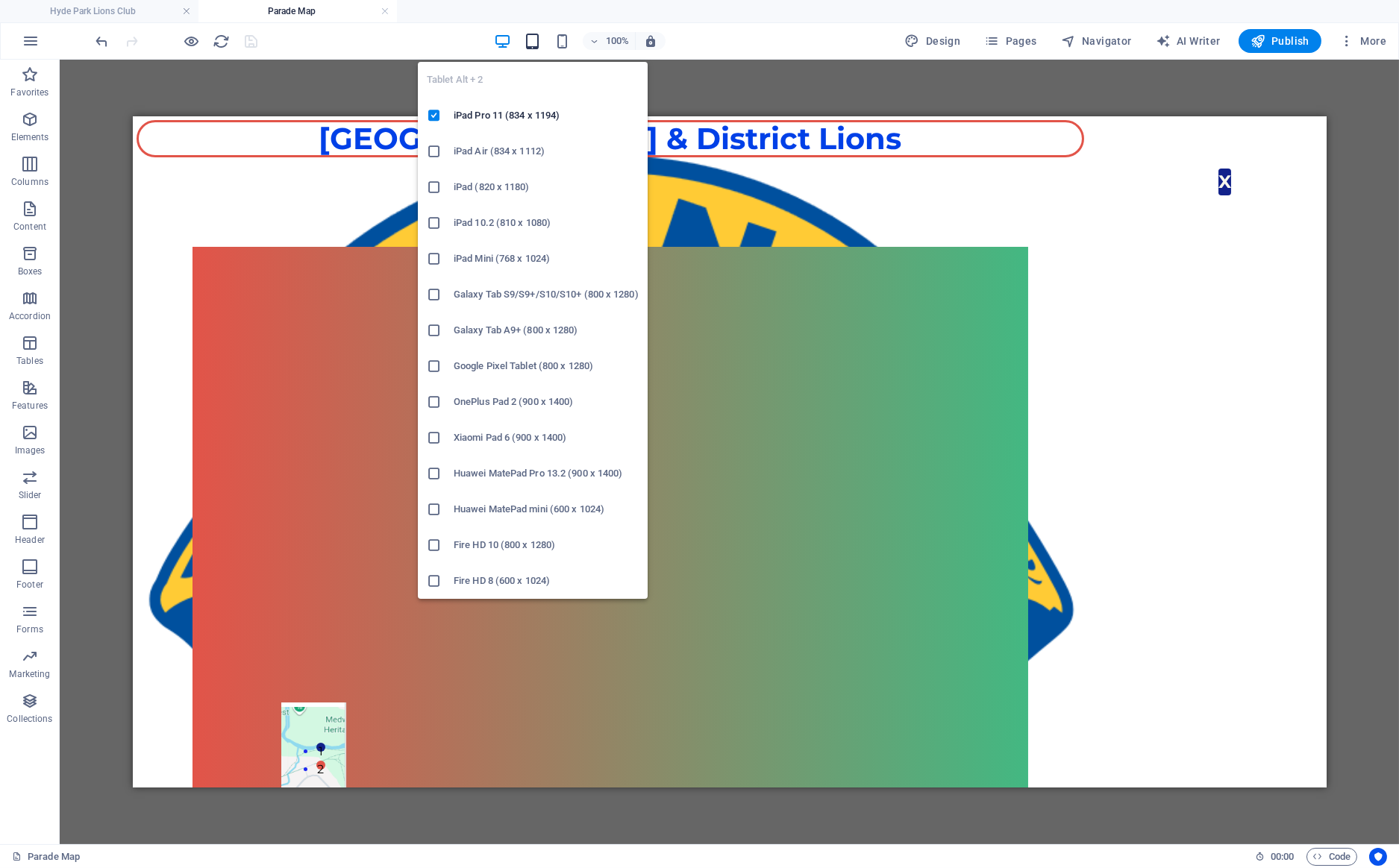
click at [538, 41] on icon "button" at bounding box center [532, 41] width 17 height 17
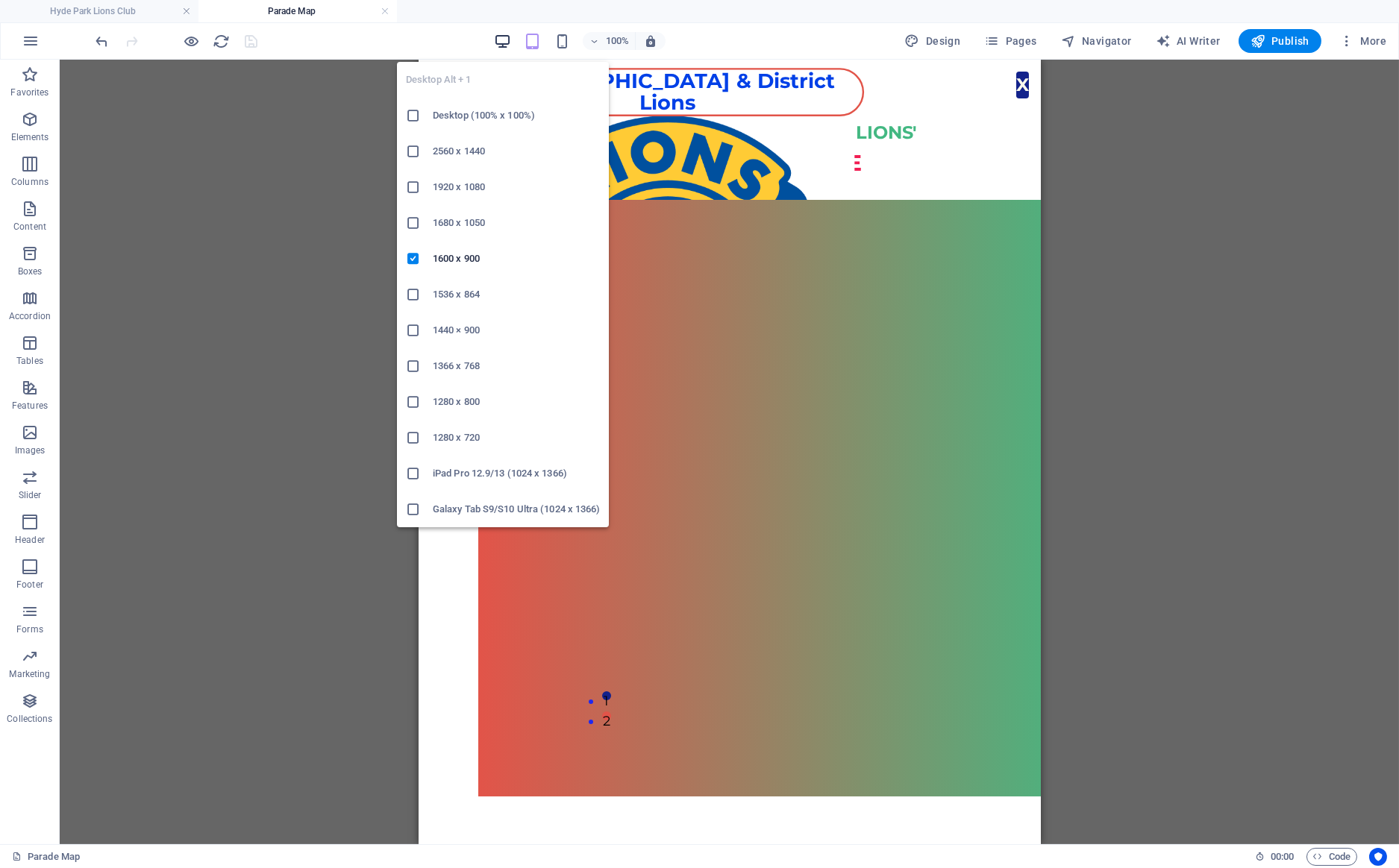
click at [507, 42] on icon "button" at bounding box center [502, 41] width 17 height 17
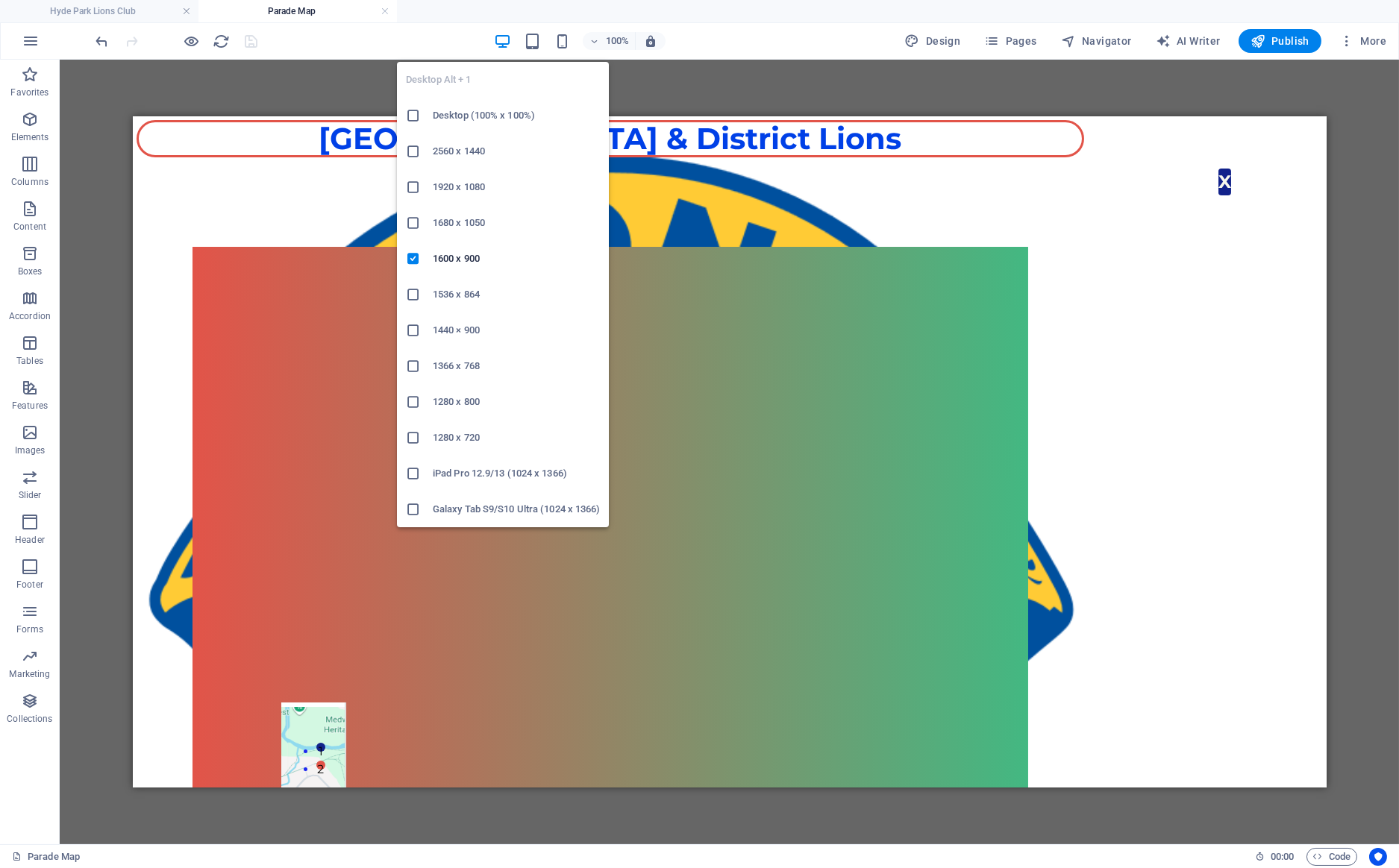
click at [478, 116] on h6 "Desktop (100% x 100%)" at bounding box center [517, 115] width 167 height 18
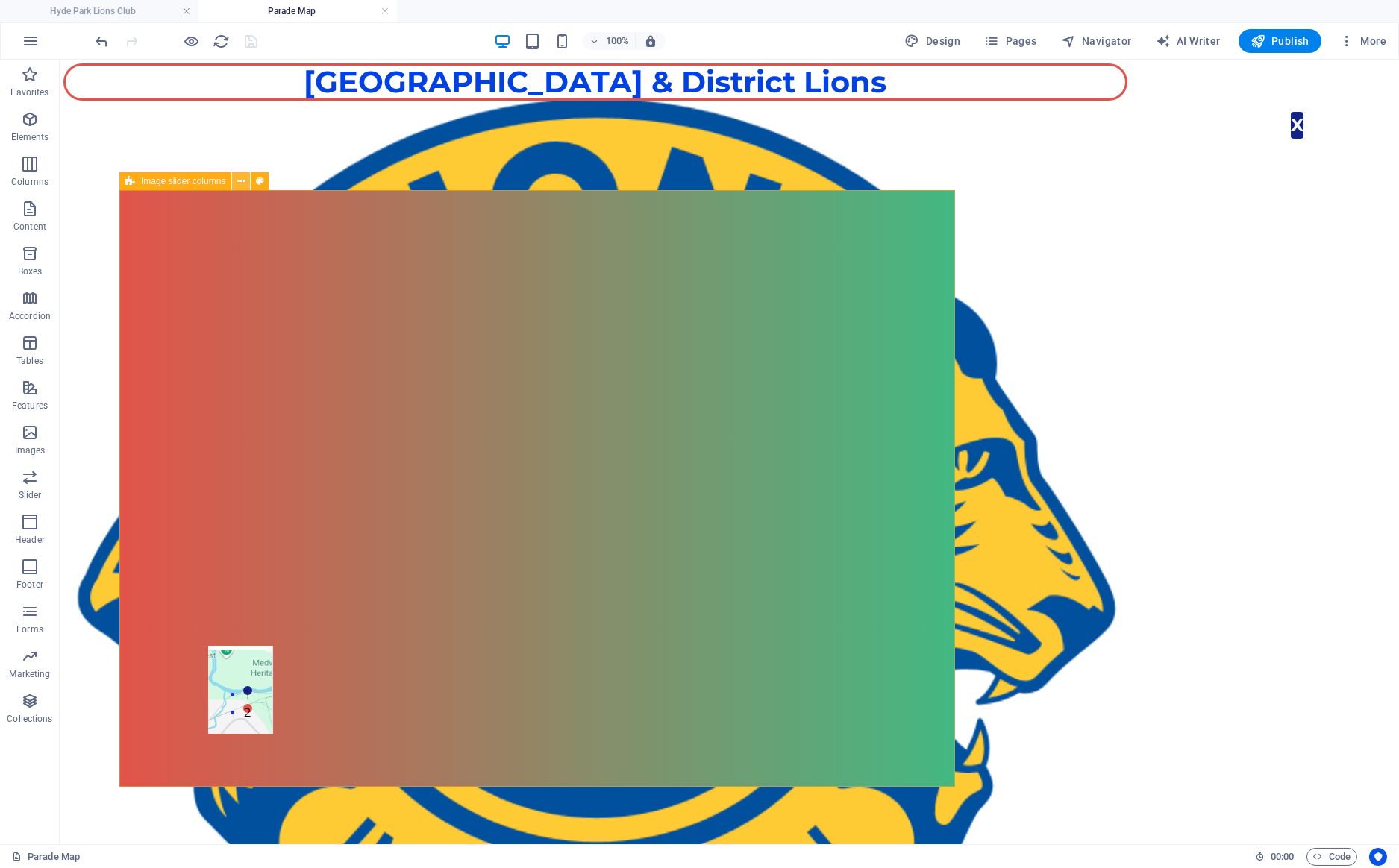
click at [245, 182] on icon at bounding box center [241, 182] width 8 height 16
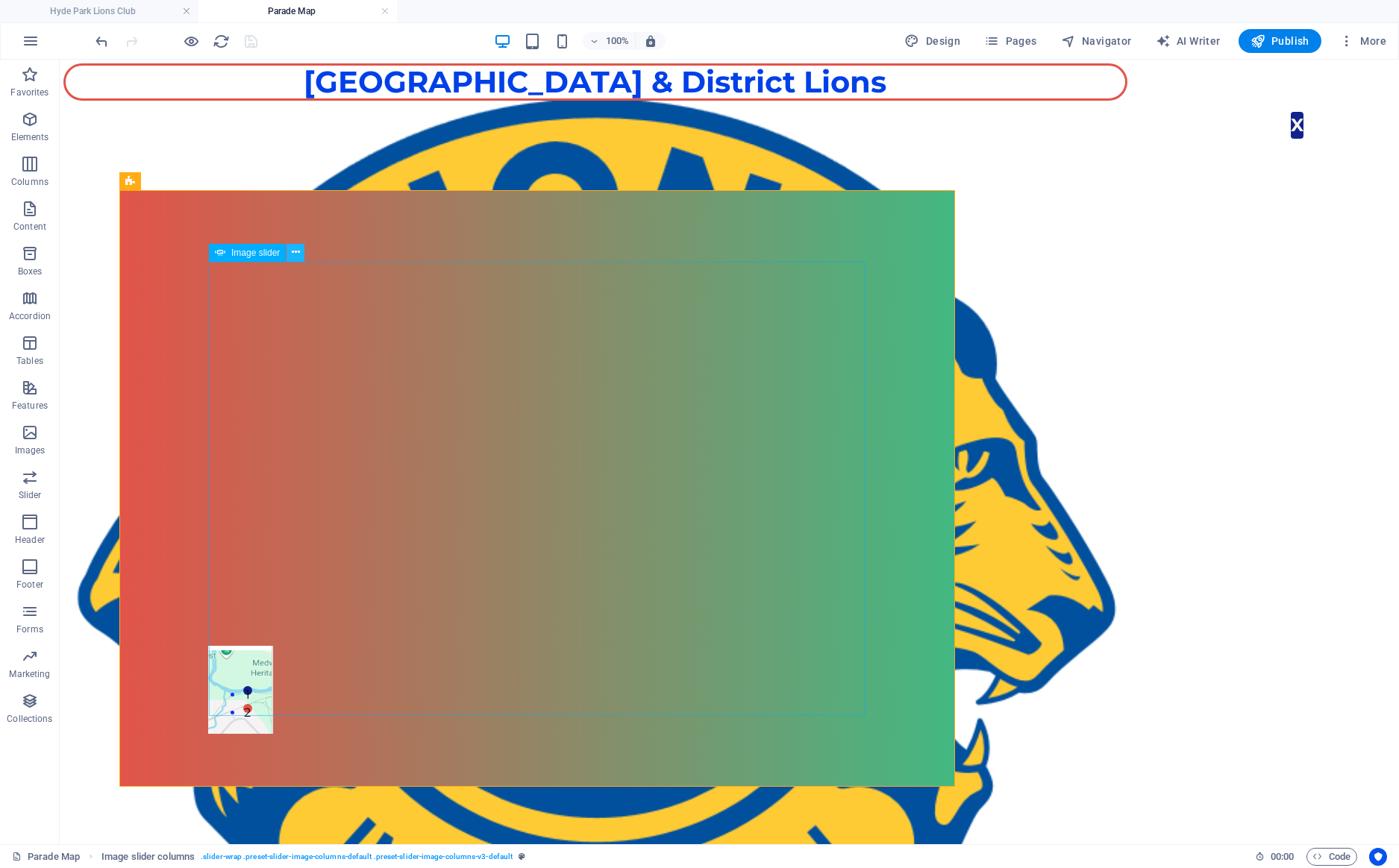
click at [292, 253] on icon at bounding box center [295, 253] width 8 height 16
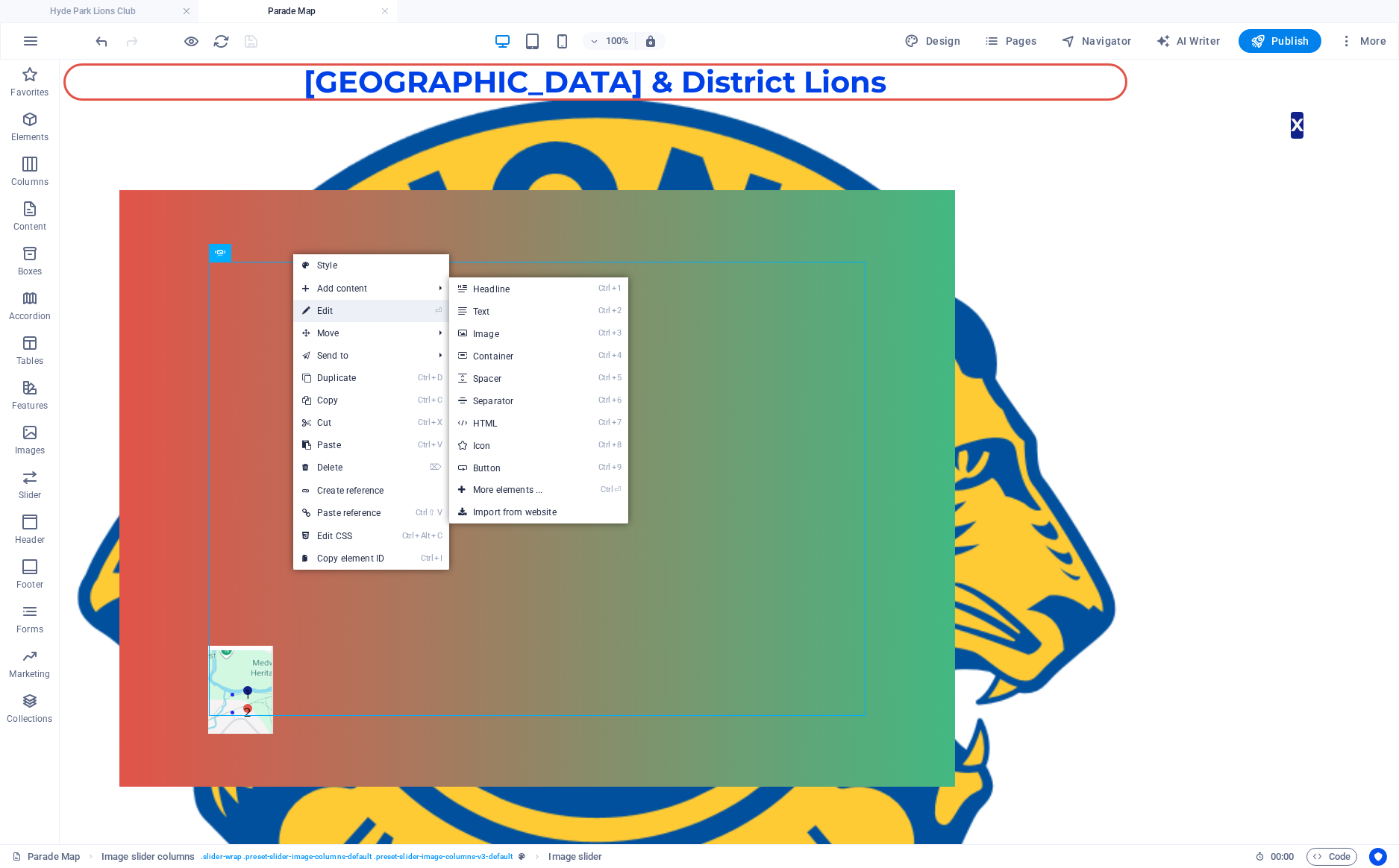
click at [326, 310] on link "⏎ Edit" at bounding box center [343, 310] width 100 height 22
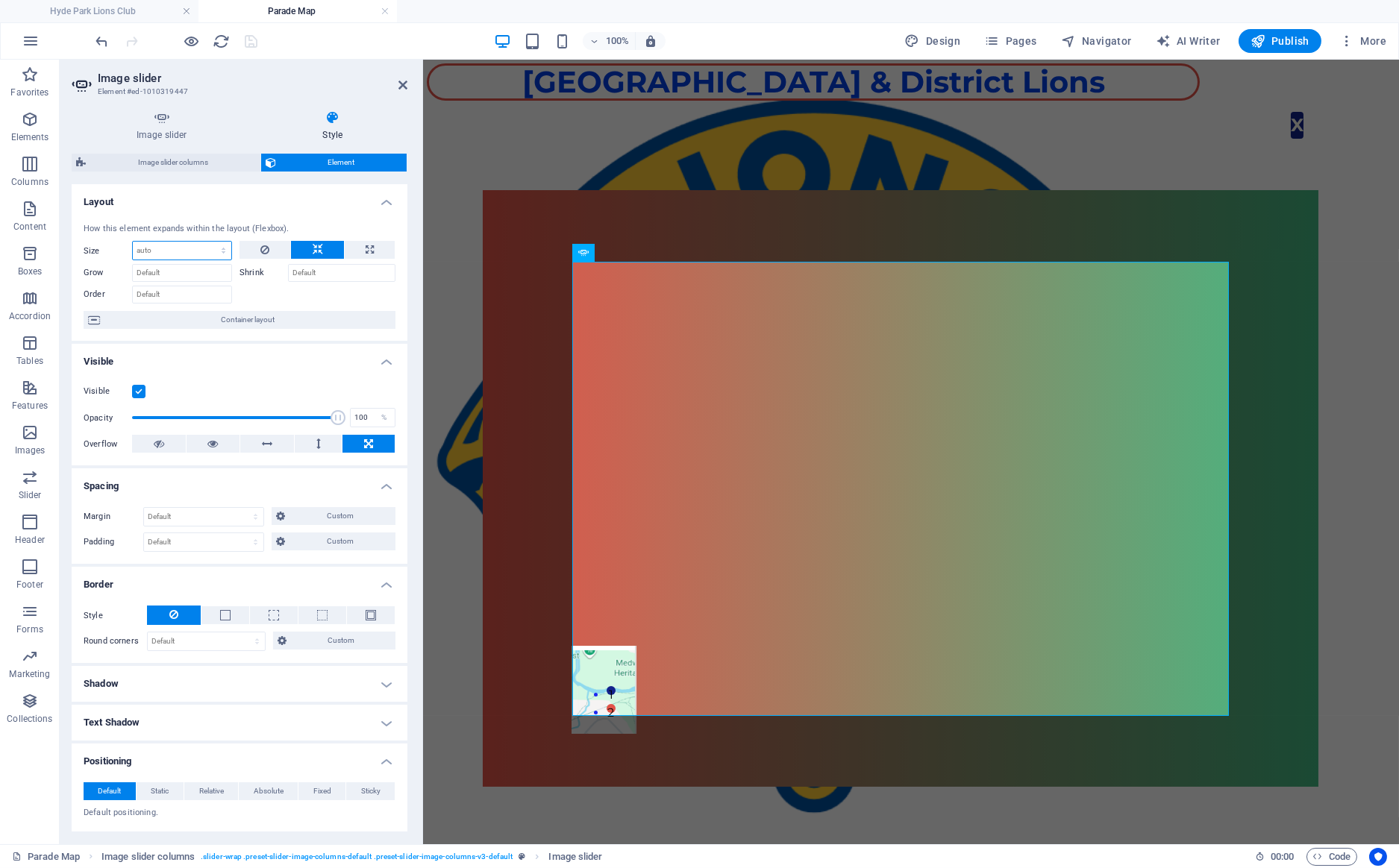
click at [133, 241] on select "Default auto px % 1/1 1/2 1/3 1/4 1/5 1/6 1/7 1/8 1/9 1/10" at bounding box center [182, 250] width 99 height 18
select select "%"
click option "%" at bounding box center [0, 0] width 0 height 0
type input "100"
click at [660, 259] on icon at bounding box center [659, 253] width 8 height 16
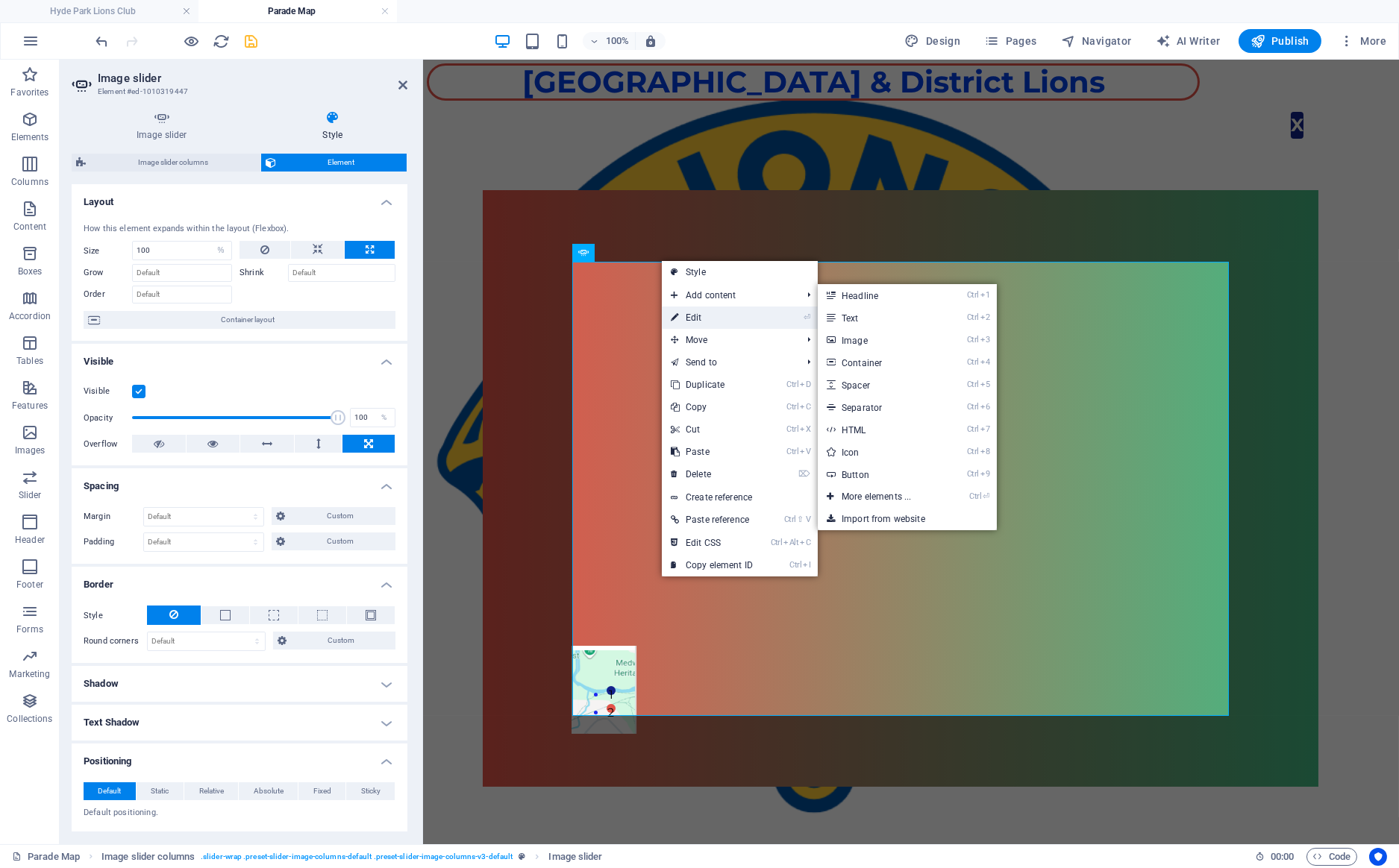
click at [711, 310] on link "⏎ Edit" at bounding box center [711, 317] width 100 height 22
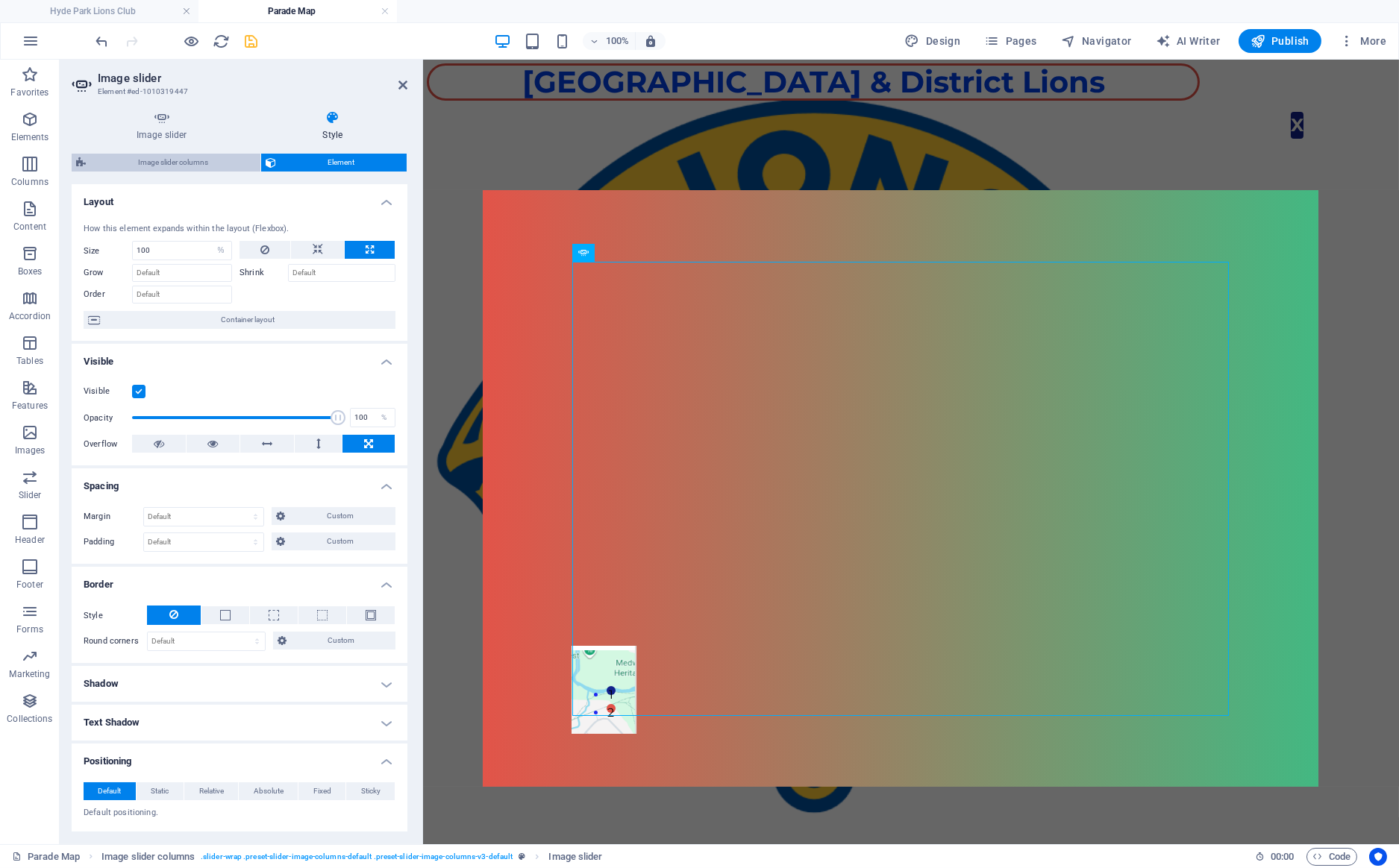
click at [191, 160] on span "Image slider columns" at bounding box center [173, 162] width 166 height 18
select select "rem"
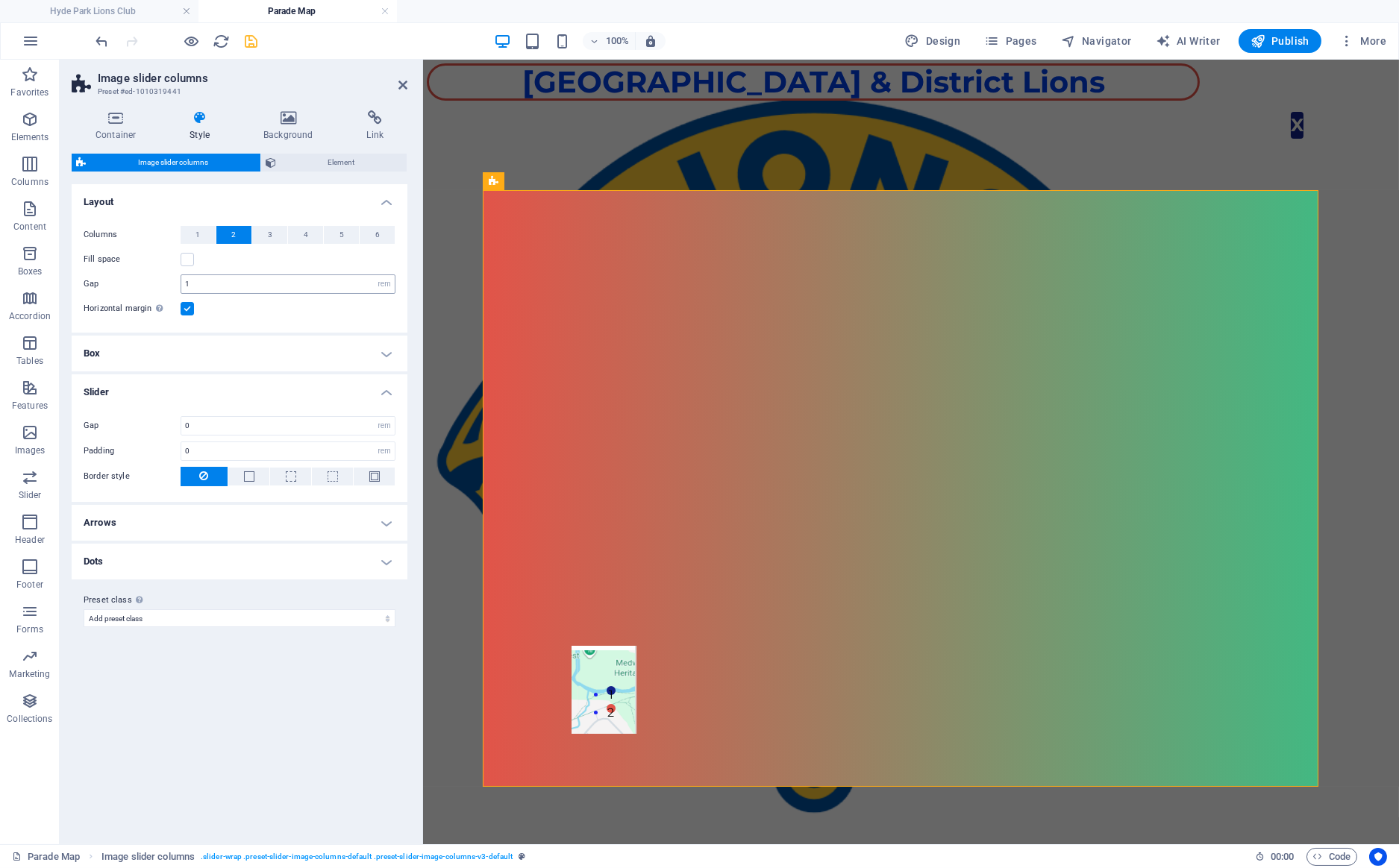
click at [287, 287] on input "1" at bounding box center [288, 284] width 213 height 18
type input "21"
select select
type input "2"
select select
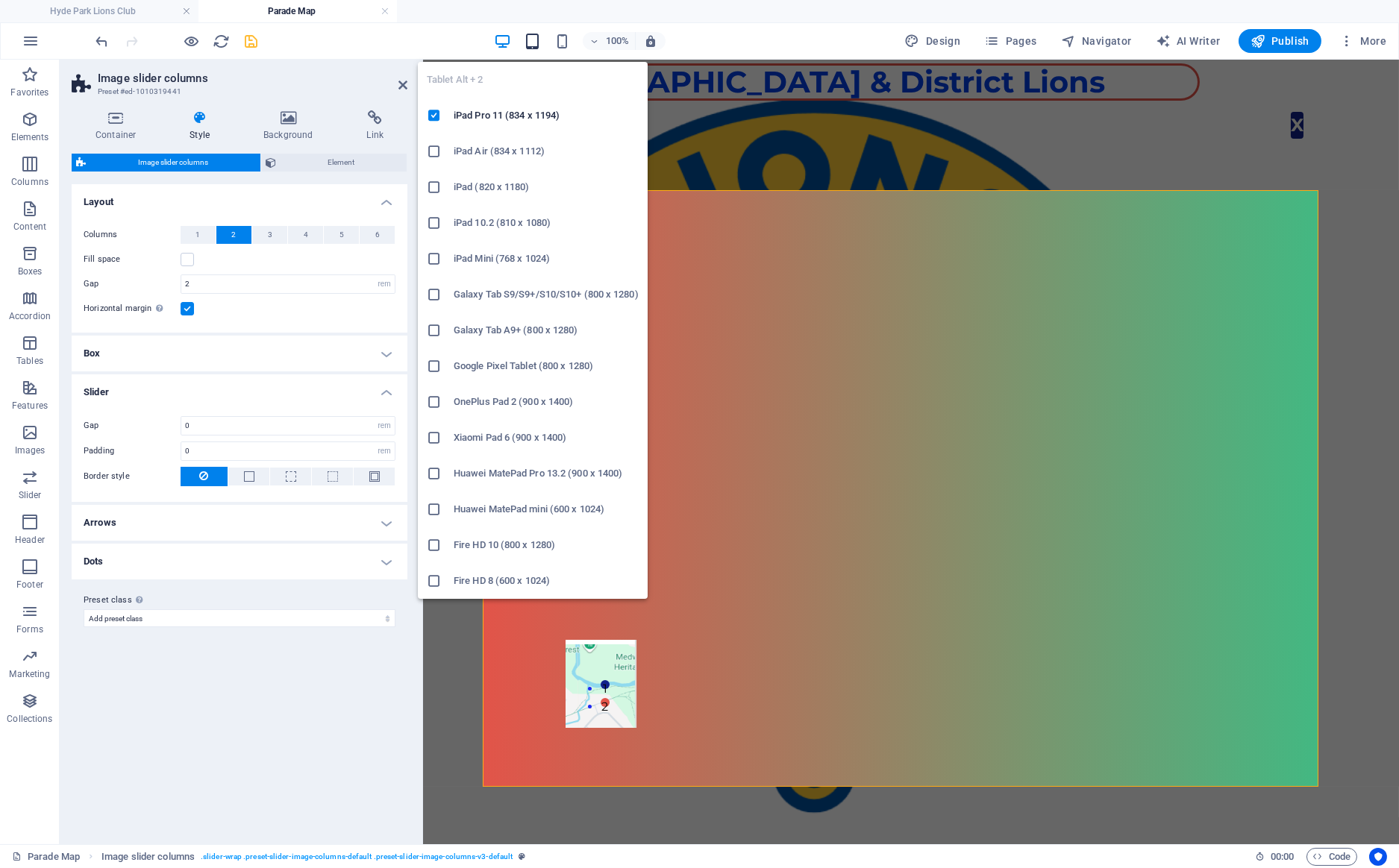
click at [532, 41] on icon "button" at bounding box center [532, 41] width 17 height 17
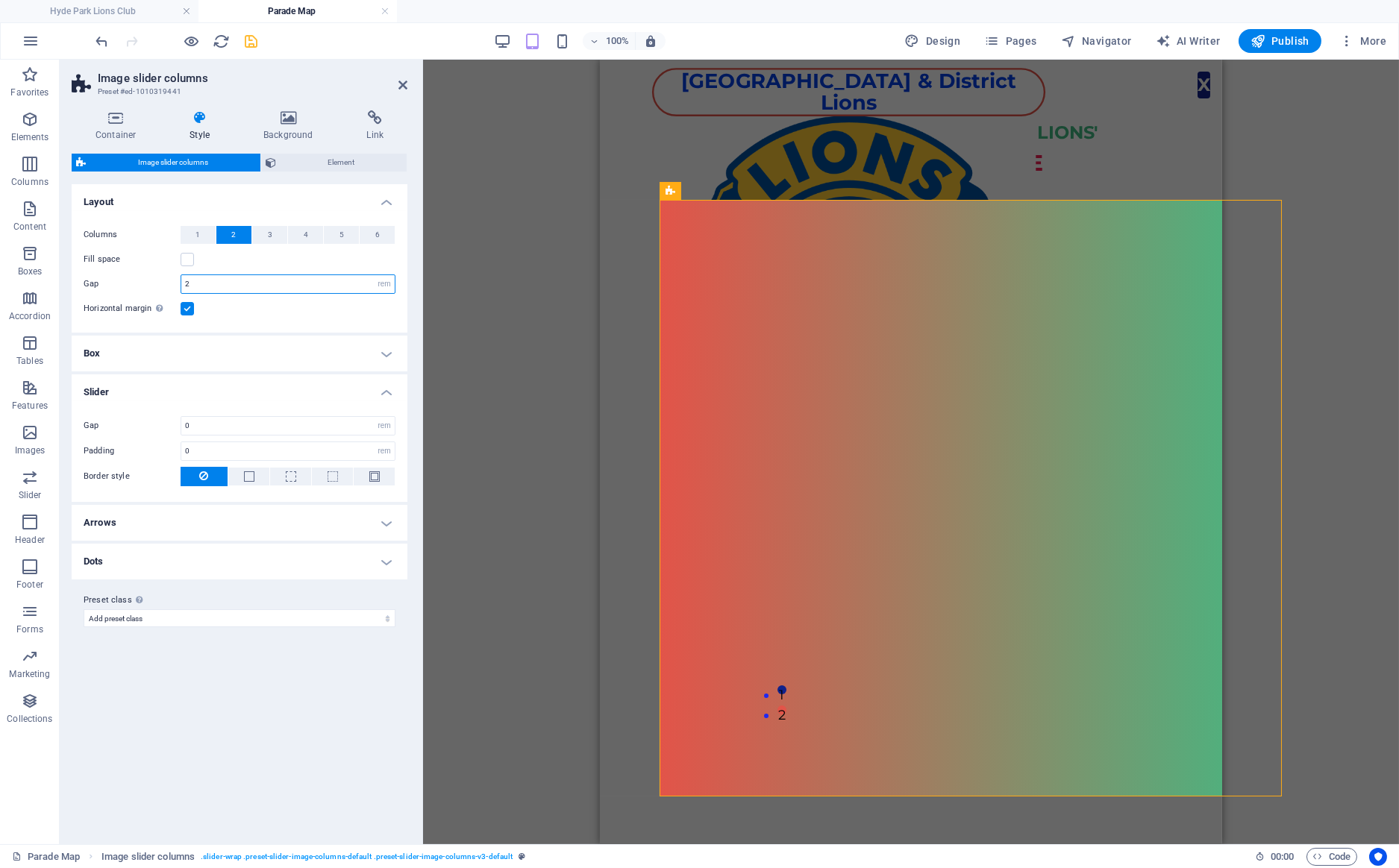
drag, startPoint x: 197, startPoint y: 289, endPoint x: 153, endPoint y: 287, distance: 44.0
click at [182, 287] on input "2" at bounding box center [288, 284] width 213 height 18
type input "1"
select select
drag, startPoint x: 200, startPoint y: 285, endPoint x: 148, endPoint y: 287, distance: 52.0
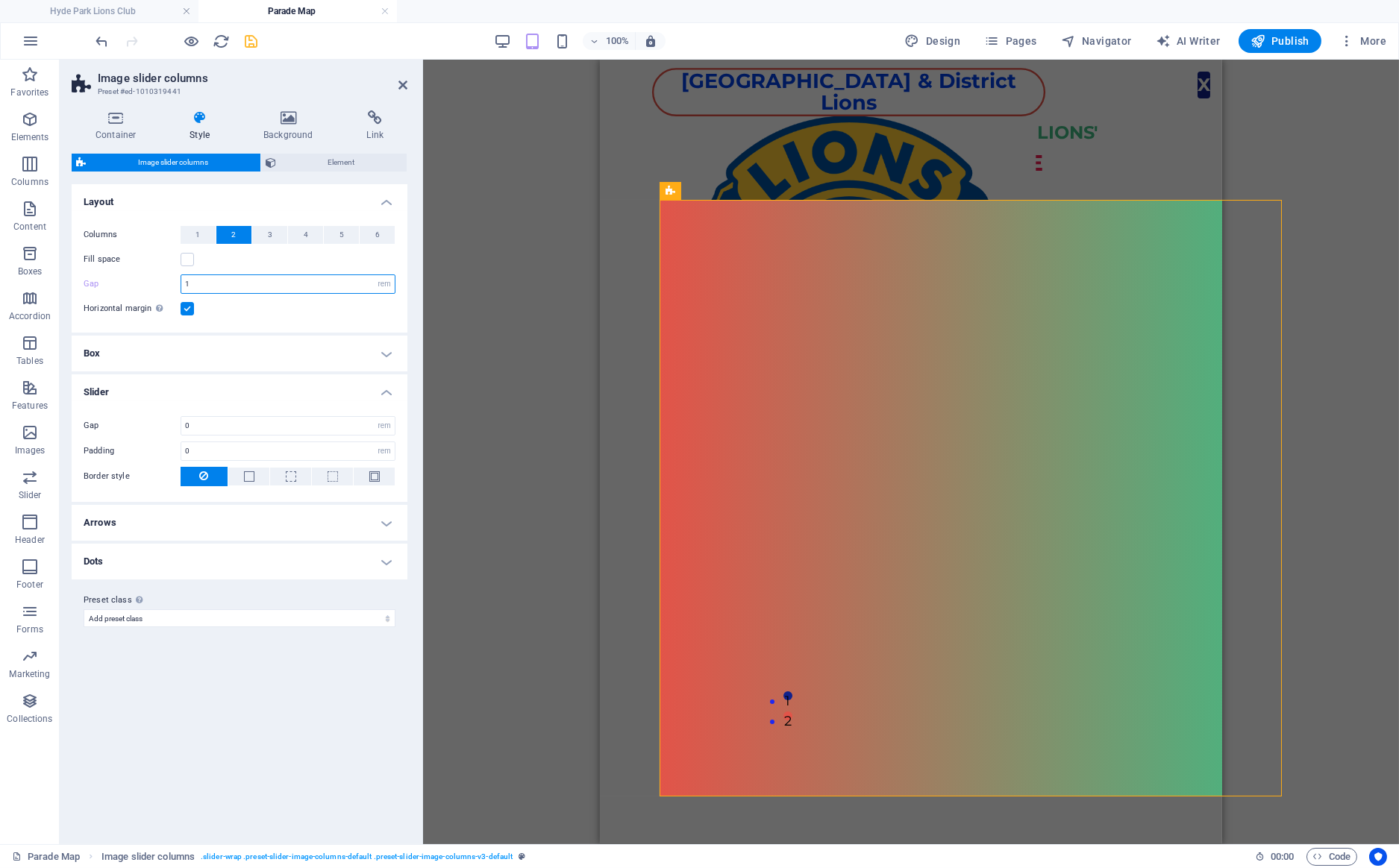
click at [182, 287] on input "1" at bounding box center [288, 284] width 213 height 18
type input "2"
select select
click at [787, 189] on button at bounding box center [781, 190] width 18 height 18
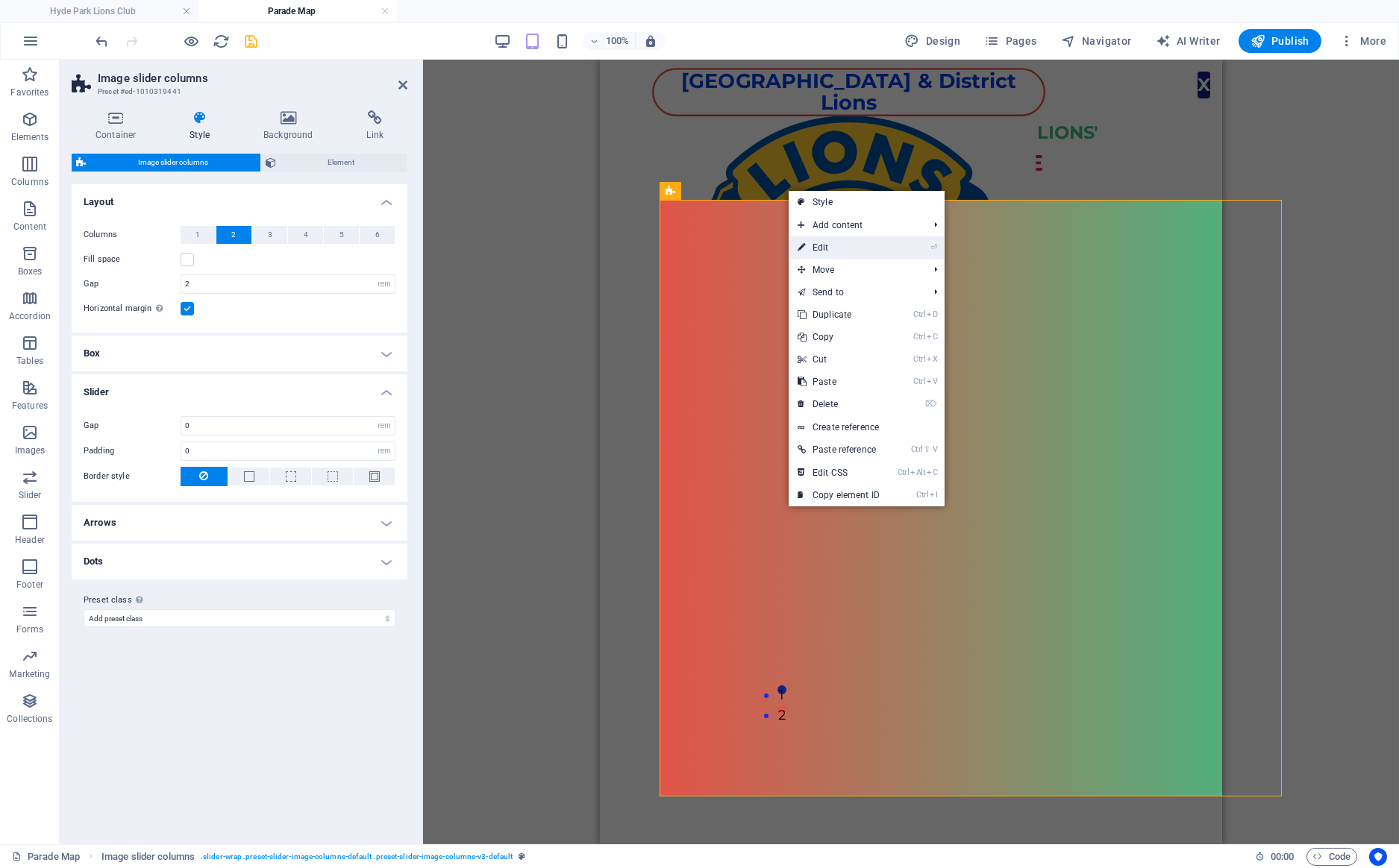
click at [806, 249] on link "⏎ Edit" at bounding box center [837, 247] width 100 height 22
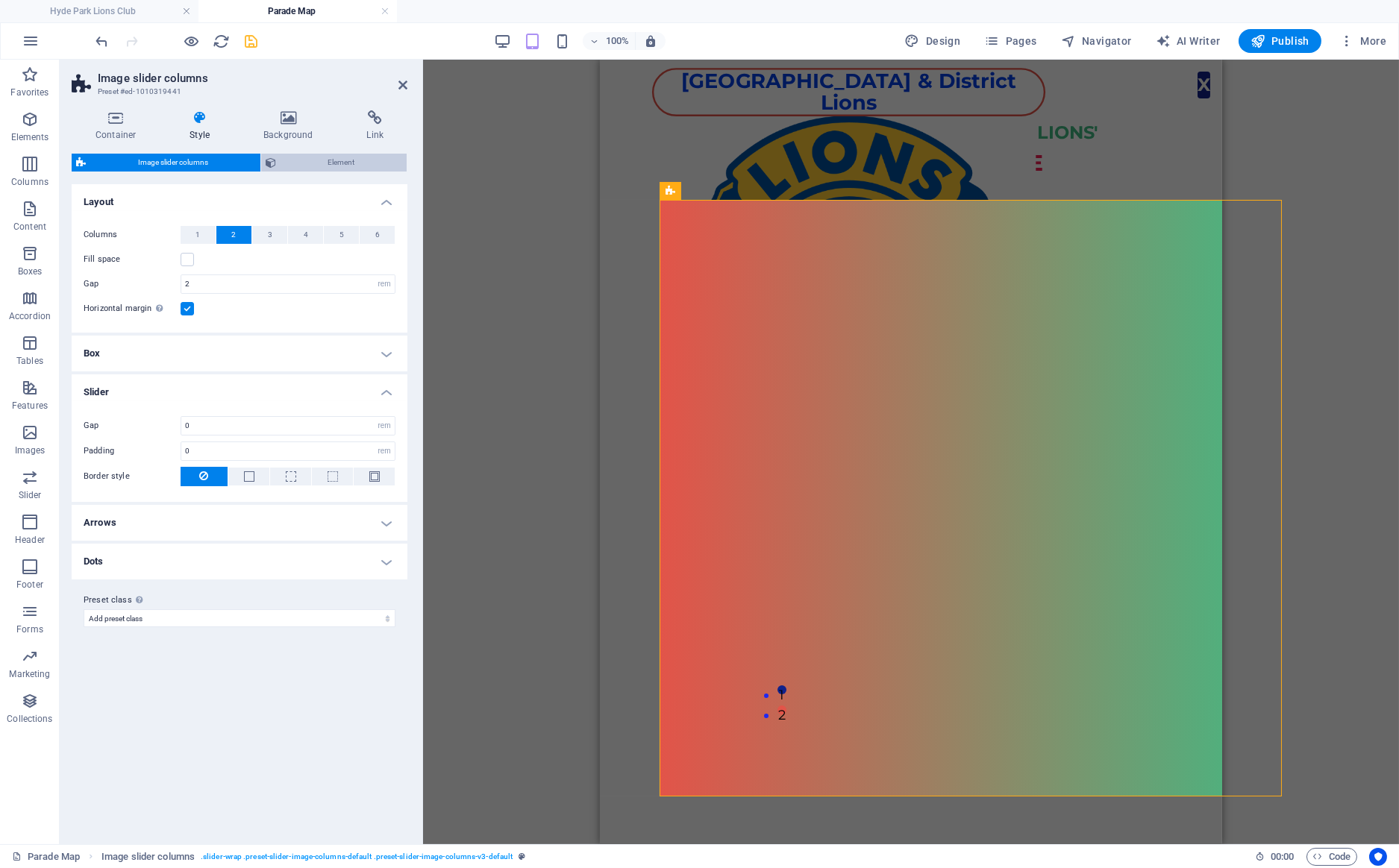
click at [323, 166] on span "Element" at bounding box center [341, 162] width 123 height 18
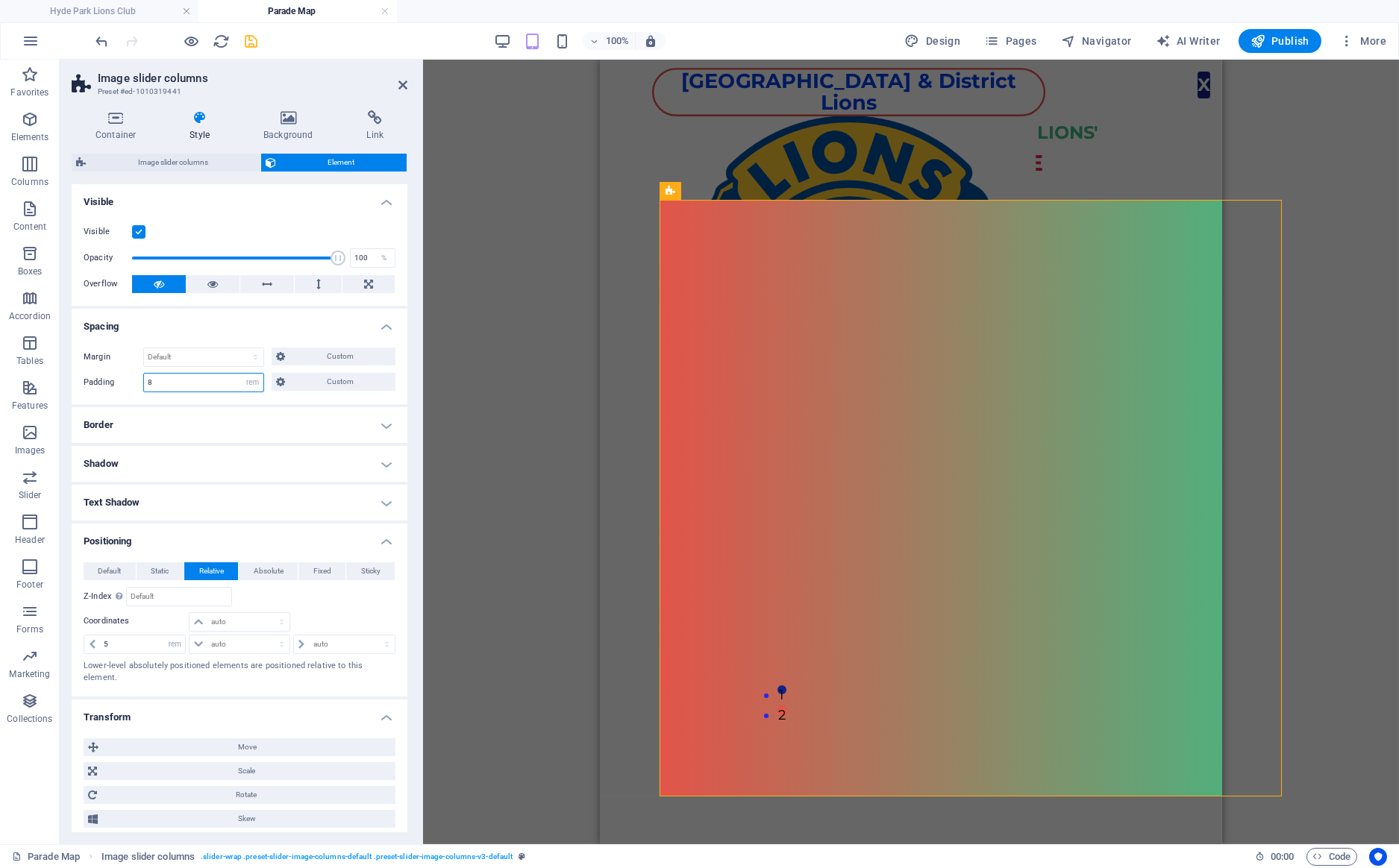
drag, startPoint x: 166, startPoint y: 385, endPoint x: 78, endPoint y: 382, distance: 88.1
click at [144, 382] on input "8" at bounding box center [203, 382] width 119 height 18
type input "3"
type input "0"
click at [190, 160] on span "Image slider columns" at bounding box center [173, 162] width 166 height 18
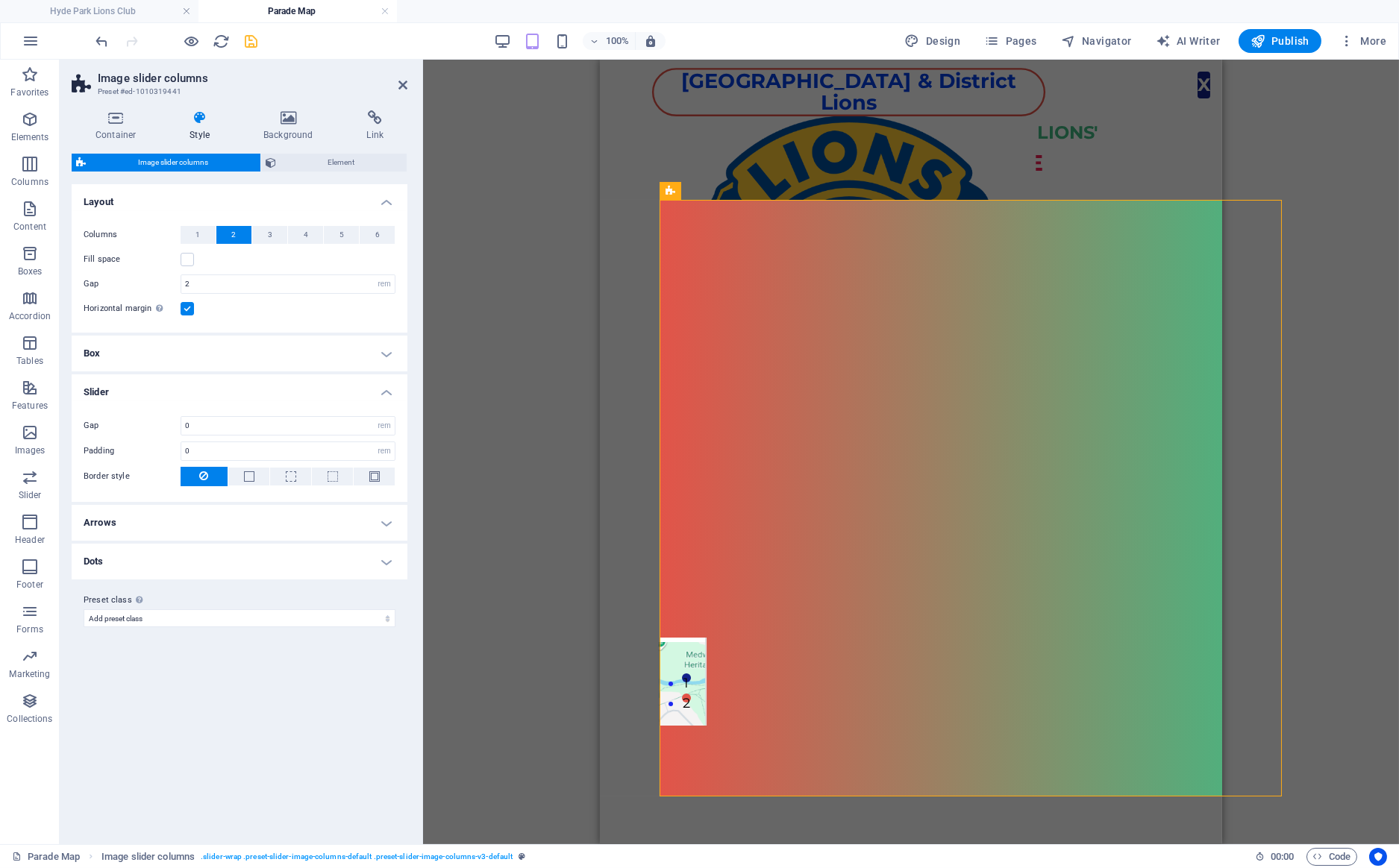
click at [188, 309] on label at bounding box center [187, 308] width 13 height 13
click at [0, 0] on input "Horizontal margin Only if the containers "Content width" is not set to "Default"" at bounding box center [0, 0] width 0 height 0
click at [278, 162] on button "Element" at bounding box center [334, 162] width 146 height 18
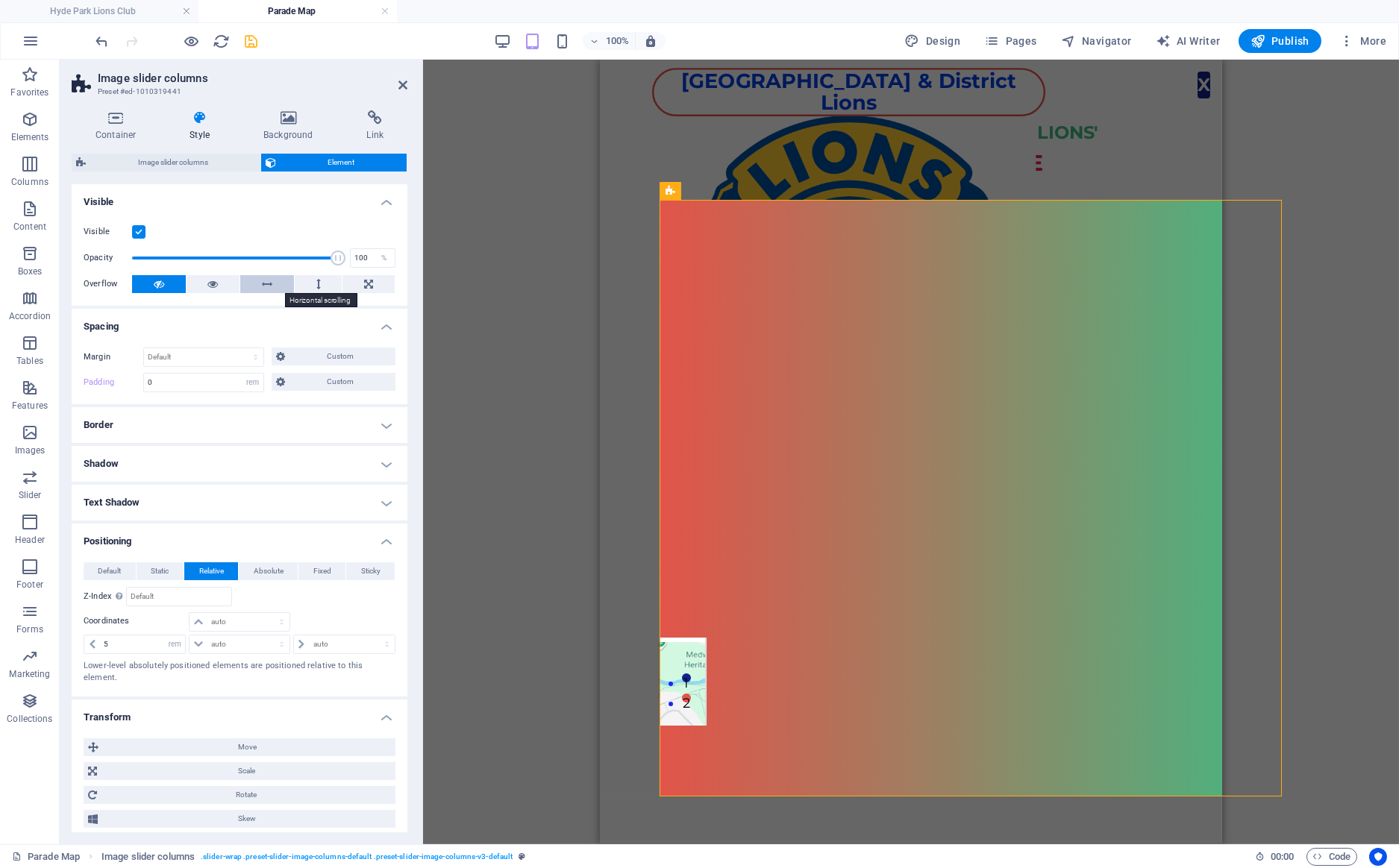
click at [249, 284] on button at bounding box center [266, 284] width 54 height 18
click at [211, 285] on icon at bounding box center [212, 284] width 11 height 18
click at [641, 262] on div "[GEOGRAPHIC_DATA] & District [GEOGRAPHIC_DATA] & DISTRICT LIONS' SANTA CLAUS PA…" at bounding box center [911, 428] width 622 height 737
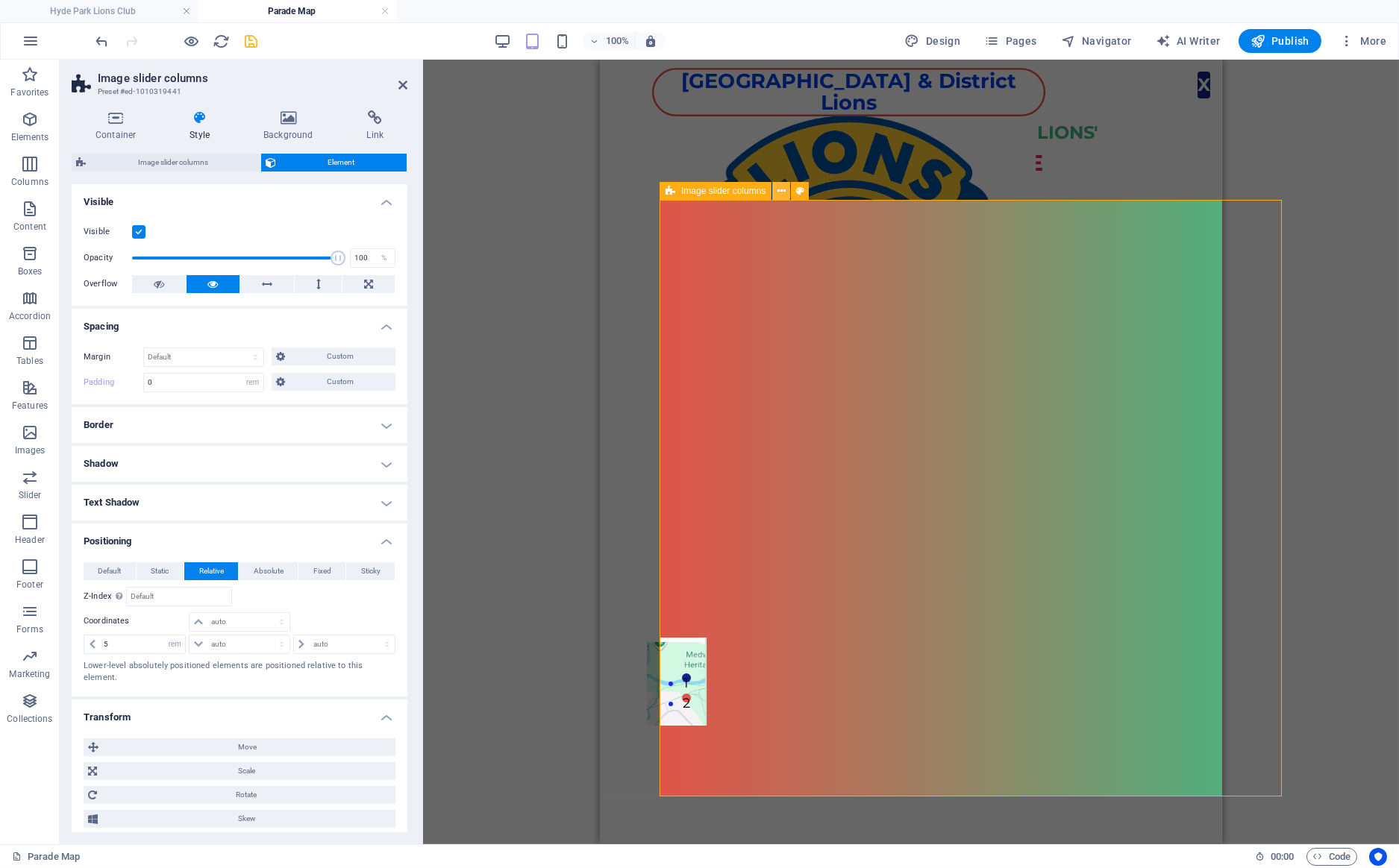
click at [784, 192] on icon at bounding box center [781, 191] width 8 height 16
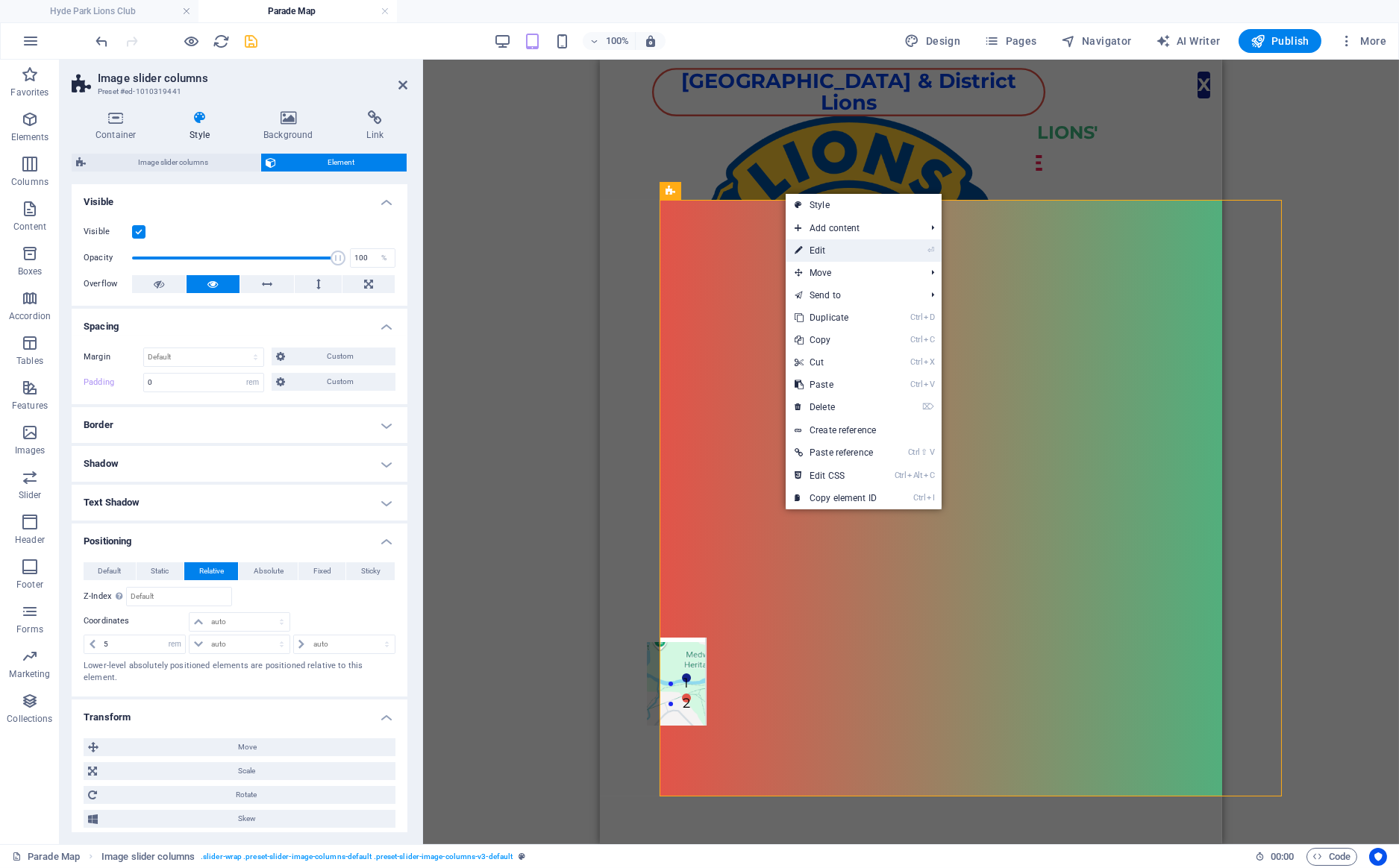
click at [837, 249] on link "⏎ Edit" at bounding box center [835, 250] width 100 height 22
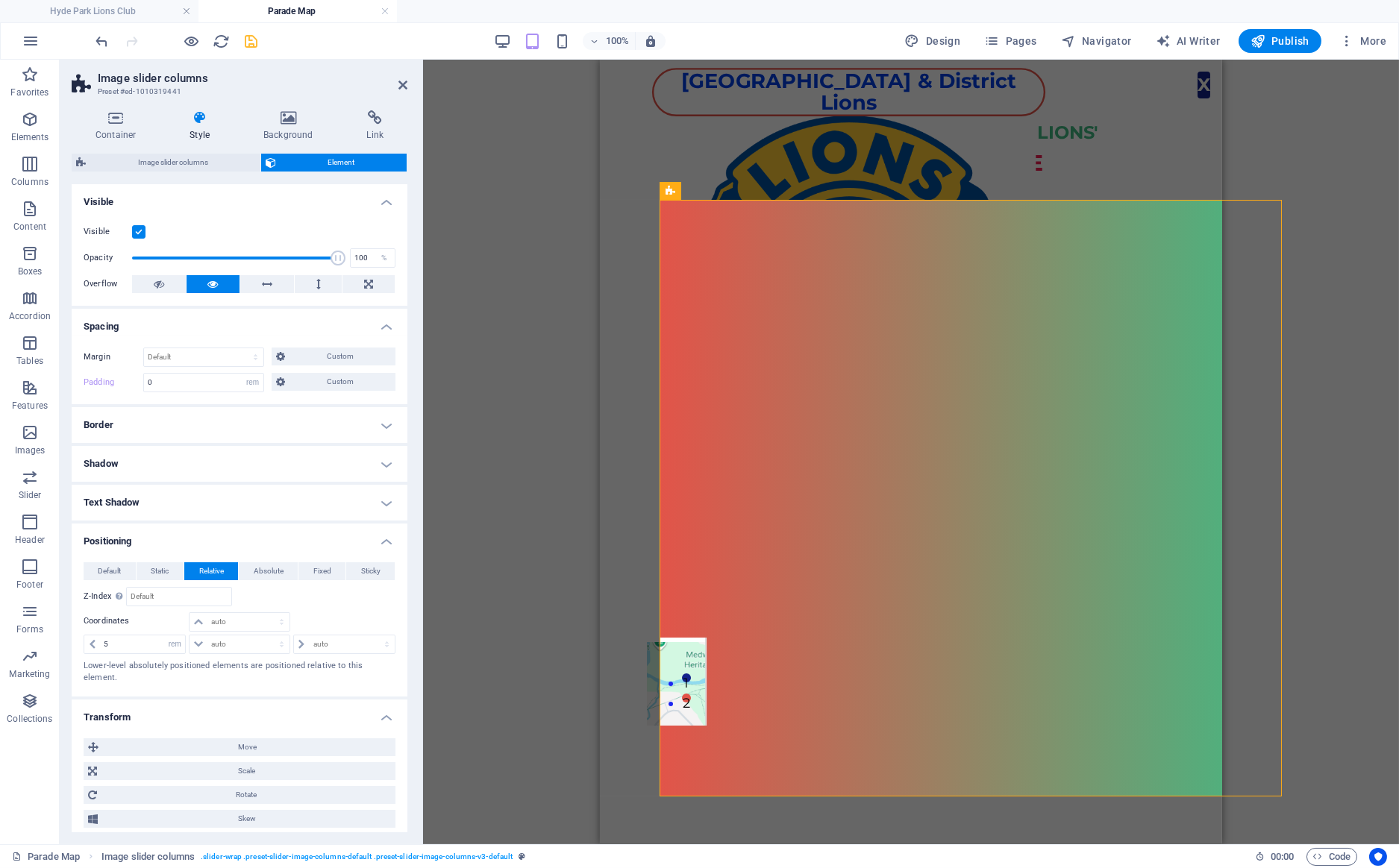
click at [199, 124] on icon at bounding box center [199, 117] width 68 height 15
click at [305, 358] on span "Custom" at bounding box center [340, 356] width 102 height 18
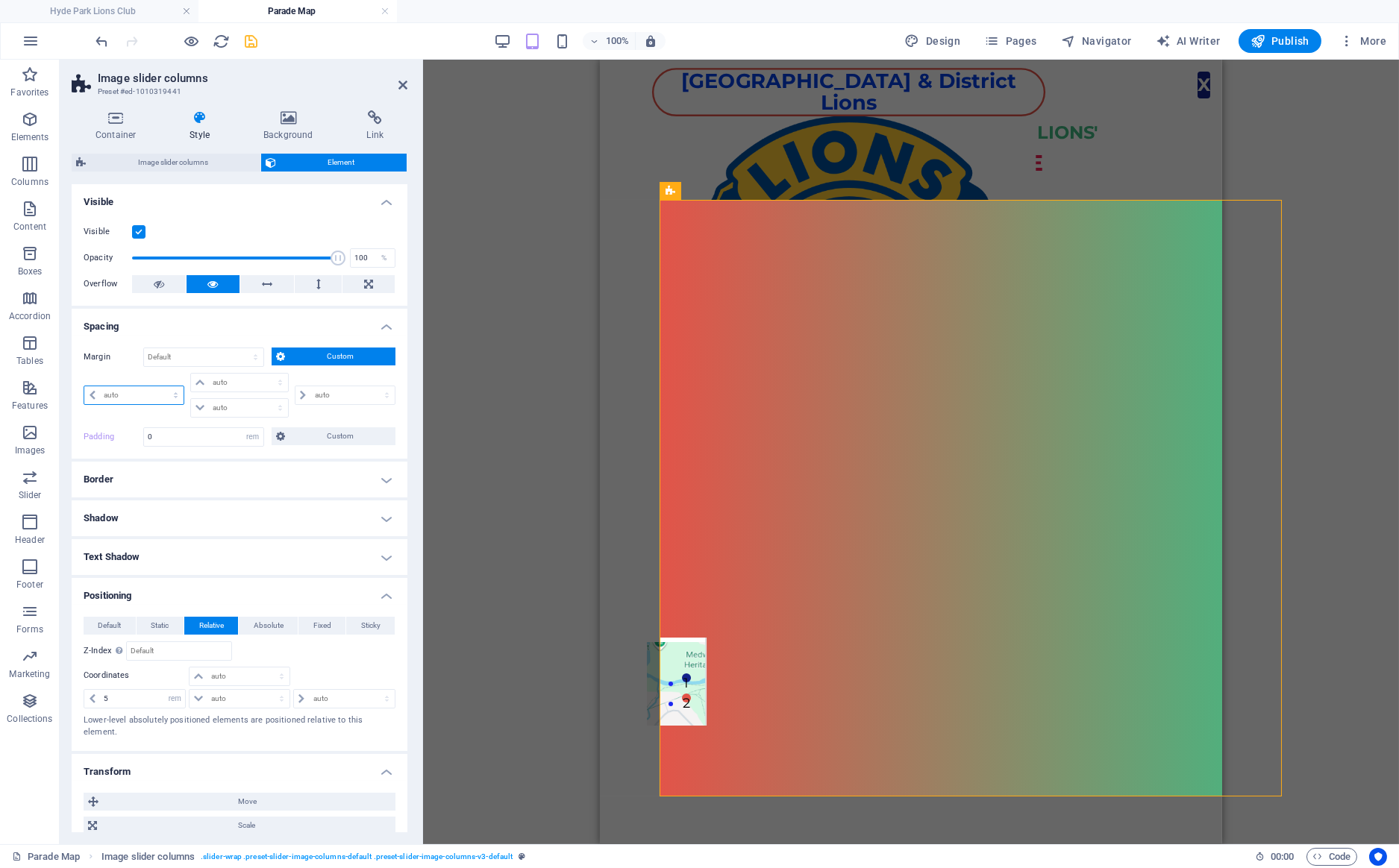
click at [85, 386] on select "auto px % rem vw vh" at bounding box center [134, 395] width 100 height 18
select select "%"
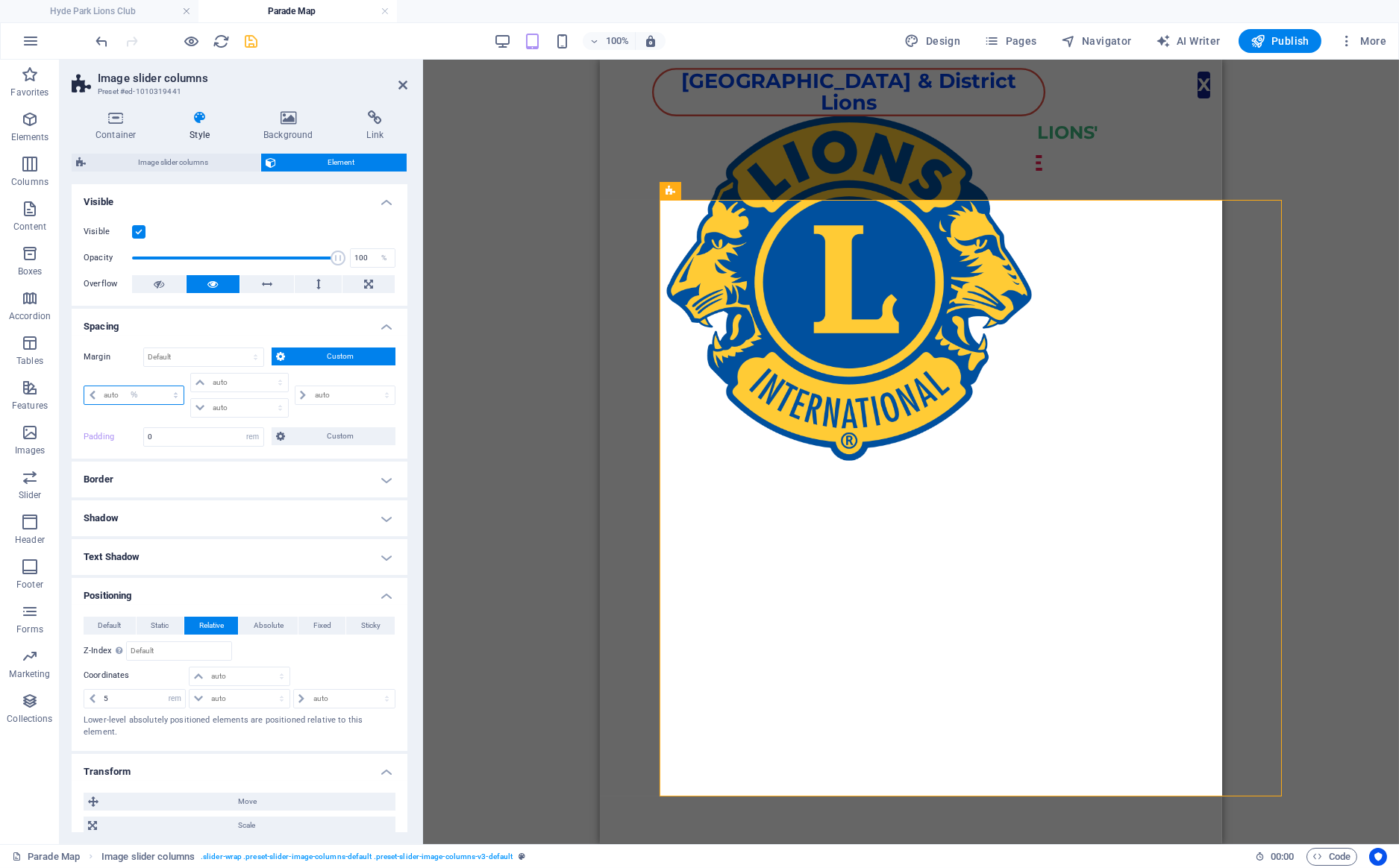
click option "%" at bounding box center [0, 0] width 0 height 0
type input "100"
type input "0"
select select "px"
type input "0"
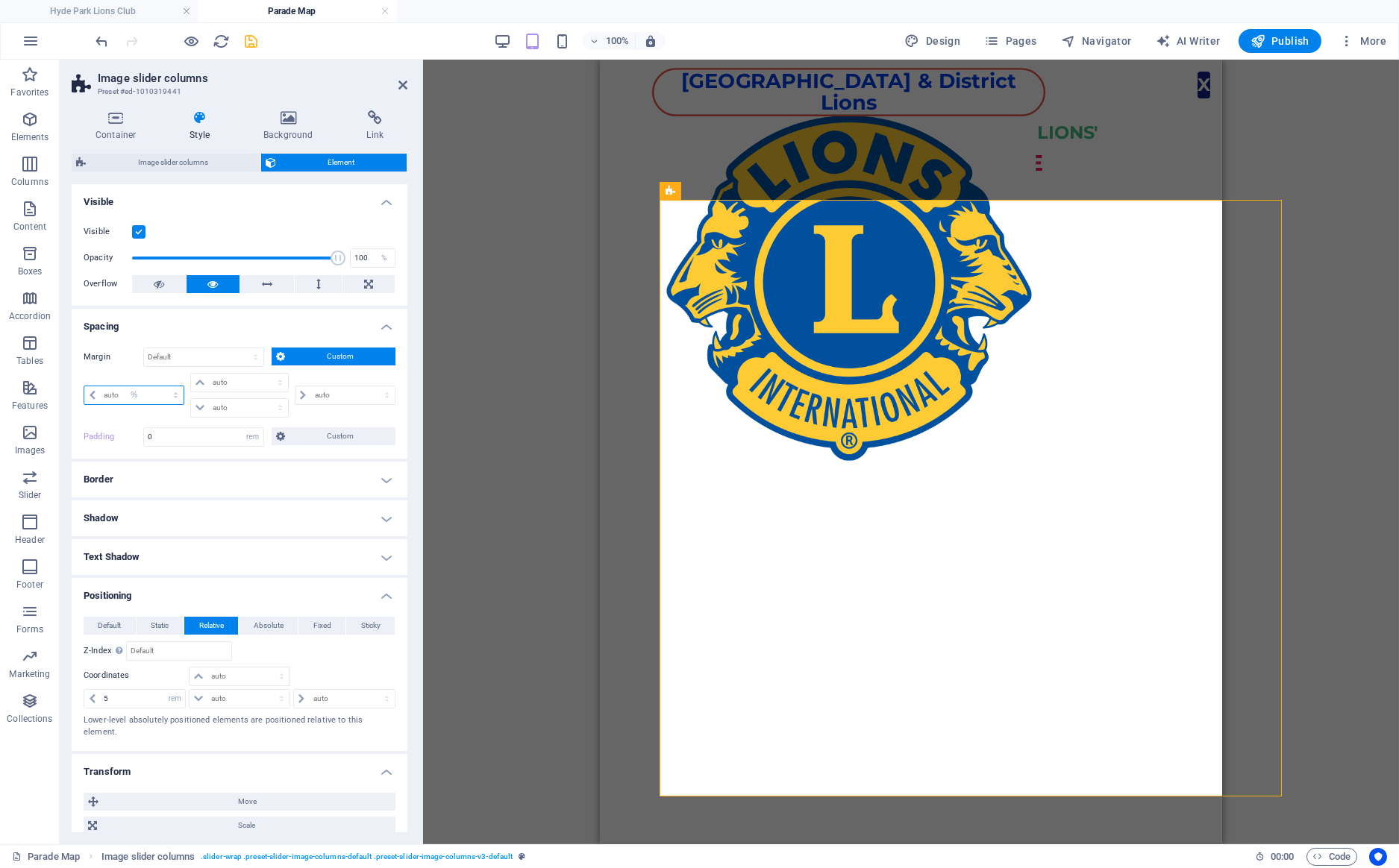
select select "px"
type input "0"
select select "px"
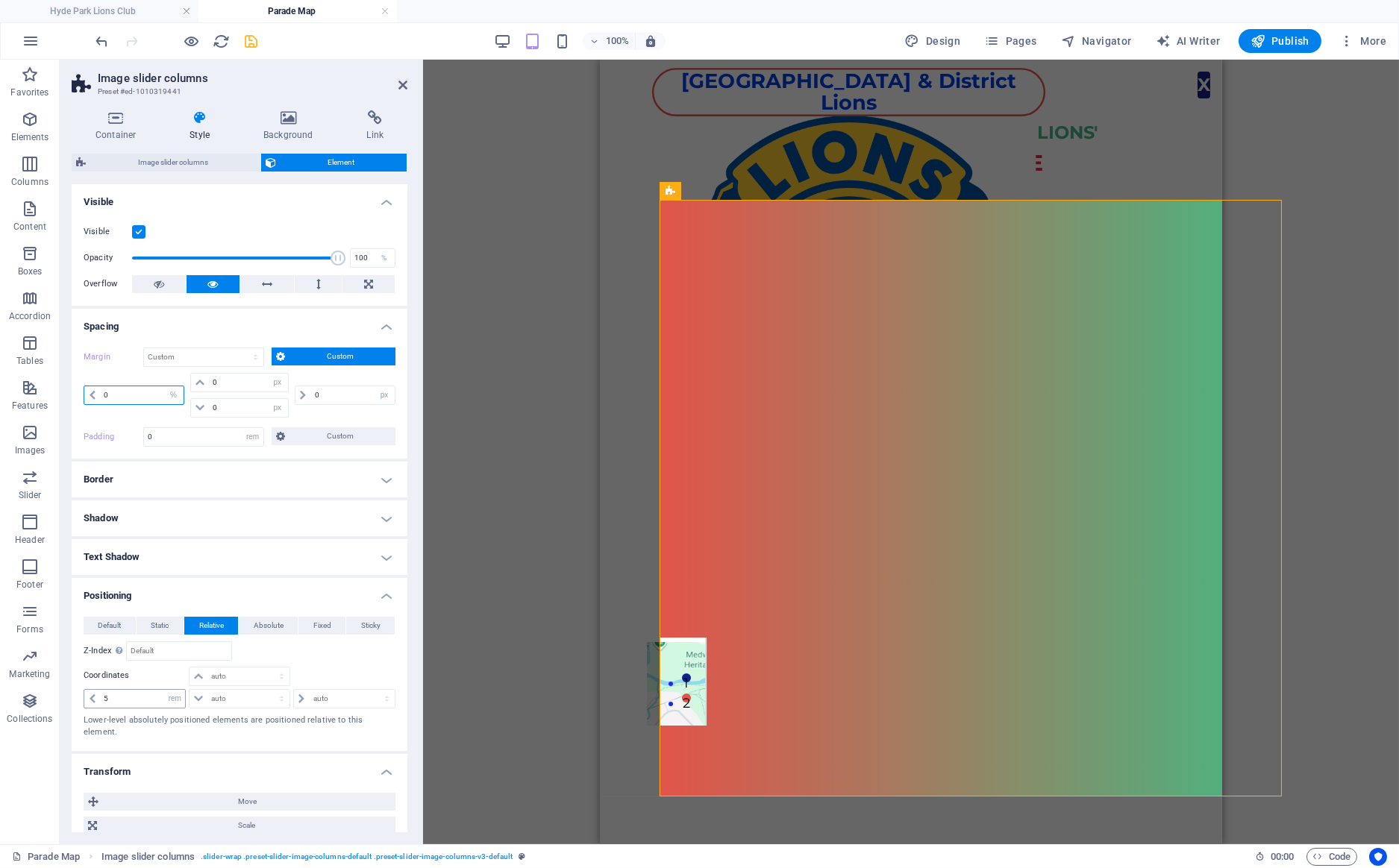
type input "0"
drag, startPoint x: 133, startPoint y: 701, endPoint x: 45, endPoint y: 702, distance: 88.0
click at [100, 702] on input "5" at bounding box center [142, 699] width 85 height 18
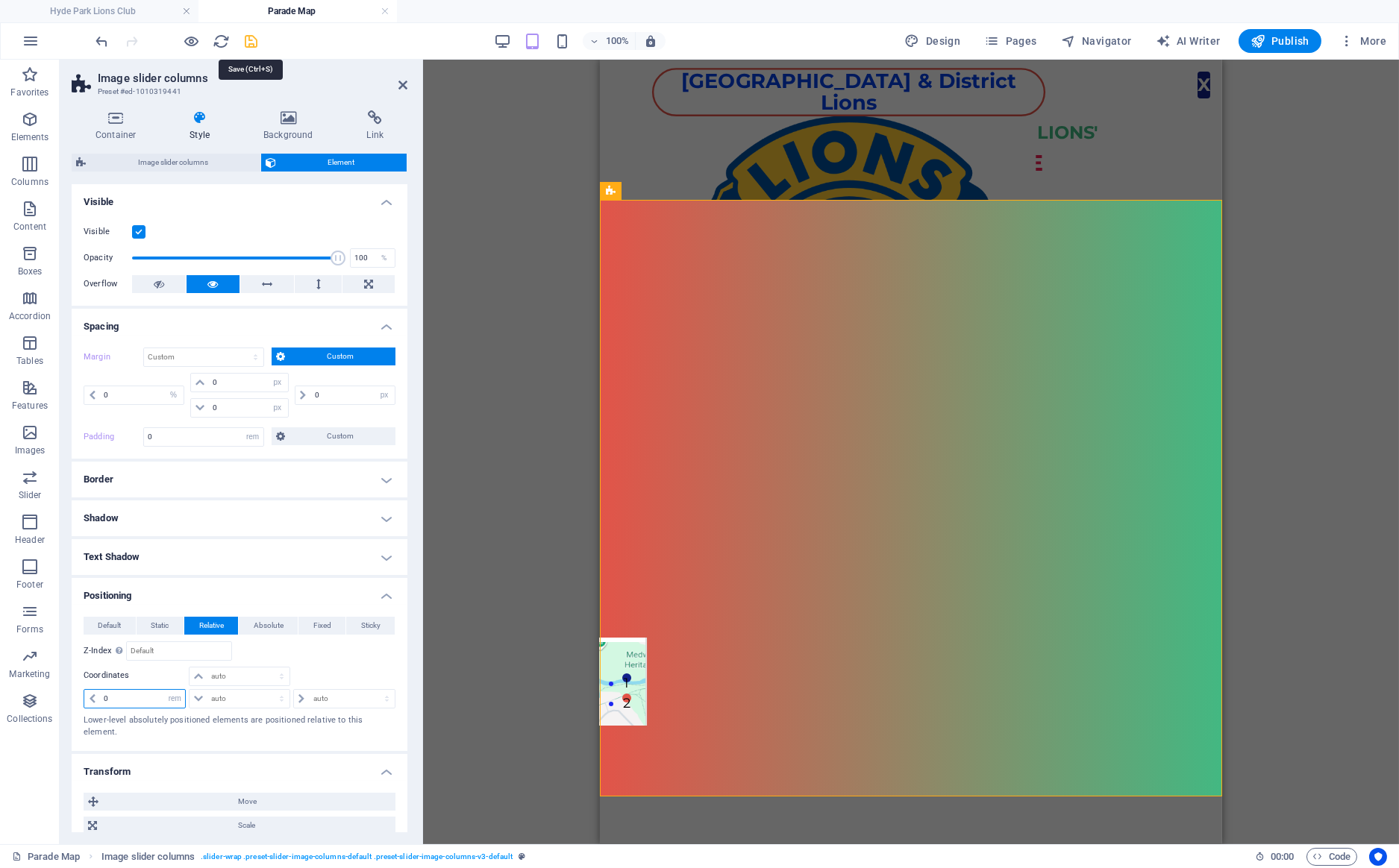
type input "0"
click at [255, 43] on icon "save" at bounding box center [251, 41] width 17 height 17
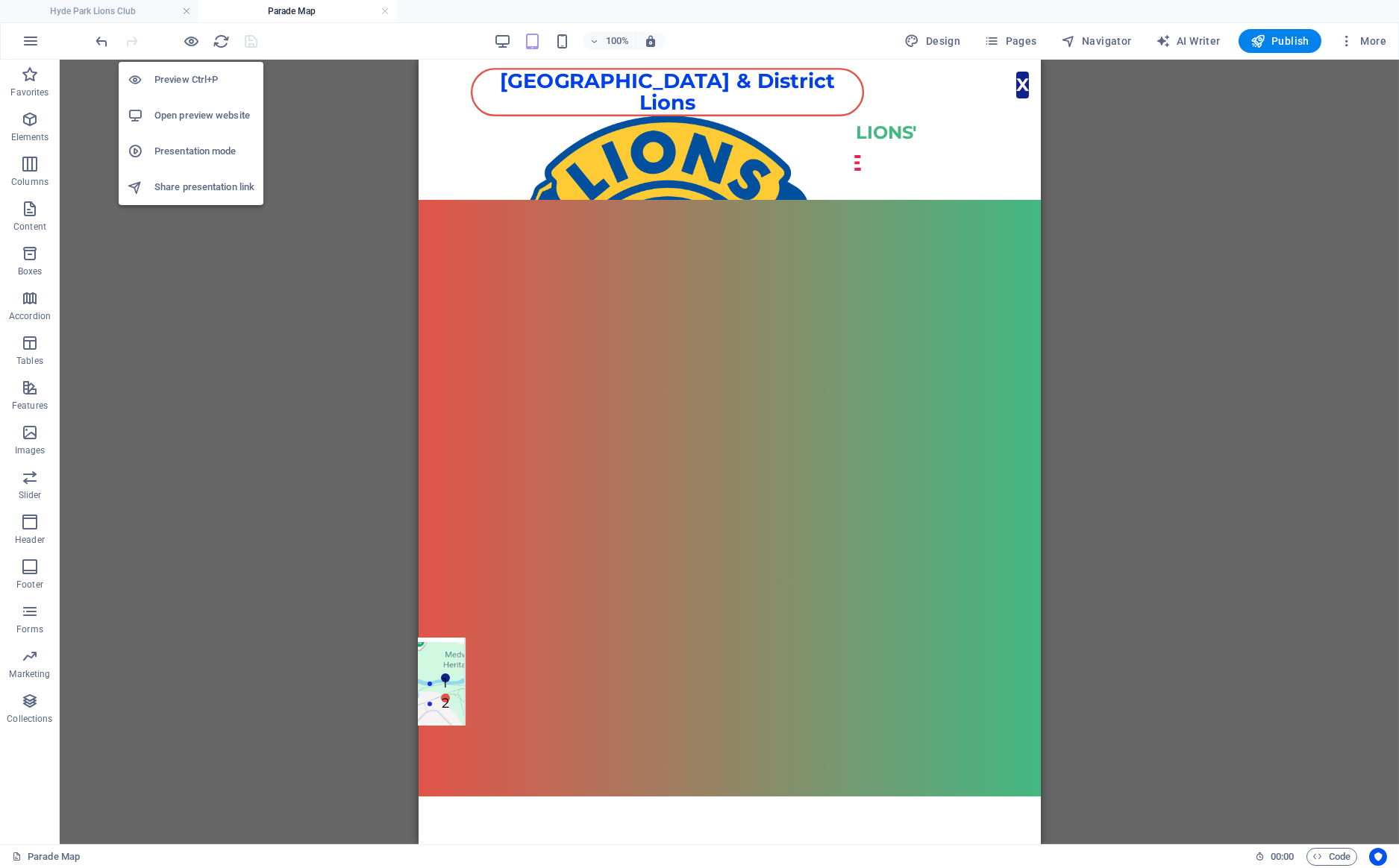
click at [197, 115] on h6 "Open preview website" at bounding box center [204, 115] width 100 height 18
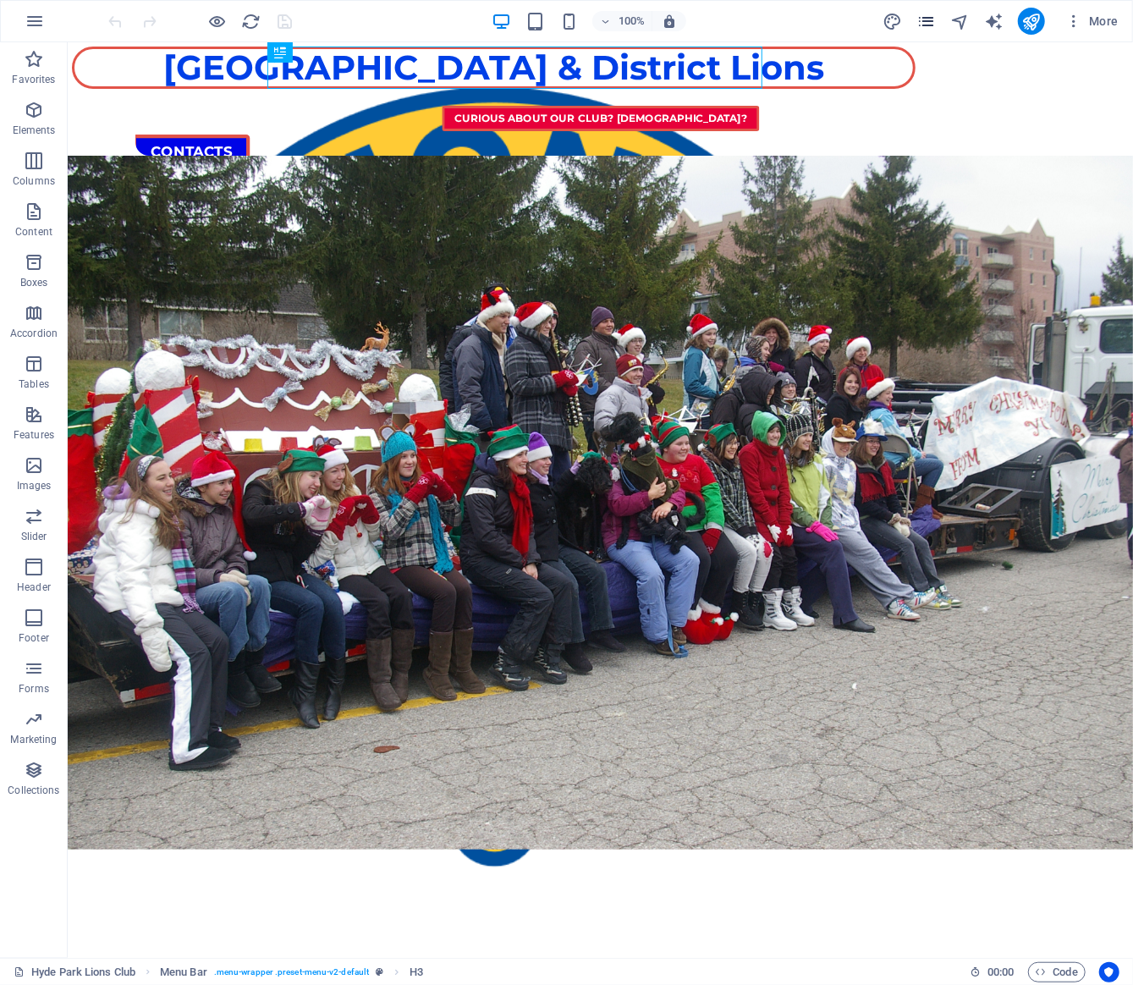
click at [937, 23] on span "pages" at bounding box center [926, 21] width 20 height 19
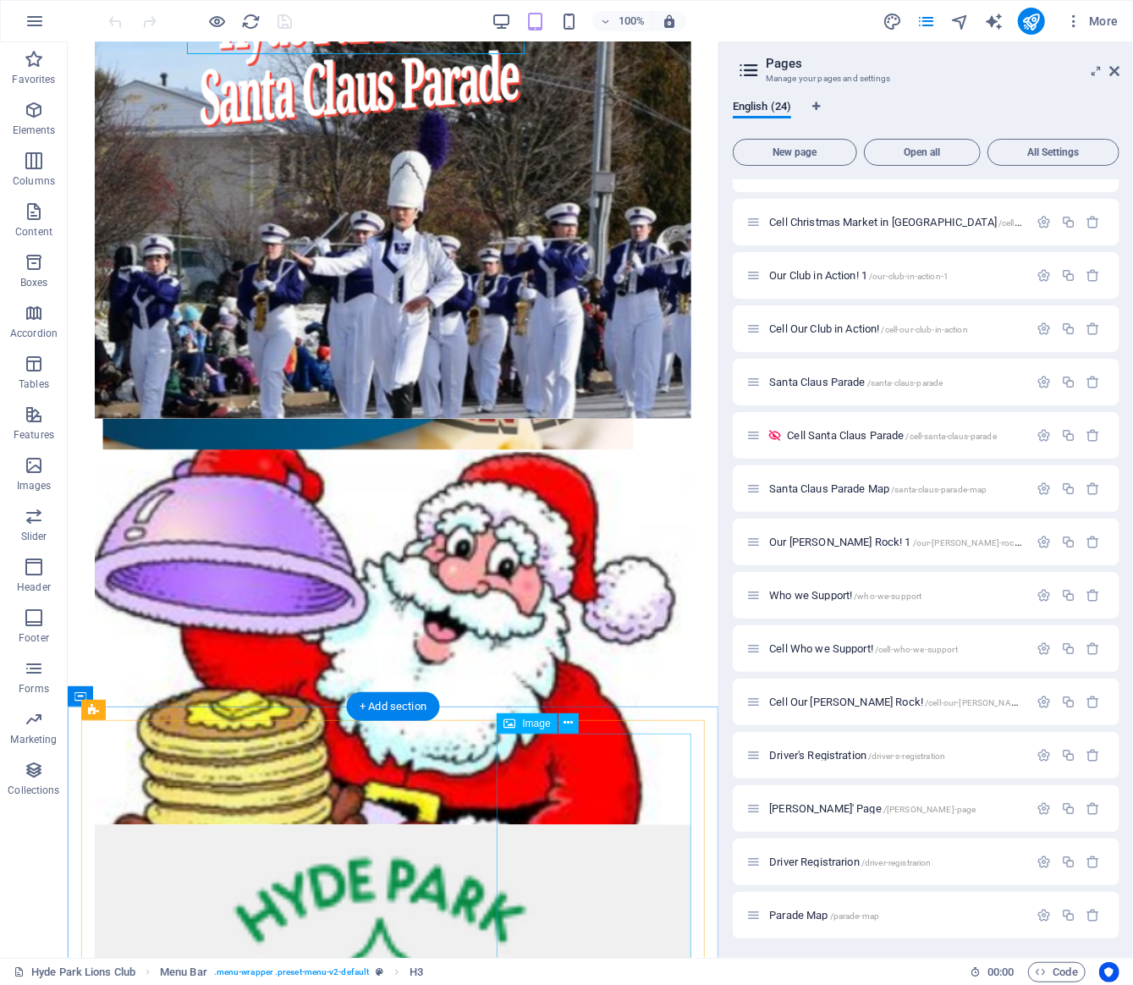
scroll to position [720, 0]
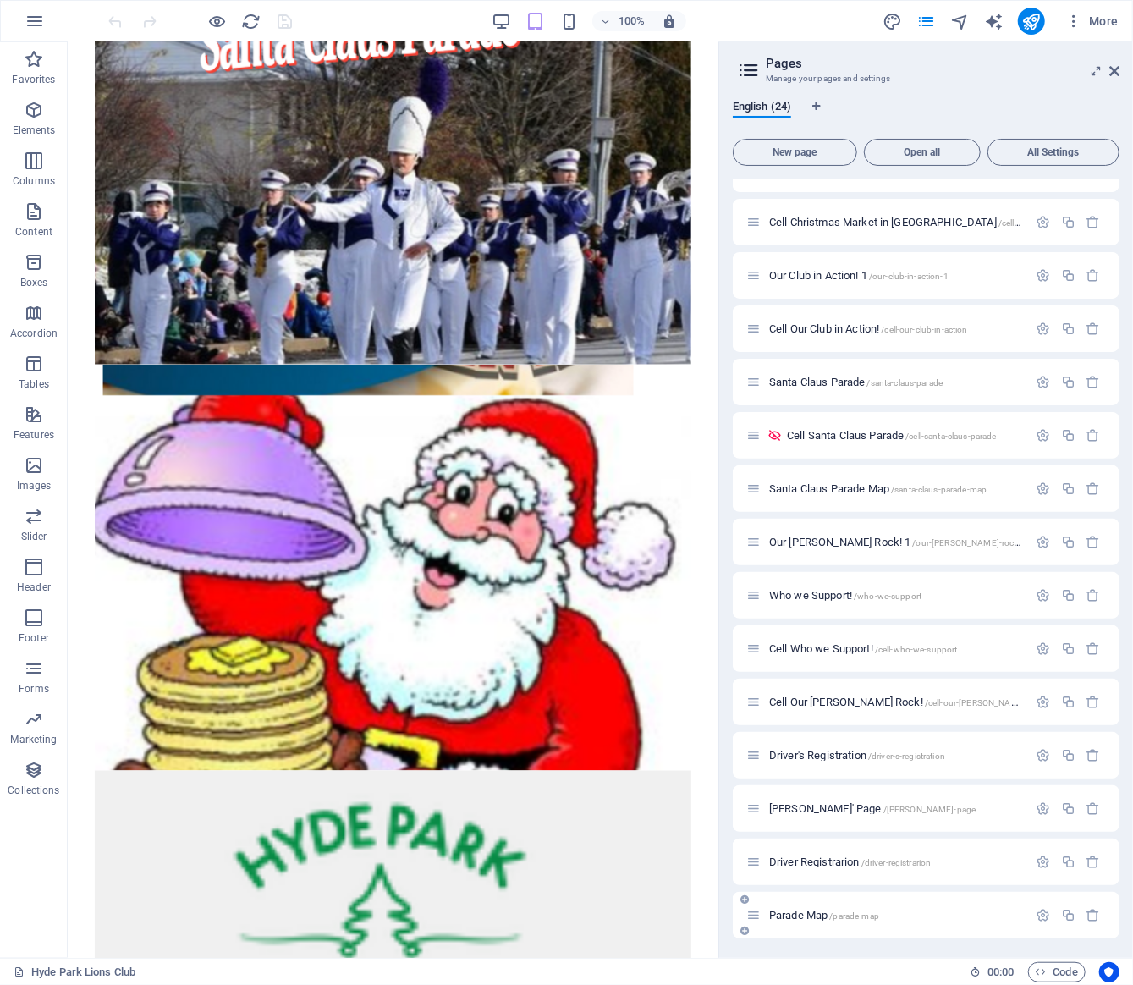
click at [810, 916] on span "Parade Map /parade-map" at bounding box center [824, 915] width 110 height 13
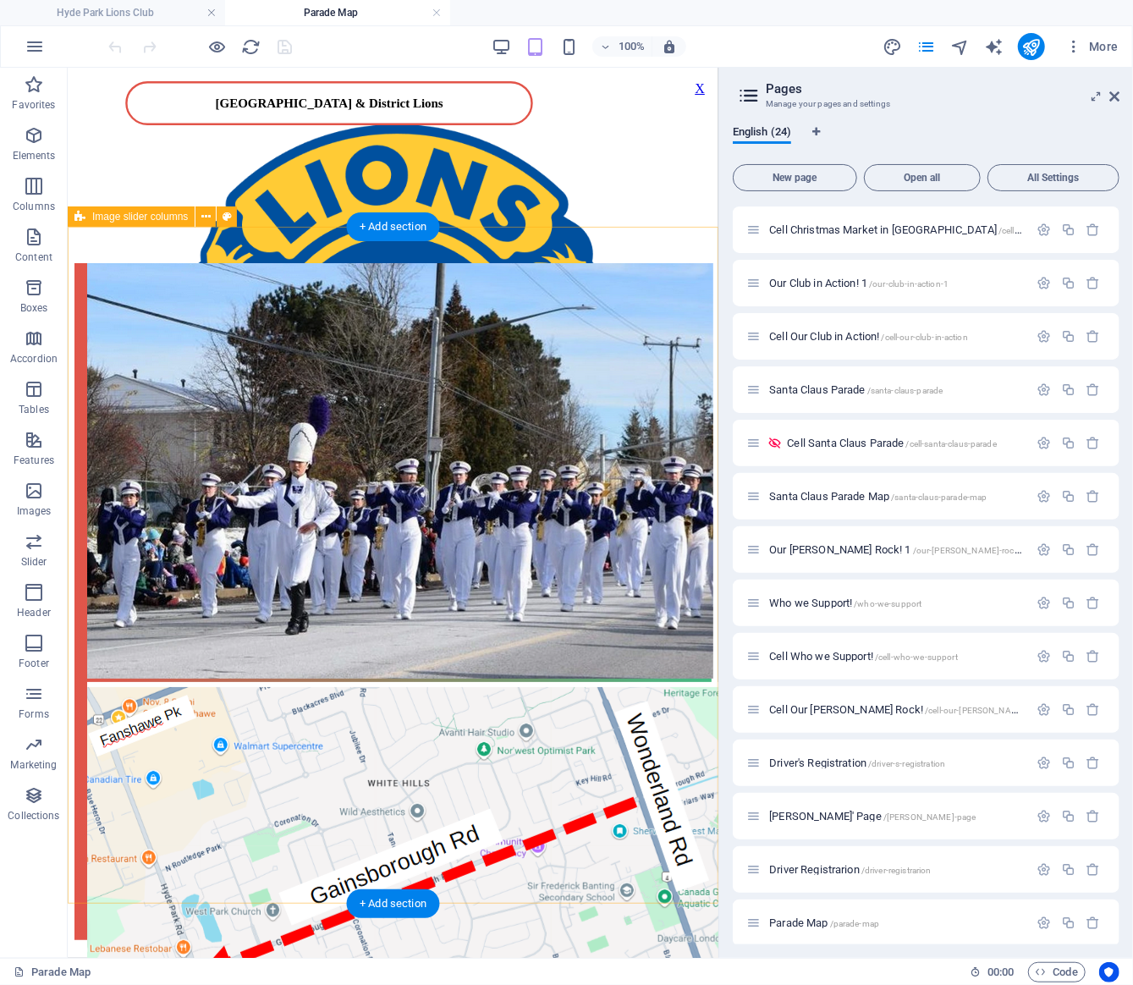
scroll to position [539, 0]
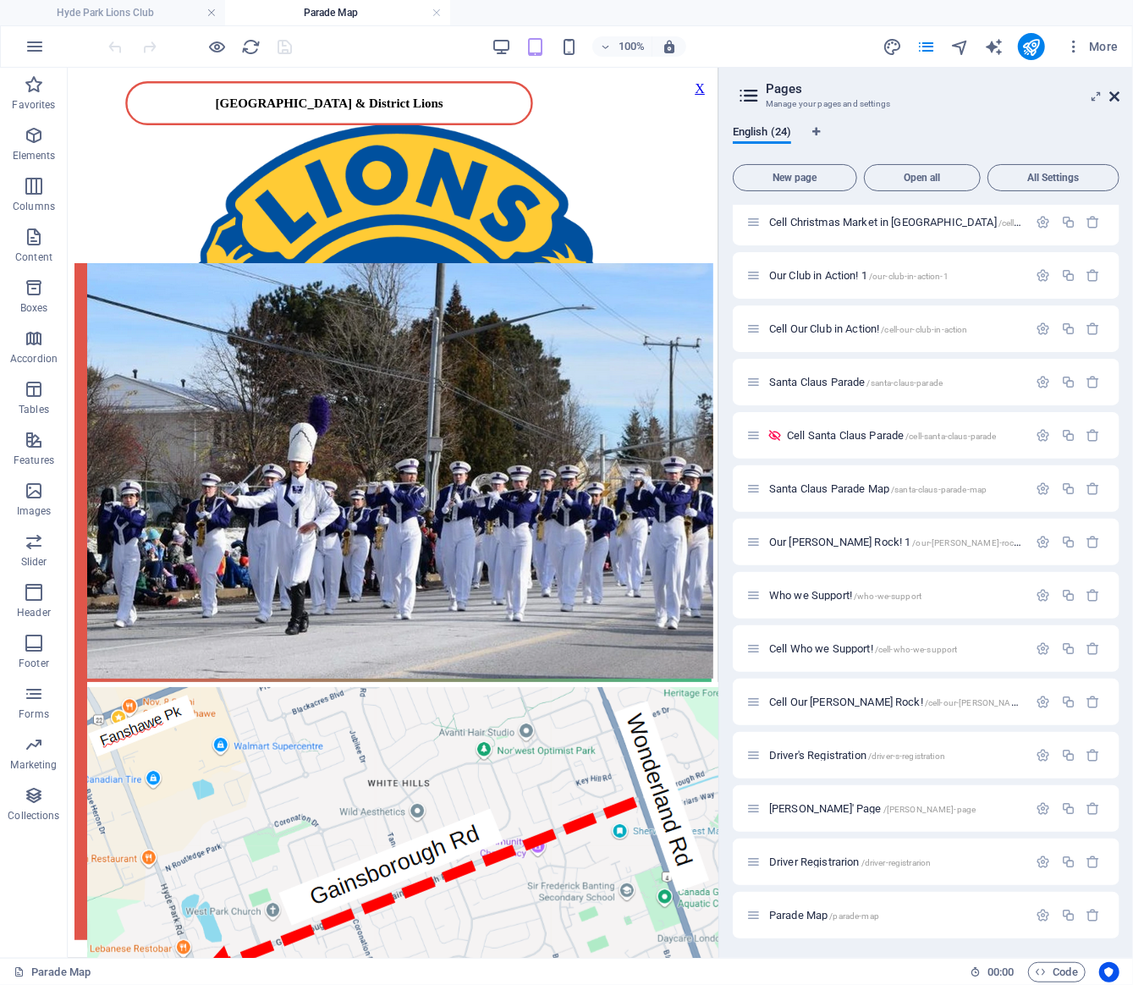
click at [1114, 96] on icon at bounding box center [1114, 97] width 10 height 14
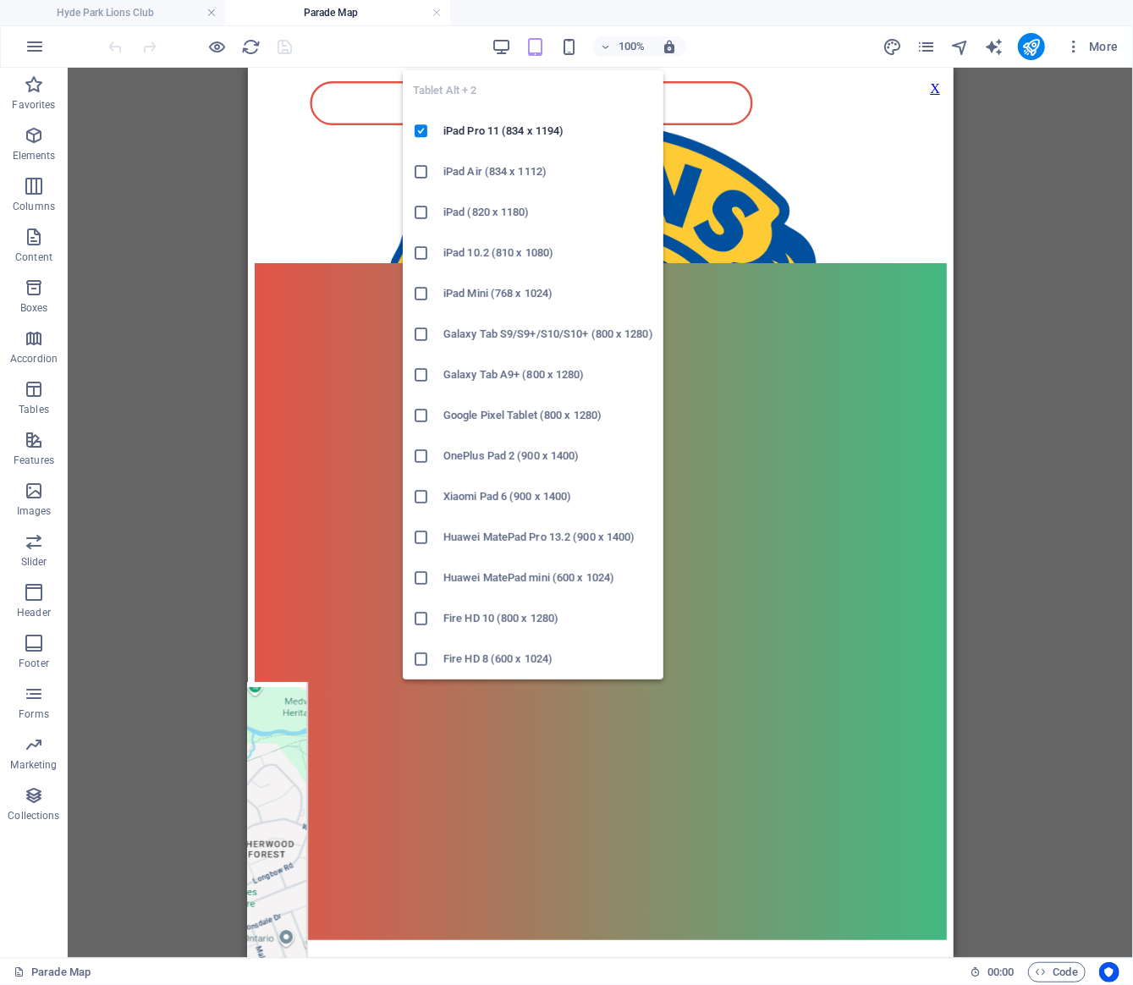
click at [534, 47] on icon "button" at bounding box center [534, 46] width 19 height 19
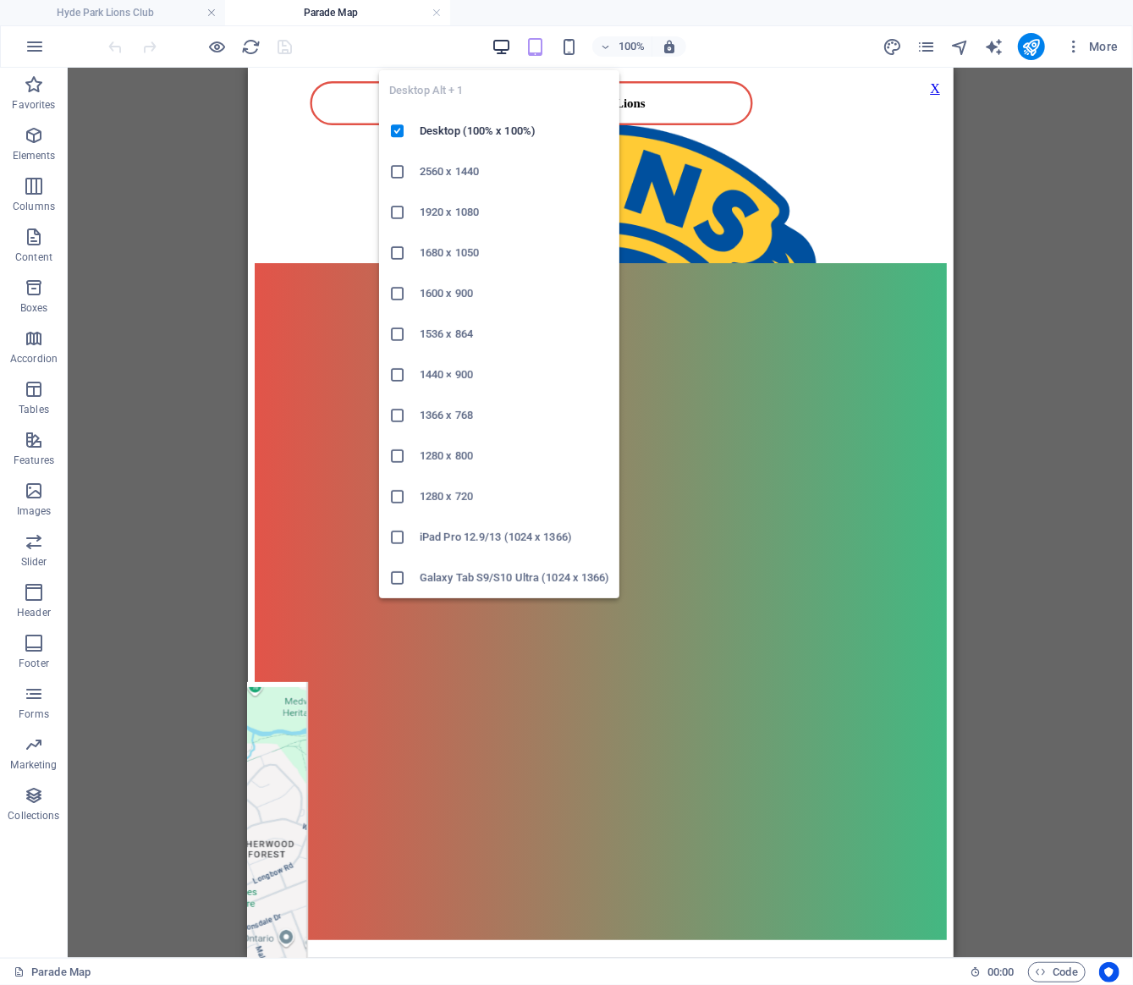
click at [503, 45] on icon "button" at bounding box center [501, 46] width 19 height 19
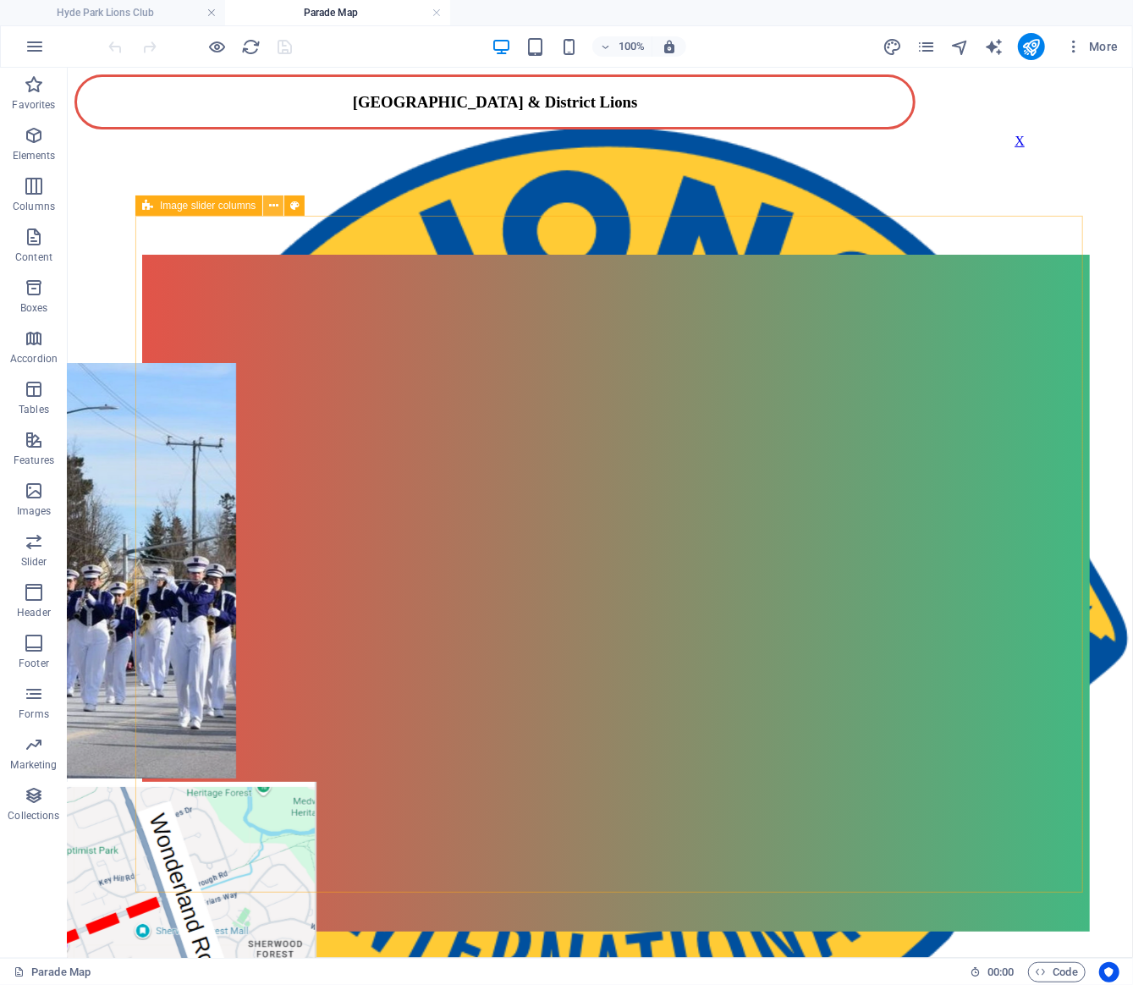
click at [271, 205] on icon at bounding box center [273, 206] width 9 height 18
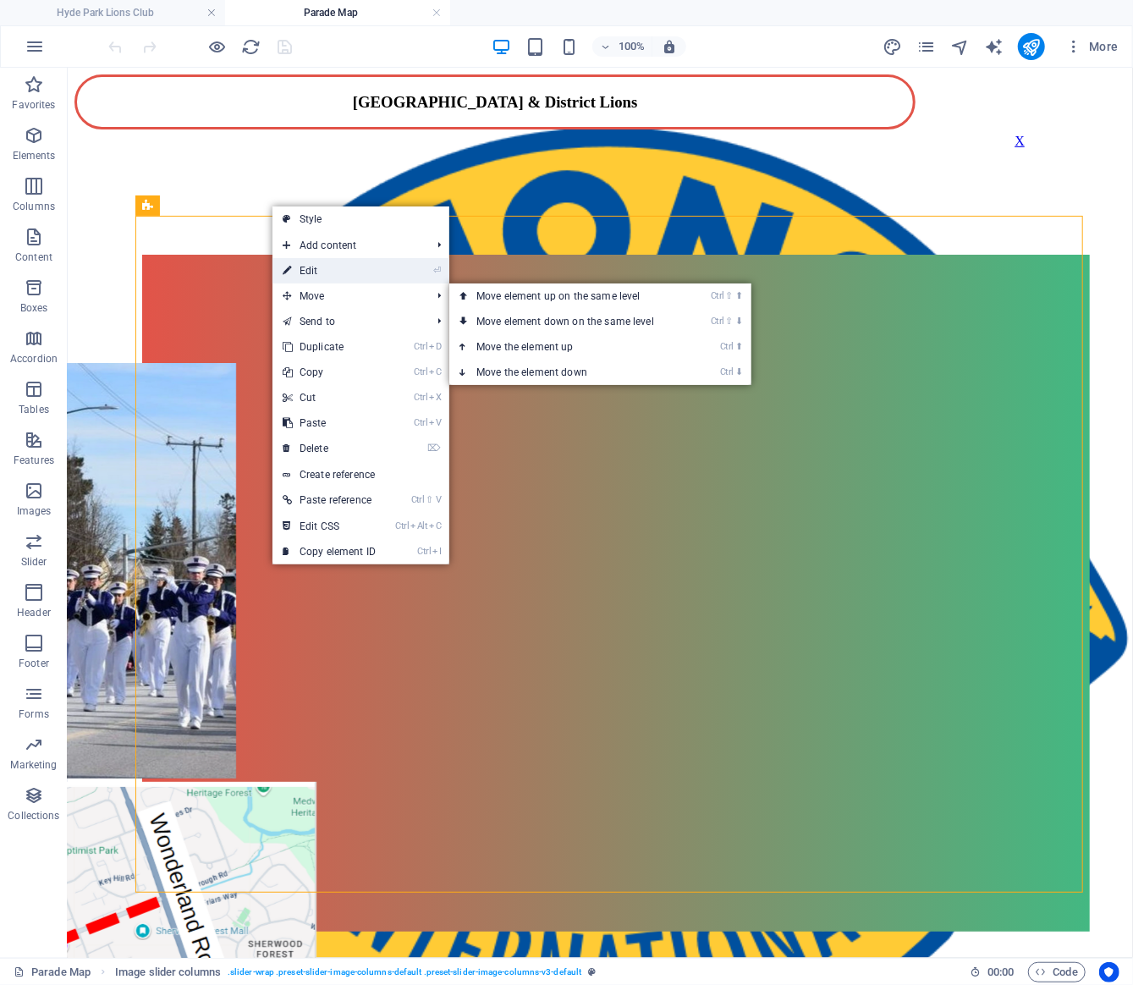
click at [338, 269] on link "⏎ Edit" at bounding box center [328, 270] width 113 height 25
select select "rem"
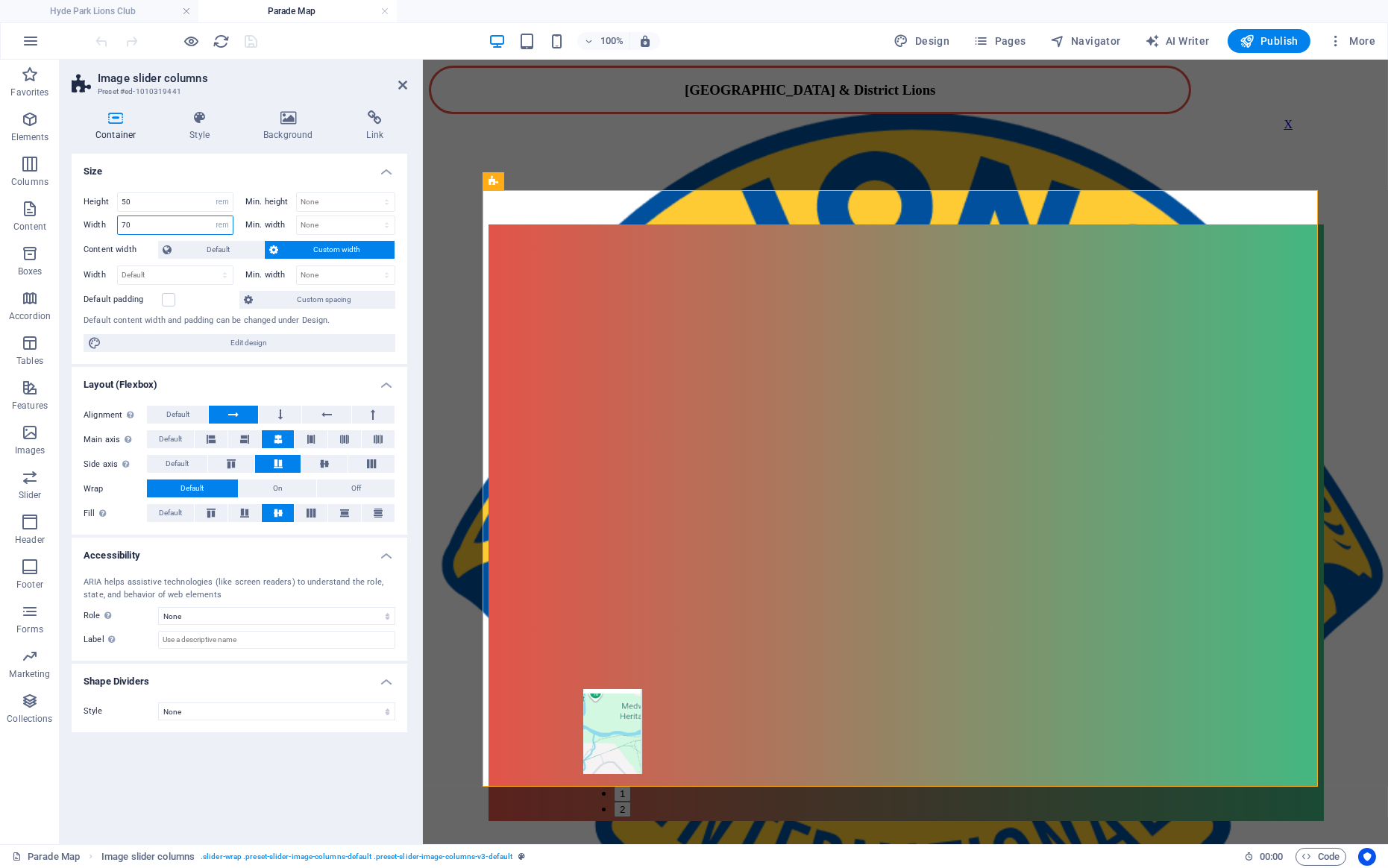
drag, startPoint x: 152, startPoint y: 225, endPoint x: 82, endPoint y: 223, distance: 70.0
click at [118, 223] on input "70" at bounding box center [175, 225] width 115 height 18
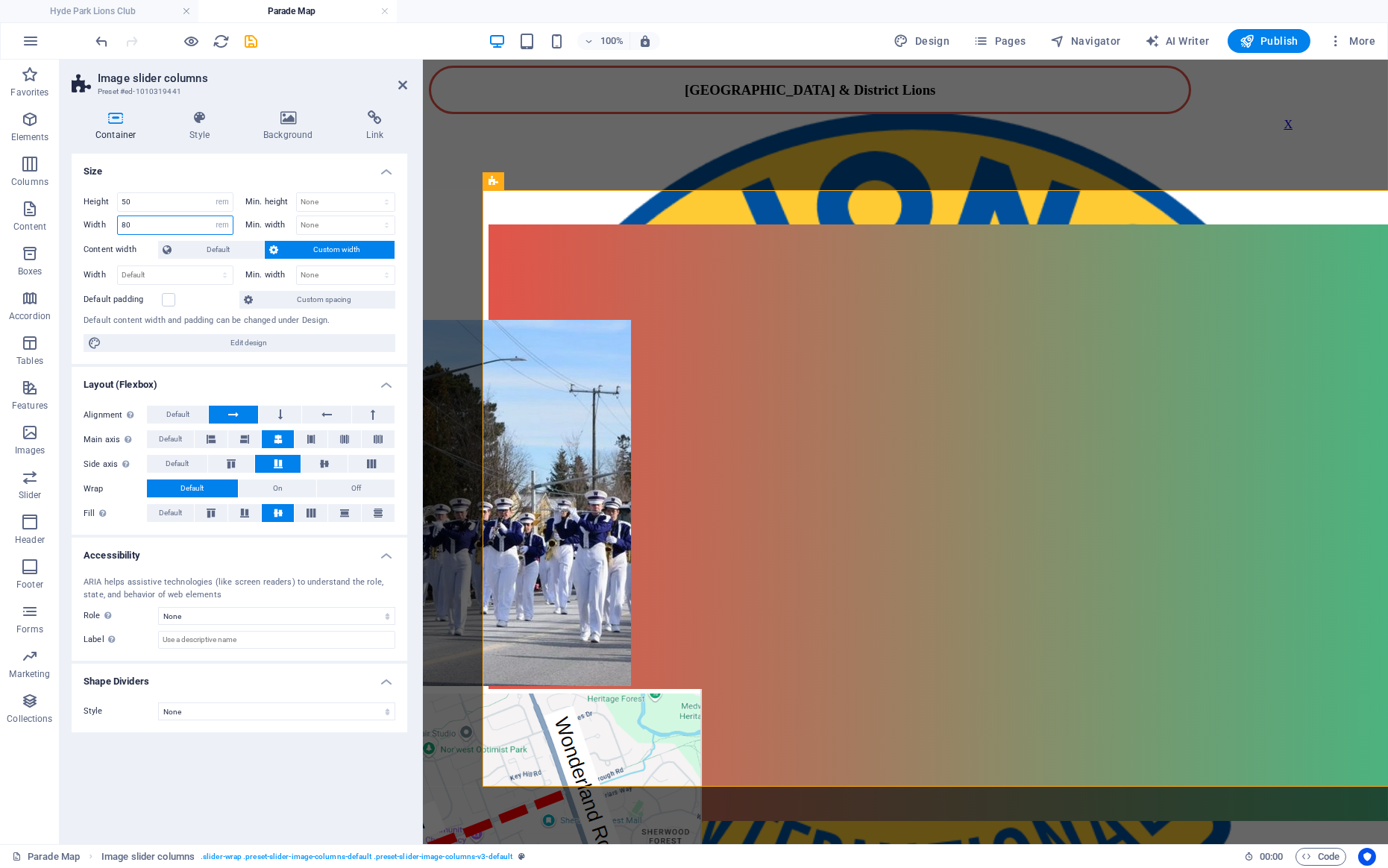
drag, startPoint x: 148, startPoint y: 223, endPoint x: 88, endPoint y: 216, distance: 60.4
click at [118, 216] on input "80" at bounding box center [175, 225] width 115 height 18
type input "70"
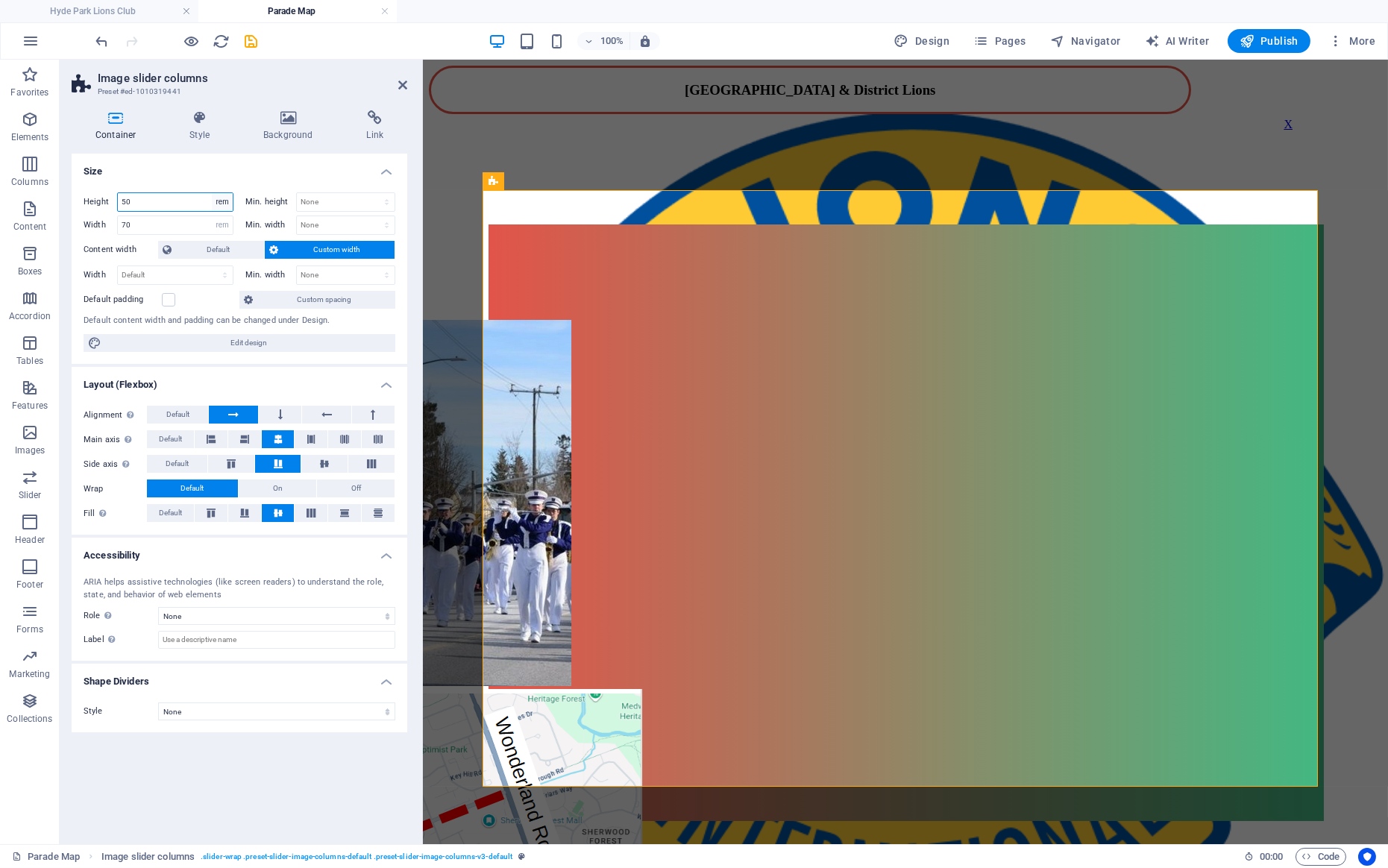
click at [212, 193] on select "Default px rem % vh vw" at bounding box center [222, 202] width 21 height 18
select select "default"
click option "Default" at bounding box center [0, 0] width 0 height 0
select select "DISABLED_OPTION_VALUE"
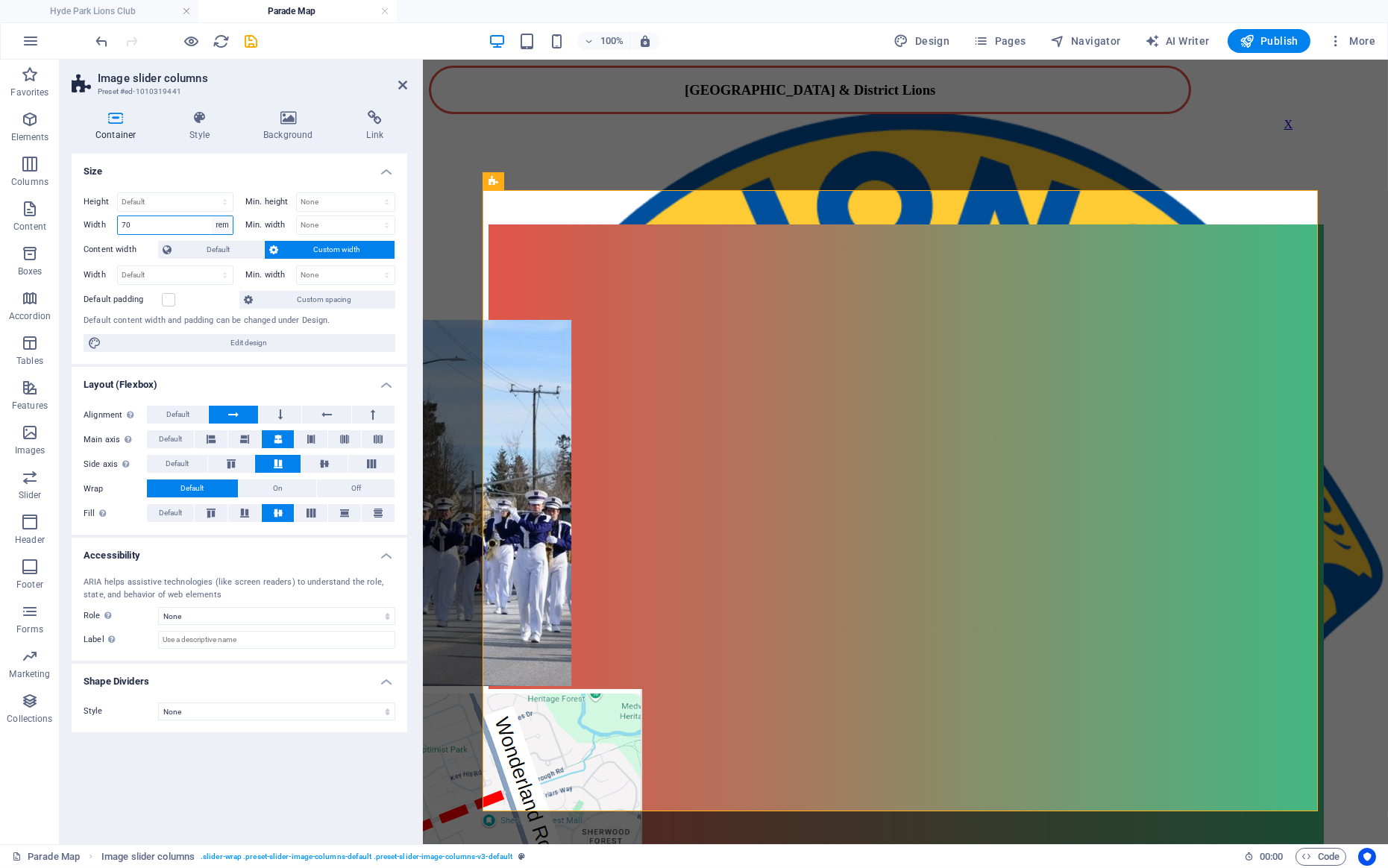
click at [212, 216] on select "Default px rem % em vh vw" at bounding box center [222, 225] width 21 height 18
select select "default"
click option "Default" at bounding box center [0, 0] width 0 height 0
select select "DISABLED_OPTION_VALUE"
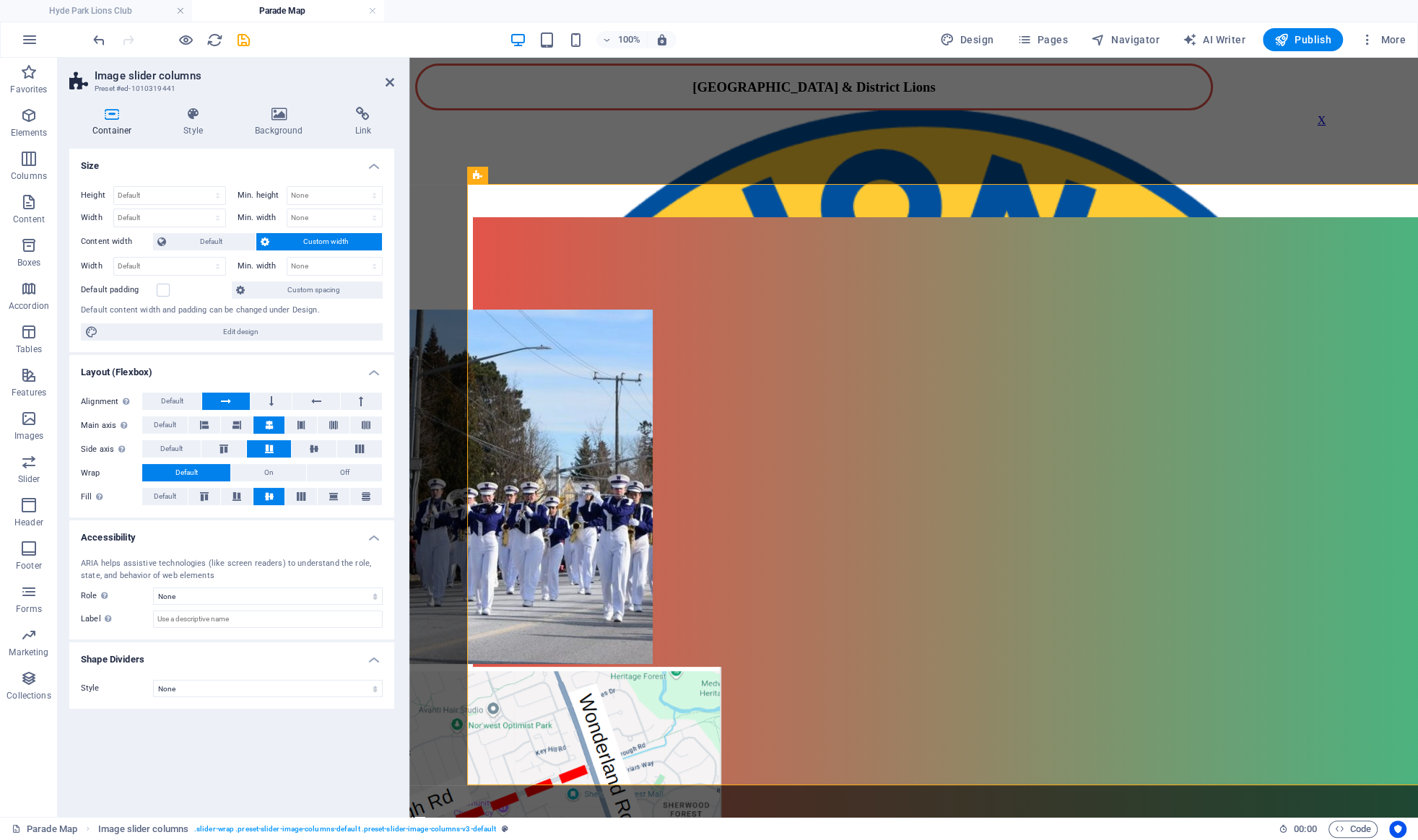
click at [303, 237] on span "Custom width" at bounding box center [326, 241] width 104 height 17
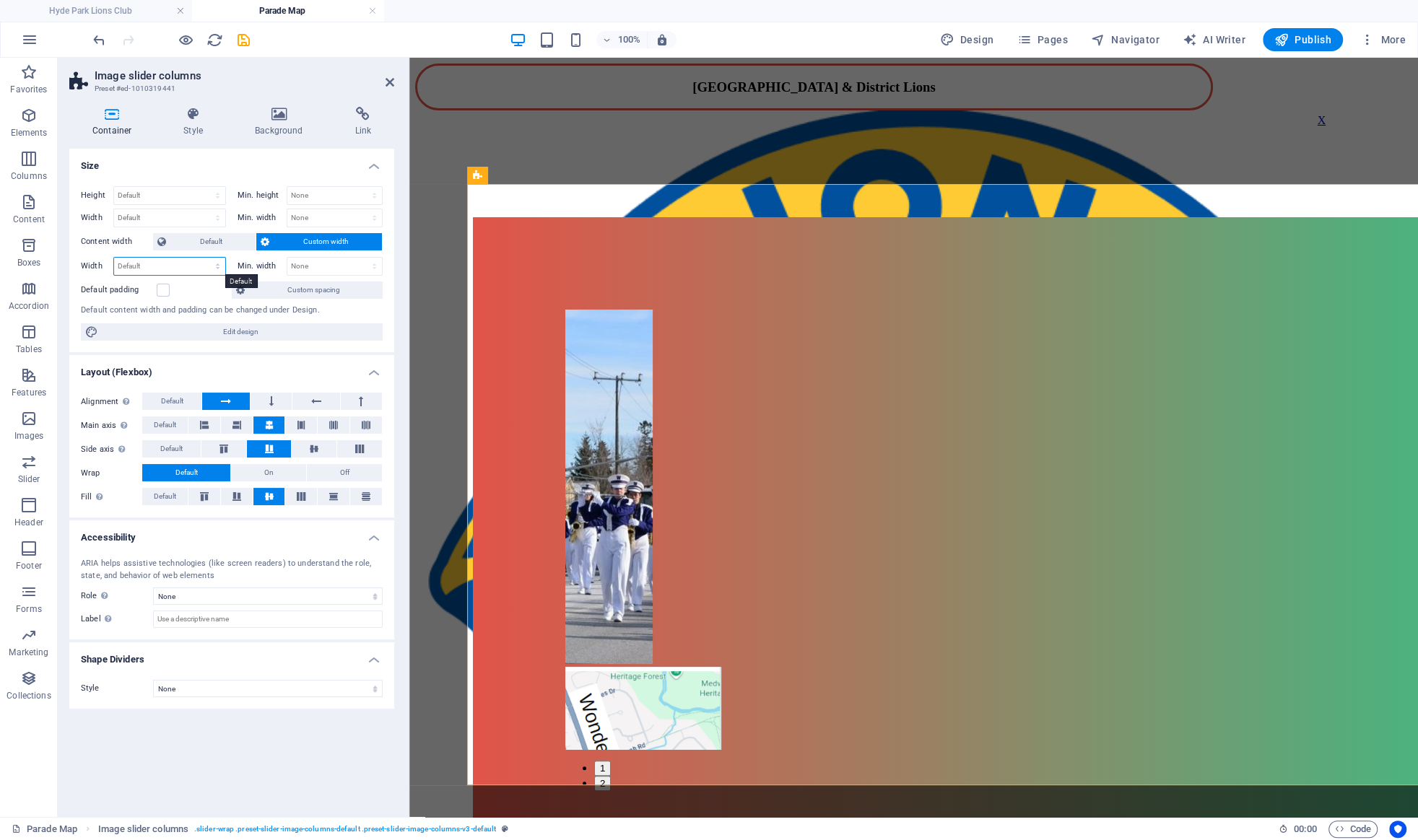
click at [114, 258] on select "Default px rem % em vh vw" at bounding box center [170, 266] width 111 height 17
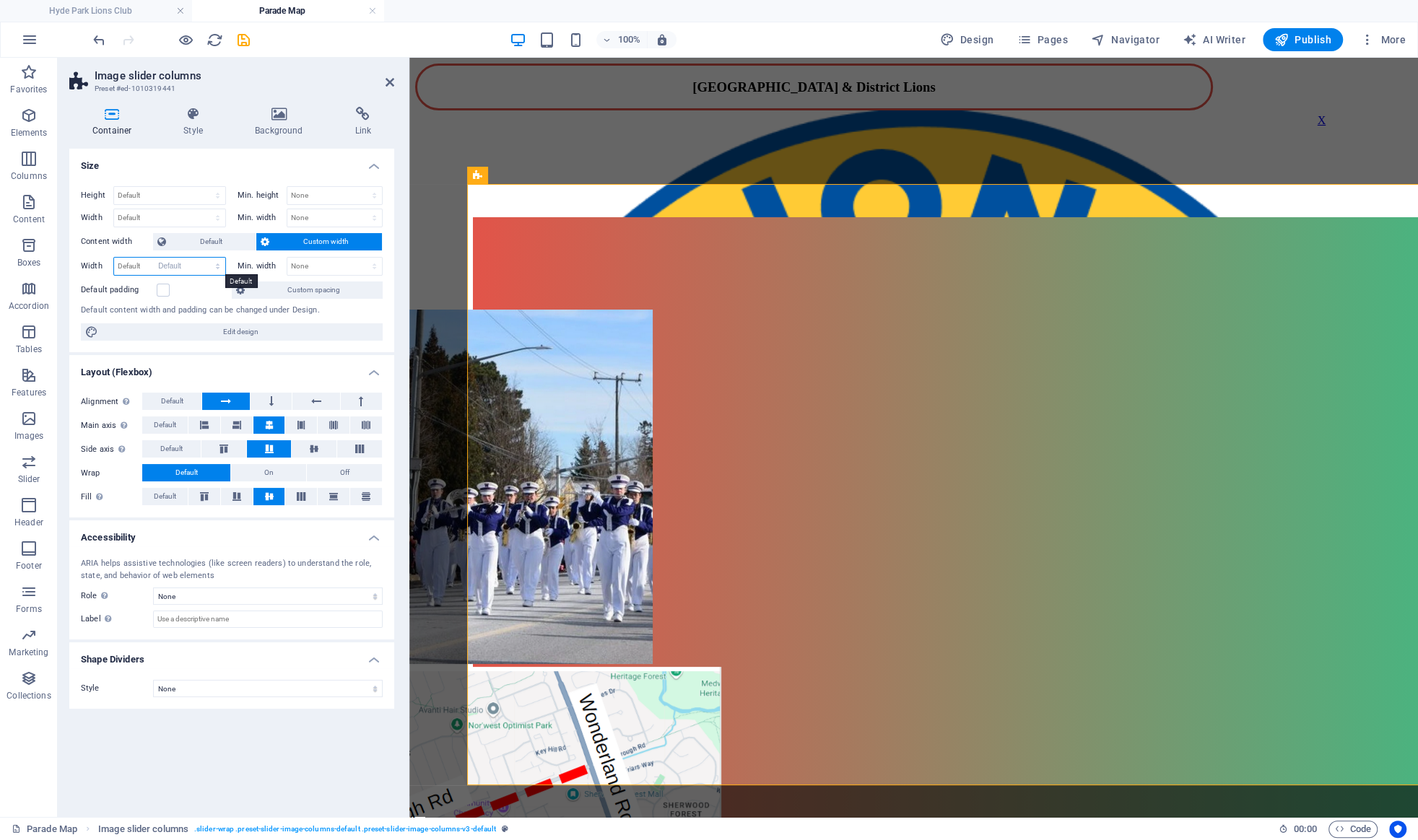
click option "Default" at bounding box center [0, 0] width 0 height 0
select select "DISABLED_OPTION_VALUE"
click at [307, 403] on button at bounding box center [316, 401] width 47 height 17
click at [236, 432] on icon at bounding box center [236, 425] width 9 height 17
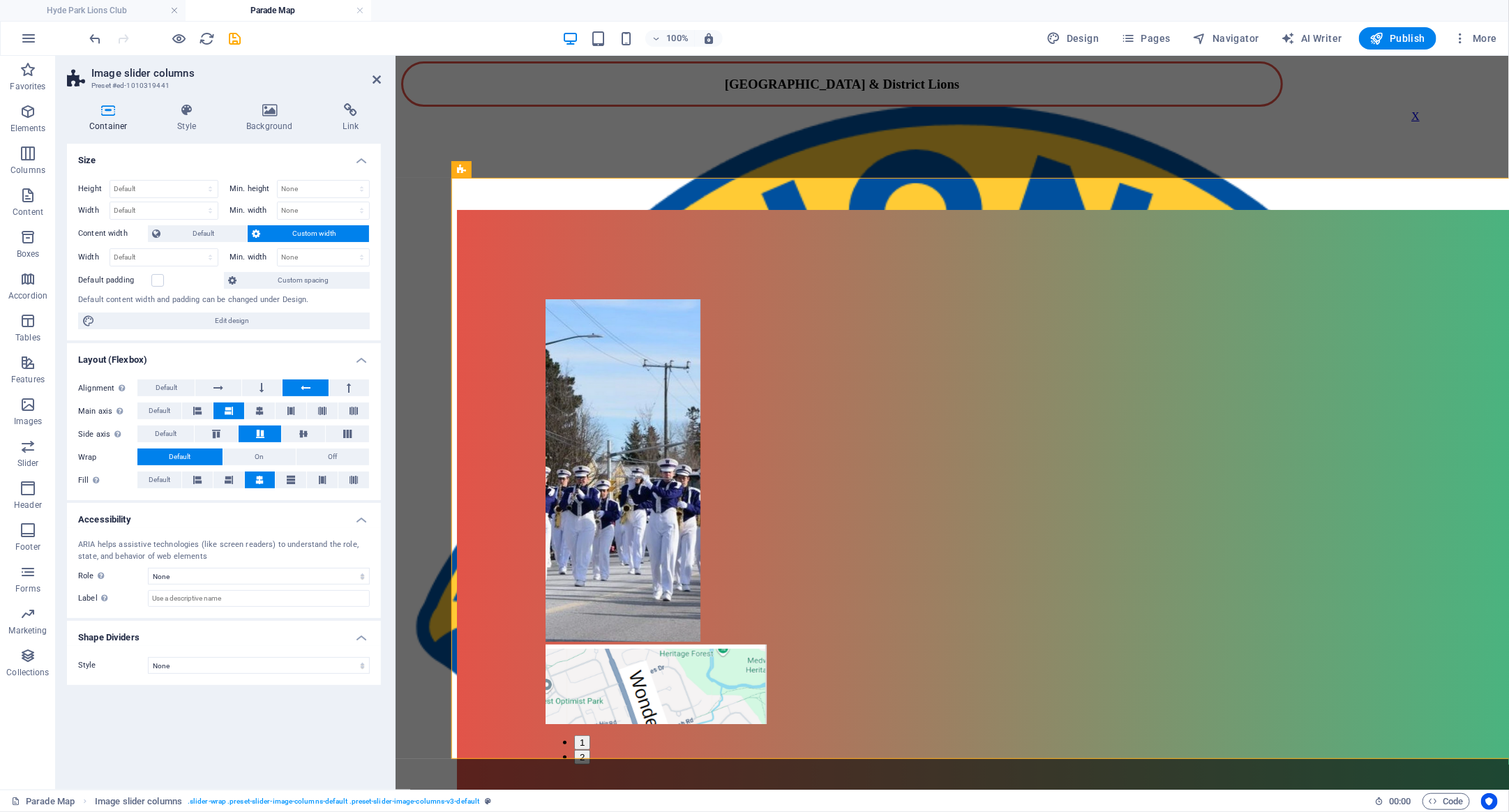
click at [115, 113] on icon at bounding box center [108, 110] width 82 height 14
click at [220, 387] on icon at bounding box center [219, 387] width 10 height 16
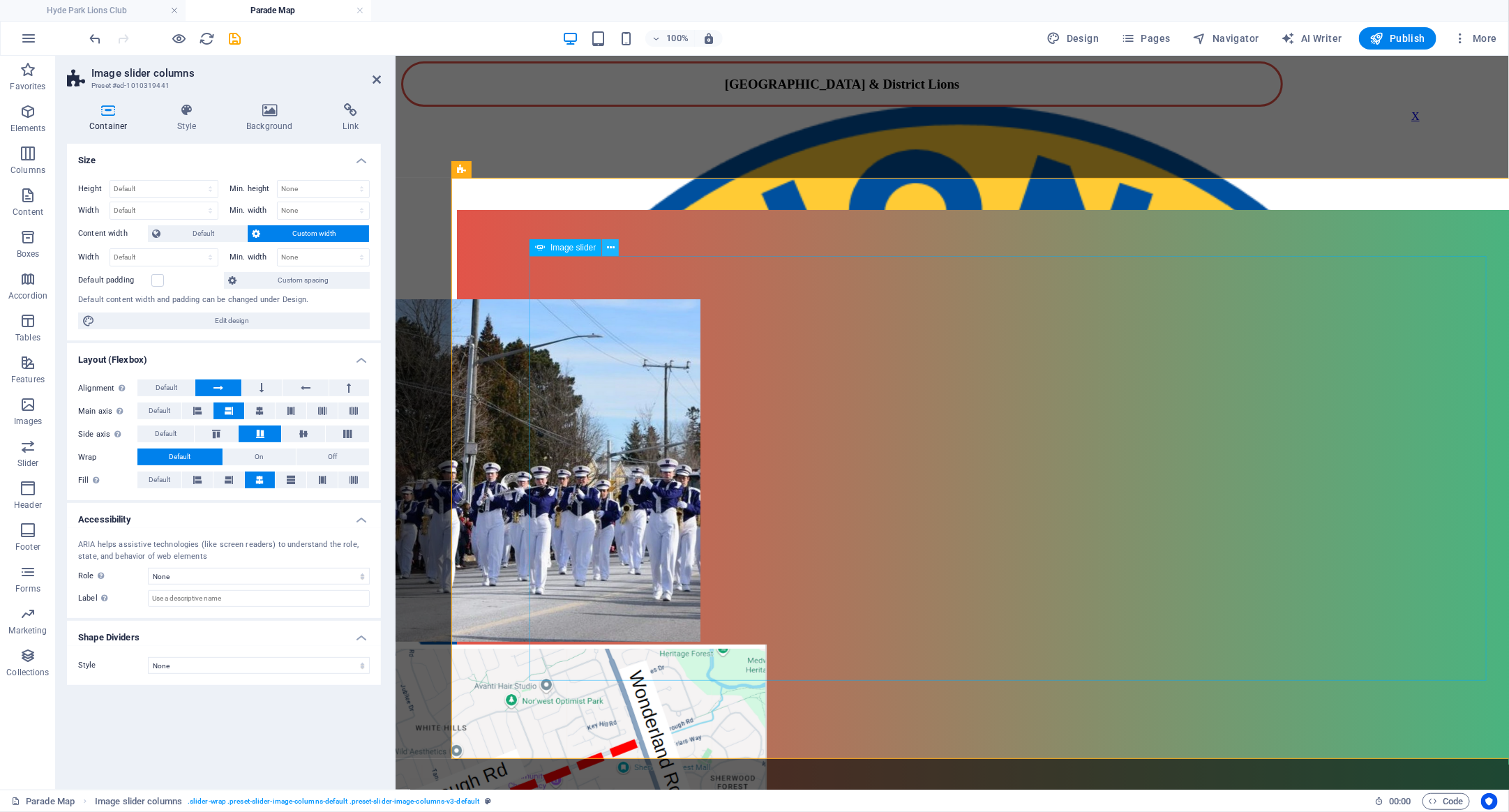
click at [610, 244] on icon at bounding box center [610, 248] width 7 height 15
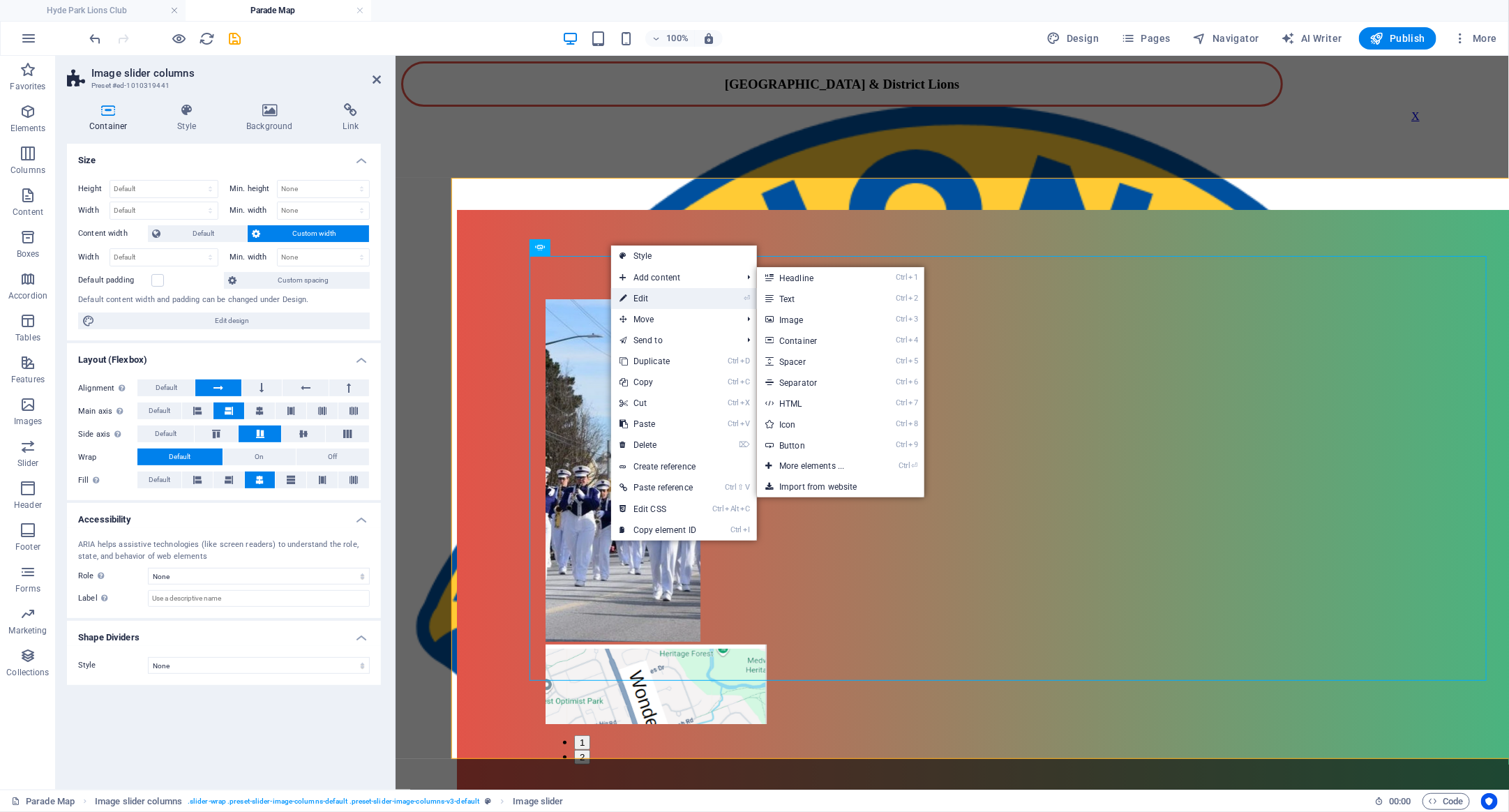
drag, startPoint x: 642, startPoint y: 294, endPoint x: 0, endPoint y: 234, distance: 644.8
click at [642, 294] on link "⏎ Edit" at bounding box center [657, 298] width 93 height 21
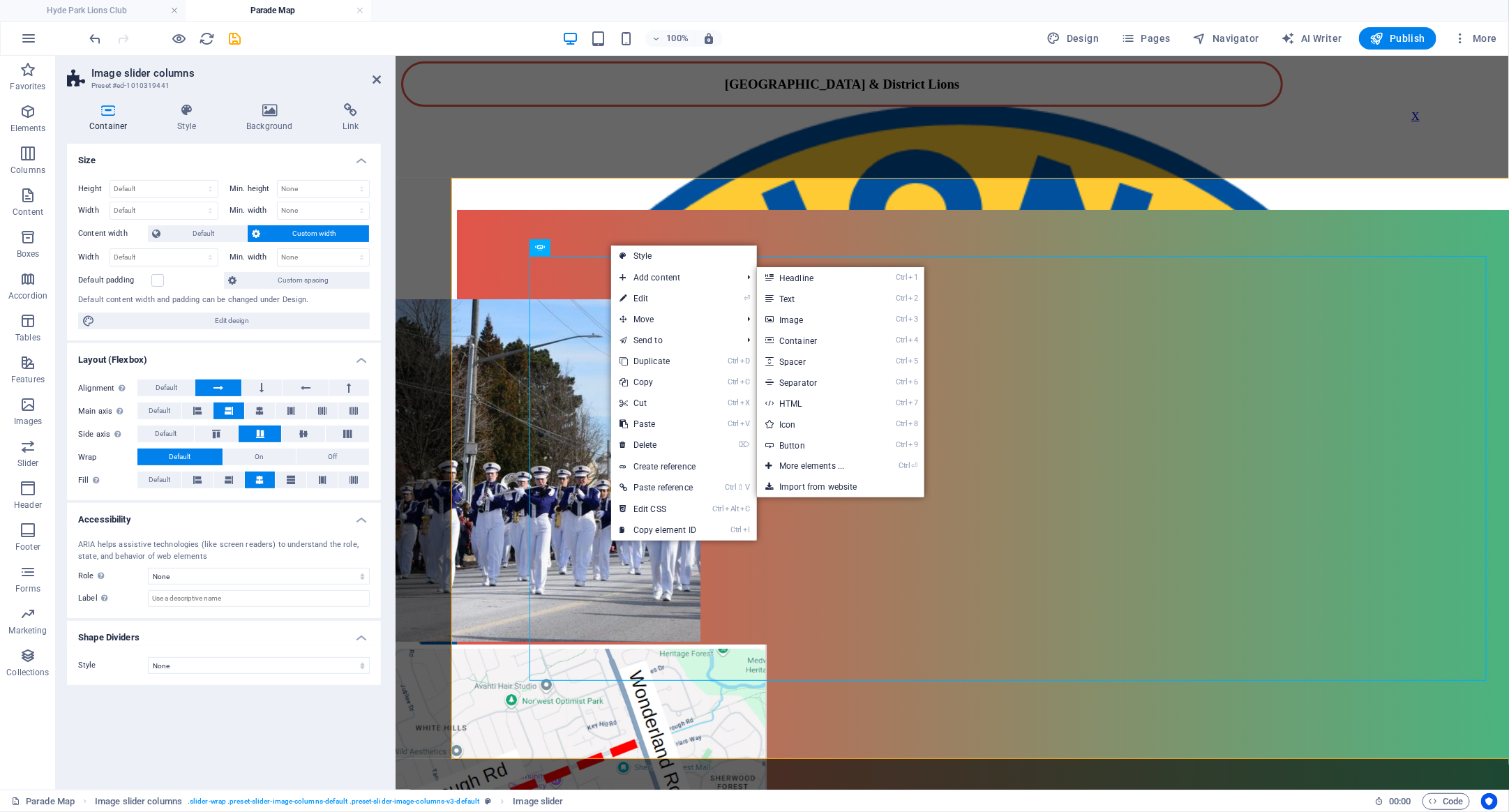
select select "px"
select select "ms"
select select "s"
select select "progressive"
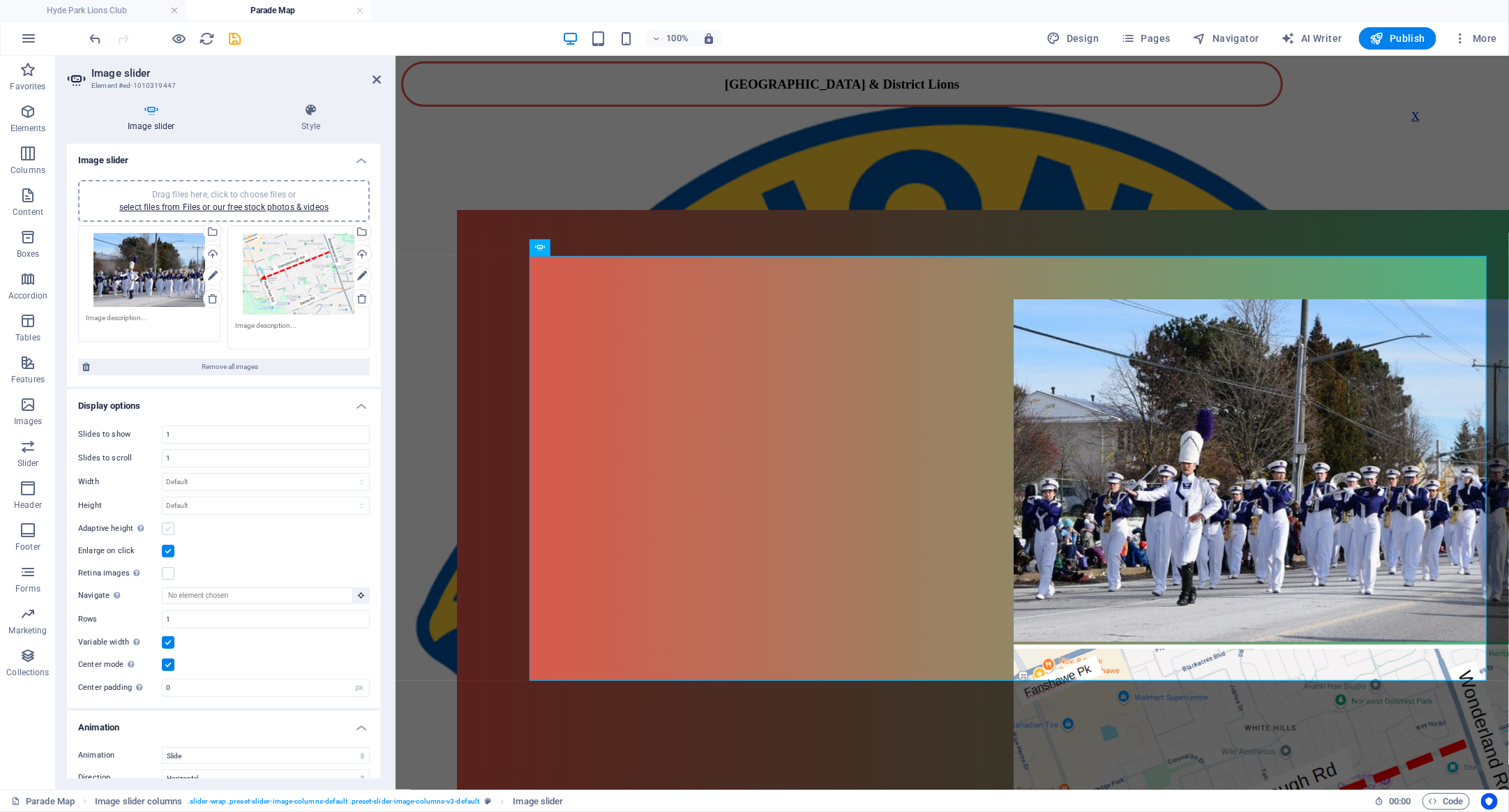
click at [169, 527] on label at bounding box center [167, 528] width 12 height 12
click at [0, 0] on input "Adaptive height Automatically adjust the height for single slide horizontal sli…" at bounding box center [0, 0] width 0 height 0
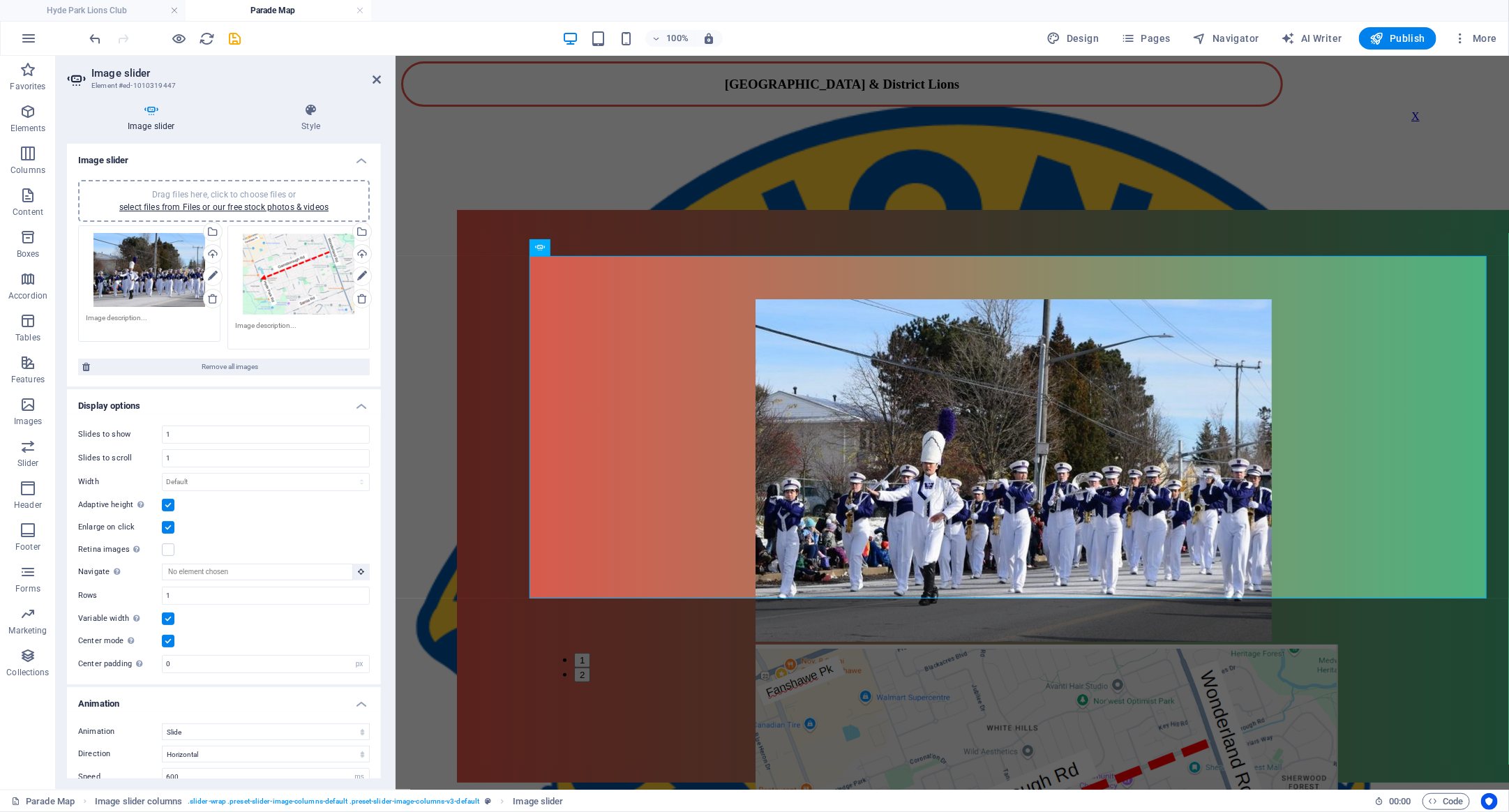
click at [171, 502] on label at bounding box center [167, 505] width 12 height 12
click at [0, 0] on input "Adaptive height Automatically adjust the height for single slide horizontal sli…" at bounding box center [0, 0] width 0 height 0
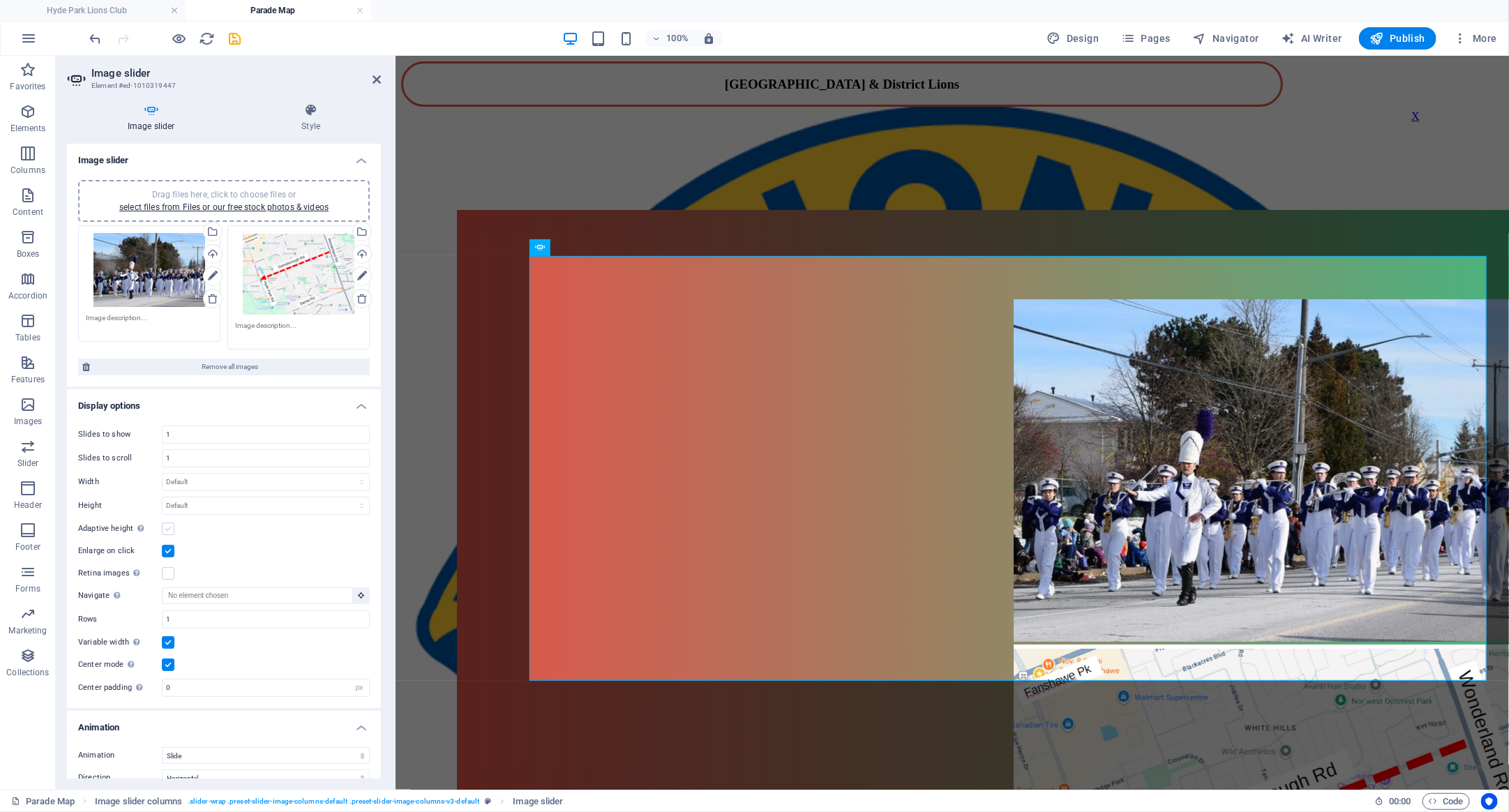
click at [172, 527] on label at bounding box center [167, 528] width 12 height 12
click at [0, 0] on input "Adaptive height Automatically adjust the height for single slide horizontal sli…" at bounding box center [0, 0] width 0 height 0
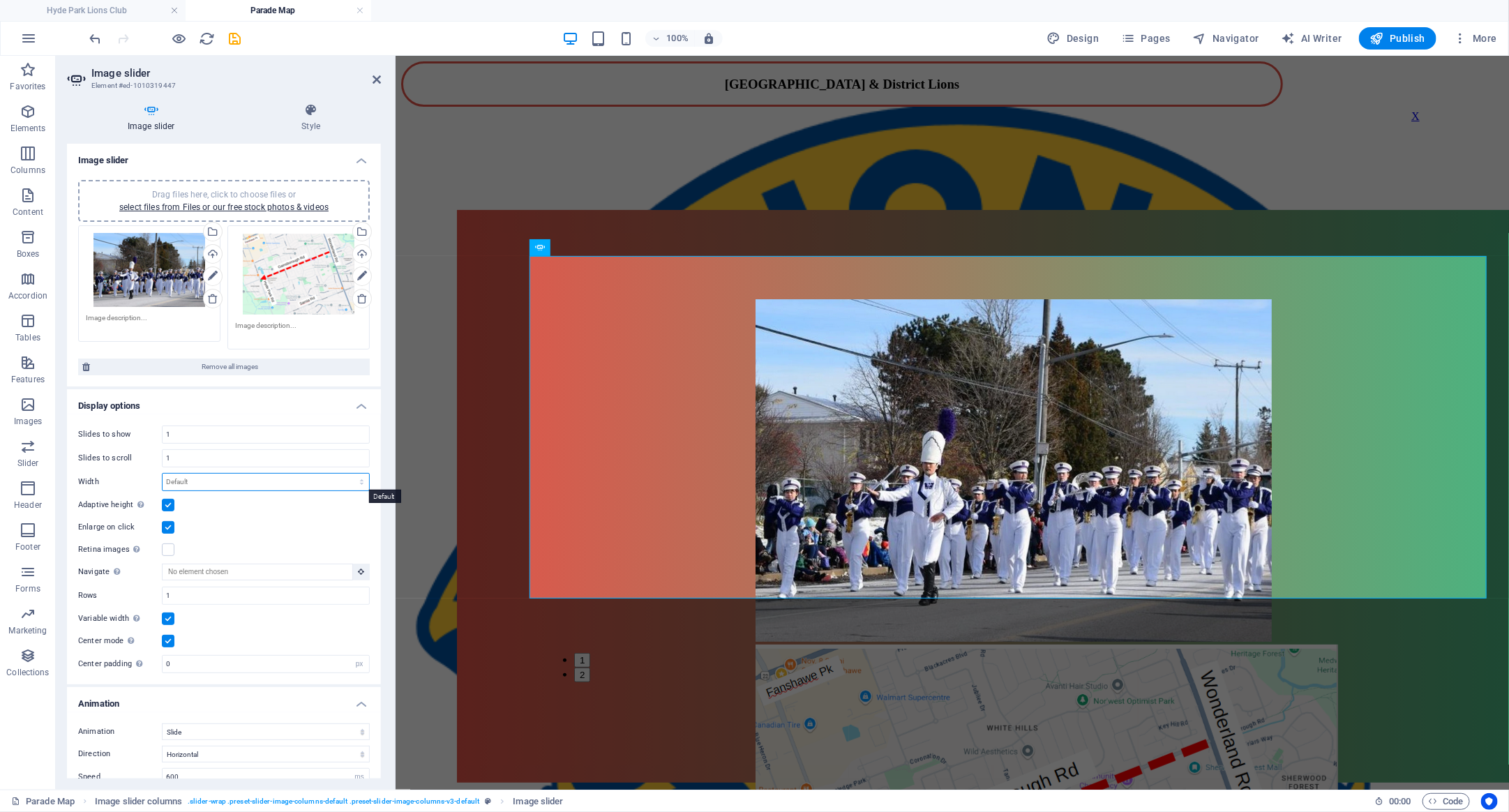
click at [162, 474] on select "Default px % rem em vw vh" at bounding box center [266, 482] width 206 height 16
select select "%"
click option "%" at bounding box center [0, 0] width 0 height 0
type input "100"
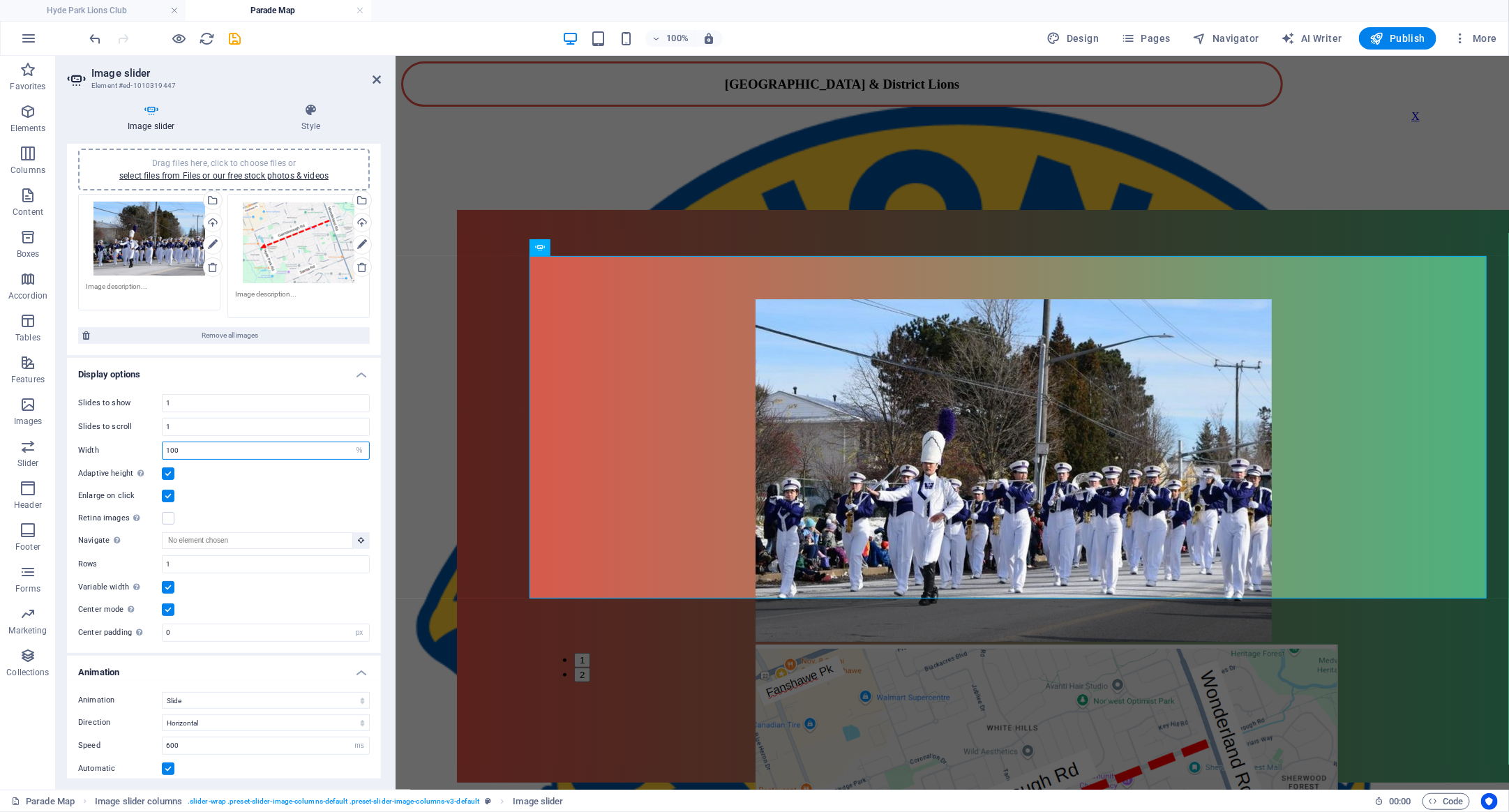
scroll to position [62, 0]
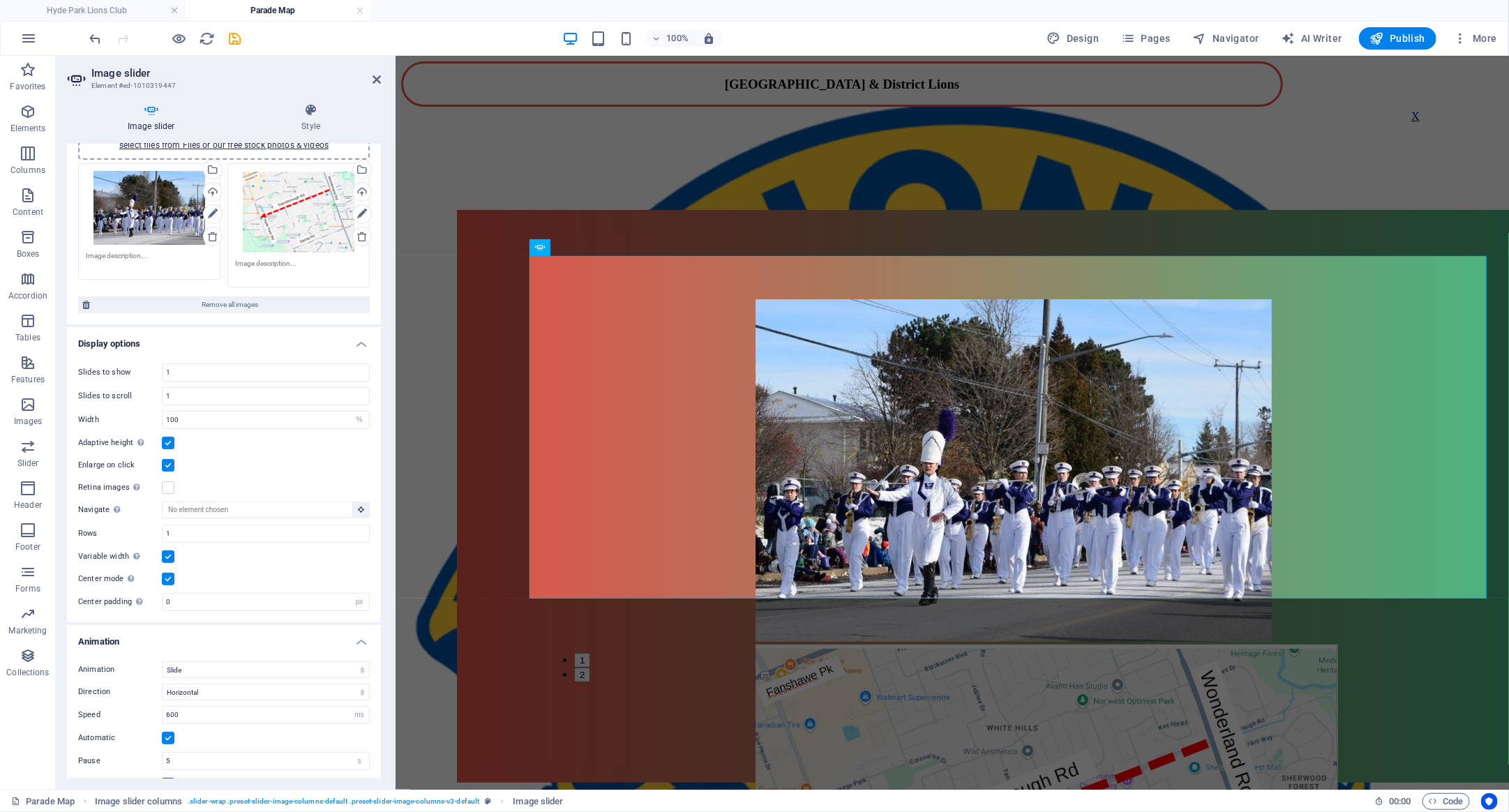
click at [167, 443] on label at bounding box center [167, 443] width 12 height 12
click at [0, 0] on input "Adaptive height Automatically adjust the height for single slide horizontal sli…" at bounding box center [0, 0] width 0 height 0
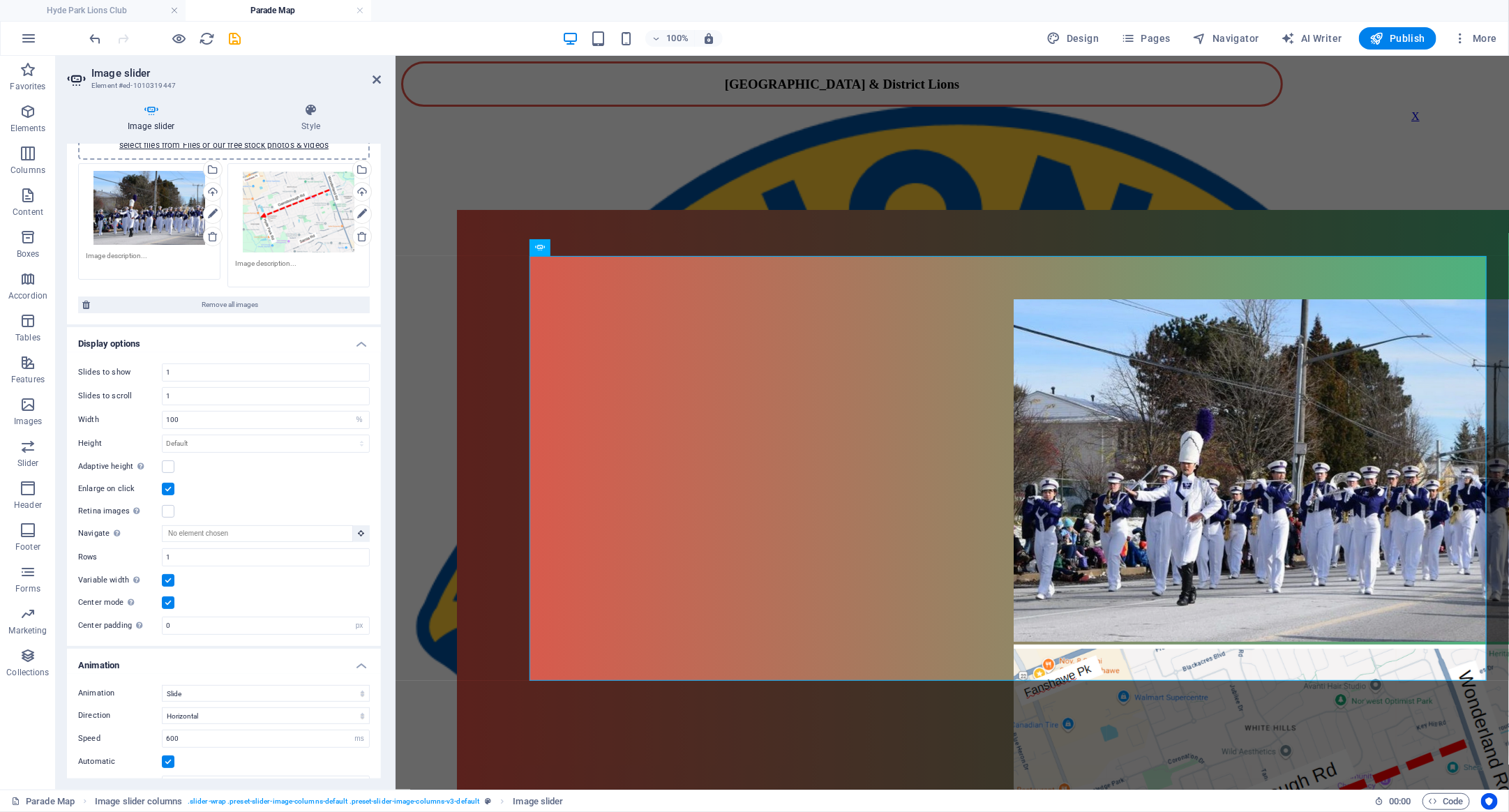
click at [150, 111] on icon at bounding box center [151, 110] width 169 height 14
click at [313, 113] on icon at bounding box center [312, 110] width 140 height 14
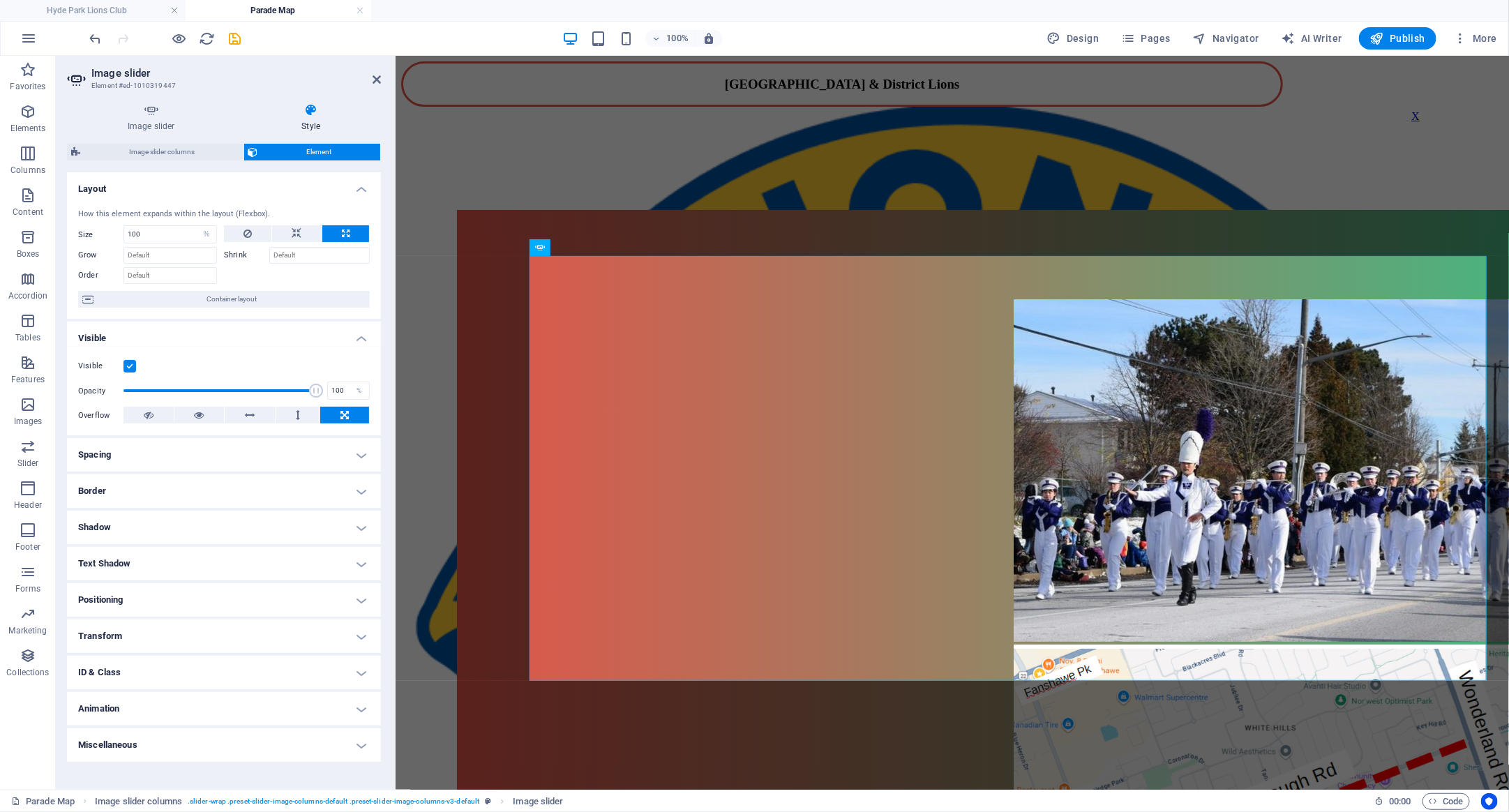
click at [933, 511] on div "1 2" at bounding box center [1008, 705] width 924 height 814
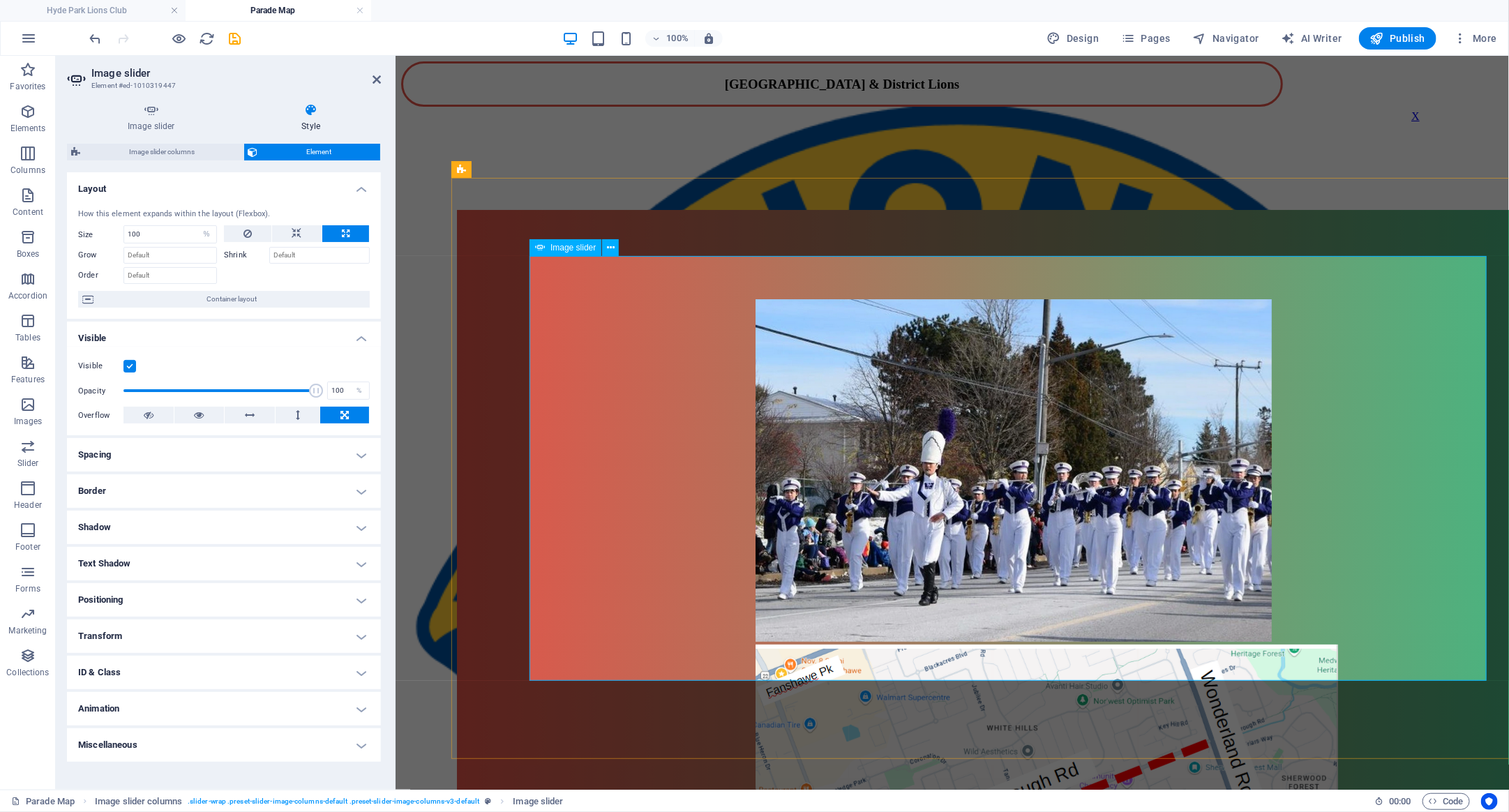
click at [933, 665] on div "1 2" at bounding box center [1008, 705] width 924 height 814
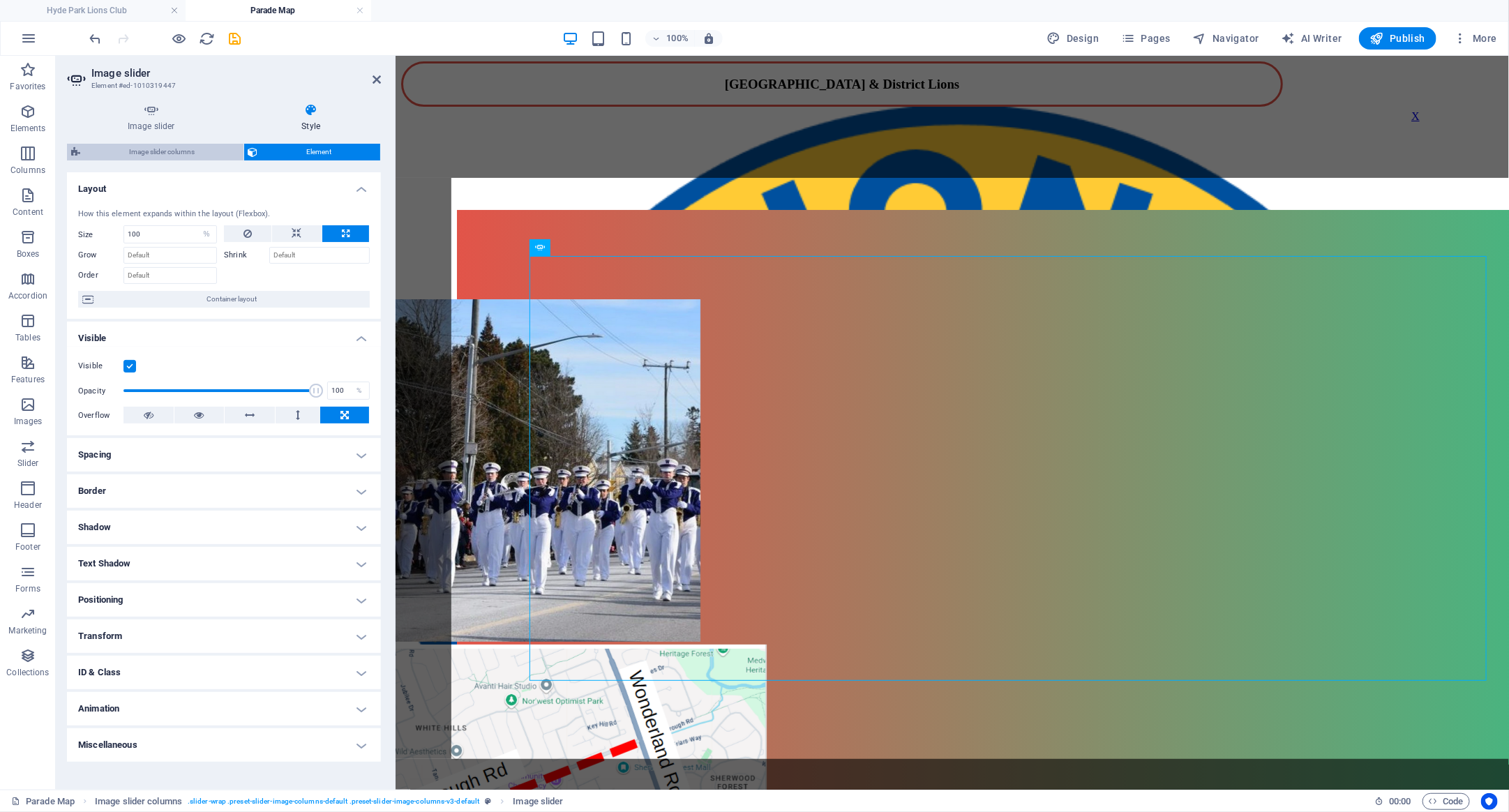
click at [195, 157] on span "Image slider columns" at bounding box center [162, 152] width 155 height 16
select select "rem"
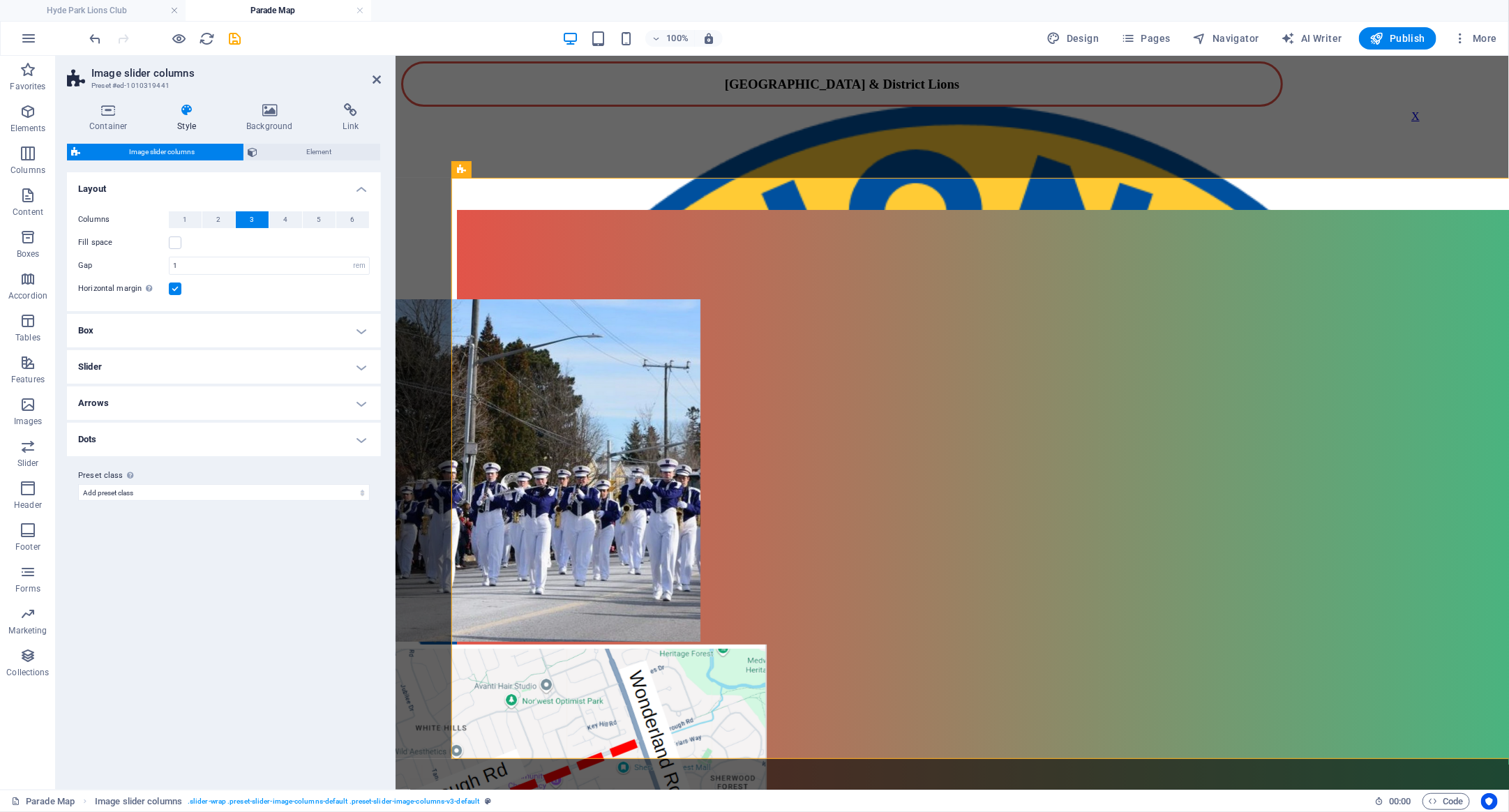
click at [120, 115] on icon at bounding box center [108, 110] width 82 height 14
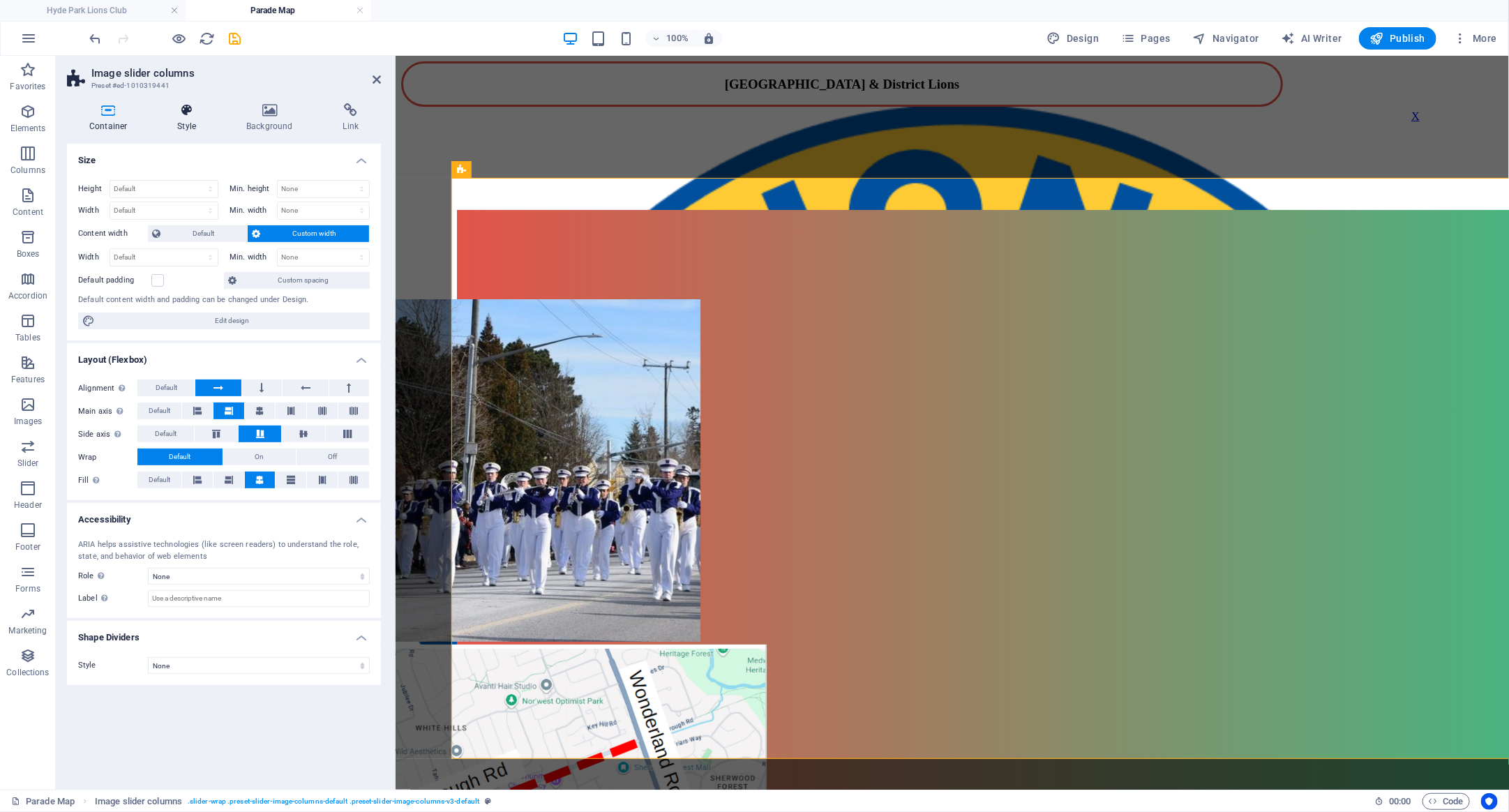
click at [178, 117] on h4 "Style" at bounding box center [190, 118] width 69 height 30
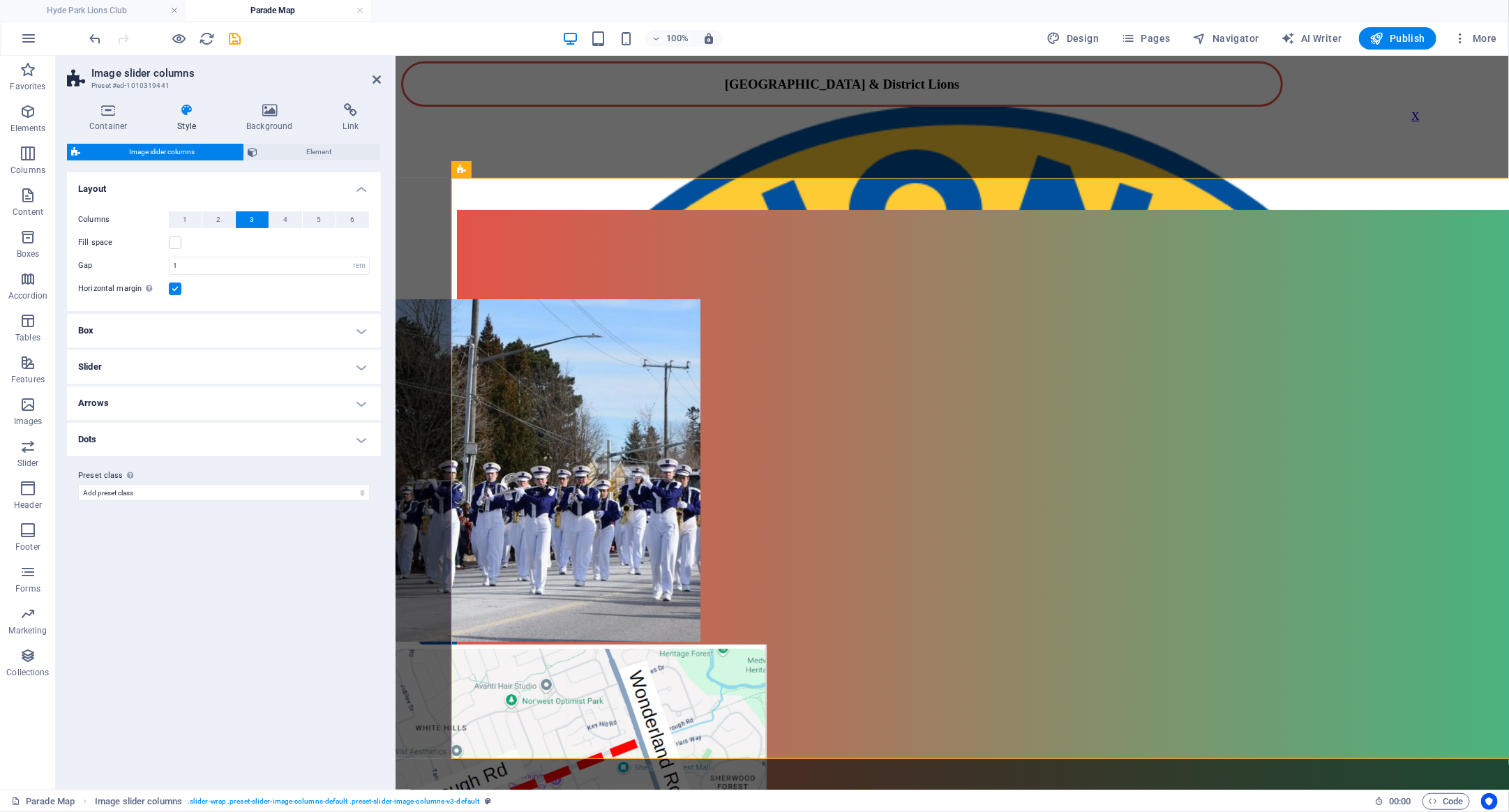
click at [223, 368] on h4 "Slider" at bounding box center [223, 367] width 314 height 34
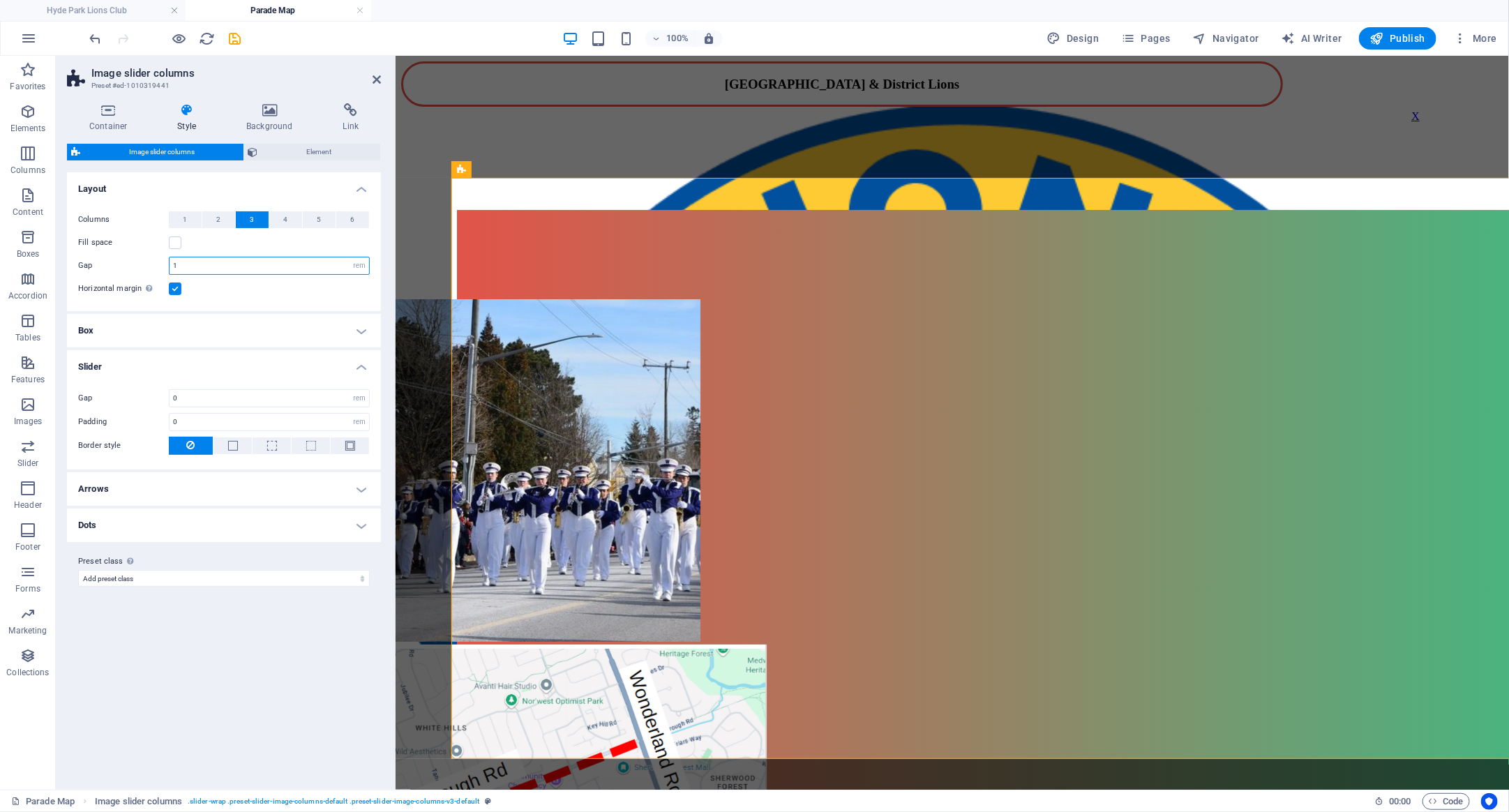
drag, startPoint x: 198, startPoint y: 265, endPoint x: 121, endPoint y: 264, distance: 77.0
click at [170, 264] on input "1" at bounding box center [270, 265] width 200 height 16
type input "5"
select select
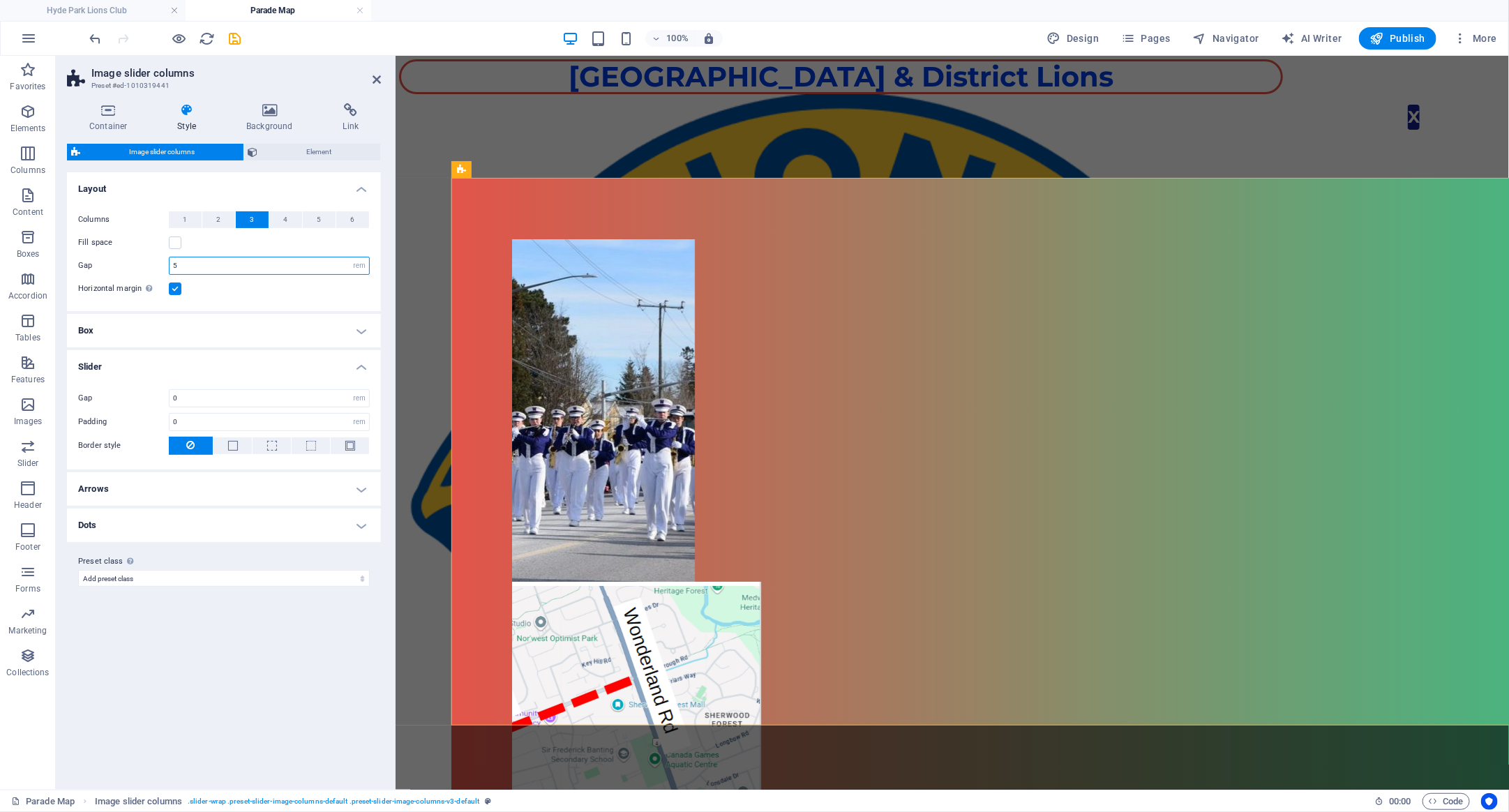
drag, startPoint x: 200, startPoint y: 260, endPoint x: 125, endPoint y: 259, distance: 75.0
click at [170, 259] on input "5" at bounding box center [270, 265] width 200 height 16
type input "20"
select select
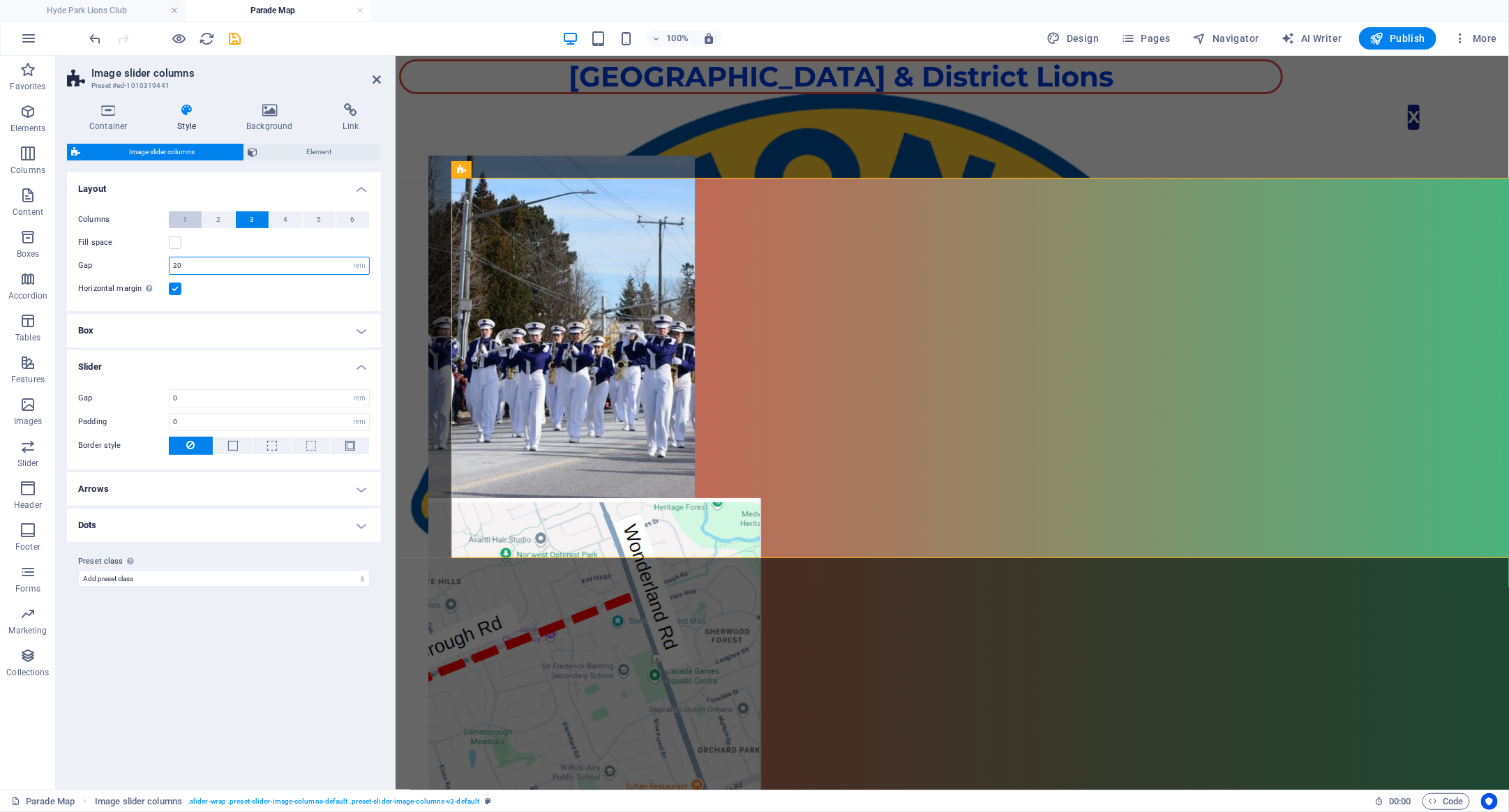
type input "20"
click at [187, 219] on span "1" at bounding box center [185, 219] width 4 height 16
select select
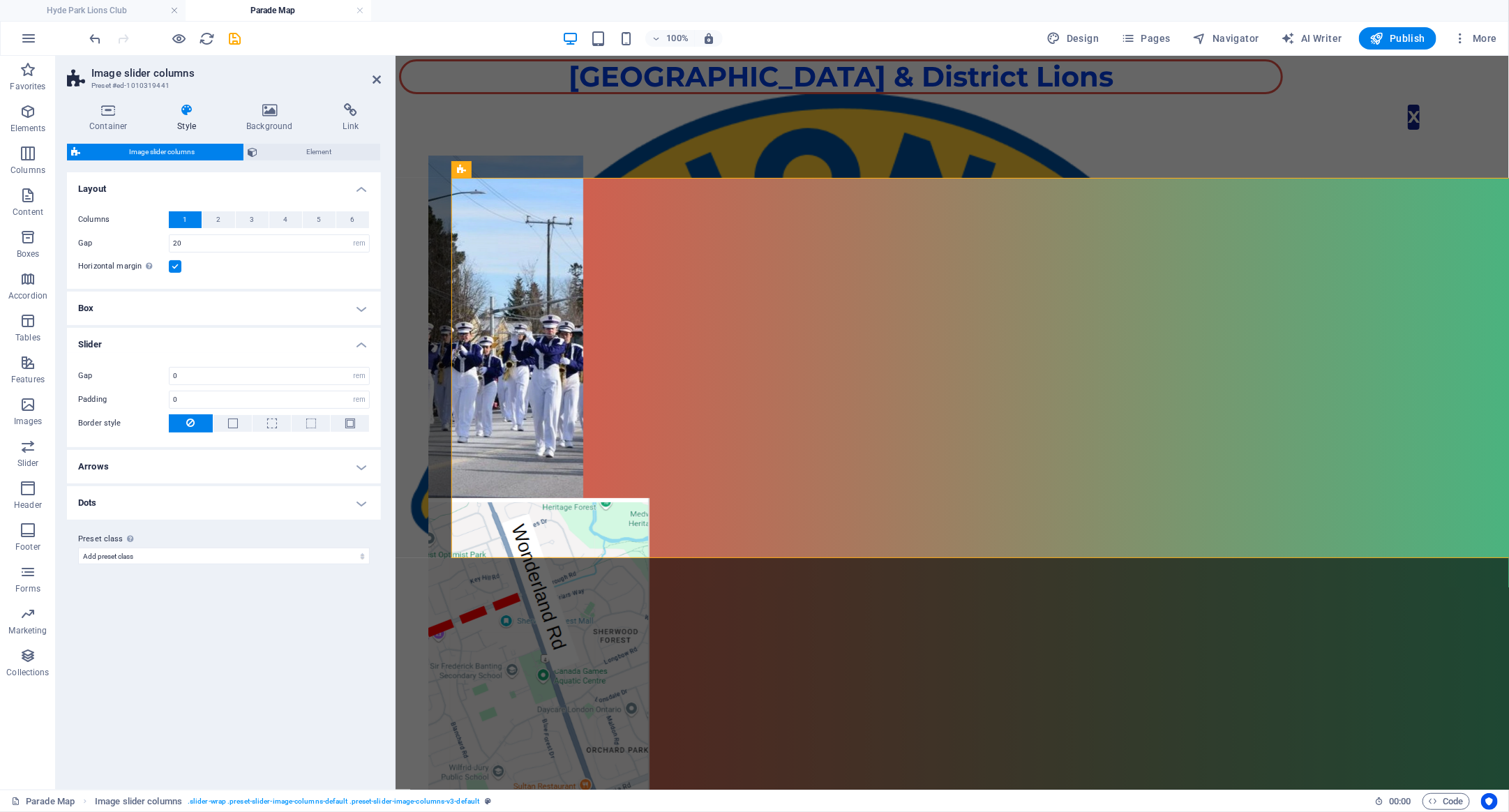
click at [174, 265] on label at bounding box center [175, 266] width 12 height 12
click at [0, 0] on input "Horizontal margin Only if the containers "Content width" is not set to "Default"" at bounding box center [0, 0] width 0 height 0
click at [172, 268] on label at bounding box center [175, 266] width 12 height 12
click at [0, 0] on input "Horizontal margin Only if the containers "Content width" is not set to "Default"" at bounding box center [0, 0] width 0 height 0
click at [239, 270] on div "Horizontal margin Only if the containers "Content width" is not set to "Default"" at bounding box center [224, 266] width 292 height 16
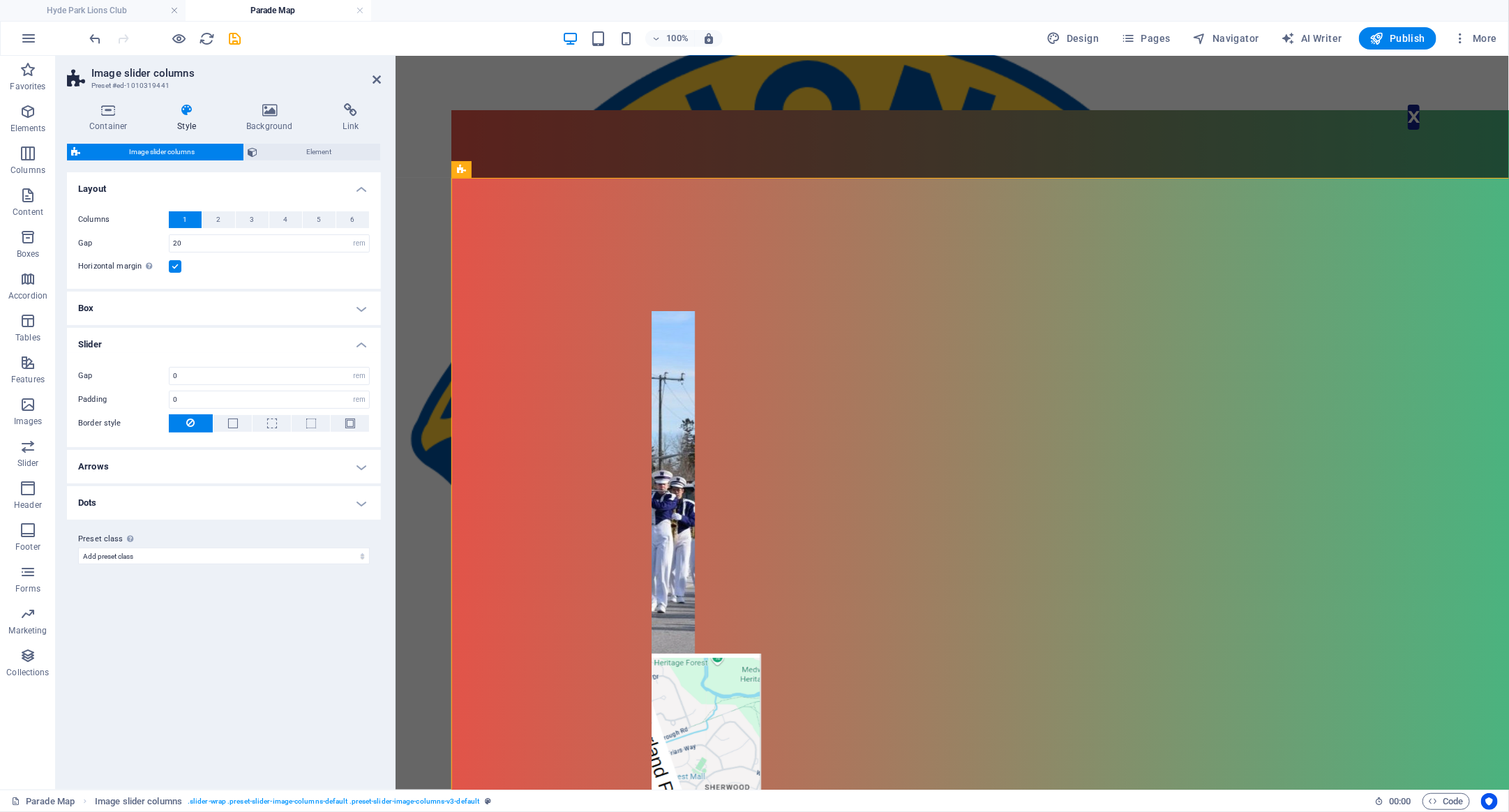
scroll to position [74, 0]
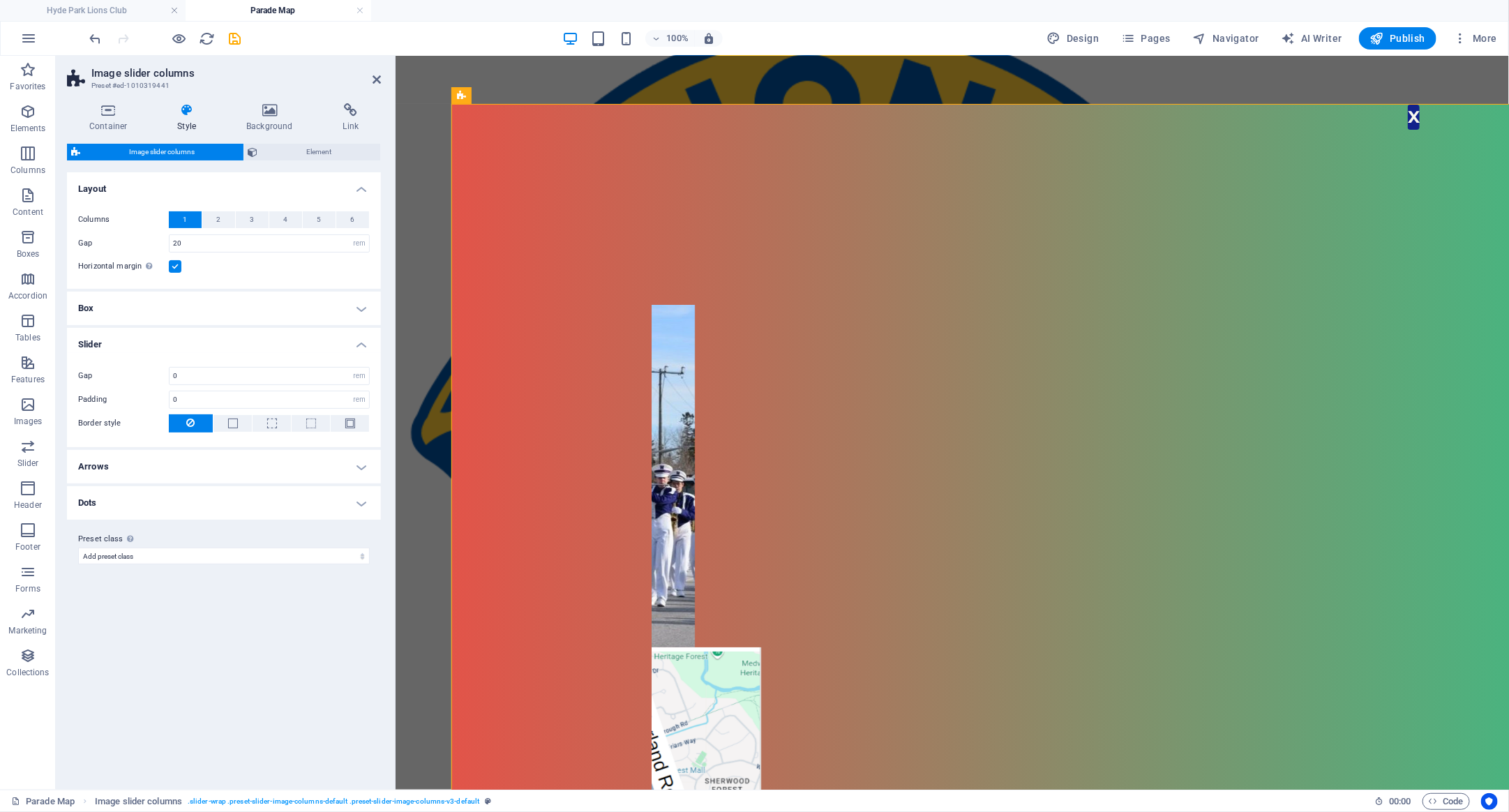
click at [177, 266] on label at bounding box center [175, 266] width 12 height 12
click at [0, 0] on input "Horizontal margin Only if the containers "Content width" is not set to "Default"" at bounding box center [0, 0] width 0 height 0
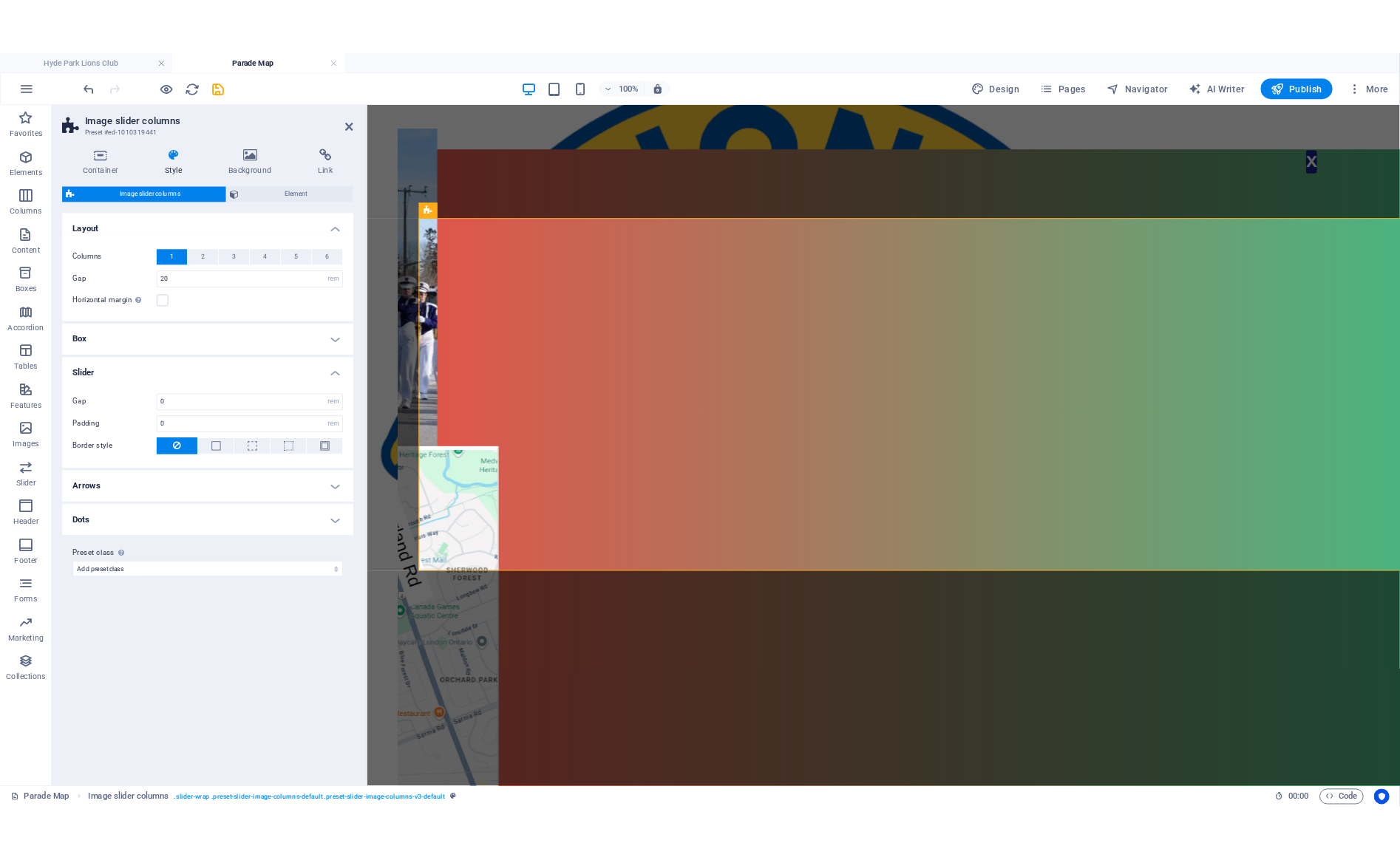
scroll to position [0, 0]
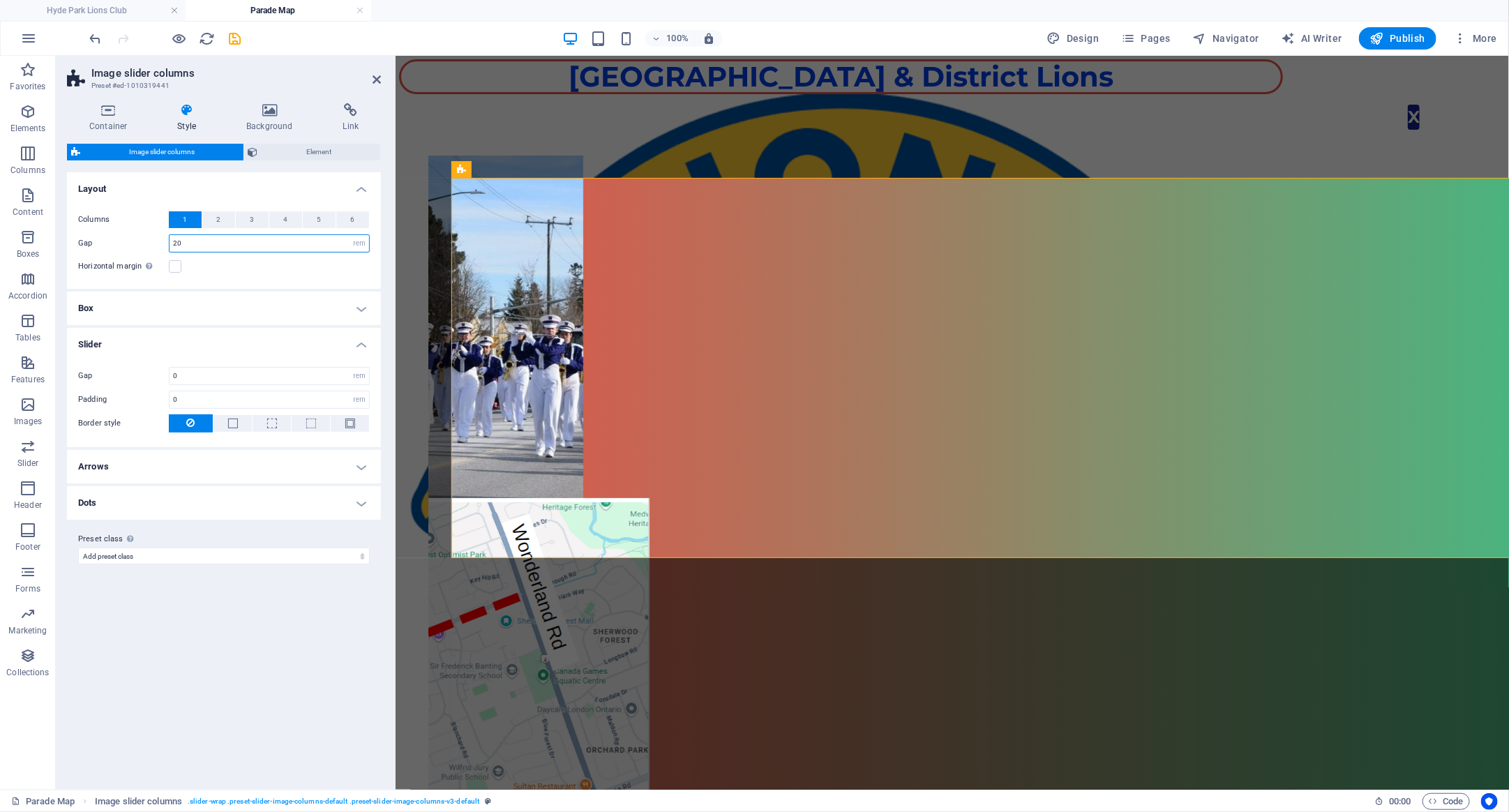
drag, startPoint x: 190, startPoint y: 241, endPoint x: 143, endPoint y: 245, distance: 47.2
click at [170, 245] on input "20" at bounding box center [270, 243] width 200 height 16
type input "0"
select select
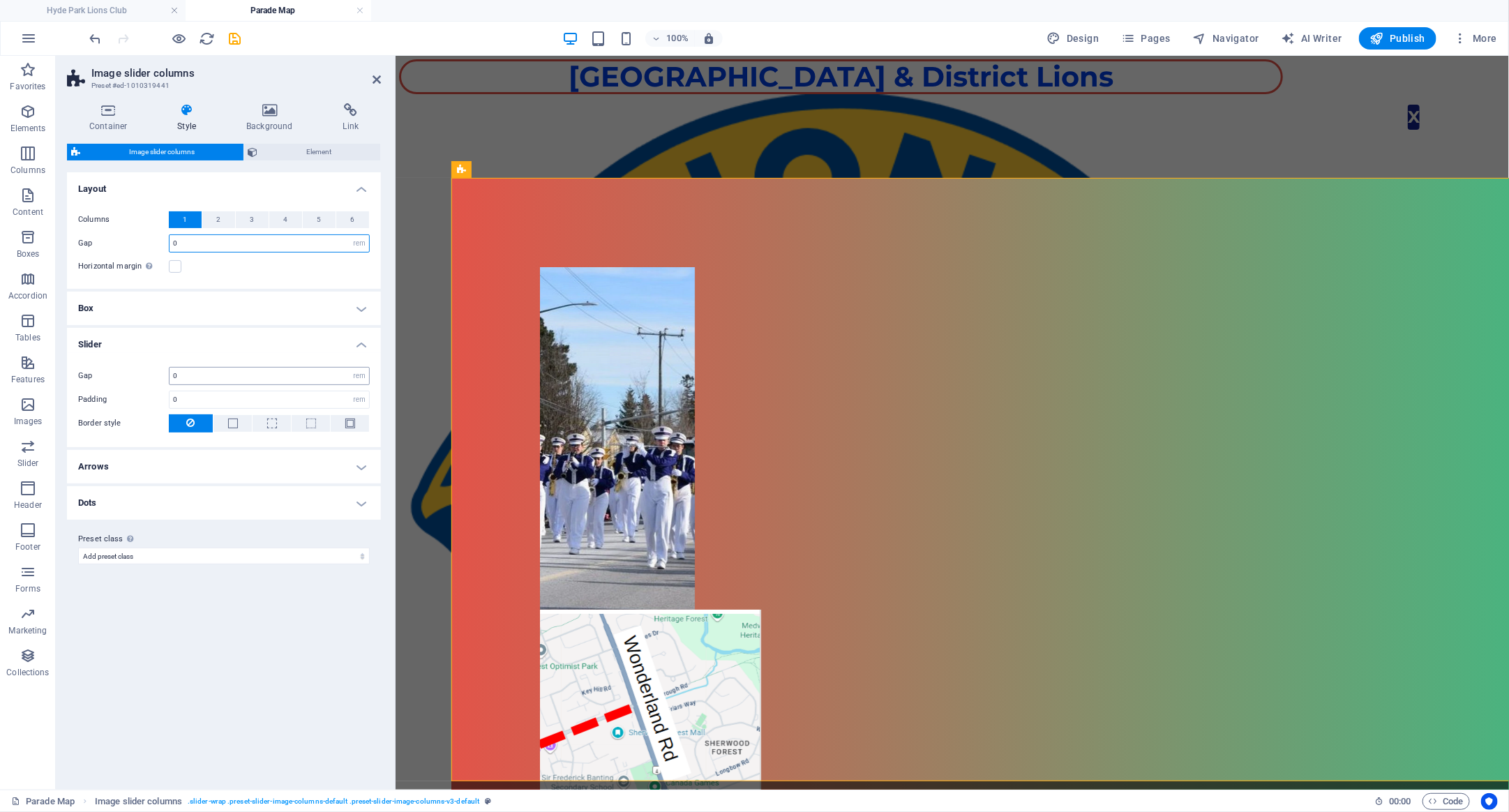
type input "0"
drag, startPoint x: 200, startPoint y: 375, endPoint x: 143, endPoint y: 369, distance: 57.3
click at [170, 369] on input "0" at bounding box center [270, 376] width 200 height 16
type input "20"
select select
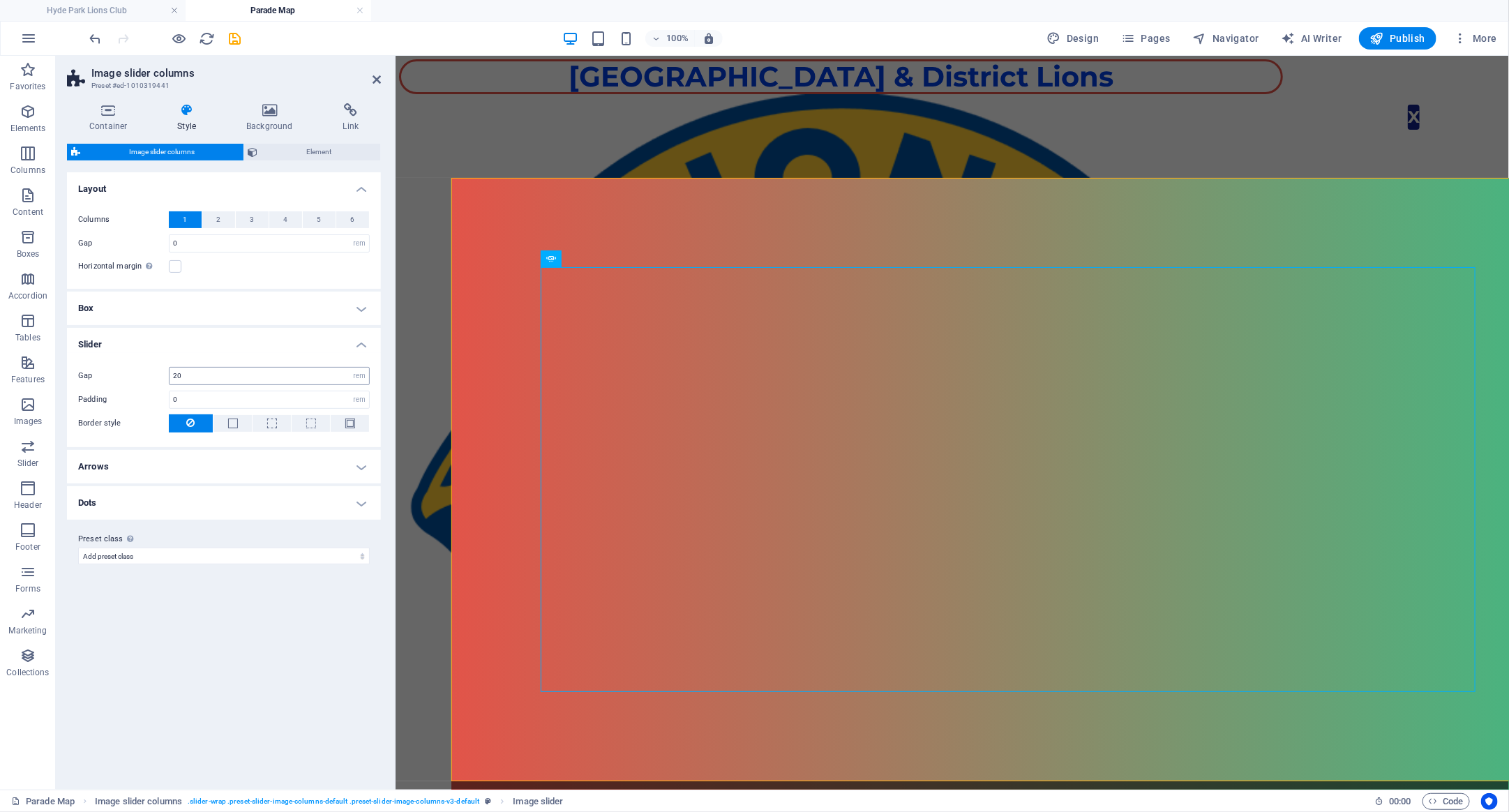
drag, startPoint x: 197, startPoint y: 371, endPoint x: 157, endPoint y: 372, distance: 40.0
click at [170, 372] on input "20" at bounding box center [270, 376] width 200 height 16
type input "10"
select select
type input "10"
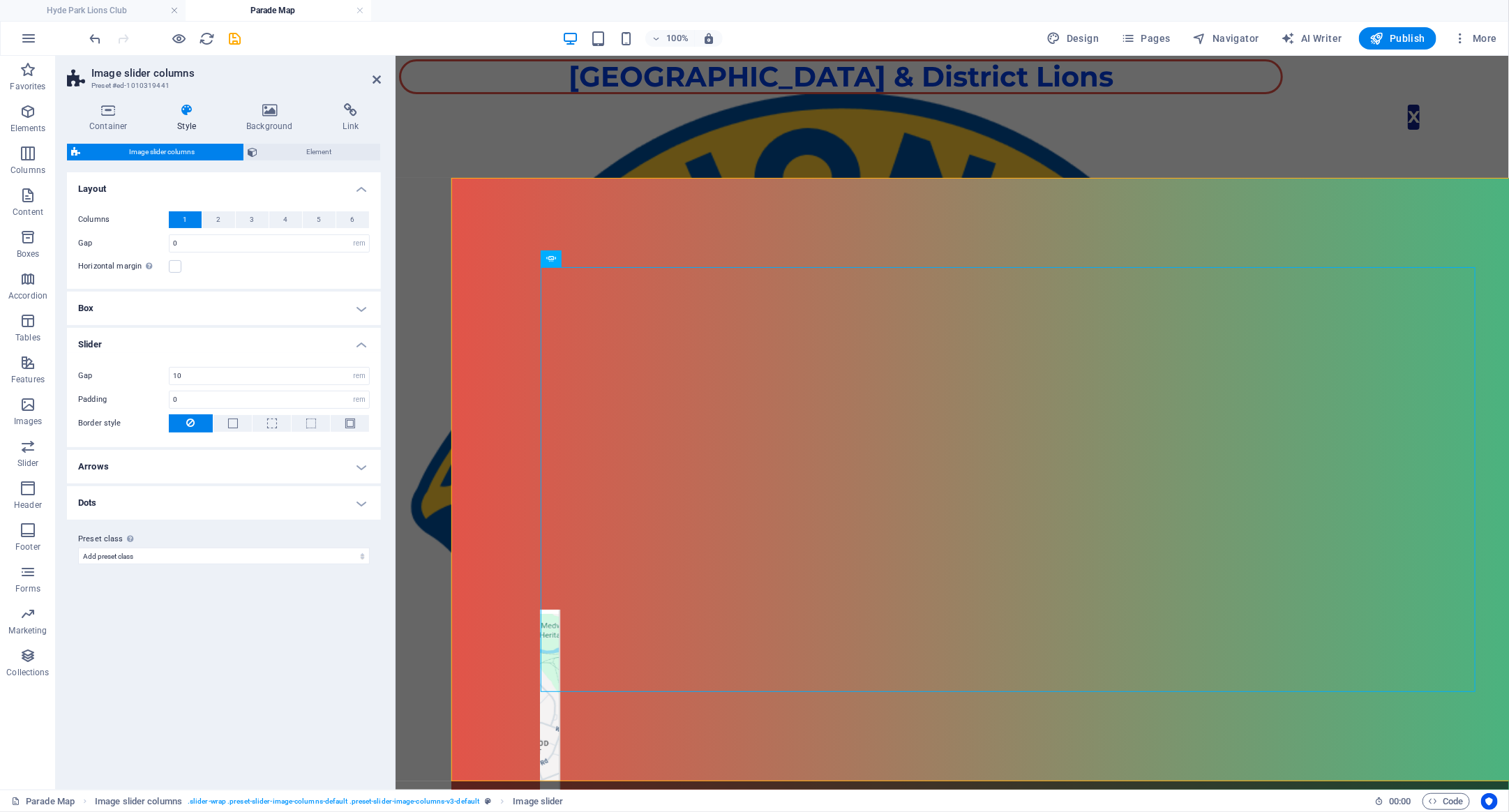
click at [196, 112] on icon at bounding box center [186, 110] width 63 height 14
click at [187, 115] on icon at bounding box center [186, 110] width 63 height 14
click at [113, 119] on h4 "Container" at bounding box center [110, 118] width 88 height 30
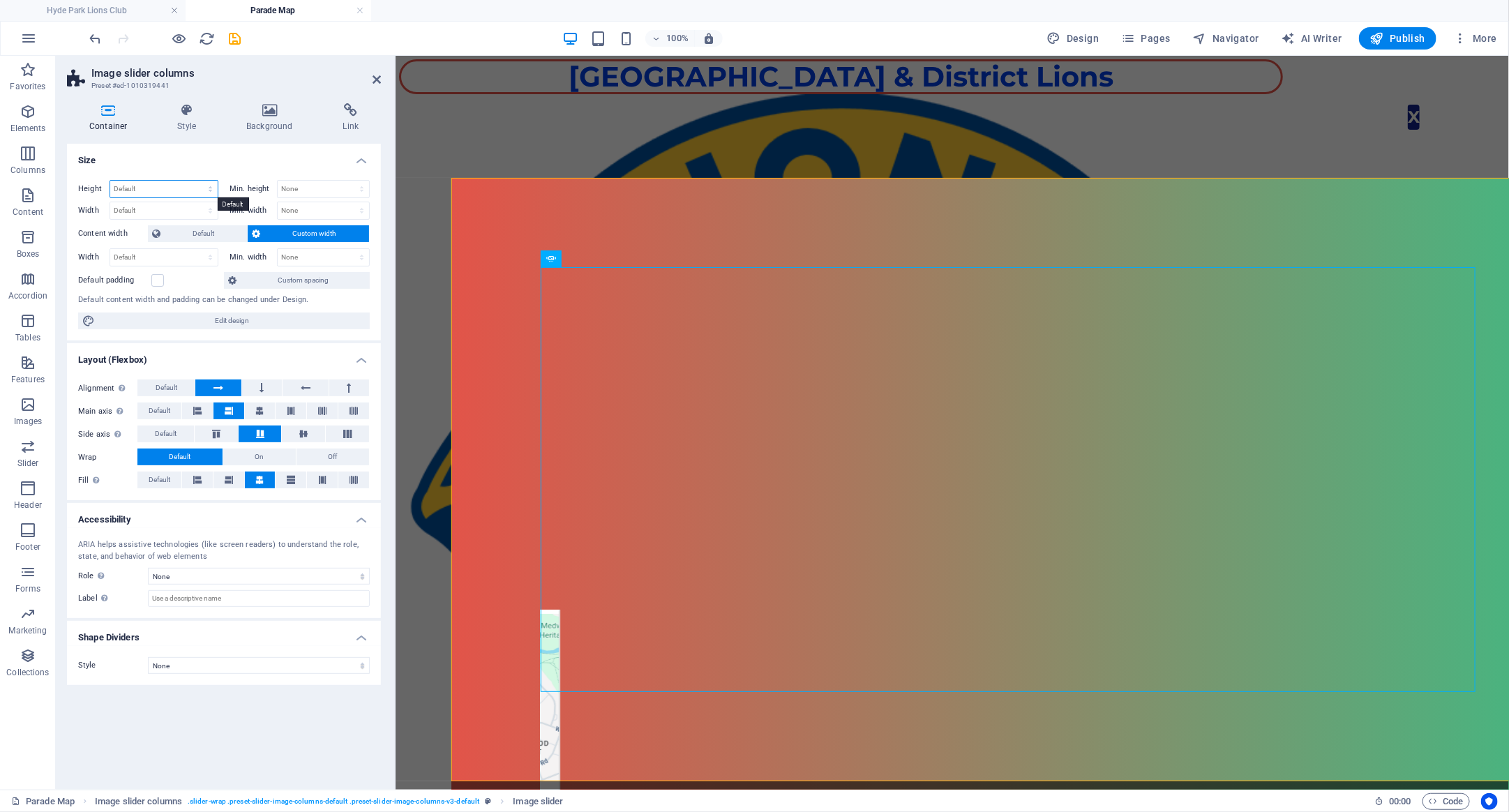
click at [110, 181] on select "Default px rem % vh vw" at bounding box center [164, 189] width 107 height 16
select select "rem"
click option "rem" at bounding box center [0, 0] width 0 height 0
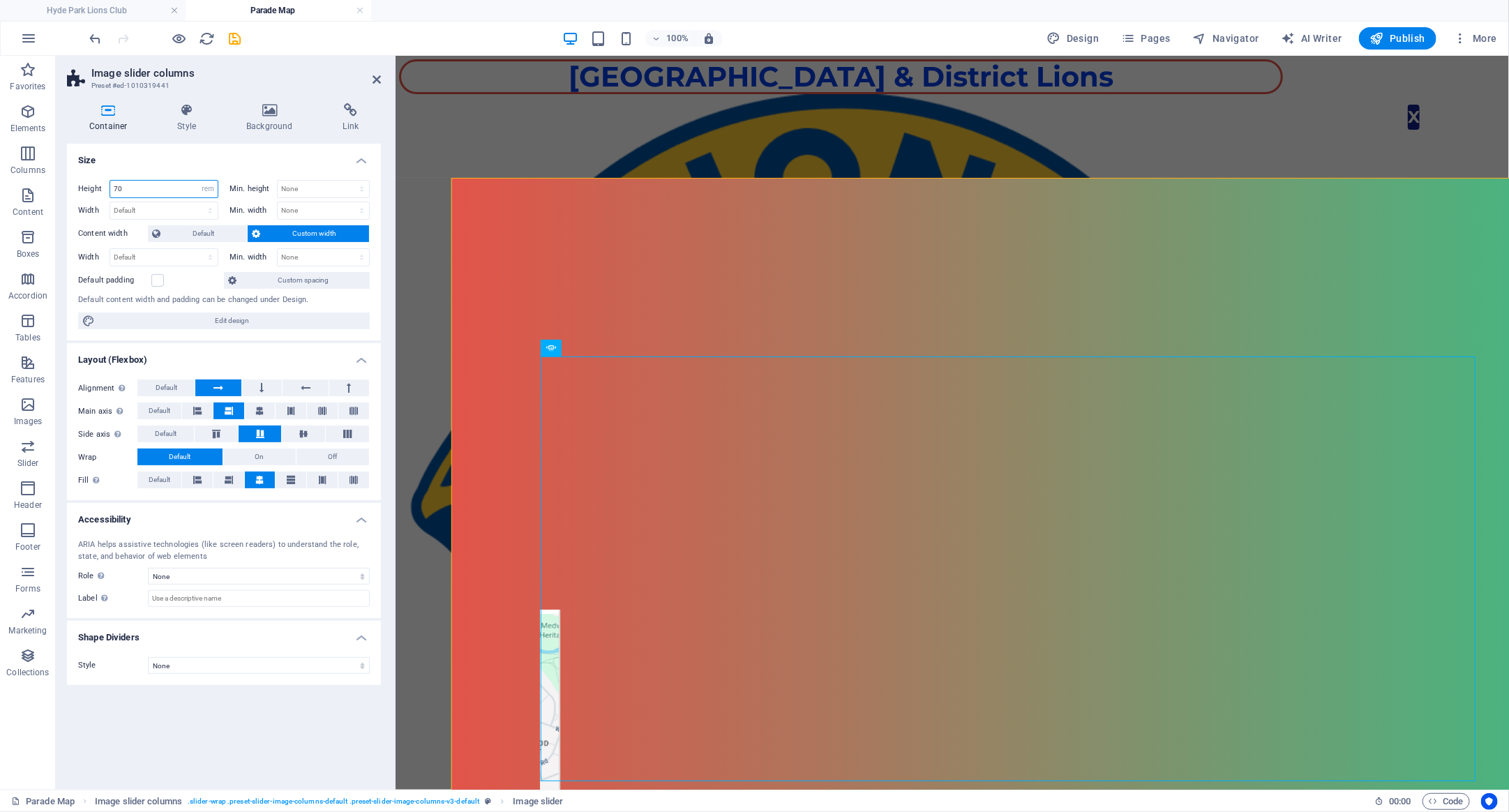
drag, startPoint x: 138, startPoint y: 186, endPoint x: 104, endPoint y: 188, distance: 34.1
click at [110, 188] on input "70" at bounding box center [164, 189] width 107 height 16
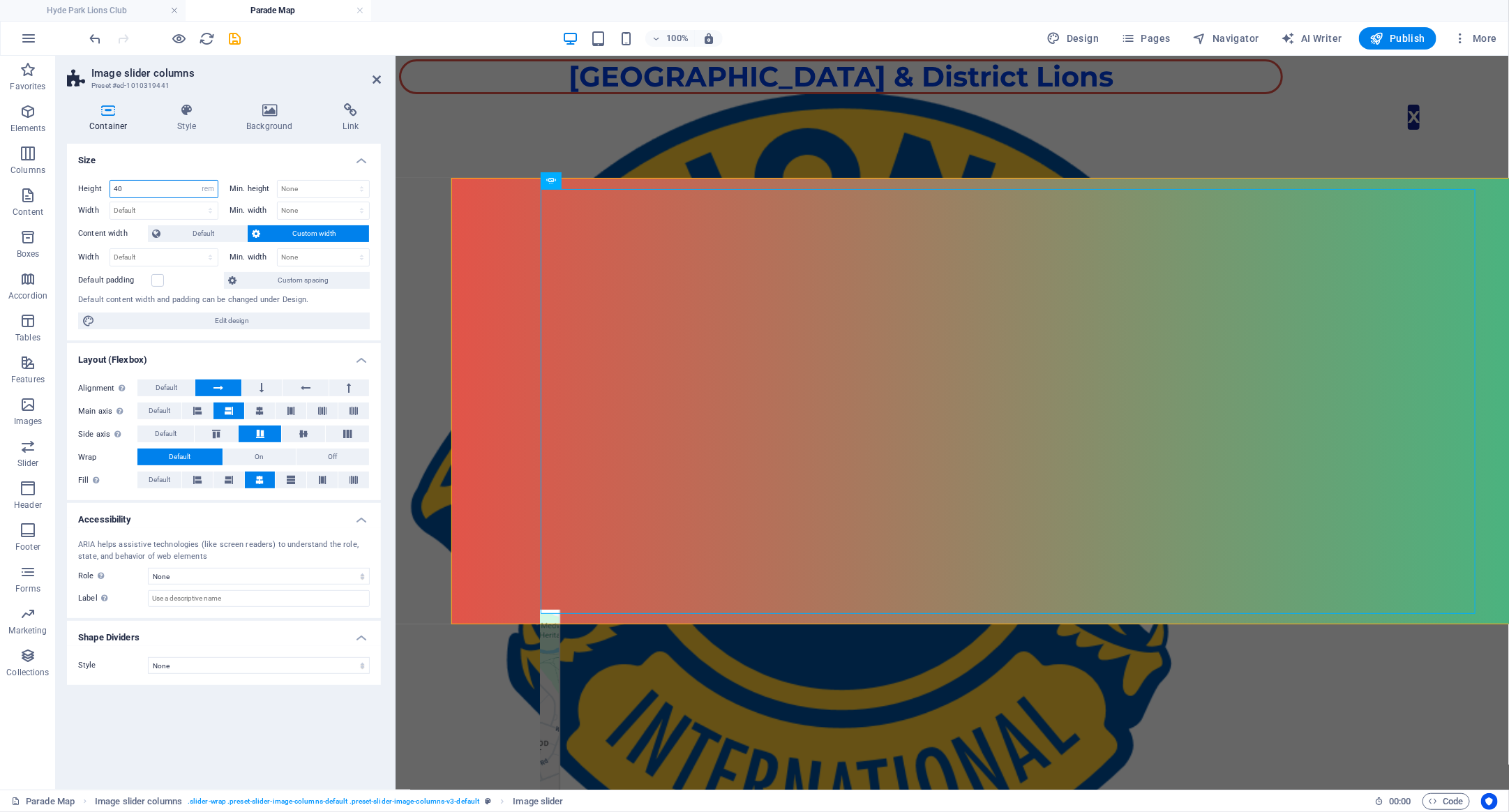
drag, startPoint x: 139, startPoint y: 190, endPoint x: 93, endPoint y: 190, distance: 46.0
click at [110, 190] on input "40" at bounding box center [164, 189] width 107 height 16
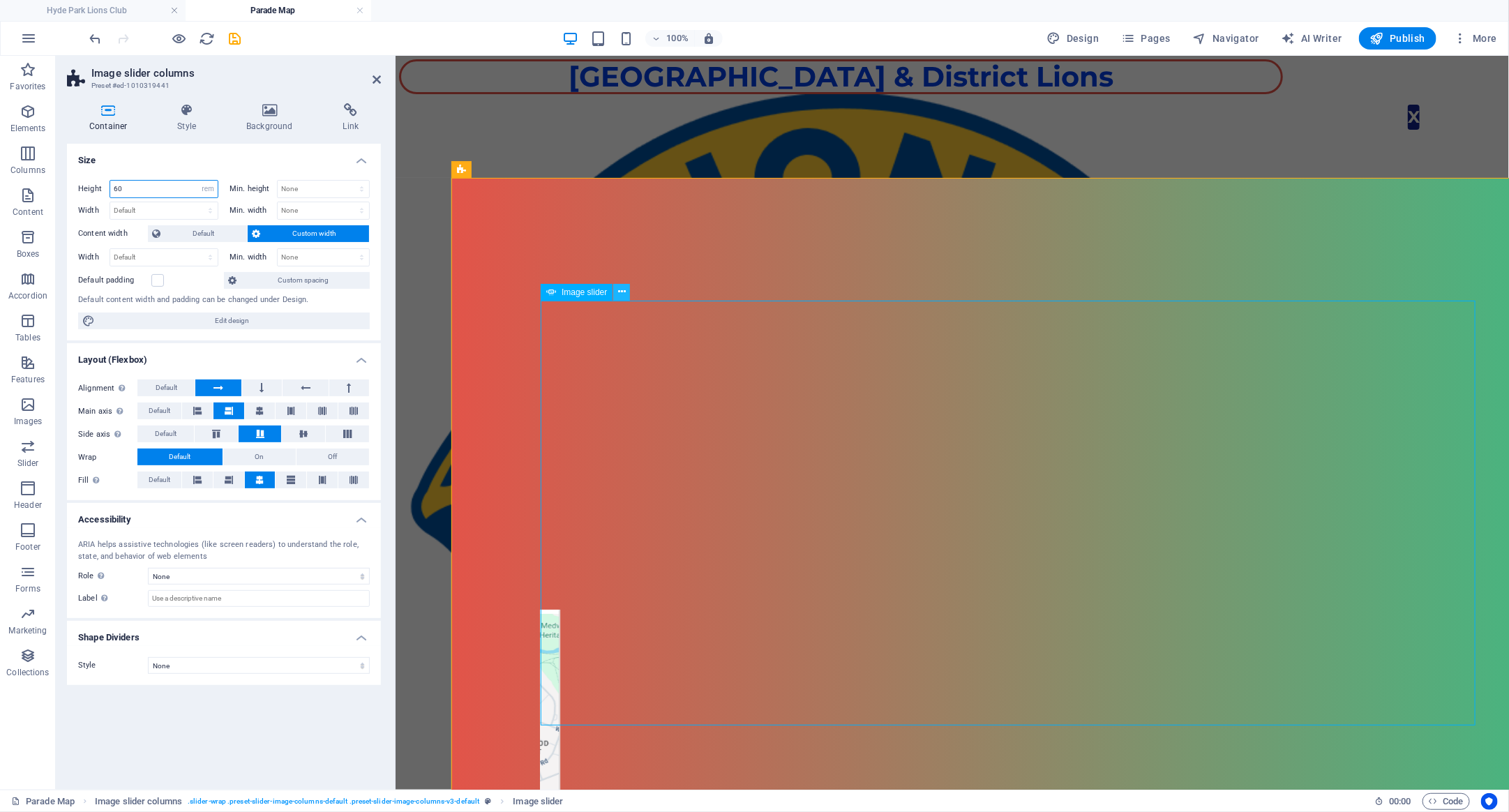
type input "60"
click at [620, 293] on icon at bounding box center [622, 292] width 7 height 15
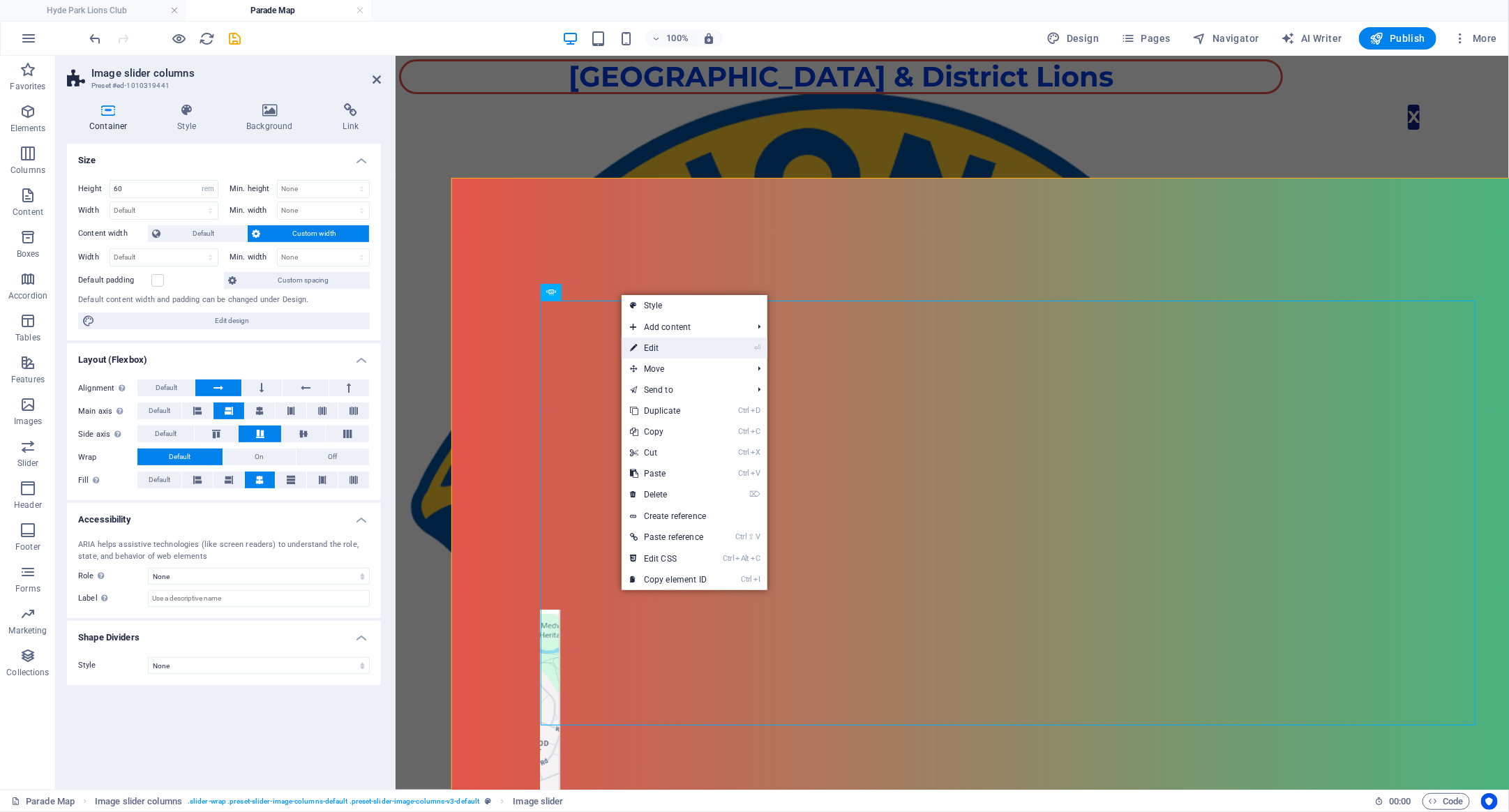
drag, startPoint x: 654, startPoint y: 347, endPoint x: 140, endPoint y: 124, distance: 560.3
click at [654, 347] on link "⏎ Edit" at bounding box center [668, 348] width 93 height 21
select select "%"
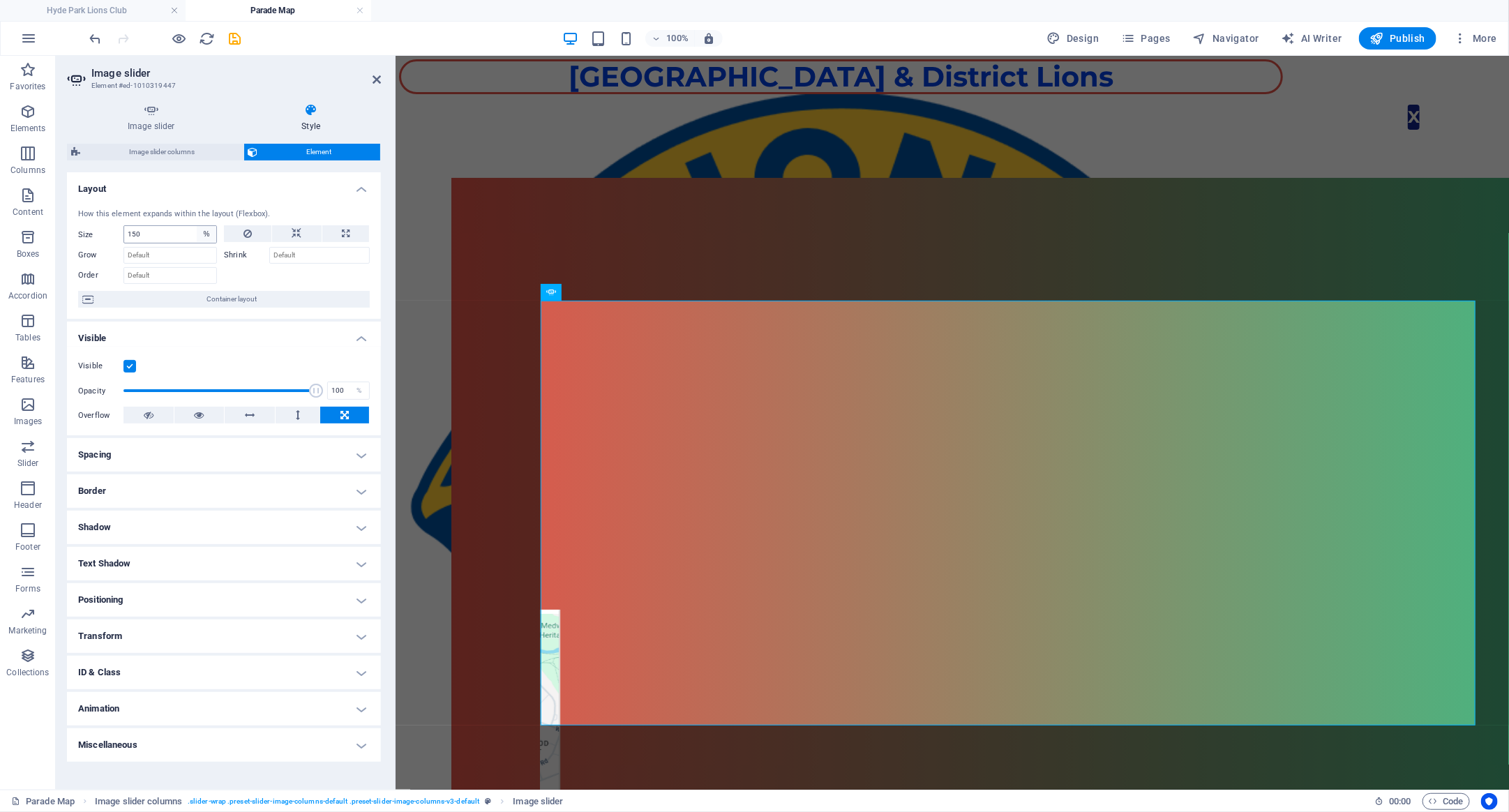
type input "150"
click at [197, 226] on select "Default auto px % 1/1 1/2 1/3 1/4 1/5 1/6 1/7 1/8 1/9 1/10" at bounding box center [207, 234] width 20 height 16
select select "auto"
click option "auto" at bounding box center [0, 0] width 0 height 0
select select "DISABLED_OPTION_VALUE"
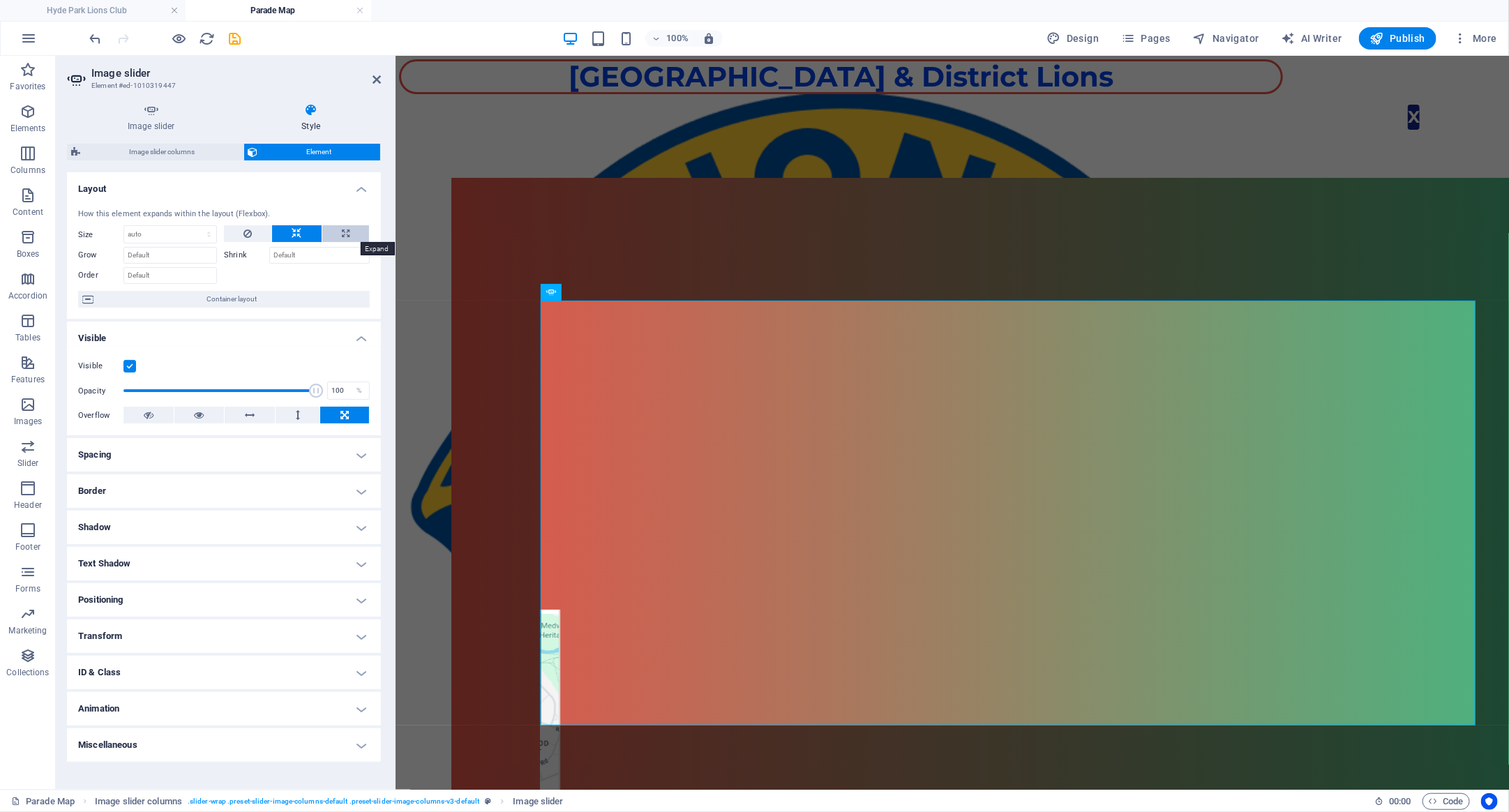
click at [352, 231] on button at bounding box center [346, 233] width 47 height 16
type input "100"
select select "%"
click at [933, 401] on div "1 2" at bounding box center [1008, 650] width 935 height 767
click at [620, 289] on icon at bounding box center [622, 292] width 7 height 15
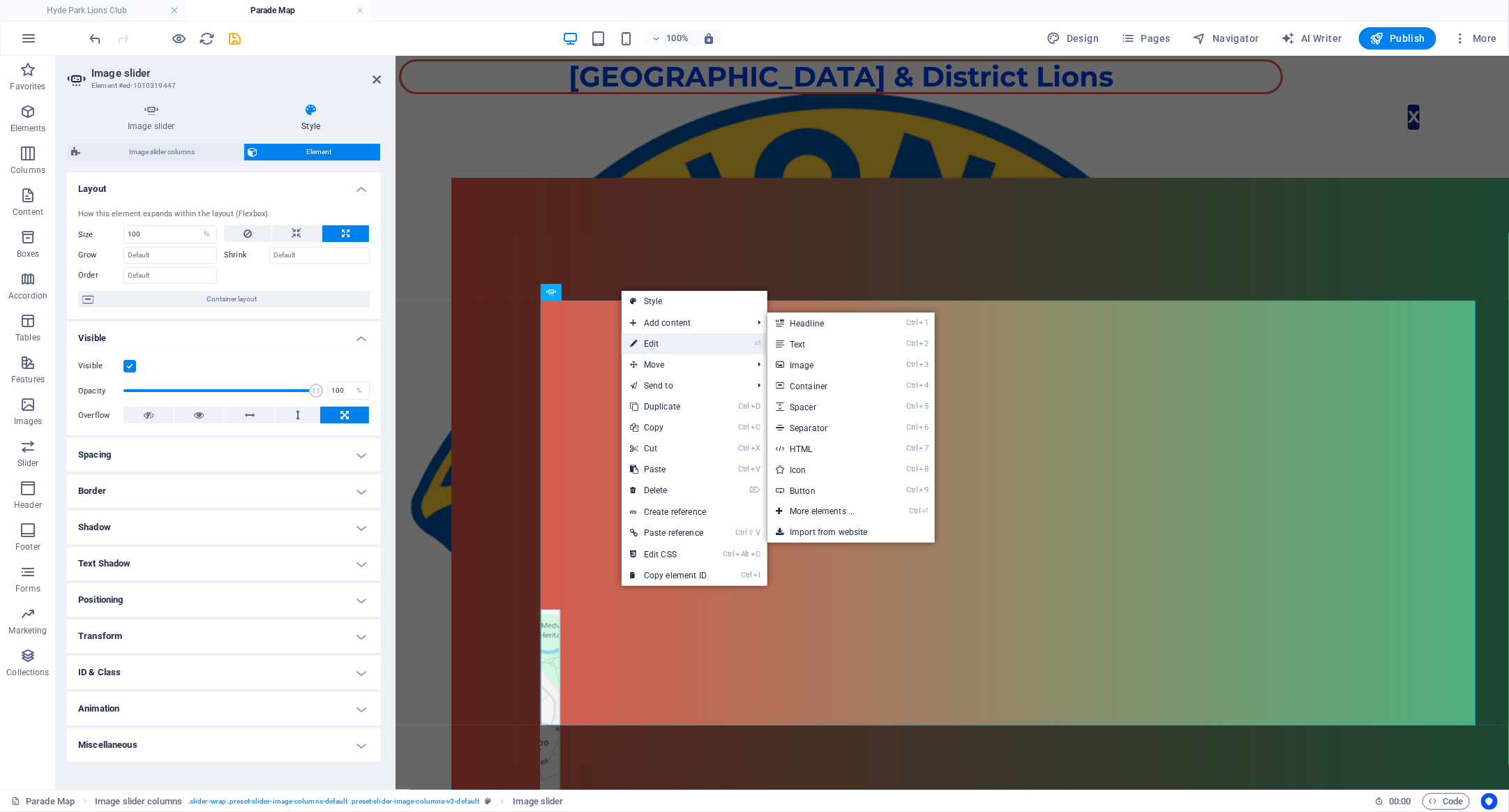
drag, startPoint x: 646, startPoint y: 342, endPoint x: 250, endPoint y: 284, distance: 400.2
click at [646, 342] on link "⏎ Edit" at bounding box center [668, 343] width 93 height 21
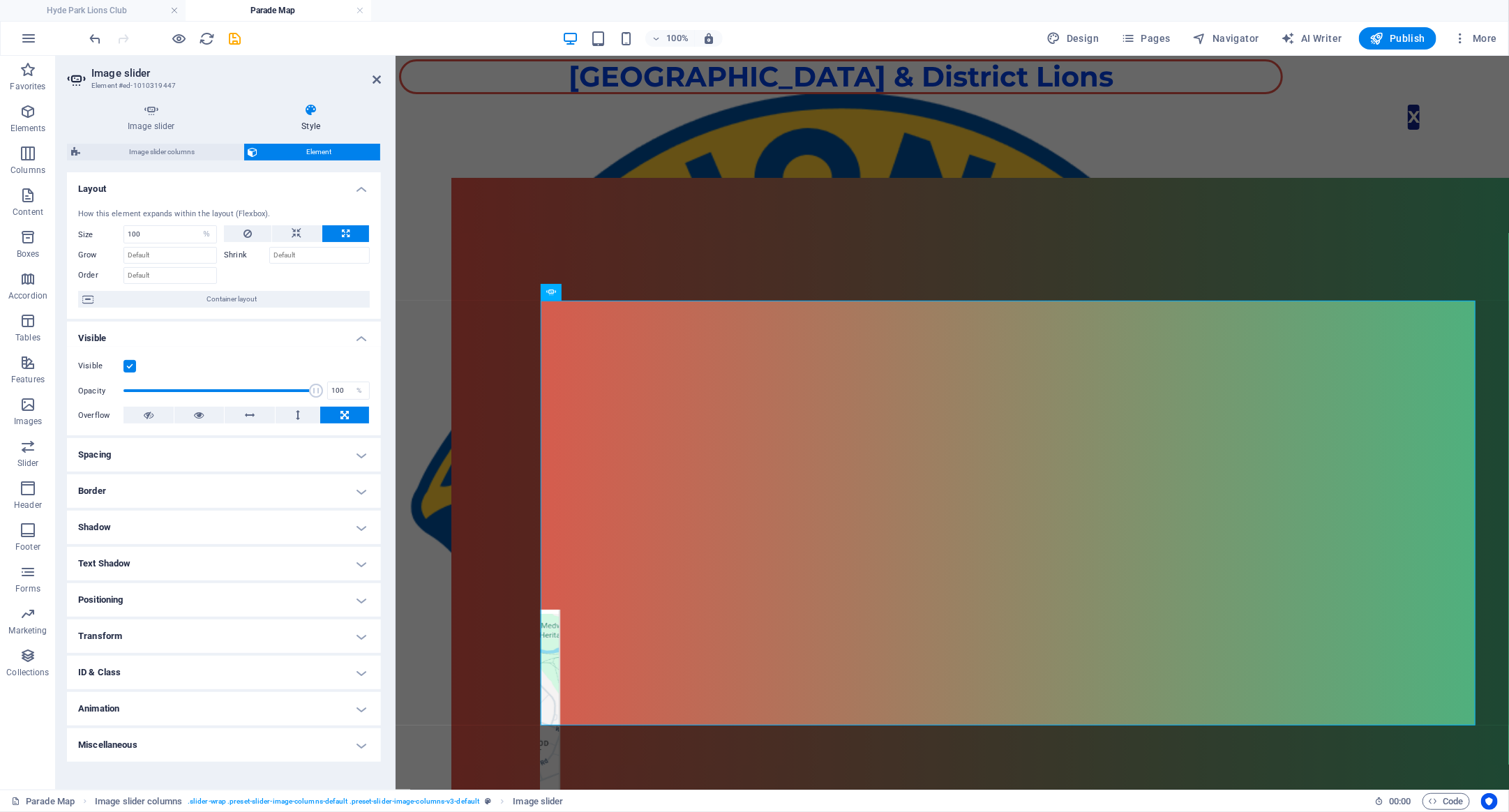
click at [200, 601] on h4 "Positioning" at bounding box center [223, 599] width 314 height 34
click at [161, 257] on input "Grow" at bounding box center [170, 256] width 93 height 16
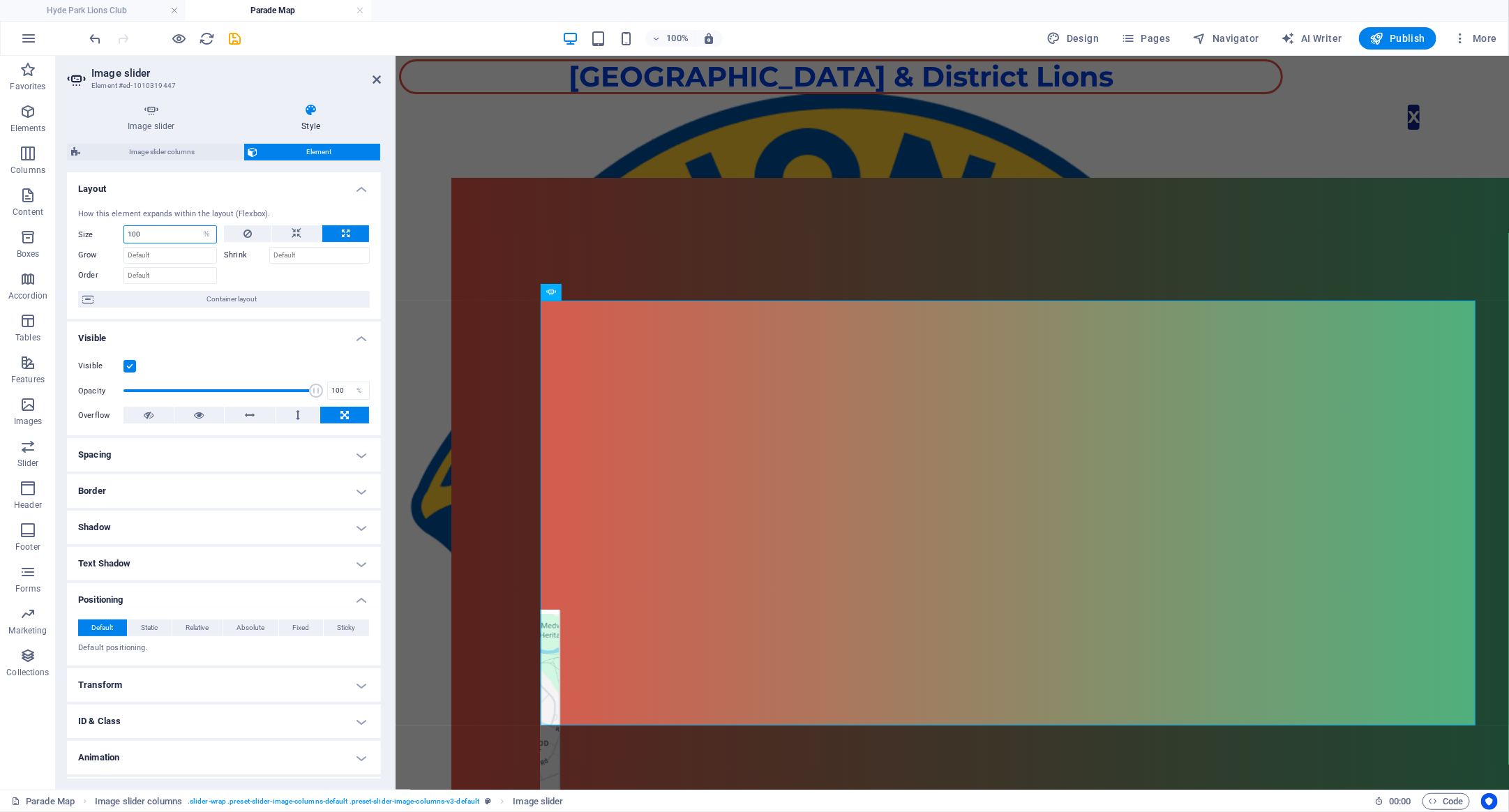
click at [160, 237] on input "100" at bounding box center [171, 234] width 92 height 16
click at [197, 226] on select "Default auto px % 1/1 1/2 1/3 1/4 1/5 1/6 1/7 1/8 1/9 1/10" at bounding box center [207, 234] width 20 height 16
click option "%" at bounding box center [0, 0] width 0 height 0
drag, startPoint x: 143, startPoint y: 234, endPoint x: 111, endPoint y: 229, distance: 32.4
click at [125, 229] on input "100" at bounding box center [171, 234] width 92 height 16
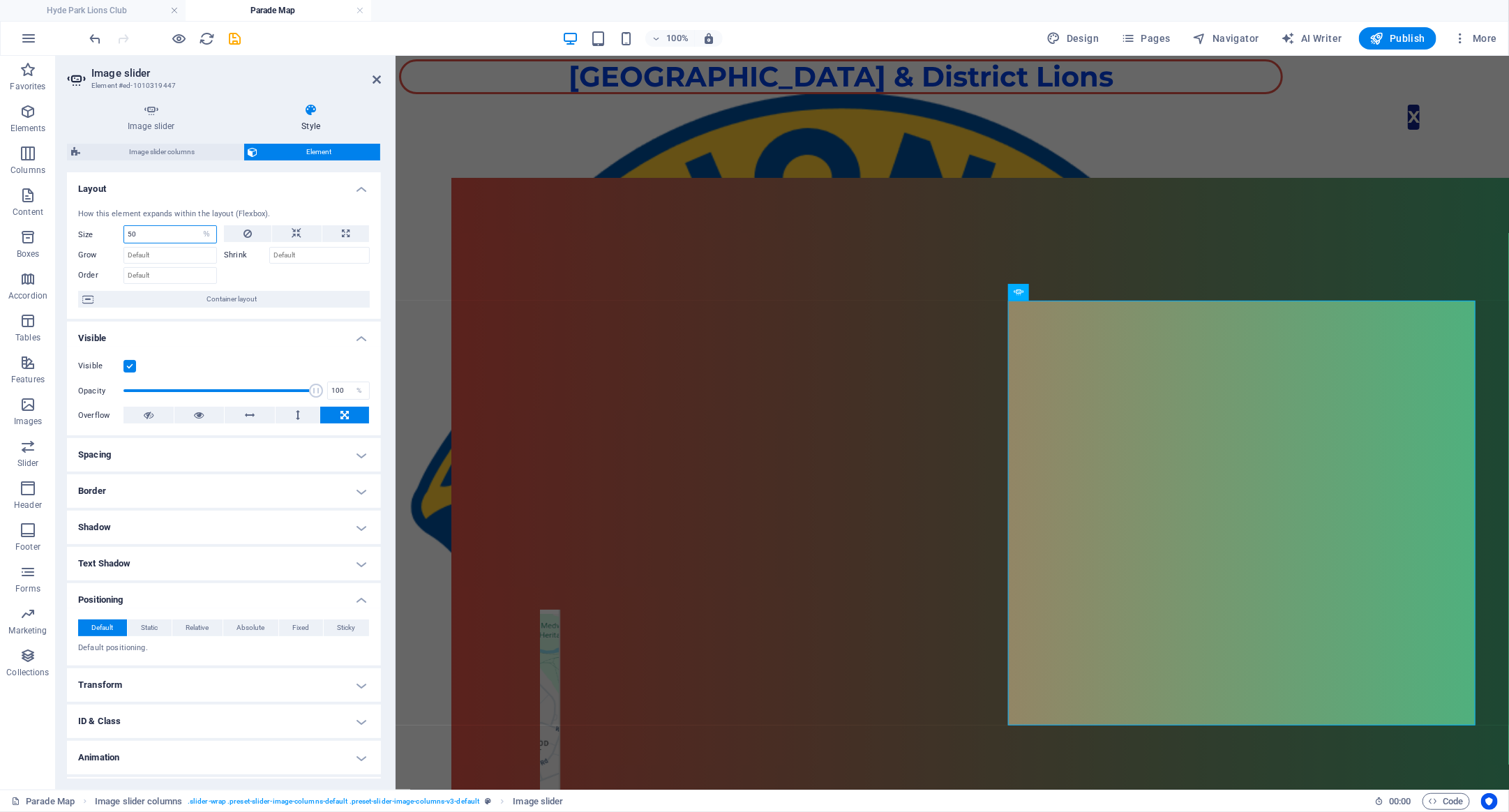
drag, startPoint x: 144, startPoint y: 233, endPoint x: 82, endPoint y: 239, distance: 62.3
click at [125, 239] on input "50" at bounding box center [171, 234] width 92 height 16
type input "110"
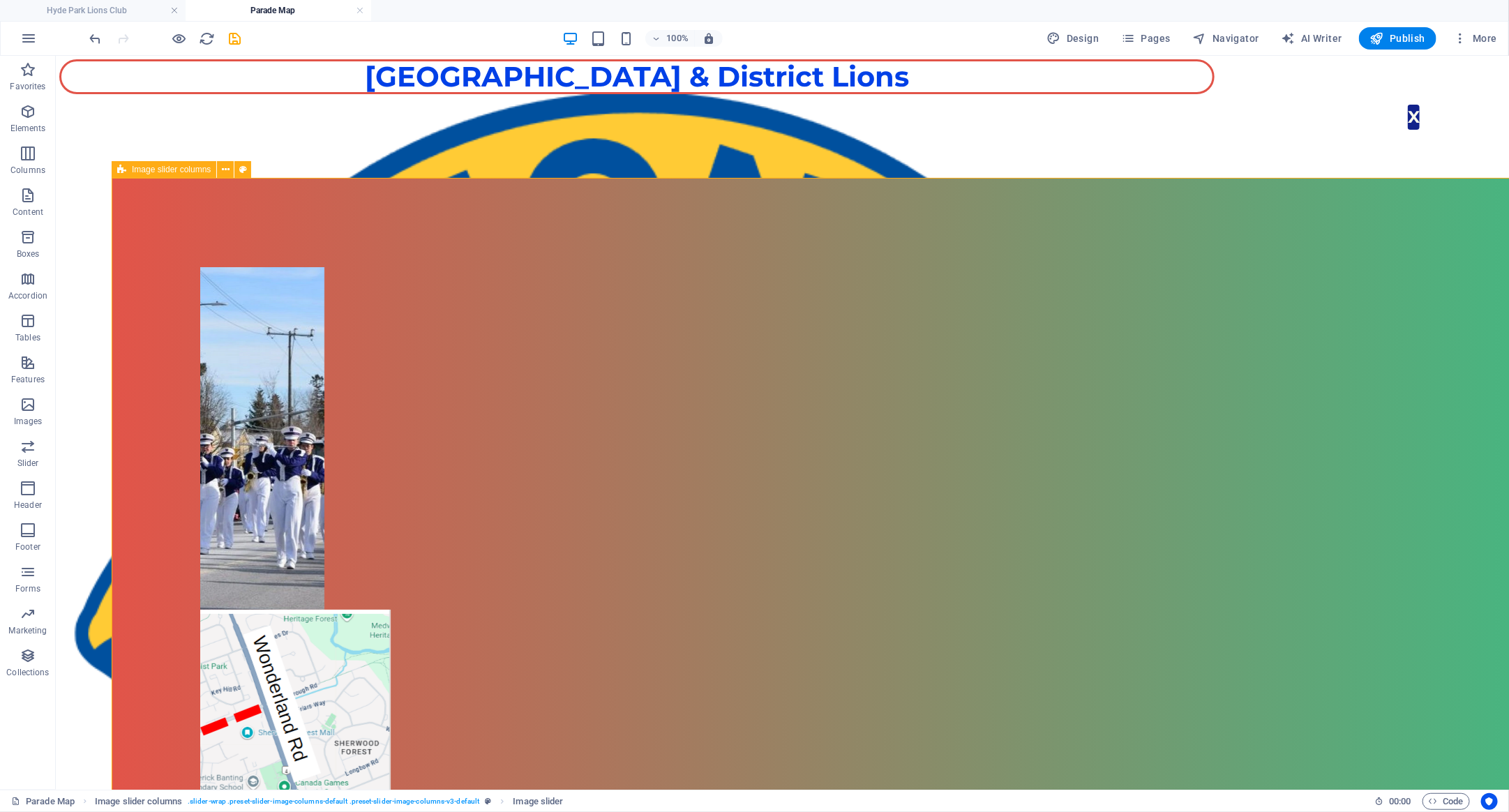
click at [660, 246] on div "1 2" at bounding box center [838, 512] width 1454 height 669
click at [229, 169] on icon at bounding box center [225, 170] width 7 height 15
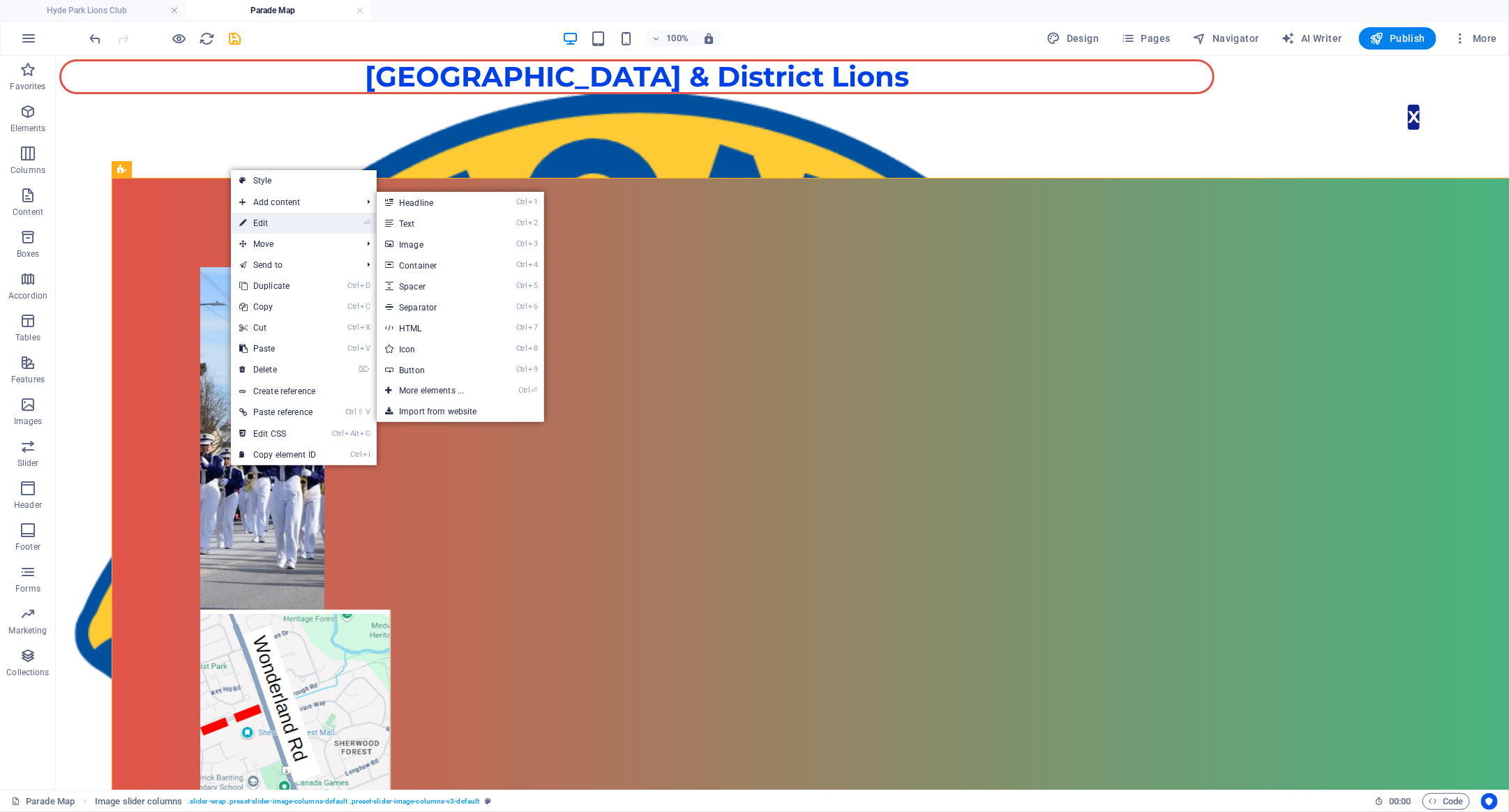
click at [259, 223] on link "⏎ Edit" at bounding box center [277, 223] width 93 height 21
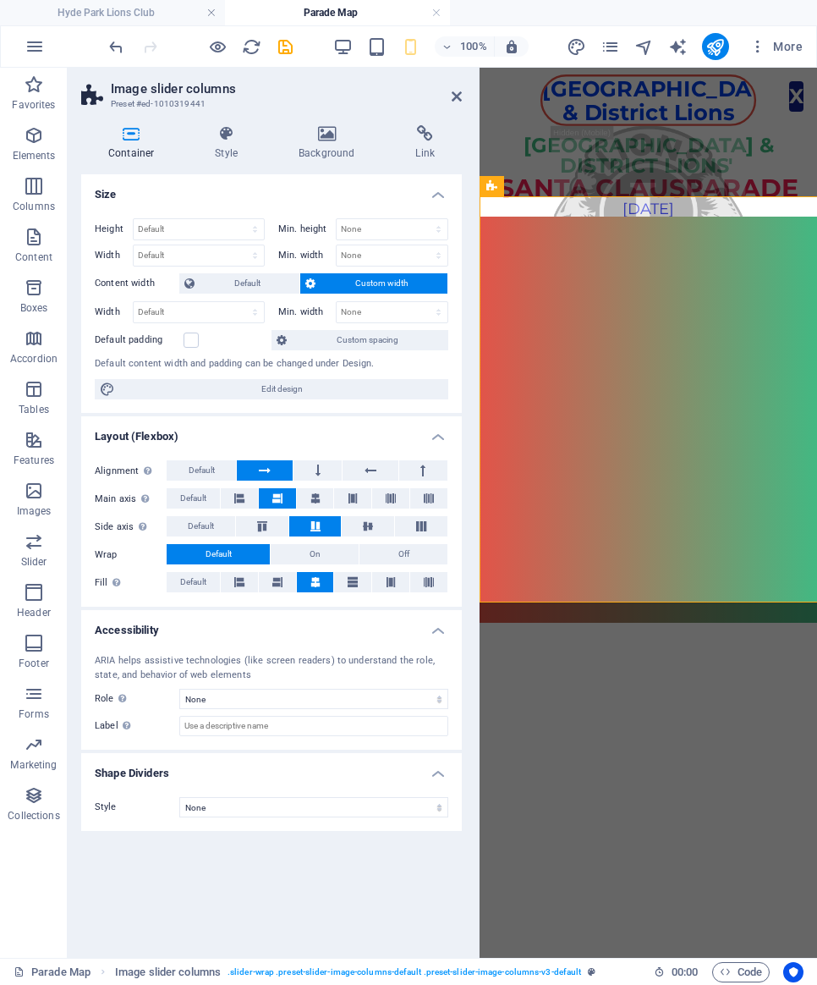
type input "30"
select select "rem"
type input "30"
select select "rem"
type input "30"
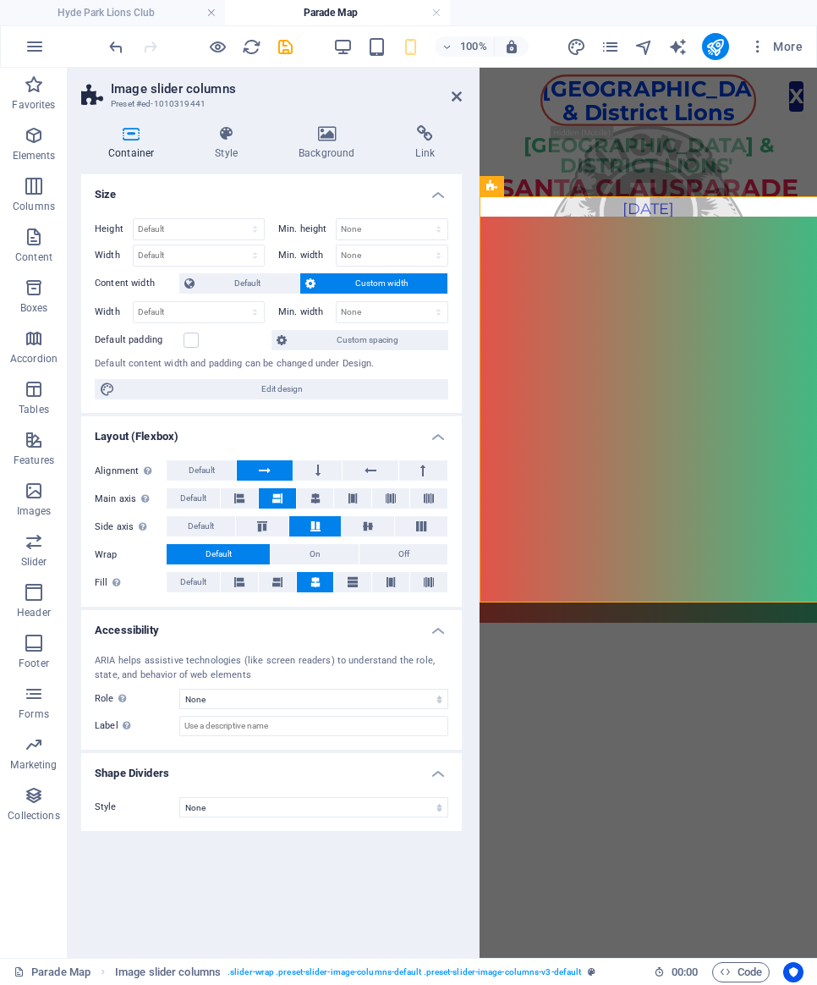
select select "rem"
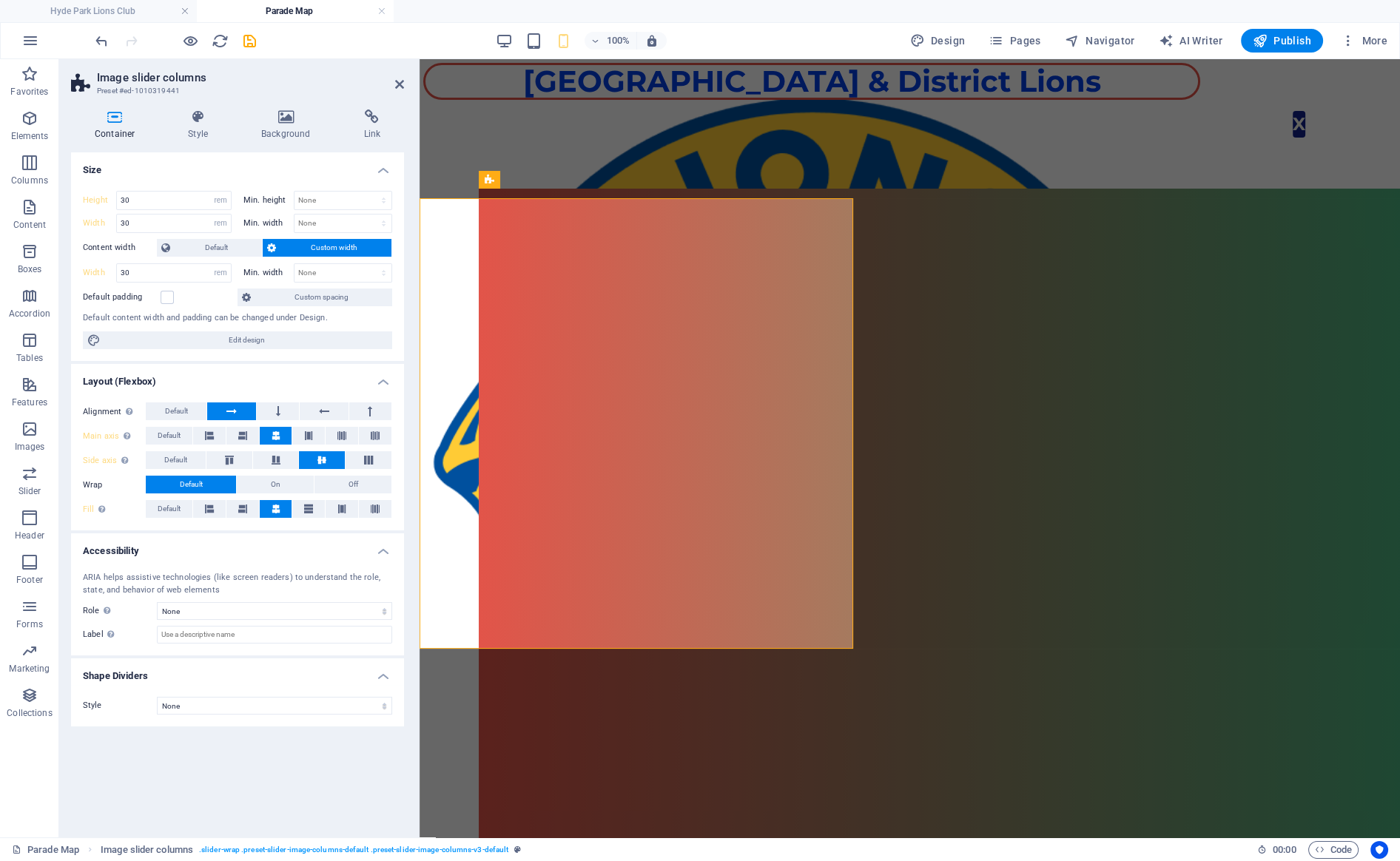
select select "DISABLED_OPTION_VALUE"
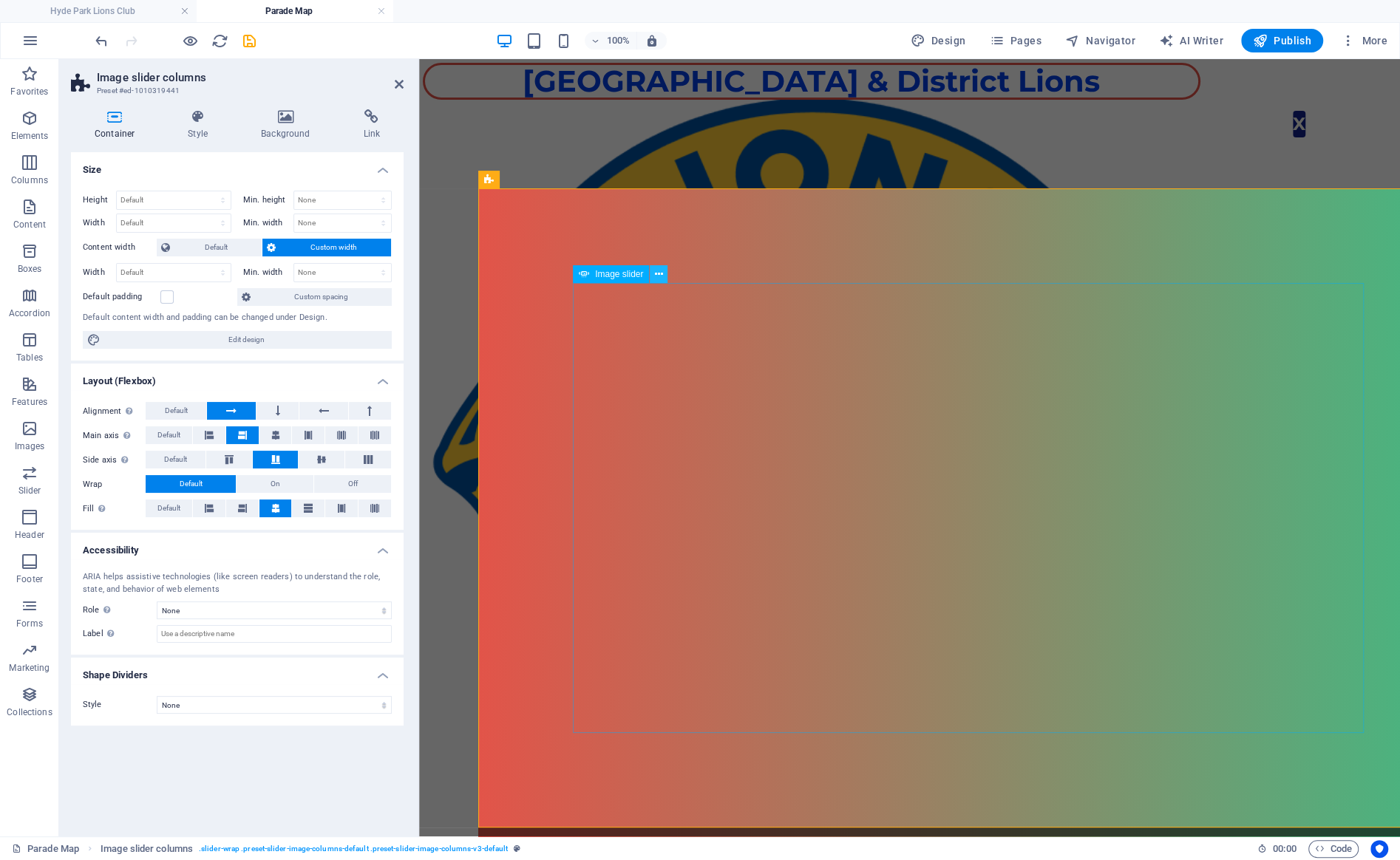
click at [661, 276] on icon at bounding box center [659, 274] width 8 height 16
click at [514, 244] on div "1 2" at bounding box center [968, 689] width 981 height 1001
click at [117, 214] on select "Default px rem % em vh vw" at bounding box center [174, 223] width 114 height 17
select select "rem"
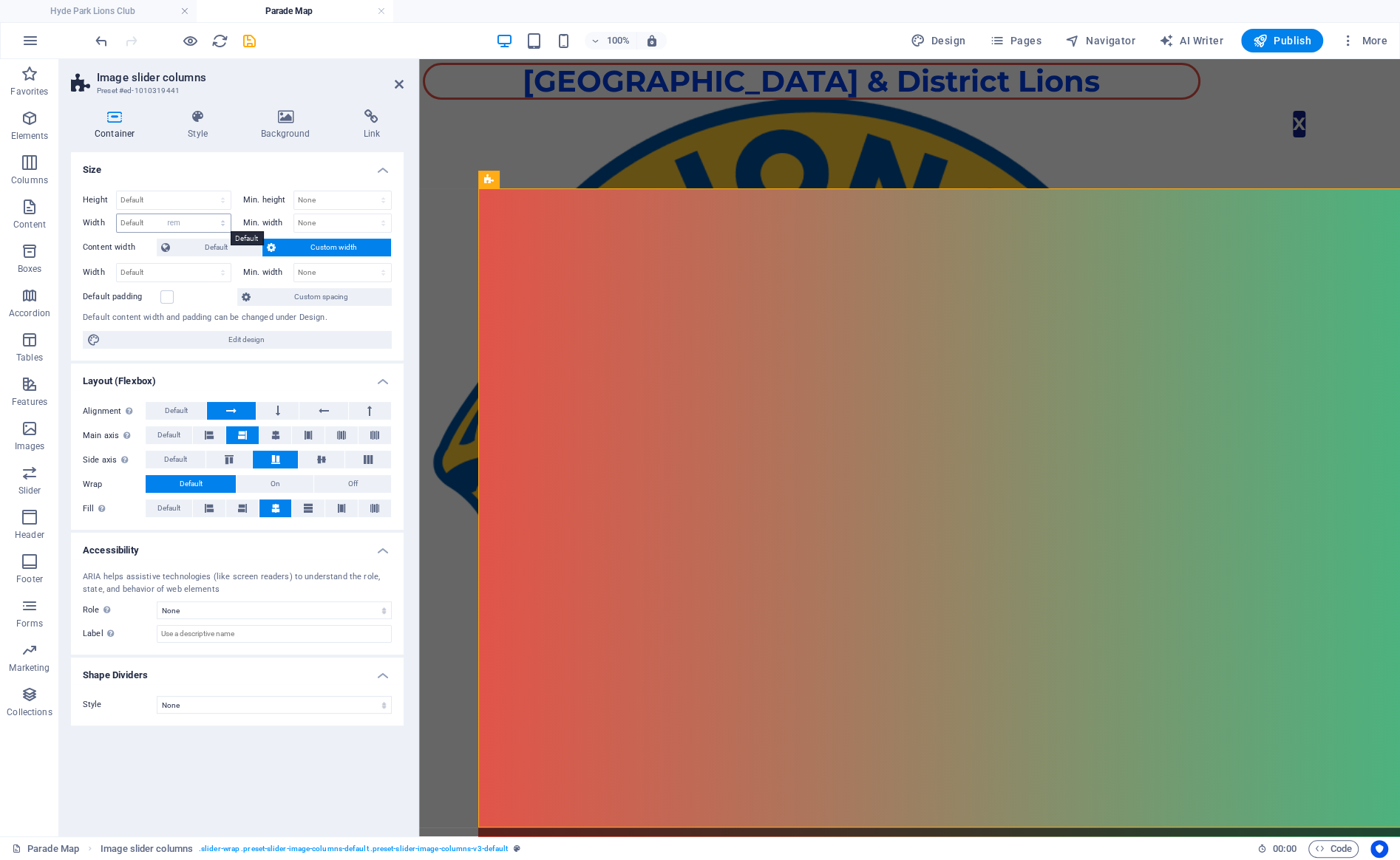
click option "rem" at bounding box center [0, 0] width 0 height 0
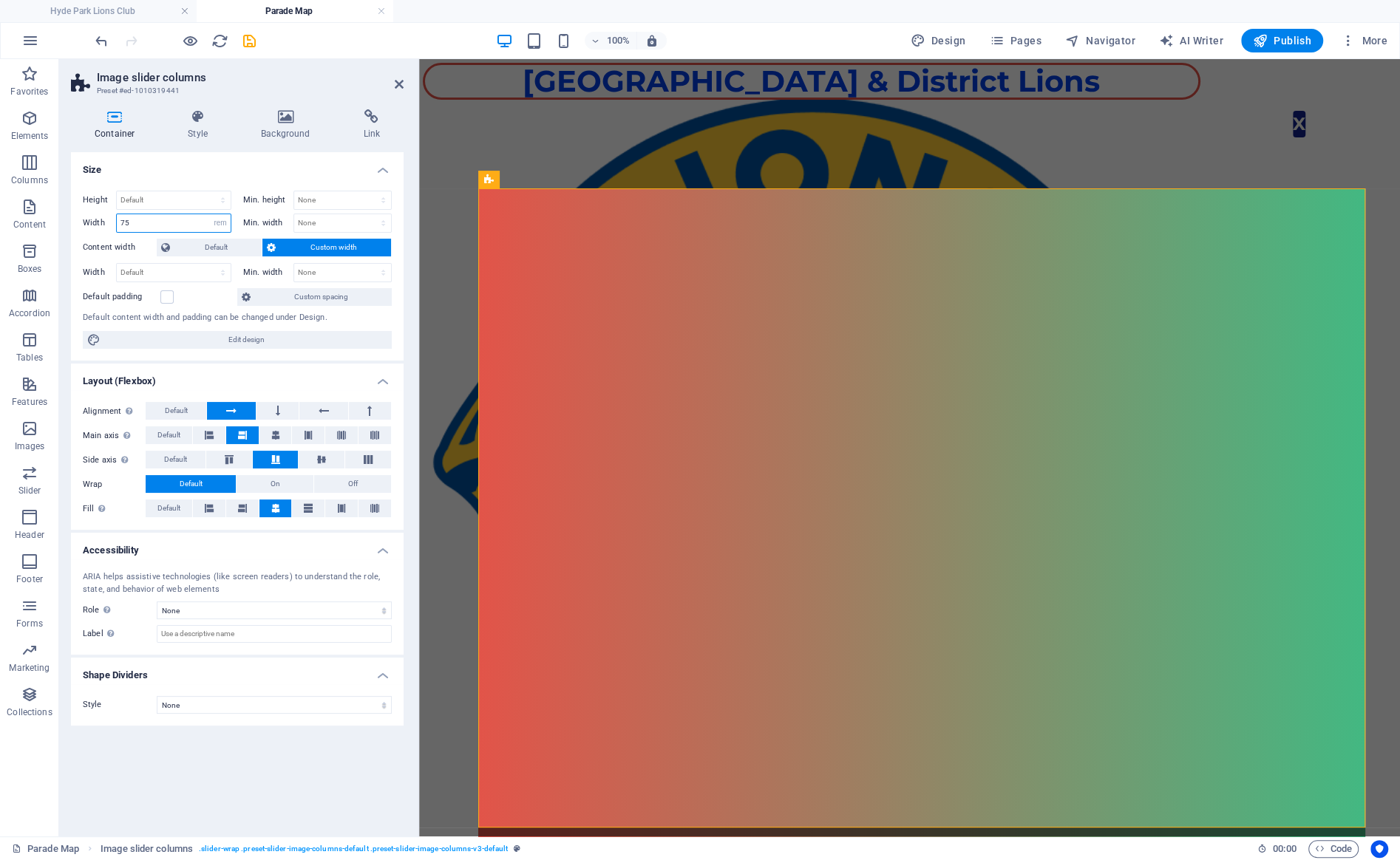
drag, startPoint x: 159, startPoint y: 224, endPoint x: 88, endPoint y: 224, distance: 71.0
click at [117, 224] on input "75" at bounding box center [174, 223] width 114 height 17
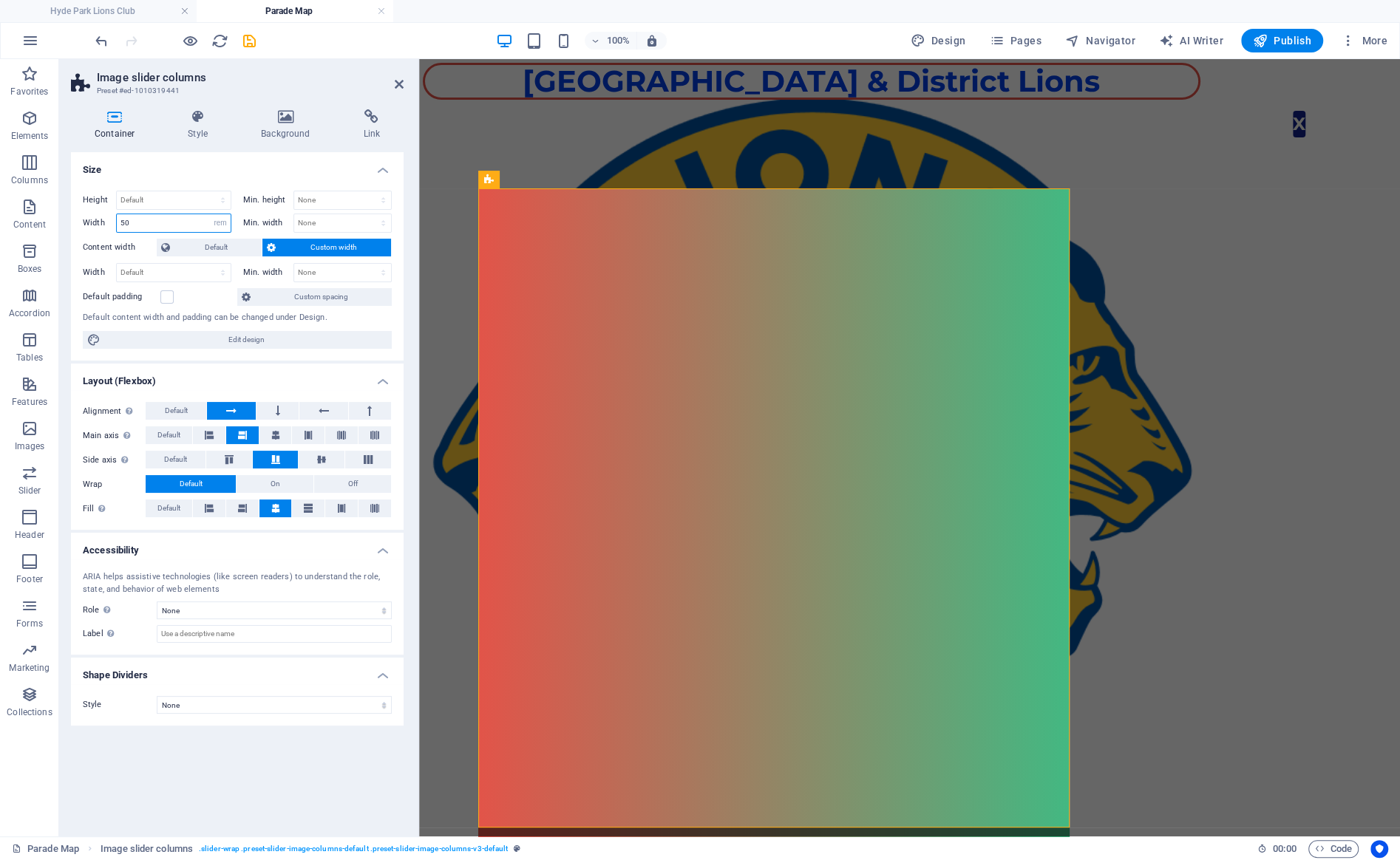
drag, startPoint x: 146, startPoint y: 224, endPoint x: 88, endPoint y: 223, distance: 58.0
click at [117, 223] on input "50" at bounding box center [174, 223] width 114 height 17
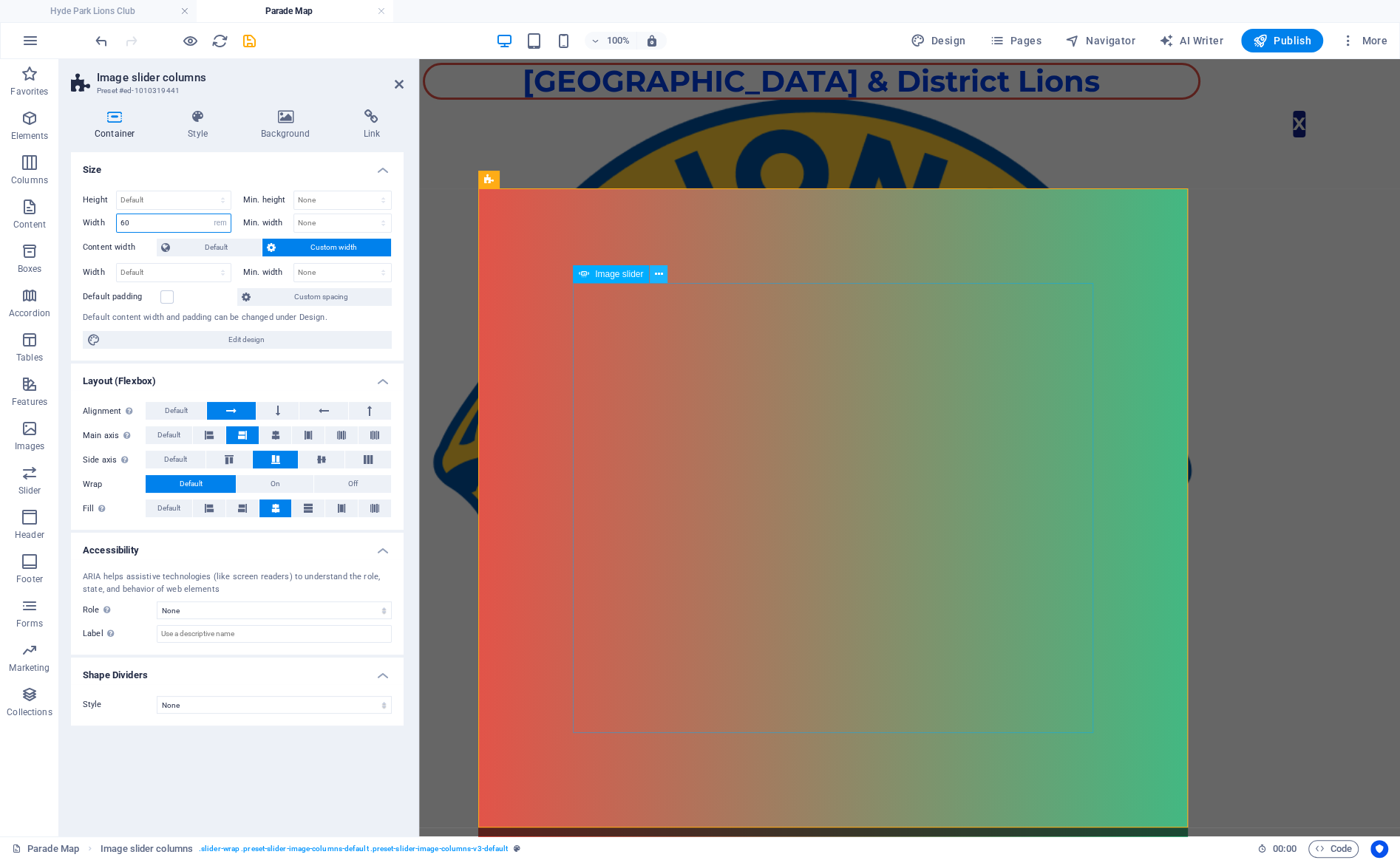
type input "60"
click at [657, 277] on icon at bounding box center [659, 274] width 8 height 16
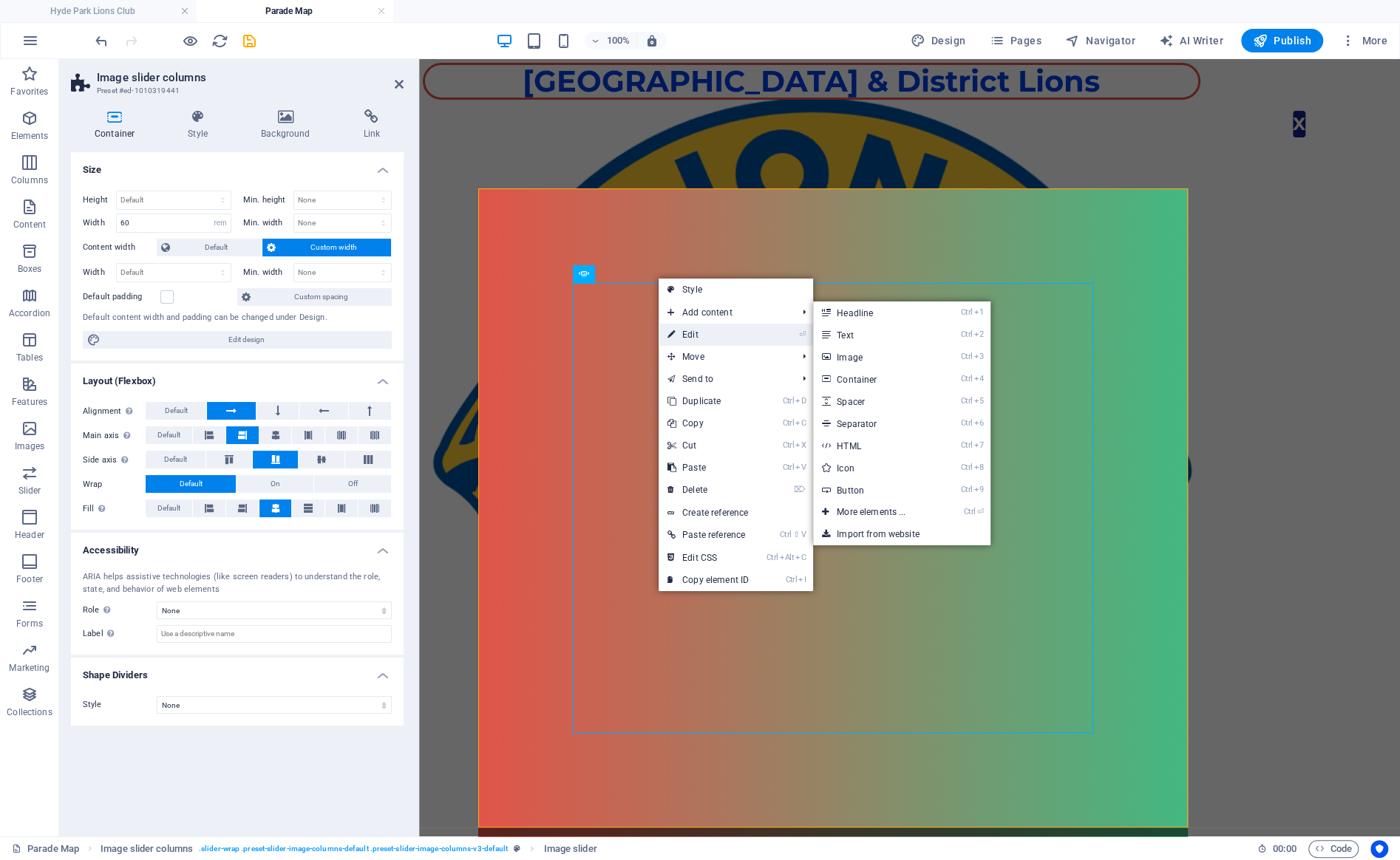
click at [699, 332] on link "⏎ Edit" at bounding box center [707, 334] width 99 height 22
select select "%"
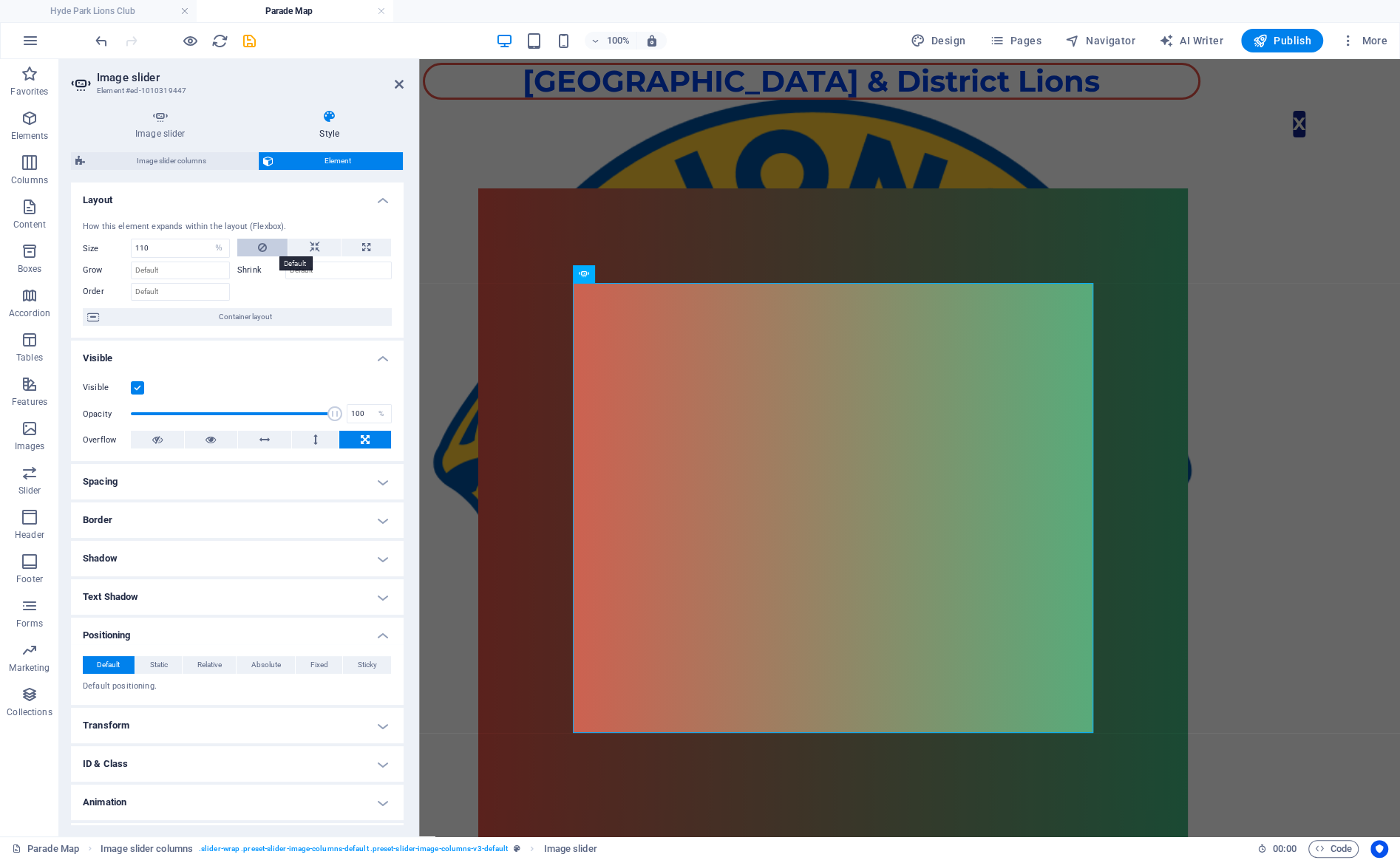
click at [252, 252] on button at bounding box center [263, 247] width 51 height 17
select select "DISABLED_OPTION_VALUE"
click at [315, 247] on icon at bounding box center [315, 247] width 10 height 17
click at [362, 246] on icon at bounding box center [366, 247] width 8 height 17
type input "100"
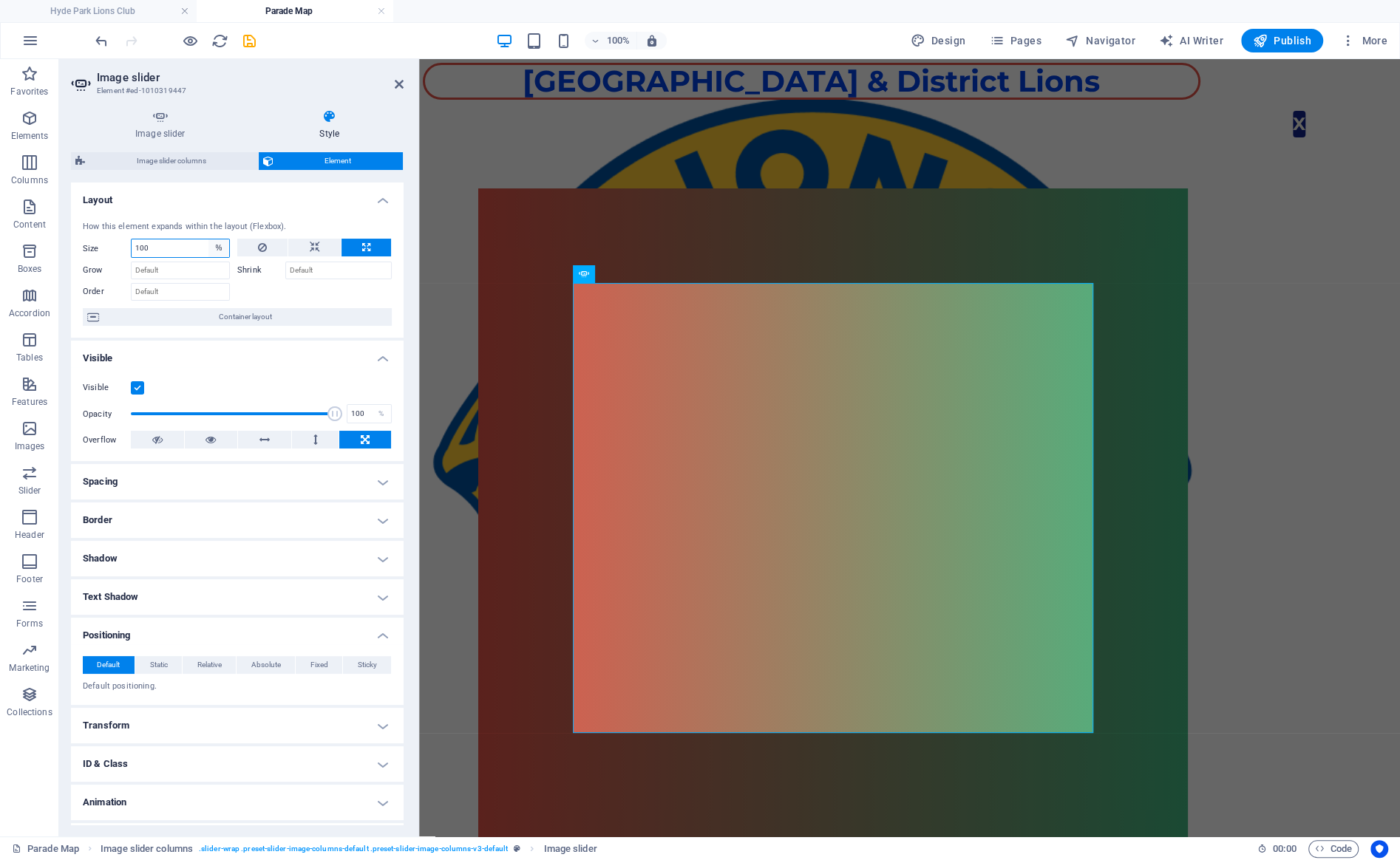
click at [209, 239] on select "Default auto px % 1/1 1/2 1/3 1/4 1/5 1/6 1/7 1/8 1/9 1/10" at bounding box center [219, 248] width 21 height 17
select select "ru7sofe4suo"
click option "Default" at bounding box center [0, 0] width 0 height 0
click at [262, 444] on icon at bounding box center [265, 439] width 10 height 17
click at [368, 437] on icon at bounding box center [365, 439] width 9 height 17
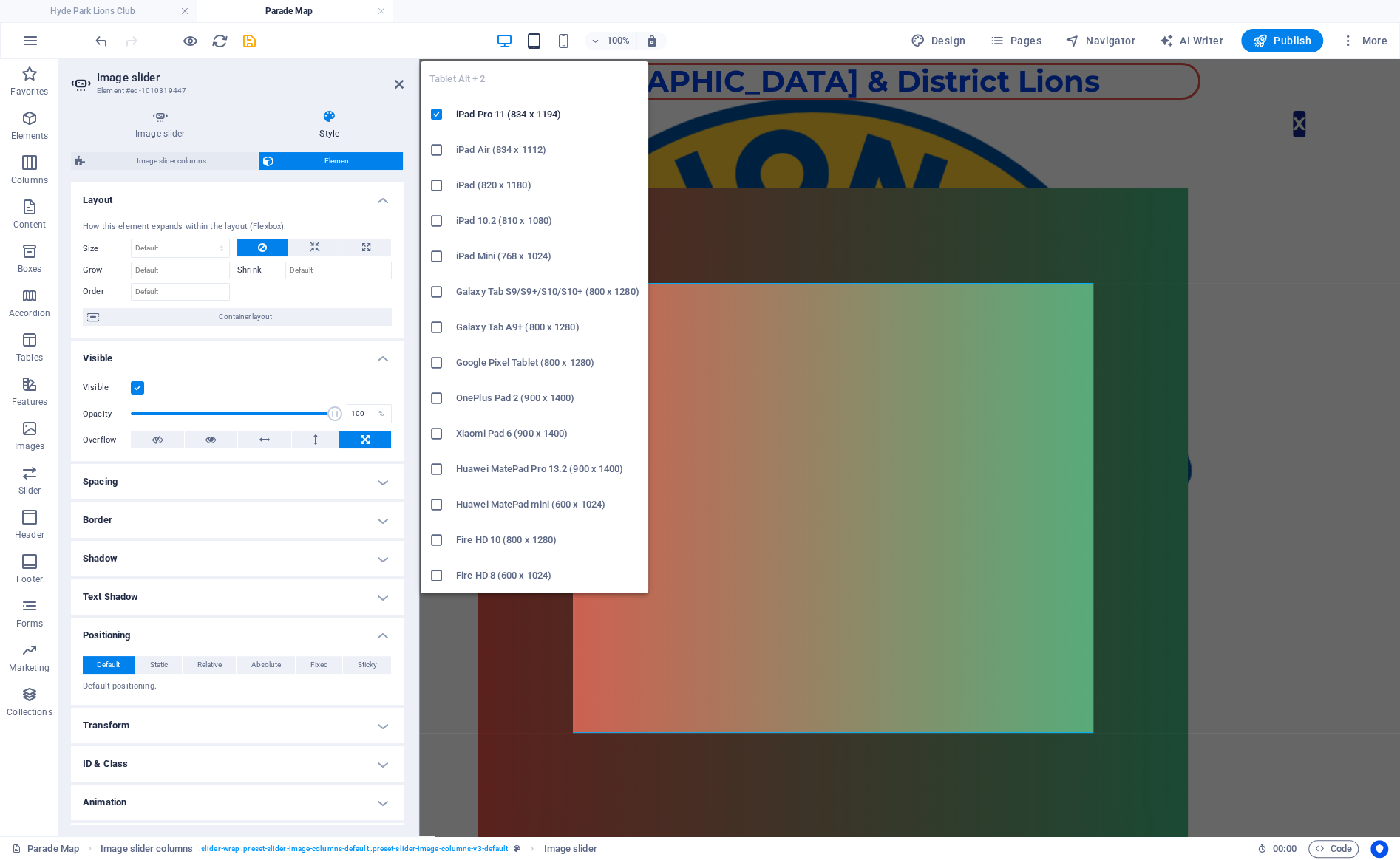
click at [541, 38] on icon "button" at bounding box center [534, 40] width 17 height 17
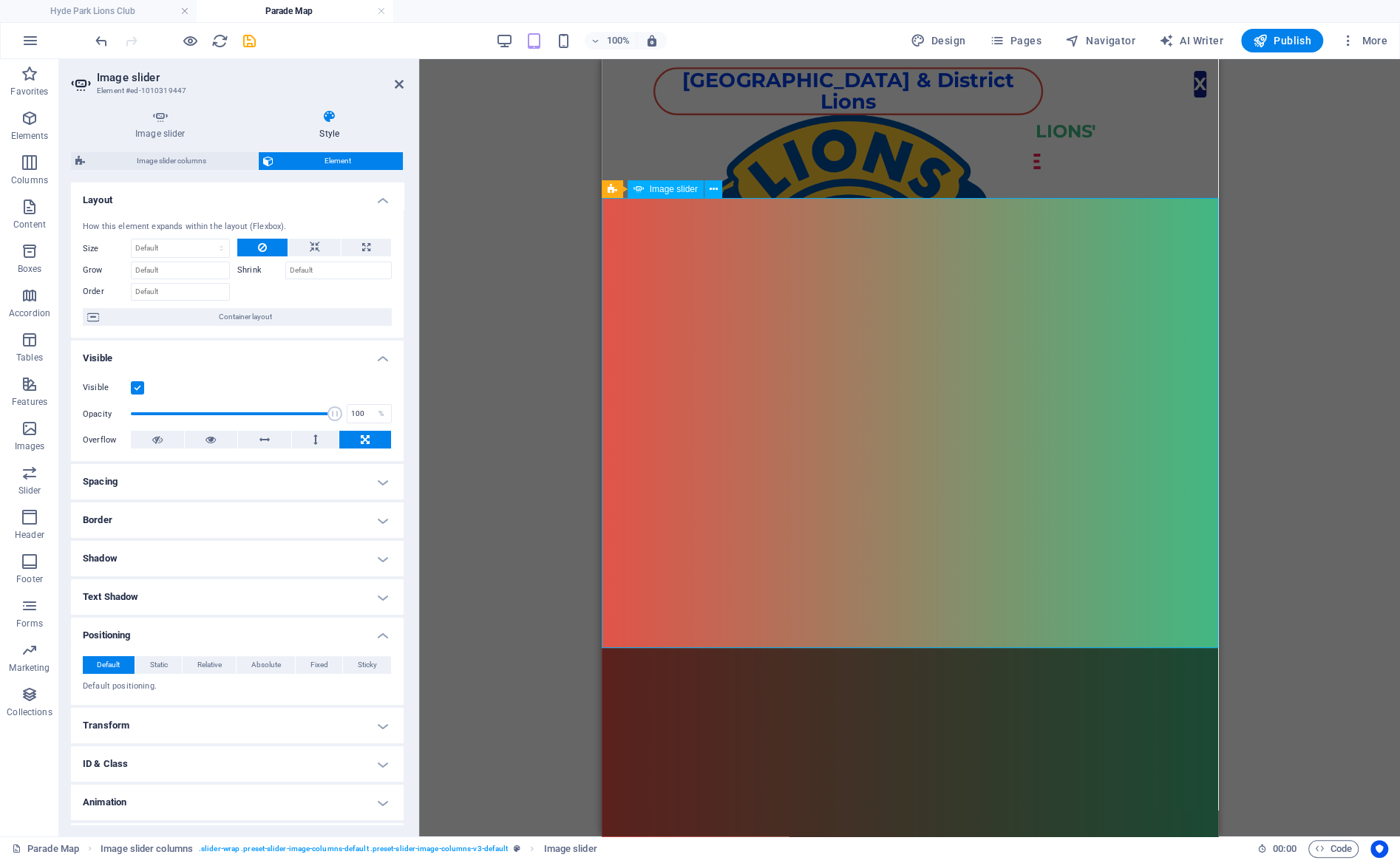
click at [741, 322] on div "1 2" at bounding box center [909, 604] width 617 height 813
click at [132, 239] on select "Default auto px % 1/1 1/2 1/3 1/4 1/5 1/6 1/7 1/8 1/9 1/10" at bounding box center [181, 248] width 98 height 17
select select "%"
click option "%" at bounding box center [0, 0] width 0 height 0
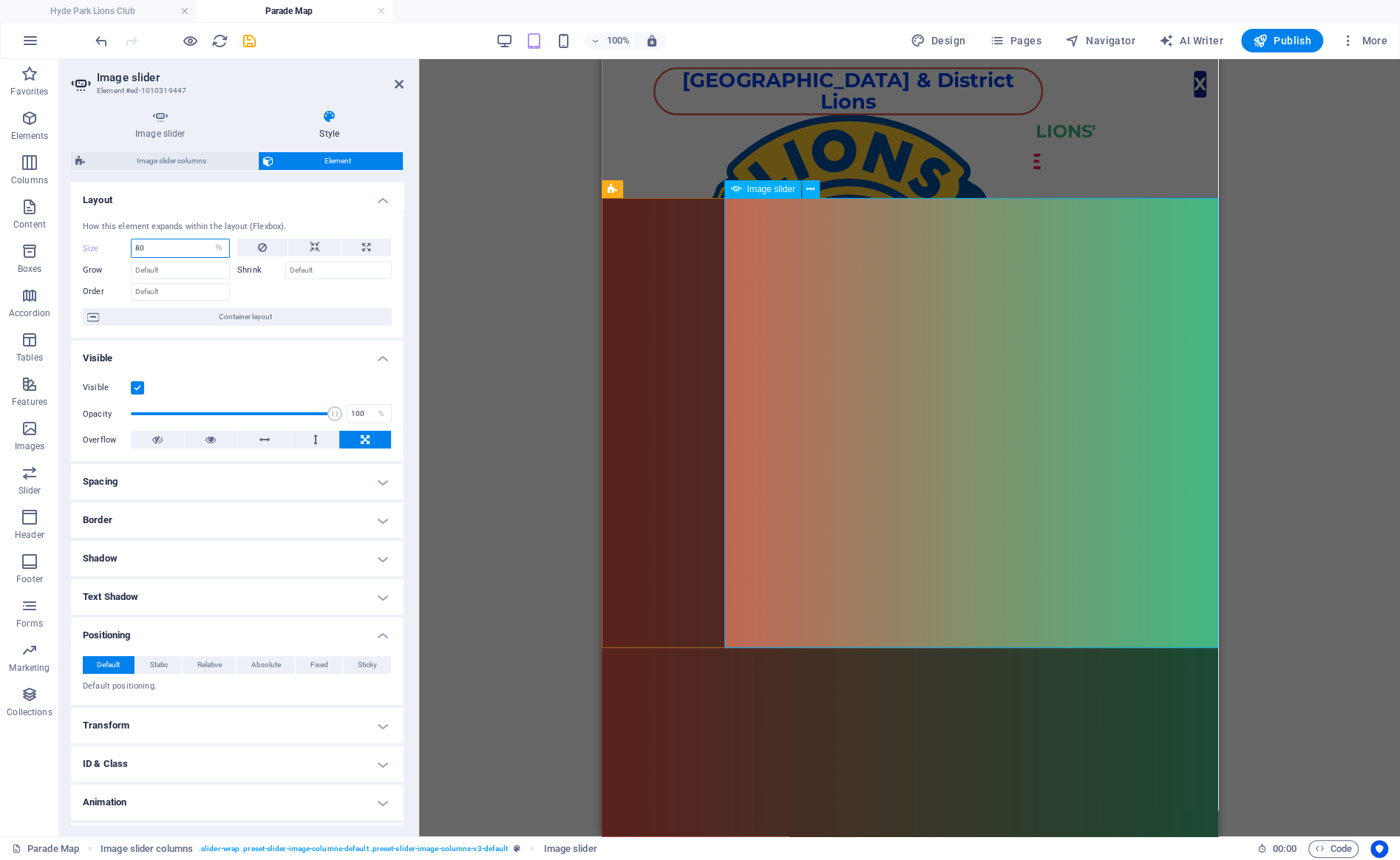
type input "80"
